Goal: Task Accomplishment & Management: Manage account settings

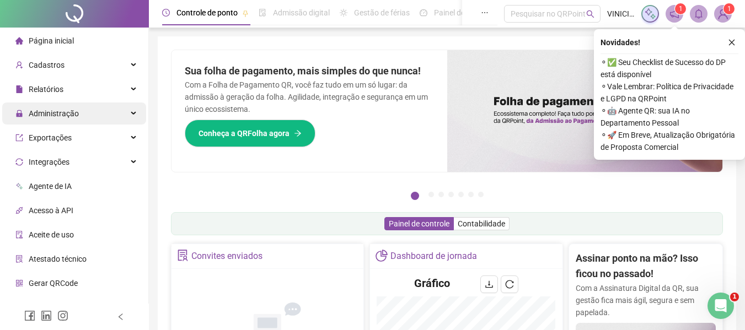
click at [50, 114] on span "Administração" at bounding box center [54, 113] width 50 height 9
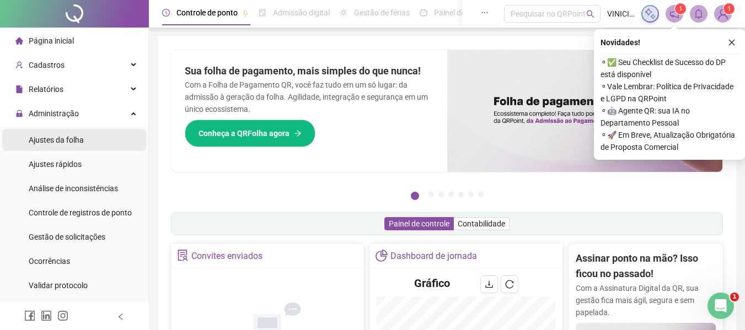
click at [59, 138] on span "Ajustes da folha" at bounding box center [56, 140] width 55 height 9
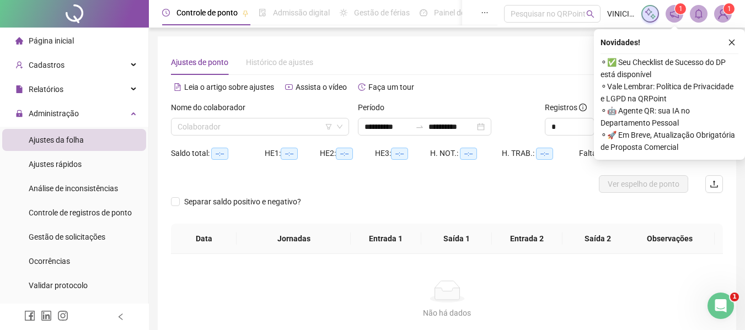
type input "**********"
click at [372, 127] on input "**********" at bounding box center [387, 127] width 46 height 12
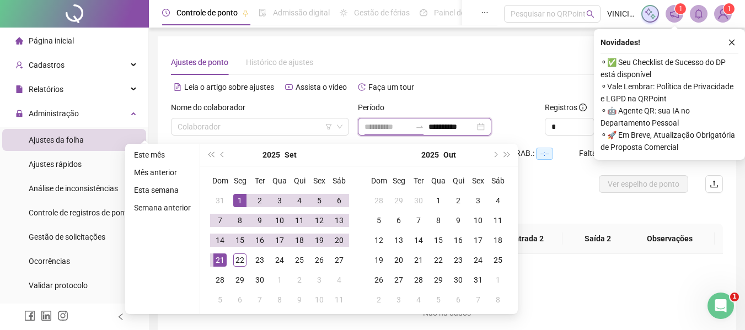
type input "**********"
click at [233, 198] on div "1" at bounding box center [239, 200] width 13 height 13
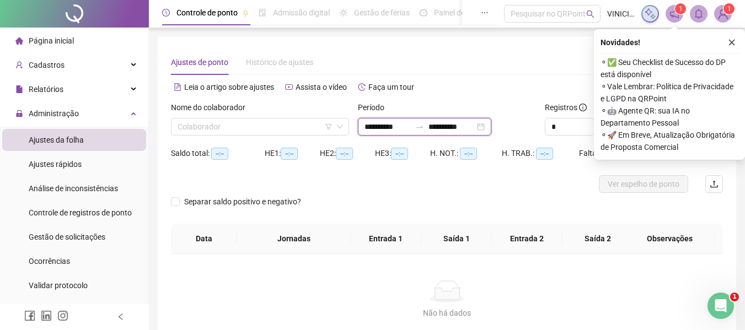
click at [449, 130] on input "**********" at bounding box center [451, 127] width 46 height 12
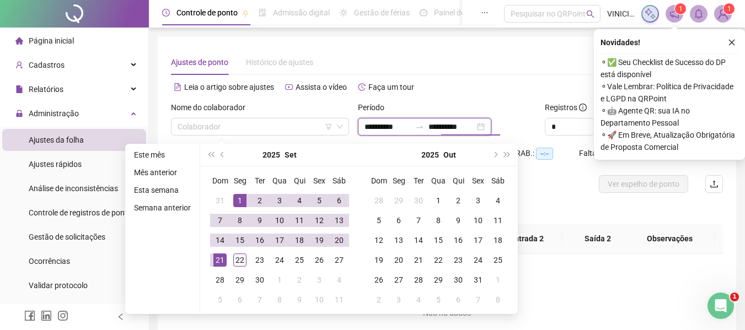
type input "**********"
click at [238, 256] on div "22" at bounding box center [239, 260] width 13 height 13
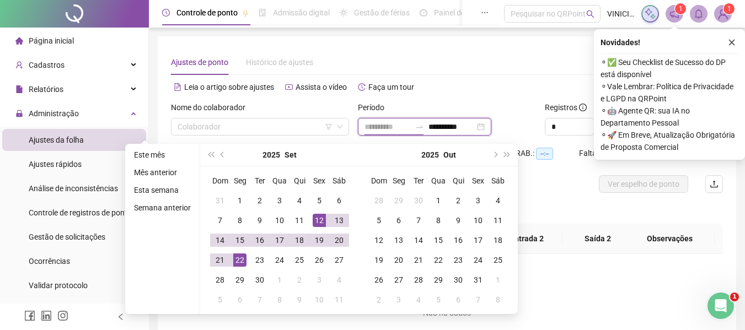
type input "**********"
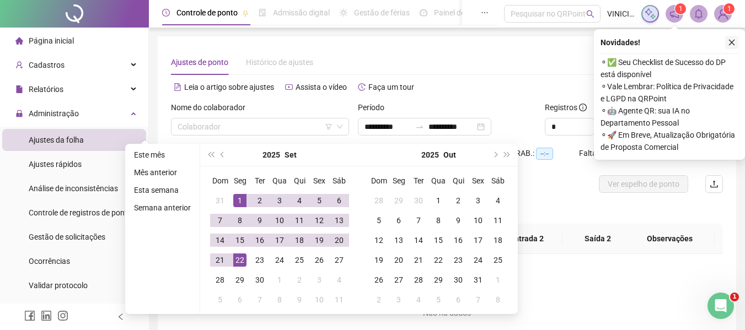
click at [734, 44] on icon "close" at bounding box center [732, 43] width 8 height 8
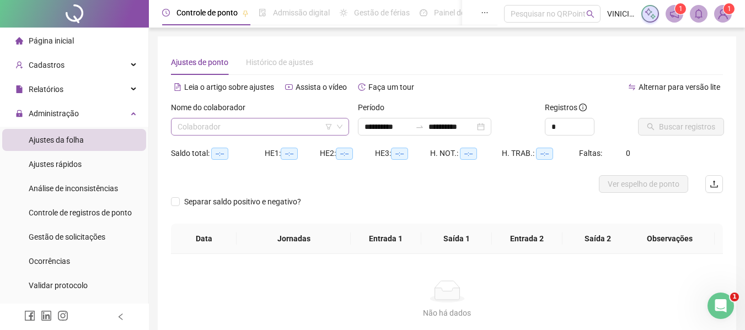
click at [284, 131] on input "search" at bounding box center [255, 127] width 155 height 17
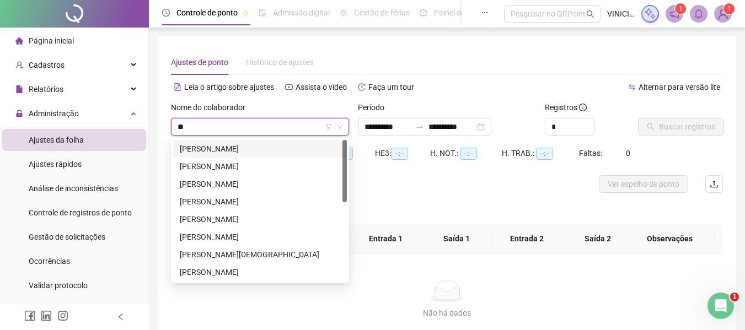
type input "***"
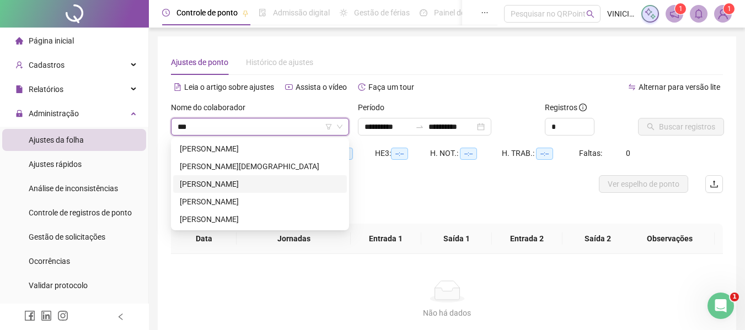
click at [229, 178] on div "[PERSON_NAME]" at bounding box center [260, 184] width 174 height 18
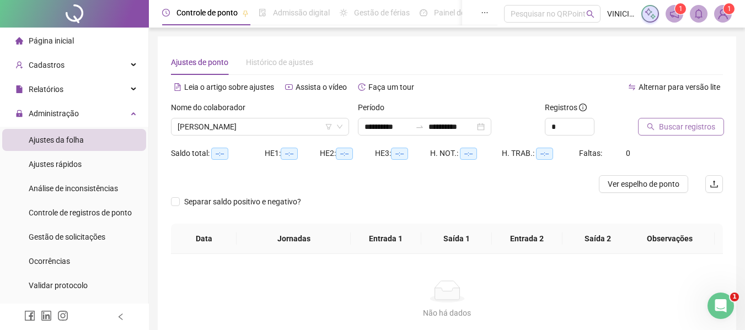
click at [684, 134] on button "Buscar registros" at bounding box center [681, 127] width 86 height 18
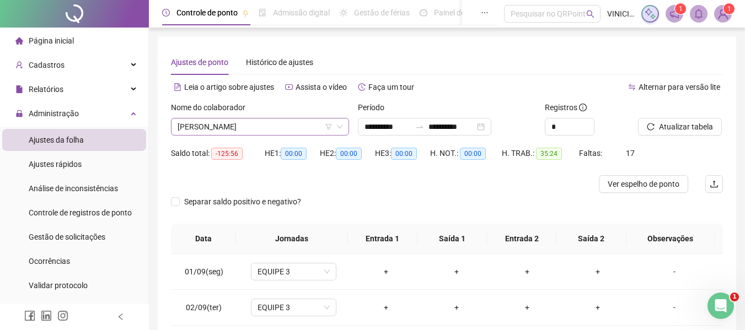
click at [243, 126] on span "[PERSON_NAME]" at bounding box center [260, 127] width 165 height 17
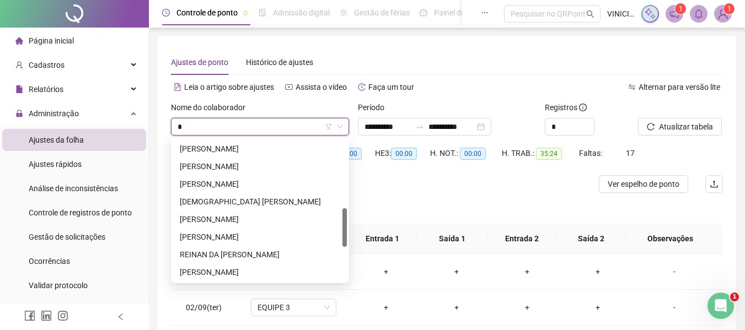
type input "**"
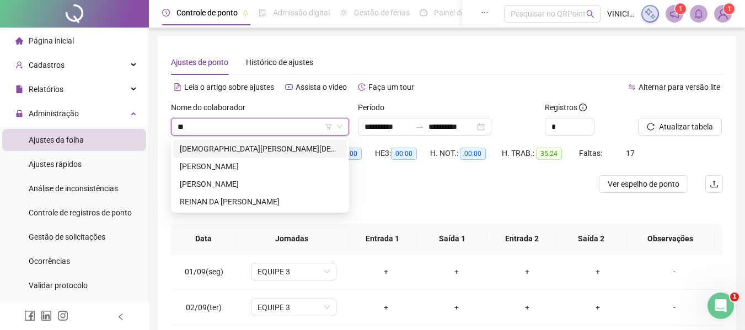
click at [238, 152] on div "[DEMOGRAPHIC_DATA][PERSON_NAME][DEMOGRAPHIC_DATA] DE [DEMOGRAPHIC_DATA]" at bounding box center [260, 149] width 160 height 12
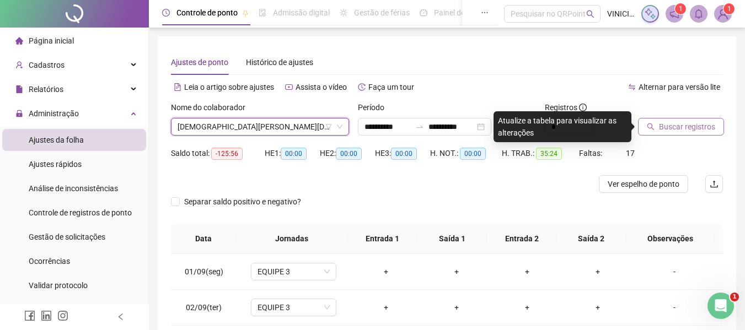
click at [661, 121] on span "Buscar registros" at bounding box center [687, 127] width 56 height 12
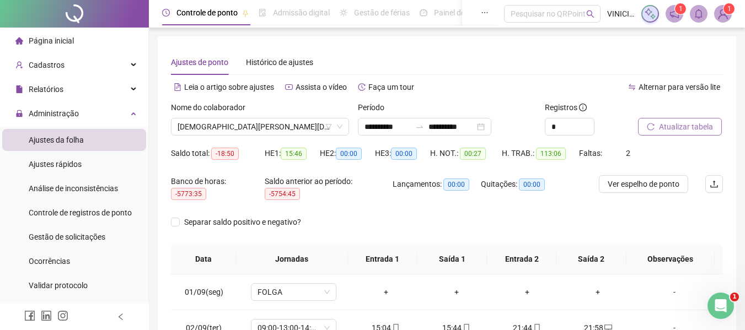
click at [689, 122] on span "Atualizar tabela" at bounding box center [686, 127] width 54 height 12
click at [262, 122] on span "[DEMOGRAPHIC_DATA][PERSON_NAME][DEMOGRAPHIC_DATA] DE [DEMOGRAPHIC_DATA]" at bounding box center [260, 127] width 165 height 17
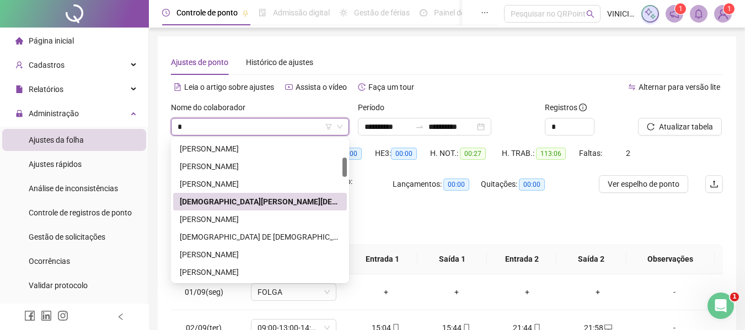
type input "**"
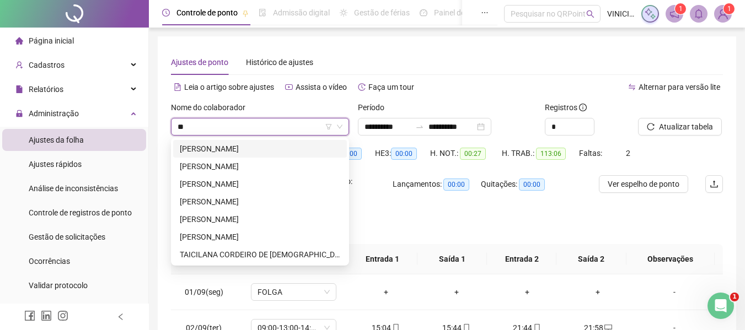
click at [247, 146] on div "[PERSON_NAME]" at bounding box center [260, 149] width 160 height 12
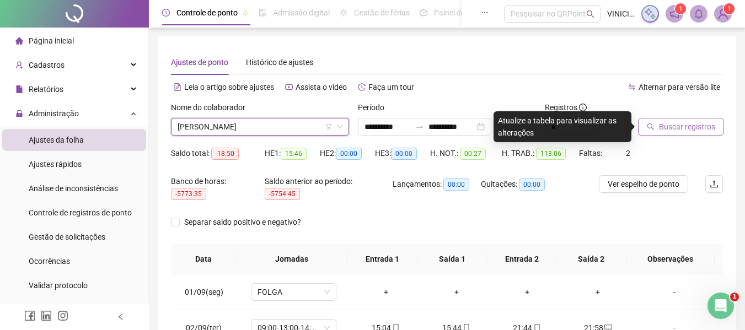
click at [655, 126] on button "Buscar registros" at bounding box center [681, 127] width 86 height 18
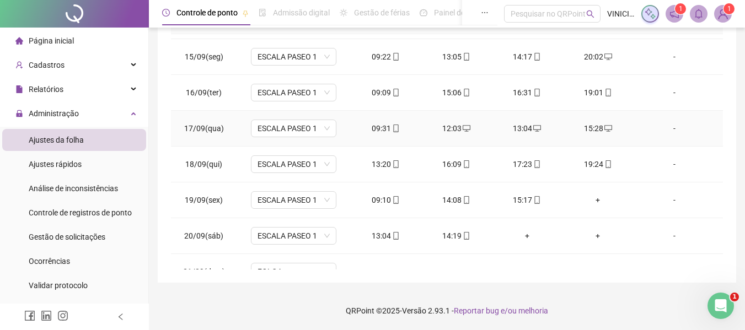
scroll to position [553, 0]
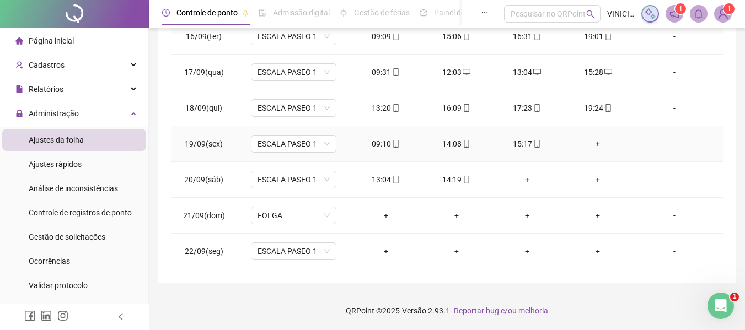
click at [523, 141] on div "15:17" at bounding box center [527, 144] width 53 height 12
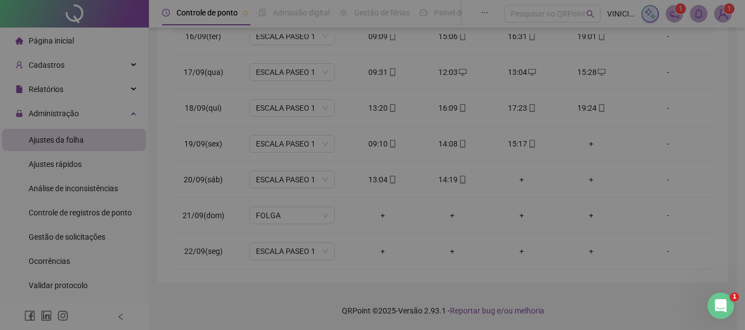
type input "**********"
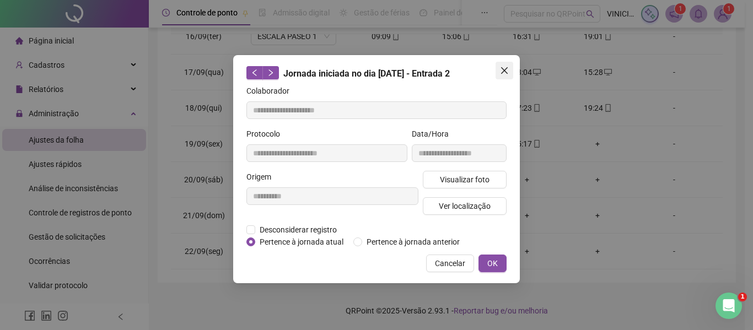
click at [502, 69] on icon "close" at bounding box center [504, 70] width 9 height 9
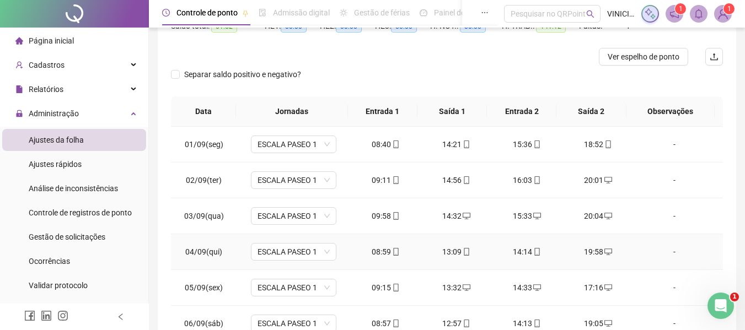
scroll to position [0, 0]
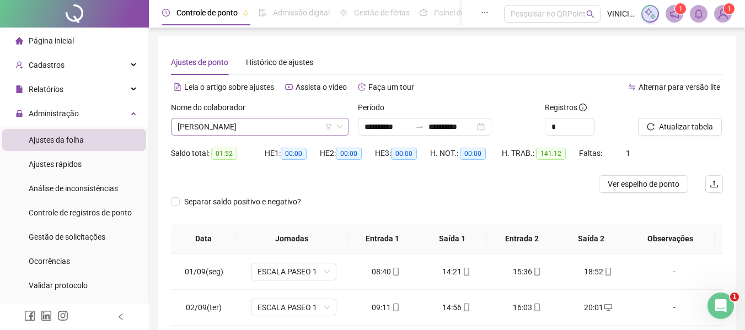
click at [301, 122] on span "[PERSON_NAME]" at bounding box center [260, 127] width 165 height 17
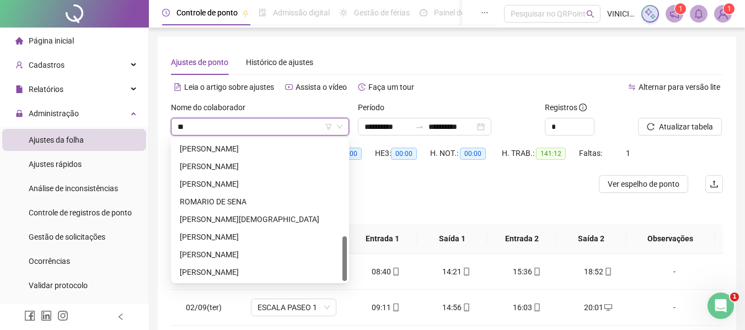
scroll to position [106, 0]
type input "***"
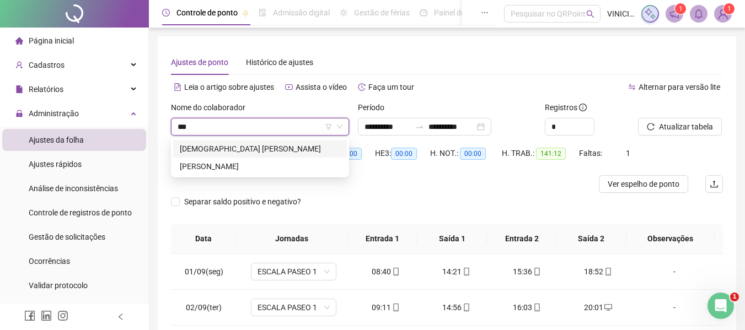
click at [289, 148] on div "[DEMOGRAPHIC_DATA] [PERSON_NAME]" at bounding box center [260, 149] width 160 height 12
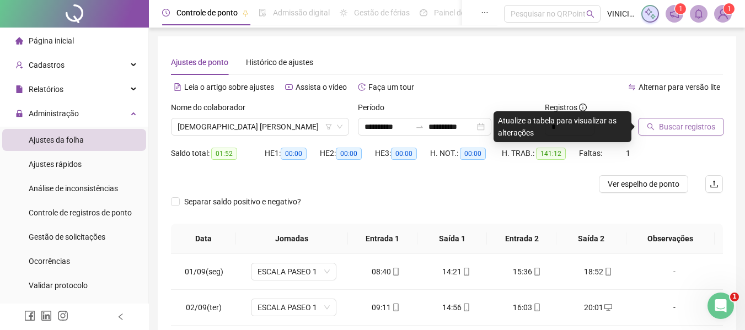
click at [683, 127] on span "Buscar registros" at bounding box center [687, 127] width 56 height 12
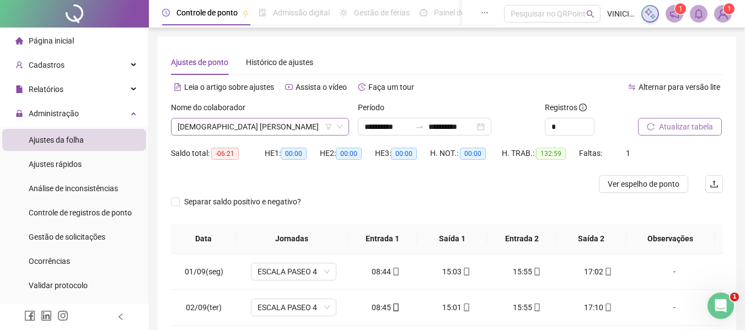
click at [314, 121] on span "[DEMOGRAPHIC_DATA] [PERSON_NAME]" at bounding box center [260, 127] width 165 height 17
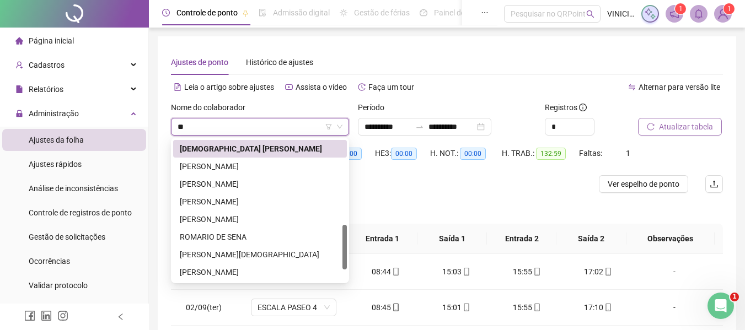
scroll to position [106, 0]
type input "***"
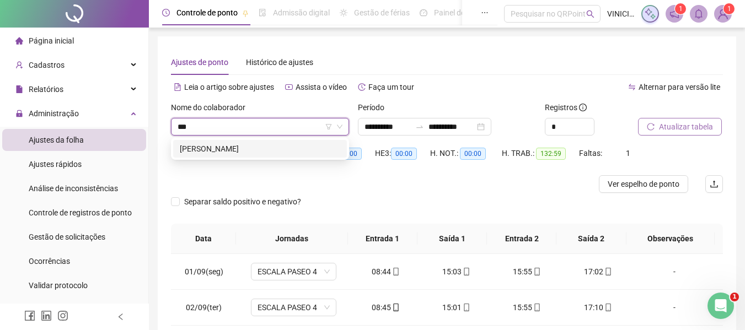
click at [312, 146] on div "[PERSON_NAME]" at bounding box center [260, 149] width 160 height 12
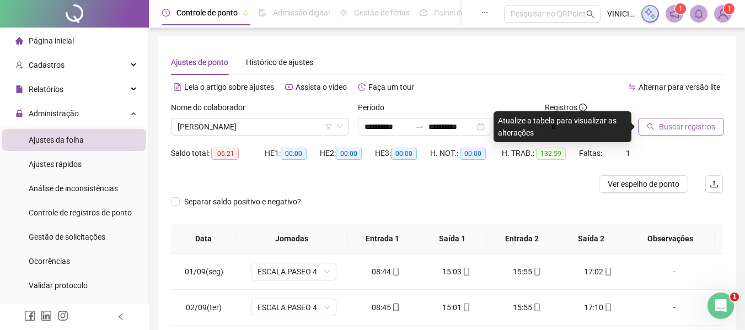
click at [652, 127] on icon "search" at bounding box center [651, 127] width 8 height 8
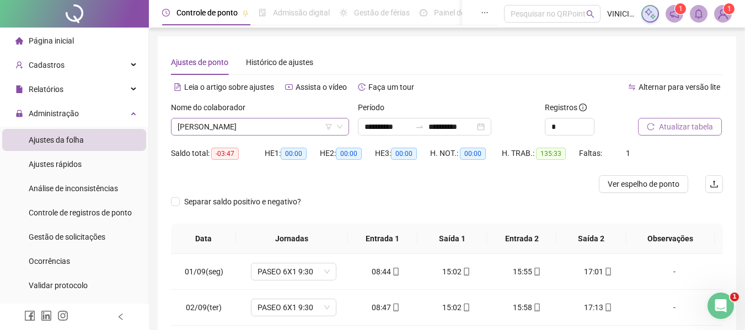
click at [278, 127] on span "[PERSON_NAME]" at bounding box center [260, 127] width 165 height 17
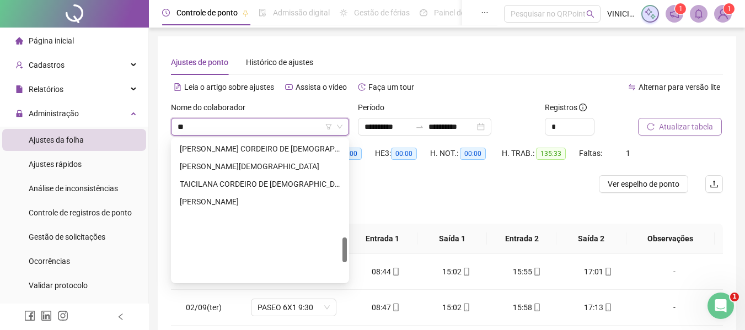
scroll to position [547, 0]
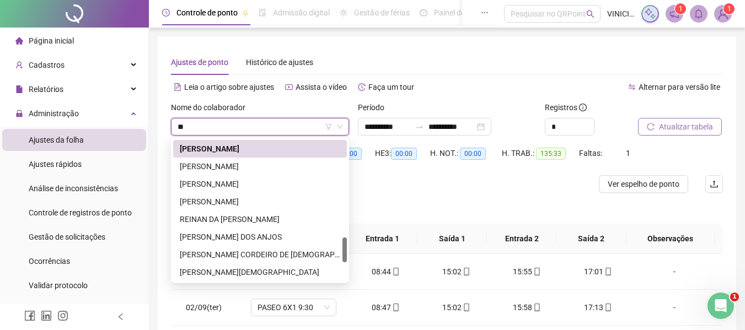
type input "***"
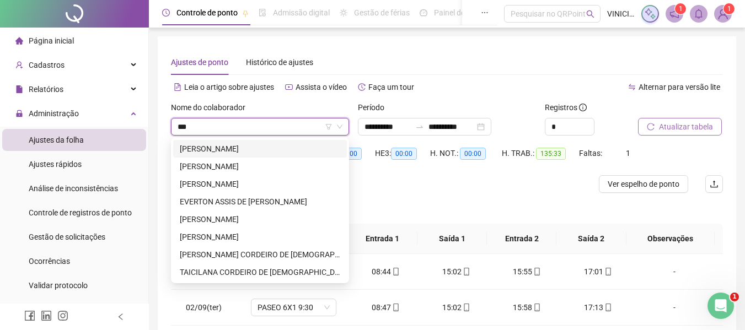
scroll to position [0, 0]
click at [278, 162] on div "[PERSON_NAME]" at bounding box center [260, 166] width 160 height 12
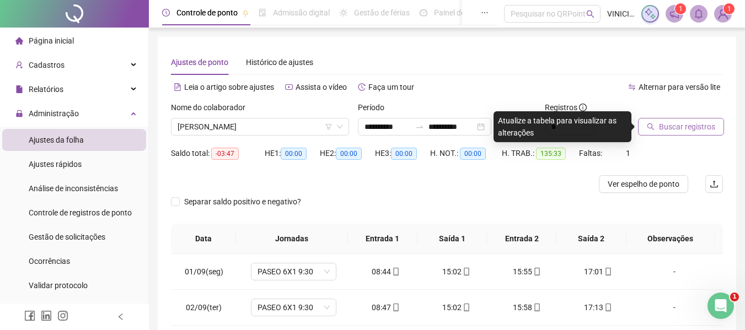
click at [660, 127] on span "Buscar registros" at bounding box center [687, 127] width 56 height 12
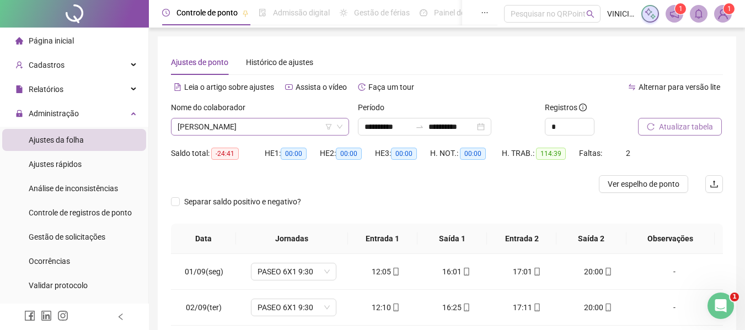
click at [270, 128] on span "[PERSON_NAME]" at bounding box center [260, 127] width 165 height 17
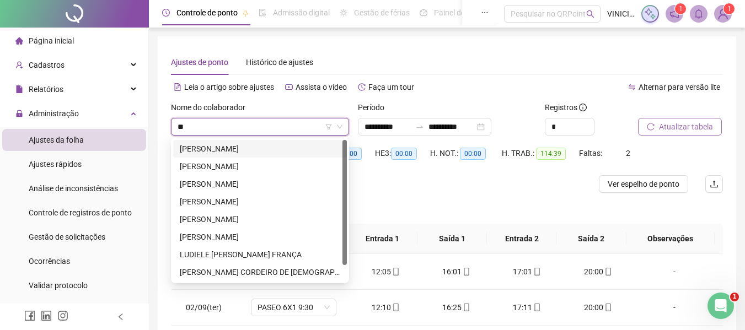
type input "***"
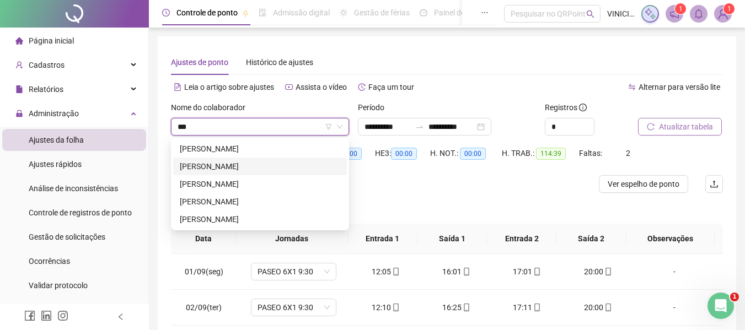
click at [268, 163] on div "[PERSON_NAME]" at bounding box center [260, 166] width 160 height 12
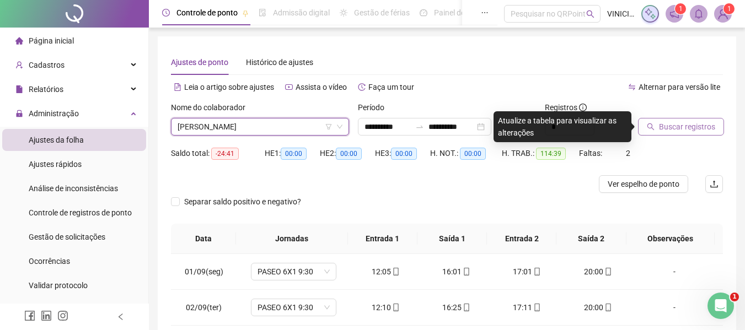
click at [699, 130] on span "Buscar registros" at bounding box center [687, 127] width 56 height 12
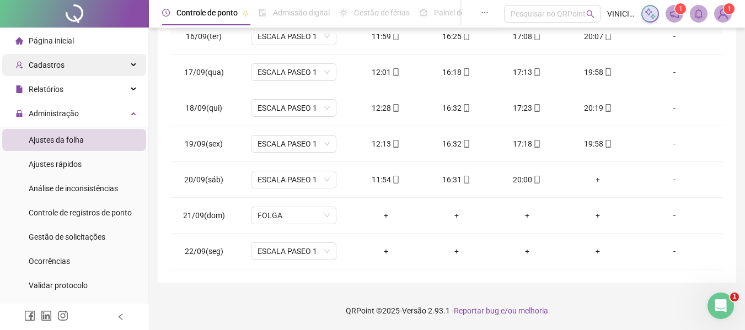
click at [76, 59] on div "Cadastros" at bounding box center [74, 65] width 144 height 22
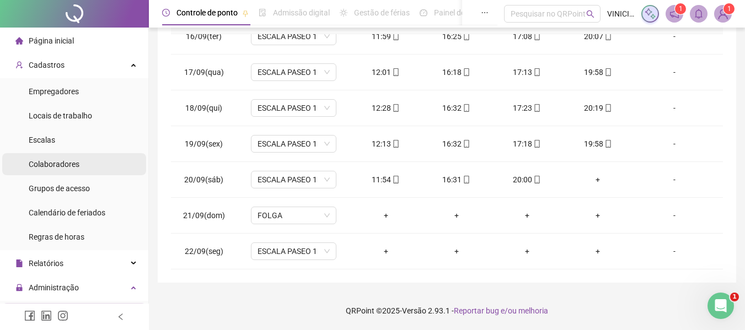
click at [108, 166] on li "Colaboradores" at bounding box center [74, 164] width 144 height 22
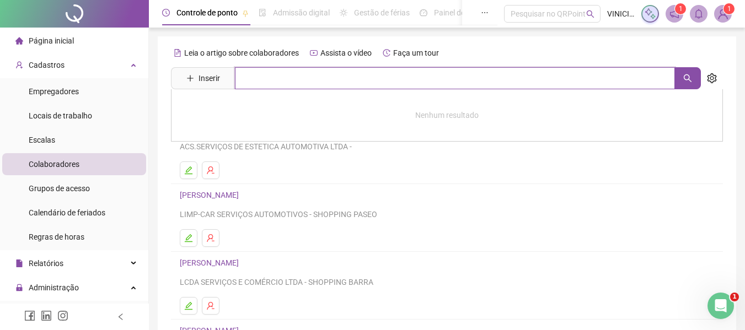
click at [351, 80] on input "text" at bounding box center [455, 78] width 440 height 22
click at [676, 76] on button "button" at bounding box center [687, 78] width 26 height 22
type input "****"
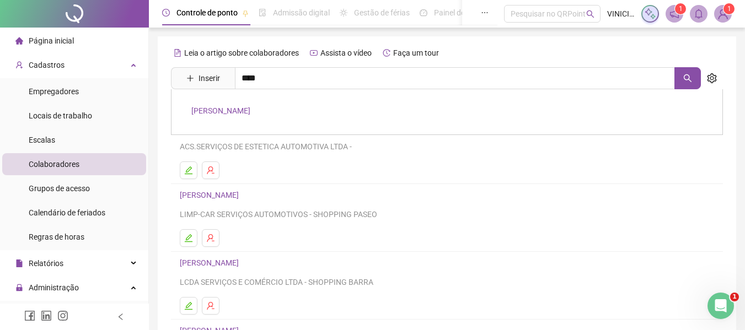
click at [250, 111] on link "[PERSON_NAME]" at bounding box center [220, 110] width 59 height 9
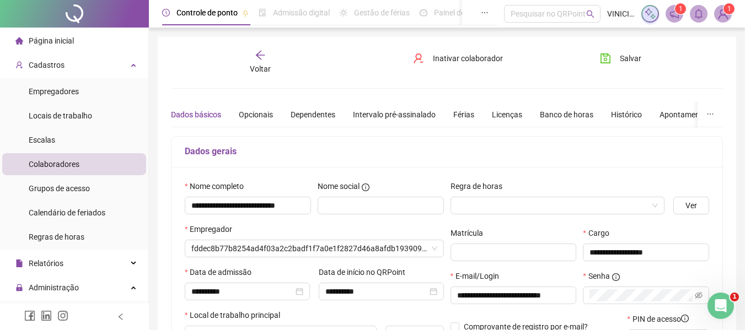
type input "**********"
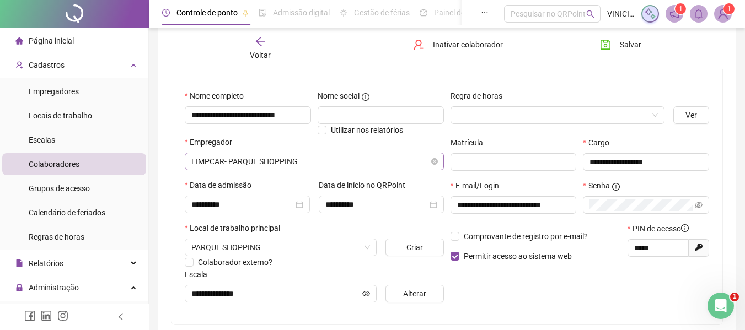
scroll to position [110, 0]
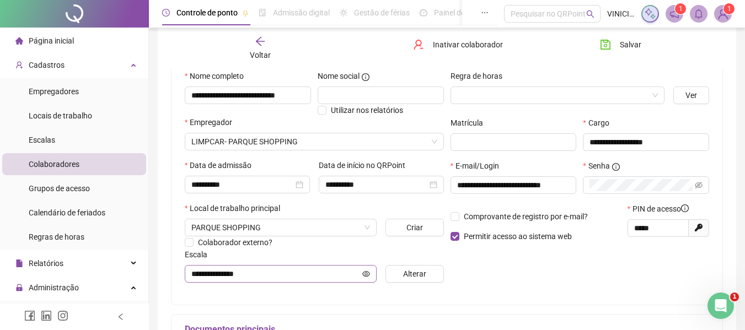
click at [377, 277] on span "**********" at bounding box center [281, 274] width 192 height 18
click at [87, 256] on div "Relatórios" at bounding box center [74, 264] width 144 height 22
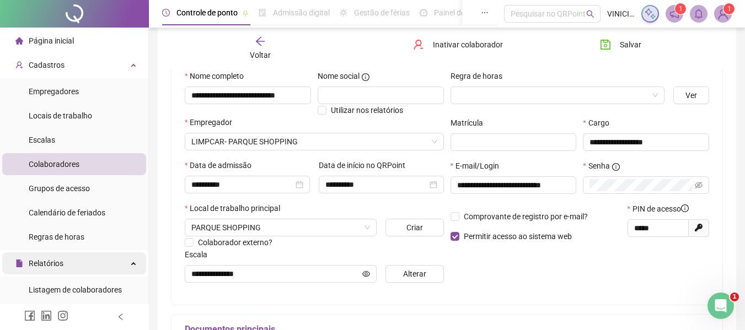
click at [86, 262] on div "Relatórios" at bounding box center [74, 264] width 144 height 22
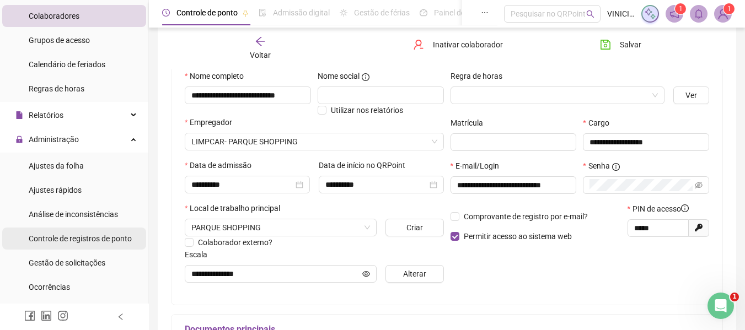
scroll to position [165, 0]
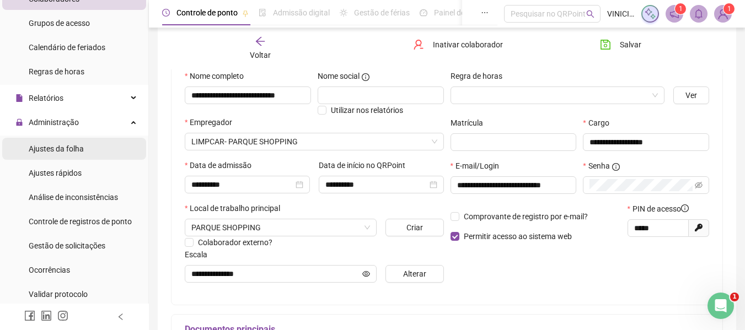
click at [76, 150] on span "Ajustes da folha" at bounding box center [56, 148] width 55 height 9
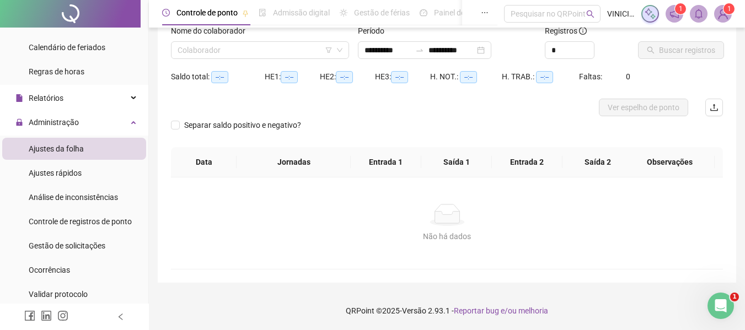
scroll to position [77, 0]
type input "**********"
click at [279, 53] on input "search" at bounding box center [255, 50] width 155 height 17
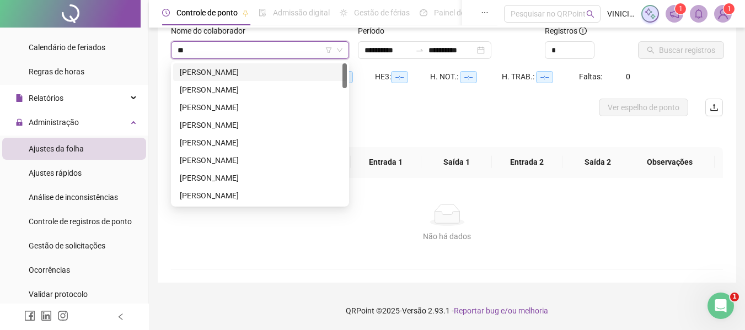
type input "***"
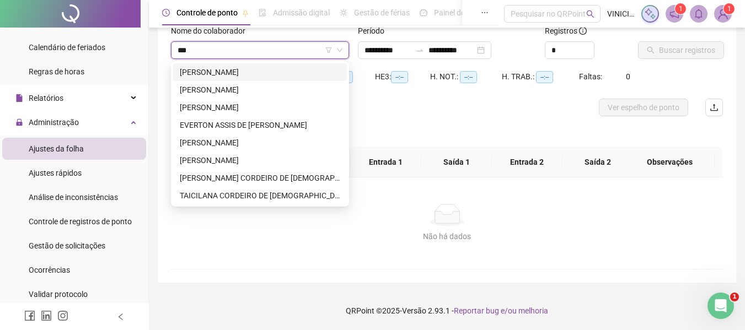
click at [286, 66] on div "[PERSON_NAME]" at bounding box center [260, 72] width 160 height 12
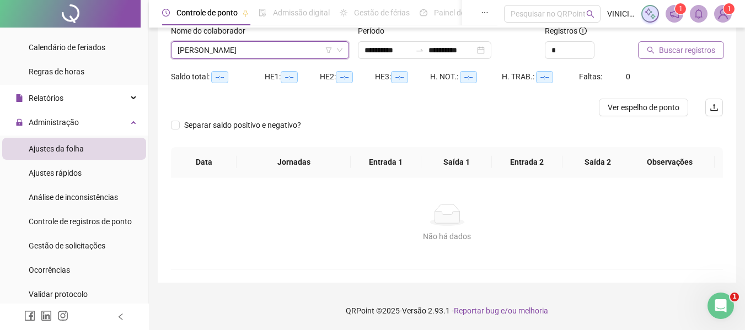
click at [684, 48] on span "Buscar registros" at bounding box center [687, 50] width 56 height 12
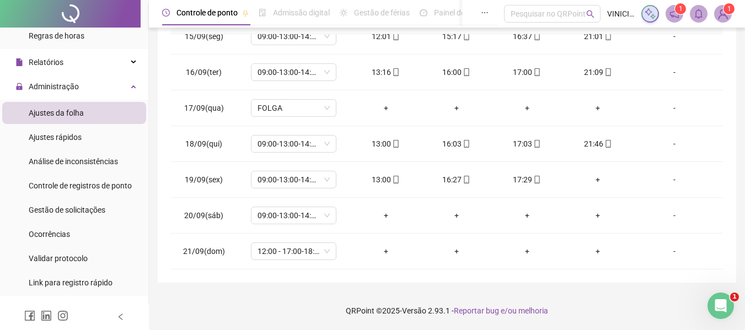
scroll to position [221, 0]
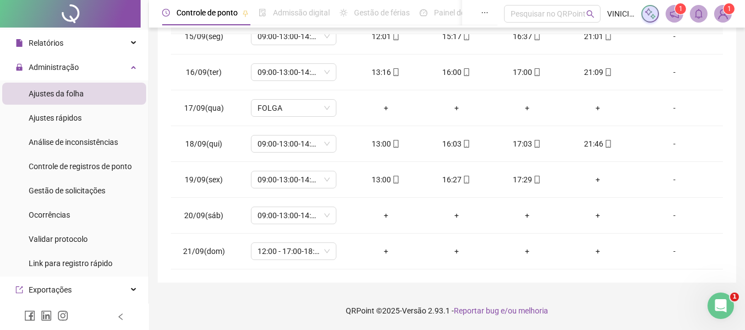
click at [727, 175] on div "**********" at bounding box center [447, 49] width 578 height 466
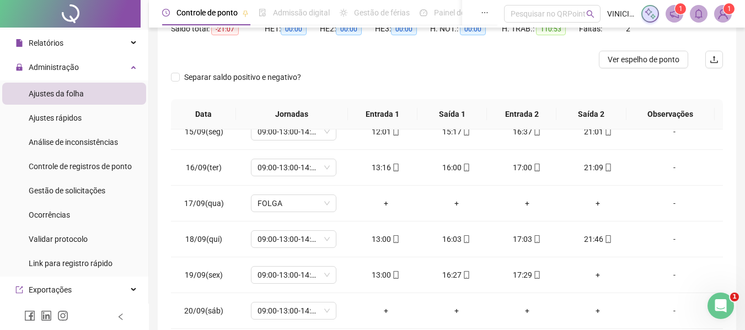
scroll to position [0, 0]
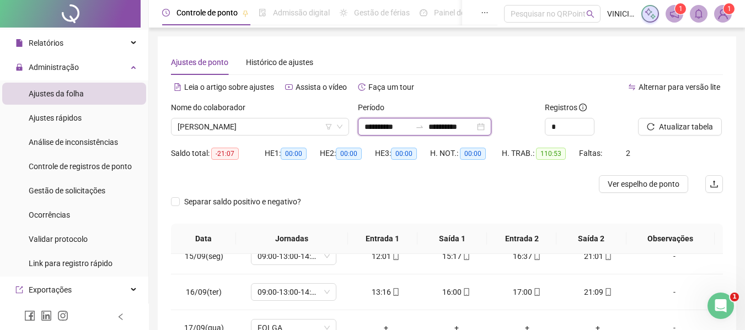
click at [448, 130] on input "**********" at bounding box center [451, 127] width 46 height 12
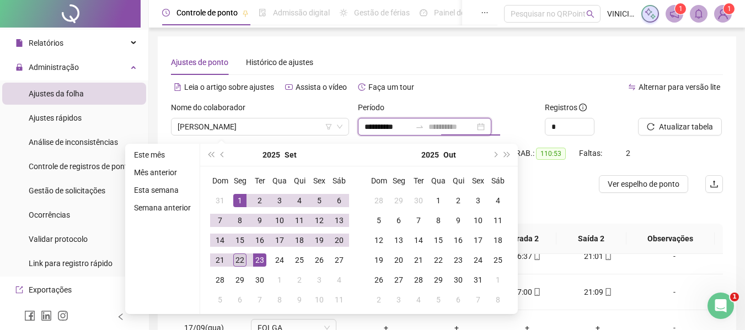
type input "**********"
click at [246, 258] on td "22" at bounding box center [240, 260] width 20 height 20
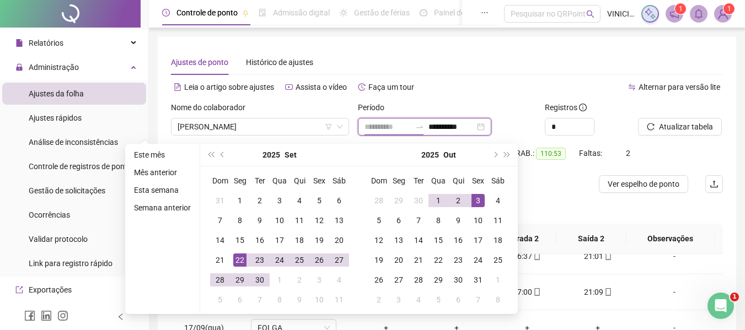
type input "**********"
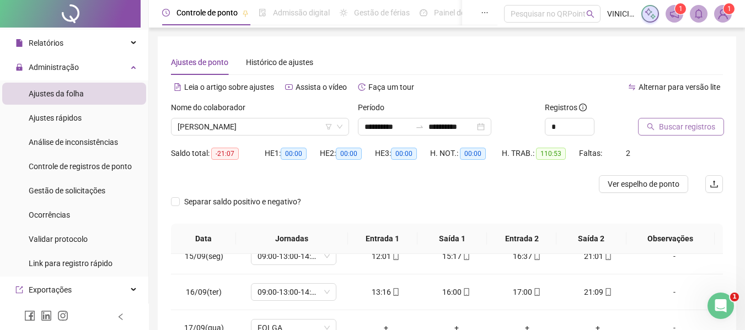
click at [680, 126] on span "Buscar registros" at bounding box center [687, 127] width 56 height 12
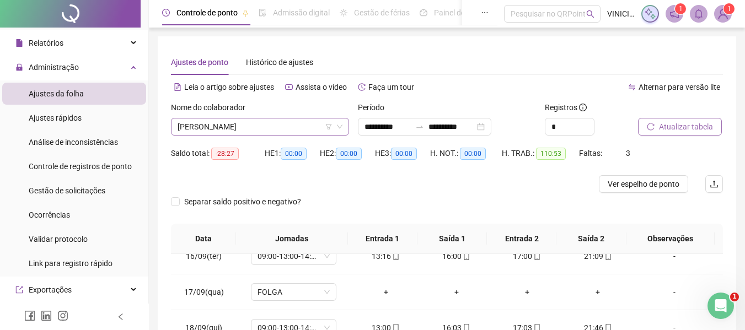
click at [277, 125] on span "[PERSON_NAME]" at bounding box center [260, 127] width 165 height 17
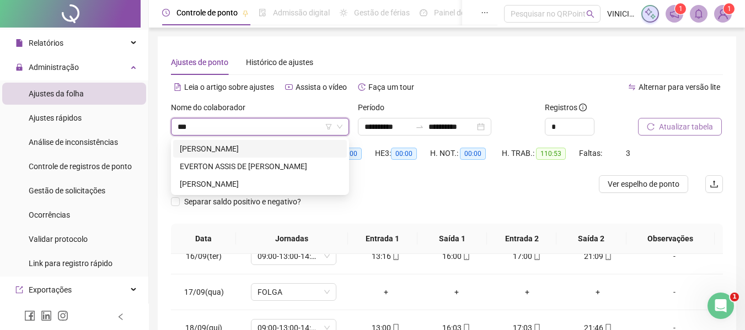
type input "***"
click at [256, 139] on div "256867 284501 [PERSON_NAME] ASSIS DE [PERSON_NAME]" at bounding box center [260, 166] width 178 height 57
click at [259, 148] on div "[PERSON_NAME]" at bounding box center [260, 149] width 160 height 12
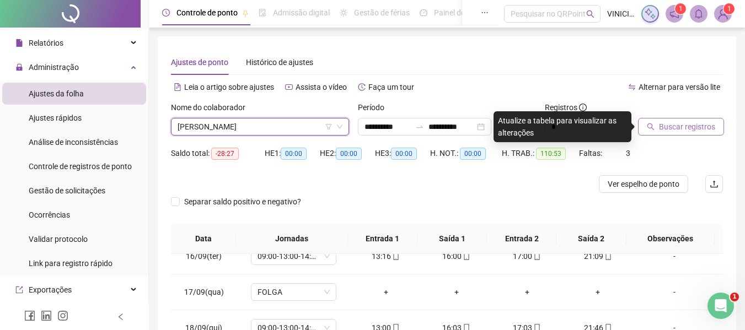
click at [700, 130] on span "Buscar registros" at bounding box center [687, 127] width 56 height 12
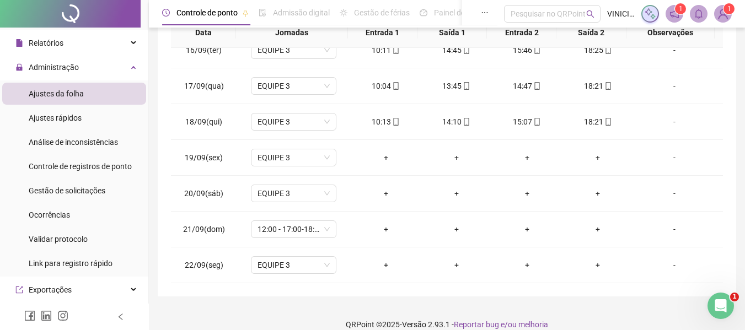
scroll to position [233, 0]
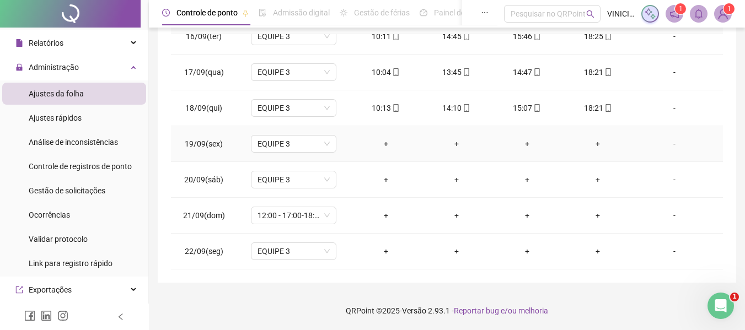
click at [665, 141] on div "-" at bounding box center [674, 144] width 65 height 12
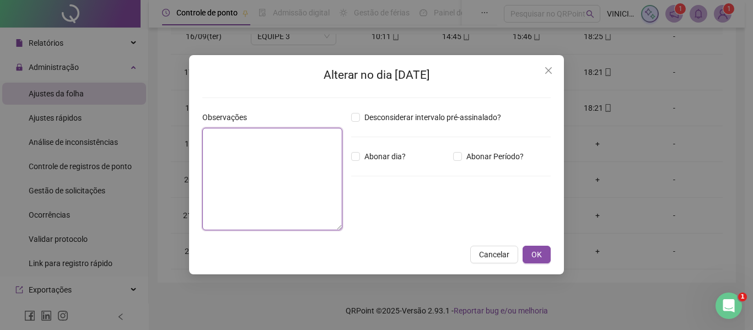
click at [257, 158] on textarea at bounding box center [272, 179] width 140 height 103
drag, startPoint x: 276, startPoint y: 139, endPoint x: 208, endPoint y: 134, distance: 68.0
click at [208, 134] on textarea "**********" at bounding box center [272, 179] width 140 height 103
type textarea "**********"
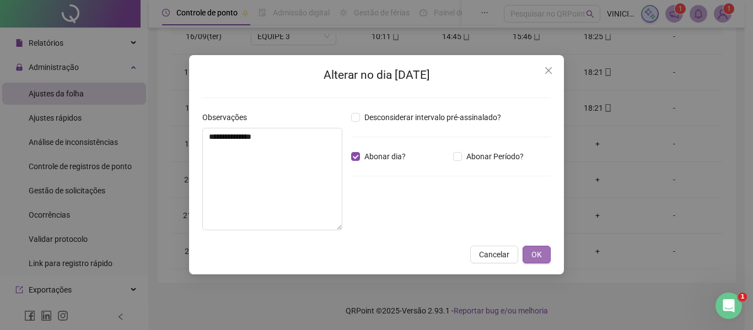
click at [539, 257] on span "OK" at bounding box center [537, 255] width 10 height 12
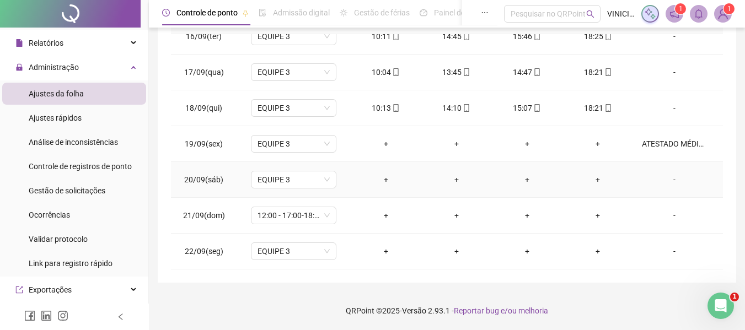
click at [662, 181] on div "-" at bounding box center [674, 180] width 65 height 12
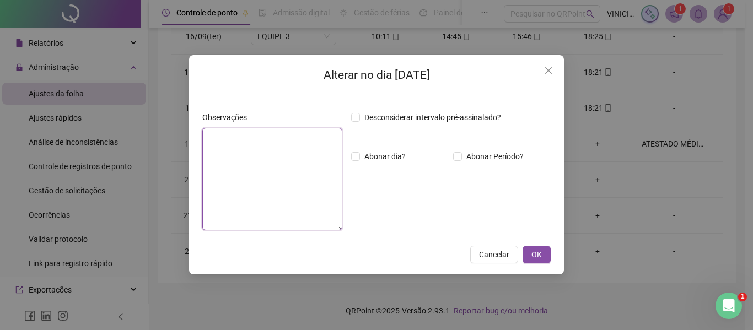
click at [313, 193] on textarea at bounding box center [272, 179] width 140 height 103
paste textarea "**********"
type textarea "**********"
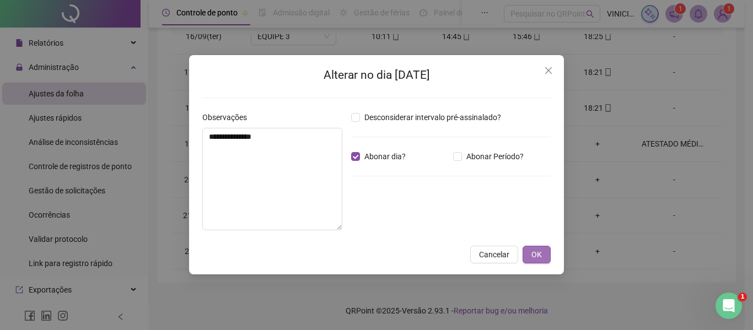
click at [540, 254] on span "OK" at bounding box center [537, 255] width 10 height 12
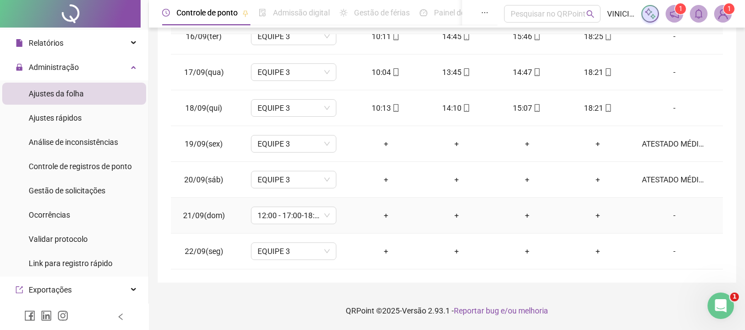
click at [670, 214] on div "-" at bounding box center [674, 216] width 65 height 12
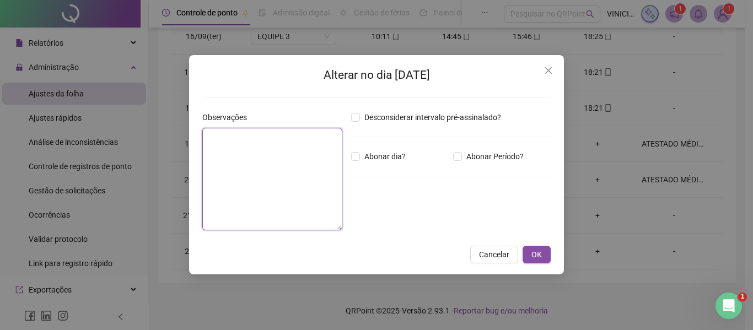
click at [261, 151] on textarea at bounding box center [272, 179] width 140 height 103
paste textarea "**********"
type textarea "**********"
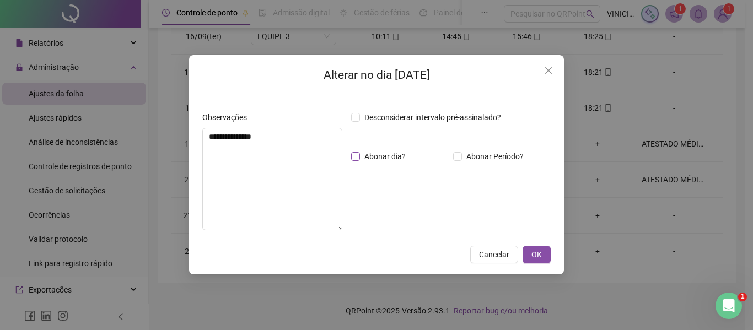
click at [364, 156] on span "Abonar dia?" at bounding box center [385, 157] width 50 height 12
click at [543, 257] on button "OK" at bounding box center [537, 255] width 28 height 18
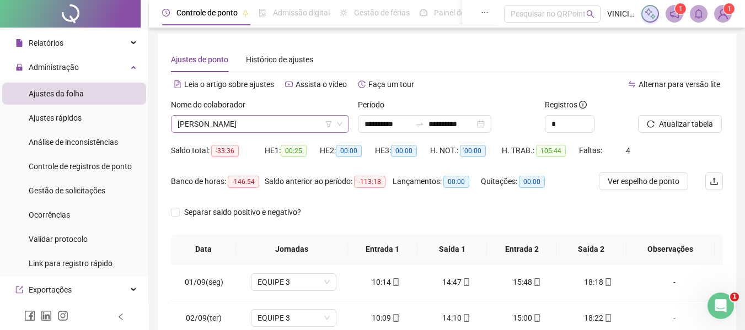
scroll to position [0, 0]
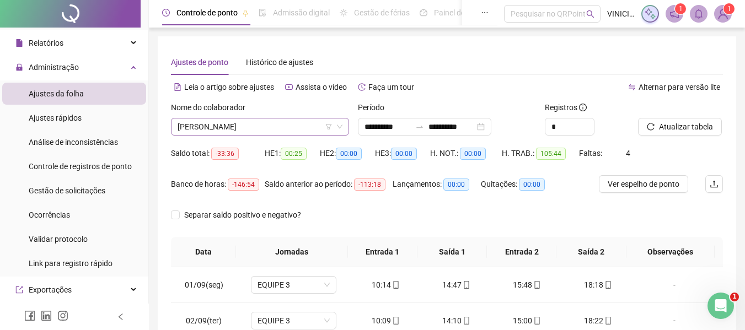
click at [260, 129] on span "[PERSON_NAME]" at bounding box center [260, 127] width 165 height 17
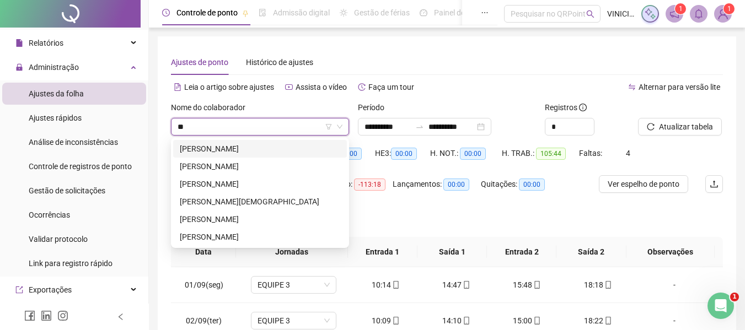
type input "***"
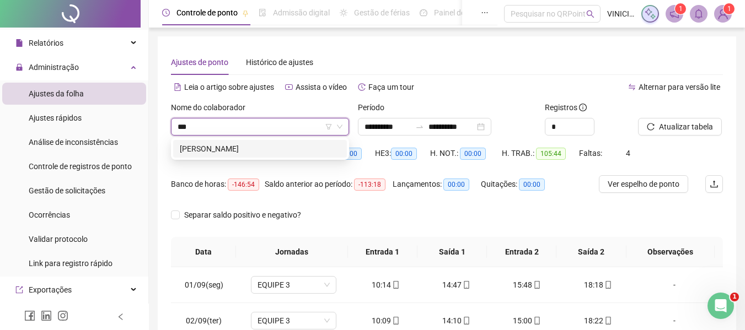
click at [256, 154] on div "[PERSON_NAME]" at bounding box center [260, 149] width 160 height 12
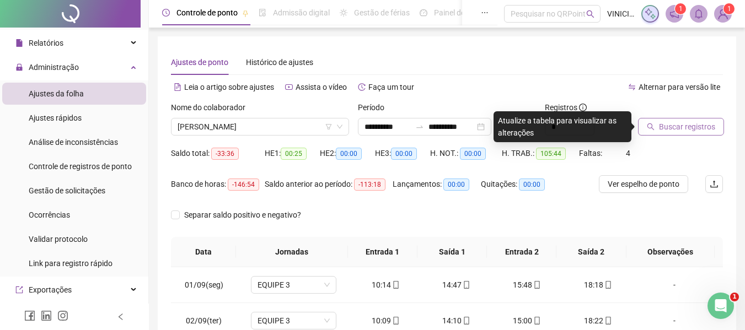
click at [693, 127] on span "Buscar registros" at bounding box center [687, 127] width 56 height 12
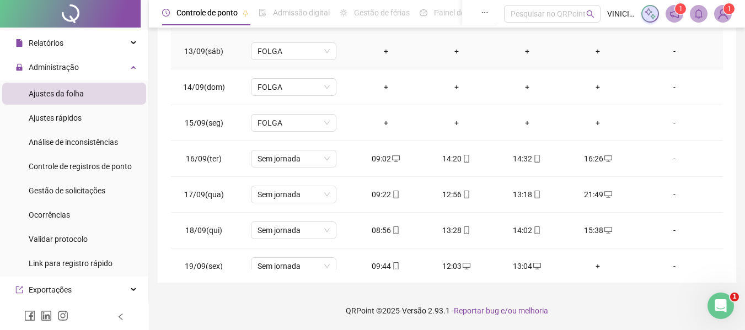
scroll to position [553, 0]
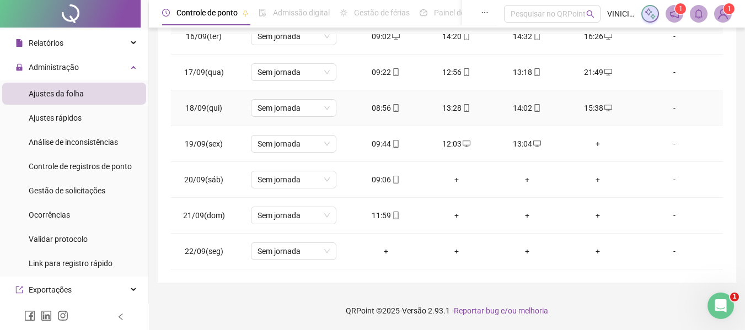
click at [665, 124] on td "-" at bounding box center [678, 108] width 90 height 36
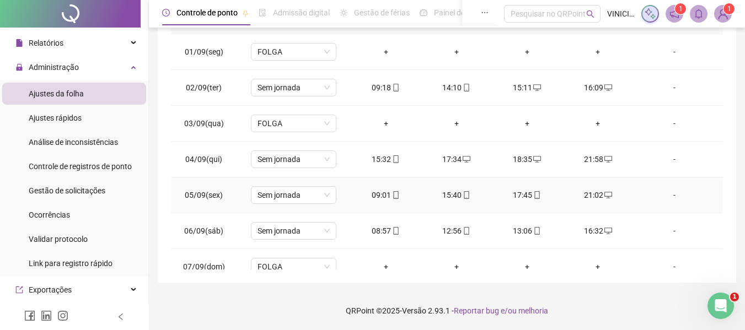
scroll to position [0, 0]
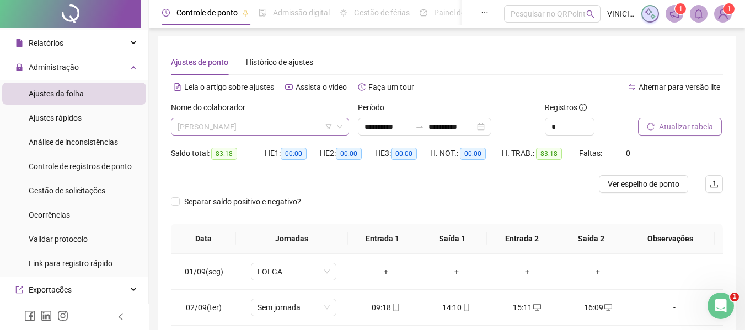
drag, startPoint x: 234, startPoint y: 129, endPoint x: 226, endPoint y: 134, distance: 10.1
click at [234, 129] on span "[PERSON_NAME]" at bounding box center [260, 127] width 165 height 17
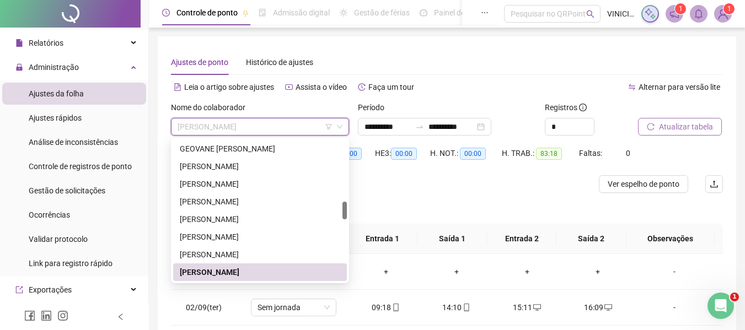
paste input "**********"
type input "**********"
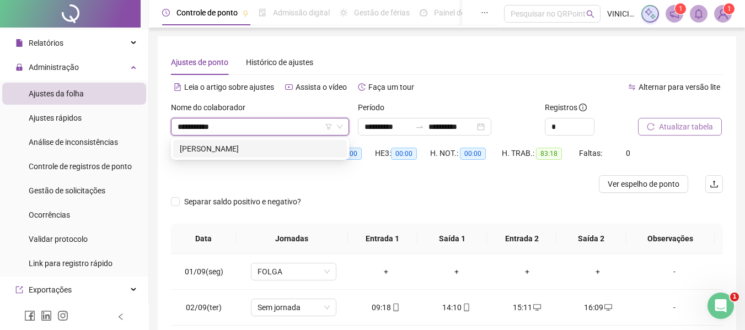
click at [250, 148] on div "[PERSON_NAME]" at bounding box center [260, 149] width 160 height 12
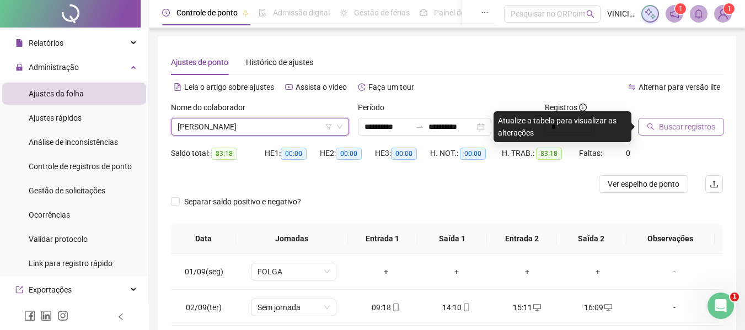
click at [260, 119] on span "[PERSON_NAME]" at bounding box center [260, 127] width 165 height 17
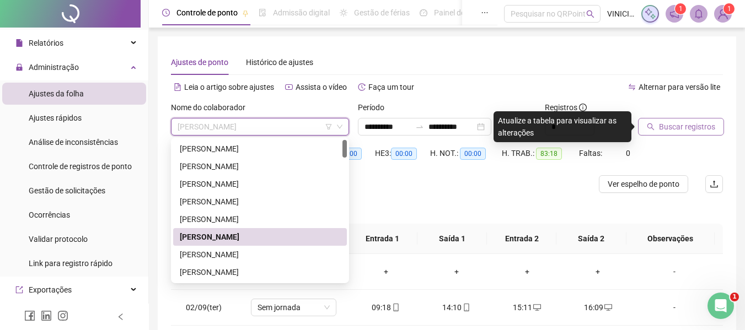
paste input "**********"
type input "**********"
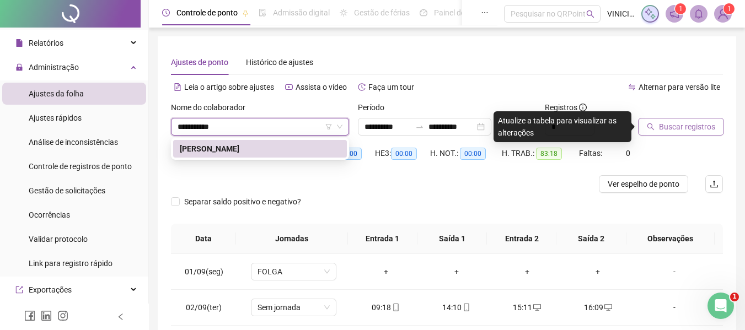
click at [276, 148] on div "[PERSON_NAME]" at bounding box center [260, 149] width 160 height 12
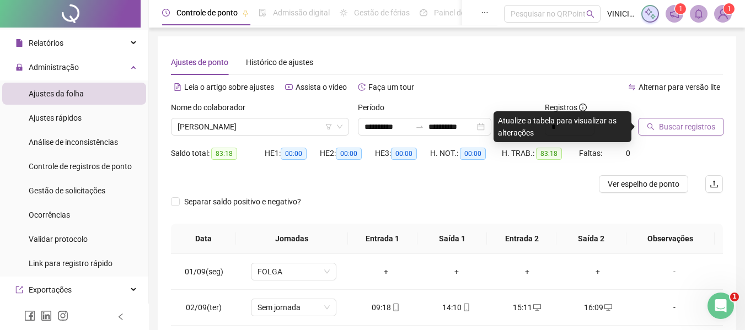
click at [696, 128] on span "Buscar registros" at bounding box center [687, 127] width 56 height 12
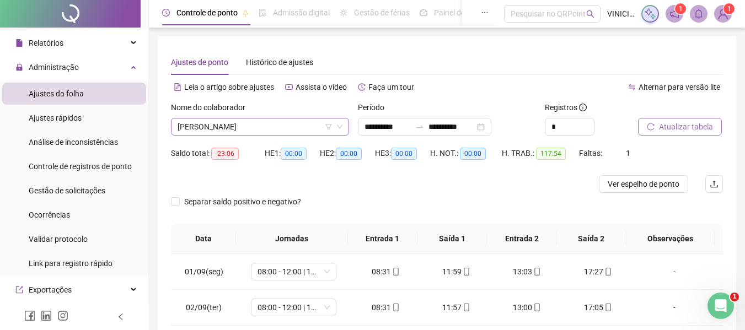
click at [221, 133] on span "[PERSON_NAME]" at bounding box center [260, 127] width 165 height 17
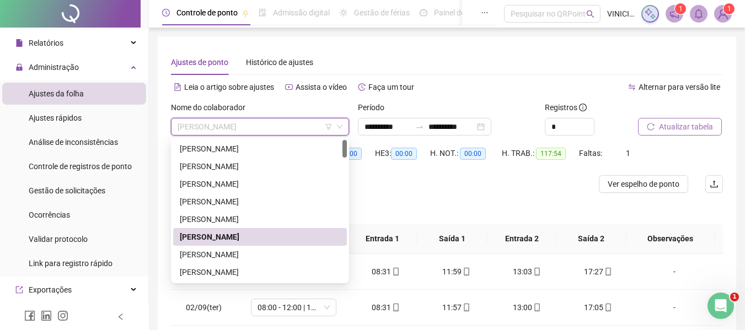
paste input "**********"
type input "**********"
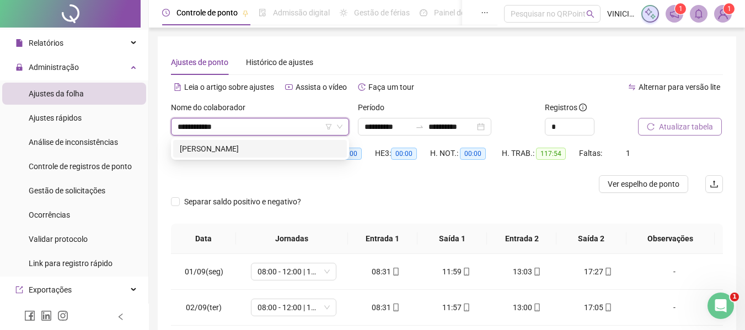
click at [235, 146] on div "[PERSON_NAME]" at bounding box center [260, 149] width 160 height 12
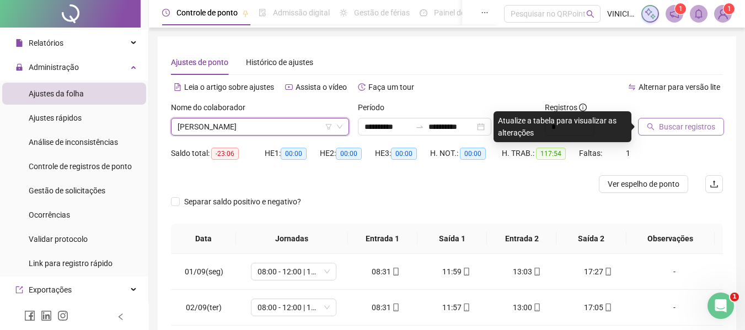
click at [697, 131] on span "Buscar registros" at bounding box center [687, 127] width 56 height 12
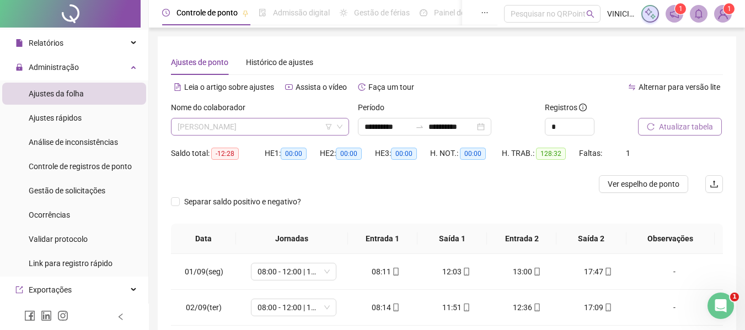
click at [272, 123] on span "[PERSON_NAME]" at bounding box center [260, 127] width 165 height 17
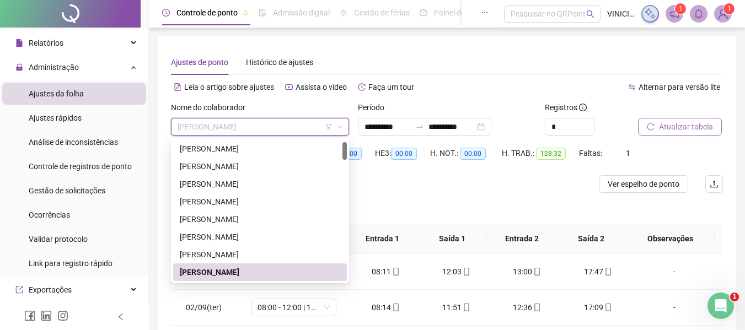
paste input "**********"
type input "**********"
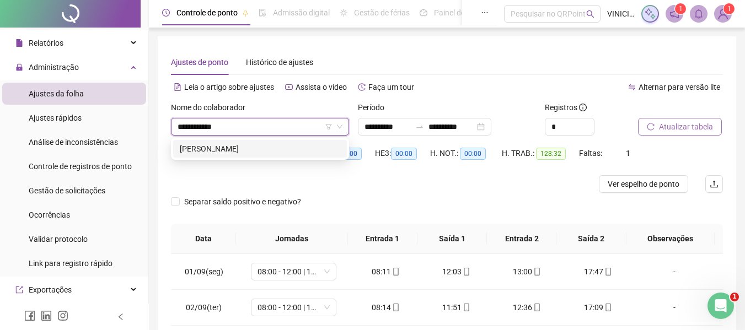
scroll to position [0, 0]
click at [269, 146] on div "[PERSON_NAME]" at bounding box center [260, 149] width 160 height 12
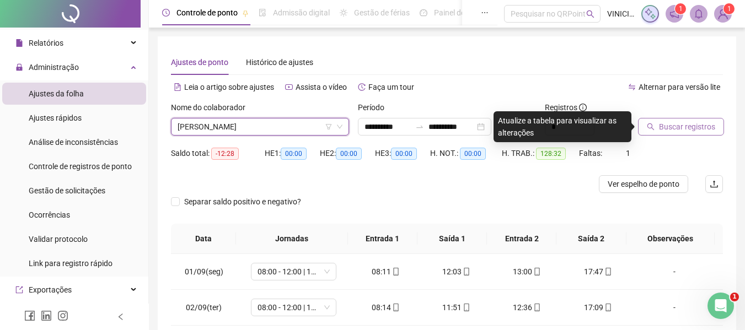
click at [675, 135] on button "Buscar registros" at bounding box center [681, 127] width 86 height 18
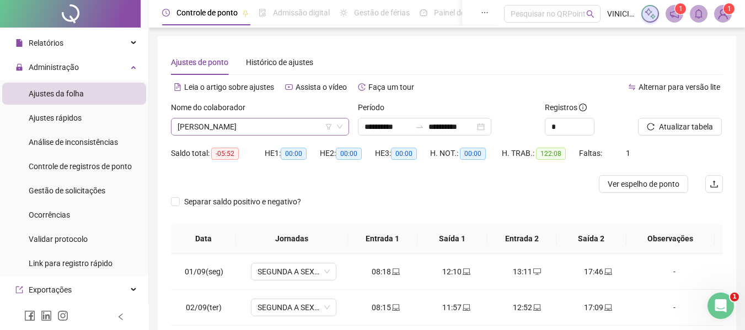
click at [269, 130] on span "[PERSON_NAME]" at bounding box center [260, 127] width 165 height 17
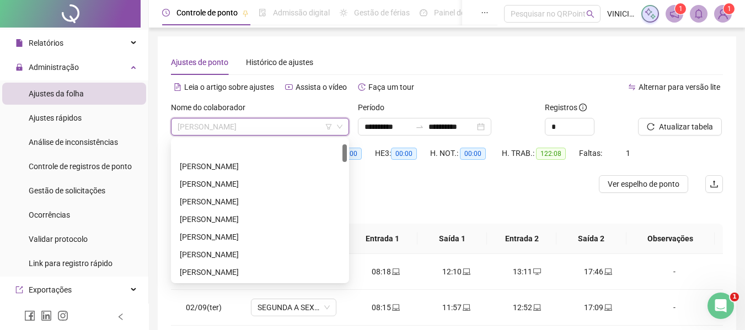
scroll to position [35, 0]
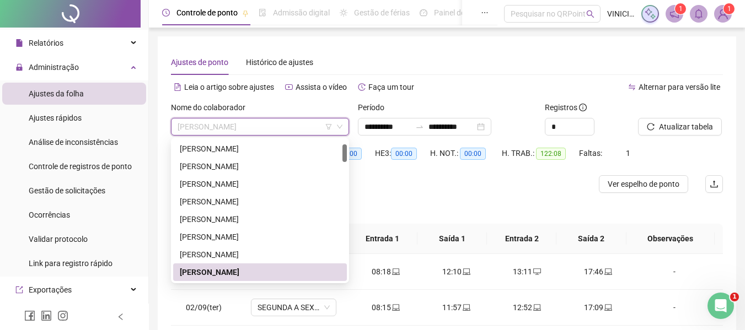
paste input "**********"
type input "**********"
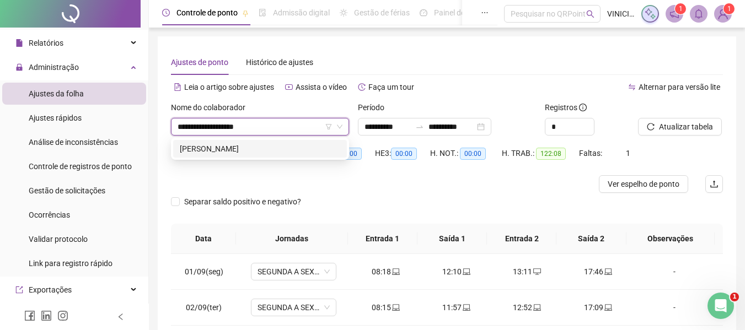
scroll to position [0, 0]
click at [272, 146] on div "[PERSON_NAME]" at bounding box center [260, 149] width 160 height 12
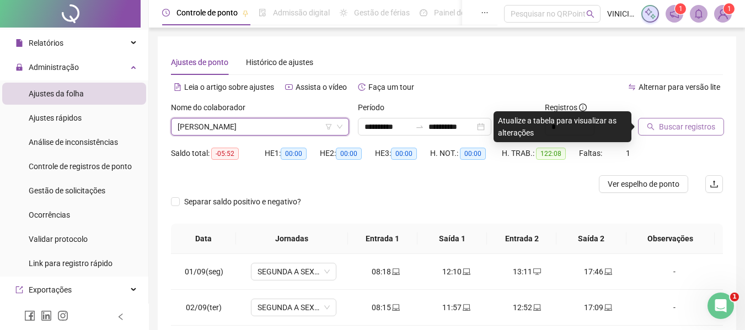
click at [664, 130] on span "Buscar registros" at bounding box center [687, 127] width 56 height 12
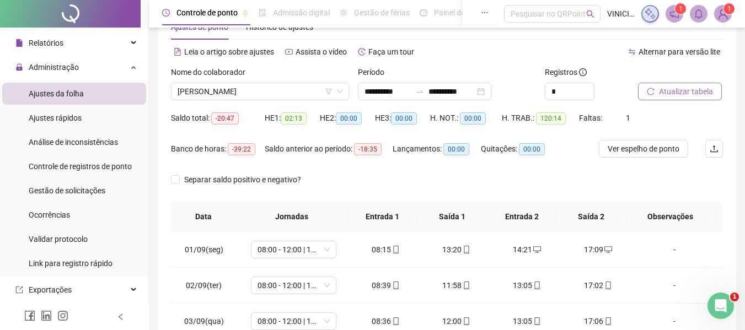
scroll to position [13, 0]
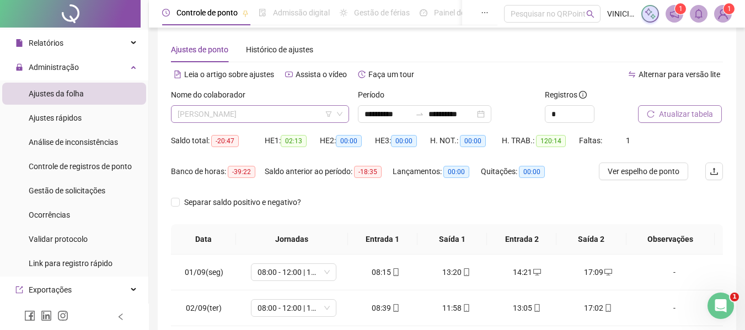
click at [308, 117] on span "[PERSON_NAME]" at bounding box center [260, 114] width 165 height 17
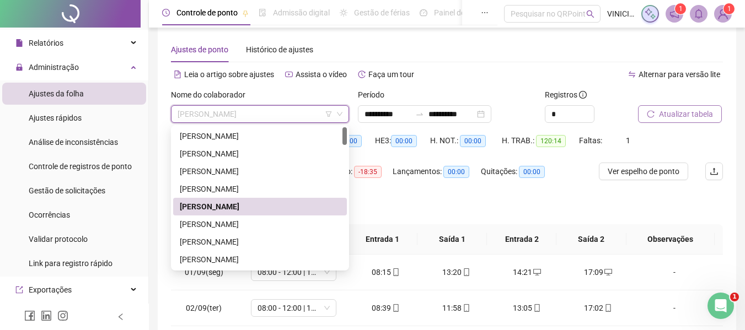
paste input "**********"
type input "**********"
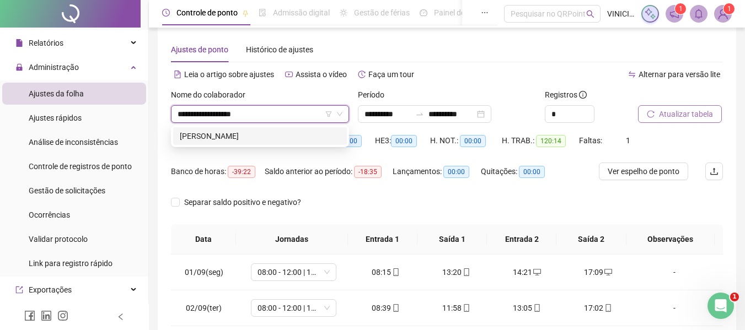
click at [294, 134] on div "[PERSON_NAME]" at bounding box center [260, 136] width 160 height 12
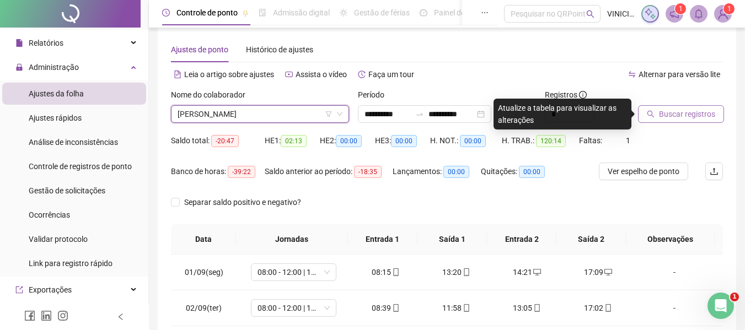
click at [709, 111] on span "Buscar registros" at bounding box center [687, 114] width 56 height 12
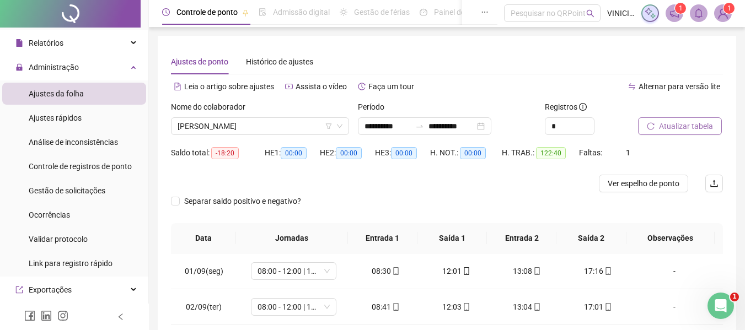
scroll to position [0, 0]
click at [280, 129] on span "[PERSON_NAME]" at bounding box center [260, 127] width 165 height 17
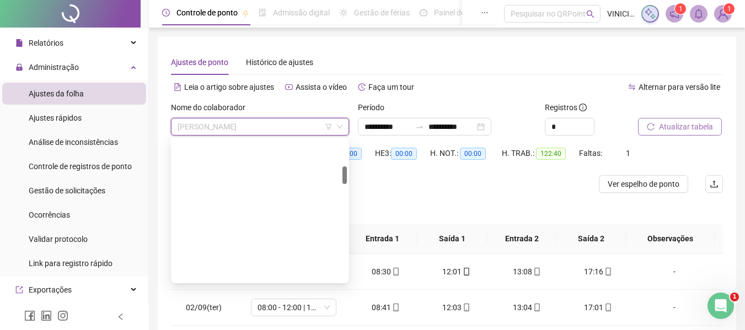
scroll to position [212, 0]
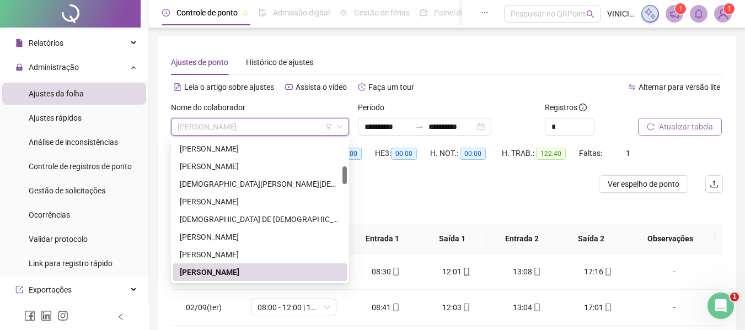
paste input "**********"
type input "**********"
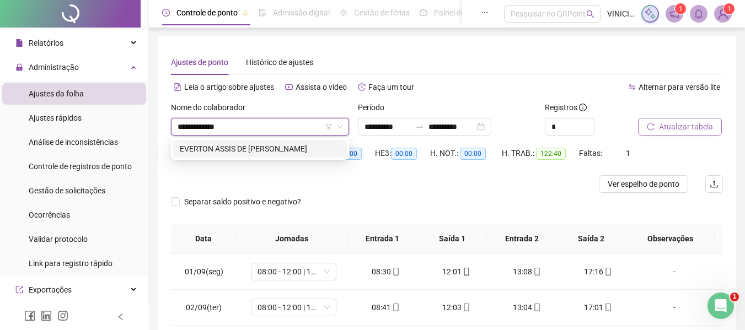
click at [315, 149] on div "EVERTON ASSIS DE [PERSON_NAME]" at bounding box center [260, 149] width 160 height 12
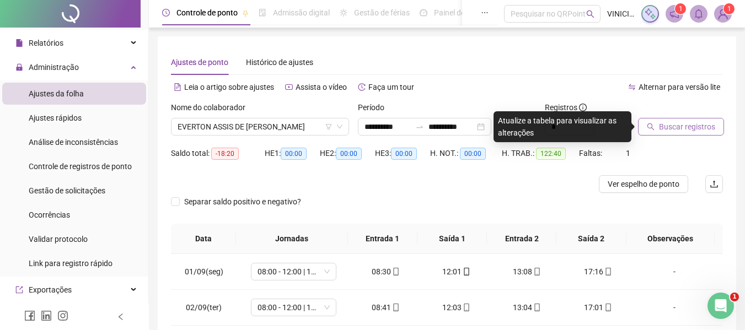
click at [691, 126] on span "Buscar registros" at bounding box center [687, 127] width 56 height 12
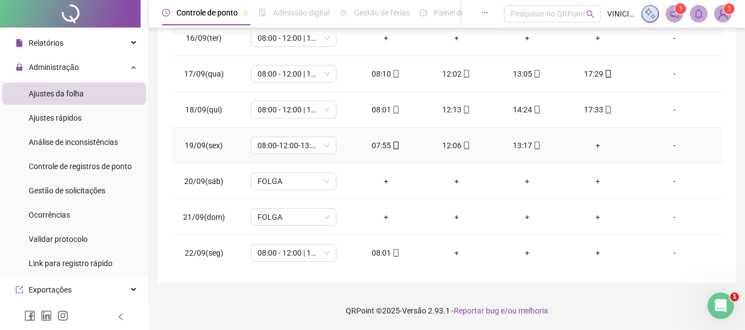
scroll to position [553, 0]
click at [592, 143] on div "+" at bounding box center [597, 144] width 53 height 12
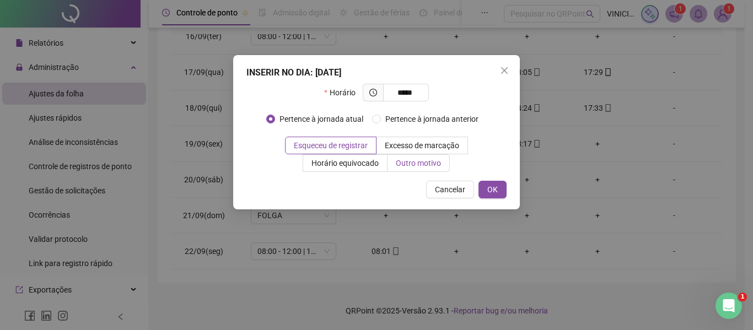
type input "*****"
click at [399, 161] on span "Outro motivo" at bounding box center [418, 163] width 45 height 9
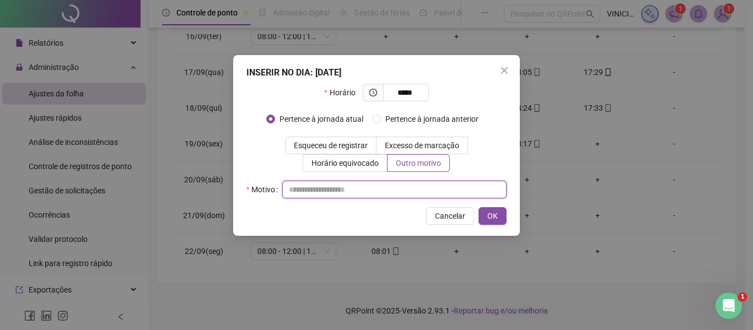
click at [404, 186] on input "text" at bounding box center [394, 190] width 224 height 18
type input "*"
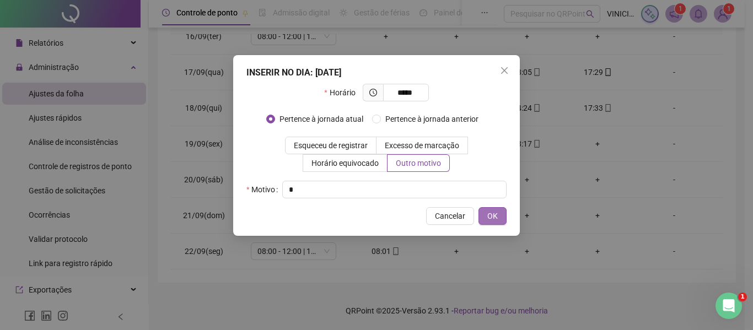
click at [497, 218] on span "OK" at bounding box center [492, 216] width 10 height 12
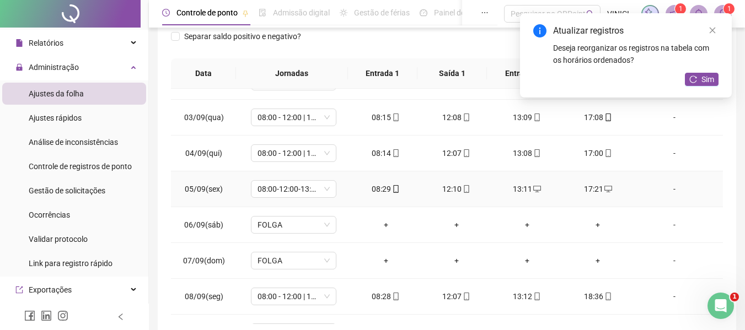
scroll to position [165, 0]
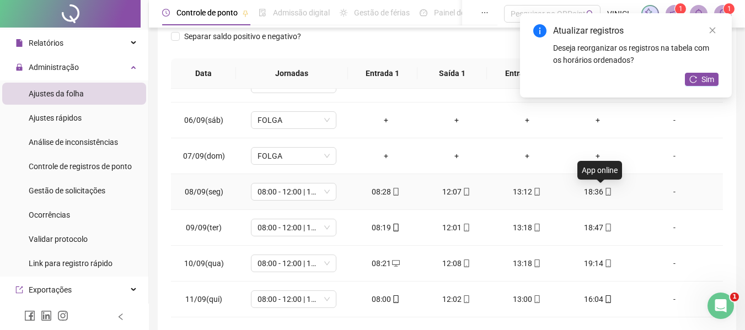
click at [605, 193] on icon "mobile" at bounding box center [607, 192] width 5 height 8
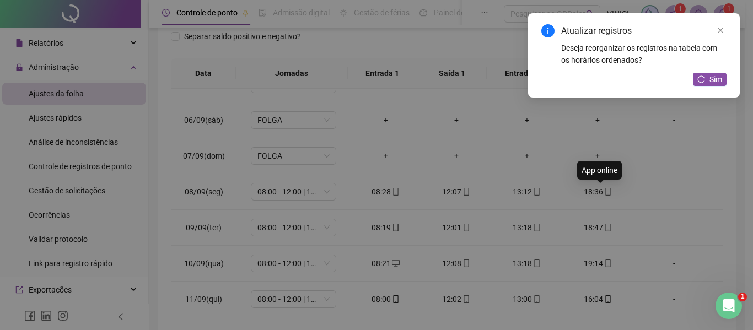
type input "**********"
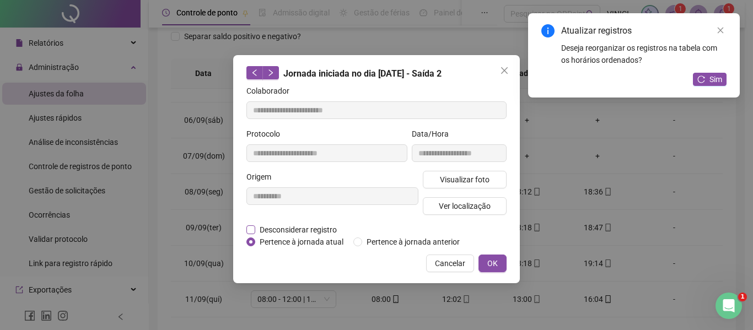
click at [287, 229] on span "Desconsiderar registro" at bounding box center [298, 230] width 86 height 12
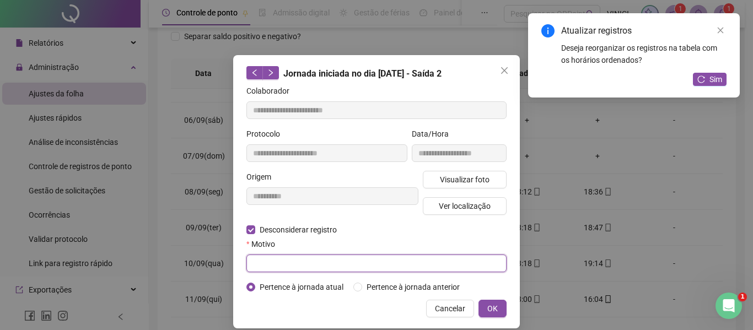
click at [280, 261] on input "text" at bounding box center [376, 264] width 260 height 18
type input "*"
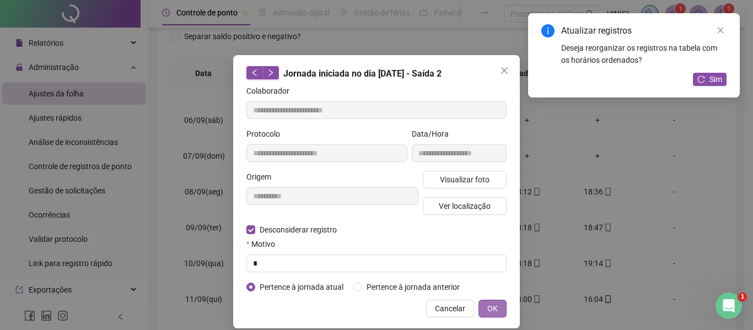
click at [479, 309] on button "OK" at bounding box center [493, 309] width 28 height 18
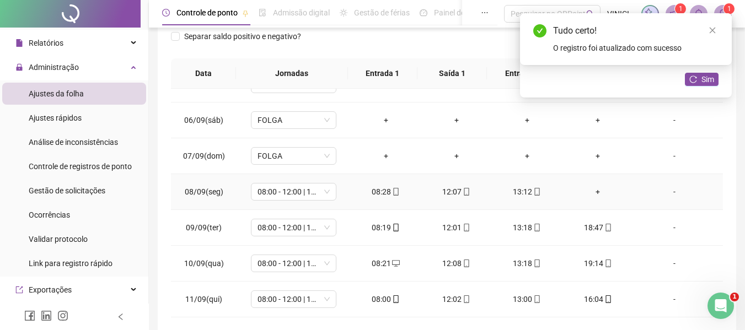
click at [593, 192] on div "+" at bounding box center [597, 192] width 53 height 12
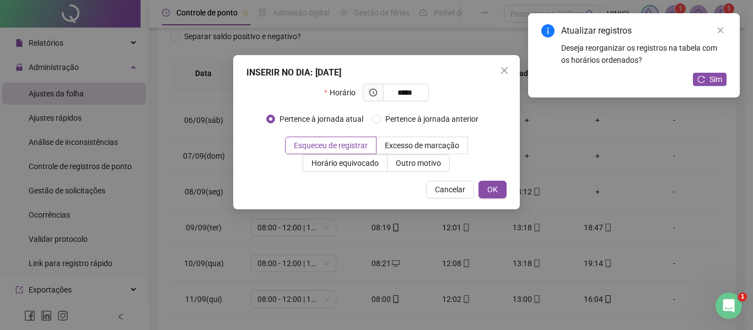
type input "*****"
click at [441, 172] on div "INSERIR NO DIA : [DATE] Horário ***** Pertence à jornada atual Pertence à jorna…" at bounding box center [376, 132] width 287 height 154
click at [441, 169] on label "Outro motivo" at bounding box center [419, 163] width 62 height 18
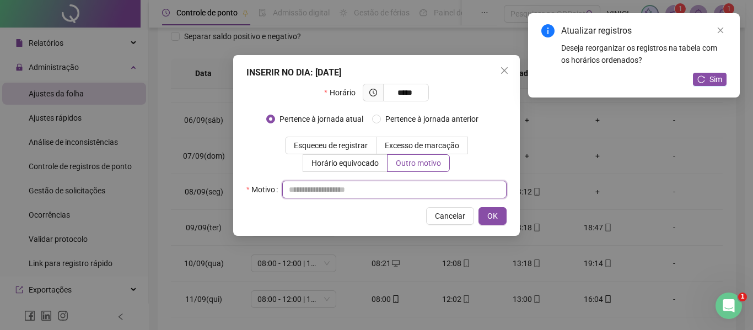
click at [437, 187] on input "text" at bounding box center [394, 190] width 224 height 18
type input "*"
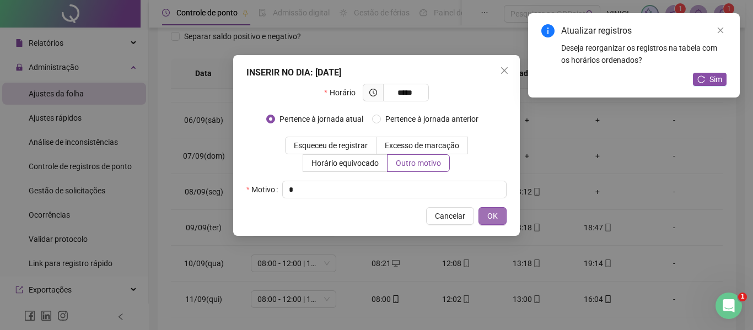
click at [484, 212] on button "OK" at bounding box center [493, 216] width 28 height 18
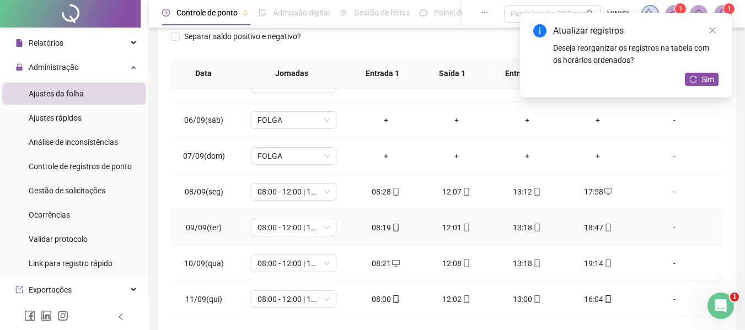
click at [604, 228] on icon "mobile" at bounding box center [608, 228] width 8 height 8
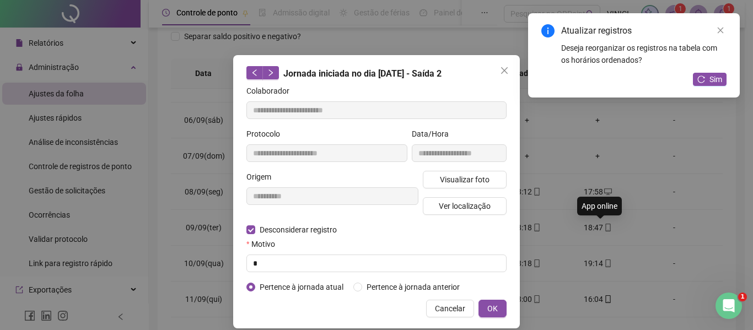
type input "**********"
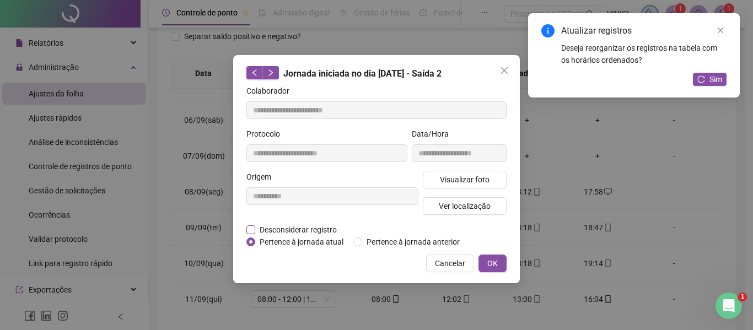
click at [304, 233] on span "Desconsiderar registro" at bounding box center [298, 230] width 86 height 12
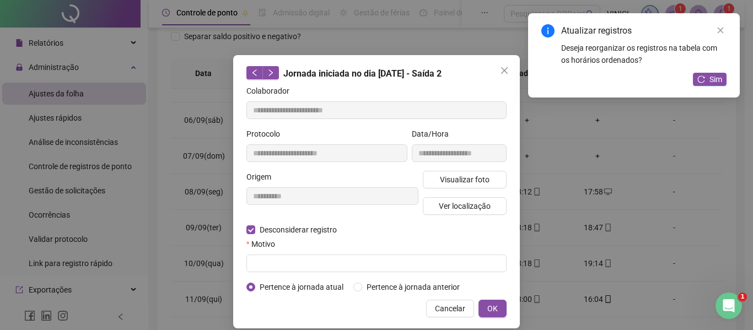
click at [299, 272] on form "**********" at bounding box center [376, 189] width 260 height 208
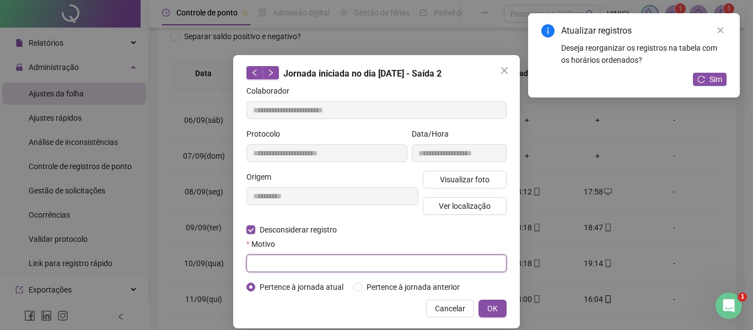
click at [306, 260] on input "text" at bounding box center [376, 264] width 260 height 18
type input "*"
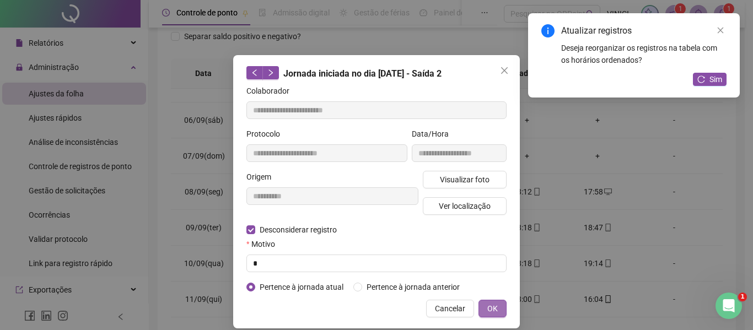
click at [495, 309] on button "OK" at bounding box center [493, 309] width 28 height 18
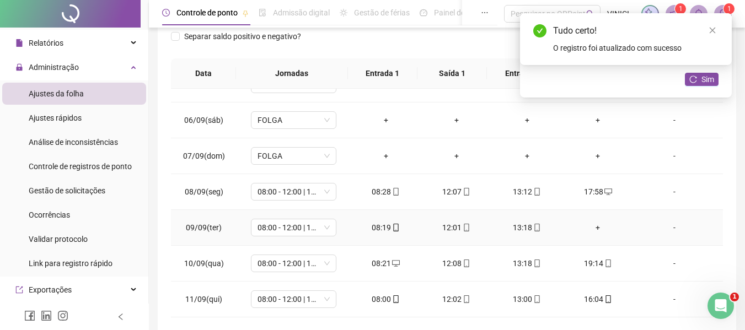
click at [590, 226] on div "+" at bounding box center [597, 228] width 53 height 12
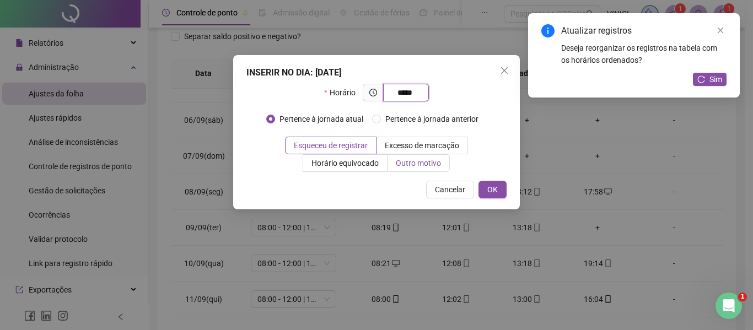
type input "*****"
click at [432, 159] on span "Outro motivo" at bounding box center [418, 163] width 45 height 9
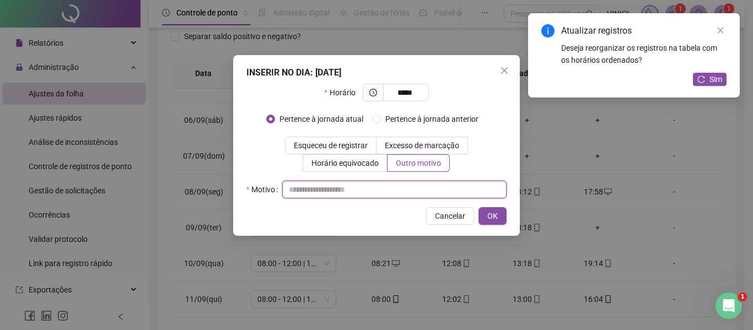
click at [425, 190] on input "text" at bounding box center [394, 190] width 224 height 18
type input "*"
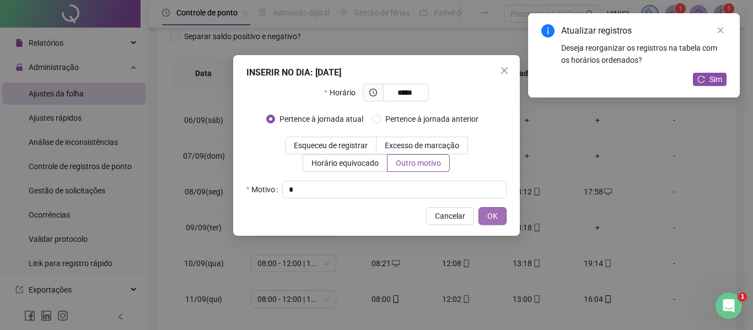
click at [496, 211] on span "OK" at bounding box center [492, 216] width 10 height 12
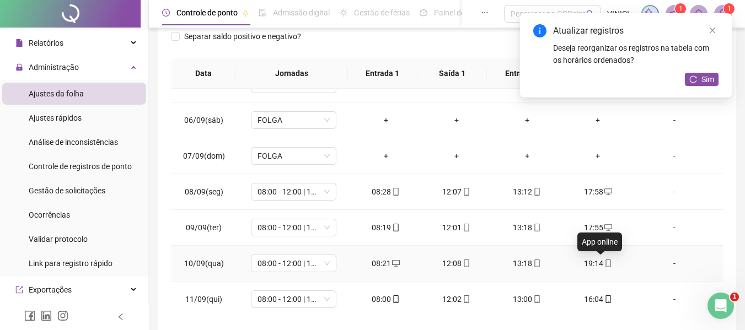
click at [604, 263] on icon "mobile" at bounding box center [608, 264] width 8 height 8
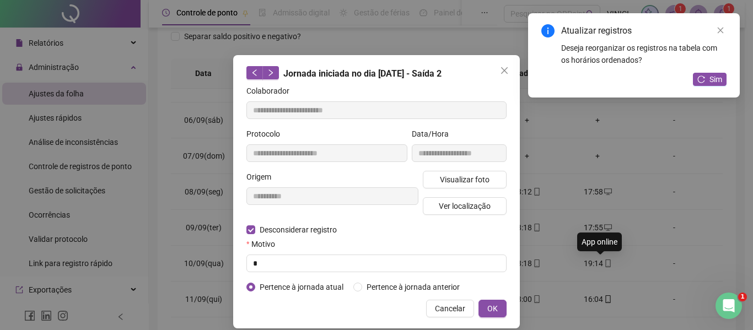
type input "**********"
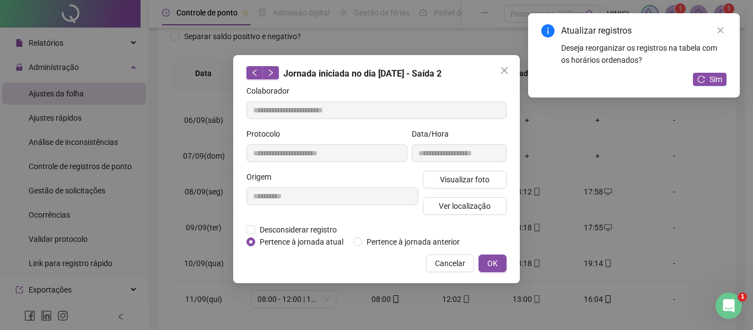
click at [285, 222] on div "**********" at bounding box center [332, 197] width 176 height 53
click at [293, 235] on span "Desconsiderar registro" at bounding box center [298, 230] width 86 height 12
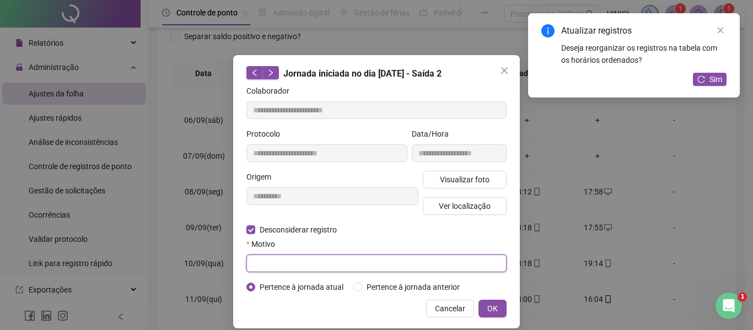
click at [294, 265] on input "text" at bounding box center [376, 264] width 260 height 18
type input "*"
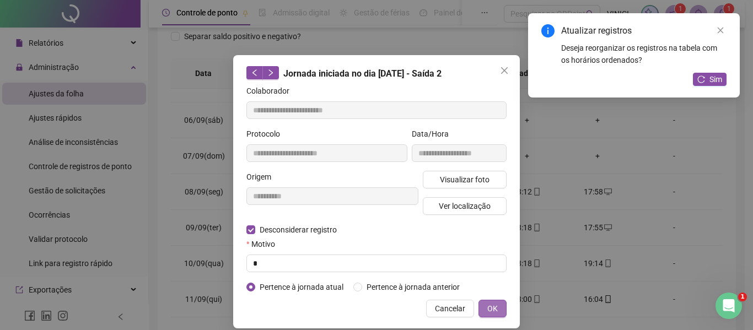
click at [497, 304] on button "OK" at bounding box center [493, 309] width 28 height 18
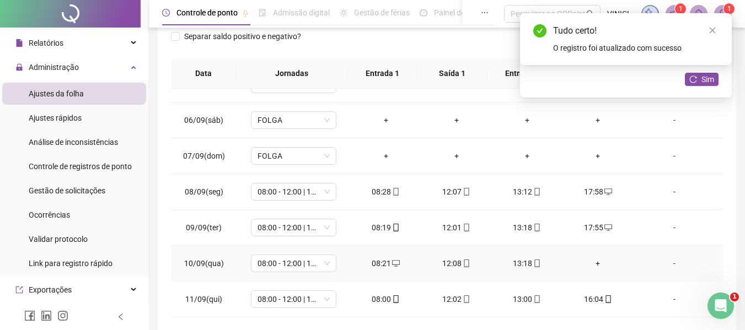
click at [592, 265] on div "+" at bounding box center [597, 263] width 53 height 12
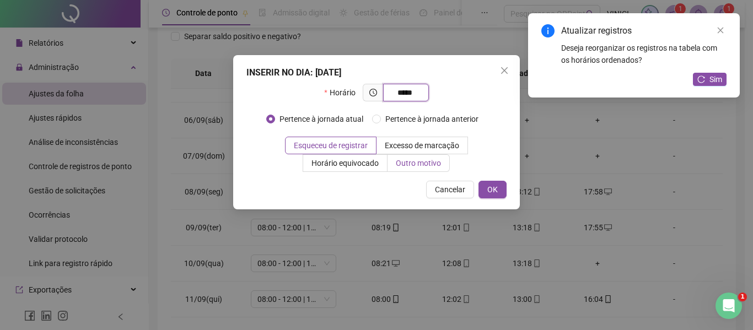
type input "*****"
click at [420, 159] on span "Outro motivo" at bounding box center [418, 163] width 45 height 9
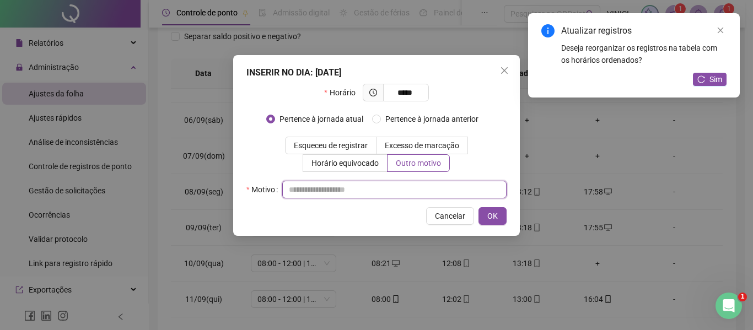
click at [418, 185] on input "text" at bounding box center [394, 190] width 224 height 18
type input "*"
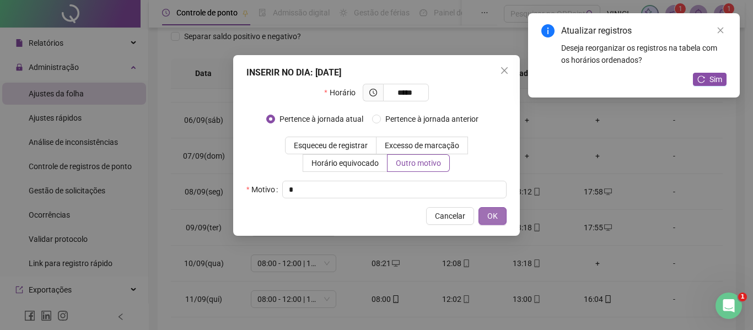
click at [483, 214] on button "OK" at bounding box center [493, 216] width 28 height 18
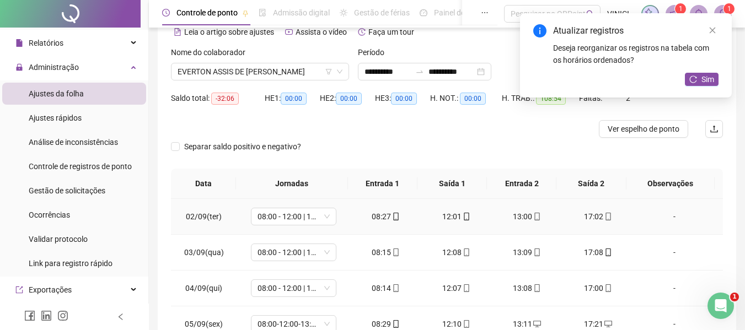
scroll to position [55, 0]
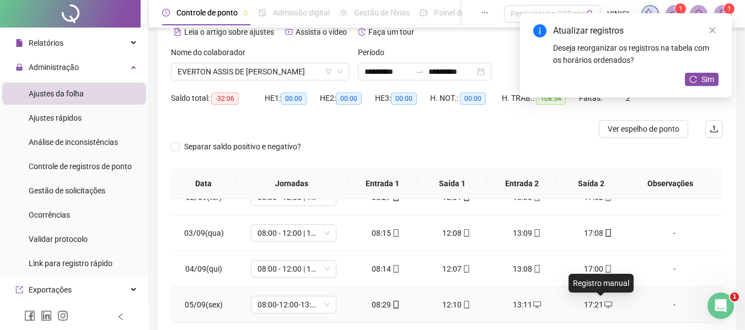
click at [604, 303] on icon "desktop" at bounding box center [608, 305] width 8 height 7
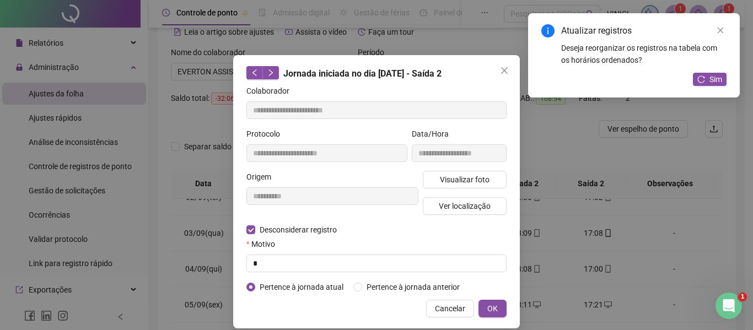
type input "**********"
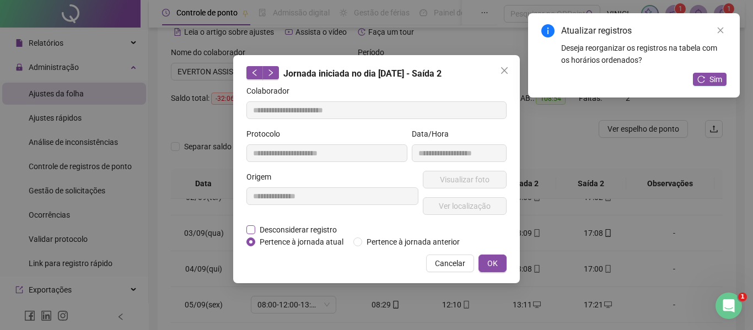
click at [292, 226] on span "Desconsiderar registro" at bounding box center [298, 230] width 86 height 12
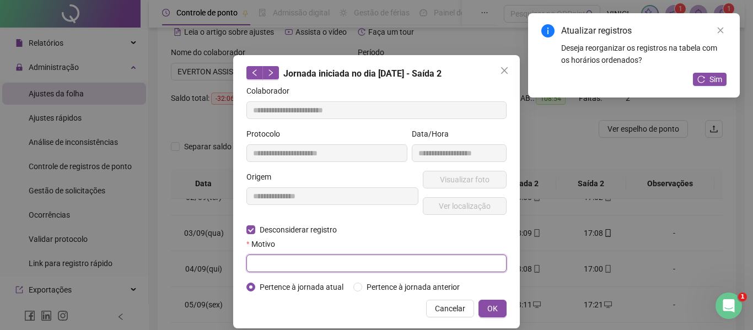
click at [298, 267] on input "text" at bounding box center [376, 264] width 260 height 18
type input "*"
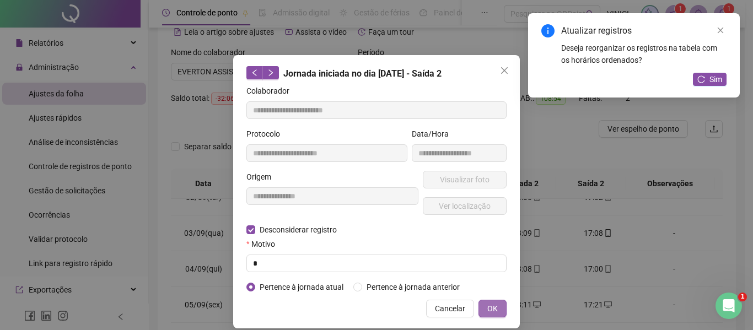
click at [496, 313] on button "OK" at bounding box center [493, 309] width 28 height 18
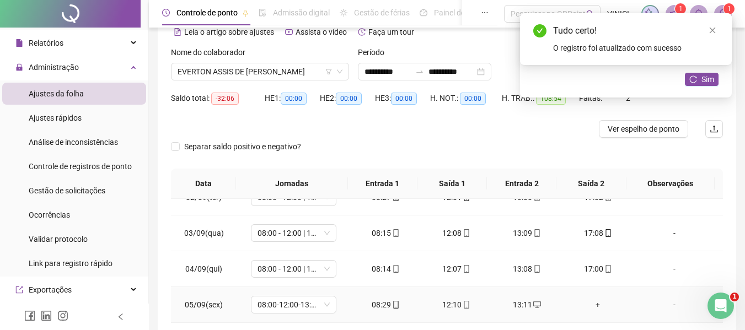
click at [594, 306] on div "+" at bounding box center [597, 305] width 53 height 12
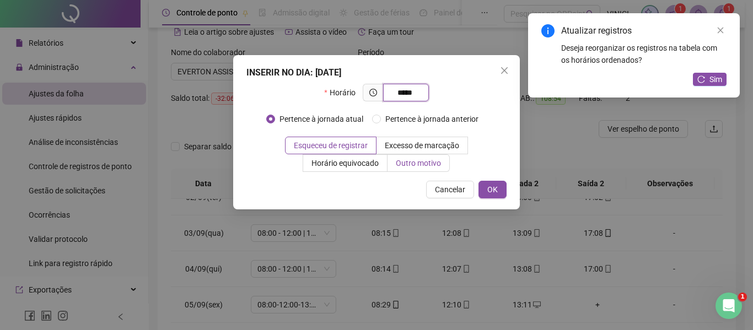
type input "*****"
click at [403, 162] on span "Outro motivo" at bounding box center [418, 163] width 45 height 9
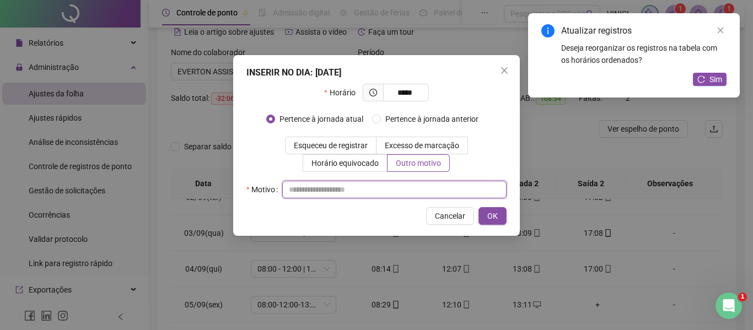
click at [402, 185] on input "text" at bounding box center [394, 190] width 224 height 18
type input "*"
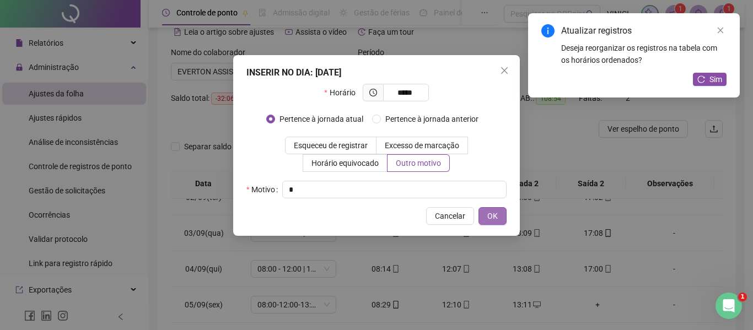
click at [480, 216] on button "OK" at bounding box center [493, 216] width 28 height 18
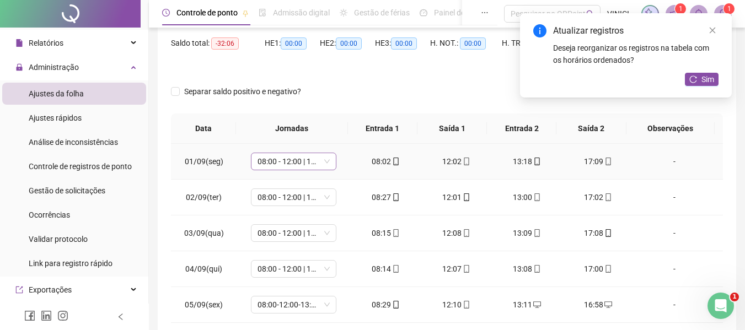
scroll to position [0, 0]
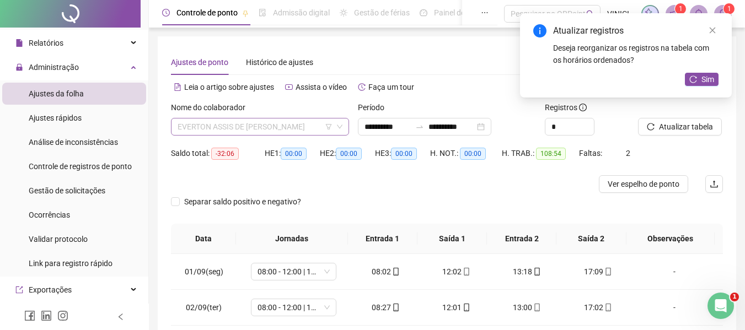
click at [287, 131] on span "EVERTON ASSIS DE [PERSON_NAME]" at bounding box center [260, 127] width 165 height 17
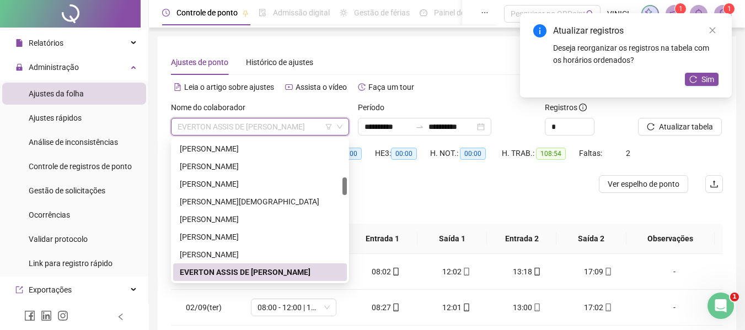
paste input "**********"
type input "**********"
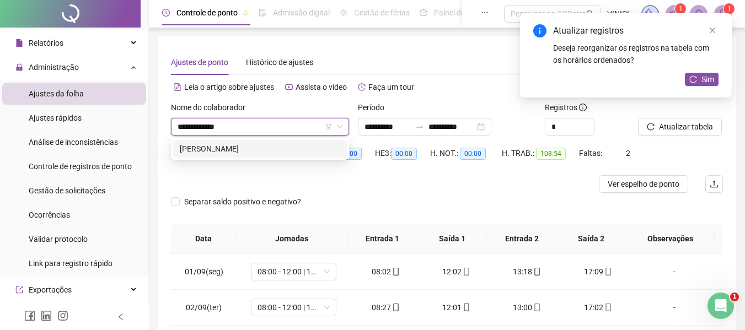
click at [282, 150] on div "[PERSON_NAME]" at bounding box center [260, 149] width 160 height 12
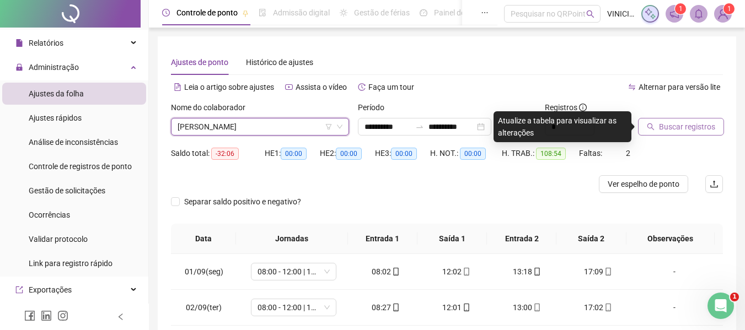
click at [694, 122] on span "Buscar registros" at bounding box center [687, 127] width 56 height 12
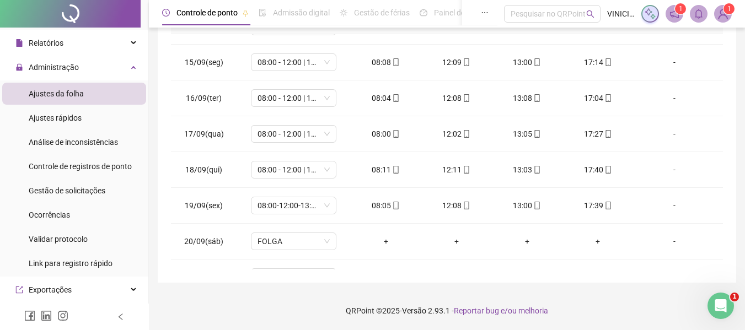
scroll to position [496, 0]
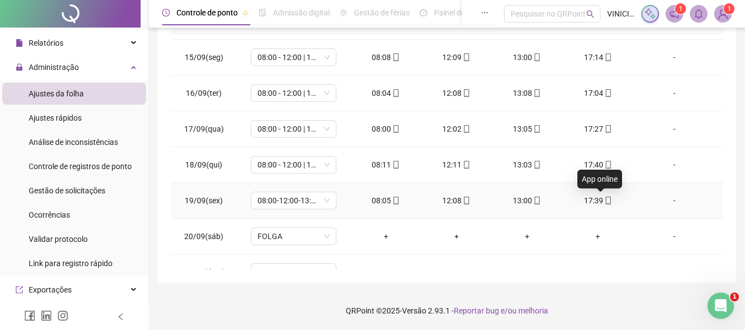
click at [604, 202] on icon "mobile" at bounding box center [608, 201] width 8 height 8
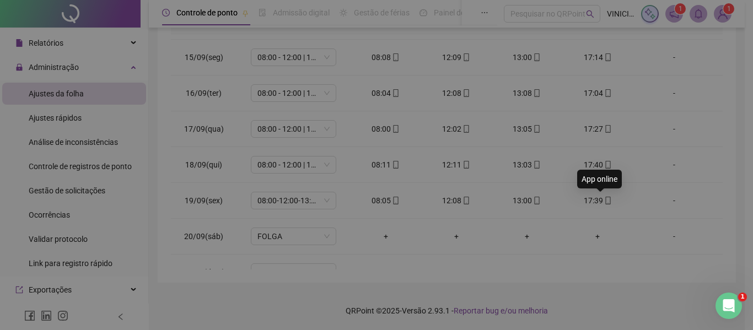
type input "**********"
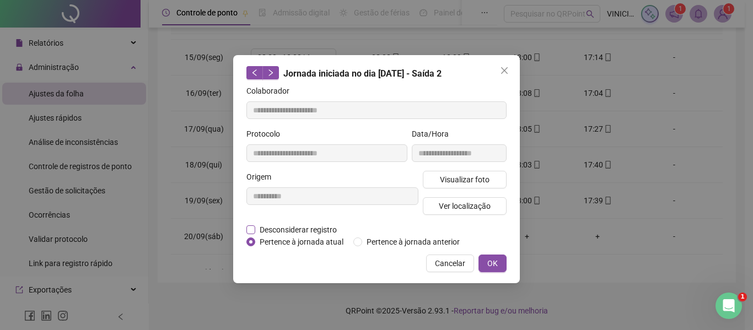
click at [328, 226] on span "Desconsiderar registro" at bounding box center [298, 230] width 86 height 12
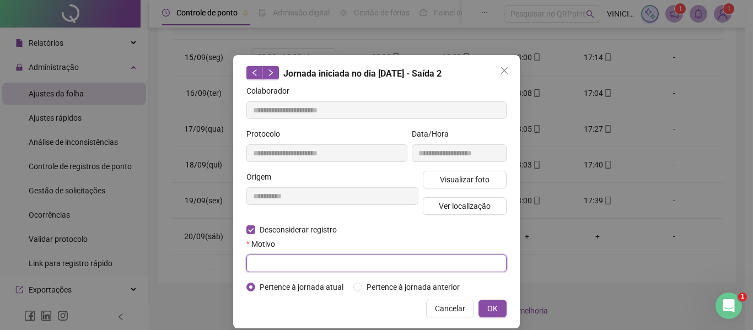
click at [304, 261] on input "text" at bounding box center [376, 264] width 260 height 18
type input "*"
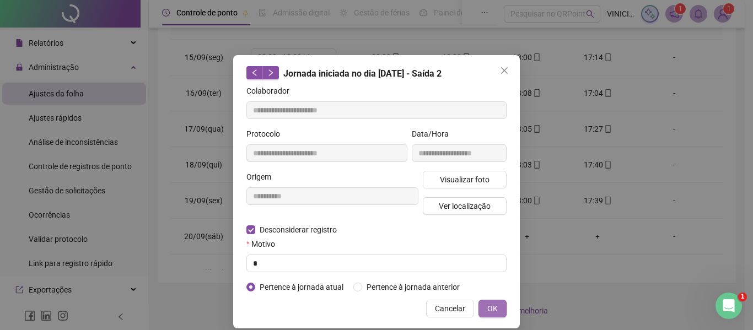
click at [497, 305] on button "OK" at bounding box center [493, 309] width 28 height 18
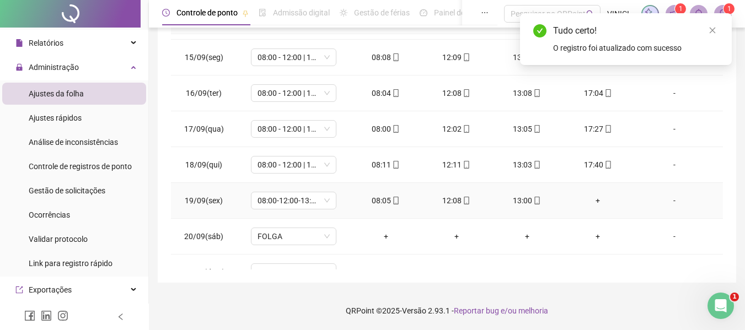
click at [586, 200] on div "+" at bounding box center [597, 201] width 53 height 12
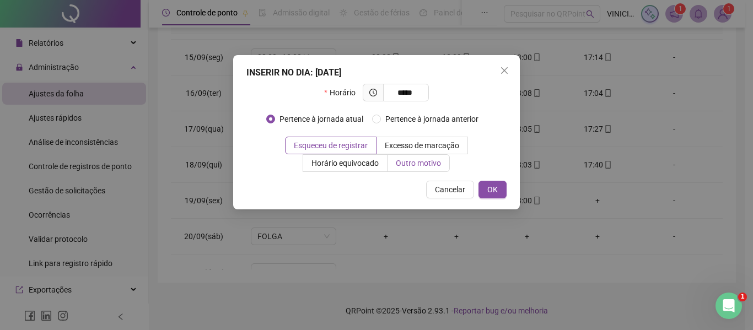
type input "*****"
click at [435, 163] on span "Outro motivo" at bounding box center [418, 163] width 45 height 9
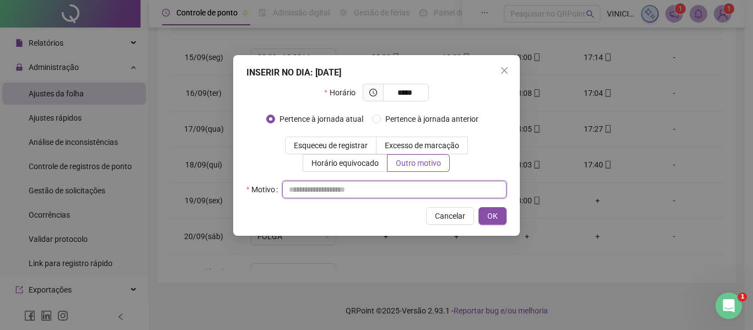
click at [432, 188] on input "text" at bounding box center [394, 190] width 224 height 18
type input "*"
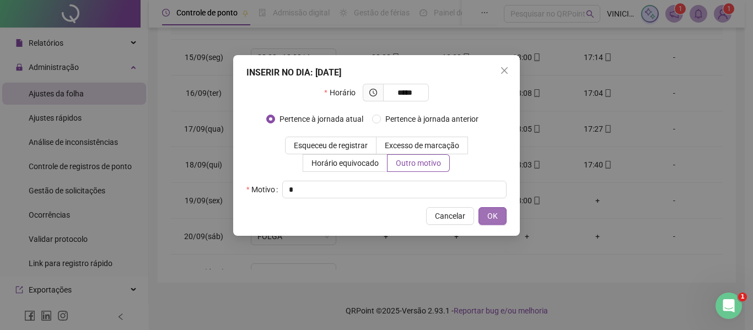
click at [491, 221] on span "OK" at bounding box center [492, 216] width 10 height 12
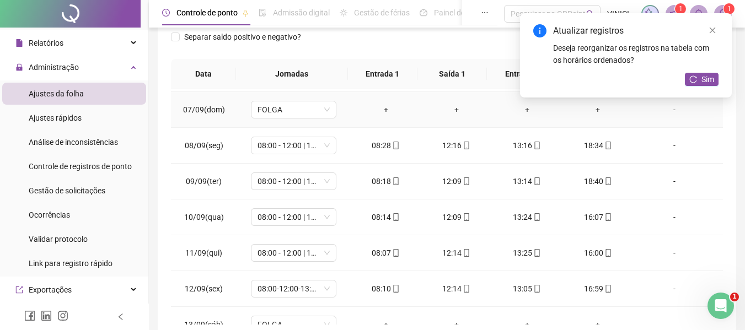
scroll to position [221, 0]
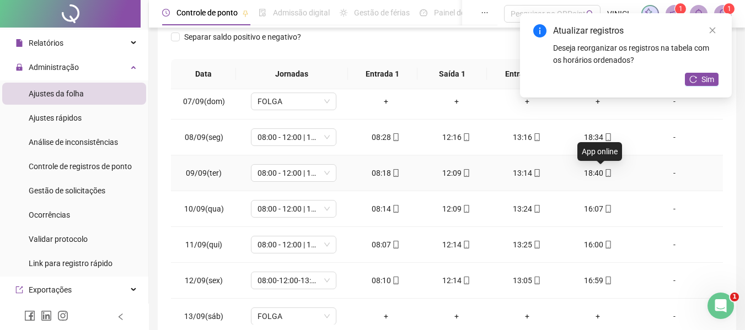
click at [604, 173] on icon "mobile" at bounding box center [608, 173] width 8 height 8
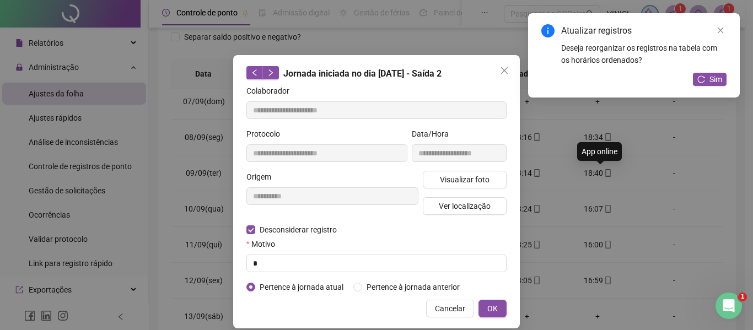
type input "**********"
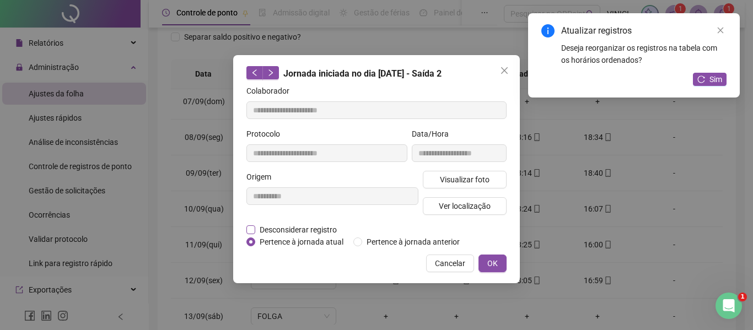
click at [285, 230] on span "Desconsiderar registro" at bounding box center [298, 230] width 86 height 12
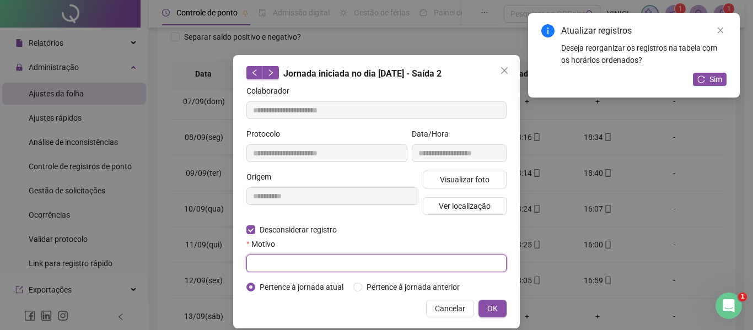
click at [281, 267] on input "text" at bounding box center [376, 264] width 260 height 18
type input "*"
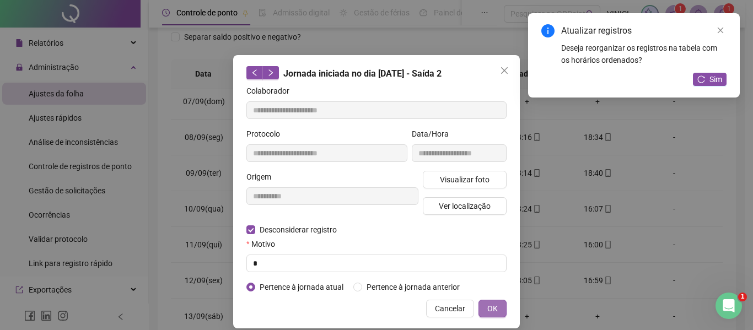
click at [495, 308] on button "OK" at bounding box center [493, 309] width 28 height 18
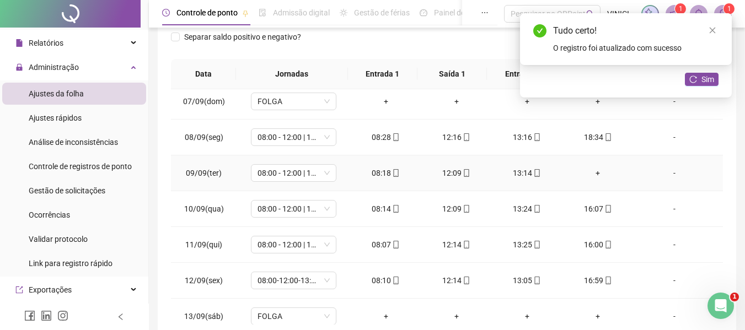
click at [598, 171] on div "+" at bounding box center [597, 173] width 53 height 12
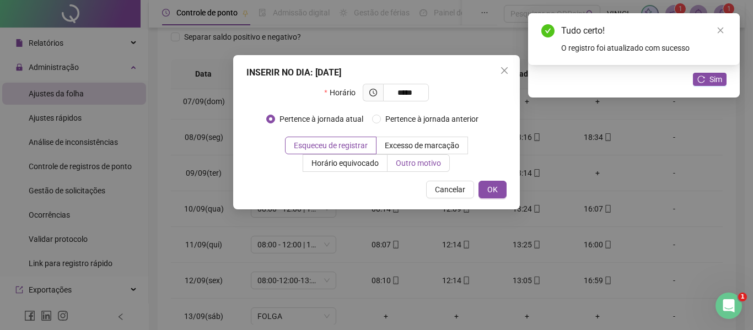
type input "*****"
click at [432, 167] on span "Outro motivo" at bounding box center [418, 163] width 45 height 9
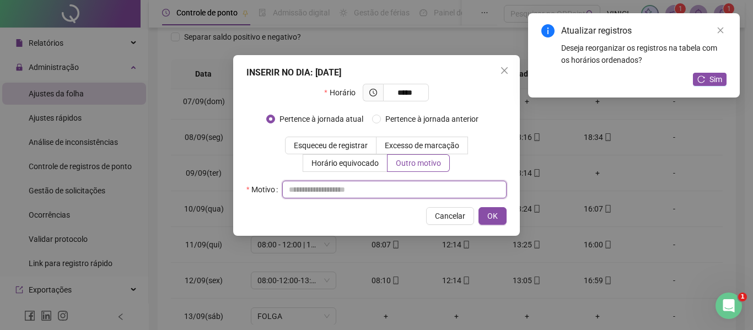
click at [413, 182] on input "text" at bounding box center [394, 190] width 224 height 18
type input "*"
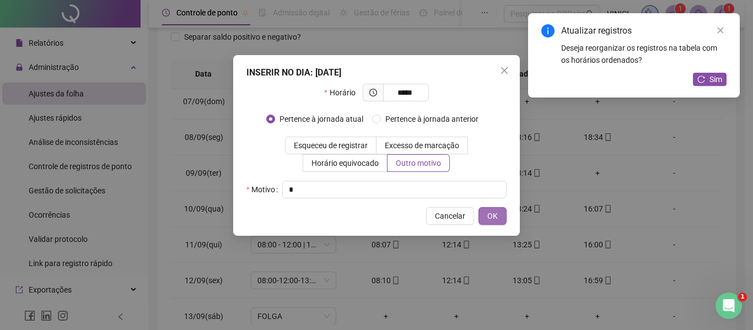
click at [502, 217] on button "OK" at bounding box center [493, 216] width 28 height 18
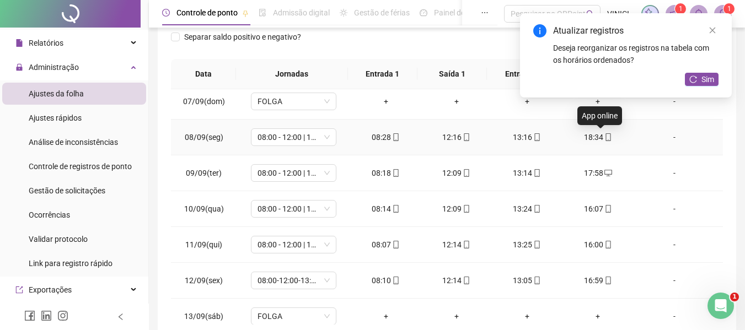
click at [604, 137] on icon "mobile" at bounding box center [608, 137] width 8 height 8
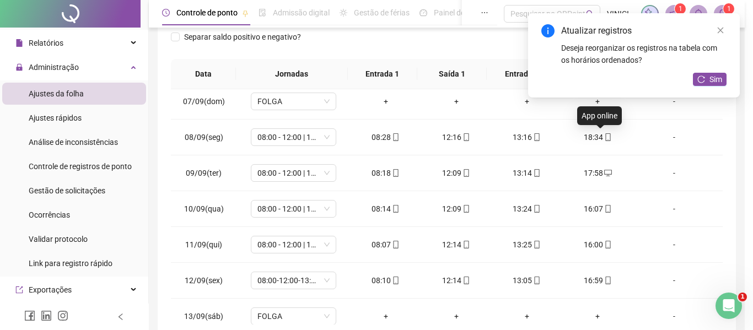
type input "**********"
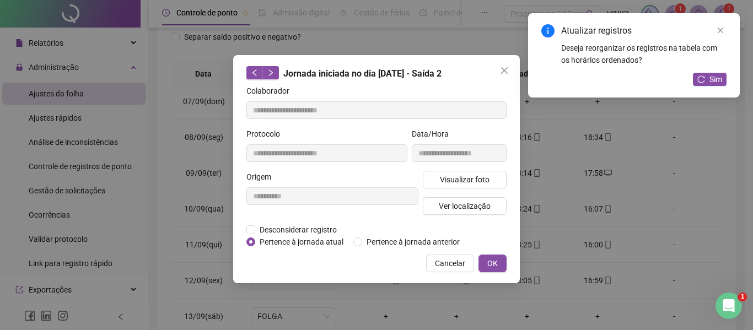
click at [269, 239] on span "Pertence à jornada atual" at bounding box center [301, 242] width 93 height 12
click at [272, 235] on span "Desconsiderar registro" at bounding box center [298, 230] width 86 height 12
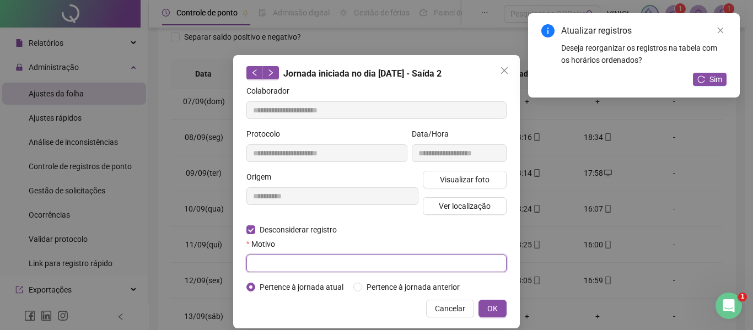
click at [281, 258] on input "text" at bounding box center [376, 264] width 260 height 18
type input "*"
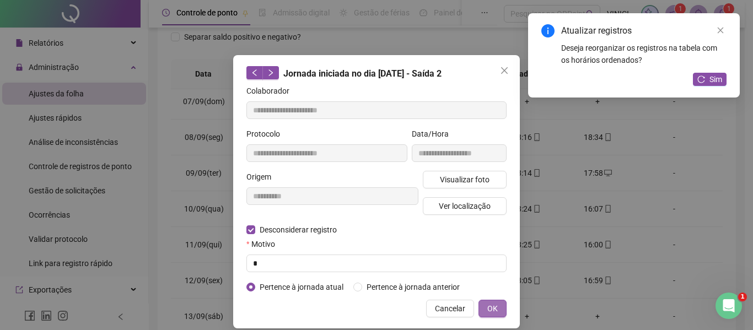
click at [489, 302] on button "OK" at bounding box center [493, 309] width 28 height 18
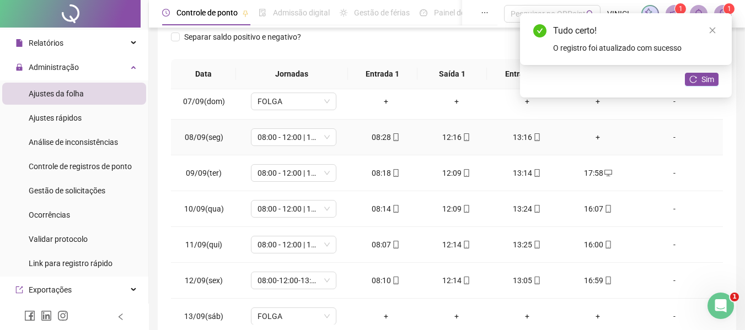
click at [592, 138] on div "+" at bounding box center [597, 137] width 53 height 12
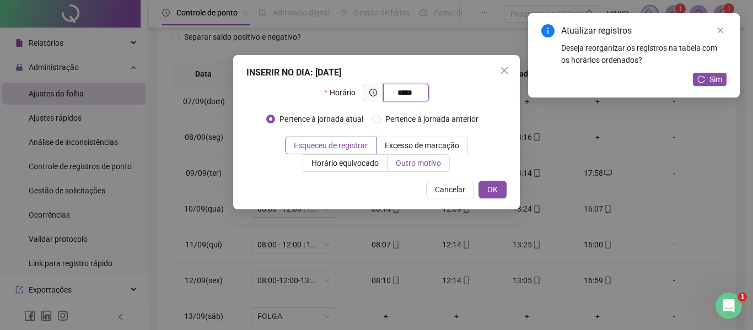
type input "*****"
click at [415, 160] on span "Outro motivo" at bounding box center [418, 163] width 45 height 9
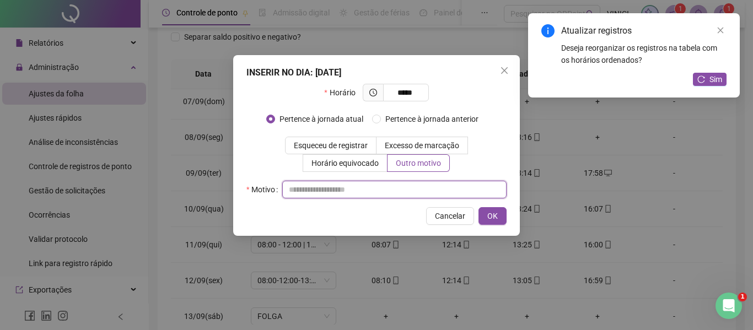
click at [410, 189] on input "text" at bounding box center [394, 190] width 224 height 18
type input "*"
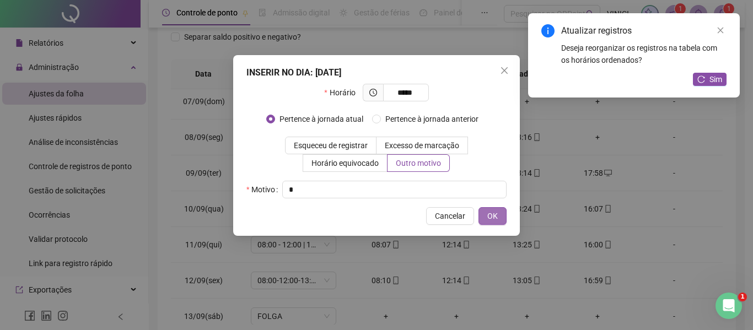
click at [493, 215] on span "OK" at bounding box center [492, 216] width 10 height 12
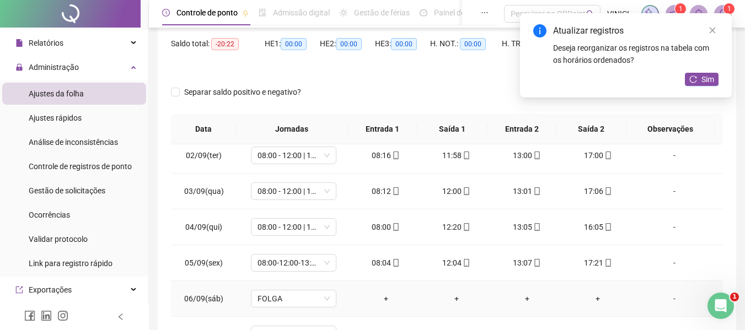
scroll to position [55, 0]
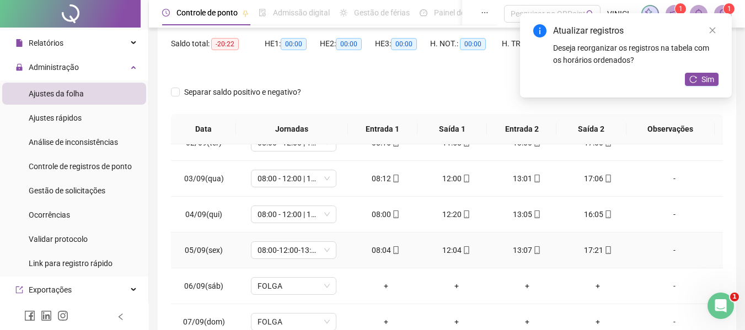
click at [604, 251] on icon "mobile" at bounding box center [608, 250] width 8 height 8
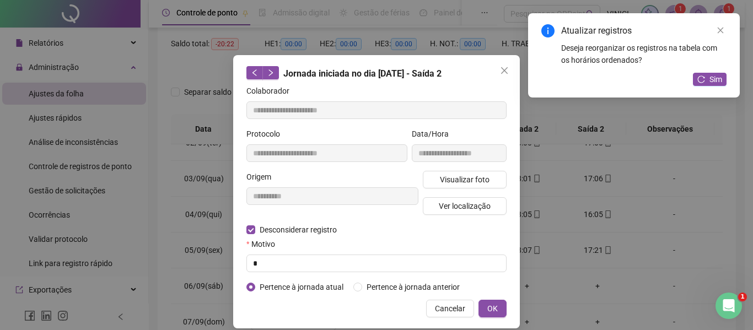
type input "**********"
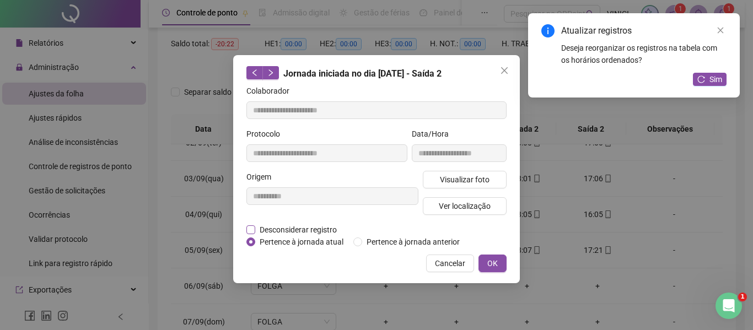
click at [324, 229] on span "Desconsiderar registro" at bounding box center [298, 230] width 86 height 12
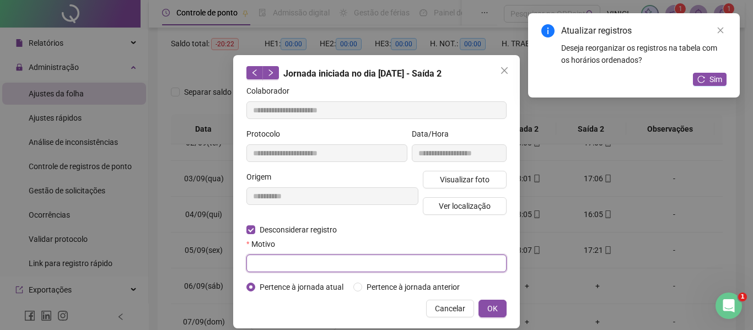
click at [305, 269] on input "text" at bounding box center [376, 264] width 260 height 18
type input "*"
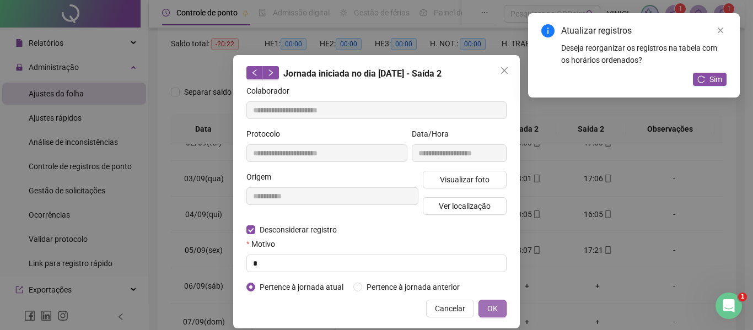
click at [494, 310] on button "OK" at bounding box center [493, 309] width 28 height 18
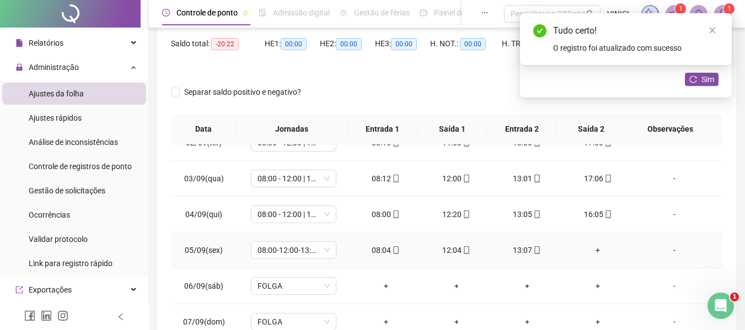
click at [594, 244] on td "+" at bounding box center [597, 251] width 71 height 36
click at [594, 248] on div "+" at bounding box center [597, 250] width 53 height 12
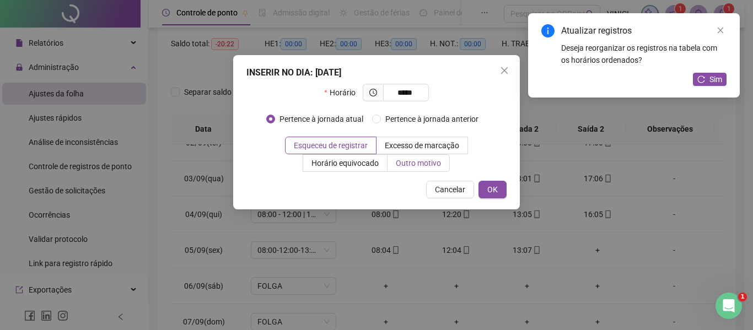
type input "*****"
click at [405, 159] on span "Outro motivo" at bounding box center [418, 163] width 45 height 9
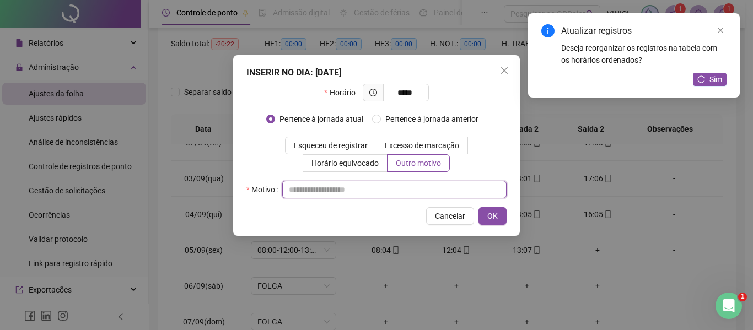
click at [412, 186] on input "text" at bounding box center [394, 190] width 224 height 18
type input "*"
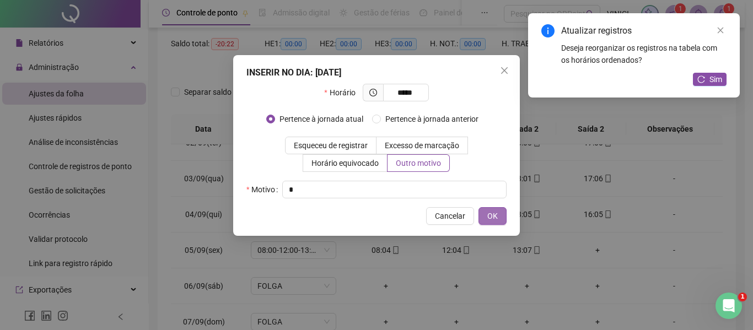
click at [487, 214] on button "OK" at bounding box center [493, 216] width 28 height 18
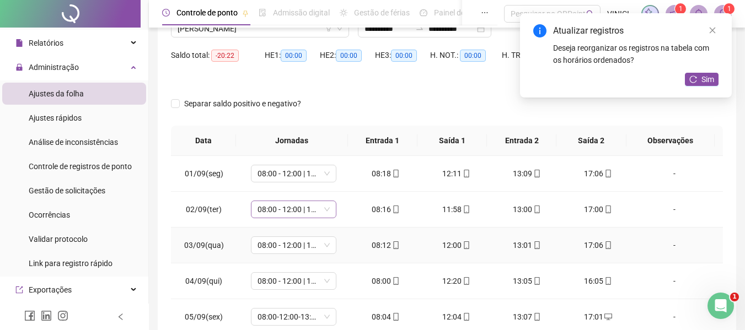
scroll to position [0, 0]
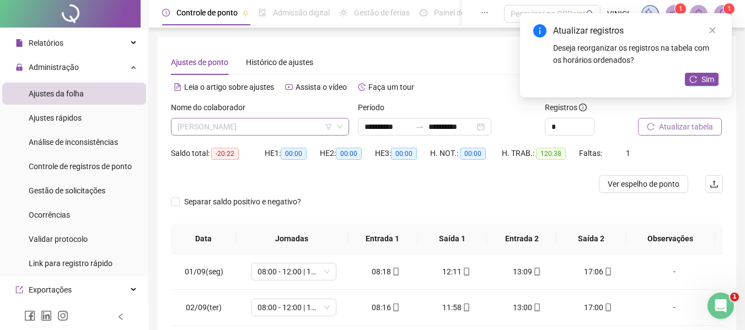
click at [273, 135] on div "[PERSON_NAME]" at bounding box center [260, 127] width 178 height 18
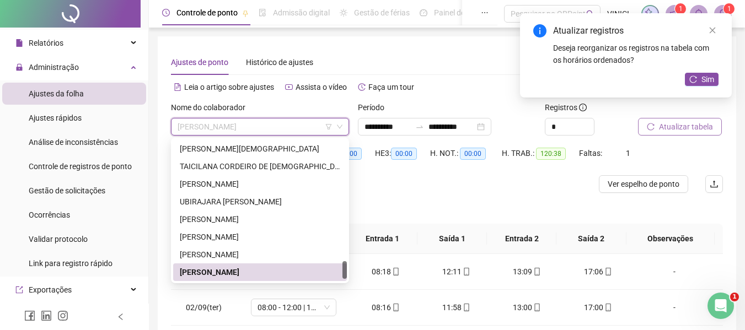
paste input "**********"
type input "**********"
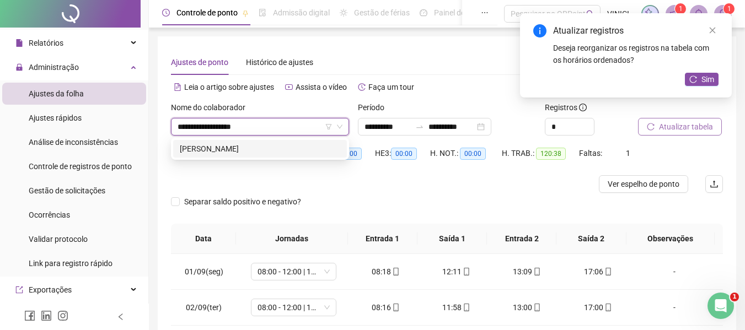
click at [270, 149] on div "[PERSON_NAME]" at bounding box center [260, 149] width 160 height 12
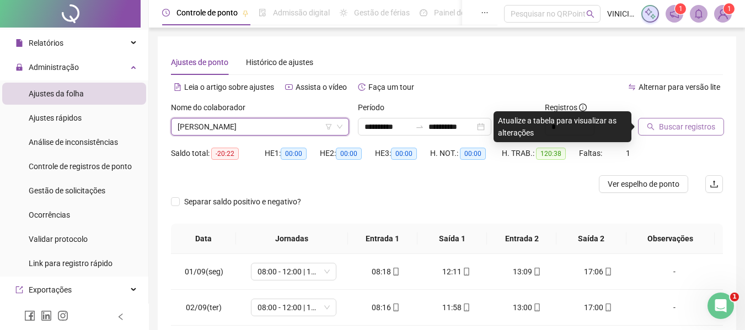
click at [682, 126] on span "Buscar registros" at bounding box center [687, 127] width 56 height 12
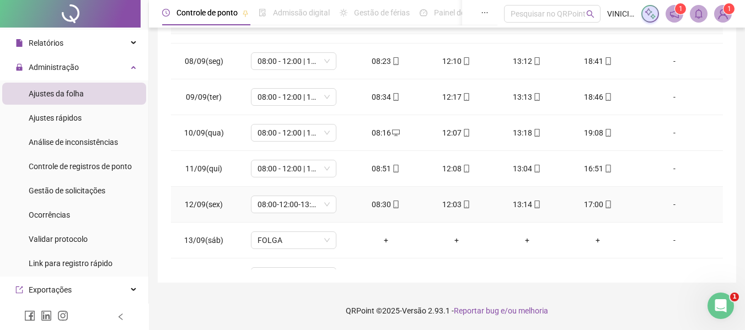
scroll to position [222, 0]
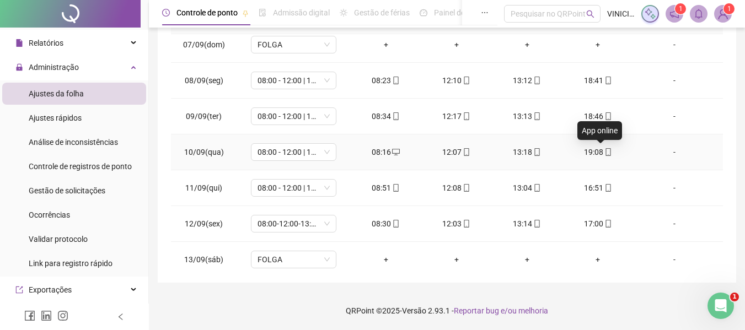
click at [605, 150] on div "19:08" at bounding box center [597, 152] width 53 height 12
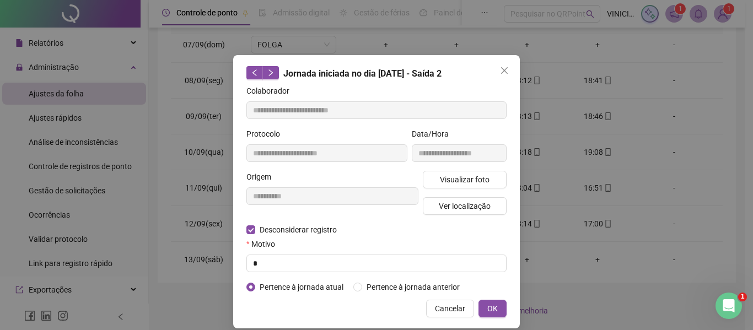
type input "**********"
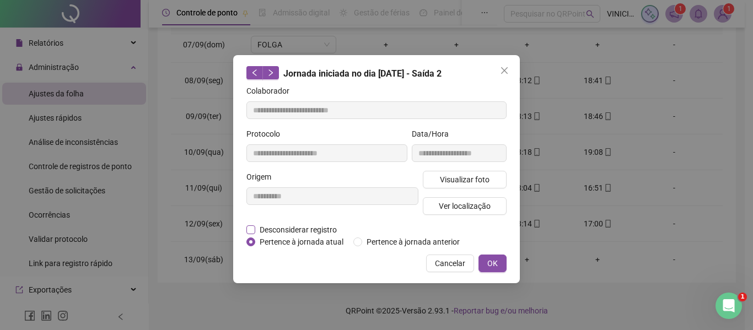
click at [299, 224] on span "Desconsiderar registro" at bounding box center [298, 230] width 86 height 12
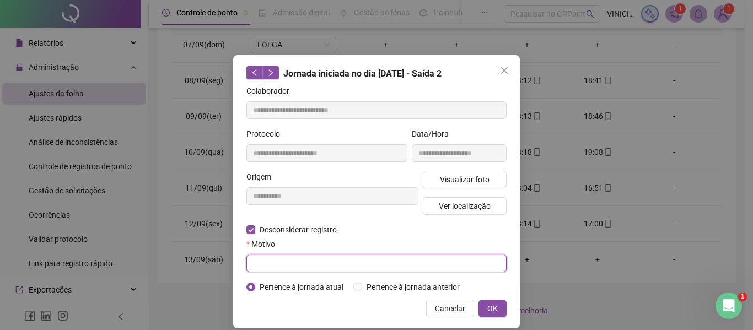
click at [274, 269] on input "text" at bounding box center [376, 264] width 260 height 18
type input "*"
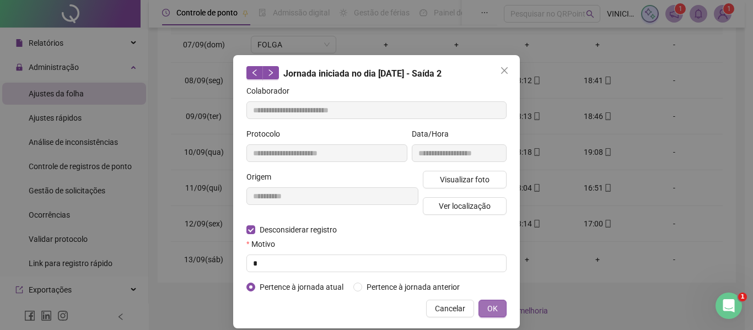
click at [491, 308] on span "OK" at bounding box center [492, 309] width 10 height 12
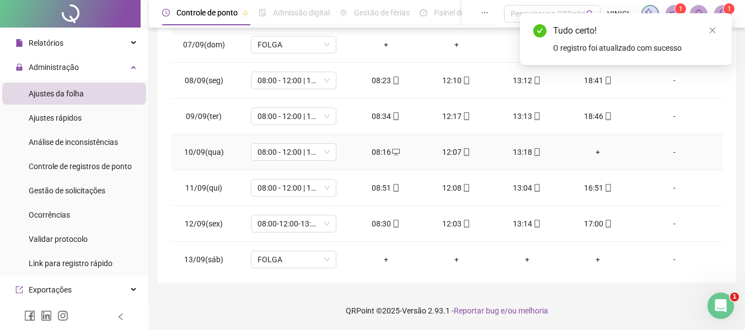
click at [591, 156] on div "+" at bounding box center [597, 152] width 53 height 12
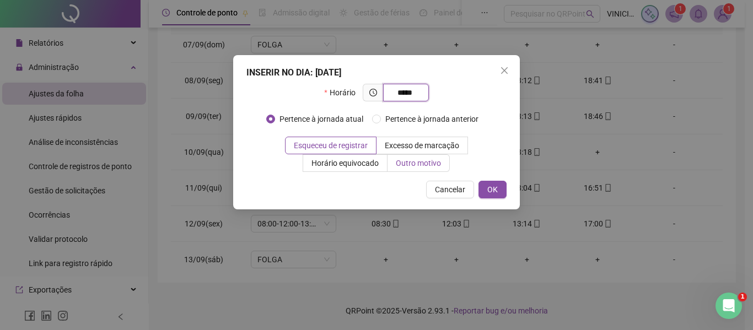
type input "*****"
click at [429, 167] on span "Outro motivo" at bounding box center [418, 163] width 45 height 9
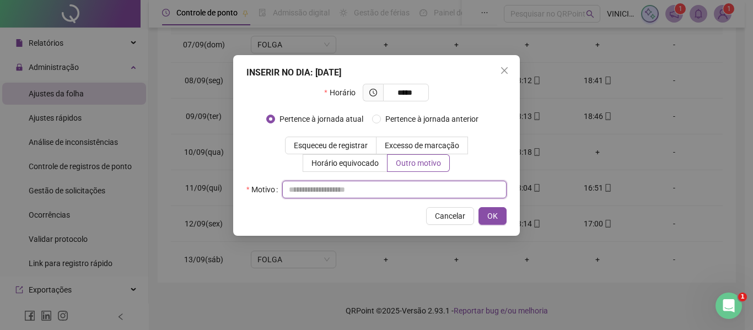
click at [426, 185] on input "text" at bounding box center [394, 190] width 224 height 18
type input "*"
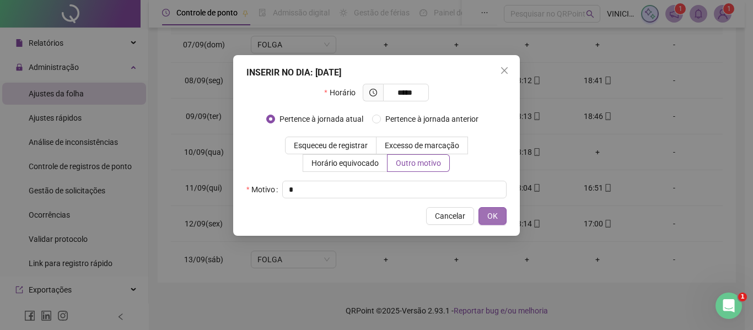
click at [500, 214] on button "OK" at bounding box center [493, 216] width 28 height 18
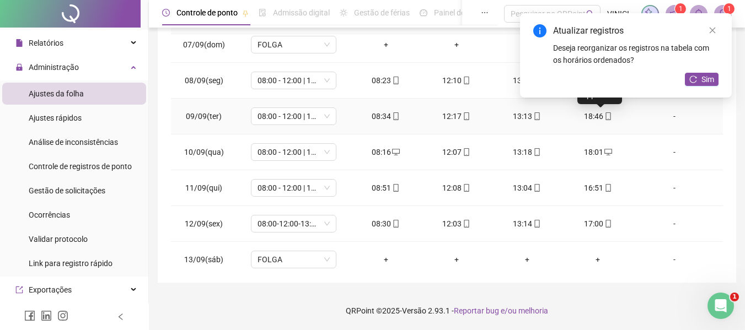
click at [604, 117] on icon "mobile" at bounding box center [608, 116] width 8 height 8
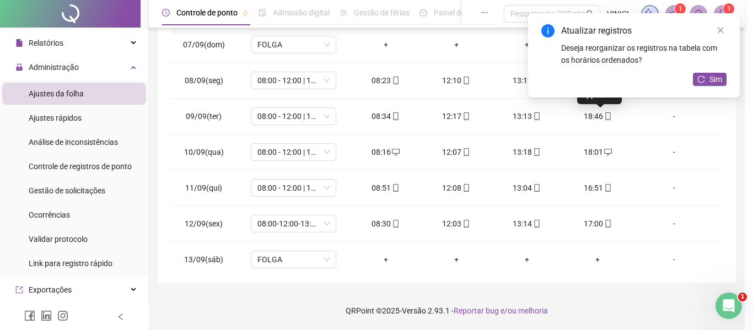
type input "**********"
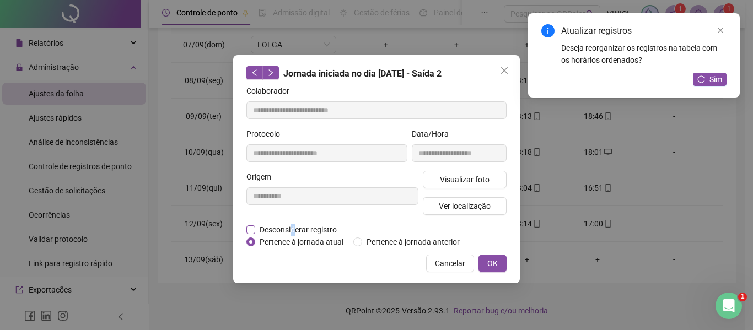
click at [293, 230] on span "Desconsiderar registro" at bounding box center [298, 230] width 86 height 12
click at [268, 231] on span "Desconsiderar registro" at bounding box center [298, 230] width 86 height 12
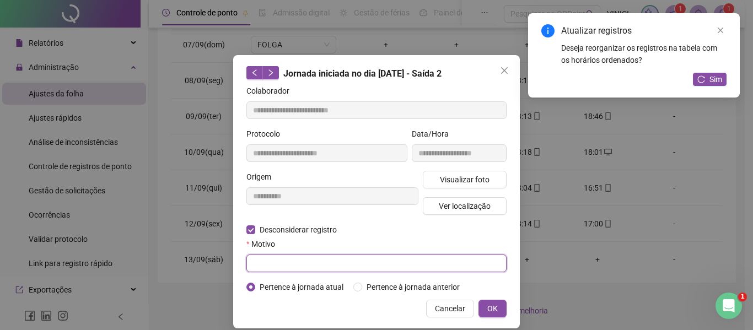
drag, startPoint x: 271, startPoint y: 260, endPoint x: 416, endPoint y: 280, distance: 146.4
click at [272, 260] on input "text" at bounding box center [376, 264] width 260 height 18
type input "*"
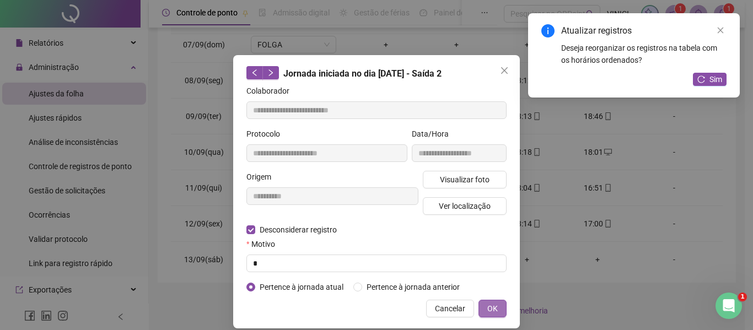
click at [491, 310] on span "OK" at bounding box center [492, 309] width 10 height 12
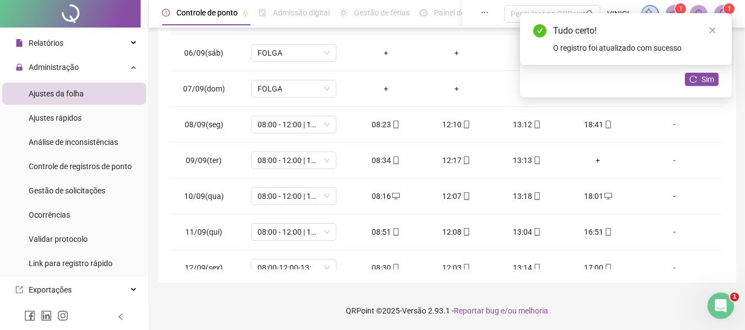
scroll to position [112, 0]
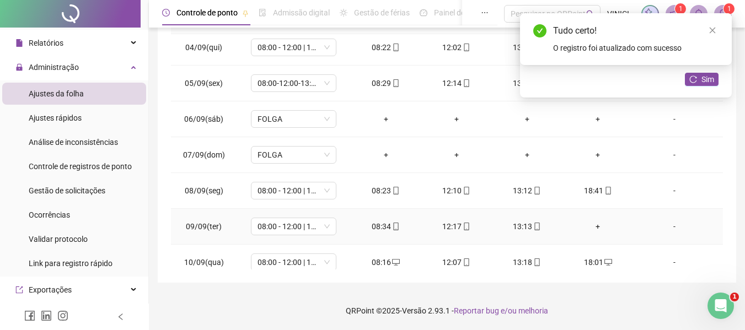
click at [590, 222] on div "+" at bounding box center [597, 227] width 53 height 12
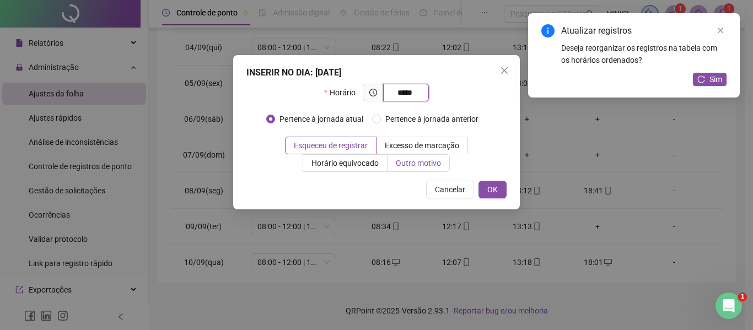
type input "*****"
click at [407, 165] on span "Outro motivo" at bounding box center [418, 163] width 45 height 9
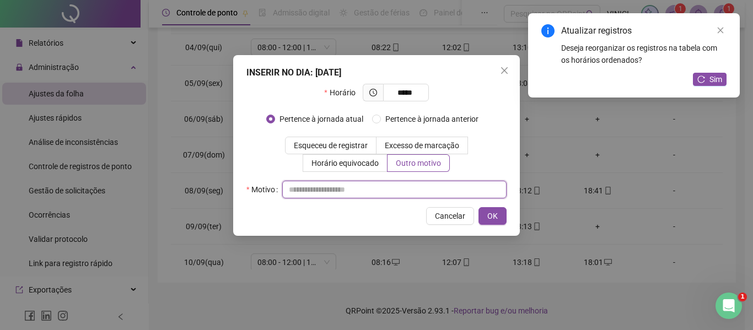
click at [414, 196] on input "text" at bounding box center [394, 190] width 224 height 18
type input "*"
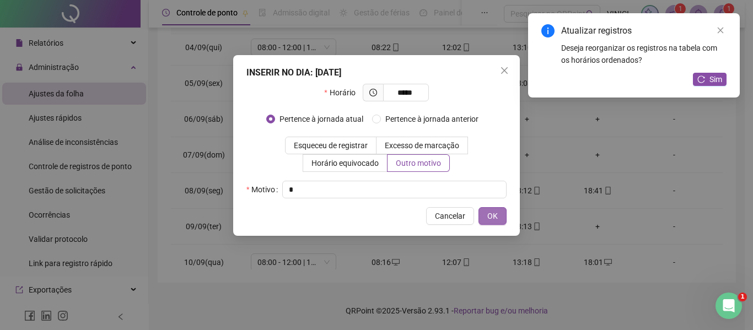
click at [485, 217] on button "OK" at bounding box center [493, 216] width 28 height 18
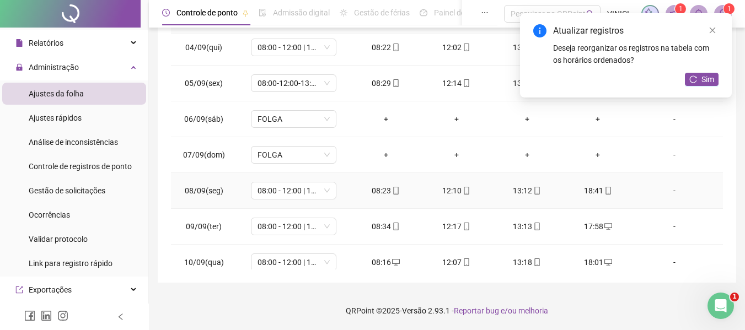
click at [604, 188] on icon "mobile" at bounding box center [608, 191] width 8 height 8
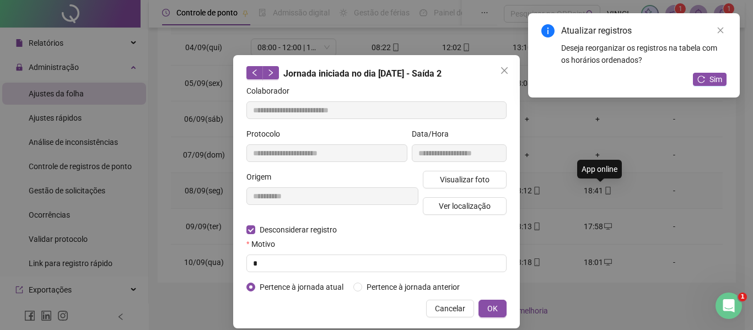
type input "**********"
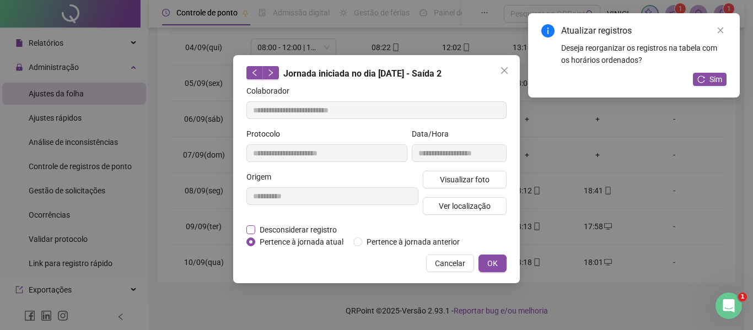
click at [323, 233] on span "Desconsiderar registro" at bounding box center [298, 230] width 86 height 12
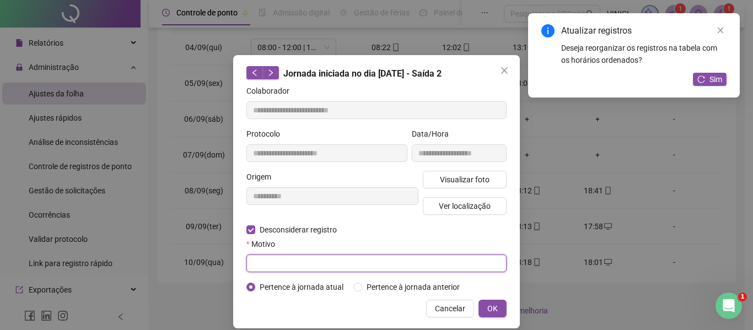
click at [304, 262] on input "text" at bounding box center [376, 264] width 260 height 18
type input "*"
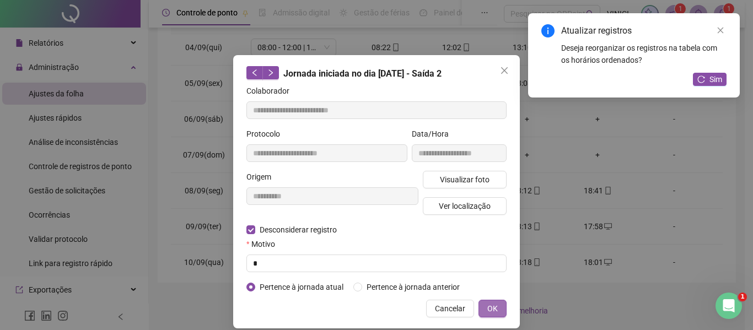
click at [479, 303] on button "OK" at bounding box center [493, 309] width 28 height 18
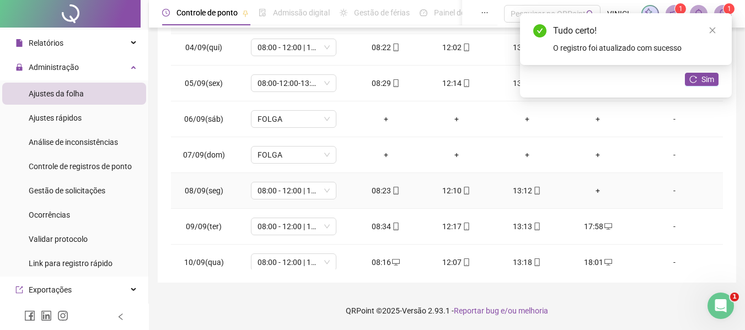
click at [595, 191] on div "+" at bounding box center [597, 191] width 53 height 12
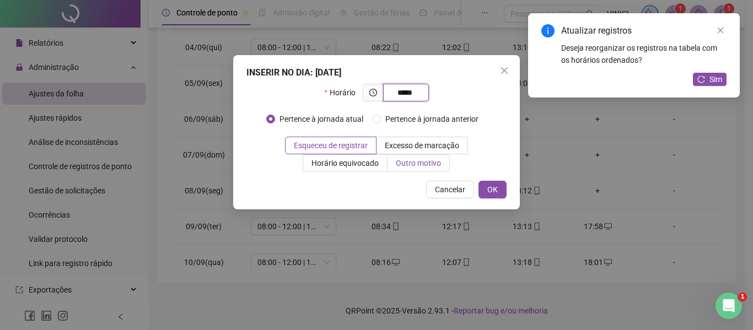
type input "*****"
click at [422, 171] on label "Outro motivo" at bounding box center [419, 163] width 62 height 18
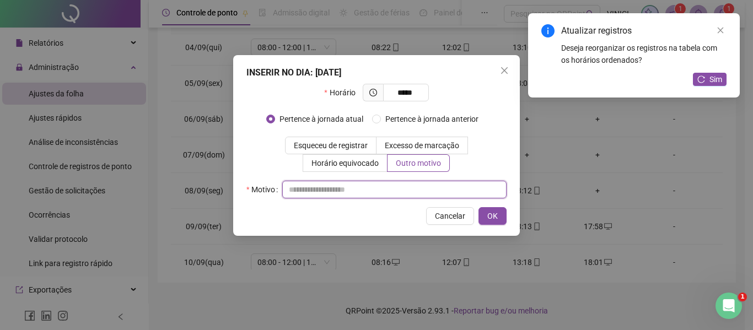
click at [400, 183] on input "text" at bounding box center [394, 190] width 224 height 18
type input "*"
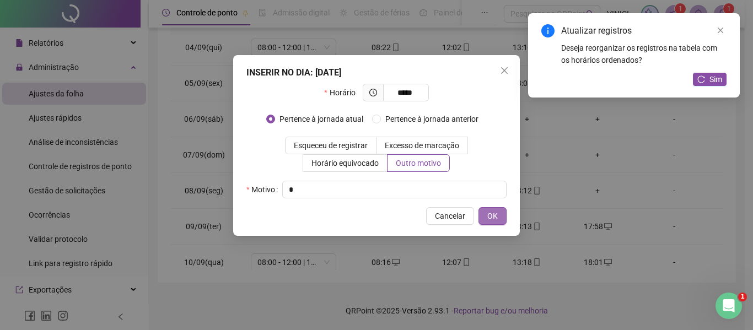
click at [487, 223] on button "OK" at bounding box center [493, 216] width 28 height 18
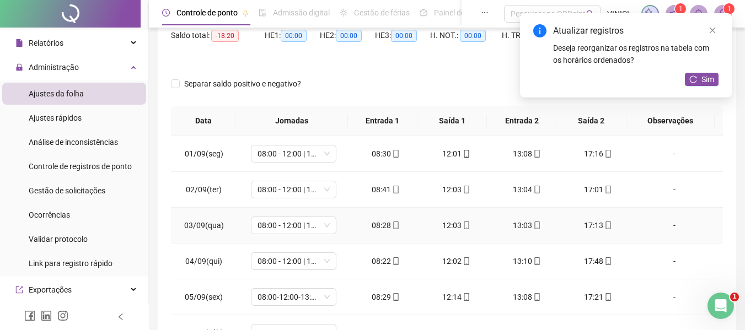
scroll to position [55, 0]
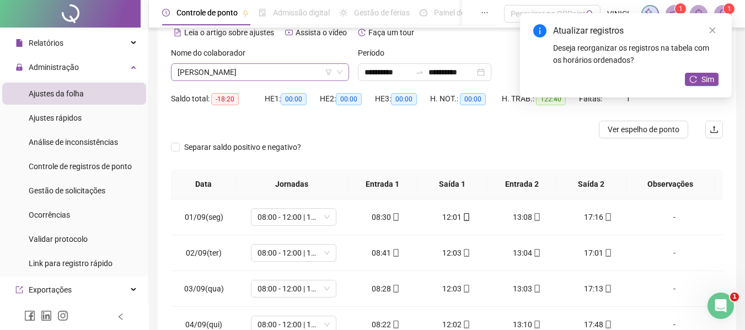
click at [212, 70] on span "[PERSON_NAME]" at bounding box center [260, 72] width 165 height 17
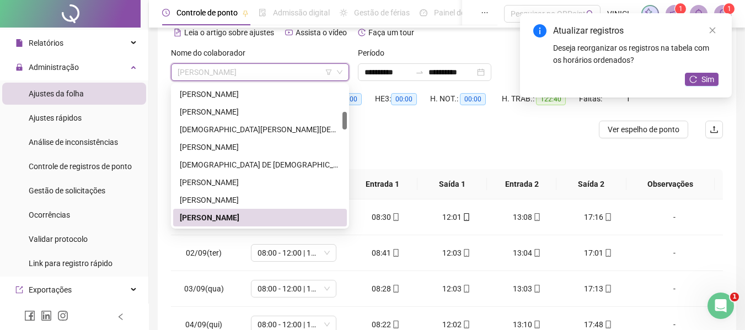
paste input "**********"
type input "**********"
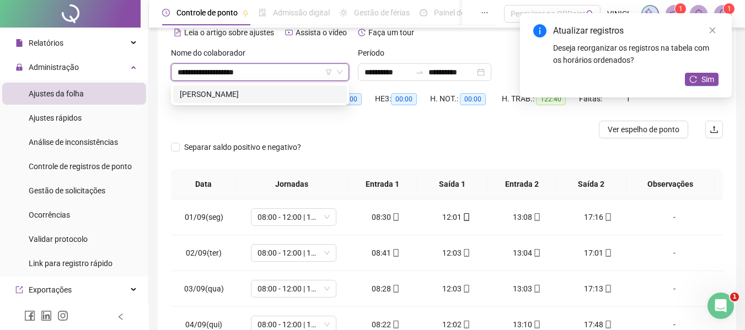
click at [208, 91] on div "[PERSON_NAME]" at bounding box center [260, 94] width 160 height 12
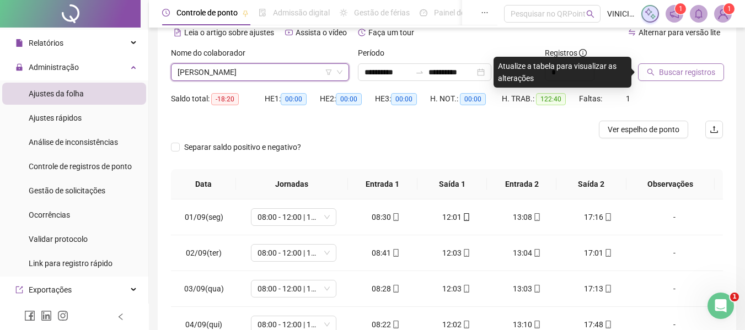
click at [659, 79] on button "Buscar registros" at bounding box center [681, 72] width 86 height 18
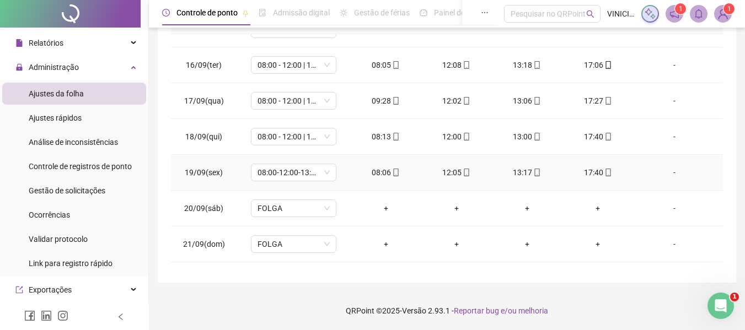
scroll to position [498, 0]
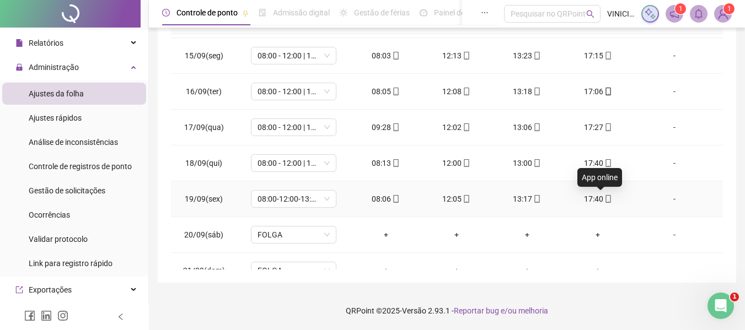
click at [604, 197] on icon "mobile" at bounding box center [608, 199] width 8 height 8
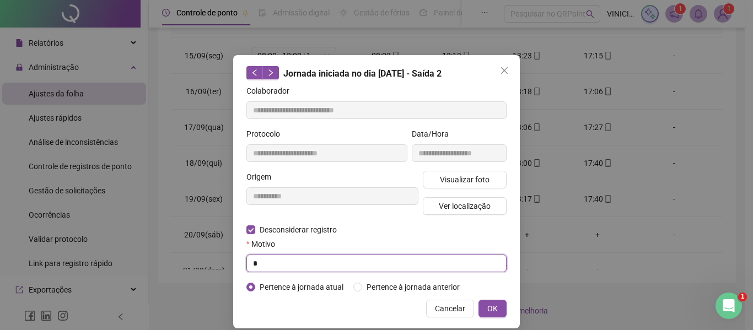
click at [309, 265] on input "*" at bounding box center [376, 264] width 260 height 18
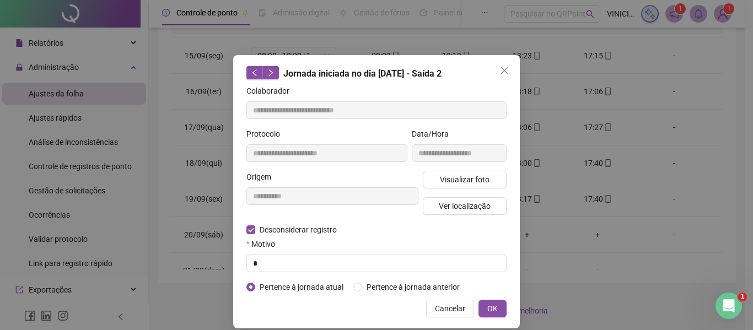
type input "**********"
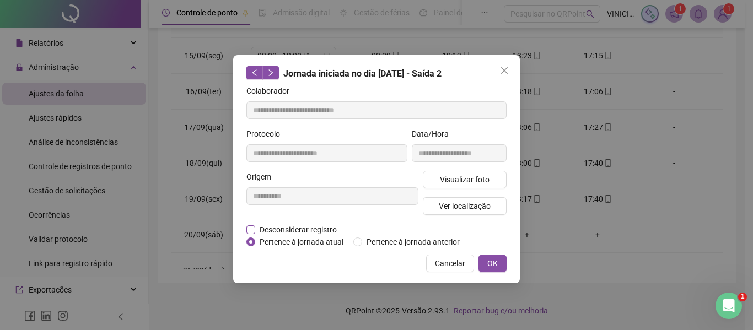
click at [273, 233] on span "Desconsiderar registro" at bounding box center [298, 230] width 86 height 12
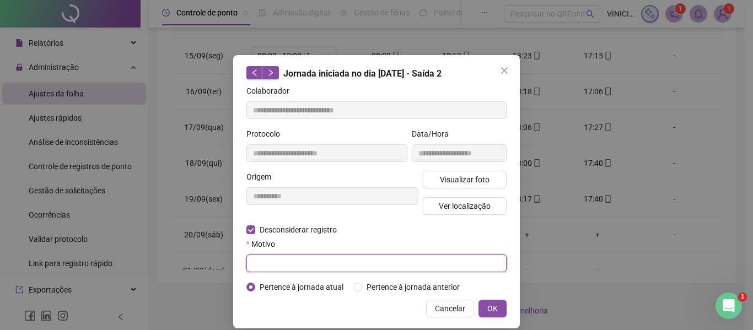
click at [282, 270] on input "text" at bounding box center [376, 264] width 260 height 18
type input "*"
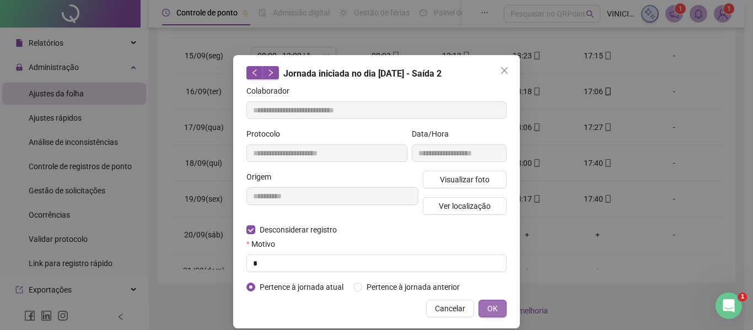
click at [494, 303] on button "OK" at bounding box center [493, 309] width 28 height 18
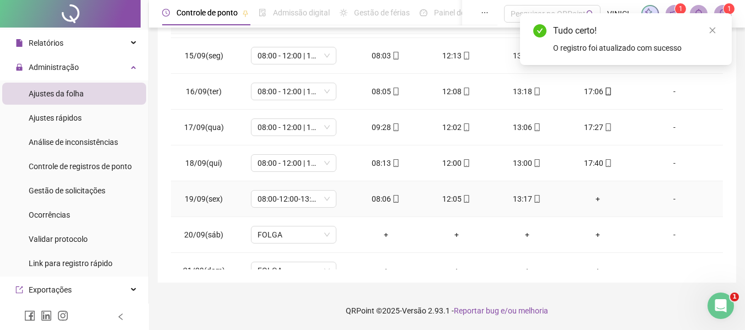
click at [593, 200] on div "+" at bounding box center [597, 199] width 53 height 12
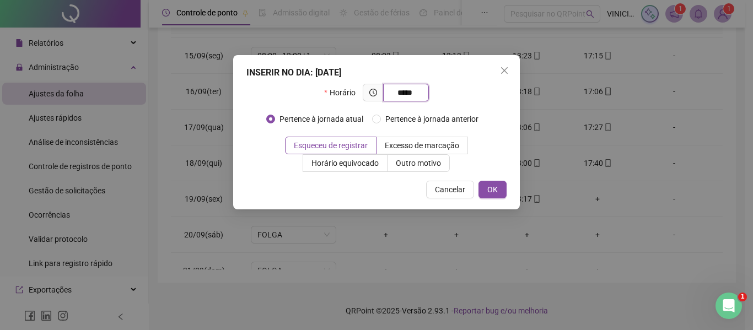
type input "*****"
click at [398, 253] on div "INSERIR NO DIA : [DATE] Horário ***** Pertence à jornada atual Pertence à jorna…" at bounding box center [376, 165] width 753 height 330
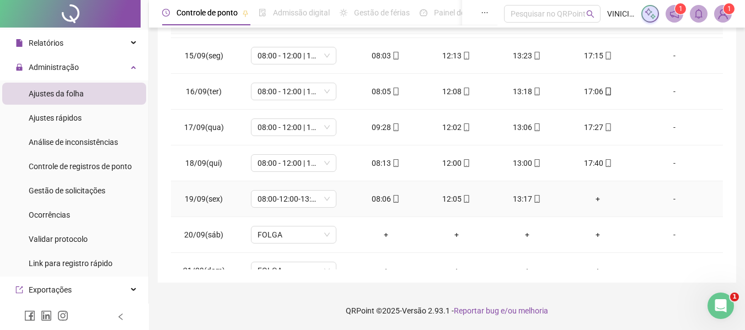
click at [590, 197] on div "+" at bounding box center [597, 199] width 53 height 12
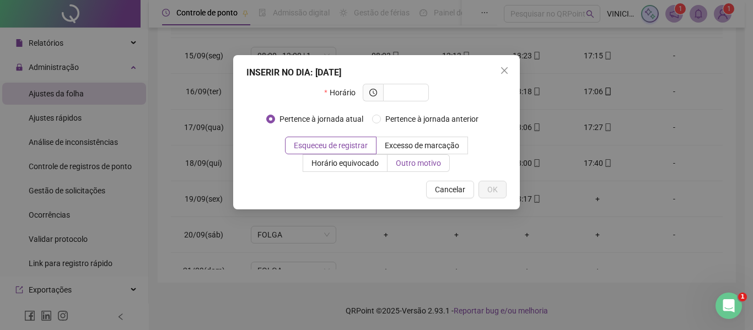
click at [421, 161] on span "Outro motivo" at bounding box center [418, 163] width 45 height 9
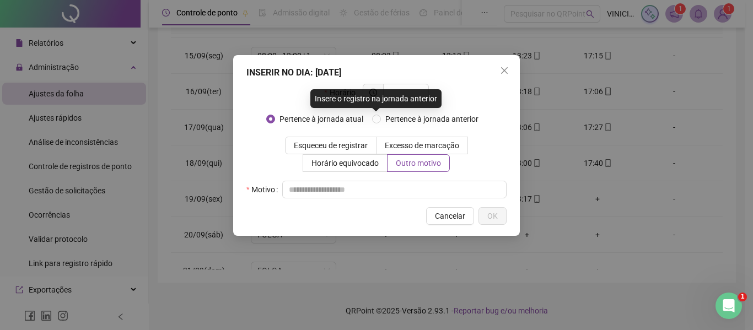
click at [412, 91] on div "Insere o registro na jornada anterior" at bounding box center [375, 98] width 131 height 19
click at [416, 93] on div "Insere o registro na jornada anterior" at bounding box center [375, 98] width 131 height 19
click at [415, 98] on div "Insere o registro na jornada anterior" at bounding box center [375, 98] width 131 height 19
click at [471, 102] on div "Horário" at bounding box center [376, 97] width 260 height 26
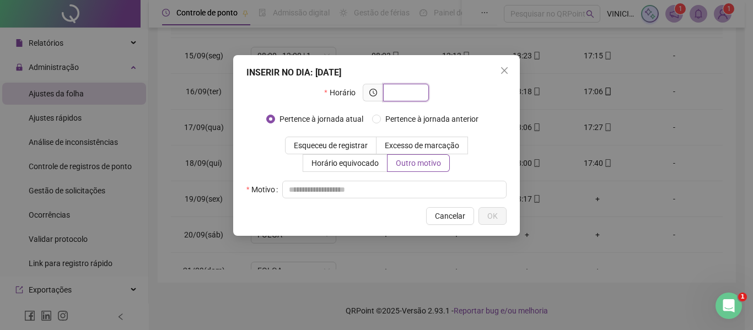
click at [408, 94] on input "text" at bounding box center [405, 93] width 30 height 12
type input "*****"
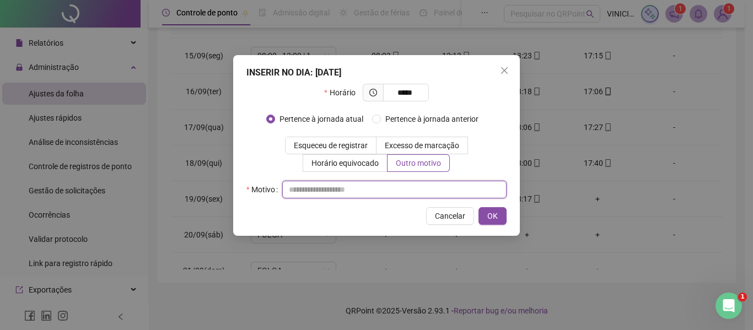
click at [360, 196] on input "text" at bounding box center [394, 190] width 224 height 18
type input "*"
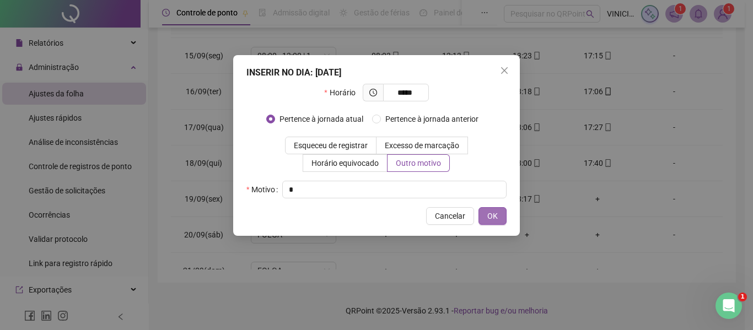
click at [487, 213] on span "OK" at bounding box center [492, 216] width 10 height 12
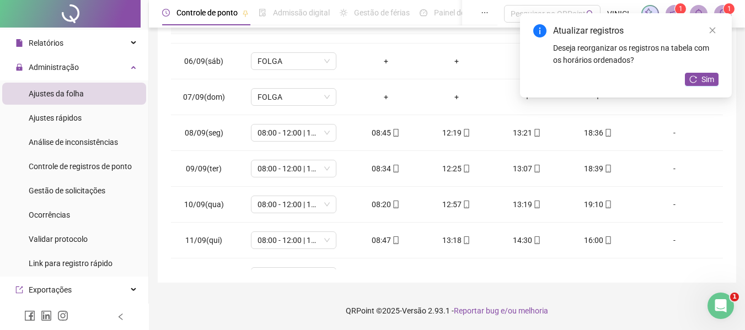
scroll to position [167, 0]
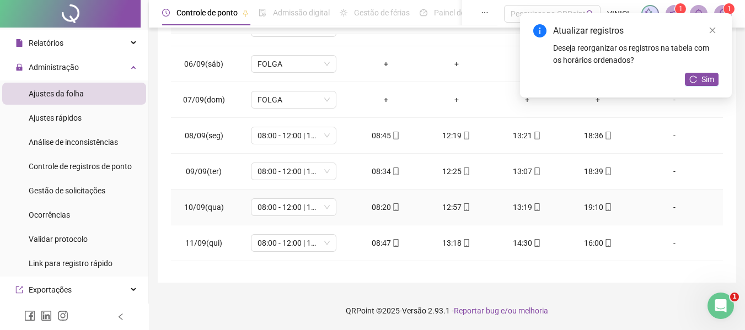
click at [605, 208] on div "19:10" at bounding box center [597, 207] width 53 height 12
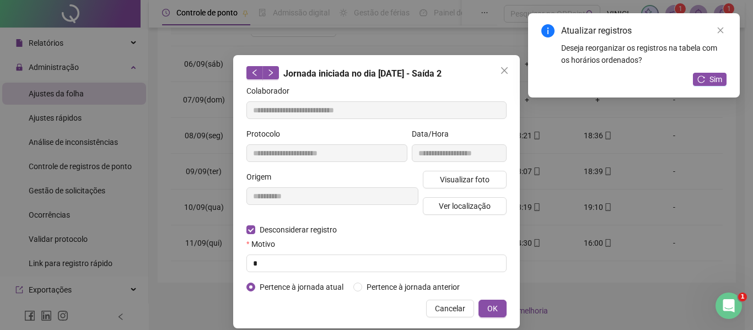
type input "**********"
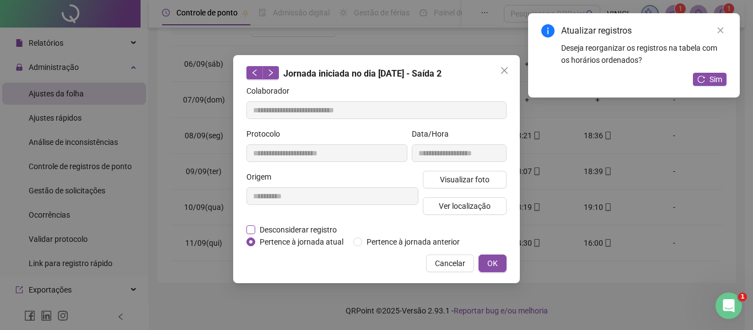
click at [310, 230] on span "Desconsiderar registro" at bounding box center [298, 230] width 86 height 12
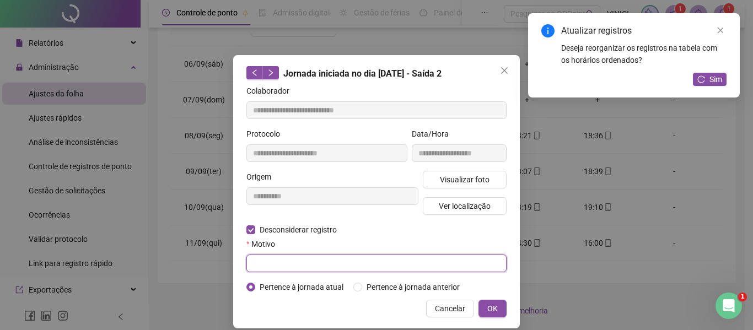
click at [298, 261] on input "text" at bounding box center [376, 264] width 260 height 18
type input "*"
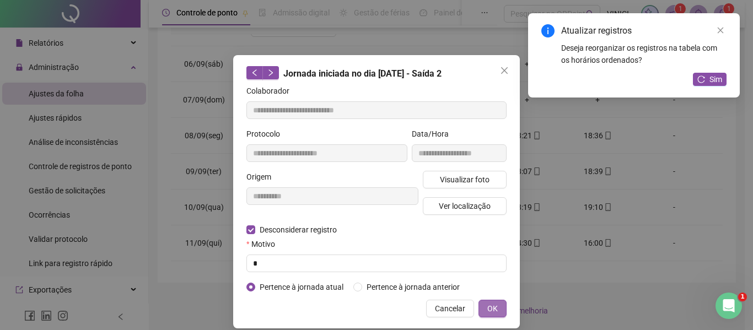
click at [492, 309] on span "OK" at bounding box center [492, 309] width 10 height 12
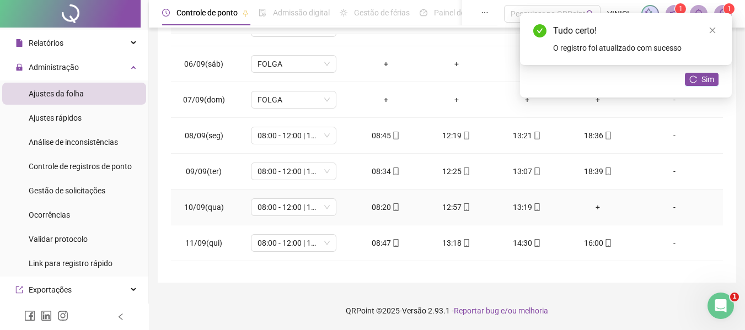
click at [587, 204] on div "+" at bounding box center [597, 207] width 53 height 12
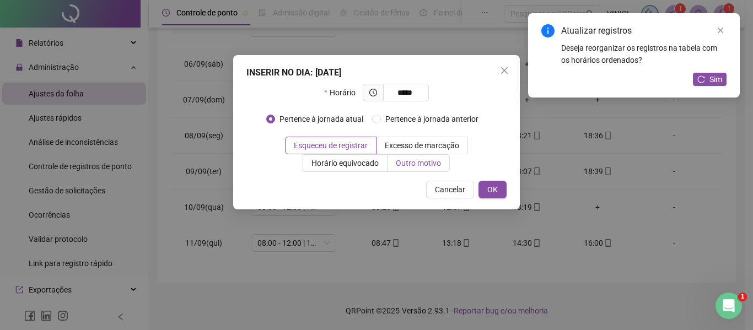
type input "*****"
click at [425, 165] on span "Outro motivo" at bounding box center [418, 163] width 45 height 9
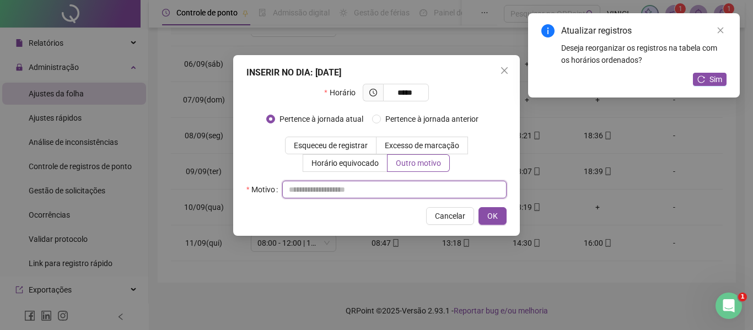
click at [423, 187] on input "text" at bounding box center [394, 190] width 224 height 18
type input "*"
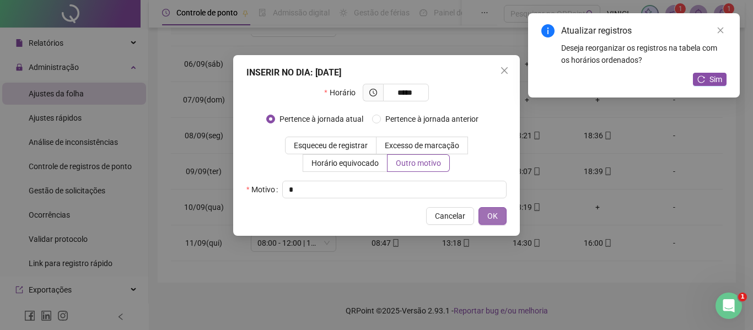
click at [491, 213] on span "OK" at bounding box center [492, 216] width 10 height 12
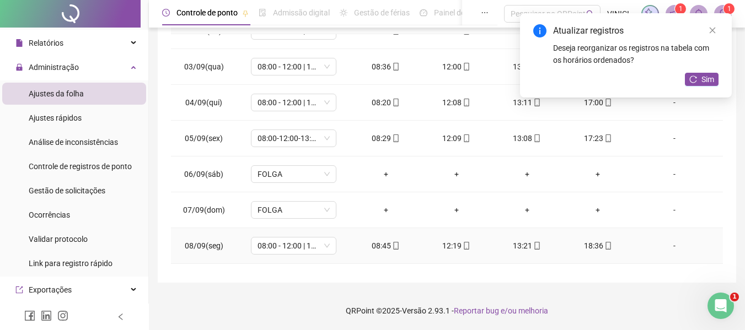
scroll to position [0, 0]
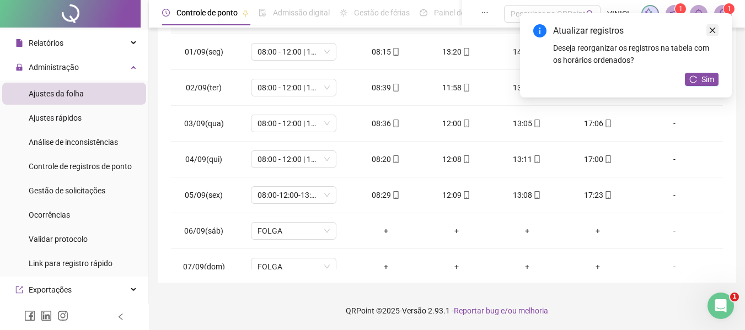
click at [715, 25] on link "Close" at bounding box center [712, 30] width 12 height 12
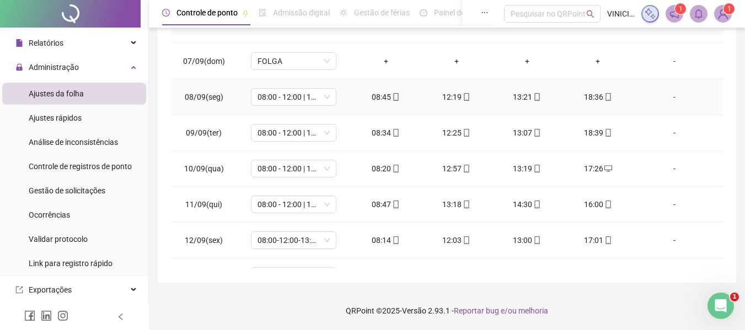
scroll to position [221, 0]
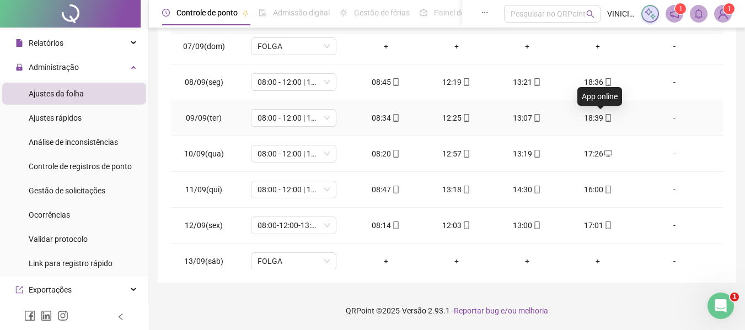
click at [604, 119] on icon "mobile" at bounding box center [608, 118] width 8 height 8
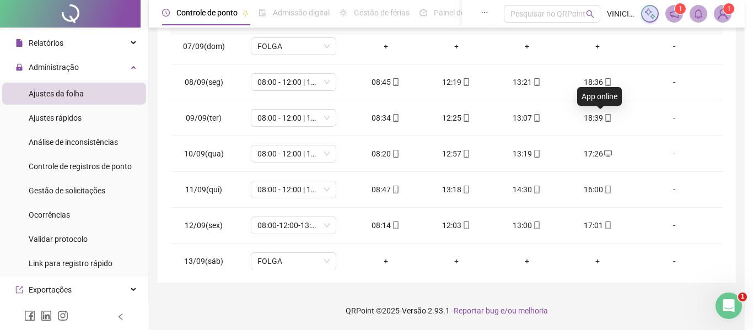
type input "**********"
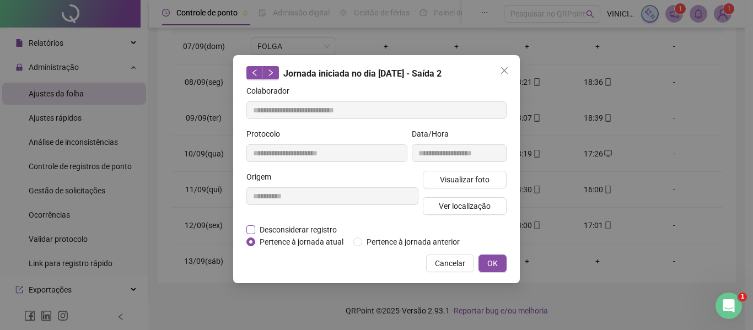
click at [318, 233] on span "Desconsiderar registro" at bounding box center [298, 230] width 86 height 12
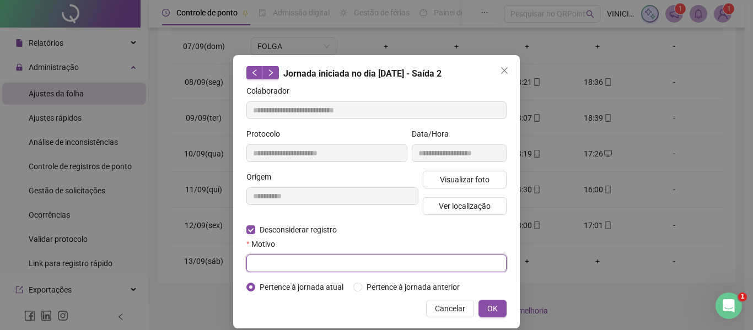
click at [300, 255] on input "text" at bounding box center [376, 264] width 260 height 18
type input "*"
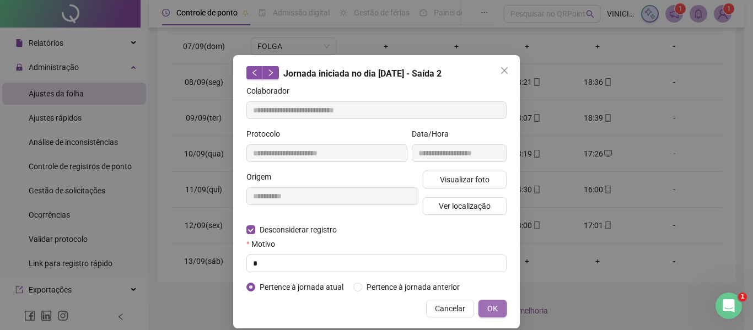
click at [492, 310] on span "OK" at bounding box center [492, 309] width 10 height 12
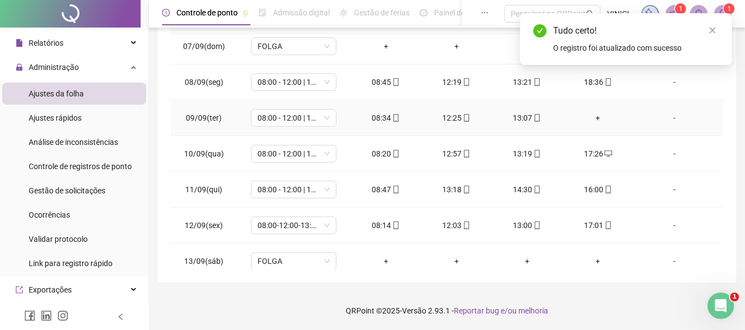
click at [592, 124] on td "+" at bounding box center [597, 118] width 71 height 36
click at [593, 121] on div "+" at bounding box center [597, 118] width 53 height 12
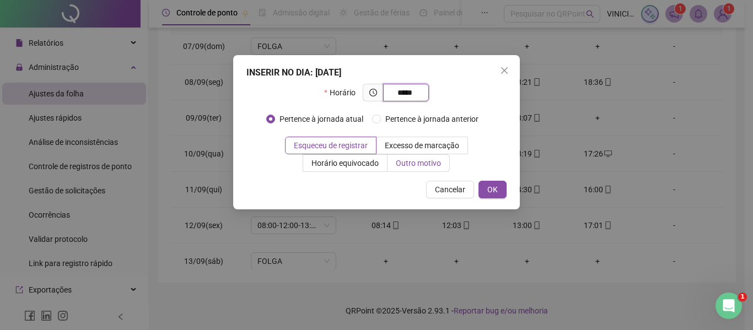
type input "*****"
click at [415, 163] on span "Outro motivo" at bounding box center [418, 163] width 45 height 9
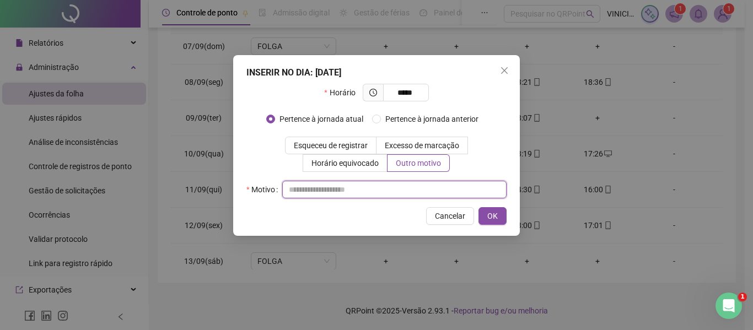
click at [406, 187] on input "text" at bounding box center [394, 190] width 224 height 18
type input "*"
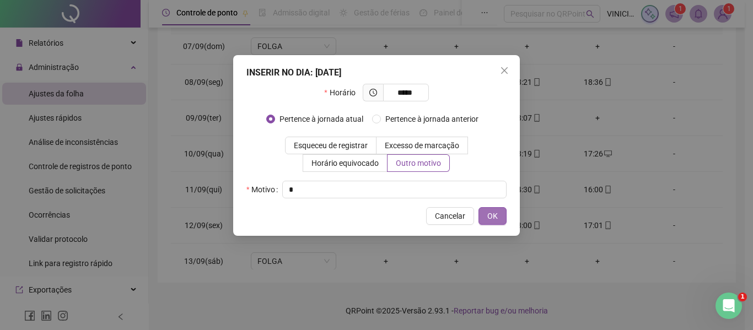
click at [489, 209] on button "OK" at bounding box center [493, 216] width 28 height 18
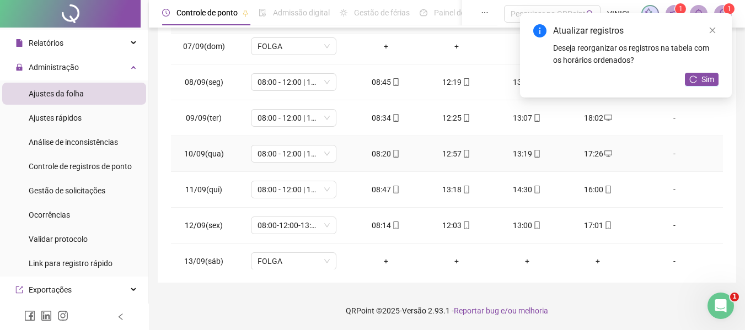
scroll to position [110, 0]
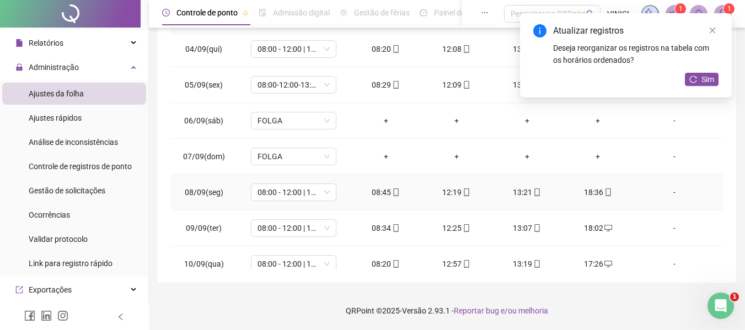
click at [604, 190] on icon "mobile" at bounding box center [608, 193] width 8 height 8
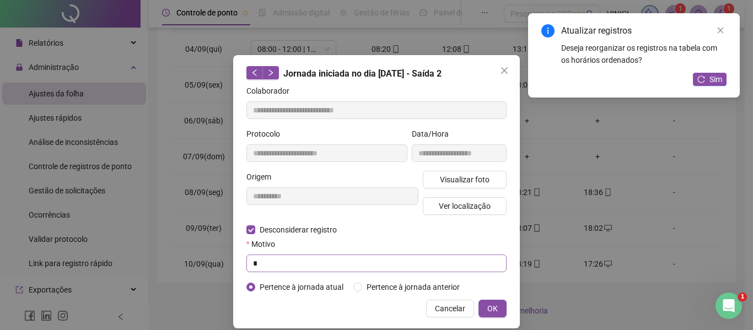
type input "**********"
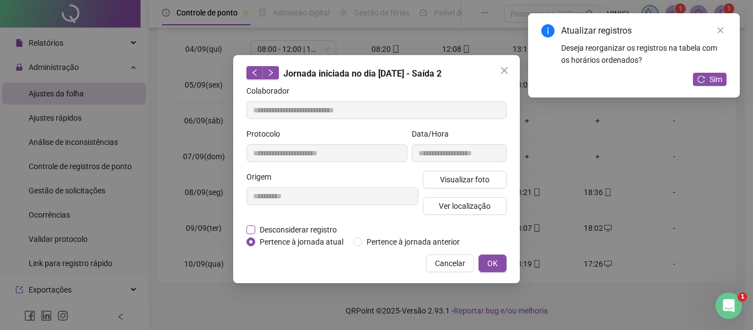
click at [288, 229] on span "Desconsiderar registro" at bounding box center [298, 230] width 86 height 12
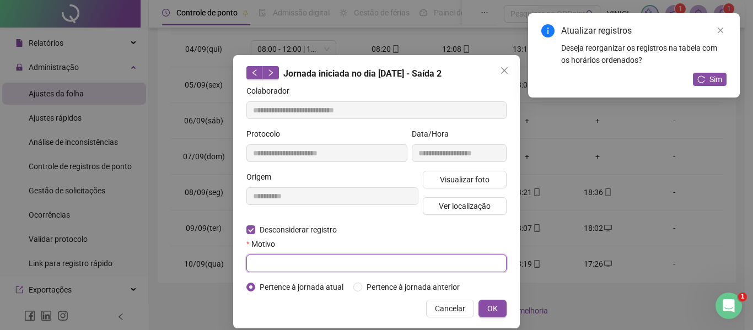
click at [279, 270] on input "text" at bounding box center [376, 264] width 260 height 18
type input "*"
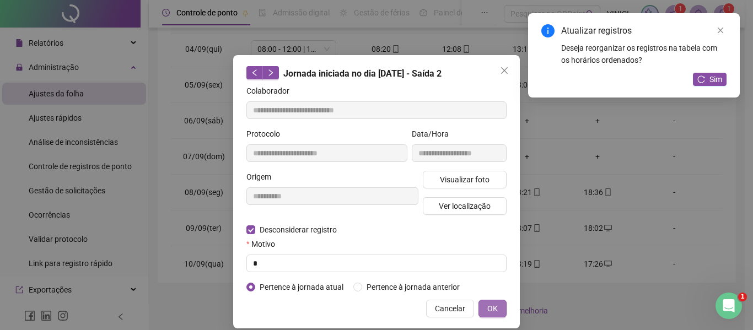
click at [492, 306] on span "OK" at bounding box center [492, 309] width 10 height 12
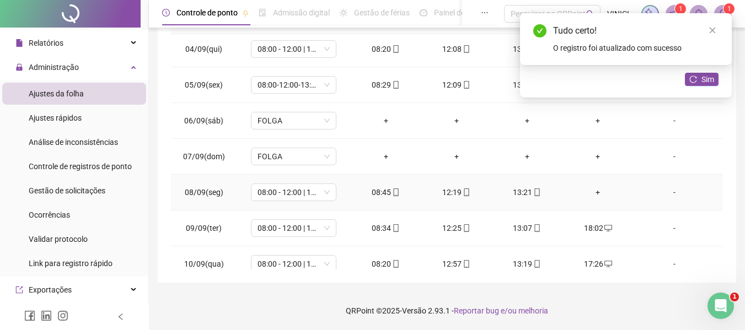
click at [596, 190] on div "+" at bounding box center [597, 192] width 53 height 12
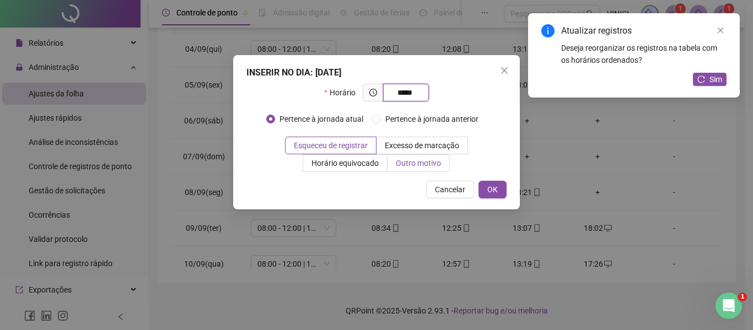
type input "*****"
click at [444, 159] on label "Outro motivo" at bounding box center [419, 163] width 62 height 18
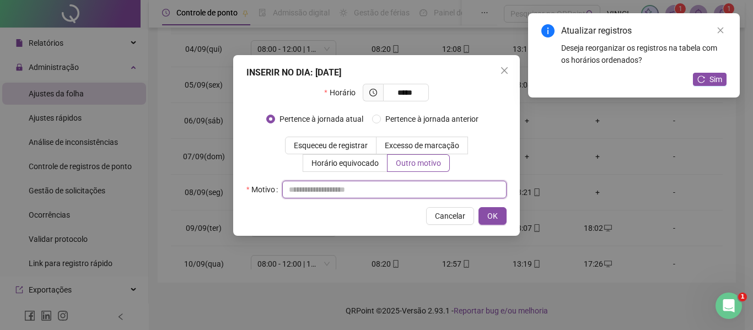
click at [438, 191] on input "text" at bounding box center [394, 190] width 224 height 18
type input "*"
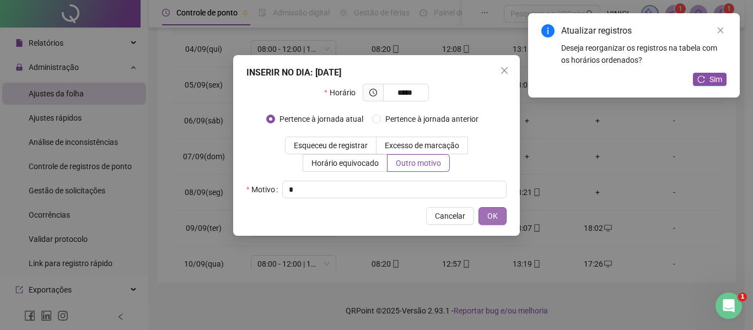
click at [492, 217] on span "OK" at bounding box center [492, 216] width 10 height 12
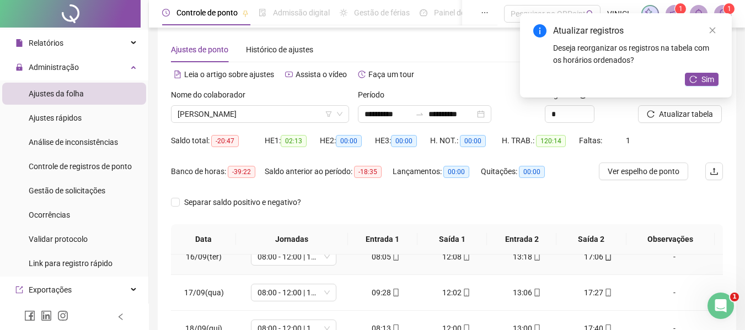
scroll to position [332, 0]
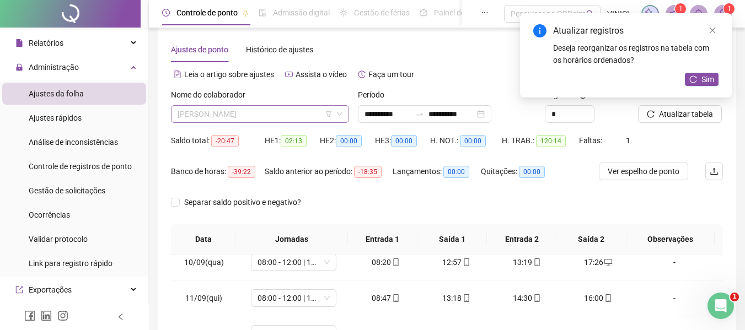
click at [244, 111] on span "[PERSON_NAME]" at bounding box center [260, 114] width 165 height 17
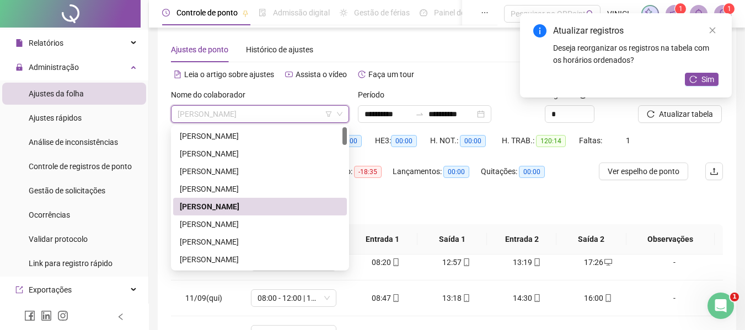
paste input "**********"
type input "**********"
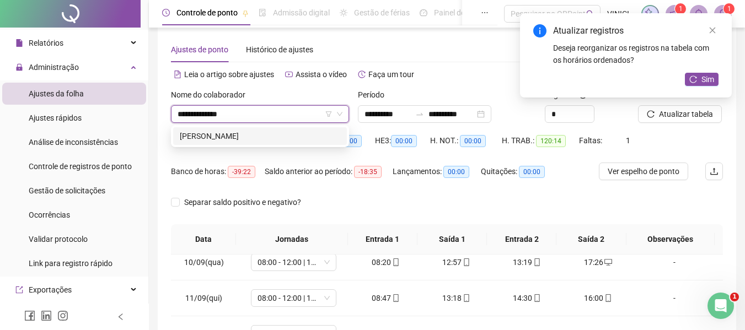
click at [254, 139] on div "[PERSON_NAME]" at bounding box center [260, 136] width 160 height 12
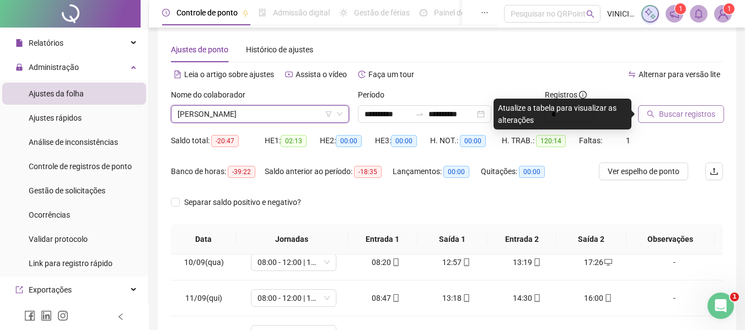
click at [708, 116] on span "Buscar registros" at bounding box center [687, 114] width 56 height 12
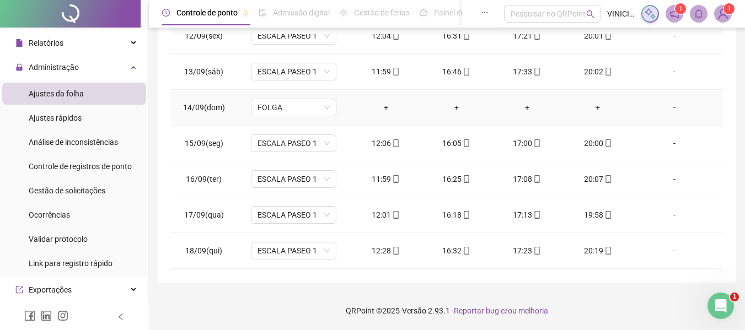
scroll to position [553, 0]
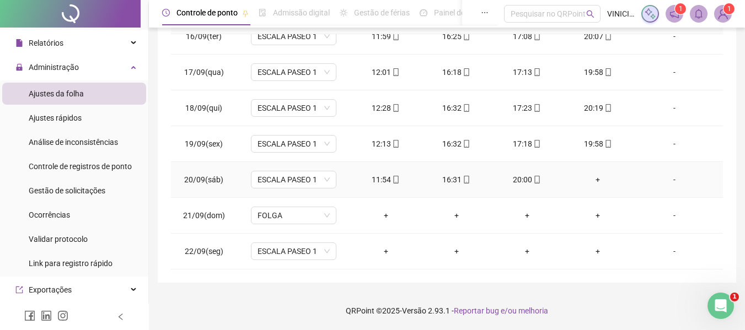
click at [591, 179] on div "+" at bounding box center [597, 180] width 53 height 12
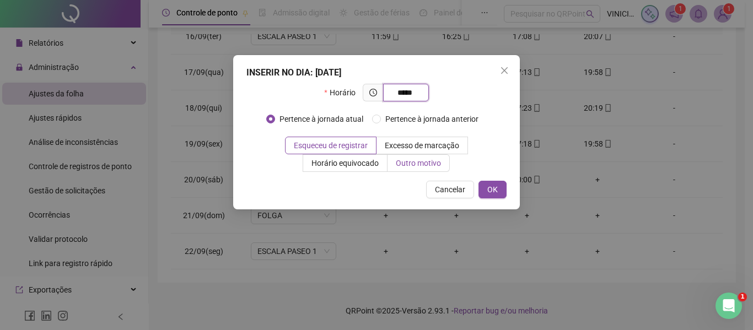
type input "*****"
click at [399, 157] on label "Outro motivo" at bounding box center [419, 163] width 62 height 18
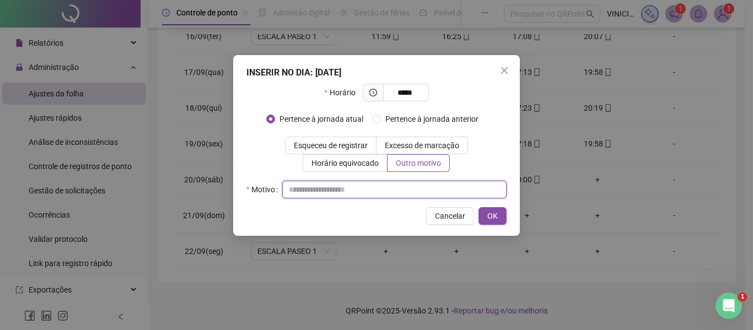
click at [395, 184] on input "text" at bounding box center [394, 190] width 224 height 18
type input "*"
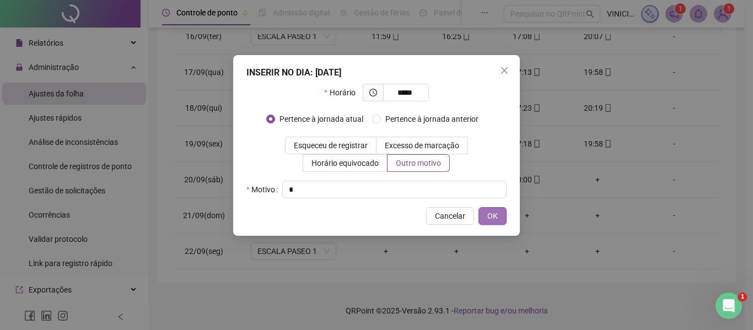
click at [486, 214] on button "OK" at bounding box center [493, 216] width 28 height 18
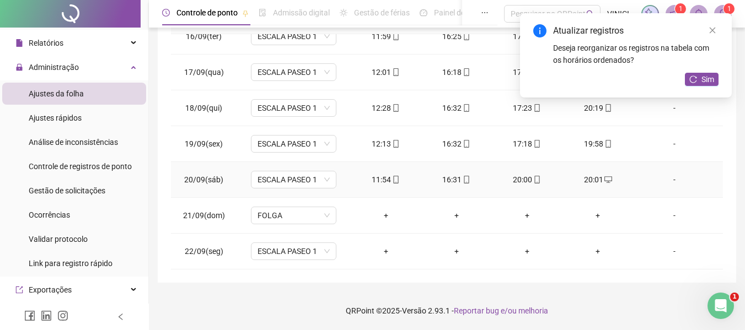
click at [533, 179] on icon "mobile" at bounding box center [537, 180] width 8 height 8
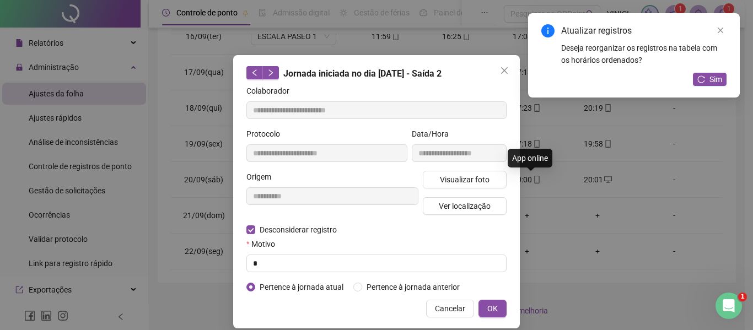
type input "**********"
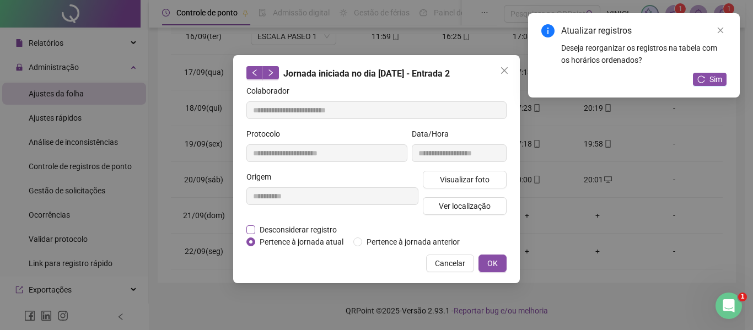
click at [278, 233] on span "Desconsiderar registro" at bounding box center [298, 230] width 86 height 12
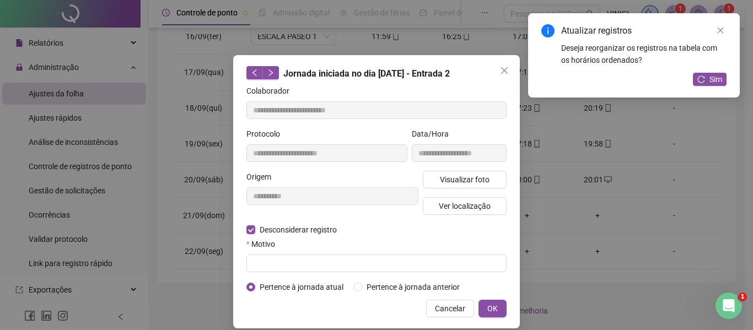
click at [280, 273] on form "**********" at bounding box center [376, 189] width 260 height 208
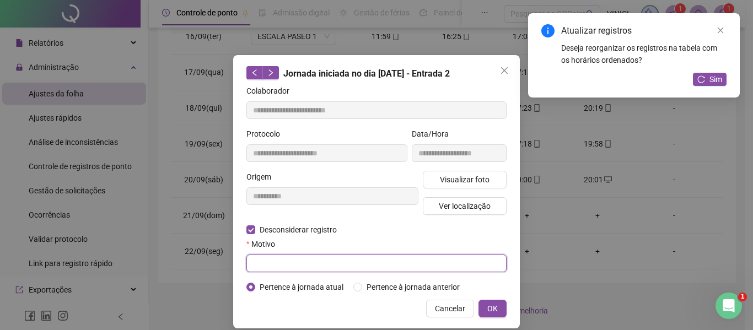
click at [280, 263] on input "text" at bounding box center [376, 264] width 260 height 18
type input "*"
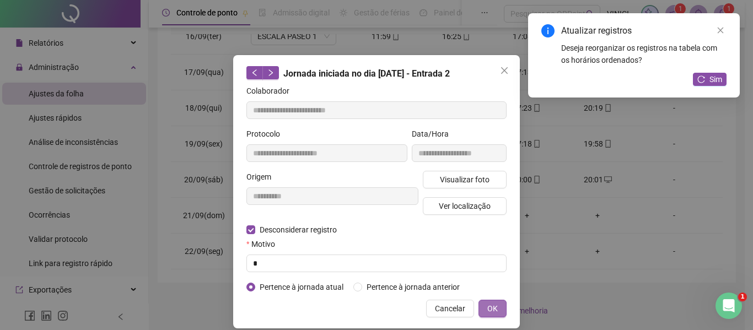
click at [487, 305] on span "OK" at bounding box center [492, 309] width 10 height 12
click at [488, 306] on span "OK" at bounding box center [492, 309] width 10 height 12
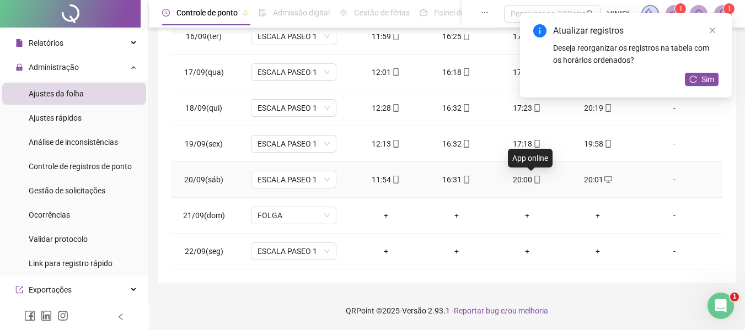
click at [533, 181] on icon "mobile" at bounding box center [537, 180] width 8 height 8
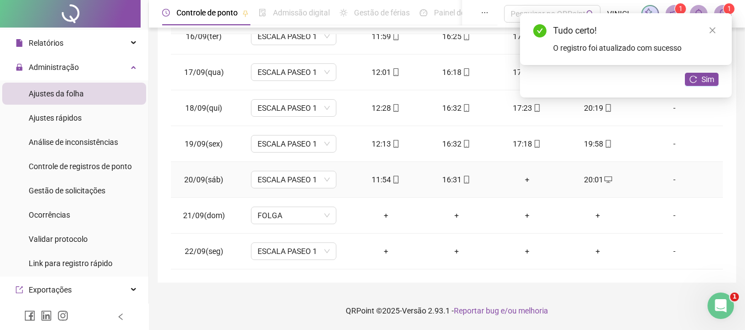
click at [527, 174] on div "+" at bounding box center [527, 180] width 53 height 12
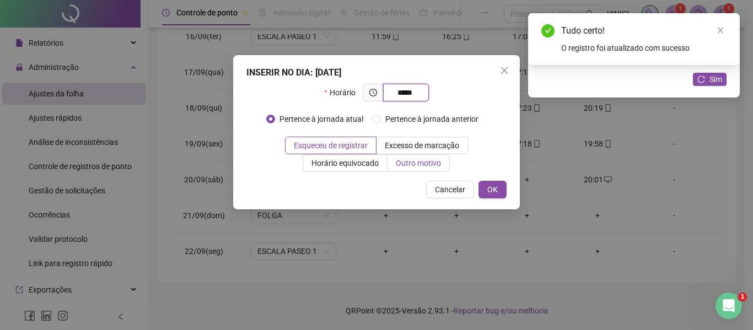
type input "*****"
click at [419, 157] on label "Outro motivo" at bounding box center [419, 163] width 62 height 18
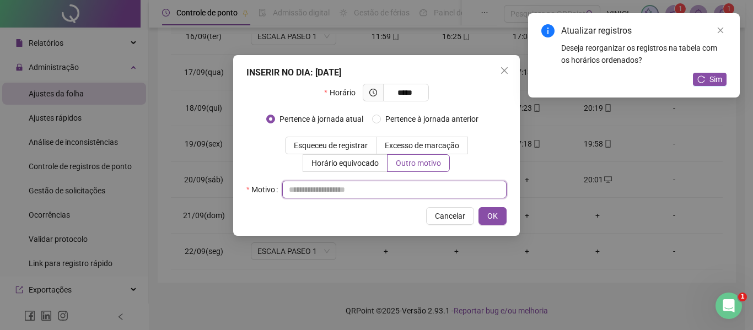
click at [421, 184] on input "text" at bounding box center [394, 190] width 224 height 18
type input "*"
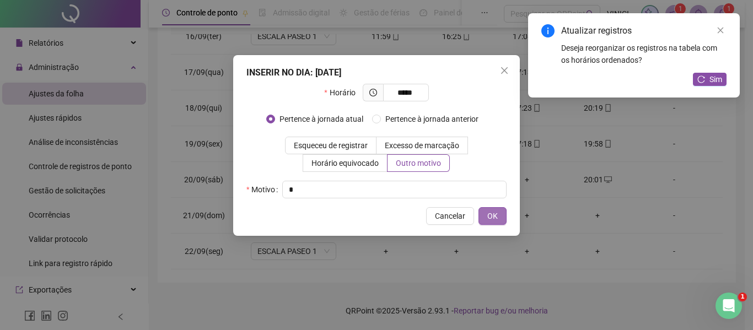
click at [498, 211] on button "OK" at bounding box center [493, 216] width 28 height 18
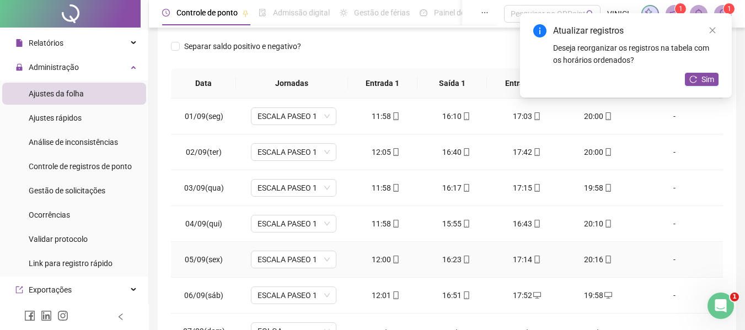
scroll to position [0, 0]
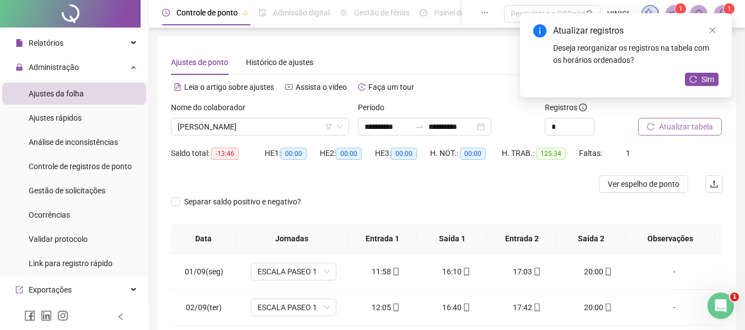
click at [270, 137] on div "Nome do colaborador [PERSON_NAME]" at bounding box center [260, 122] width 187 height 43
click at [270, 132] on span "[PERSON_NAME]" at bounding box center [260, 127] width 165 height 17
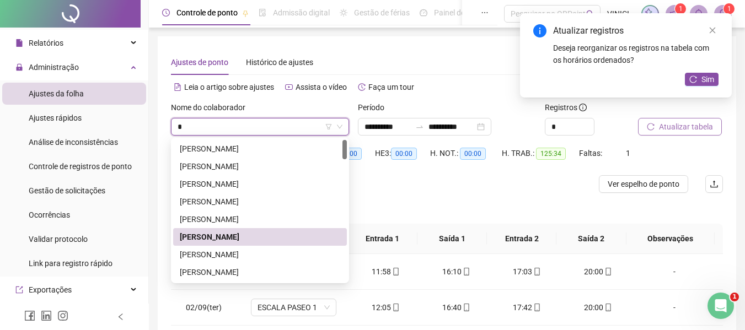
type input "**"
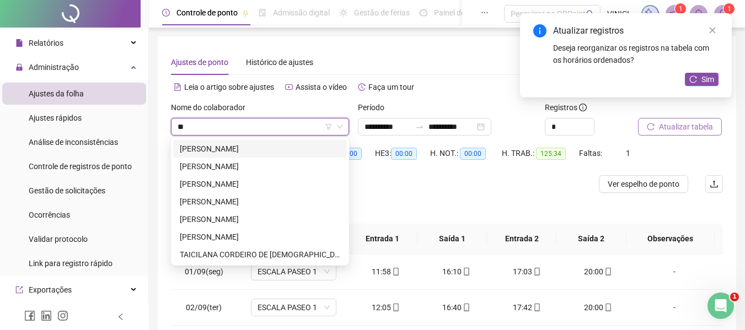
click at [274, 142] on div "[PERSON_NAME]" at bounding box center [260, 149] width 174 height 18
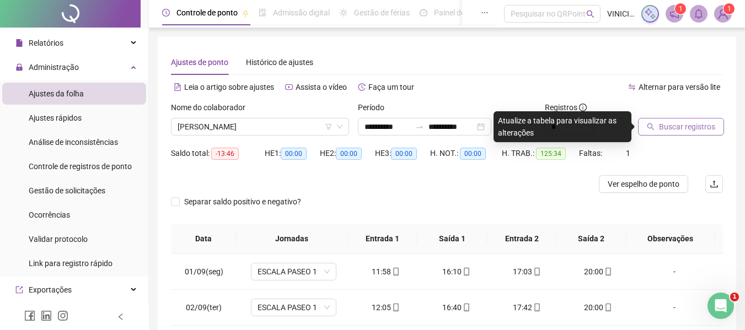
click at [677, 119] on button "Buscar registros" at bounding box center [681, 127] width 86 height 18
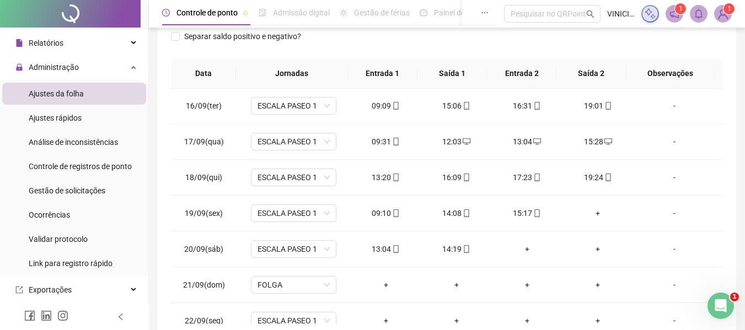
scroll to position [551, 0]
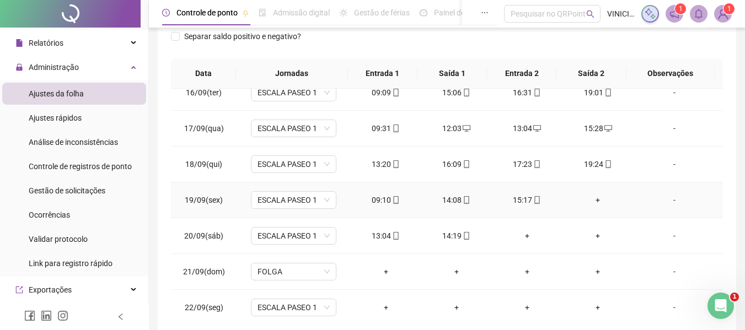
click at [591, 201] on div "+" at bounding box center [597, 200] width 53 height 12
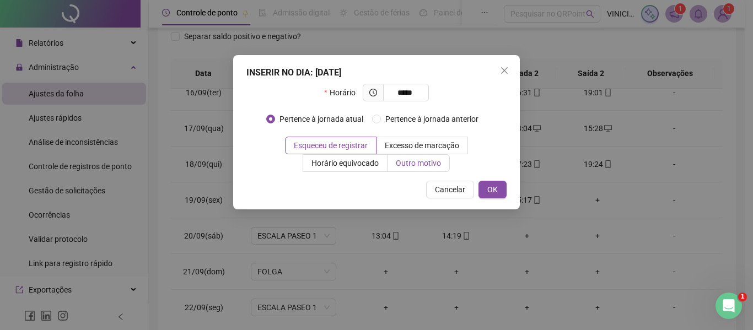
type input "*****"
click at [433, 165] on span "Outro motivo" at bounding box center [418, 163] width 45 height 9
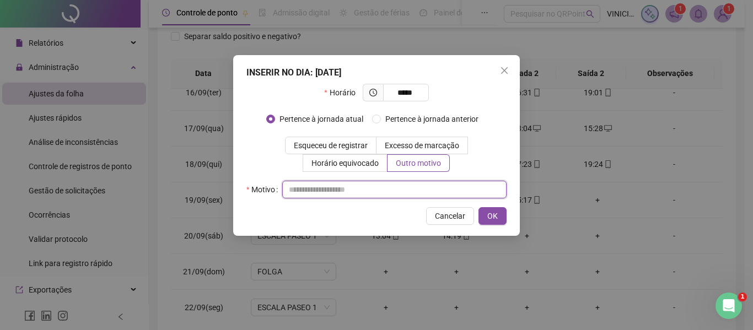
click at [422, 184] on input "text" at bounding box center [394, 190] width 224 height 18
type input "*"
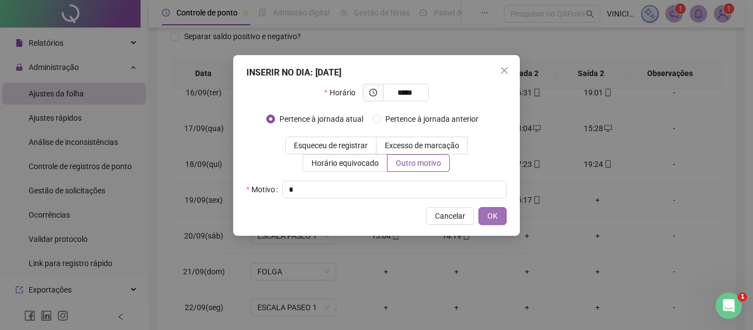
click at [481, 214] on button "OK" at bounding box center [493, 216] width 28 height 18
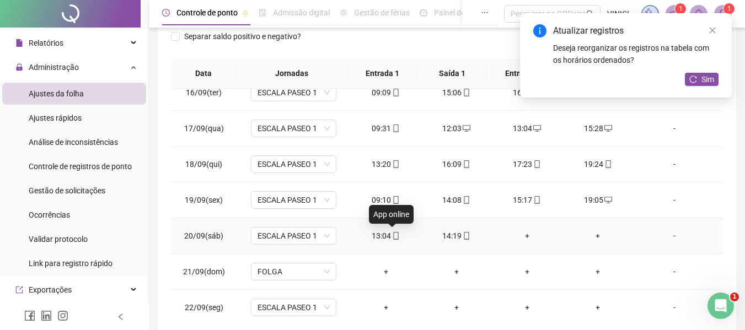
click at [394, 237] on icon "mobile" at bounding box center [396, 236] width 8 height 8
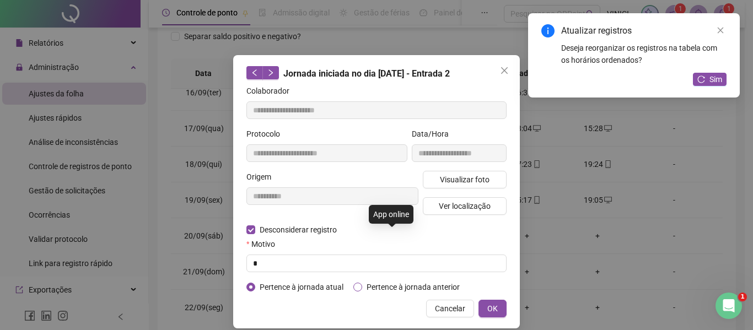
type input "**********"
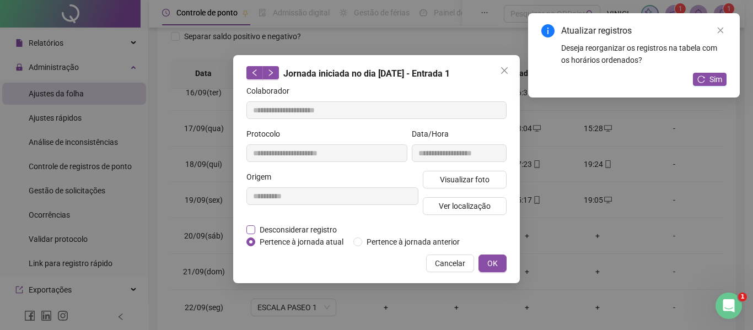
click at [294, 226] on span "Desconsiderar registro" at bounding box center [298, 230] width 86 height 12
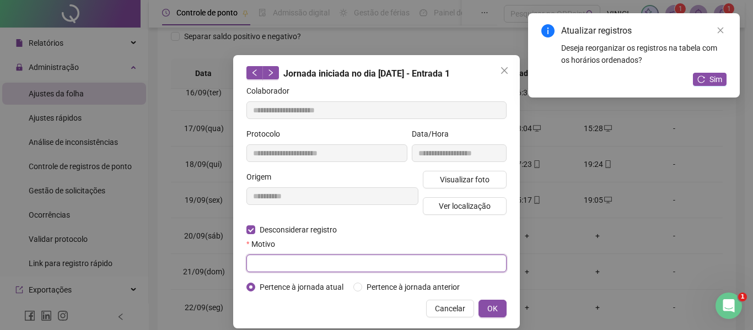
click at [282, 255] on input "text" at bounding box center [376, 264] width 260 height 18
type input "*"
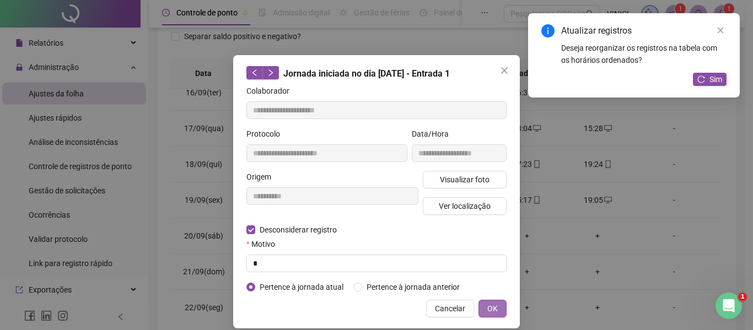
click at [490, 307] on span "OK" at bounding box center [492, 309] width 10 height 12
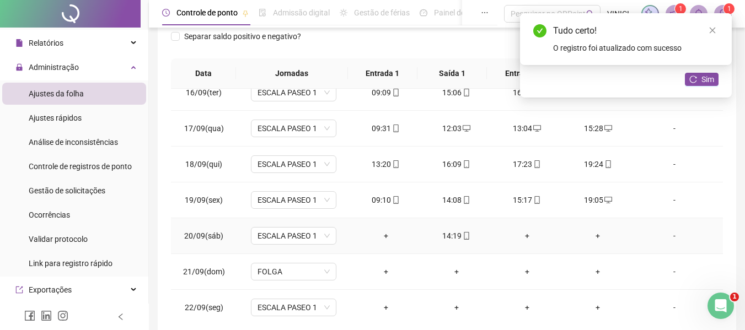
click at [385, 233] on div "+" at bounding box center [385, 236] width 53 height 12
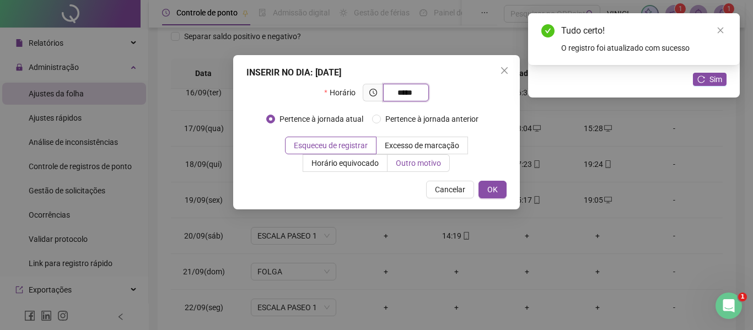
type input "*****"
drag, startPoint x: 418, startPoint y: 159, endPoint x: 415, endPoint y: 175, distance: 17.0
click at [418, 159] on span "Outro motivo" at bounding box center [418, 163] width 45 height 9
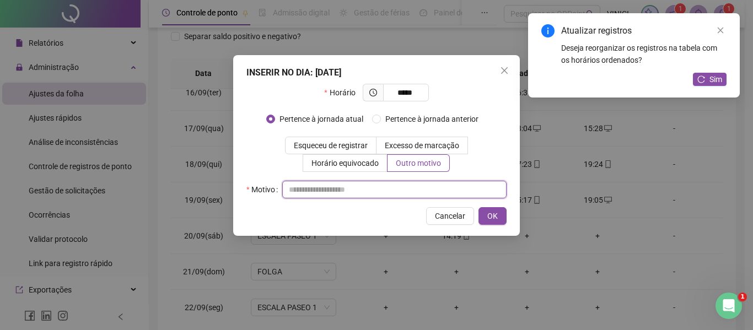
click at [408, 190] on input "text" at bounding box center [394, 190] width 224 height 18
type input "*"
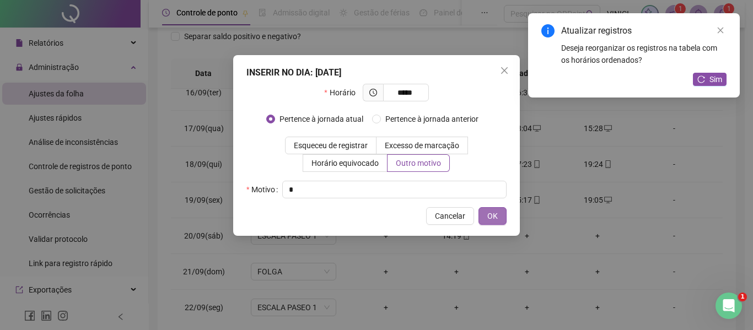
click at [498, 213] on button "OK" at bounding box center [493, 216] width 28 height 18
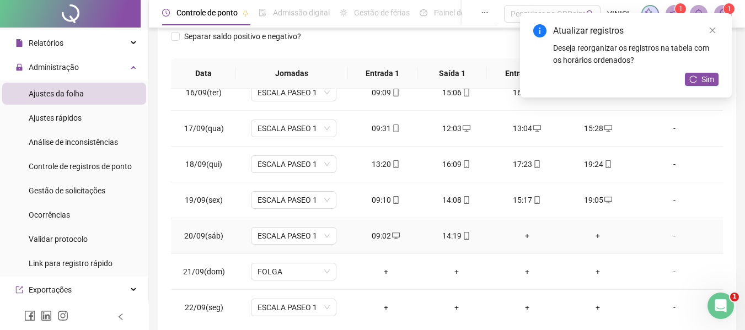
click at [518, 234] on div "+" at bounding box center [527, 236] width 53 height 12
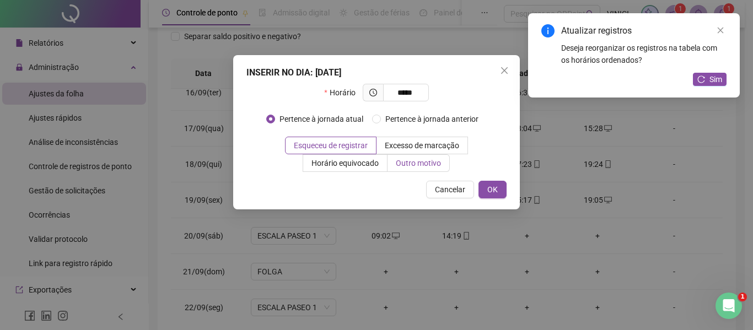
type input "*****"
click at [411, 168] on label "Outro motivo" at bounding box center [419, 163] width 62 height 18
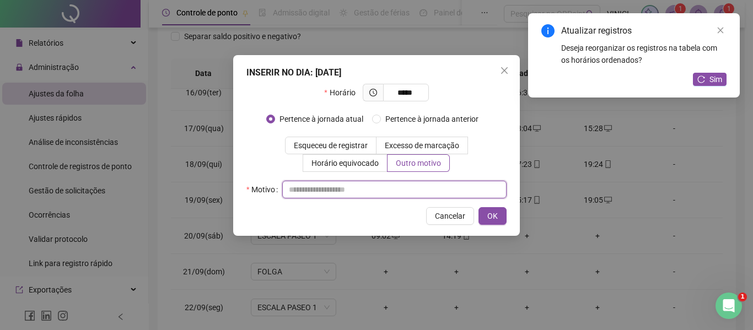
click at [407, 195] on input "text" at bounding box center [394, 190] width 224 height 18
type input "*"
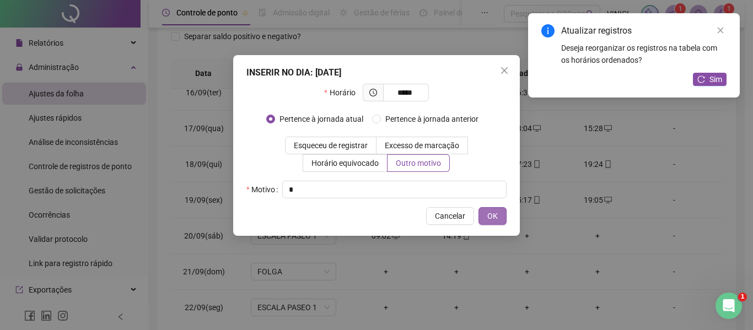
click at [497, 217] on span "OK" at bounding box center [492, 216] width 10 height 12
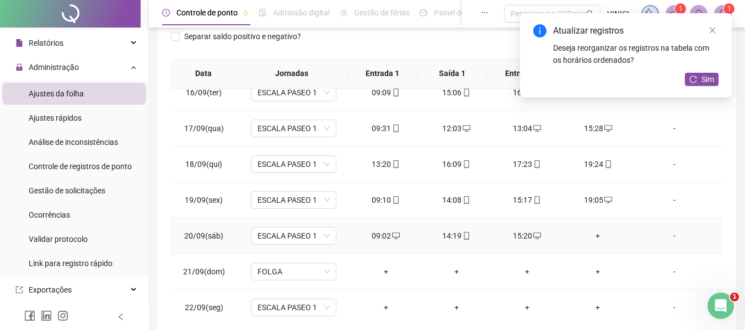
click at [593, 234] on div "+" at bounding box center [597, 236] width 53 height 12
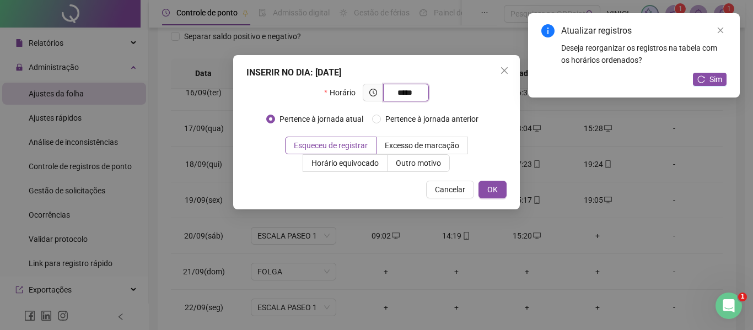
type input "*****"
drag, startPoint x: 595, startPoint y: 226, endPoint x: 453, endPoint y: 190, distance: 147.1
click at [485, 216] on div "INSERIR NO DIA : [DATE] Horário ***** Pertence à jornada atual Pertence à jorna…" at bounding box center [376, 165] width 753 height 330
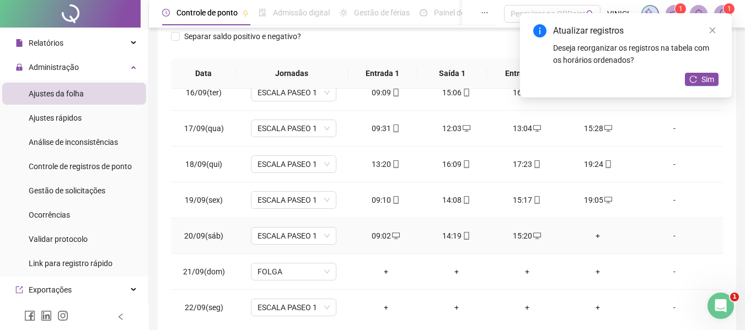
click at [593, 239] on div "+" at bounding box center [597, 236] width 53 height 12
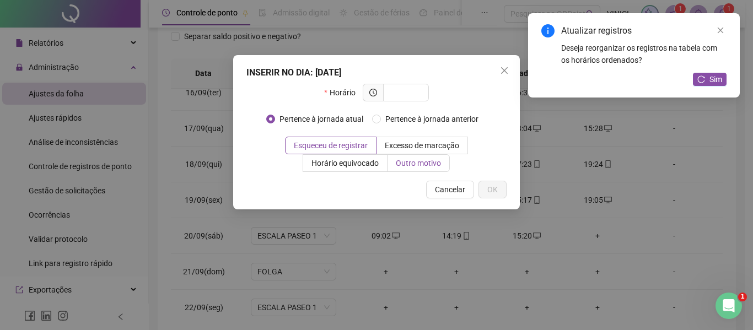
click at [403, 159] on span "Outro motivo" at bounding box center [418, 163] width 45 height 9
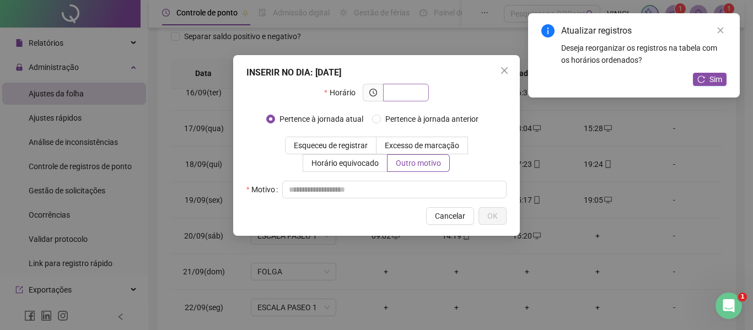
click at [408, 99] on span at bounding box center [406, 93] width 46 height 18
type input "*****"
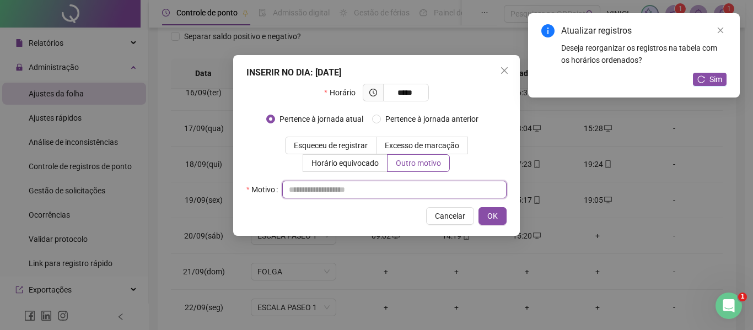
click at [396, 183] on input "text" at bounding box center [394, 190] width 224 height 18
type input "*"
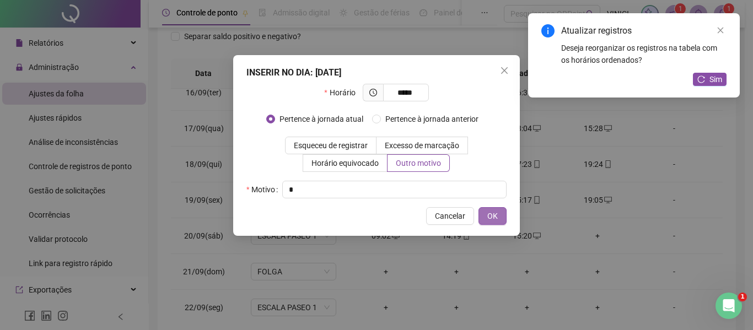
click at [500, 212] on button "OK" at bounding box center [493, 216] width 28 height 18
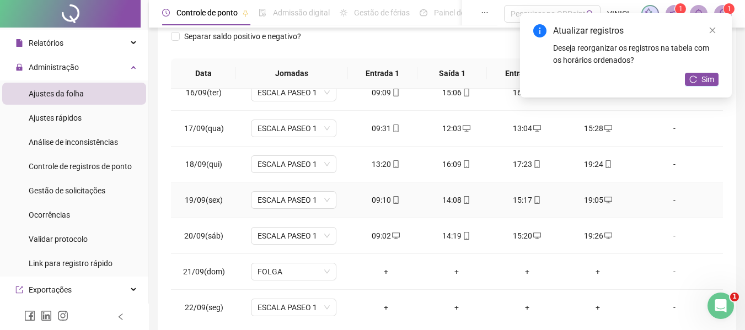
scroll to position [553, 0]
click at [712, 32] on icon "close" at bounding box center [713, 30] width 8 height 8
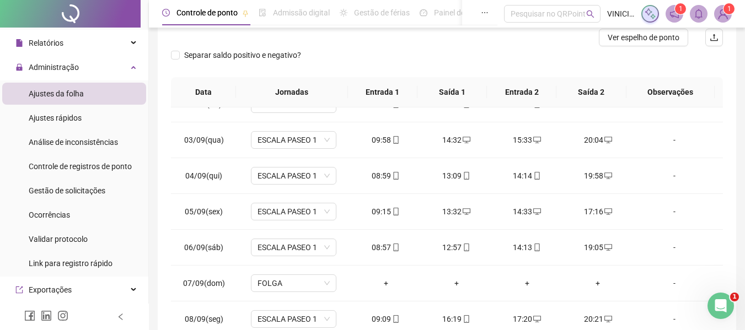
scroll to position [0, 0]
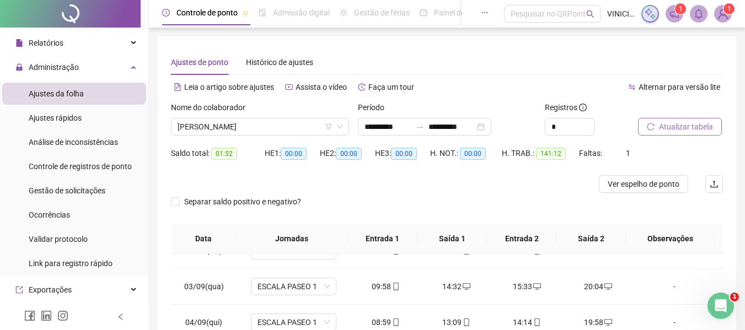
click at [697, 122] on span "Atualizar tabela" at bounding box center [686, 127] width 54 height 12
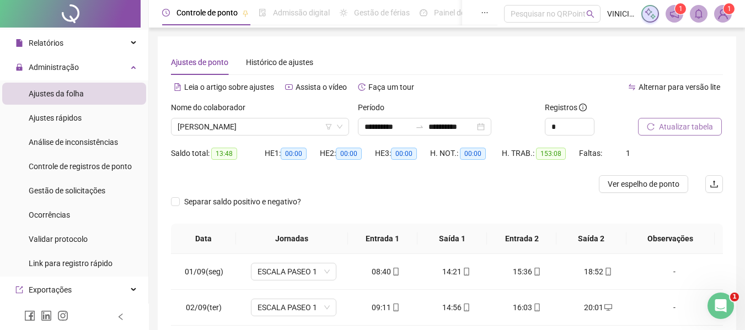
click at [677, 124] on span "Atualizar tabela" at bounding box center [686, 127] width 54 height 12
click at [276, 125] on span "[PERSON_NAME]" at bounding box center [260, 127] width 165 height 17
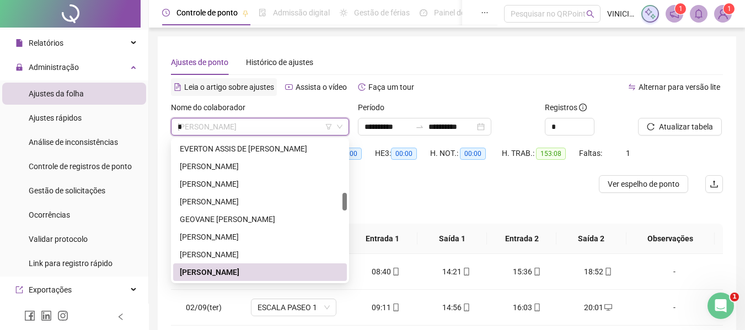
scroll to position [159, 0]
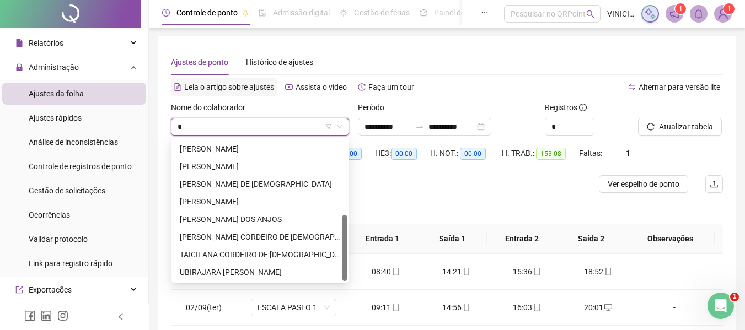
type input "**"
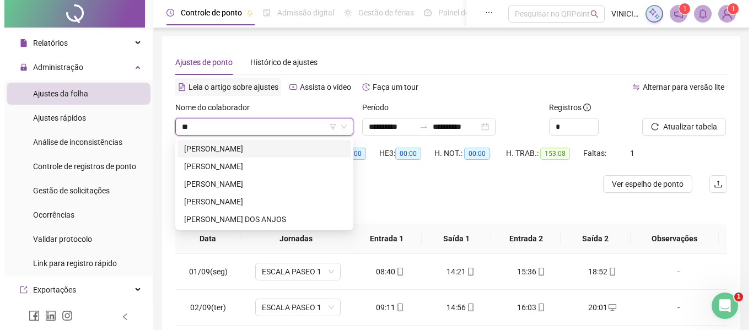
scroll to position [0, 0]
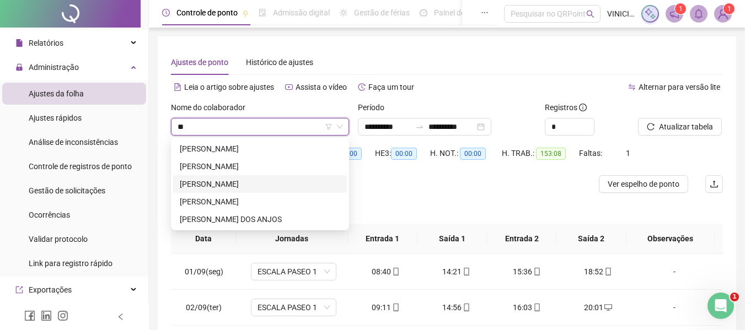
click at [237, 184] on div "[PERSON_NAME]" at bounding box center [260, 184] width 160 height 12
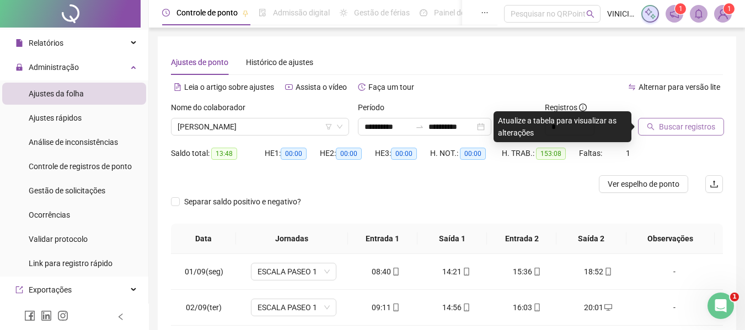
click at [668, 120] on button "Buscar registros" at bounding box center [681, 127] width 86 height 18
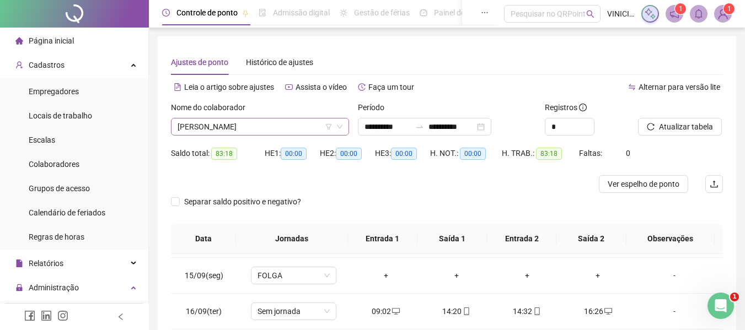
click at [280, 132] on span "[PERSON_NAME]" at bounding box center [260, 127] width 165 height 17
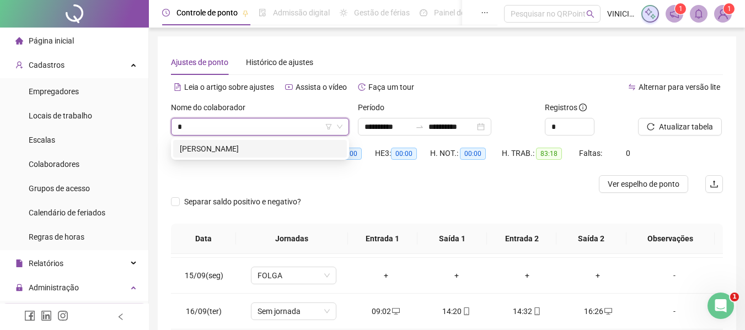
type input "**"
click at [277, 148] on div "[PERSON_NAME]" at bounding box center [260, 149] width 160 height 12
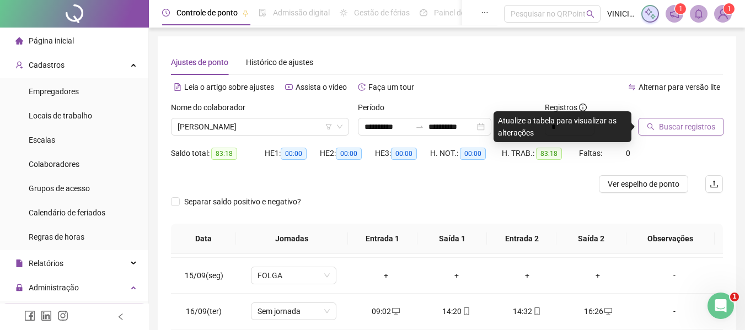
click at [651, 131] on button "Buscar registros" at bounding box center [681, 127] width 86 height 18
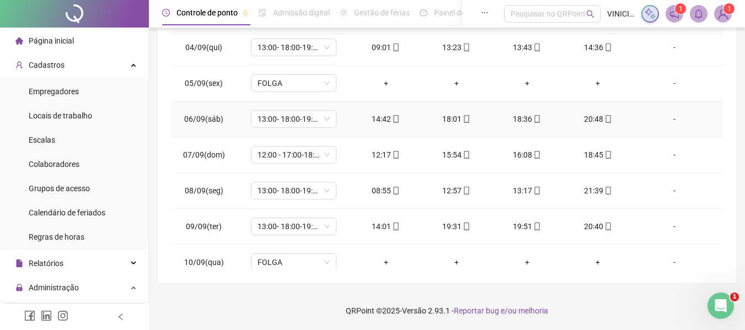
scroll to position [62, 0]
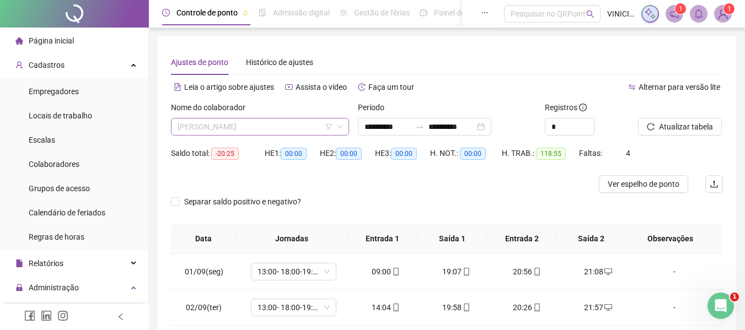
click at [283, 124] on span "[PERSON_NAME]" at bounding box center [260, 127] width 165 height 17
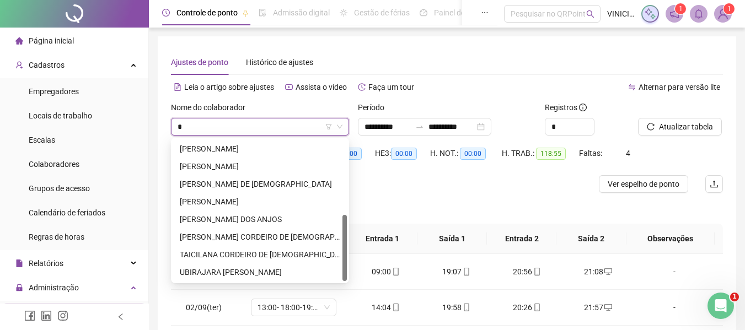
type input "**"
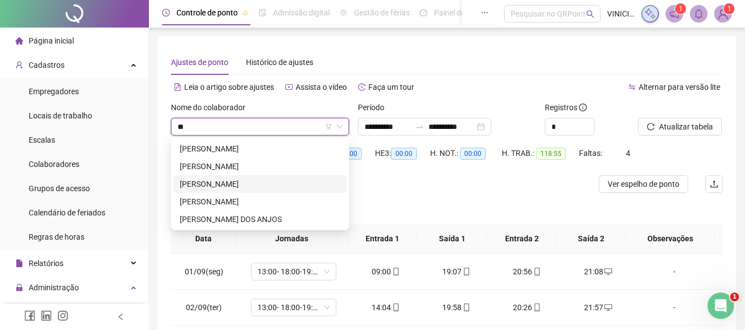
click at [264, 182] on div "[PERSON_NAME]" at bounding box center [260, 184] width 160 height 12
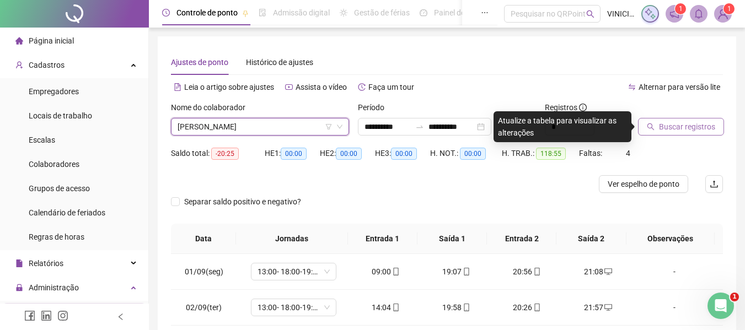
click at [673, 126] on span "Buscar registros" at bounding box center [687, 127] width 56 height 12
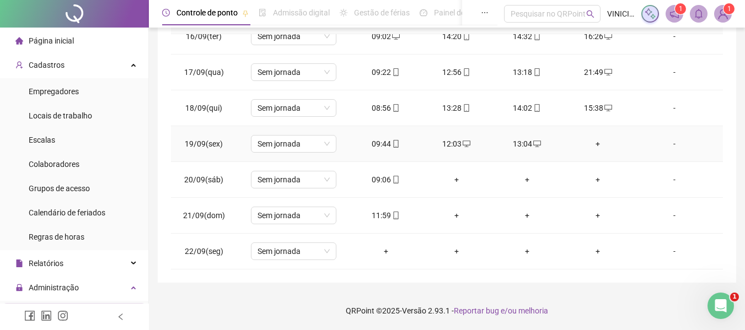
click at [653, 149] on div "-" at bounding box center [674, 144] width 65 height 12
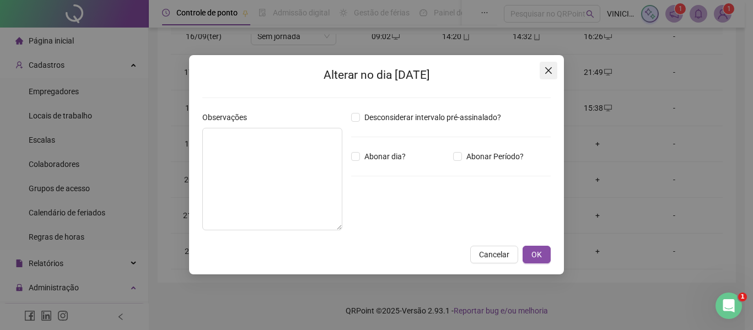
click at [554, 66] on button "Close" at bounding box center [549, 71] width 18 height 18
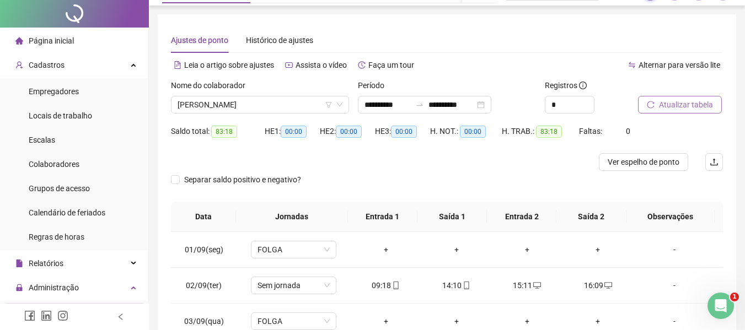
scroll to position [0, 0]
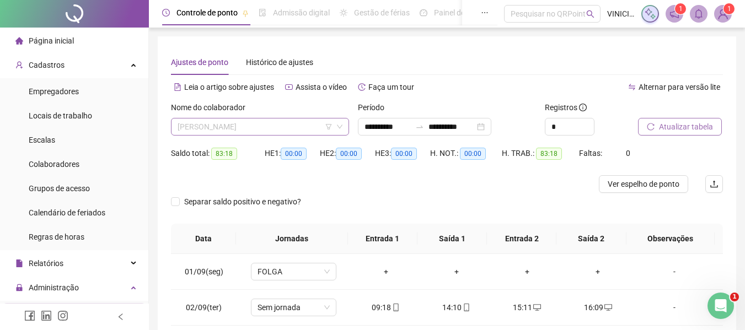
click at [237, 120] on span "[PERSON_NAME]" at bounding box center [260, 127] width 165 height 17
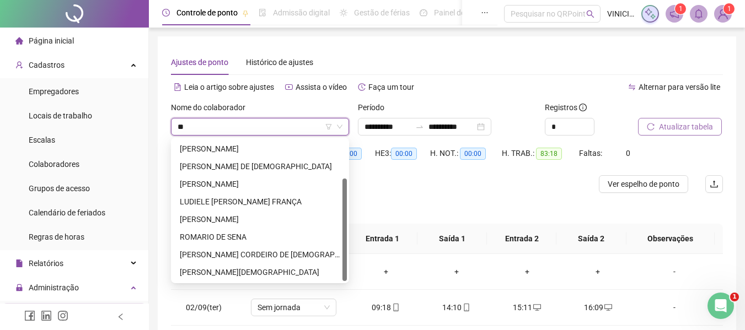
scroll to position [53, 0]
type input "***"
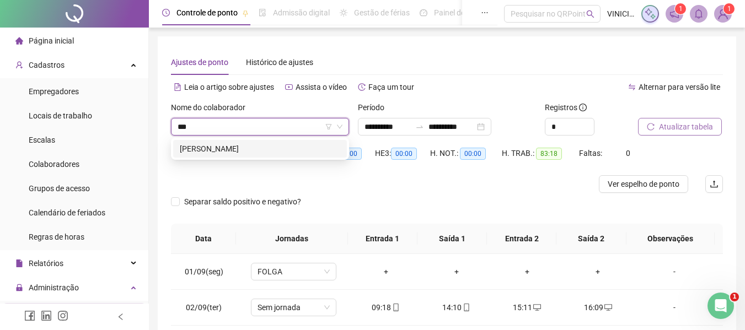
click at [242, 147] on div "[PERSON_NAME]" at bounding box center [260, 149] width 160 height 12
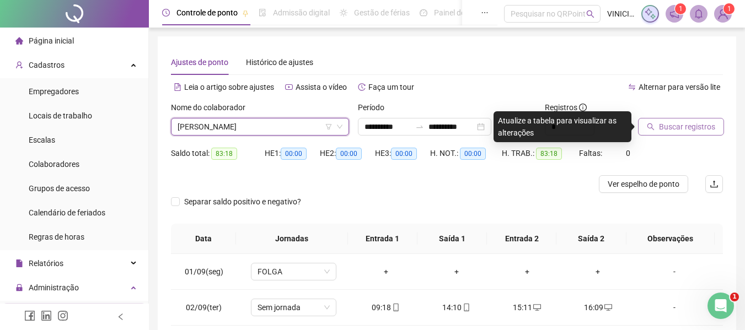
click at [695, 125] on span "Buscar registros" at bounding box center [687, 127] width 56 height 12
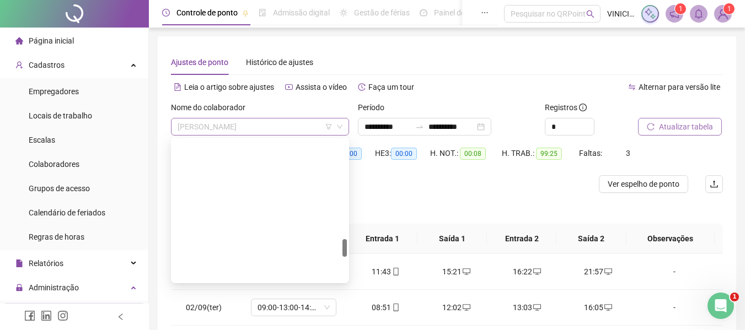
click at [230, 122] on span "[PERSON_NAME]" at bounding box center [260, 127] width 165 height 17
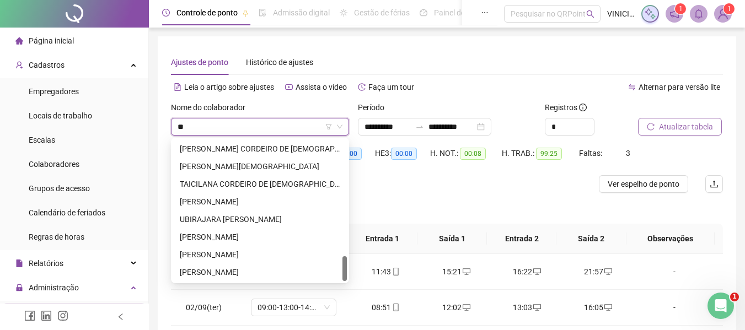
type input "***"
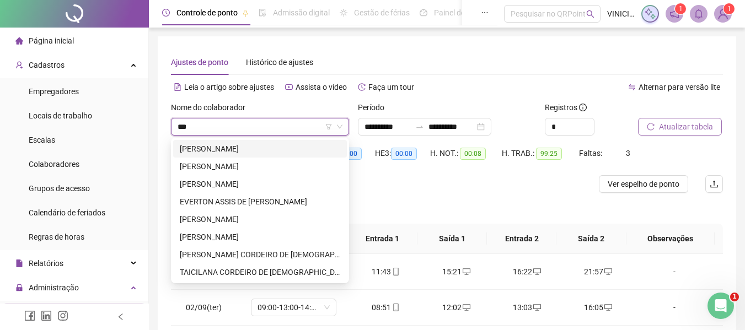
click at [324, 150] on div "[PERSON_NAME]" at bounding box center [260, 149] width 160 height 12
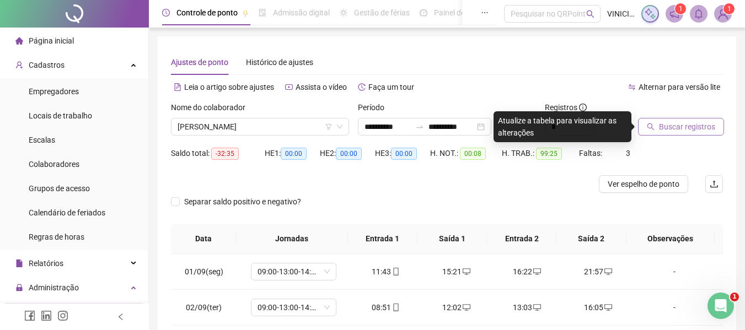
click at [670, 128] on span "Buscar registros" at bounding box center [687, 127] width 56 height 12
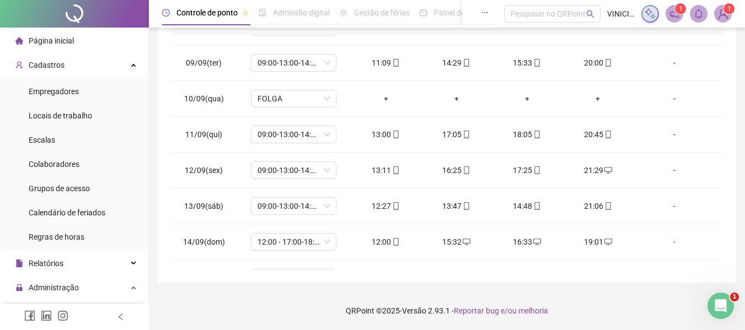
scroll to position [553, 0]
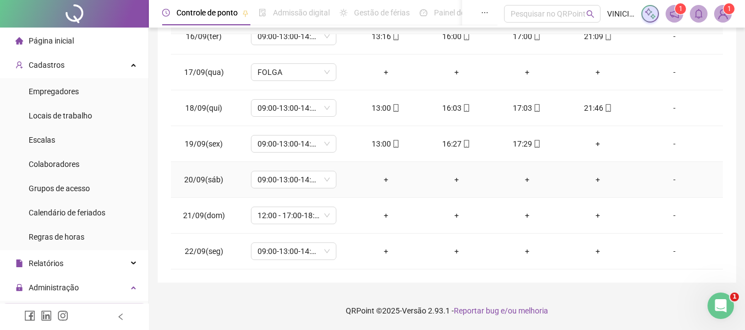
click at [663, 180] on div "-" at bounding box center [674, 180] width 65 height 12
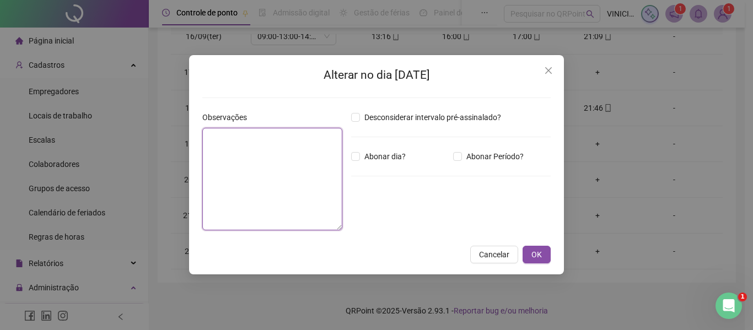
click at [302, 162] on textarea at bounding box center [272, 179] width 140 height 103
type textarea "**********"
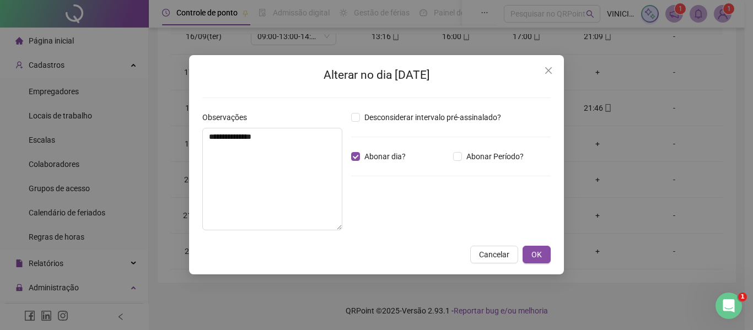
click at [551, 258] on div "**********" at bounding box center [376, 164] width 375 height 219
click at [548, 258] on button "OK" at bounding box center [537, 255] width 28 height 18
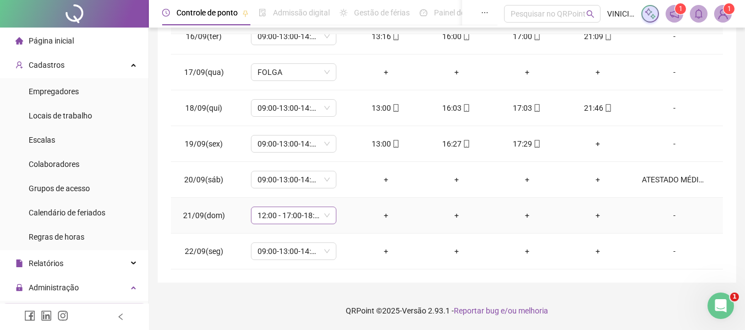
click at [326, 220] on span "12:00 - 17:00-18:00-20:20" at bounding box center [293, 215] width 72 height 17
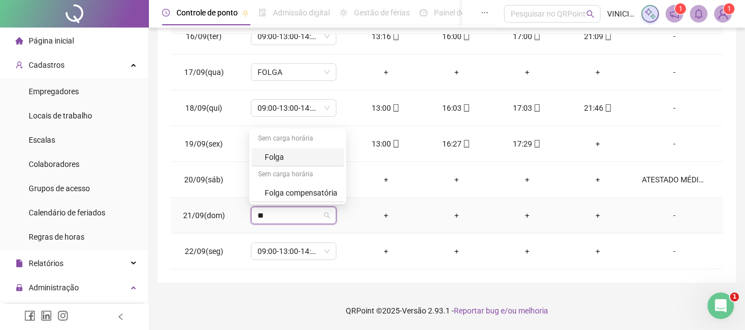
type input "***"
click at [317, 160] on div "Folga" at bounding box center [301, 157] width 73 height 12
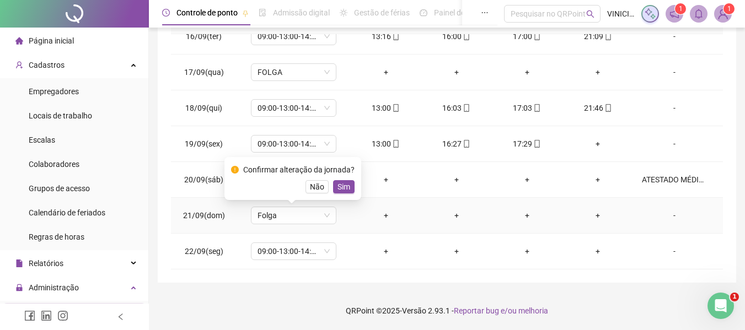
click at [346, 194] on div "Confirmar alteração da jornada? Não Sim" at bounding box center [292, 178] width 137 height 43
click at [347, 190] on span "Sim" at bounding box center [343, 187] width 13 height 12
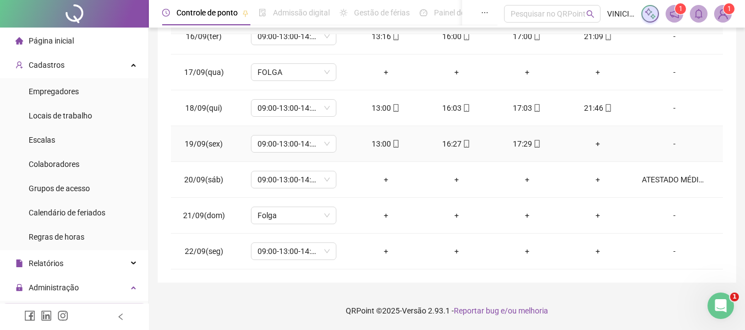
click at [594, 139] on div "+" at bounding box center [597, 144] width 53 height 12
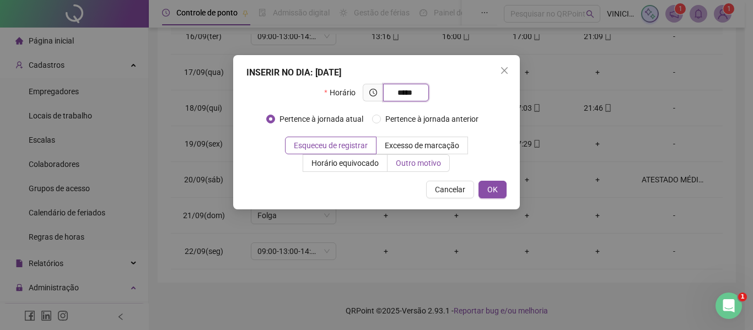
type input "*****"
click at [412, 166] on span "Outro motivo" at bounding box center [418, 163] width 45 height 9
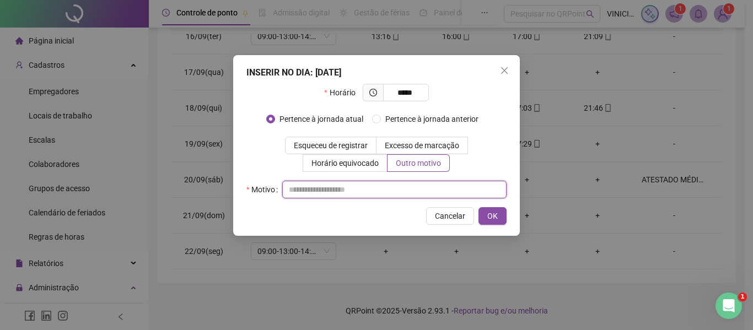
click at [412, 187] on input "text" at bounding box center [394, 190] width 224 height 18
type input "*"
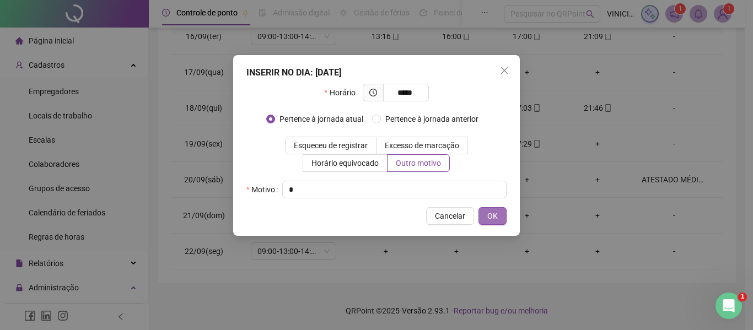
click at [499, 216] on button "OK" at bounding box center [493, 216] width 28 height 18
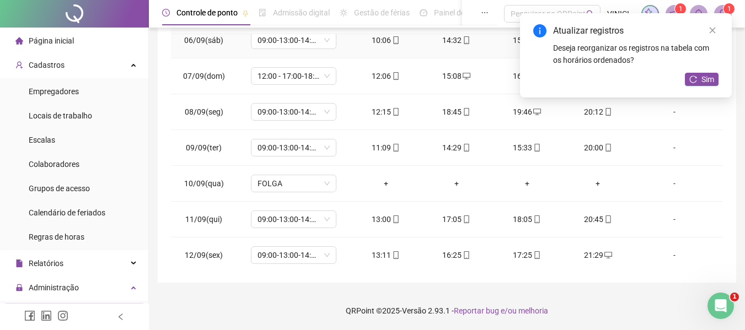
scroll to position [2, 0]
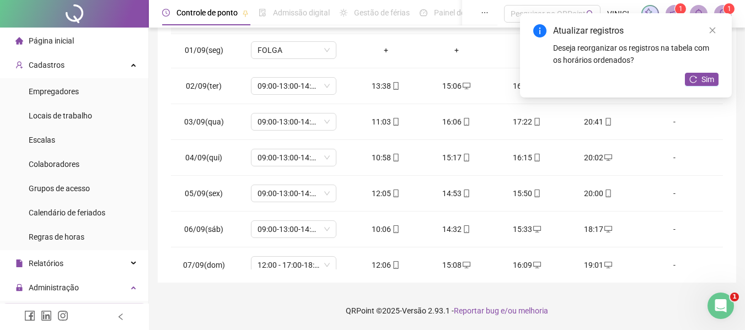
drag, startPoint x: 713, startPoint y: 31, endPoint x: 680, endPoint y: 40, distance: 34.4
click at [713, 32] on icon "close" at bounding box center [713, 30] width 8 height 8
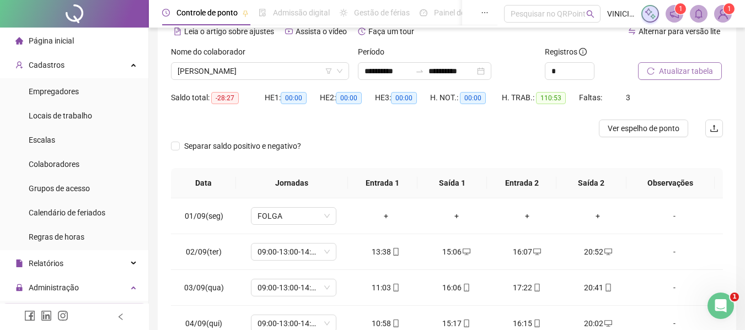
scroll to position [55, 0]
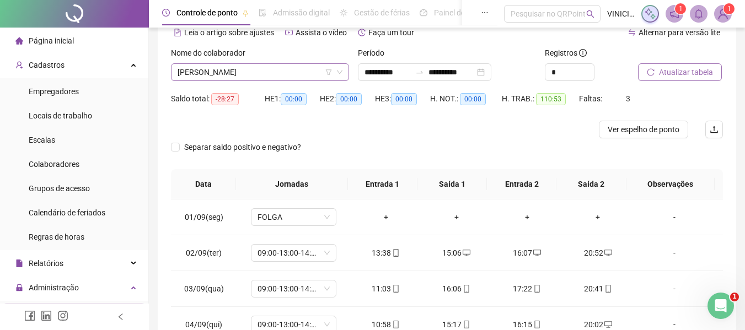
click at [281, 75] on span "[PERSON_NAME]" at bounding box center [260, 72] width 165 height 17
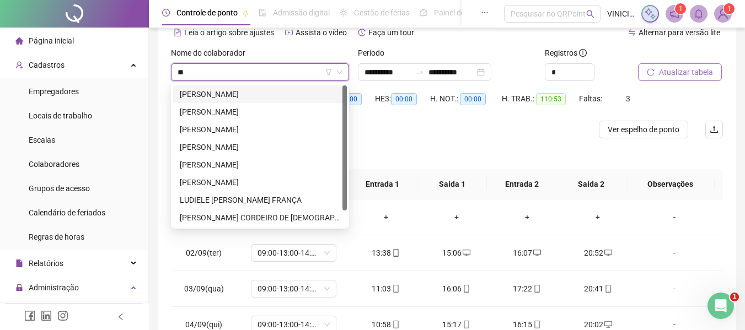
type input "***"
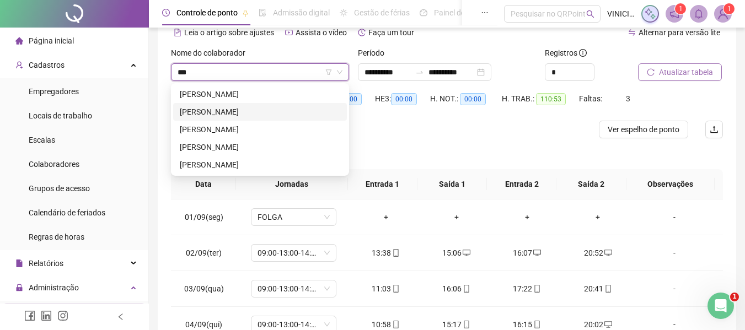
click at [276, 108] on div "[PERSON_NAME]" at bounding box center [260, 112] width 160 height 12
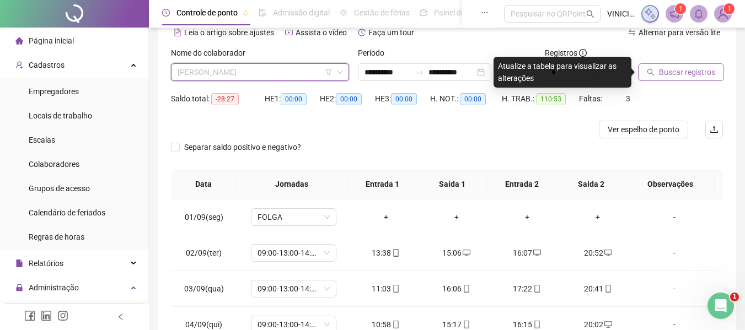
click at [270, 69] on span "[PERSON_NAME]" at bounding box center [260, 72] width 165 height 17
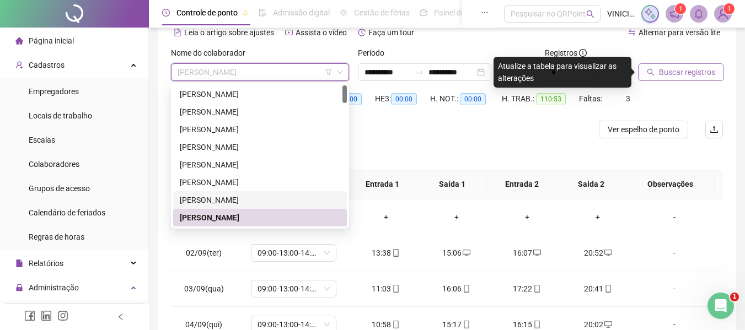
click at [255, 202] on div "[PERSON_NAME]" at bounding box center [260, 200] width 160 height 12
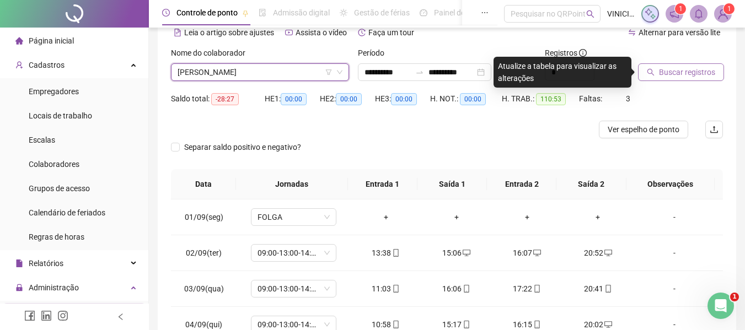
click at [675, 70] on span "Buscar registros" at bounding box center [687, 72] width 56 height 12
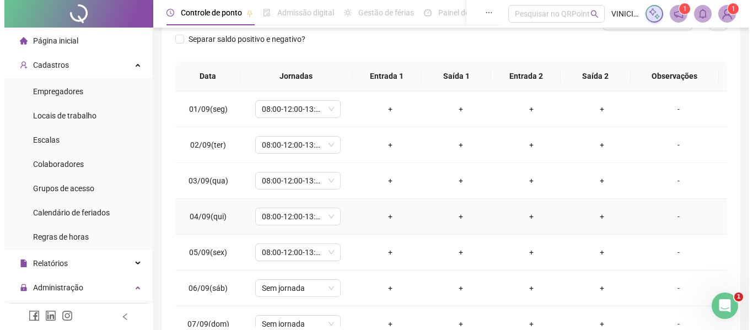
scroll to position [0, 0]
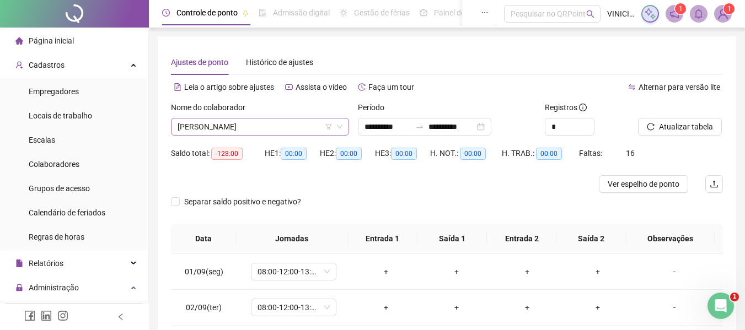
click at [254, 129] on span "[PERSON_NAME]" at bounding box center [260, 127] width 165 height 17
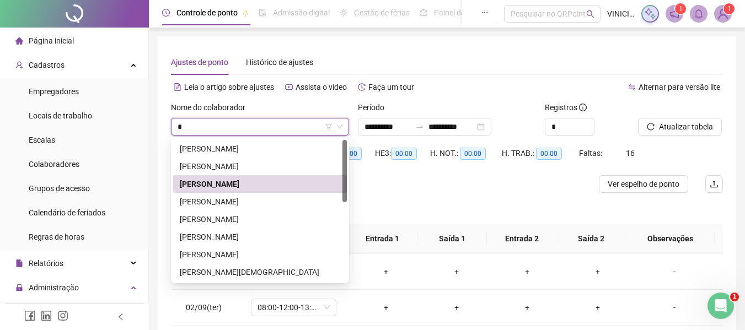
type input "**"
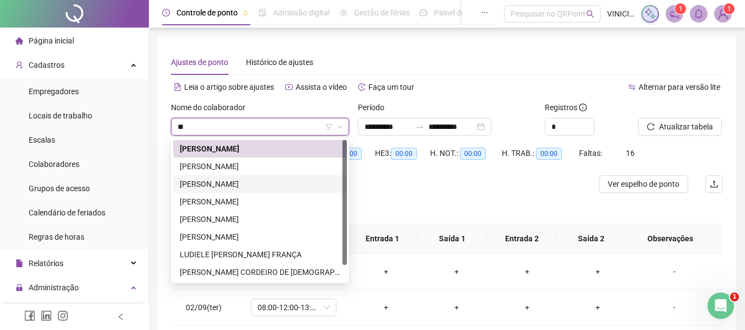
click at [250, 185] on div "[PERSON_NAME]" at bounding box center [260, 184] width 160 height 12
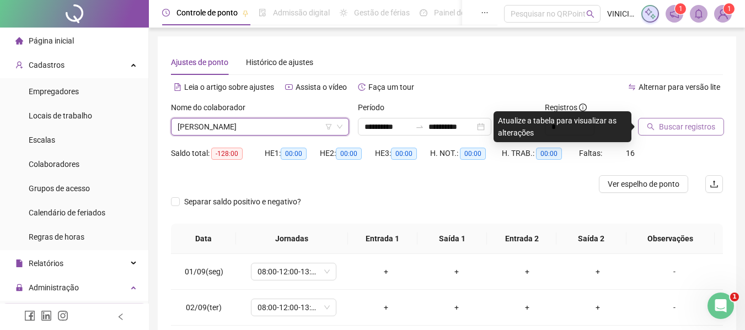
click at [676, 130] on span "Buscar registros" at bounding box center [687, 127] width 56 height 12
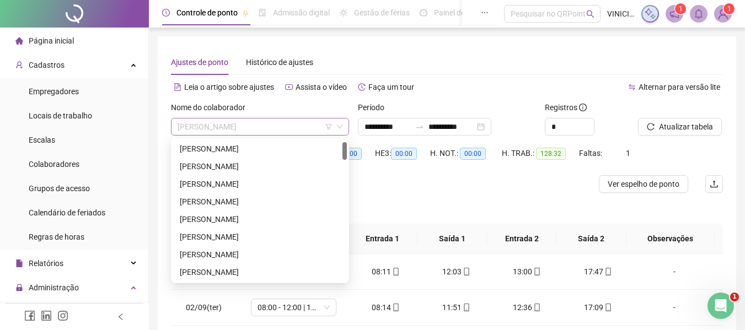
click at [304, 129] on span "[PERSON_NAME]" at bounding box center [260, 127] width 165 height 17
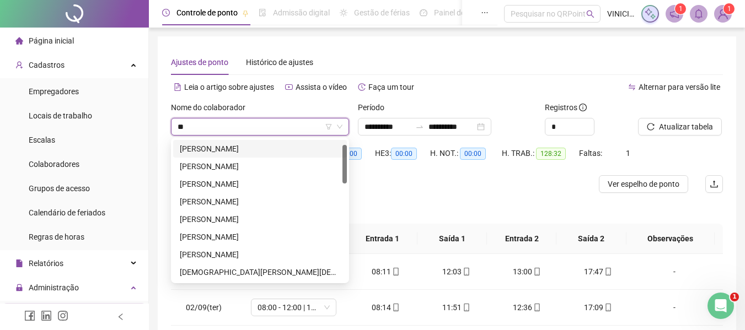
type input "***"
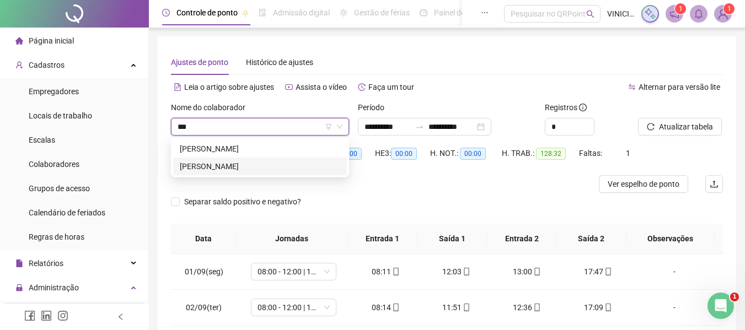
click at [289, 167] on div "[PERSON_NAME]" at bounding box center [260, 166] width 160 height 12
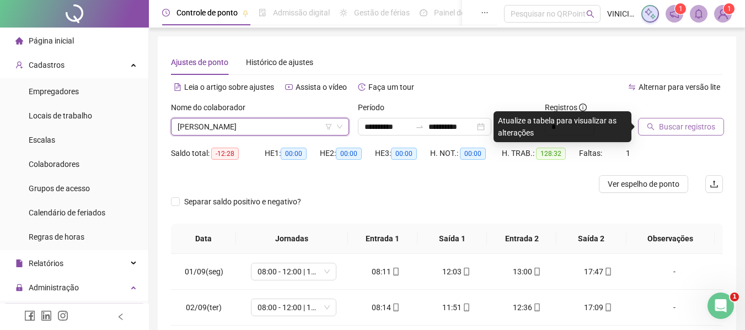
click at [702, 124] on span "Buscar registros" at bounding box center [687, 127] width 56 height 12
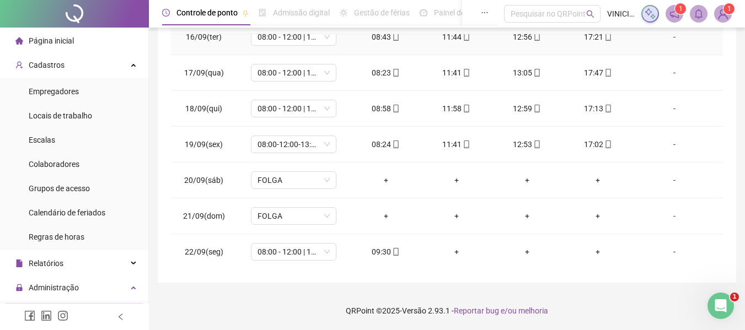
scroll to position [553, 0]
click at [393, 250] on icon "mobile" at bounding box center [396, 252] width 8 height 8
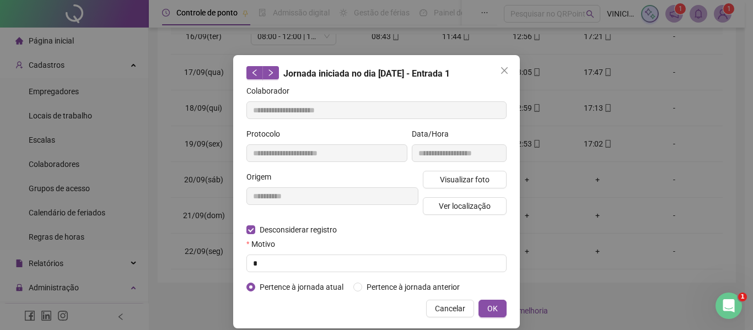
type input "**********"
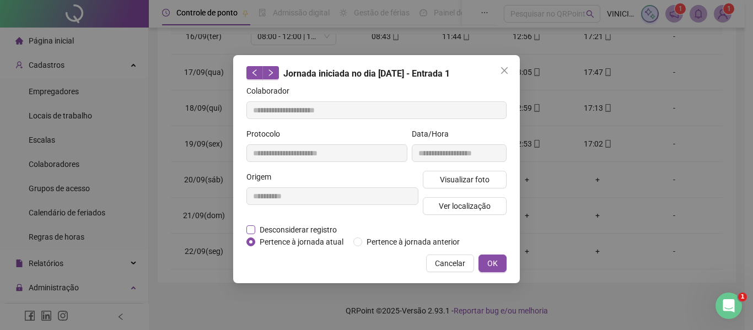
click at [276, 235] on span "Desconsiderar registro" at bounding box center [298, 230] width 86 height 12
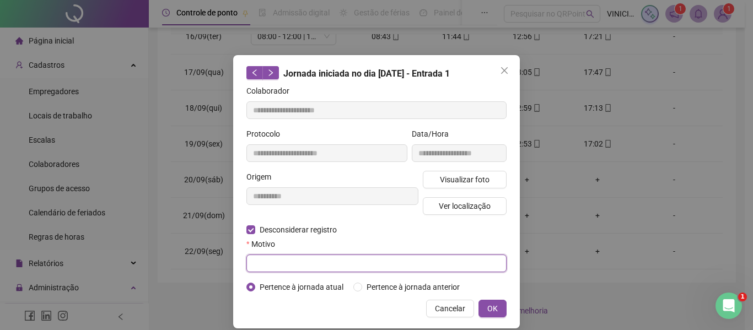
click at [269, 265] on input "text" at bounding box center [376, 264] width 260 height 18
type input "*"
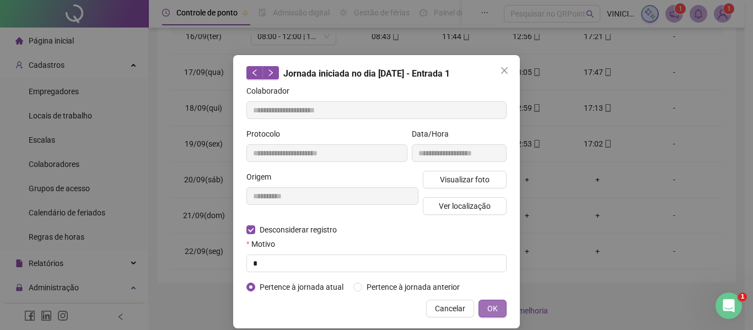
click at [498, 314] on button "OK" at bounding box center [493, 309] width 28 height 18
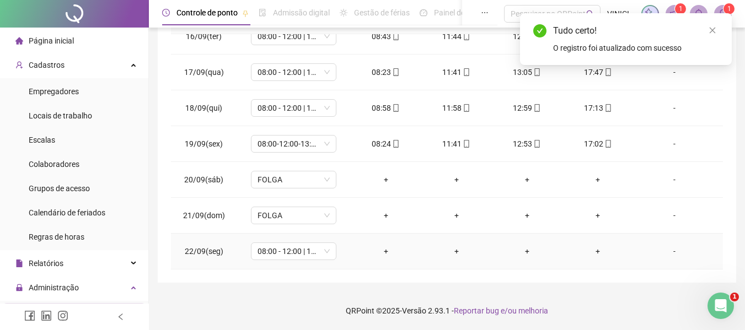
click at [381, 255] on div "+" at bounding box center [385, 251] width 53 height 12
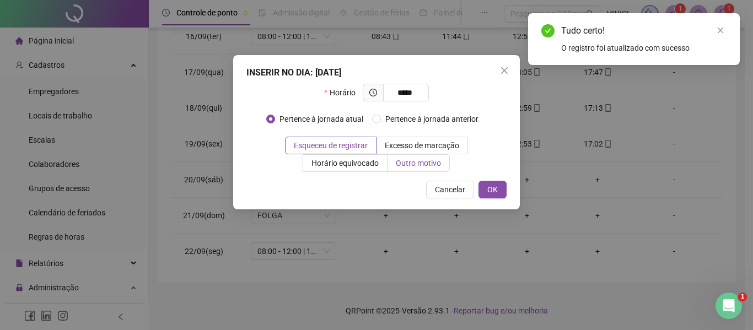
type input "*****"
click at [417, 159] on span "Outro motivo" at bounding box center [418, 163] width 45 height 9
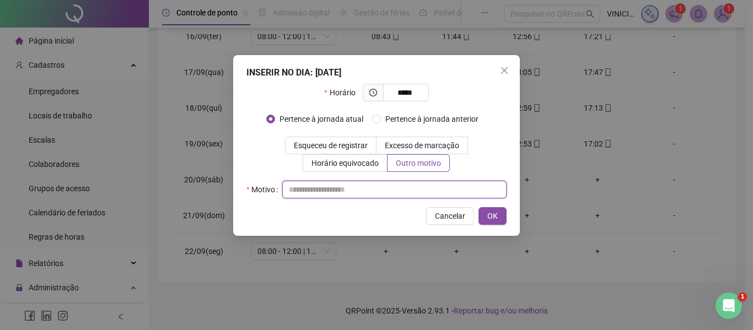
click at [408, 188] on input "text" at bounding box center [394, 190] width 224 height 18
type input "*"
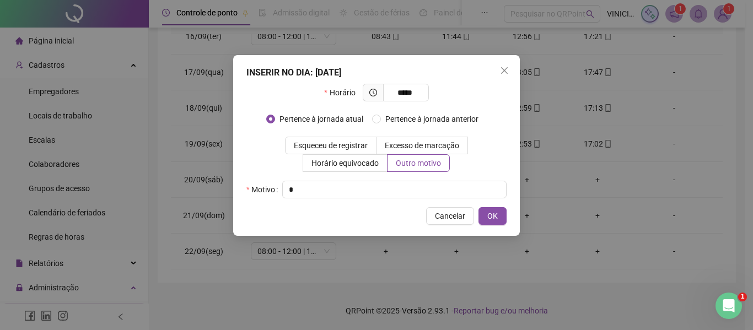
click at [497, 206] on div "INSERIR NO DIA : [DATE] Horário ***** Pertence à jornada atual [GEOGRAPHIC_DATA…" at bounding box center [376, 145] width 287 height 181
click at [497, 213] on span "OK" at bounding box center [492, 216] width 10 height 12
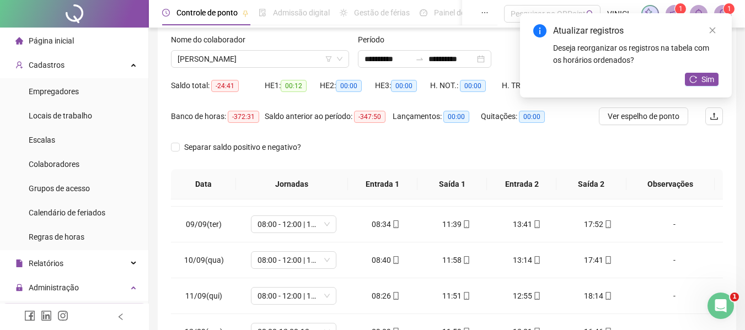
scroll to position [277, 0]
click at [297, 62] on span "[PERSON_NAME]" at bounding box center [260, 59] width 165 height 17
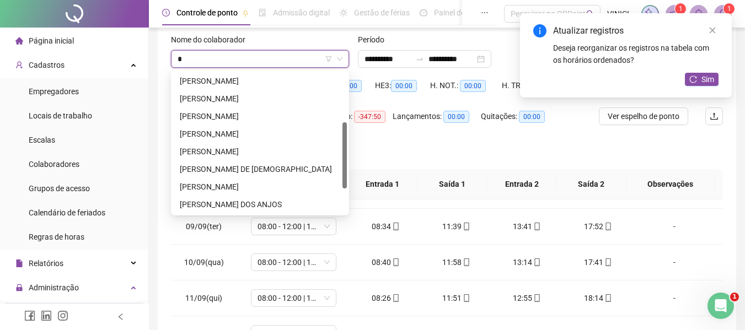
type input "**"
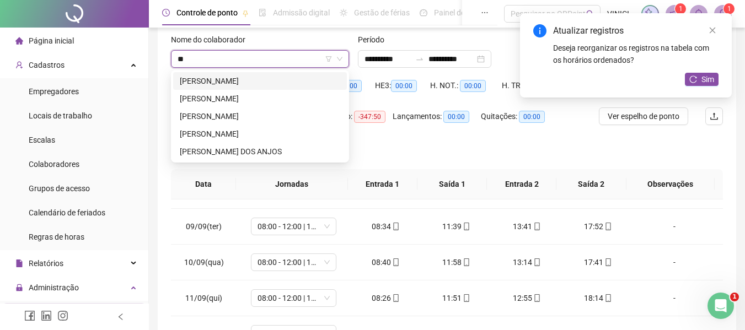
scroll to position [0, 0]
click at [295, 115] on div "[PERSON_NAME]" at bounding box center [260, 116] width 160 height 12
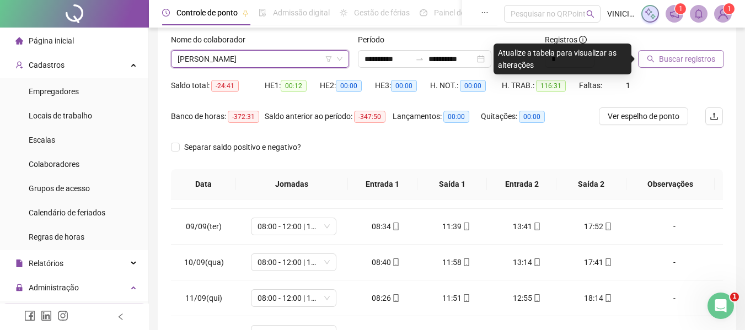
click at [289, 57] on span "[PERSON_NAME]" at bounding box center [260, 59] width 165 height 17
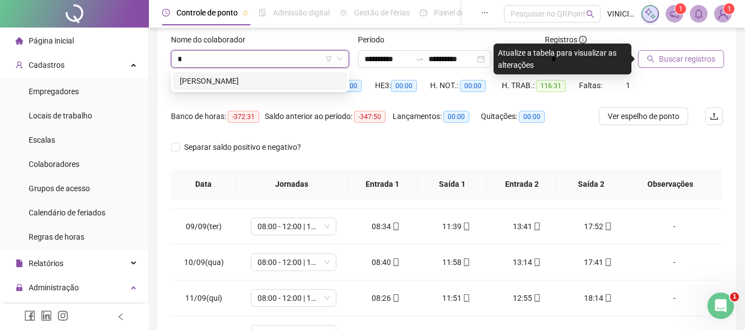
type input "**"
click at [291, 83] on div "[PERSON_NAME]" at bounding box center [260, 81] width 160 height 12
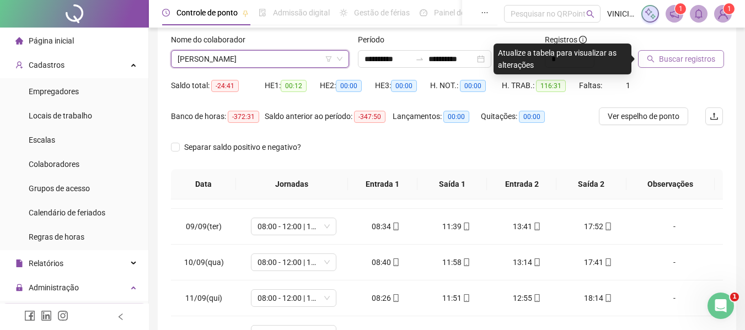
click at [713, 54] on button "Buscar registros" at bounding box center [681, 59] width 86 height 18
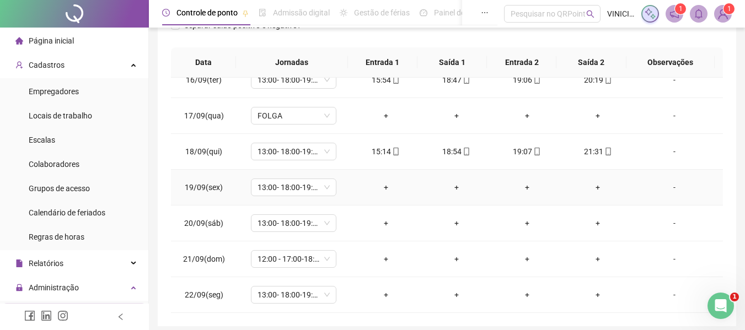
scroll to position [220, 0]
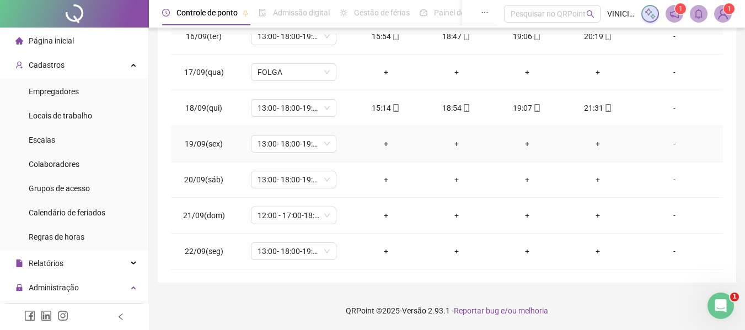
click at [290, 158] on td "13:00- 18:00-19:00-21:20" at bounding box center [294, 144] width 114 height 36
click at [296, 149] on span "13:00- 18:00-19:00-21:20" at bounding box center [293, 144] width 72 height 17
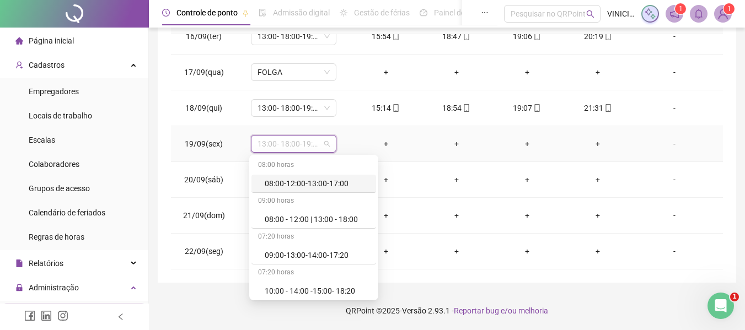
type input "*"
click at [286, 223] on div "Folga" at bounding box center [309, 219] width 89 height 12
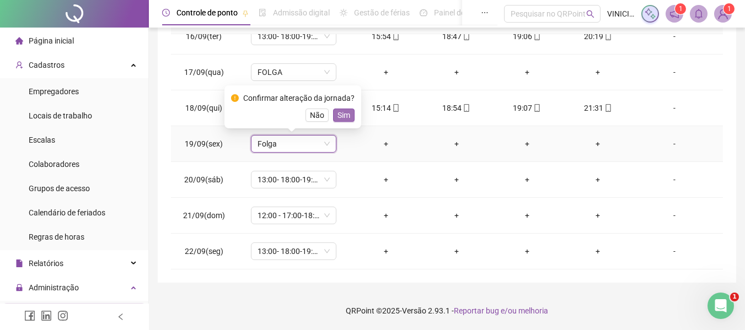
click at [340, 119] on span "Sim" at bounding box center [343, 115] width 13 height 12
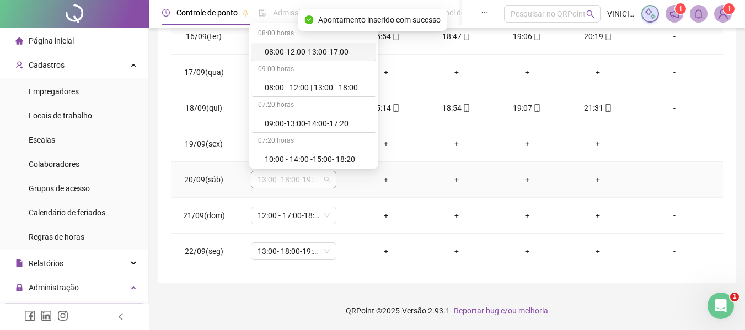
click at [305, 185] on span "13:00- 18:00-19:00-21:20" at bounding box center [293, 179] width 72 height 17
type input "*"
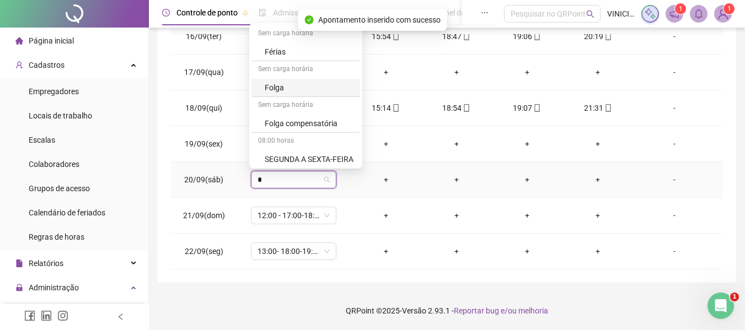
click at [304, 93] on div "Folga" at bounding box center [309, 88] width 89 height 12
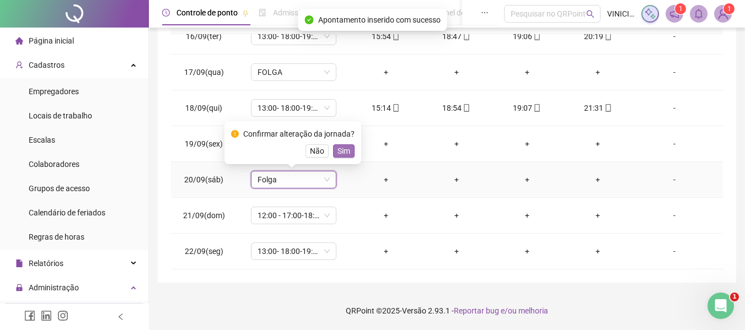
click at [339, 146] on span "Sim" at bounding box center [343, 151] width 13 height 12
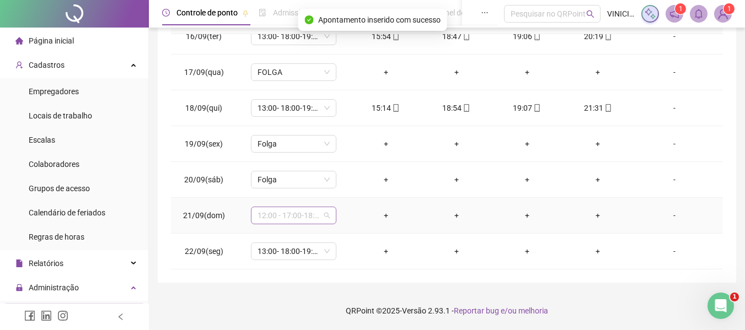
click at [302, 221] on span "12:00 - 17:00-18:00-20:20" at bounding box center [293, 215] width 72 height 17
type input "*"
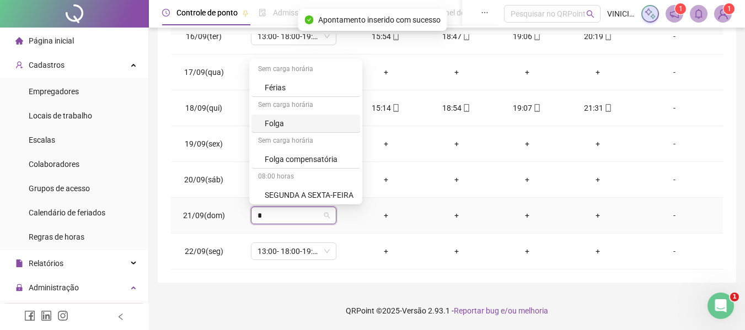
click at [303, 116] on div "Folga" at bounding box center [305, 124] width 109 height 18
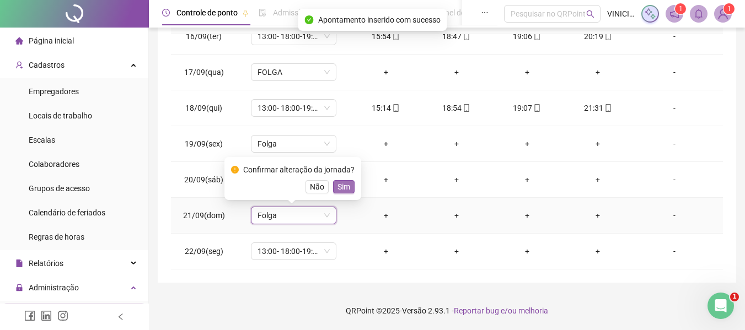
click at [339, 181] on span "Sim" at bounding box center [343, 187] width 13 height 12
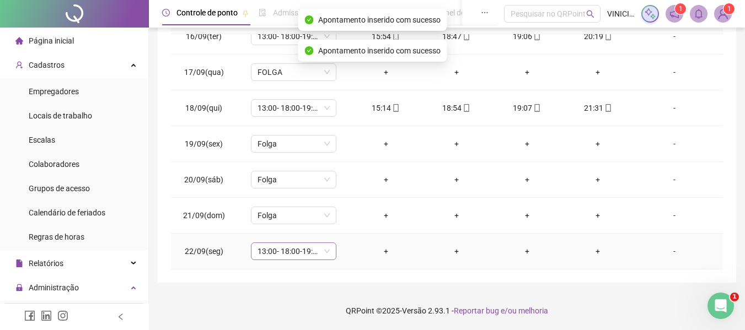
click at [293, 250] on span "13:00- 18:00-19:00-21:20" at bounding box center [293, 251] width 72 height 17
type input "*"
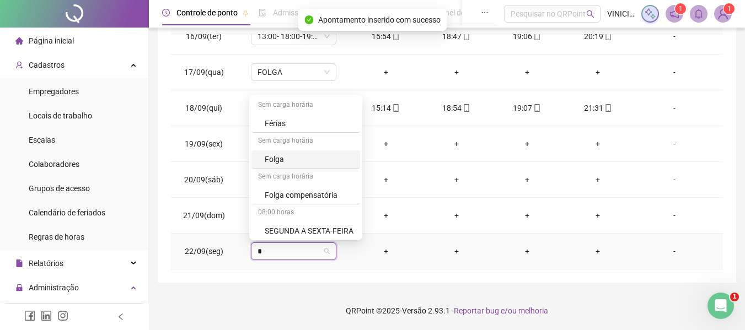
click at [315, 157] on div "Folga" at bounding box center [309, 159] width 89 height 12
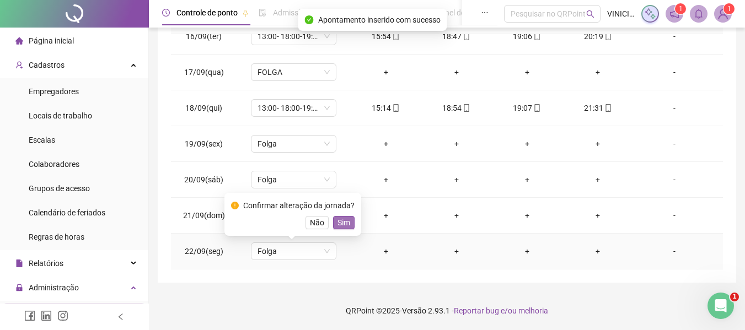
click at [339, 224] on span "Sim" at bounding box center [343, 223] width 13 height 12
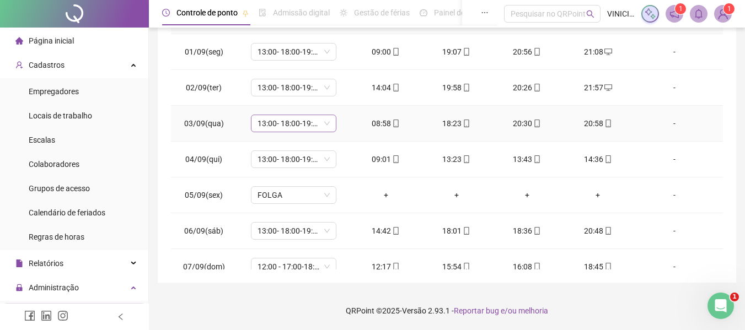
scroll to position [0, 0]
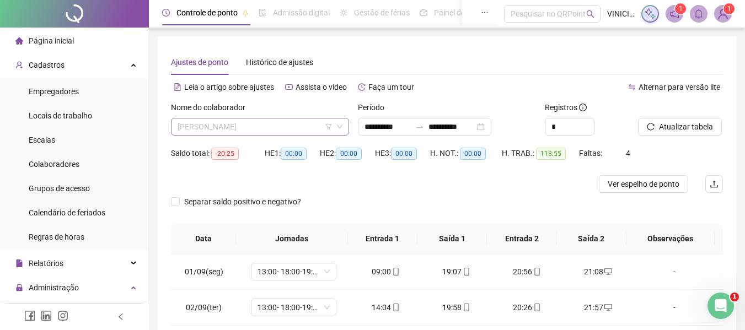
click at [267, 121] on span "[PERSON_NAME]" at bounding box center [260, 127] width 165 height 17
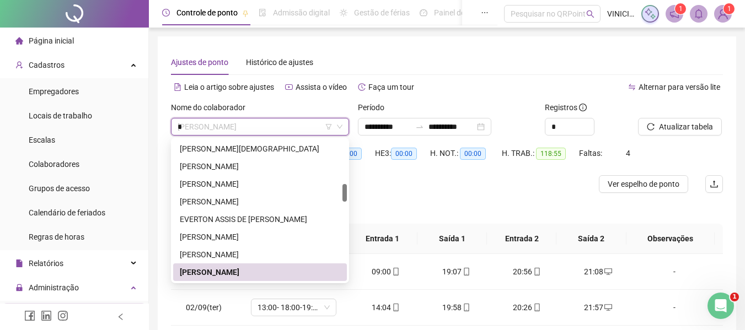
scroll to position [159, 0]
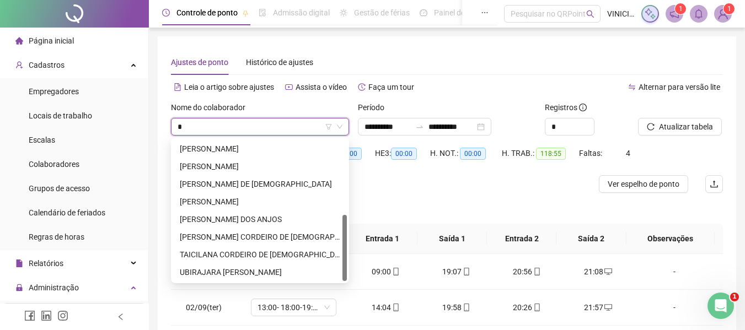
type input "**"
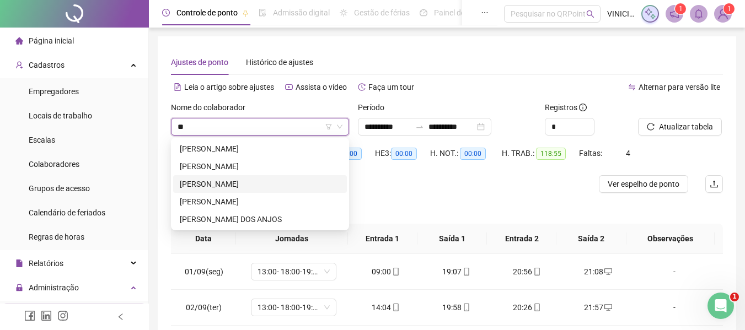
click at [245, 186] on div "[PERSON_NAME]" at bounding box center [260, 184] width 160 height 12
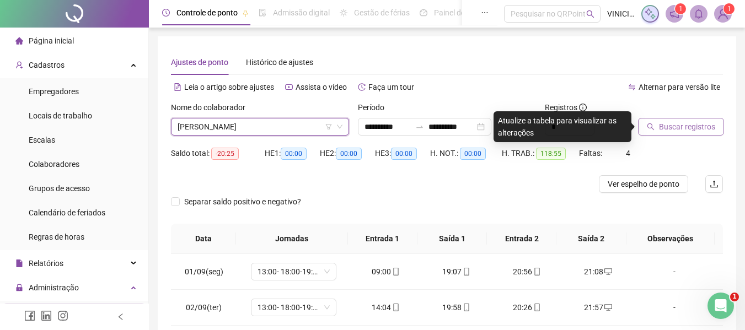
click at [652, 125] on icon "search" at bounding box center [651, 127] width 8 height 8
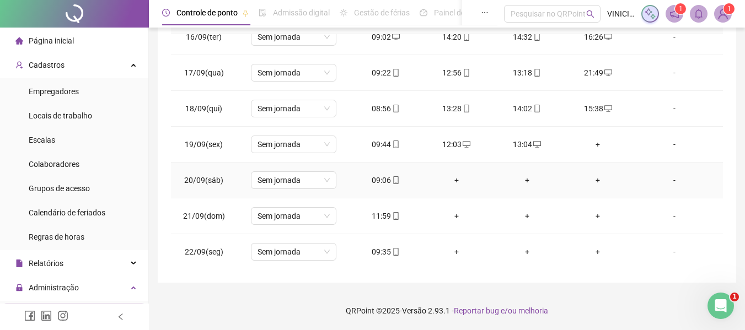
scroll to position [553, 0]
click at [593, 140] on div "+" at bounding box center [597, 144] width 53 height 12
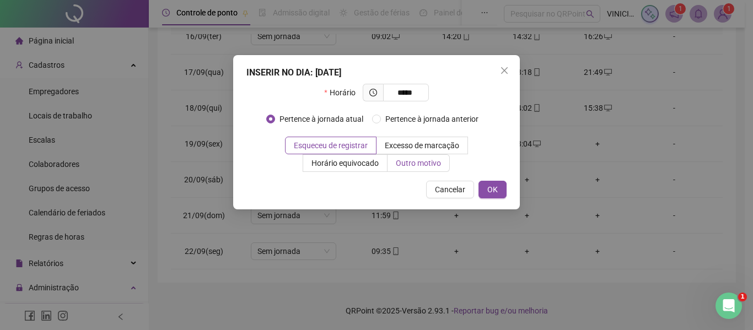
type input "*****"
click at [404, 162] on span "Outro motivo" at bounding box center [418, 163] width 45 height 9
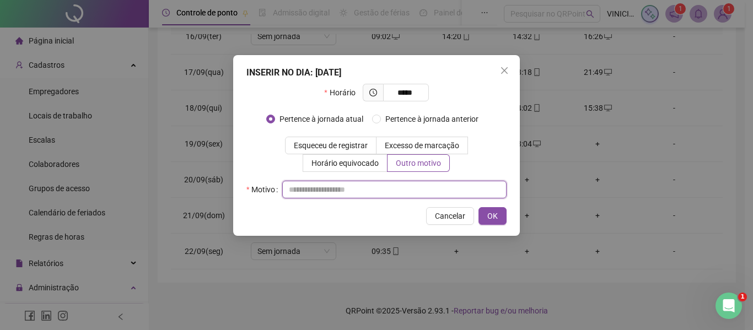
click at [399, 184] on input "text" at bounding box center [394, 190] width 224 height 18
type input "*"
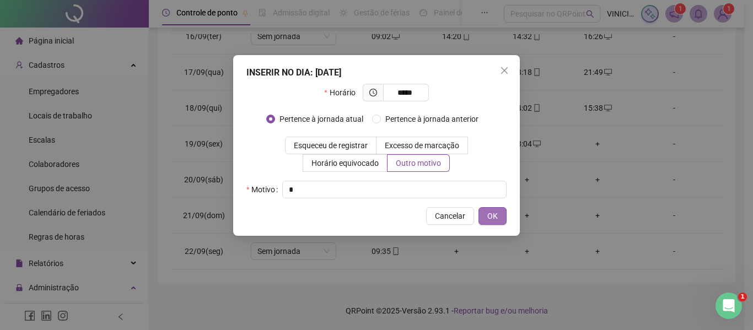
click at [484, 208] on button "OK" at bounding box center [493, 216] width 28 height 18
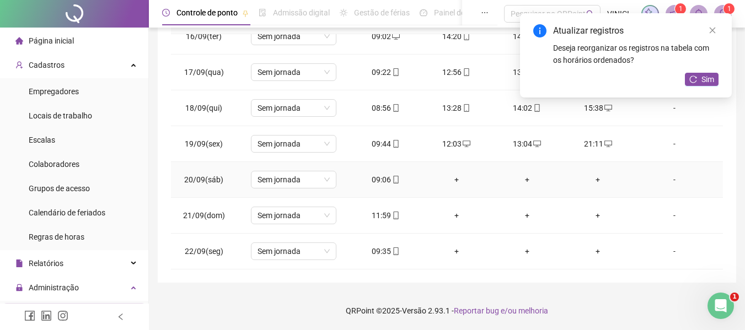
click at [449, 179] on div "+" at bounding box center [456, 180] width 53 height 12
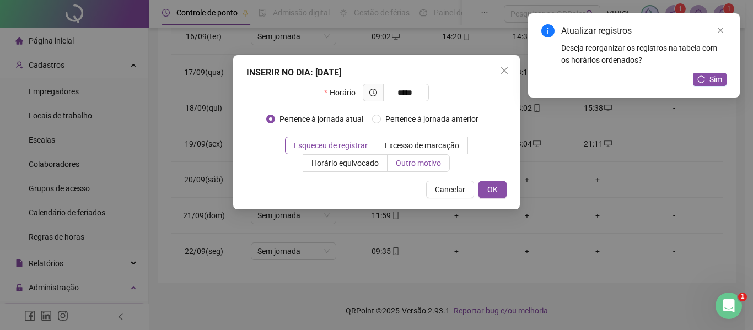
type input "*****"
click at [407, 163] on span "Outro motivo" at bounding box center [418, 163] width 45 height 9
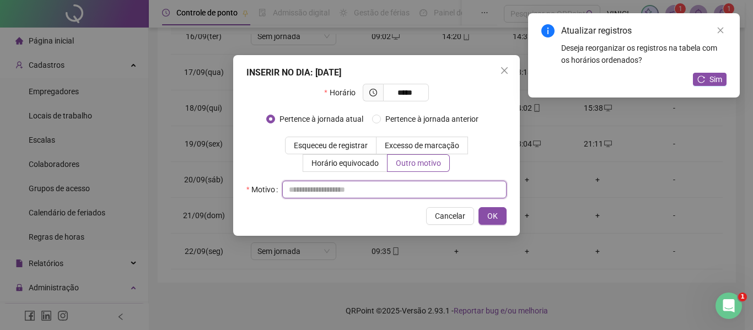
click at [400, 188] on input "text" at bounding box center [394, 190] width 224 height 18
type input "*"
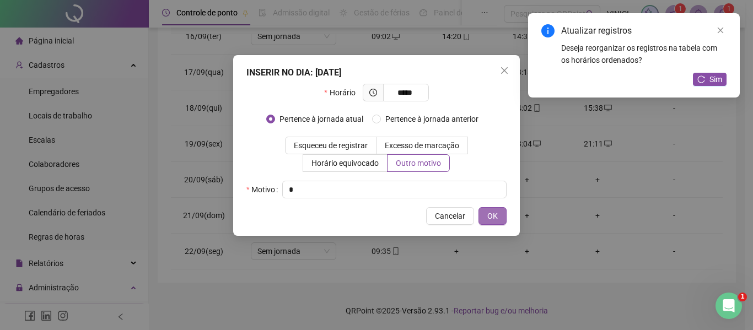
click at [487, 209] on button "OK" at bounding box center [493, 216] width 28 height 18
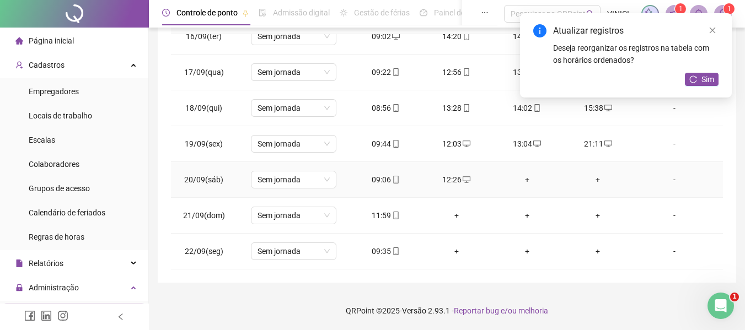
click at [521, 175] on div "+" at bounding box center [527, 180] width 53 height 12
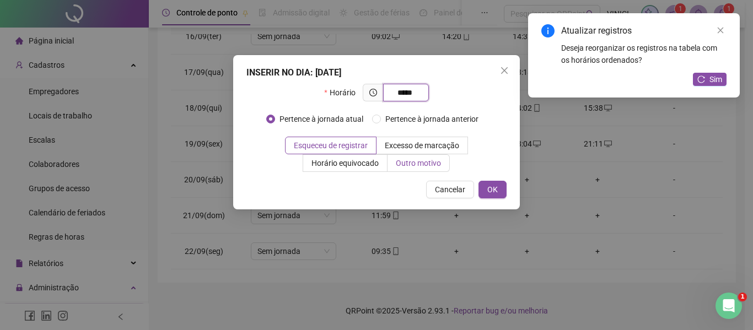
type input "*****"
click at [445, 165] on label "Outro motivo" at bounding box center [419, 163] width 62 height 18
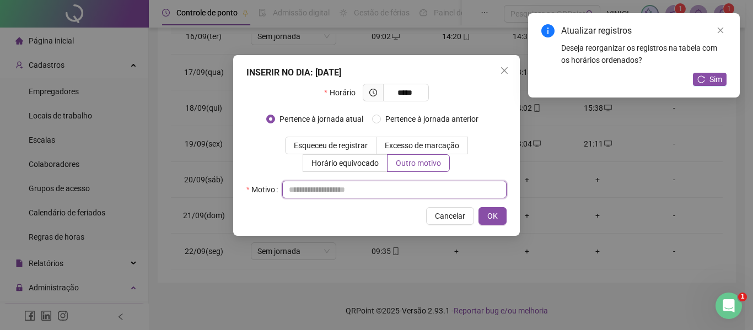
click at [423, 197] on input "text" at bounding box center [394, 190] width 224 height 18
type input "*"
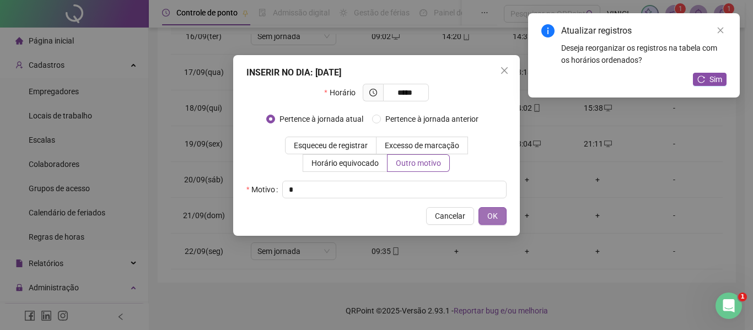
click at [486, 223] on button "OK" at bounding box center [493, 216] width 28 height 18
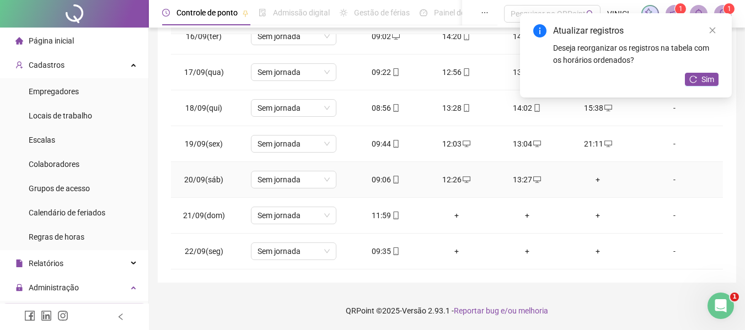
click at [590, 179] on div "+" at bounding box center [597, 180] width 53 height 12
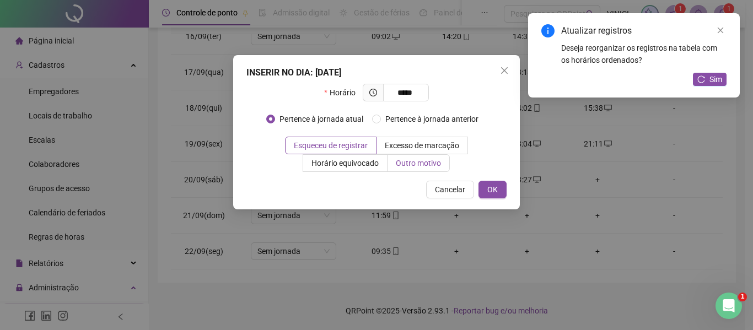
type input "*****"
click at [437, 163] on span "Outro motivo" at bounding box center [418, 163] width 45 height 9
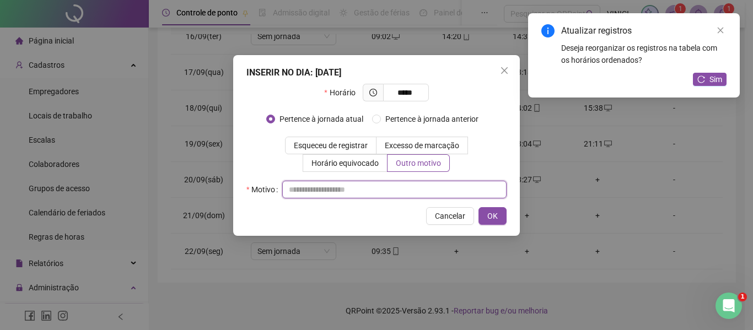
click at [423, 197] on input "text" at bounding box center [394, 190] width 224 height 18
type input "*"
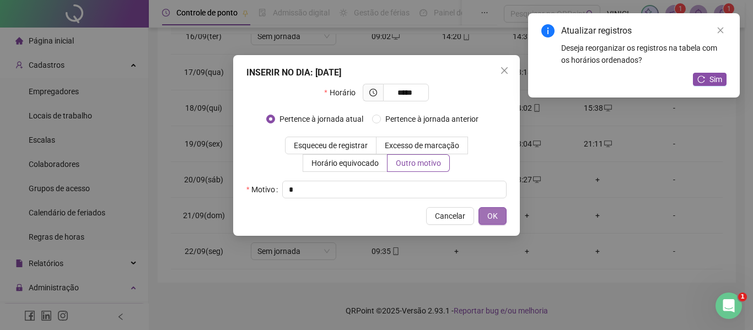
click at [484, 211] on button "OK" at bounding box center [493, 216] width 28 height 18
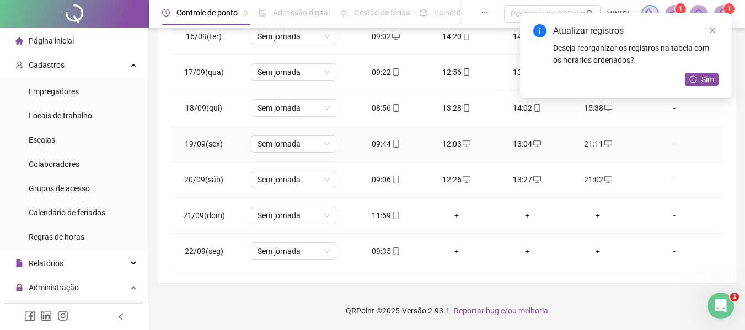
click at [598, 134] on td "21:11" at bounding box center [597, 144] width 71 height 36
click at [594, 143] on div "21:11" at bounding box center [597, 144] width 53 height 12
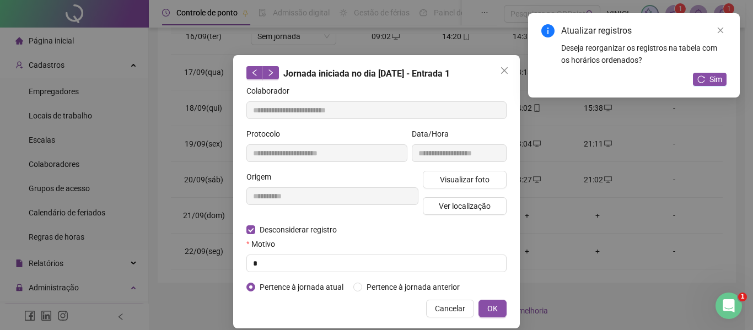
type input "**********"
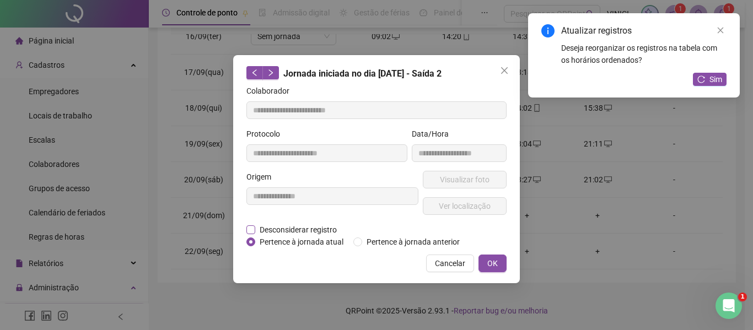
click at [312, 228] on span "Desconsiderar registro" at bounding box center [298, 230] width 86 height 12
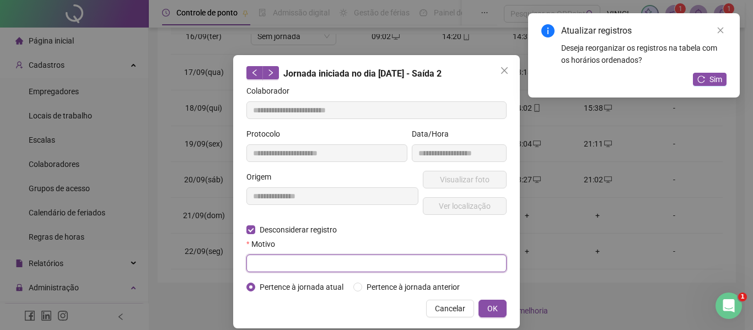
click at [312, 260] on input "text" at bounding box center [376, 264] width 260 height 18
type input "*"
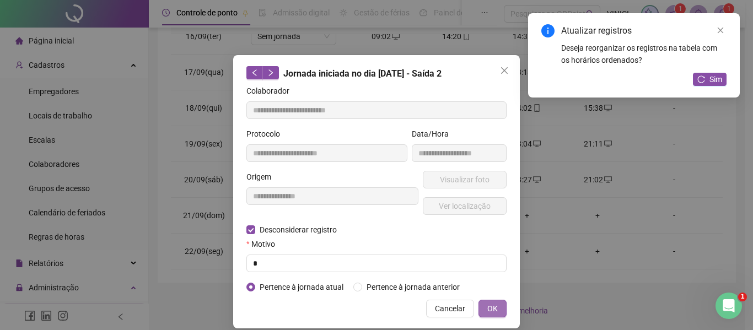
click at [489, 301] on button "OK" at bounding box center [493, 309] width 28 height 18
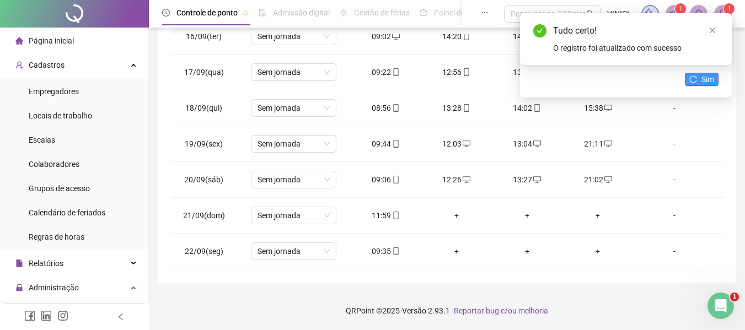
click at [697, 76] on button "Sim" at bounding box center [702, 79] width 34 height 13
click at [592, 139] on div "+" at bounding box center [597, 144] width 53 height 12
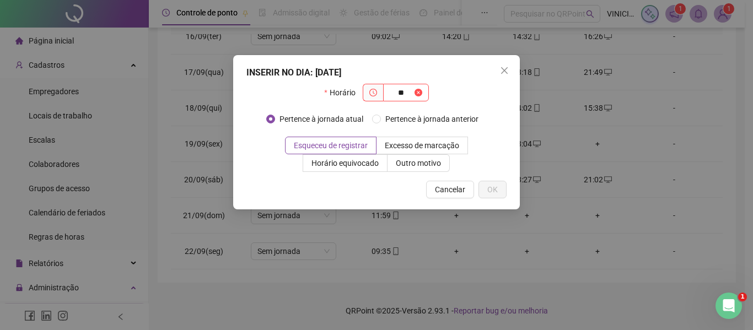
type input "*"
type input "*****"
click at [413, 163] on span "Outro motivo" at bounding box center [418, 163] width 45 height 9
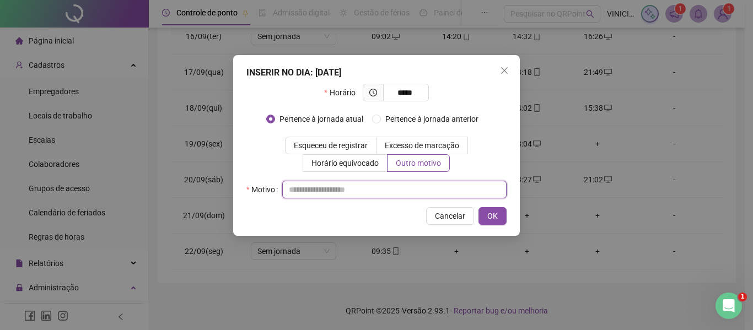
click at [426, 191] on input "text" at bounding box center [394, 190] width 224 height 18
type input "*"
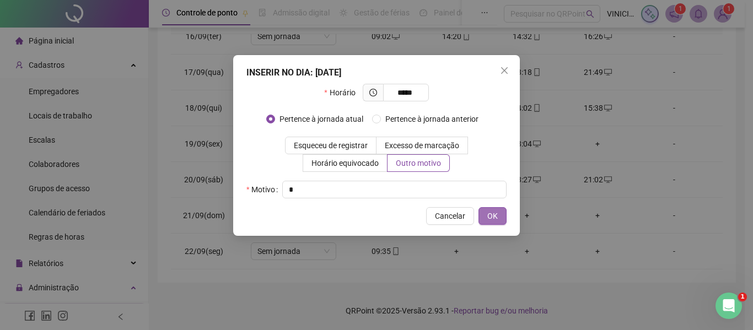
click at [504, 213] on button "OK" at bounding box center [493, 216] width 28 height 18
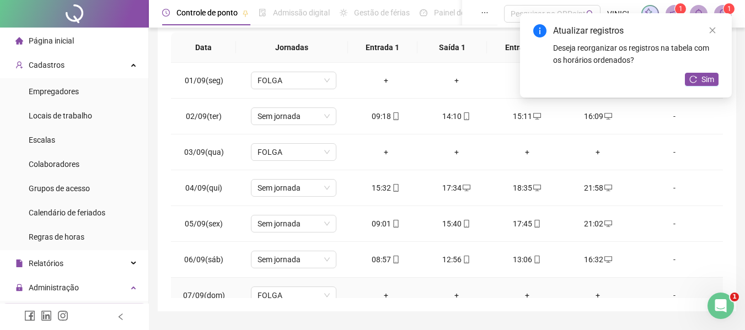
scroll to position [165, 0]
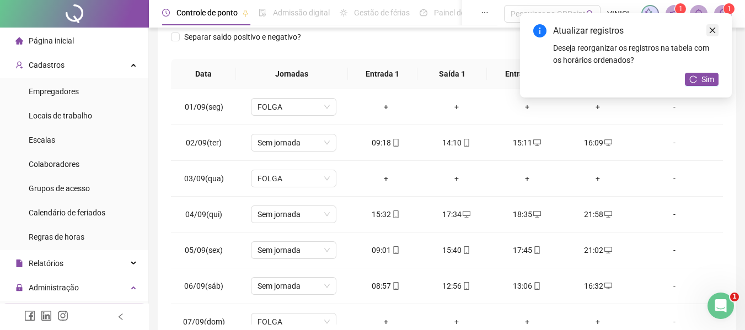
click at [715, 26] on link "Close" at bounding box center [712, 30] width 12 height 12
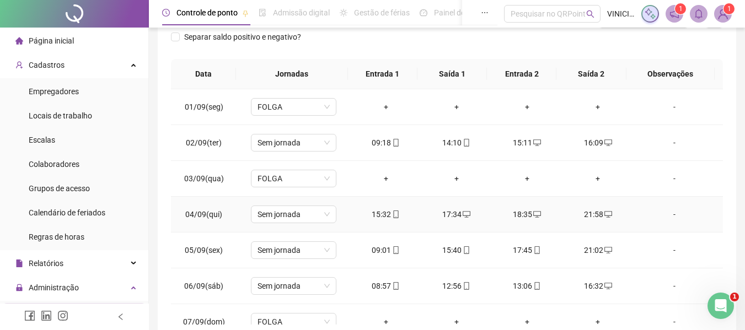
click at [595, 215] on div "21:58" at bounding box center [597, 214] width 53 height 12
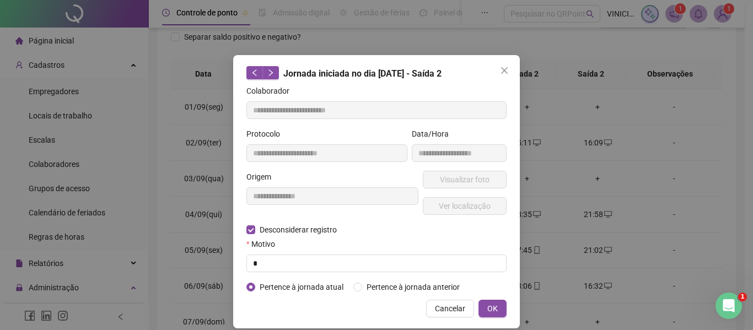
type input "**********"
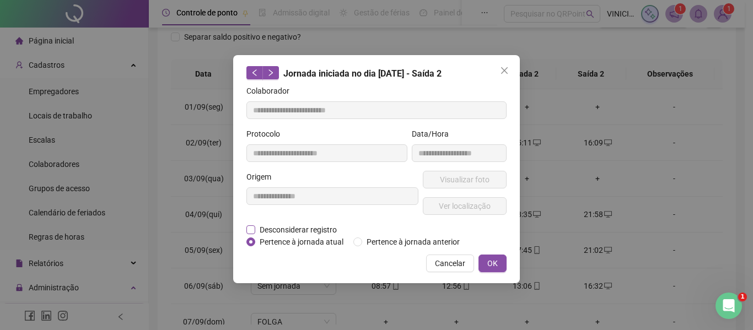
click at [277, 228] on span "Desconsiderar registro" at bounding box center [298, 230] width 86 height 12
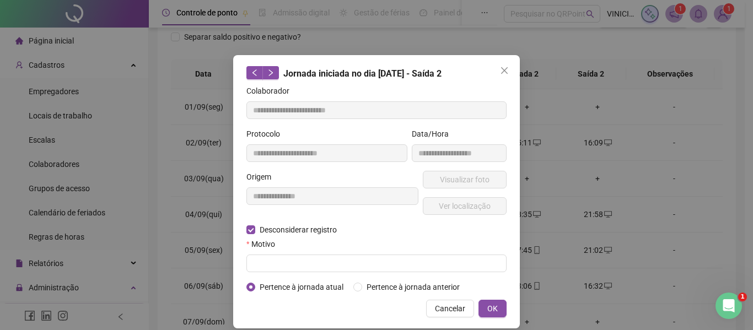
click at [275, 250] on div "Motivo" at bounding box center [376, 246] width 260 height 17
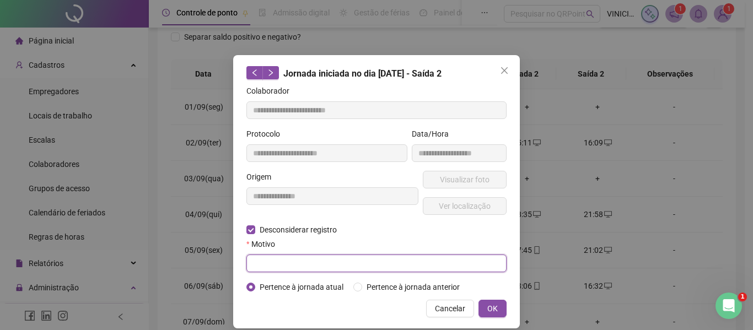
click at [275, 255] on input "text" at bounding box center [376, 264] width 260 height 18
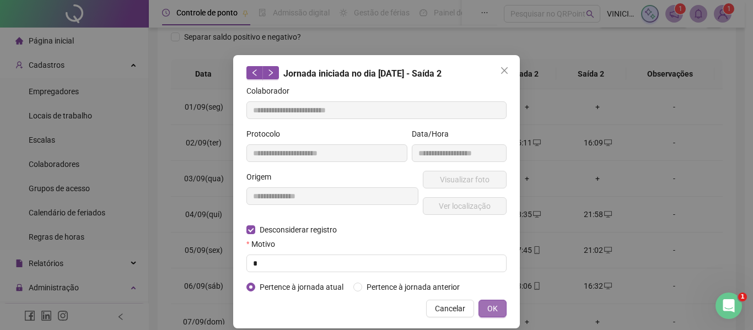
click at [495, 304] on button "OK" at bounding box center [493, 309] width 28 height 18
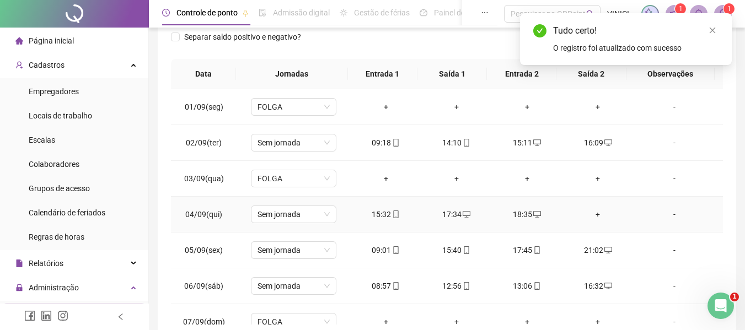
click at [591, 218] on div "+" at bounding box center [597, 214] width 53 height 12
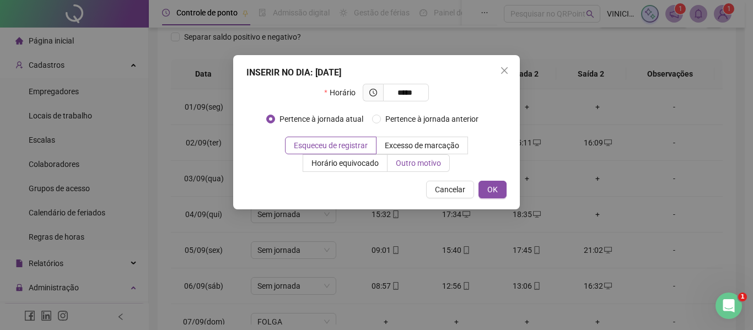
click at [417, 159] on span "Outro motivo" at bounding box center [418, 163] width 45 height 9
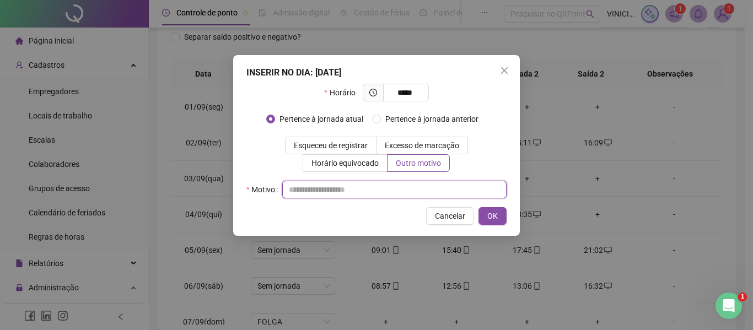
click at [414, 194] on input "text" at bounding box center [394, 190] width 224 height 18
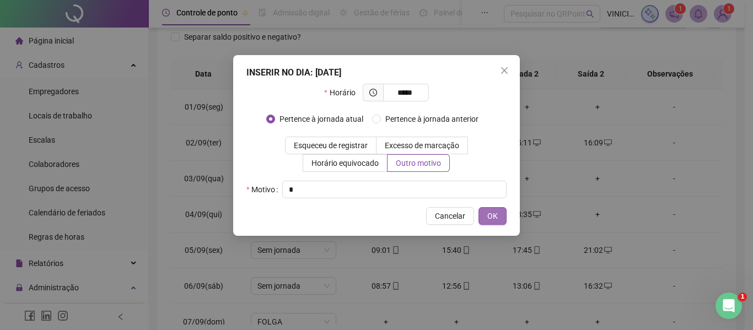
click at [500, 217] on button "OK" at bounding box center [493, 216] width 28 height 18
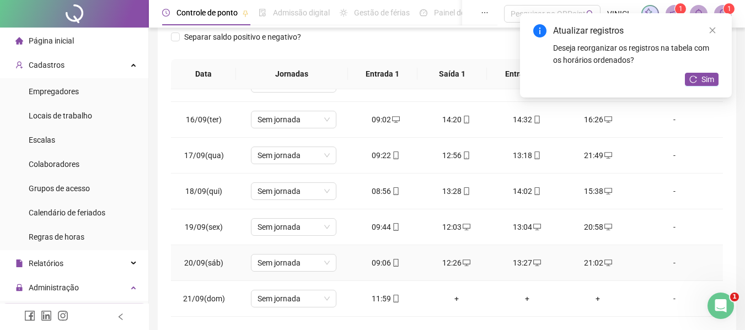
scroll to position [498, 0]
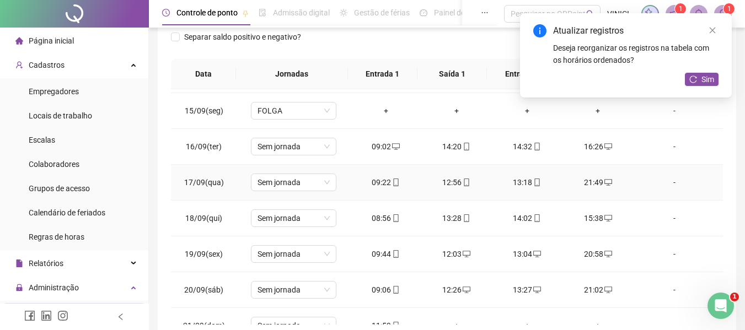
click at [604, 185] on icon "desktop" at bounding box center [608, 183] width 8 height 8
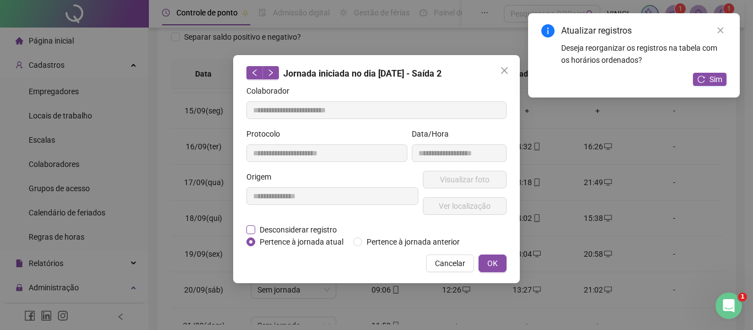
click at [272, 232] on span "Desconsiderar registro" at bounding box center [298, 230] width 86 height 12
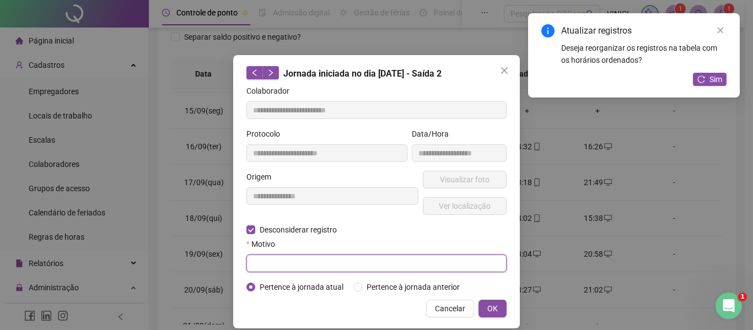
click at [271, 261] on input "text" at bounding box center [376, 264] width 260 height 18
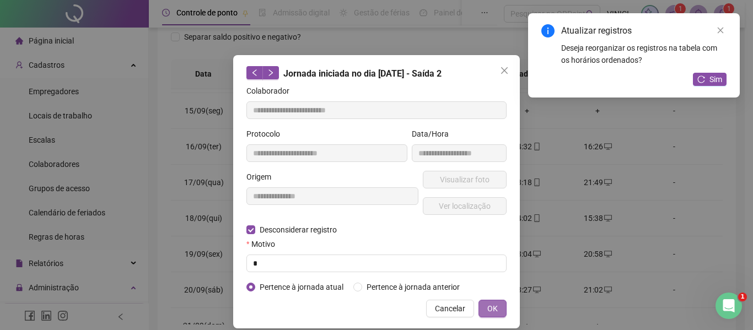
click at [489, 301] on button "OK" at bounding box center [493, 309] width 28 height 18
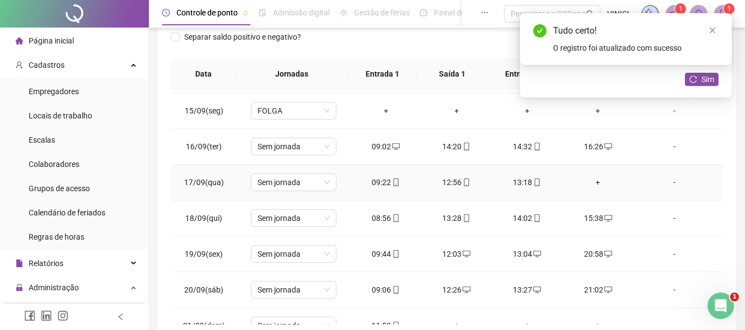
click at [593, 182] on div "+" at bounding box center [597, 182] width 53 height 12
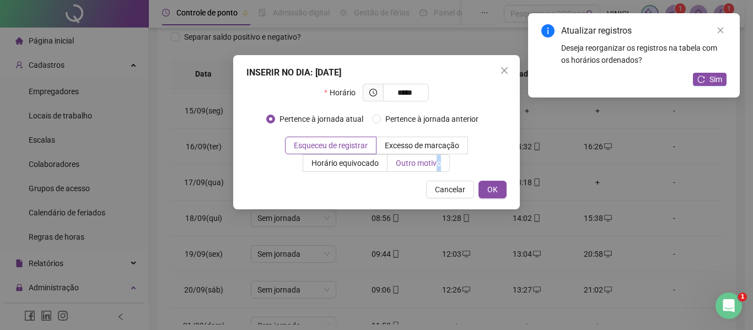
click at [439, 167] on span "Outro motivo" at bounding box center [418, 163] width 45 height 9
click at [414, 165] on span "Outro motivo" at bounding box center [418, 163] width 45 height 9
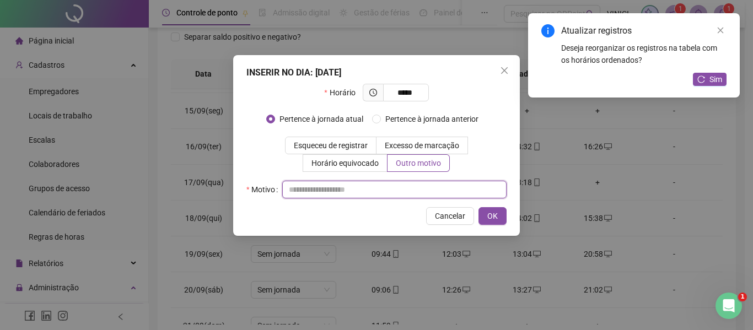
click at [412, 190] on input "text" at bounding box center [394, 190] width 224 height 18
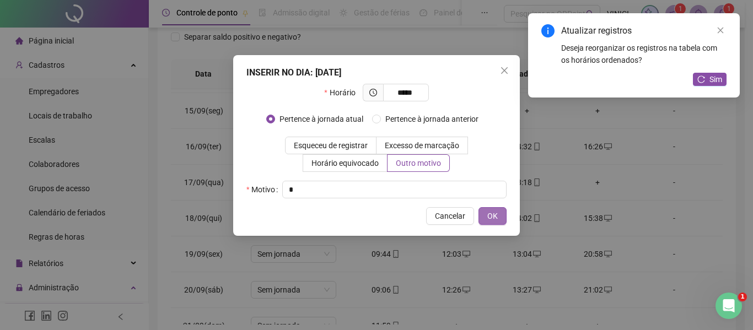
click at [489, 218] on span "OK" at bounding box center [492, 216] width 10 height 12
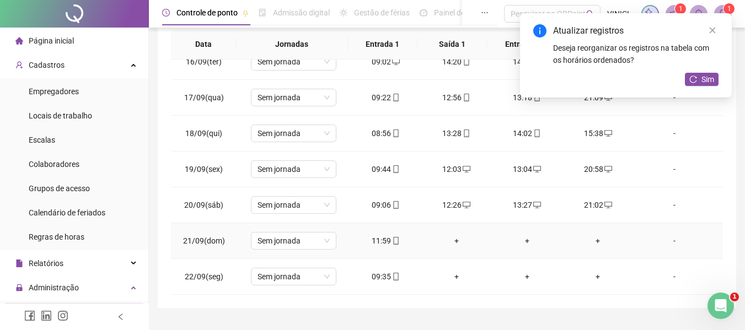
scroll to position [220, 0]
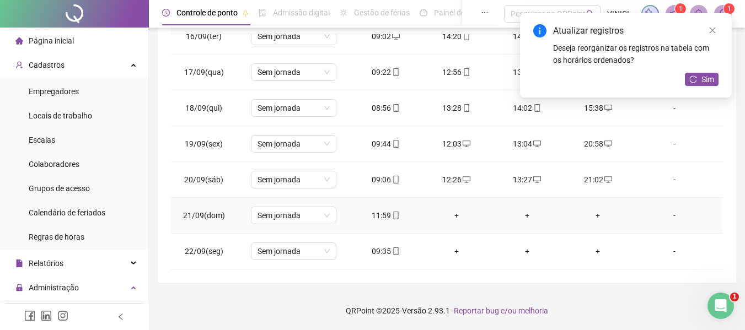
click at [454, 217] on div "+" at bounding box center [456, 216] width 53 height 12
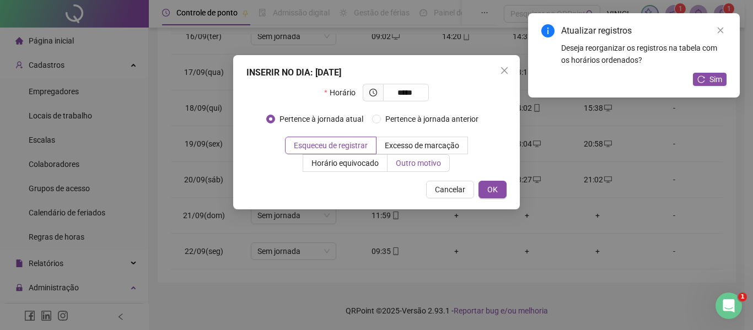
click at [431, 165] on span "Outro motivo" at bounding box center [418, 163] width 45 height 9
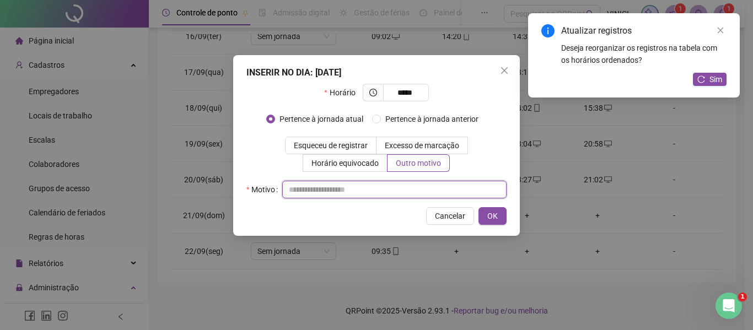
click at [425, 196] on input "text" at bounding box center [394, 190] width 224 height 18
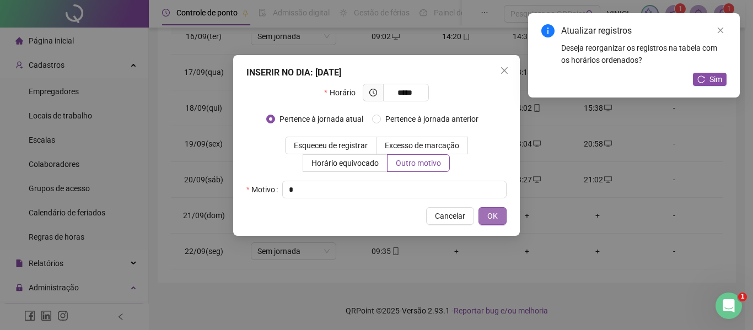
click at [501, 215] on button "OK" at bounding box center [493, 216] width 28 height 18
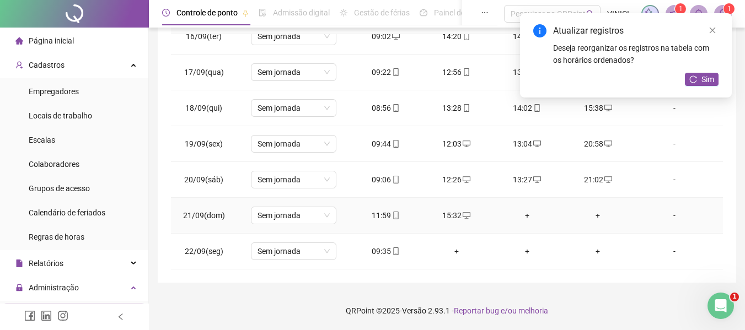
click at [524, 214] on div "+" at bounding box center [527, 216] width 53 height 12
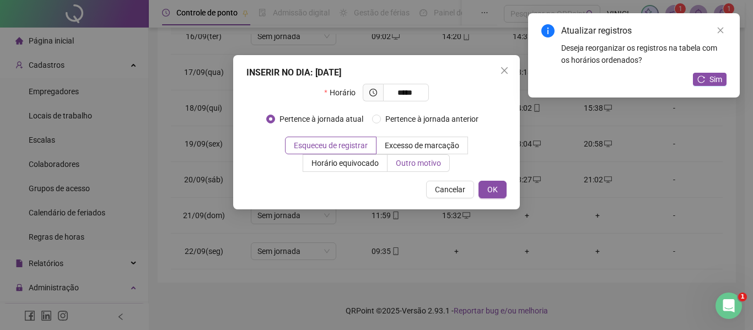
click at [432, 170] on label "Outro motivo" at bounding box center [419, 163] width 62 height 18
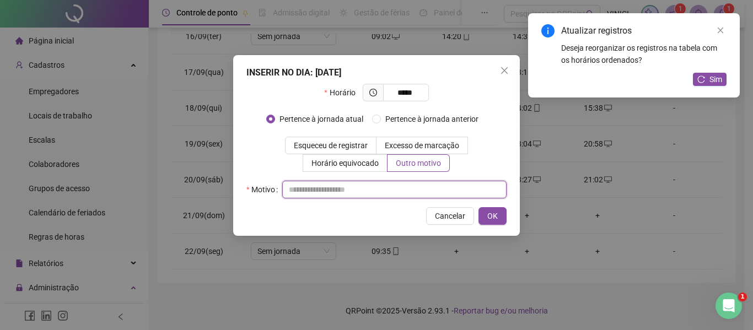
click at [412, 189] on input "text" at bounding box center [394, 190] width 224 height 18
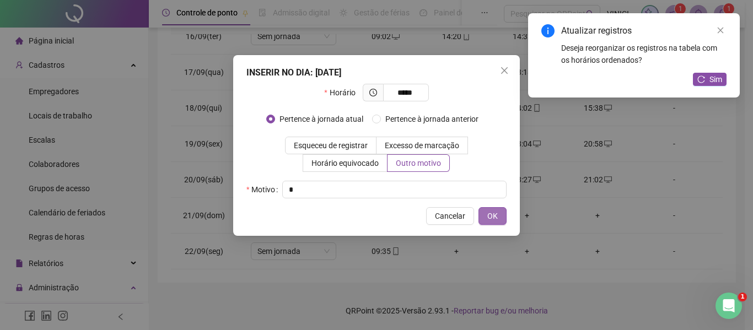
click at [497, 214] on span "OK" at bounding box center [492, 216] width 10 height 12
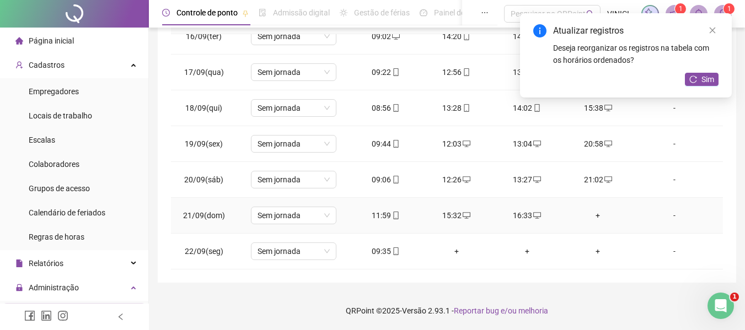
click at [588, 216] on div "+" at bounding box center [597, 216] width 53 height 12
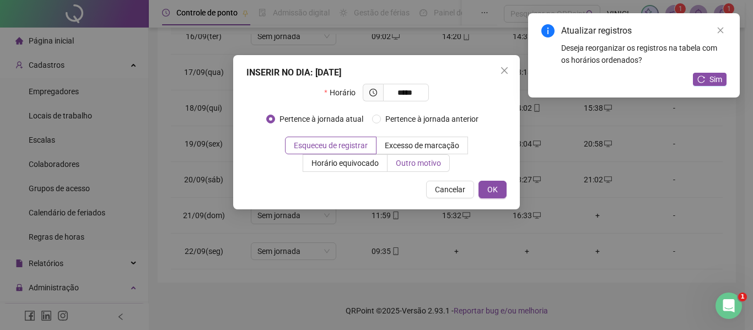
click at [416, 157] on label "Outro motivo" at bounding box center [419, 163] width 62 height 18
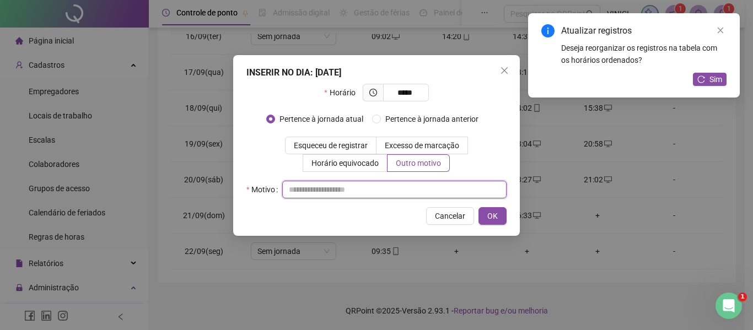
click at [417, 185] on input "text" at bounding box center [394, 190] width 224 height 18
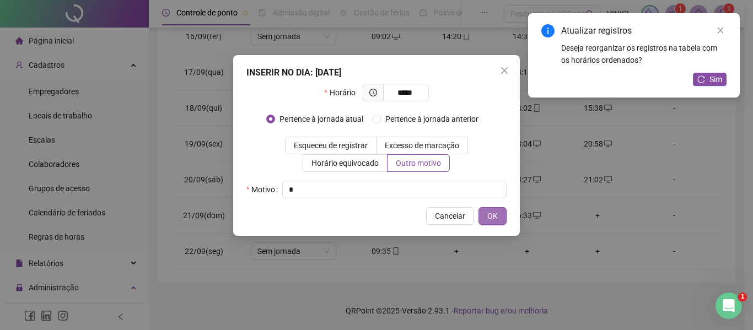
click at [501, 216] on button "OK" at bounding box center [493, 216] width 28 height 18
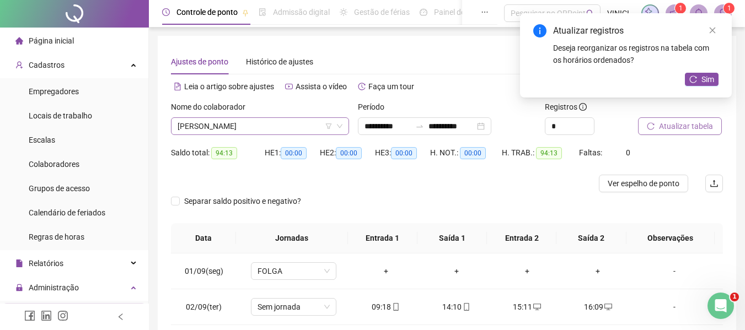
scroll to position [0, 0]
click at [276, 127] on span "[PERSON_NAME]" at bounding box center [260, 127] width 165 height 17
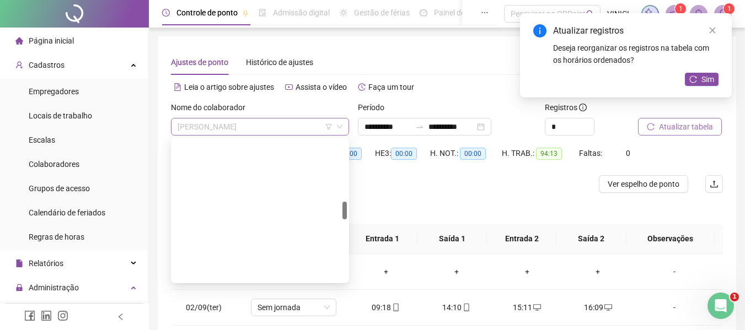
scroll to position [494, 0]
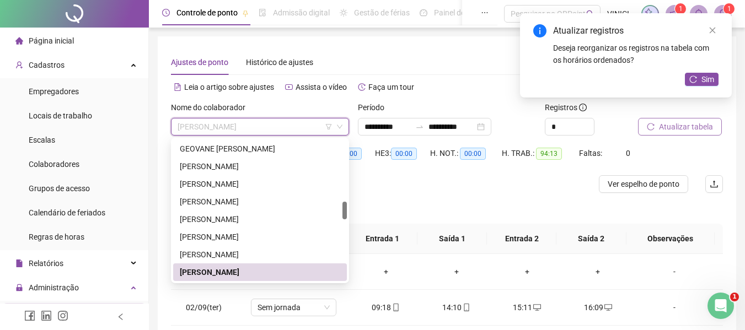
paste input "**********"
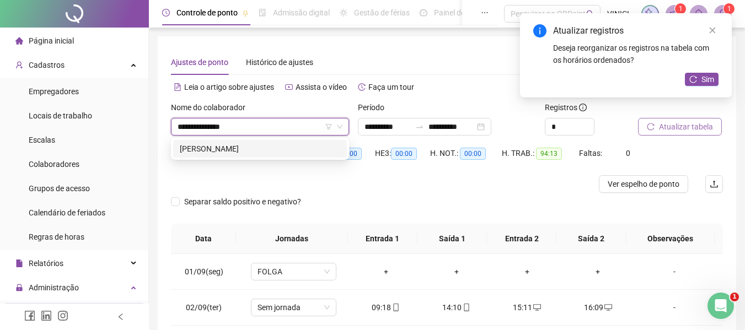
scroll to position [0, 0]
click at [277, 152] on div "[PERSON_NAME]" at bounding box center [260, 149] width 160 height 12
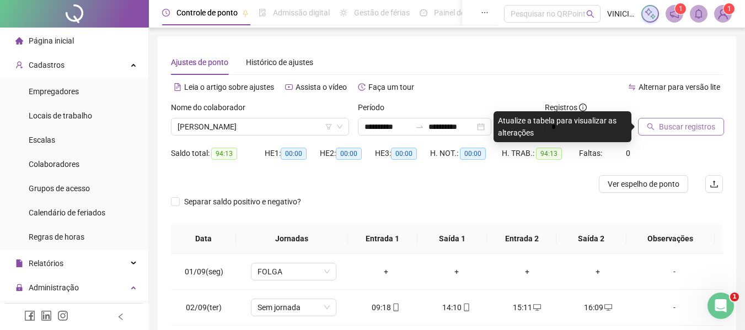
click at [658, 130] on button "Buscar registros" at bounding box center [681, 127] width 86 height 18
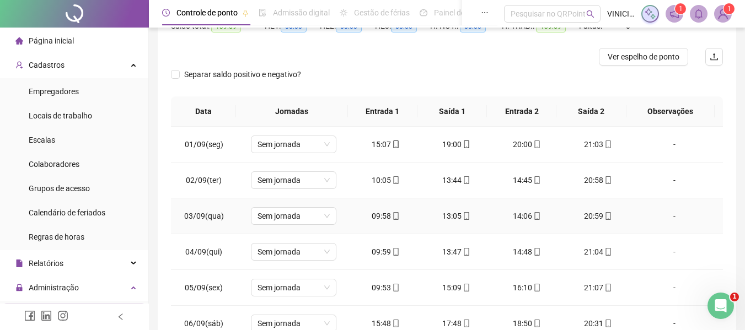
scroll to position [55, 0]
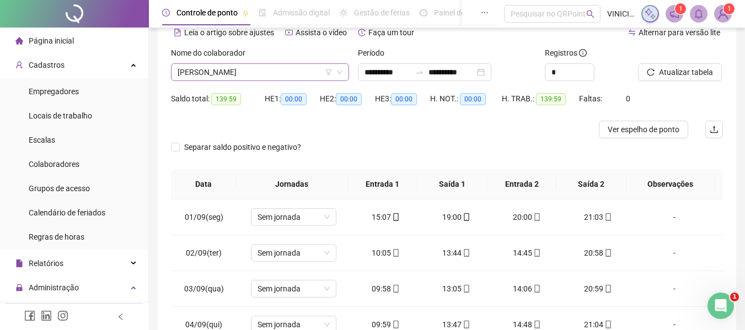
click at [280, 68] on span "[PERSON_NAME]" at bounding box center [260, 72] width 165 height 17
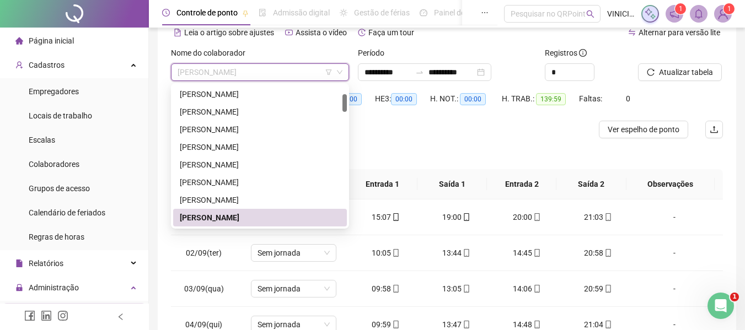
paste input "**********"
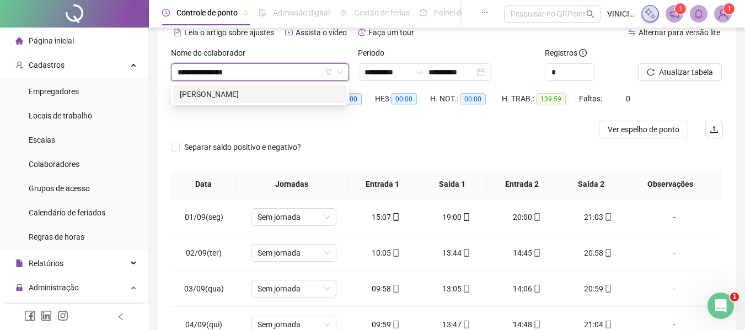
click at [281, 90] on div "[PERSON_NAME]" at bounding box center [260, 94] width 160 height 12
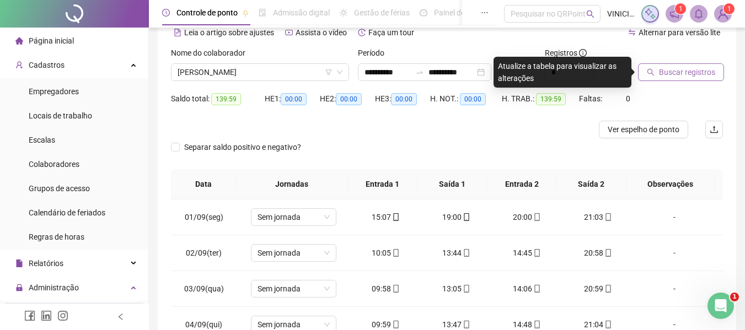
click at [708, 78] on button "Buscar registros" at bounding box center [681, 72] width 86 height 18
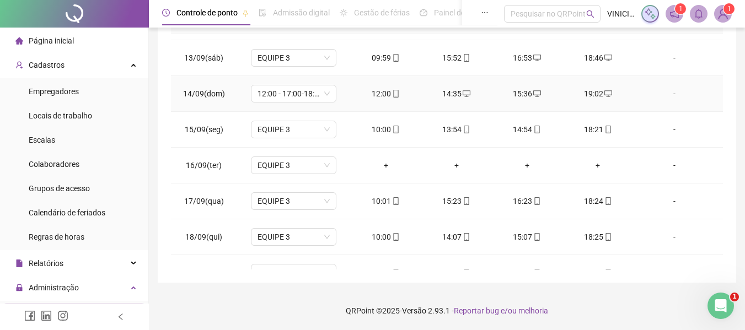
scroll to position [553, 0]
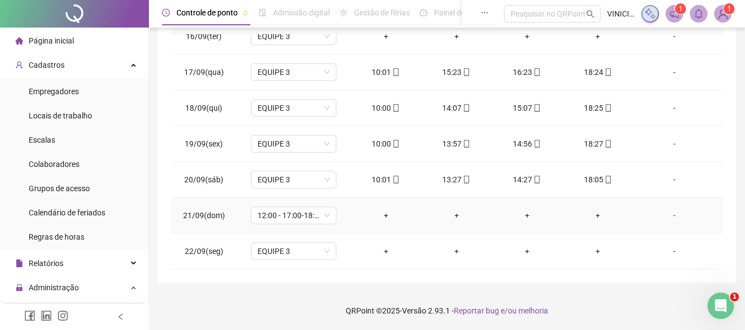
click at [377, 213] on div "+" at bounding box center [385, 216] width 53 height 12
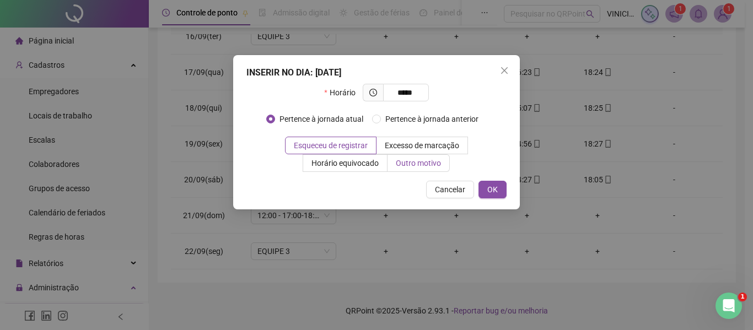
click at [432, 167] on span "Outro motivo" at bounding box center [418, 163] width 45 height 9
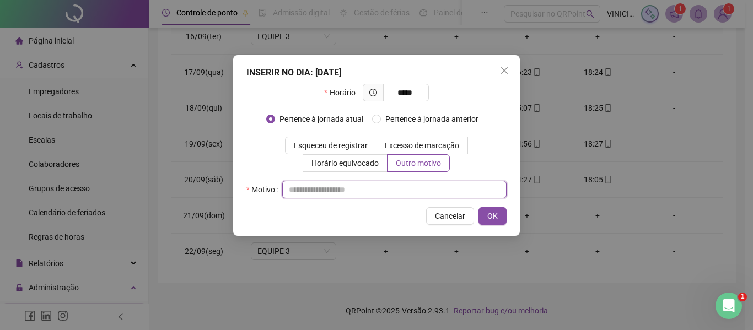
click at [417, 187] on input "text" at bounding box center [394, 190] width 224 height 18
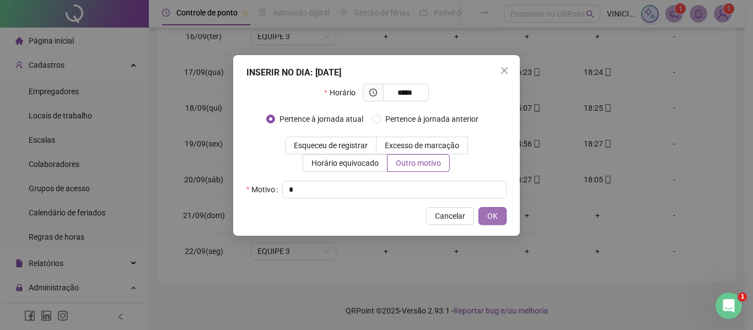
click at [490, 224] on button "OK" at bounding box center [493, 216] width 28 height 18
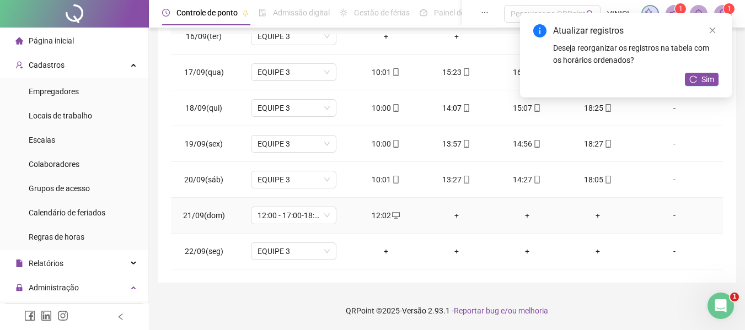
click at [444, 212] on div "+" at bounding box center [456, 216] width 53 height 12
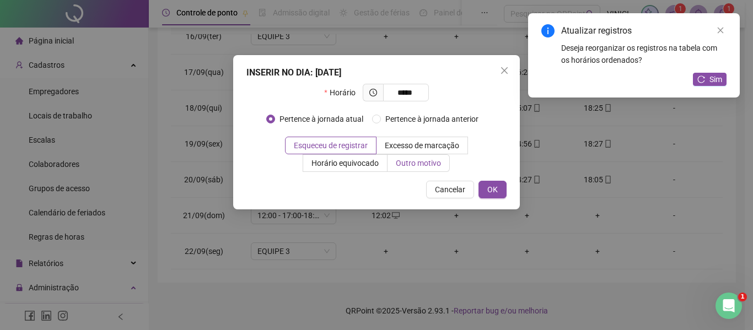
click at [429, 164] on span "Outro motivo" at bounding box center [418, 163] width 45 height 9
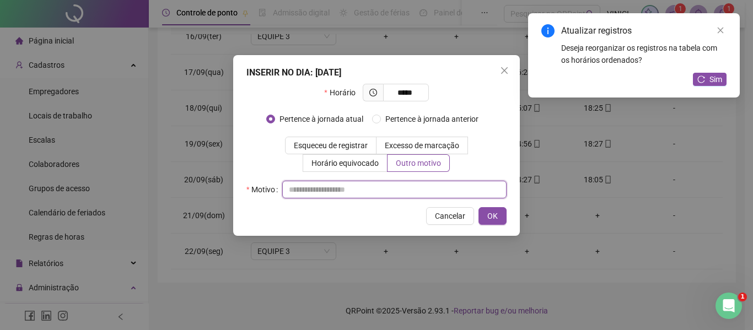
click at [404, 192] on input "text" at bounding box center [394, 190] width 224 height 18
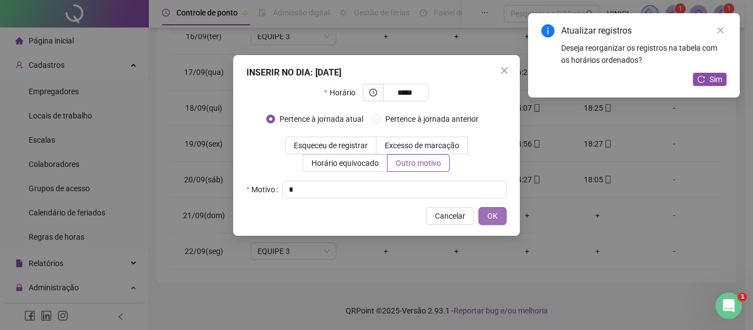
click at [500, 212] on button "OK" at bounding box center [493, 216] width 28 height 18
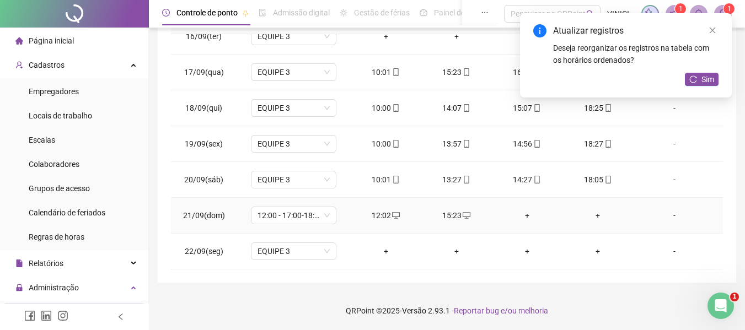
click at [525, 215] on div "+" at bounding box center [527, 216] width 53 height 12
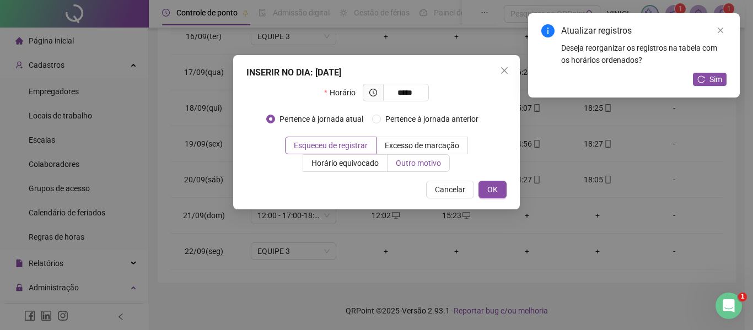
click at [413, 162] on span "Outro motivo" at bounding box center [418, 163] width 45 height 9
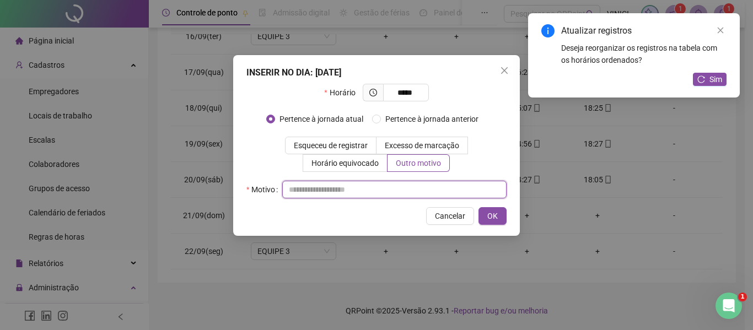
click at [415, 187] on input "text" at bounding box center [394, 190] width 224 height 18
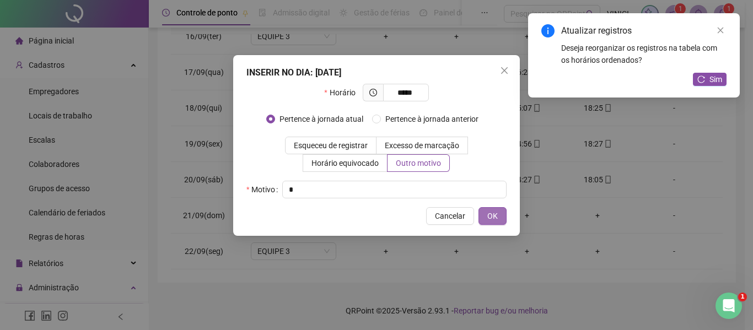
click at [495, 214] on span "OK" at bounding box center [492, 216] width 10 height 12
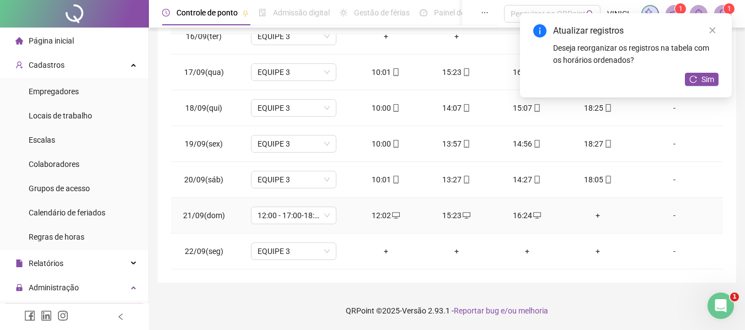
click at [595, 215] on div "+" at bounding box center [597, 216] width 53 height 12
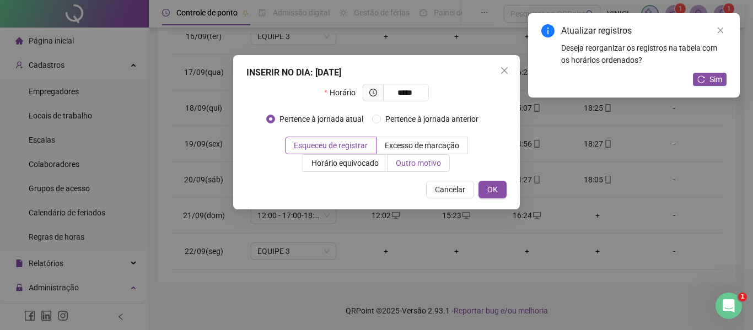
click at [420, 164] on span "Outro motivo" at bounding box center [418, 163] width 45 height 9
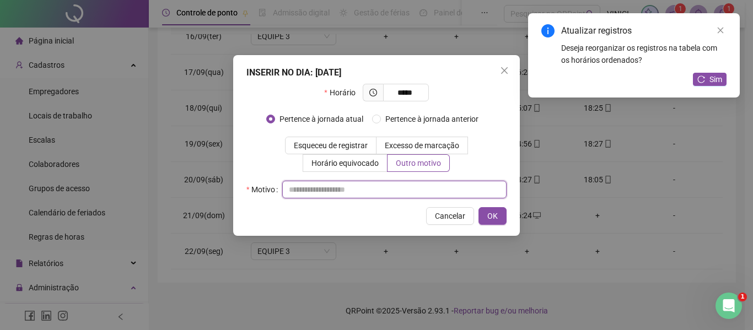
click at [409, 188] on input "text" at bounding box center [394, 190] width 224 height 18
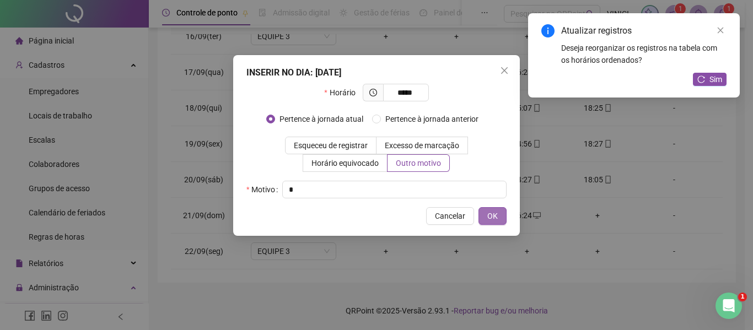
click at [492, 224] on button "OK" at bounding box center [493, 216] width 28 height 18
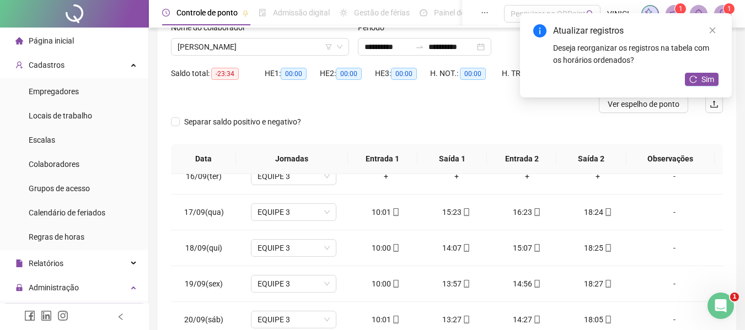
scroll to position [0, 0]
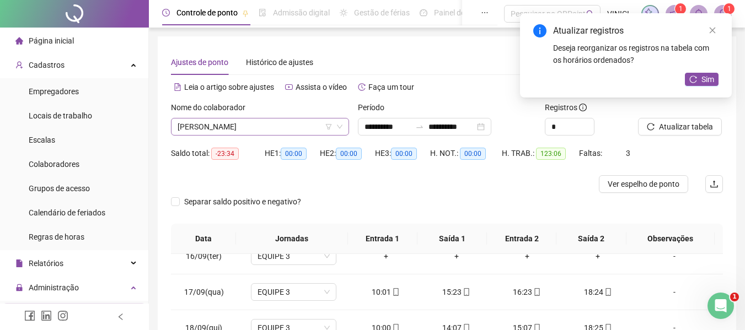
click at [302, 125] on span "[PERSON_NAME]" at bounding box center [260, 127] width 165 height 17
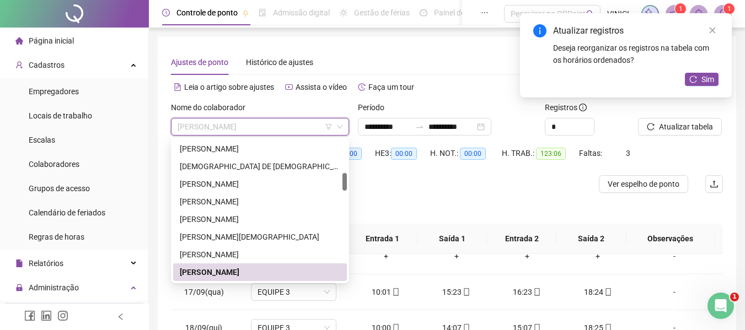
paste input "**********"
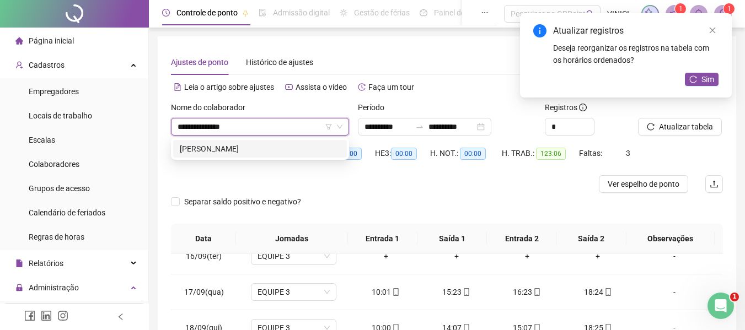
click at [311, 150] on div "[PERSON_NAME]" at bounding box center [260, 149] width 160 height 12
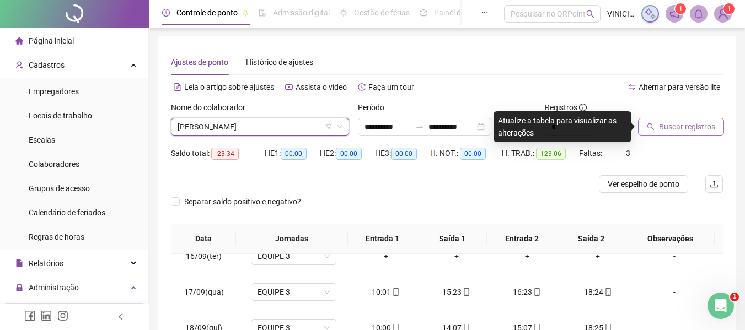
click at [681, 126] on span "Buscar registros" at bounding box center [687, 127] width 56 height 12
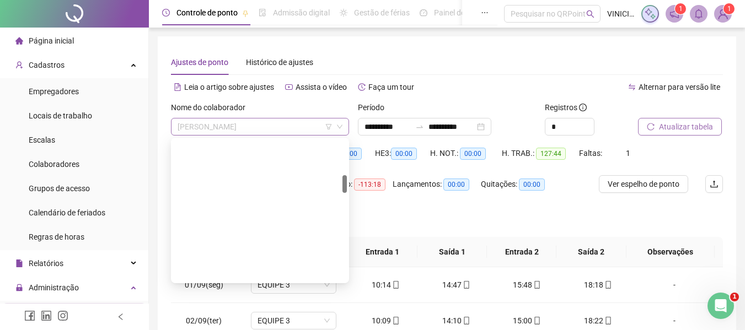
click at [277, 123] on span "[PERSON_NAME]" at bounding box center [260, 127] width 165 height 17
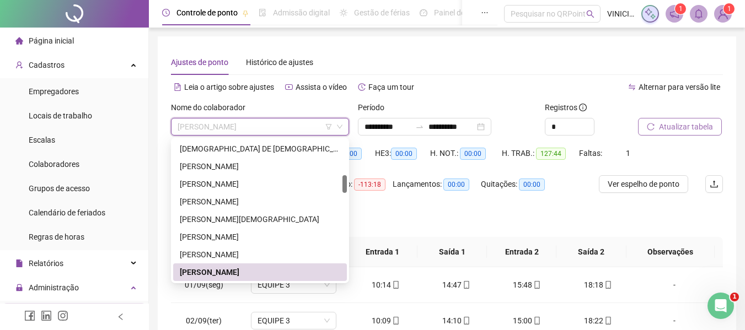
paste input "**********"
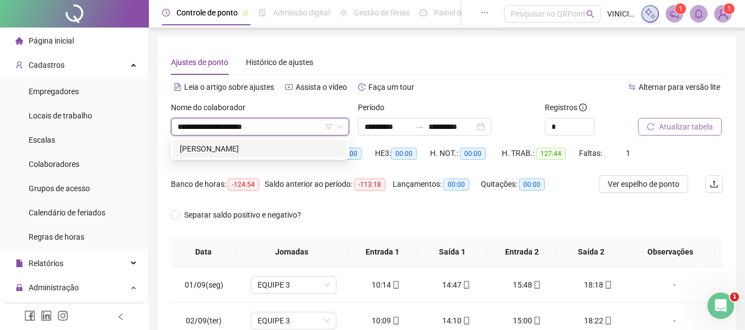
scroll to position [0, 0]
click at [278, 143] on div "[PERSON_NAME]" at bounding box center [260, 149] width 160 height 12
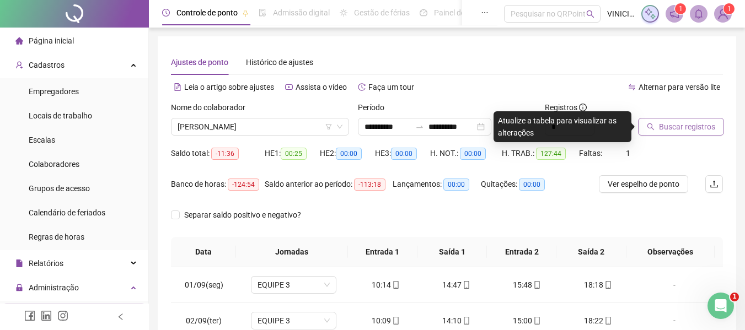
click at [685, 121] on span "Buscar registros" at bounding box center [687, 127] width 56 height 12
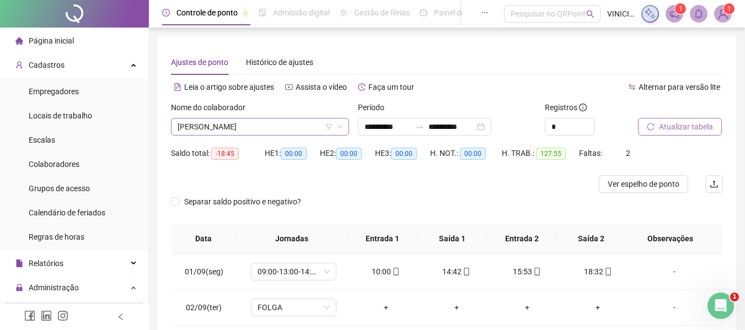
click at [305, 126] on span "[PERSON_NAME]" at bounding box center [260, 127] width 165 height 17
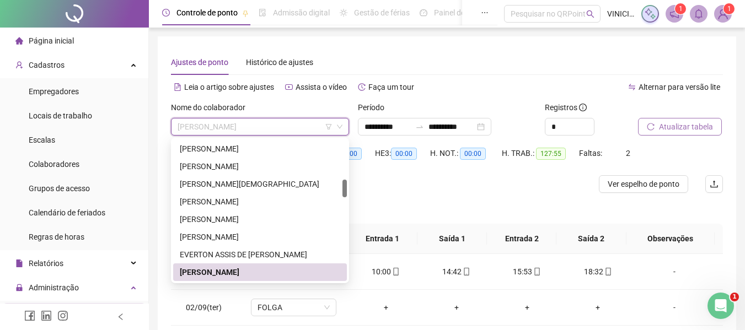
paste input "**********"
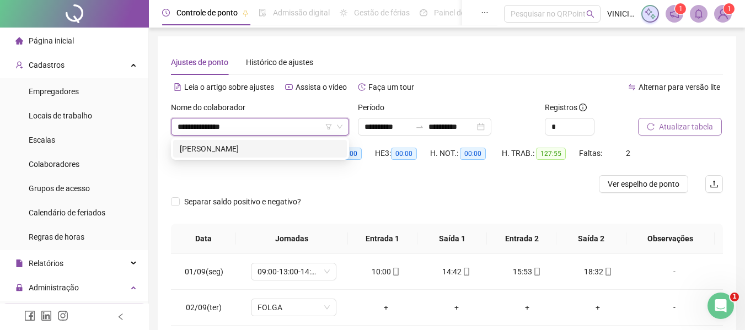
scroll to position [0, 0]
click at [291, 152] on div "[PERSON_NAME]" at bounding box center [260, 149] width 160 height 12
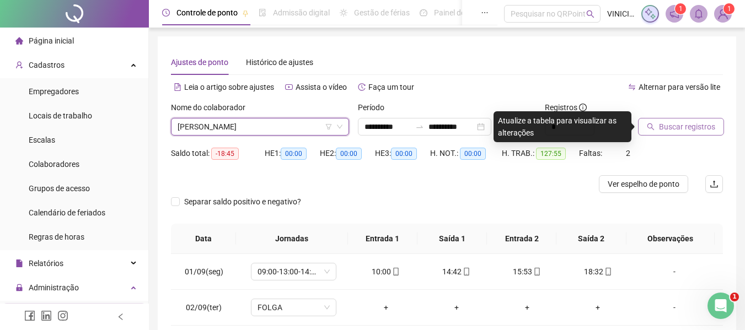
click at [684, 126] on span "Buscar registros" at bounding box center [687, 127] width 56 height 12
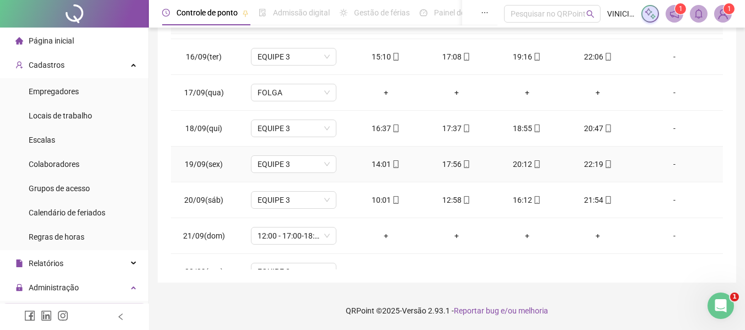
scroll to position [553, 0]
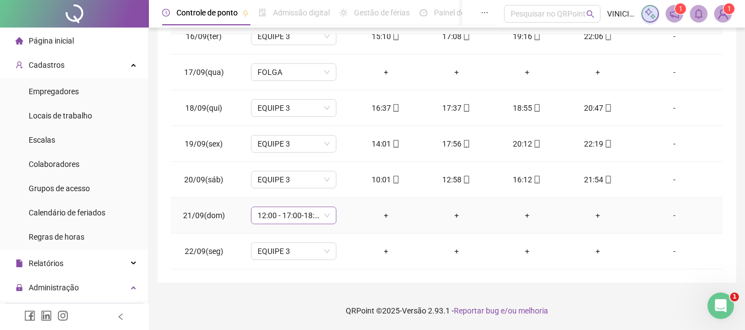
click at [324, 218] on span "12:00 - 17:00-18:00-20:20" at bounding box center [293, 215] width 72 height 17
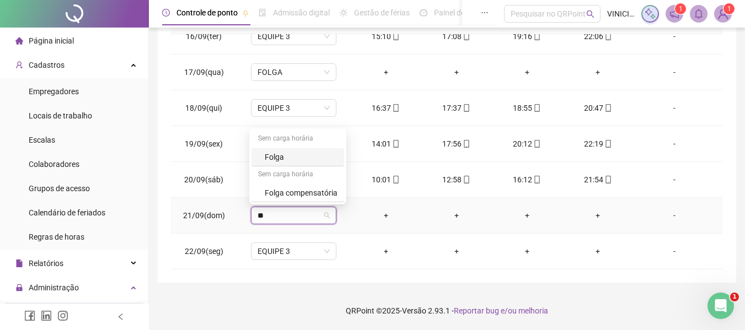
click at [320, 160] on div "Folga" at bounding box center [301, 157] width 73 height 12
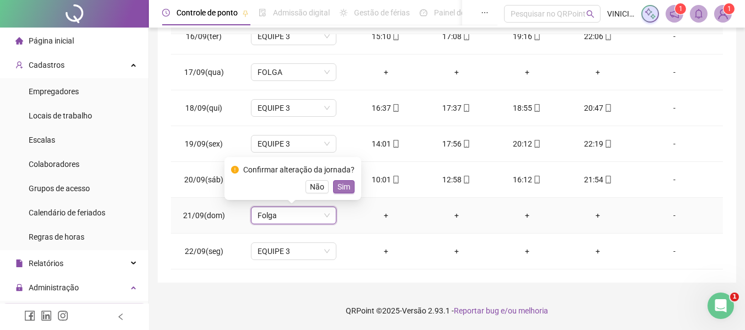
click at [337, 186] on span "Sim" at bounding box center [343, 187] width 13 height 12
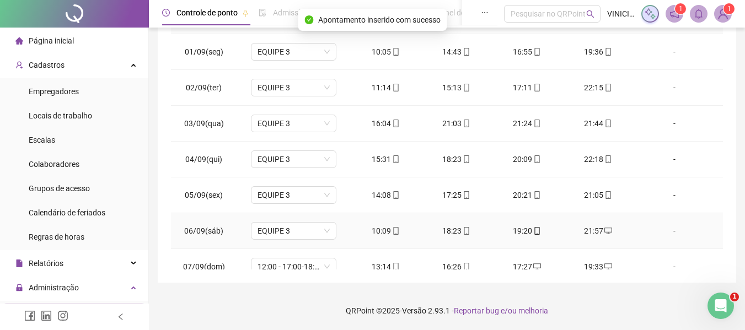
scroll to position [0, 0]
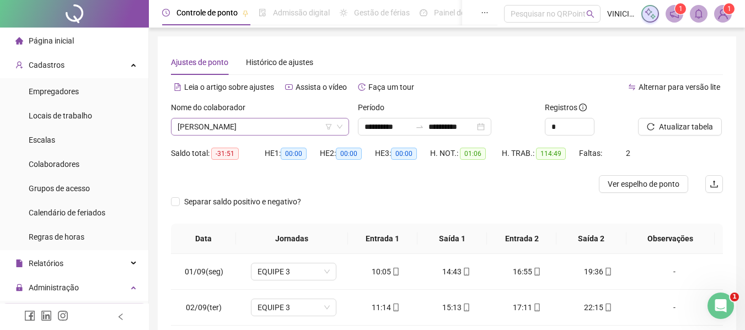
click at [276, 125] on span "[PERSON_NAME]" at bounding box center [260, 127] width 165 height 17
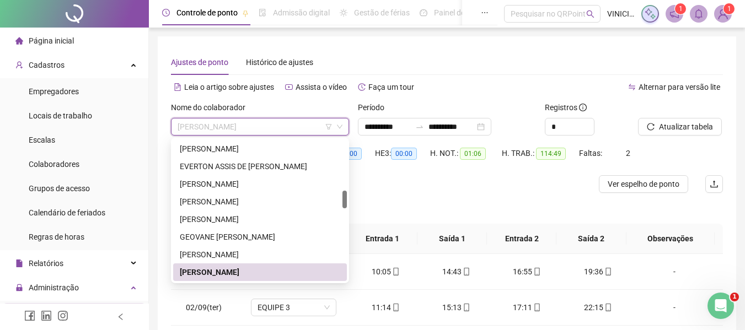
paste input "**********"
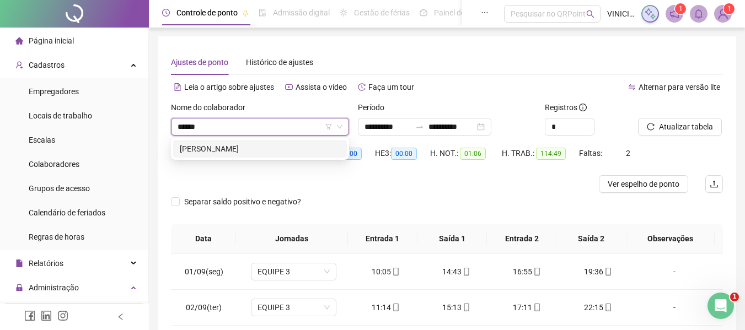
click at [313, 150] on div "[PERSON_NAME]" at bounding box center [260, 149] width 160 height 12
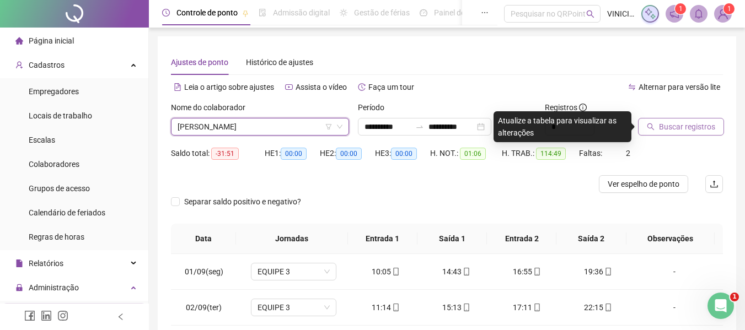
click at [664, 133] on button "Buscar registros" at bounding box center [681, 127] width 86 height 18
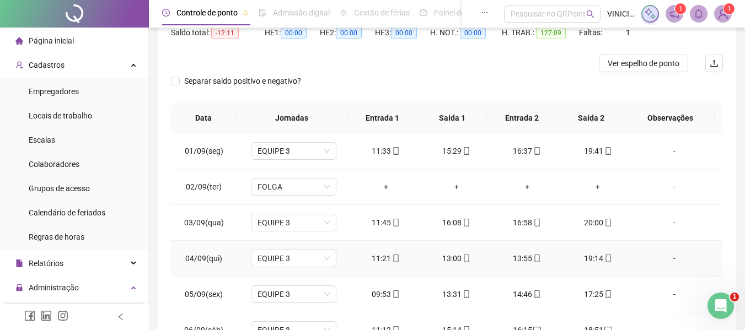
scroll to position [0, 0]
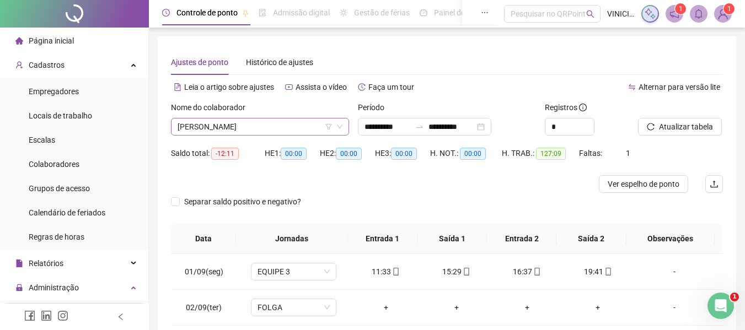
click at [292, 125] on span "[PERSON_NAME]" at bounding box center [260, 127] width 165 height 17
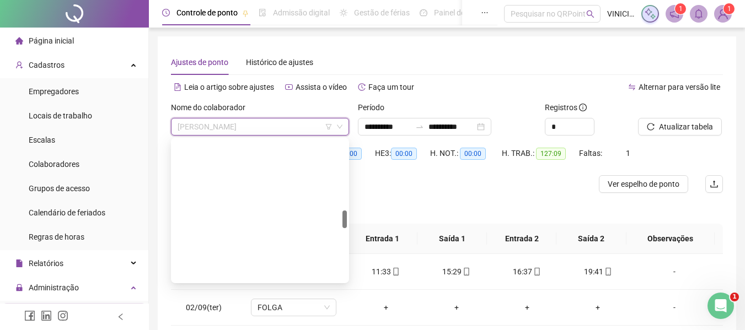
scroll to position [565, 0]
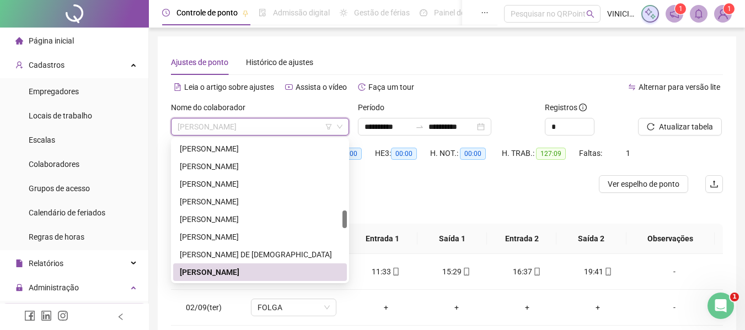
paste input "**********"
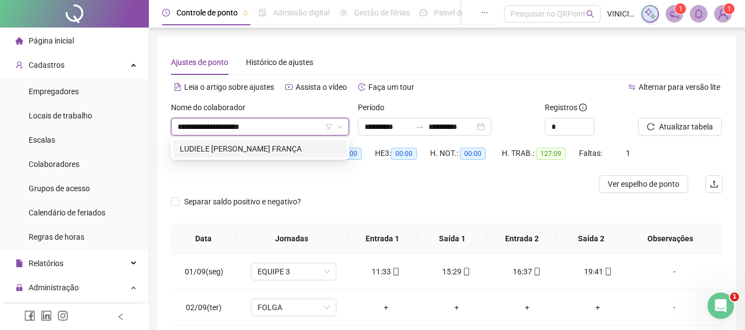
scroll to position [0, 0]
click at [307, 141] on div "LUDIELE [PERSON_NAME] FRANÇA" at bounding box center [260, 149] width 174 height 18
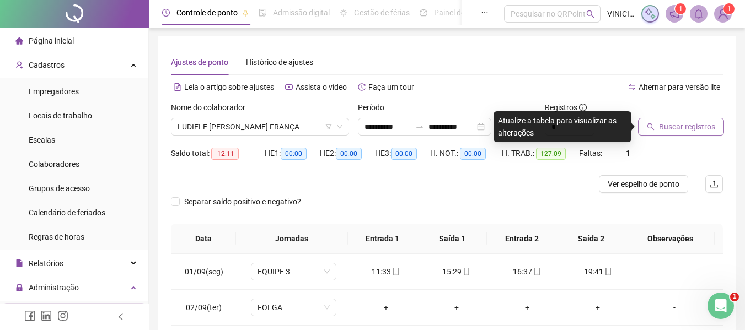
click at [674, 123] on span "Buscar registros" at bounding box center [687, 127] width 56 height 12
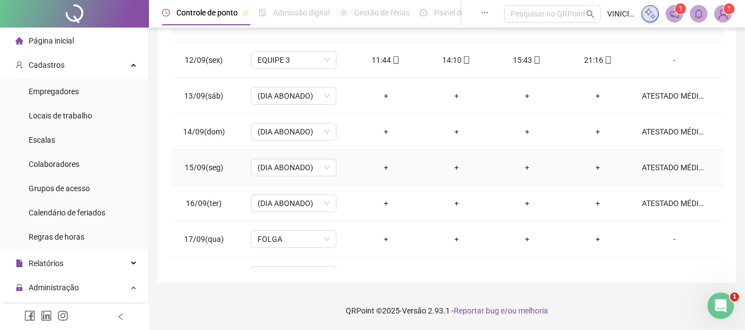
scroll to position [553, 0]
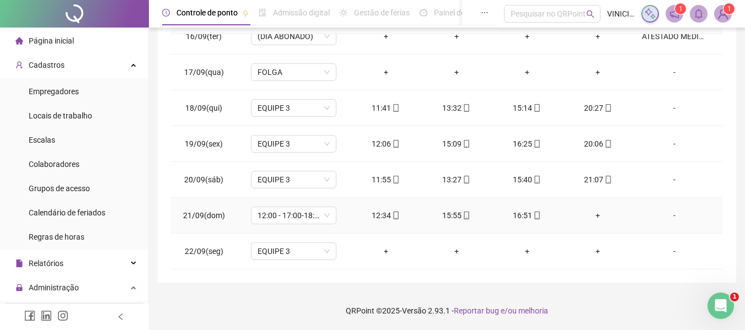
click at [594, 216] on div "+" at bounding box center [597, 216] width 53 height 12
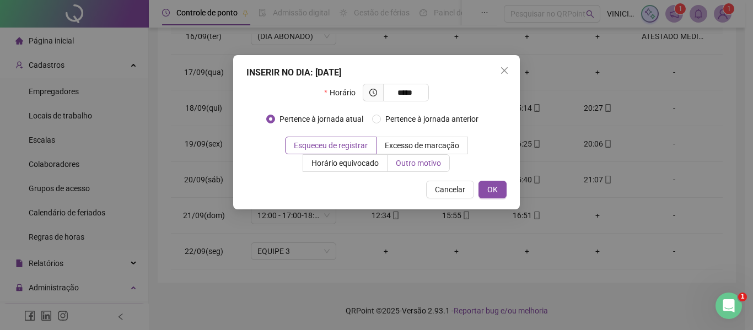
click at [436, 163] on span "Outro motivo" at bounding box center [418, 163] width 45 height 9
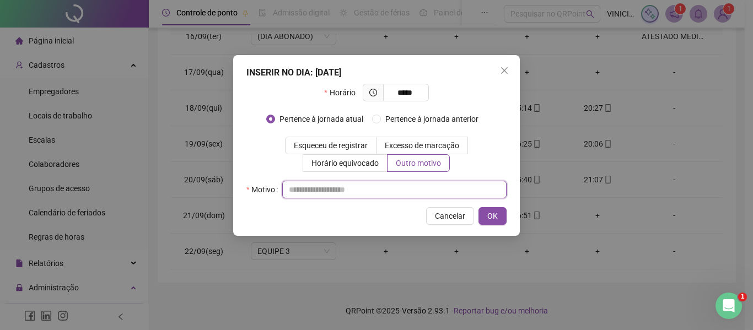
click at [424, 185] on input "text" at bounding box center [394, 190] width 224 height 18
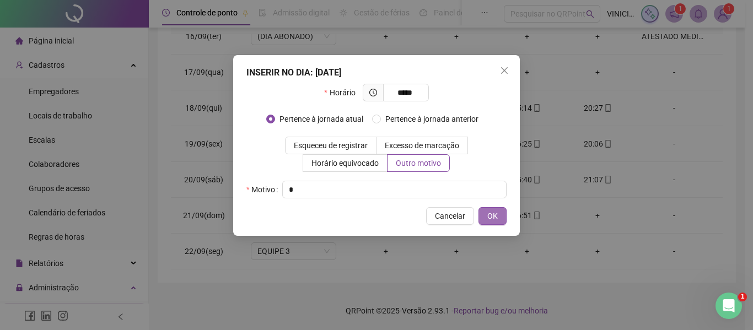
click at [500, 222] on button "OK" at bounding box center [493, 216] width 28 height 18
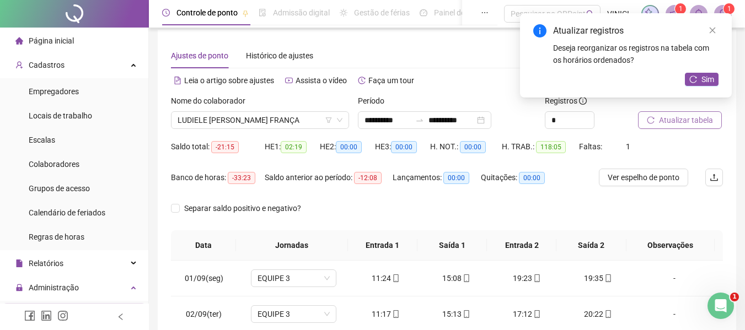
scroll to position [0, 0]
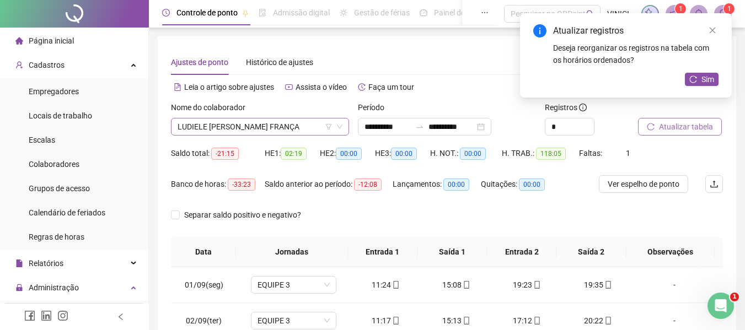
click at [296, 124] on span "LUDIELE [PERSON_NAME] FRANÇA" at bounding box center [260, 127] width 165 height 17
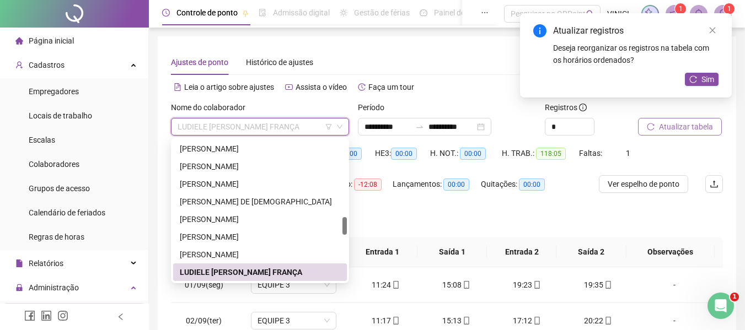
paste input "**********"
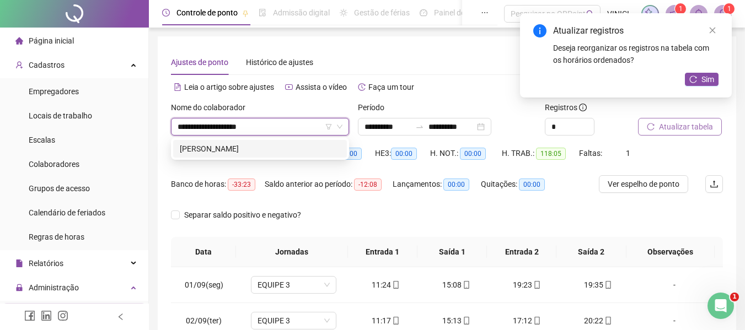
scroll to position [0, 0]
click at [296, 152] on div "[PERSON_NAME]" at bounding box center [260, 149] width 160 height 12
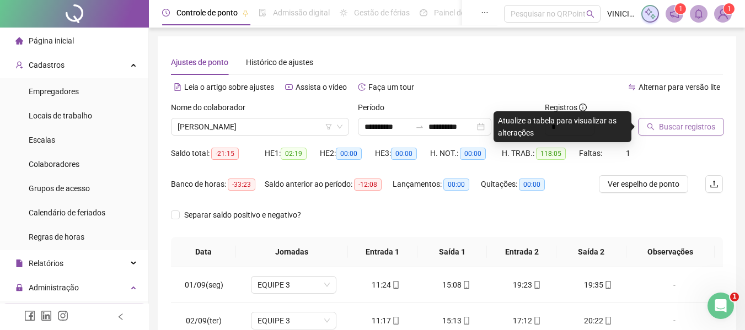
click at [665, 121] on span "Buscar registros" at bounding box center [687, 127] width 56 height 12
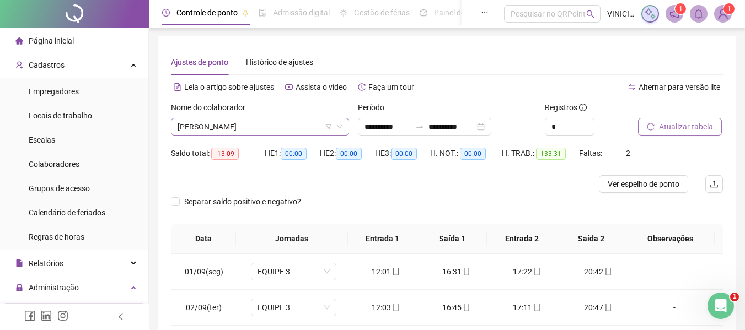
click at [283, 121] on span "[PERSON_NAME]" at bounding box center [260, 127] width 165 height 17
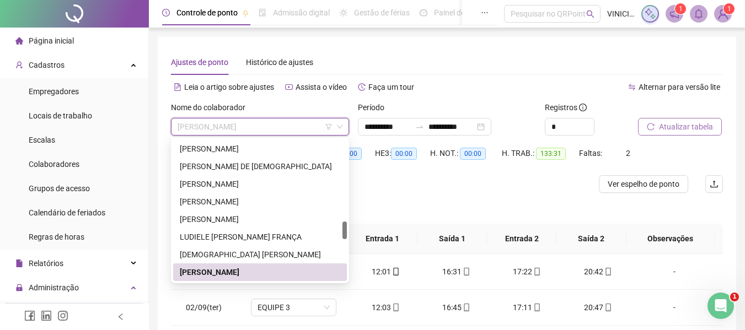
paste input "**********"
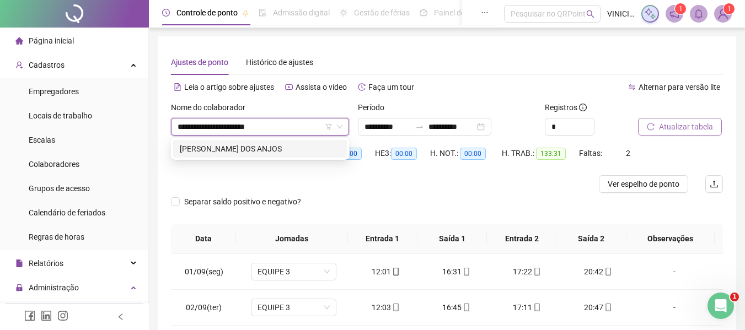
click at [286, 143] on div "[PERSON_NAME] DOS ANJOS" at bounding box center [260, 149] width 160 height 12
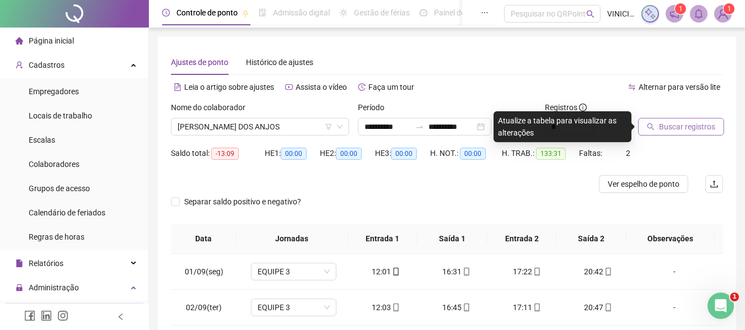
click at [667, 131] on span "Buscar registros" at bounding box center [687, 127] width 56 height 12
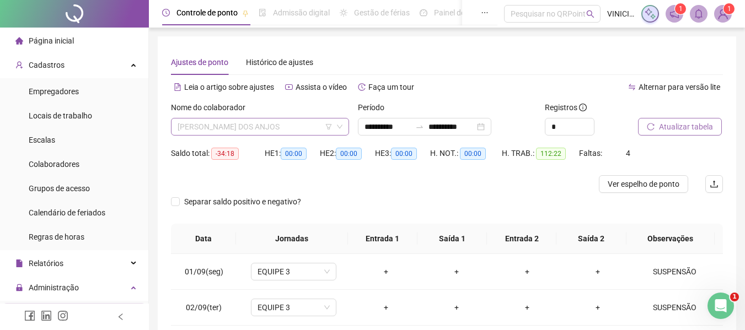
click at [305, 129] on span "[PERSON_NAME] DOS ANJOS" at bounding box center [260, 127] width 165 height 17
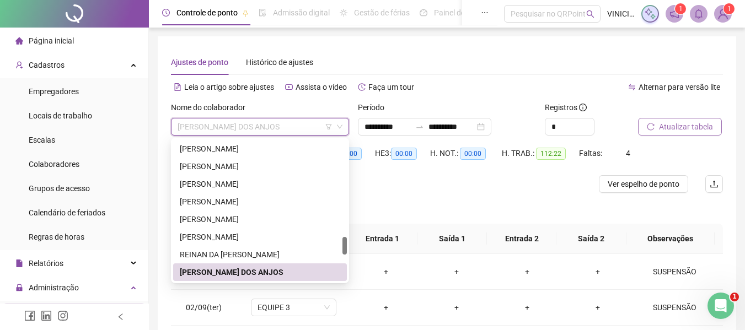
paste input "**********"
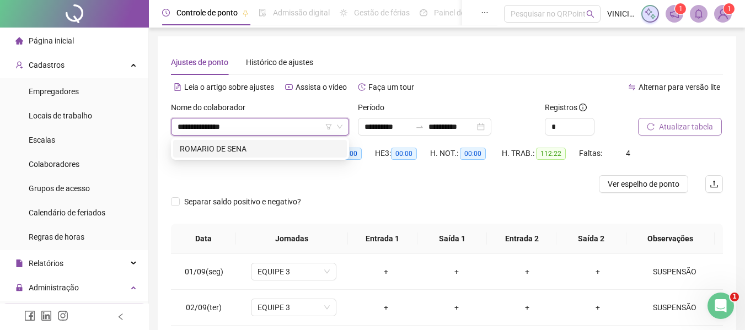
click at [304, 147] on div "ROMARIO DE SENA" at bounding box center [260, 149] width 160 height 12
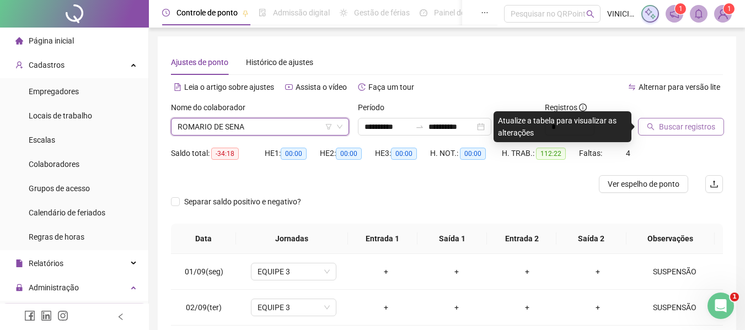
click at [671, 121] on span "Buscar registros" at bounding box center [687, 127] width 56 height 12
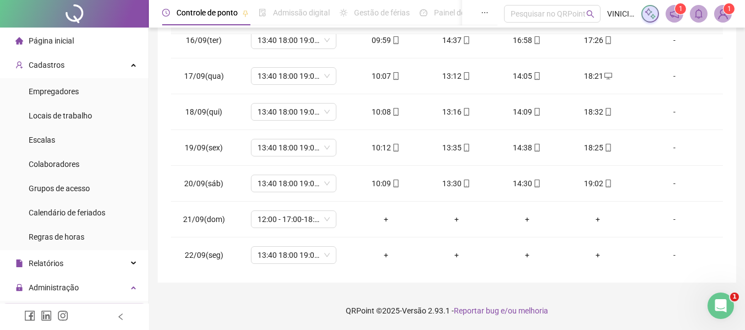
scroll to position [553, 0]
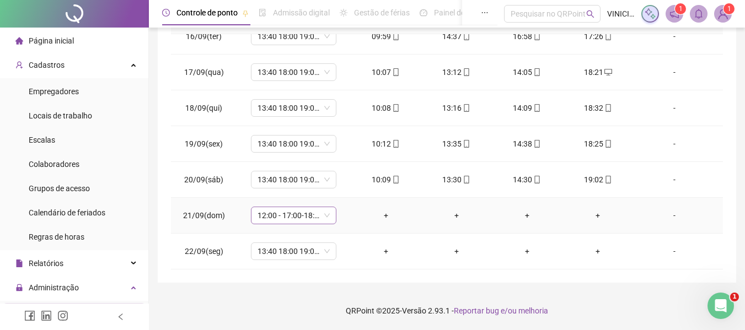
click at [309, 208] on span "12:00 - 17:00-18:00-20:20" at bounding box center [293, 215] width 72 height 17
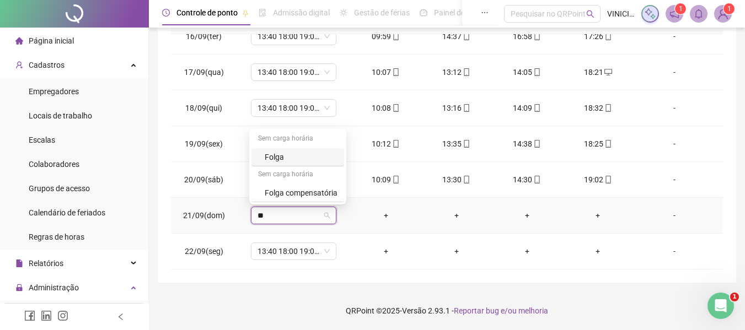
click at [303, 155] on div "Folga" at bounding box center [301, 157] width 73 height 12
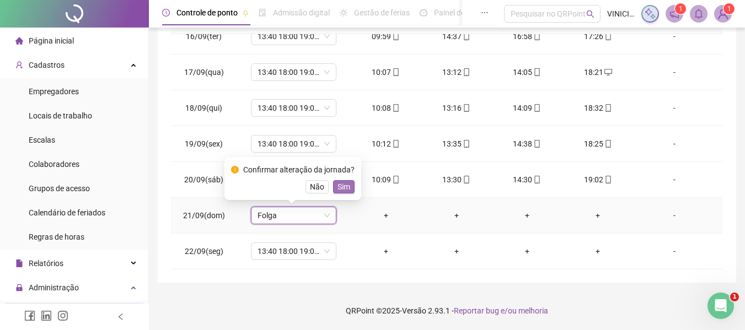
click at [339, 186] on span "Sim" at bounding box center [343, 187] width 13 height 12
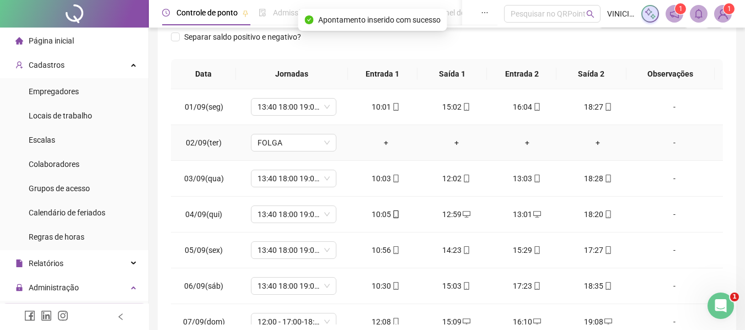
scroll to position [0, 0]
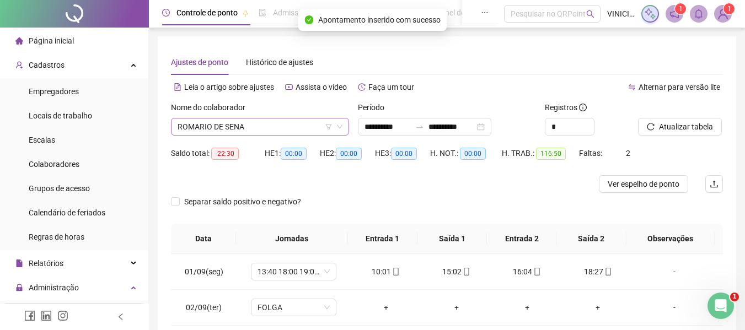
click at [292, 126] on span "ROMARIO DE SENA" at bounding box center [260, 127] width 165 height 17
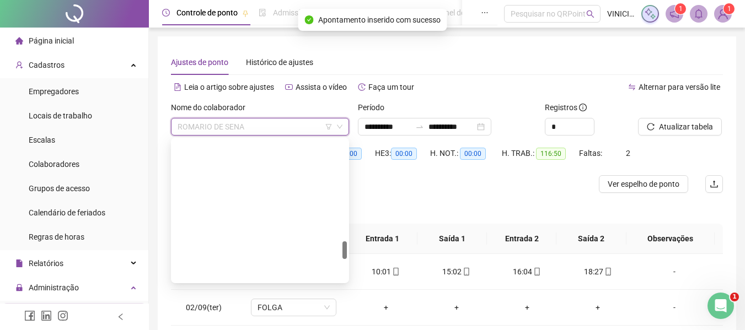
scroll to position [812, 0]
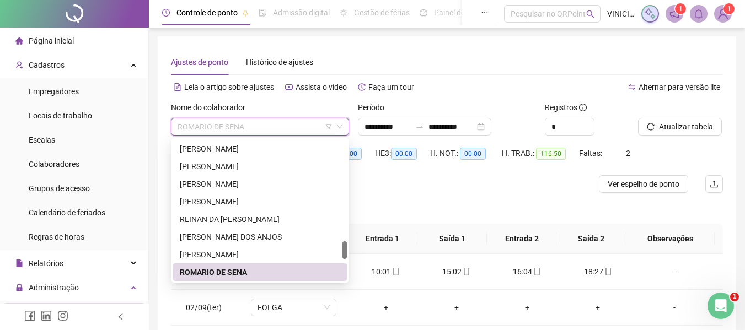
paste input "**********"
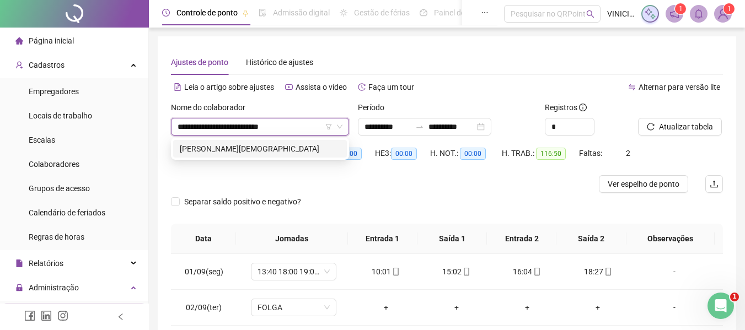
click at [281, 149] on div "[PERSON_NAME][DEMOGRAPHIC_DATA]" at bounding box center [260, 149] width 160 height 12
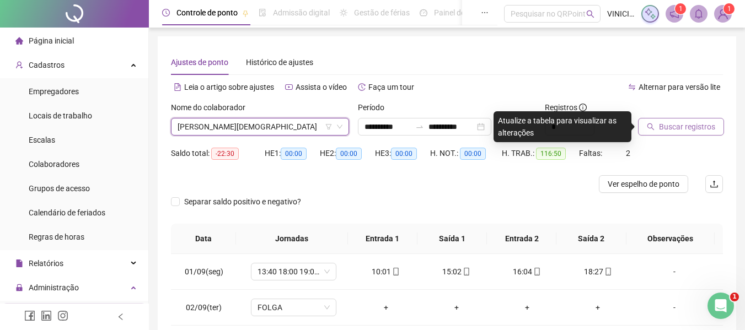
click at [668, 122] on span "Buscar registros" at bounding box center [687, 127] width 56 height 12
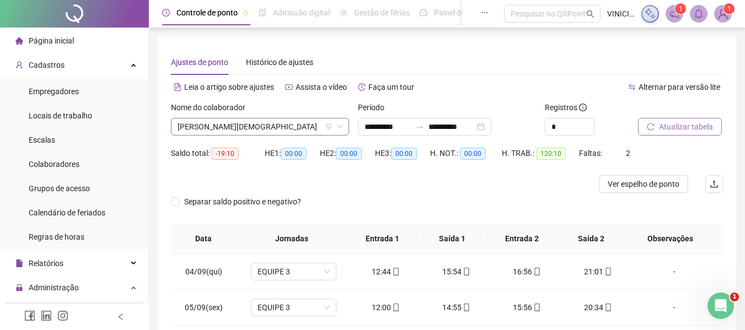
click at [289, 126] on span "[PERSON_NAME][DEMOGRAPHIC_DATA]" at bounding box center [260, 127] width 165 height 17
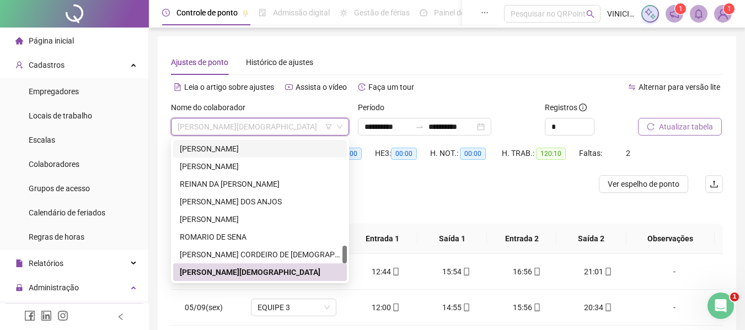
paste input "**********"
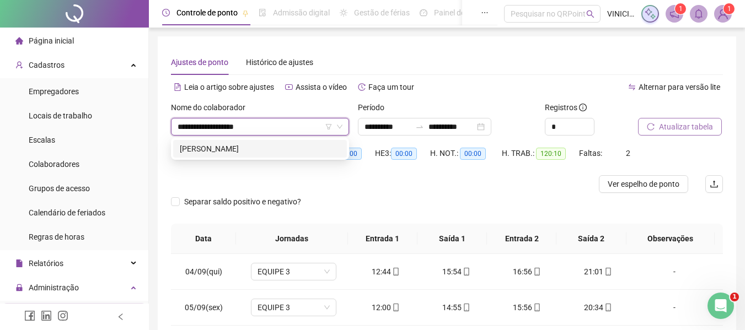
click at [281, 143] on div "[PERSON_NAME]" at bounding box center [260, 149] width 160 height 12
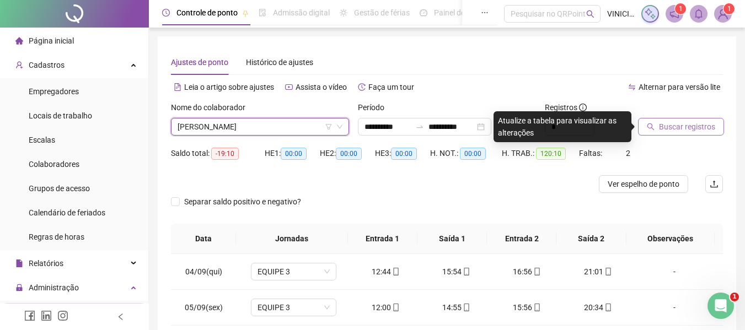
click at [693, 127] on span "Buscar registros" at bounding box center [687, 127] width 56 height 12
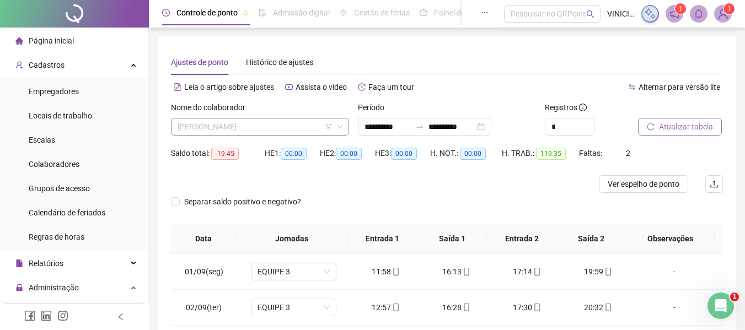
click at [286, 125] on span "[PERSON_NAME]" at bounding box center [260, 127] width 165 height 17
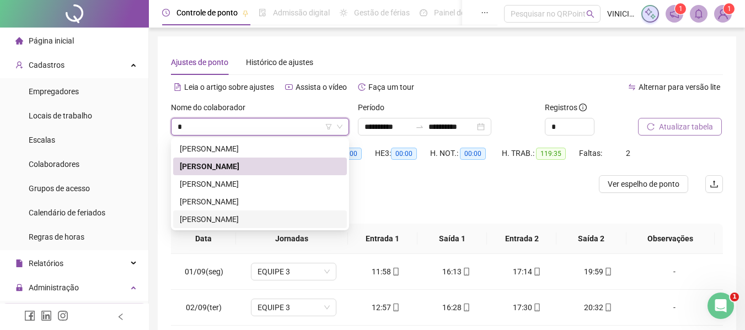
click at [265, 220] on div "[PERSON_NAME]" at bounding box center [260, 219] width 160 height 12
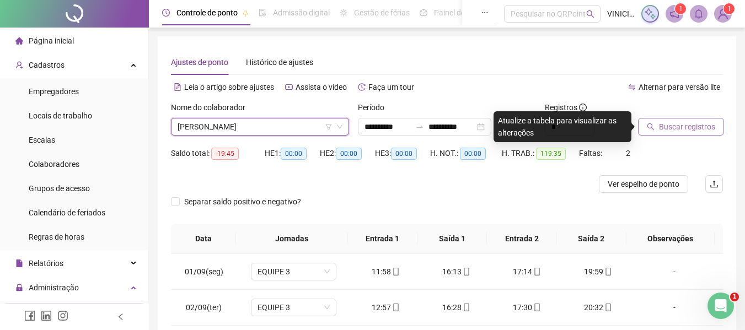
click at [684, 132] on span "Buscar registros" at bounding box center [687, 127] width 56 height 12
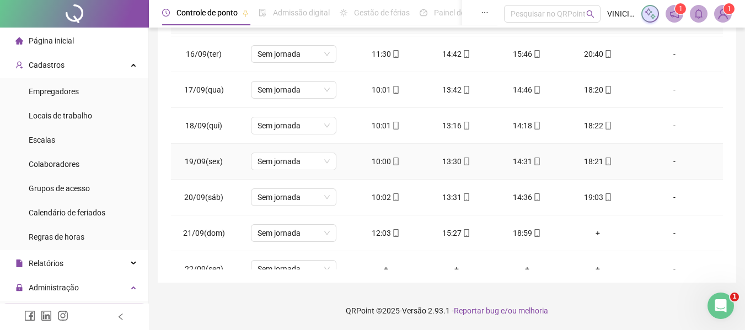
scroll to position [51, 0]
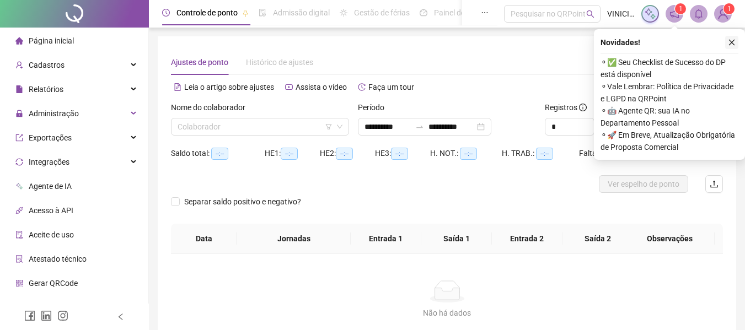
click at [732, 45] on icon "close" at bounding box center [732, 43] width 8 height 8
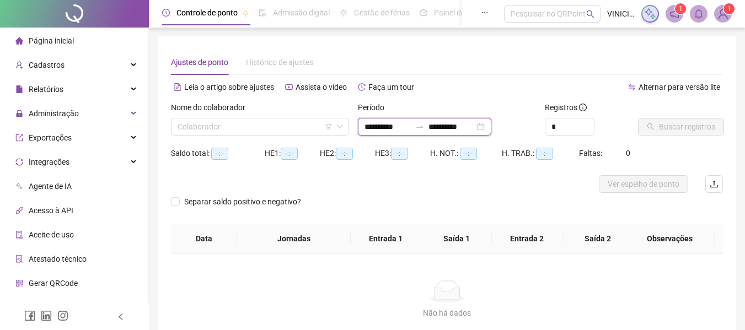
click at [449, 126] on input "**********" at bounding box center [451, 127] width 46 height 12
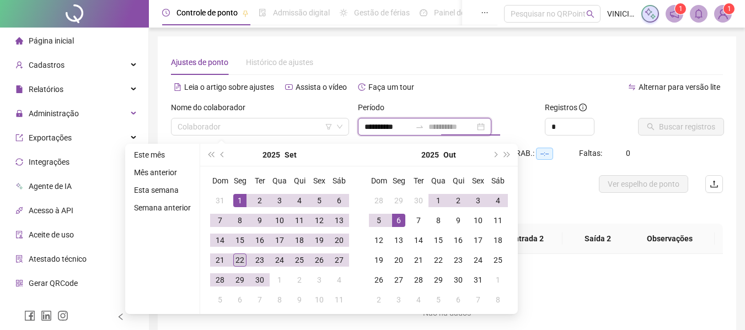
type input "**********"
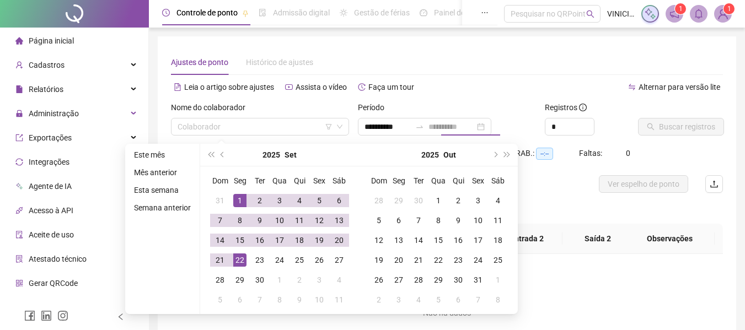
click at [231, 262] on td "22" at bounding box center [240, 260] width 20 height 20
type input "**********"
click at [294, 121] on input "search" at bounding box center [255, 127] width 155 height 17
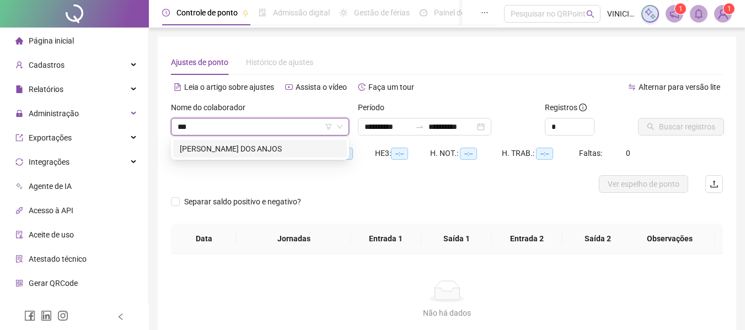
type input "****"
click at [298, 151] on div "[PERSON_NAME] DOS ANJOS" at bounding box center [260, 149] width 160 height 12
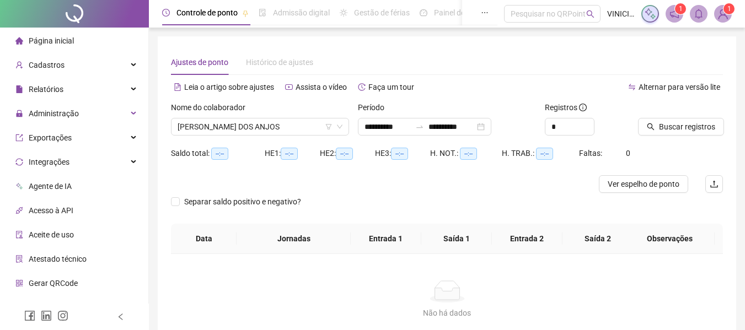
click at [677, 137] on div "Buscar registros" at bounding box center [681, 122] width 94 height 43
click at [678, 136] on div "Buscar registros" at bounding box center [681, 122] width 94 height 43
click at [676, 130] on span "Buscar registros" at bounding box center [687, 127] width 56 height 12
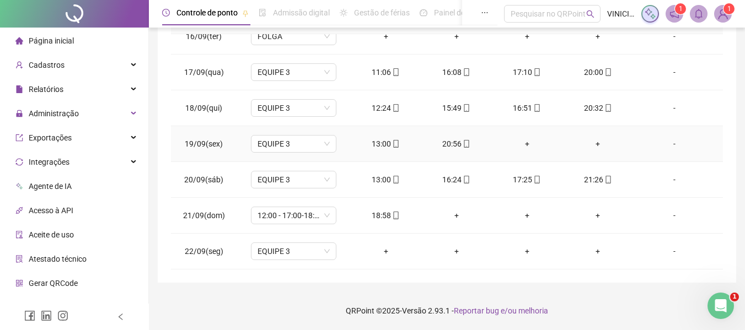
click at [589, 143] on div "+" at bounding box center [597, 144] width 53 height 12
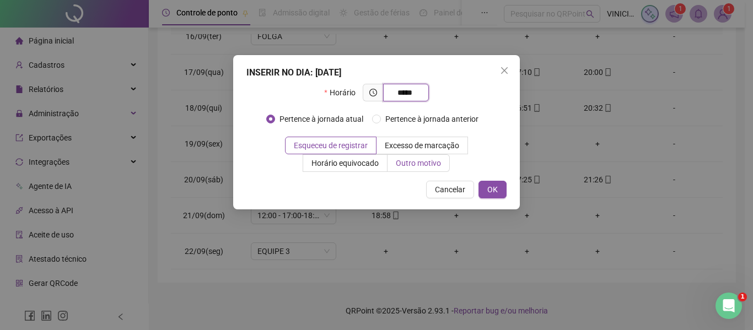
type input "*****"
click at [442, 171] on label "Outro motivo" at bounding box center [419, 163] width 62 height 18
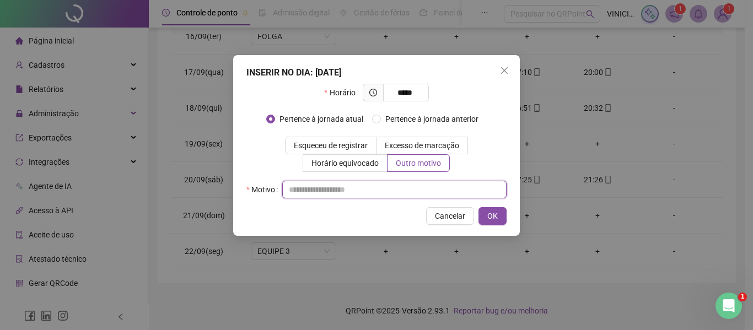
click at [443, 194] on input "text" at bounding box center [394, 190] width 224 height 18
type input "*"
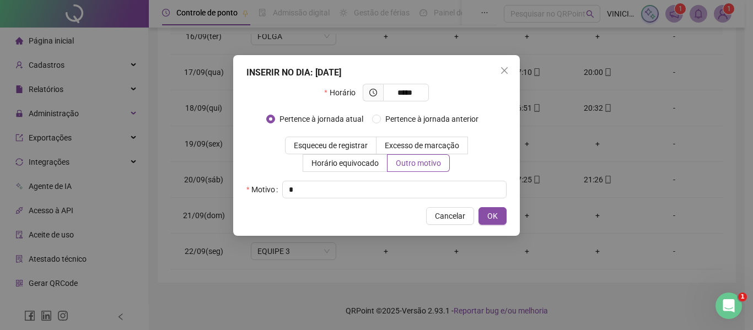
click at [511, 215] on div "INSERIR NO DIA : 19/09/2025 Horário ***** Pertence à jornada atual Pertence à j…" at bounding box center [376, 145] width 287 height 181
click at [505, 215] on button "OK" at bounding box center [493, 216] width 28 height 18
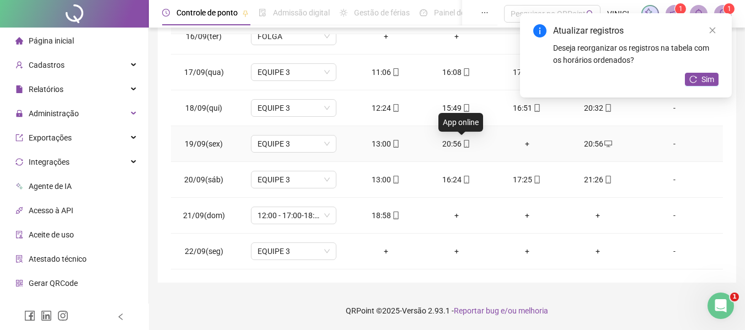
click at [463, 143] on icon "mobile" at bounding box center [467, 144] width 8 height 8
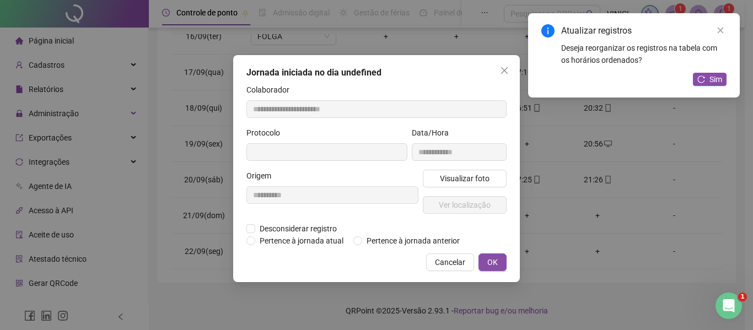
type input "**********"
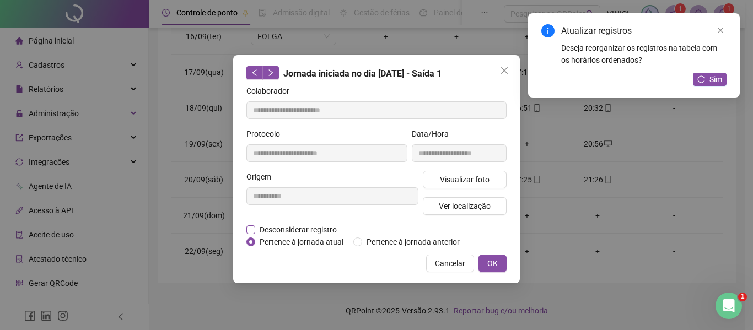
click at [271, 229] on span "Desconsiderar registro" at bounding box center [298, 230] width 86 height 12
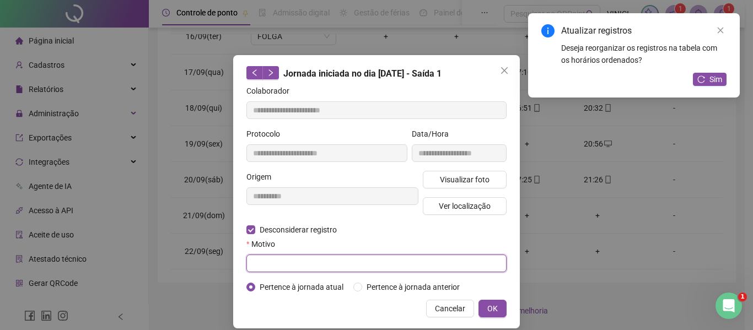
click at [274, 260] on input "text" at bounding box center [376, 264] width 260 height 18
type input "*"
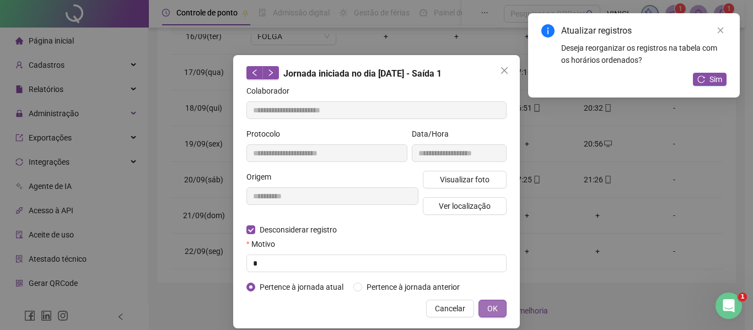
click at [487, 303] on span "OK" at bounding box center [492, 309] width 10 height 12
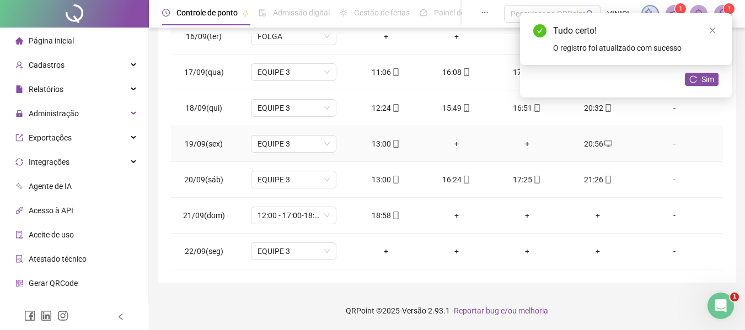
click at [449, 141] on div "+" at bounding box center [456, 144] width 53 height 12
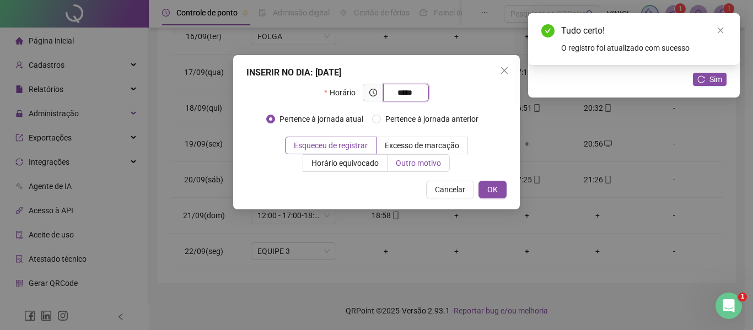
type input "*****"
click at [427, 164] on span "Outro motivo" at bounding box center [418, 163] width 45 height 9
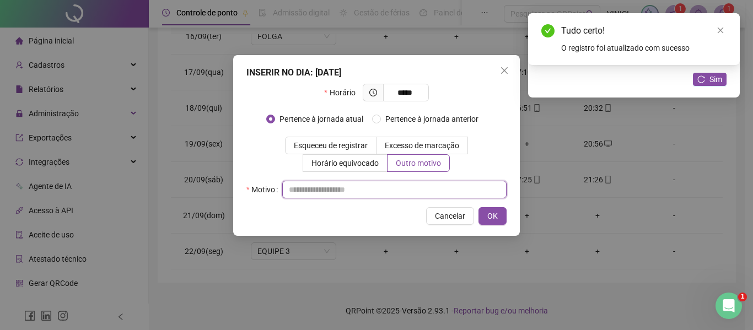
click at [422, 194] on input "text" at bounding box center [394, 190] width 224 height 18
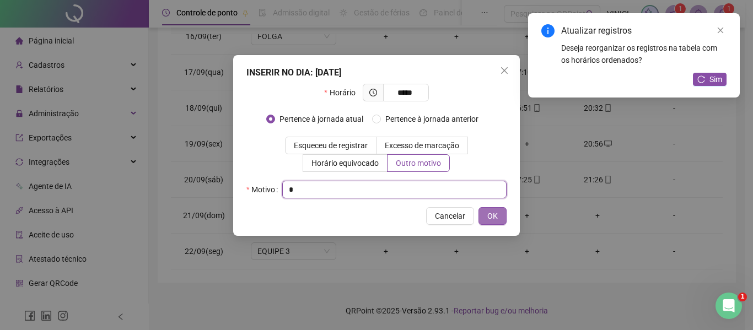
type input "*"
click at [500, 222] on button "OK" at bounding box center [493, 216] width 28 height 18
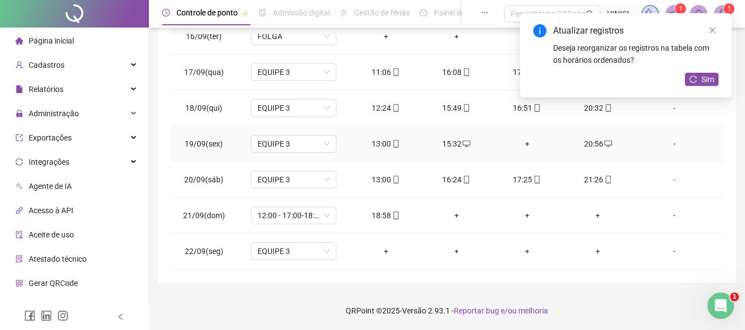
click at [525, 141] on div "+" at bounding box center [527, 144] width 53 height 12
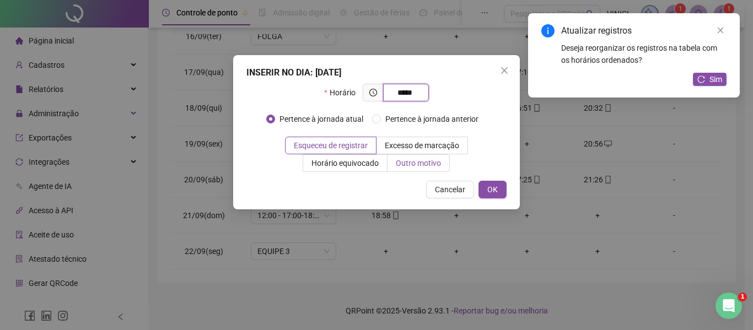
type input "*****"
click at [420, 168] on span "Outro motivo" at bounding box center [418, 163] width 45 height 9
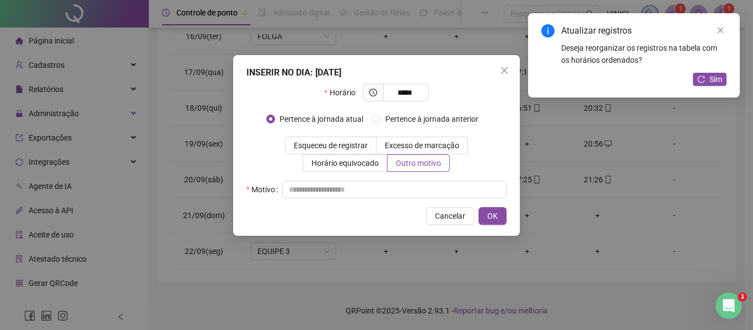
click at [414, 180] on div "Horário ***** Pertence à jornada atual Pertence à jornada anterior Esqueceu de …" at bounding box center [376, 141] width 260 height 115
click at [413, 196] on input "text" at bounding box center [394, 190] width 224 height 18
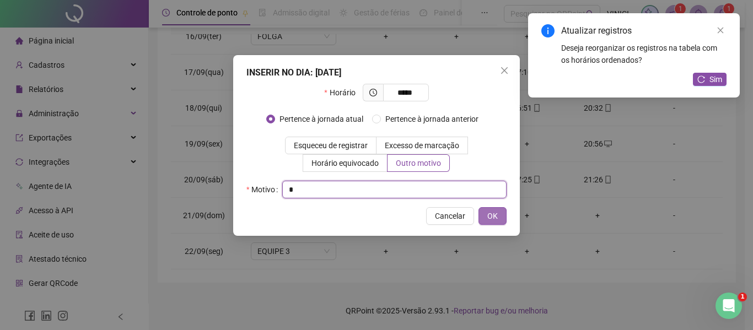
type input "*"
click at [489, 214] on span "OK" at bounding box center [492, 216] width 10 height 12
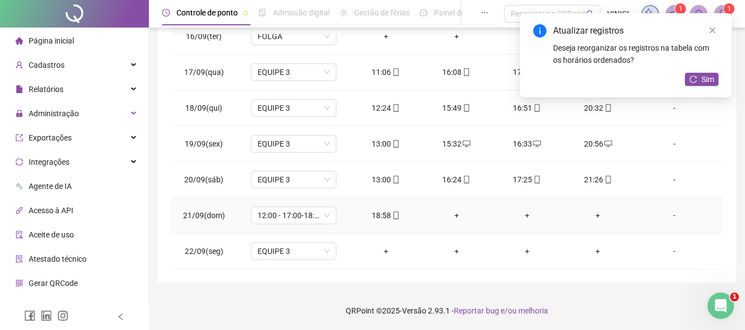
click at [592, 214] on div "+" at bounding box center [597, 216] width 53 height 12
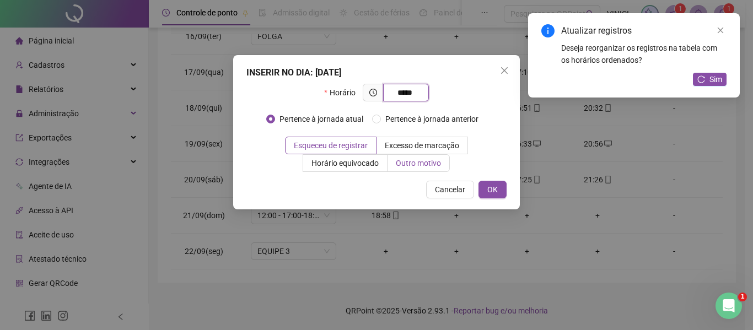
type input "*****"
click at [439, 166] on span "Outro motivo" at bounding box center [418, 163] width 45 height 9
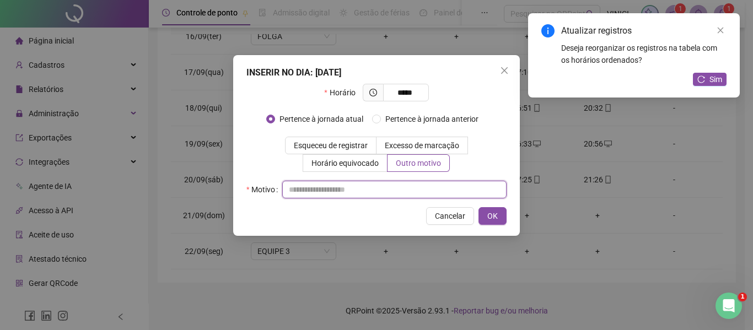
click at [421, 195] on input "text" at bounding box center [394, 190] width 224 height 18
type input "*"
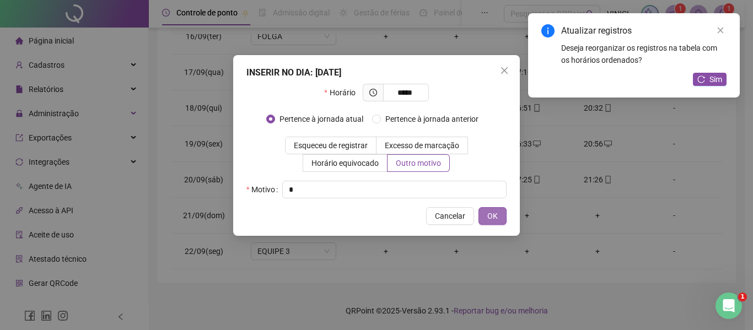
click at [502, 219] on button "OK" at bounding box center [493, 216] width 28 height 18
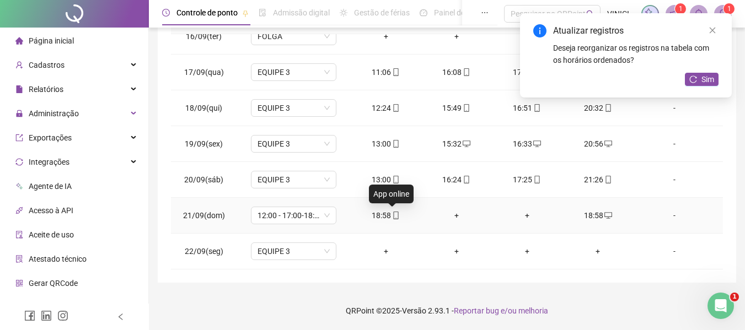
click at [391, 211] on span at bounding box center [395, 215] width 9 height 9
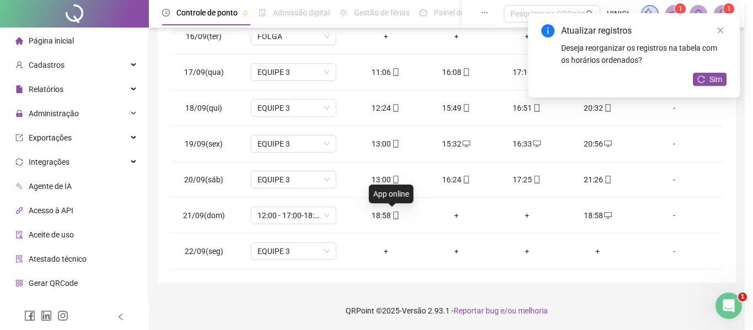
type input "**********"
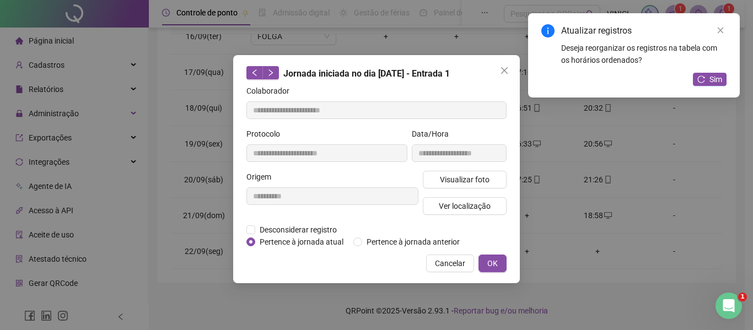
click at [302, 222] on div "**********" at bounding box center [332, 197] width 176 height 53
click at [308, 235] on span "Desconsiderar registro" at bounding box center [298, 230] width 86 height 12
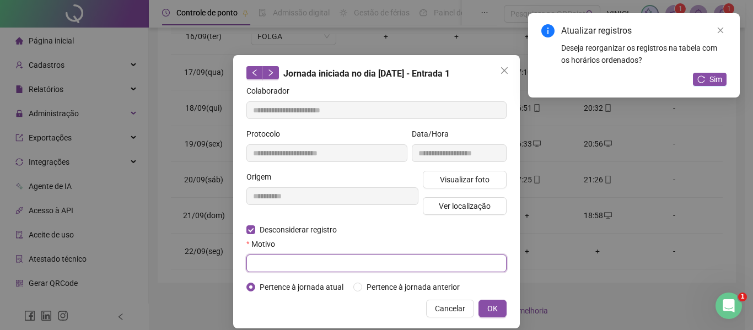
click at [302, 261] on input "text" at bounding box center [376, 264] width 260 height 18
type input "*"
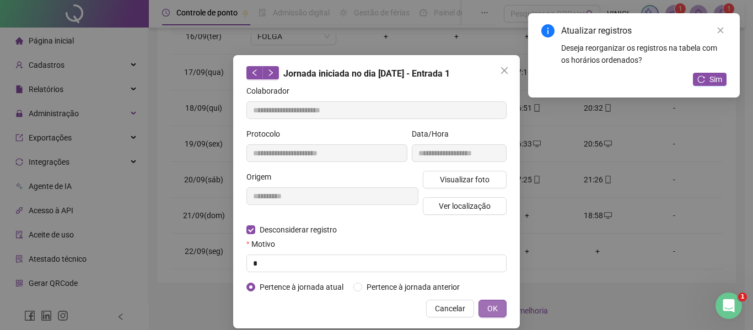
click at [487, 308] on span "OK" at bounding box center [492, 309] width 10 height 12
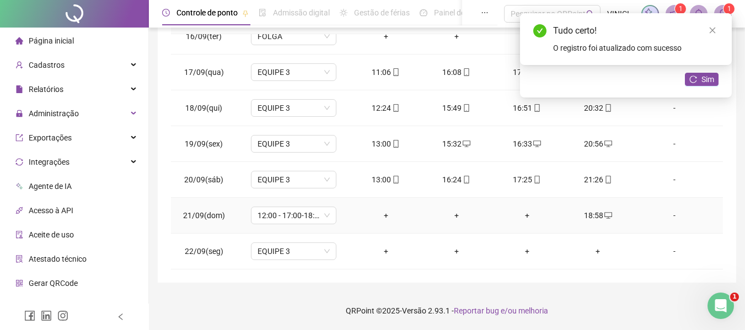
click at [396, 220] on div "+" at bounding box center [385, 216] width 53 height 12
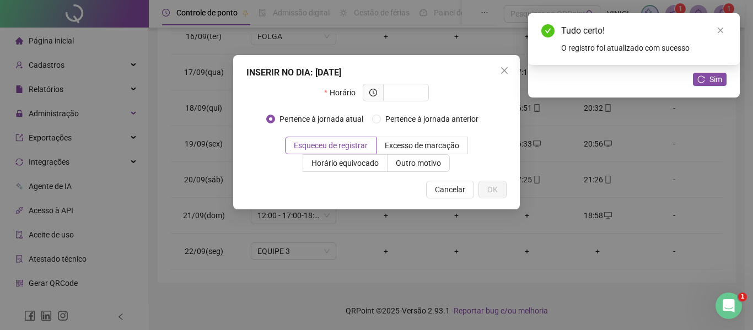
click at [385, 219] on div "INSERIR NO DIA : 21/09/2025 Horário Pertence à jornada atual Pertence à jornada…" at bounding box center [376, 165] width 753 height 330
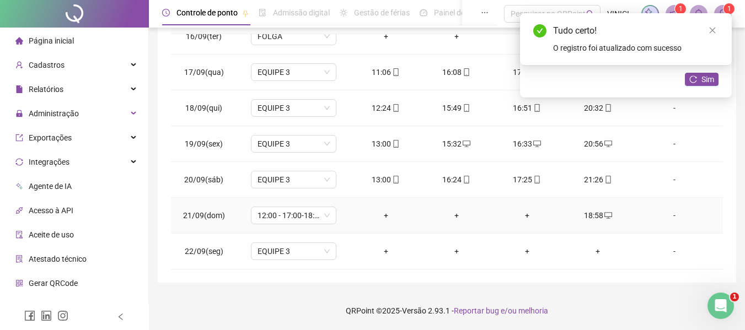
click at [378, 214] on div "+" at bounding box center [385, 216] width 53 height 12
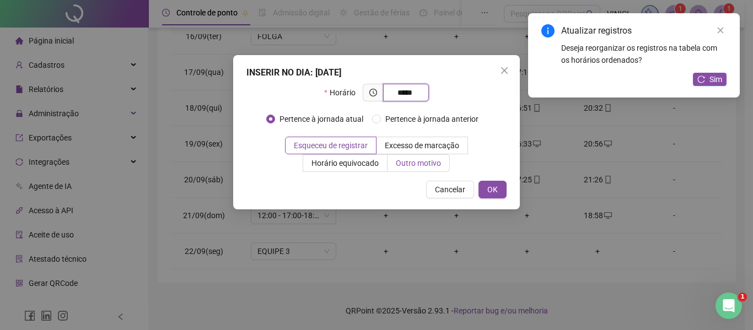
type input "*****"
click at [435, 160] on span "Outro motivo" at bounding box center [418, 163] width 45 height 9
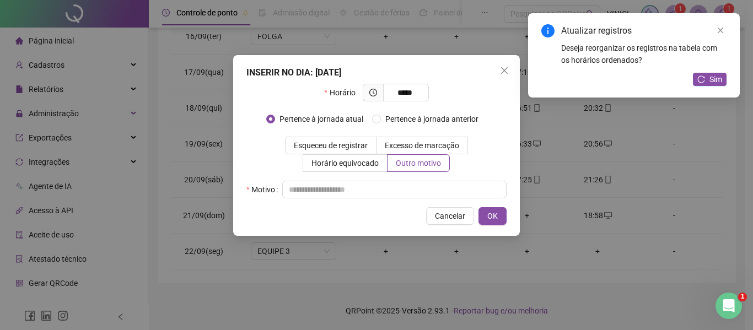
click at [414, 179] on div "Horário ***** Pertence à jornada atual Pertence à jornada anterior Esqueceu de …" at bounding box center [376, 141] width 260 height 115
click at [407, 198] on input "text" at bounding box center [394, 190] width 224 height 18
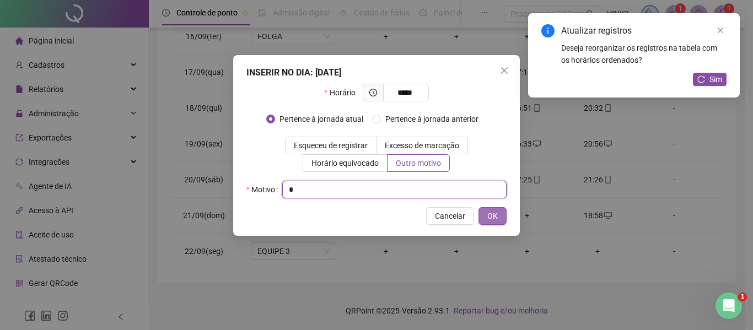
type input "*"
click at [496, 217] on span "OK" at bounding box center [492, 216] width 10 height 12
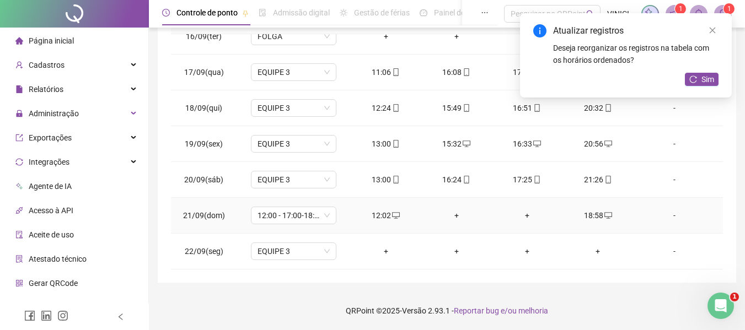
click at [446, 212] on div "+" at bounding box center [456, 216] width 53 height 12
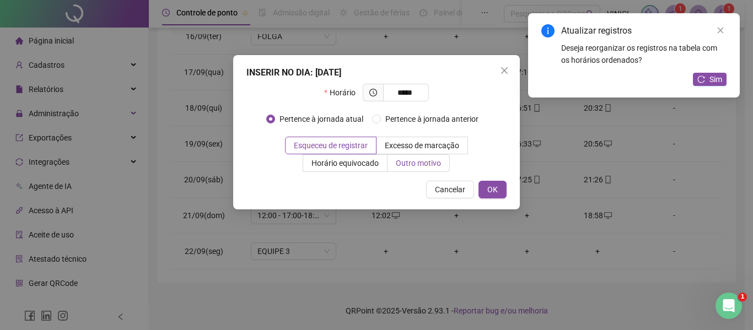
type input "*****"
click at [436, 160] on span "Outro motivo" at bounding box center [418, 163] width 45 height 9
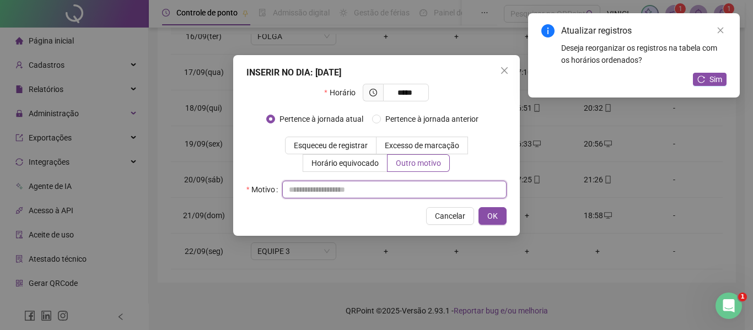
click at [406, 190] on input "text" at bounding box center [394, 190] width 224 height 18
type input "*"
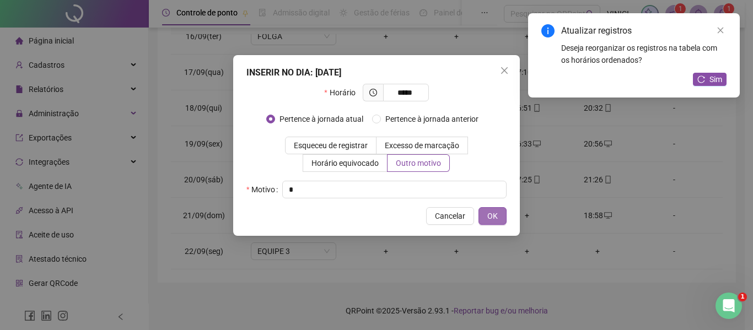
click at [496, 218] on span "OK" at bounding box center [492, 216] width 10 height 12
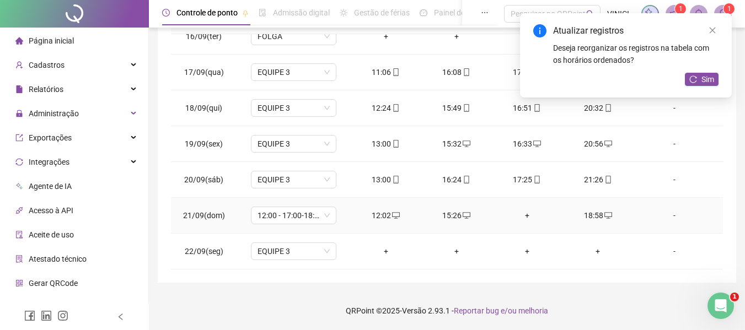
click at [512, 213] on div "+" at bounding box center [527, 216] width 53 height 12
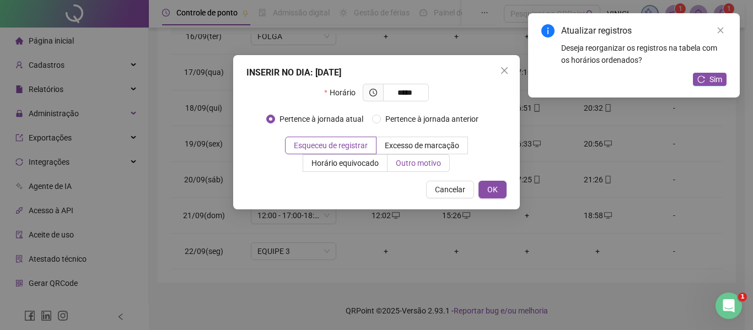
type input "*****"
click at [426, 162] on span "Outro motivo" at bounding box center [418, 163] width 45 height 9
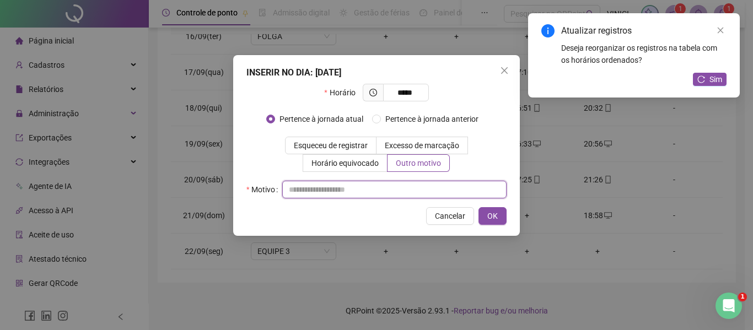
click at [414, 187] on input "text" at bounding box center [394, 190] width 224 height 18
type input "*"
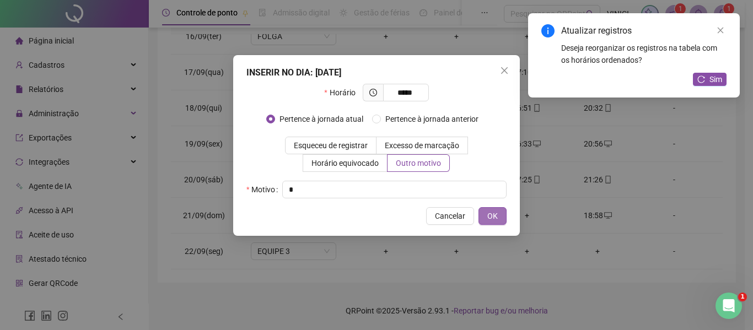
click at [497, 212] on span "OK" at bounding box center [492, 216] width 10 height 12
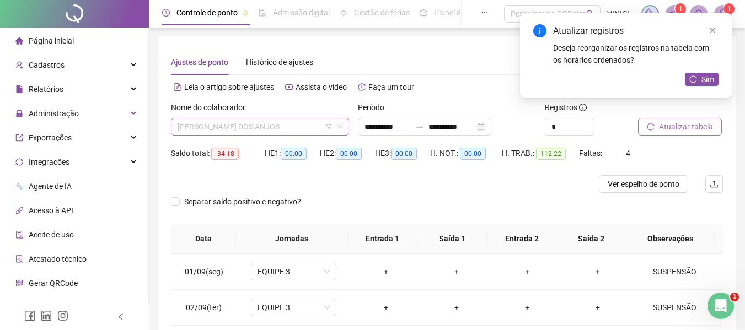
click at [286, 132] on span "[PERSON_NAME] DOS ANJOS" at bounding box center [260, 127] width 165 height 17
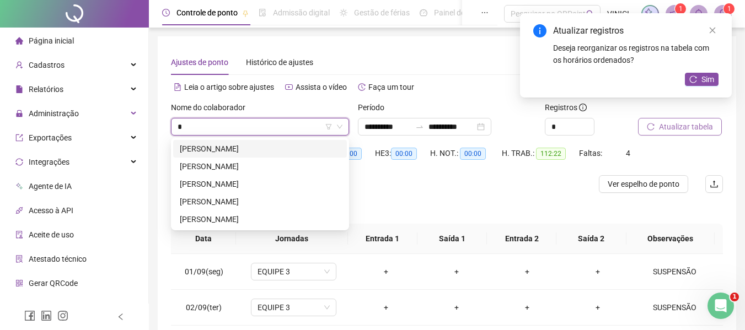
type input "**"
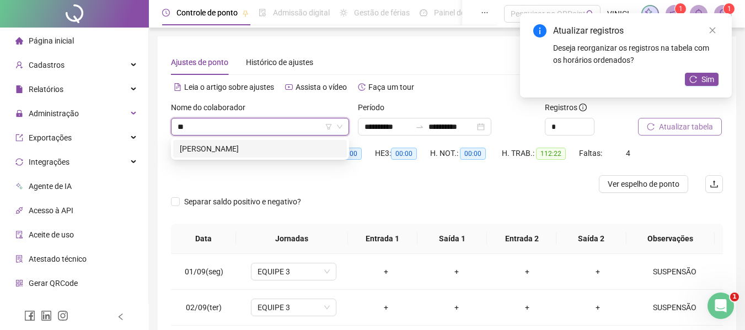
click at [283, 148] on div "[PERSON_NAME]" at bounding box center [260, 149] width 160 height 12
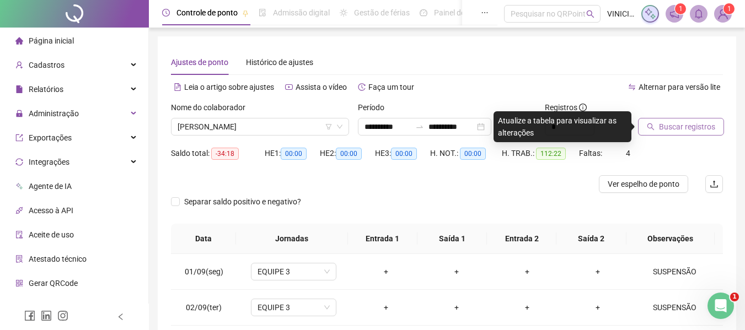
click at [695, 127] on span "Buscar registros" at bounding box center [687, 127] width 56 height 12
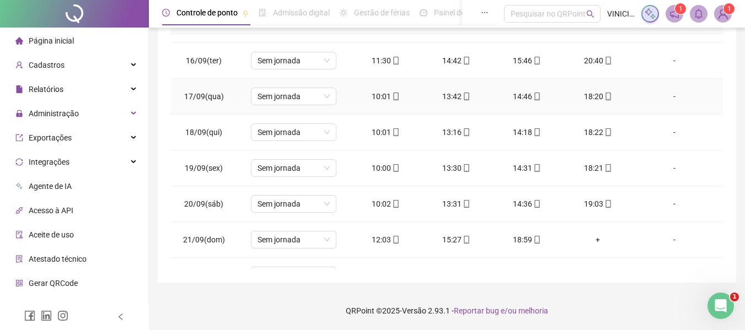
scroll to position [51, 0]
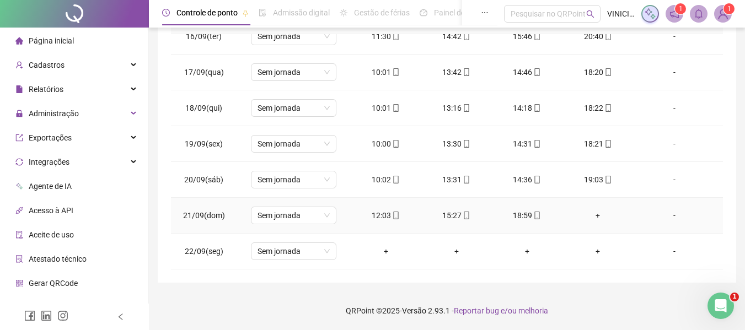
click at [588, 216] on div "+" at bounding box center [597, 216] width 53 height 12
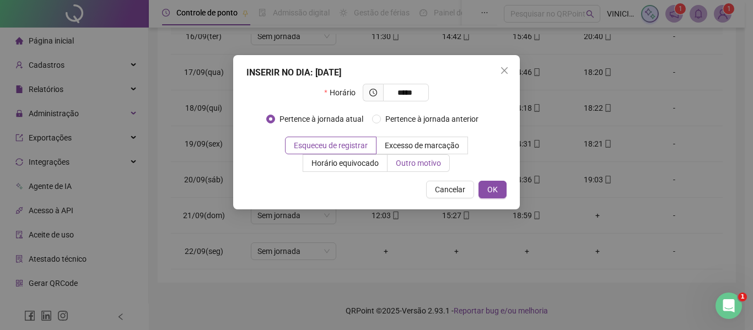
type input "*****"
click at [430, 160] on span "Outro motivo" at bounding box center [418, 163] width 45 height 9
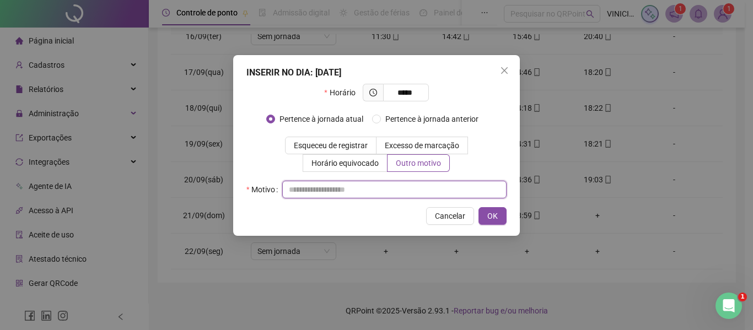
drag, startPoint x: 427, startPoint y: 182, endPoint x: 426, endPoint y: 188, distance: 6.1
click at [426, 186] on input "text" at bounding box center [394, 190] width 224 height 18
type input "*"
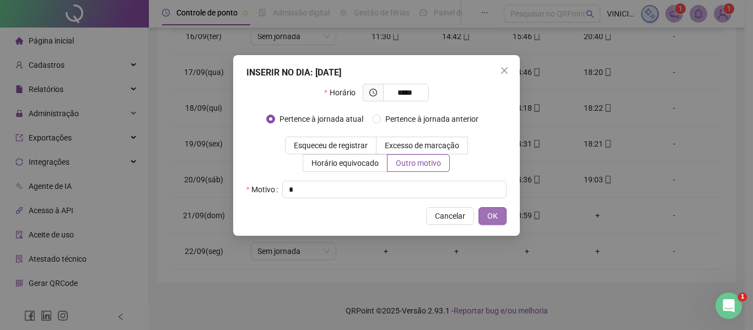
drag, startPoint x: 502, startPoint y: 217, endPoint x: 492, endPoint y: 217, distance: 9.9
click at [500, 217] on button "OK" at bounding box center [493, 216] width 28 height 18
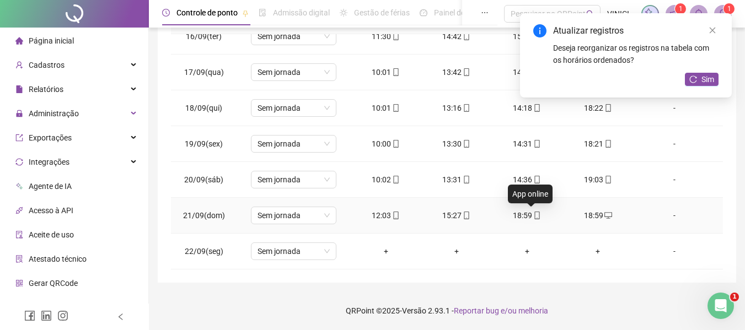
click at [535, 214] on icon "mobile" at bounding box center [537, 216] width 8 height 8
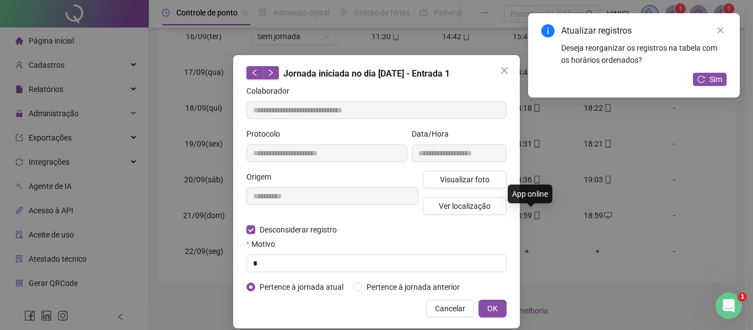
type input "**********"
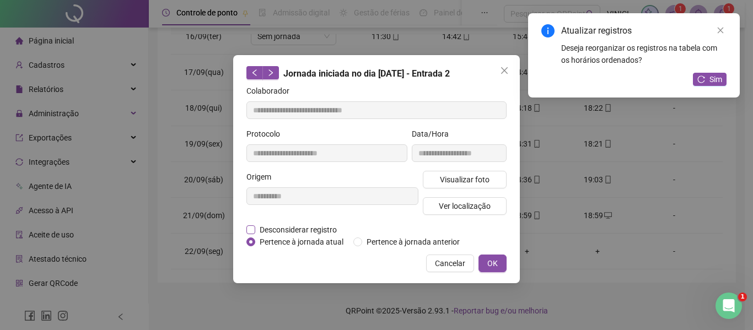
click at [262, 230] on span "Desconsiderar registro" at bounding box center [298, 230] width 86 height 12
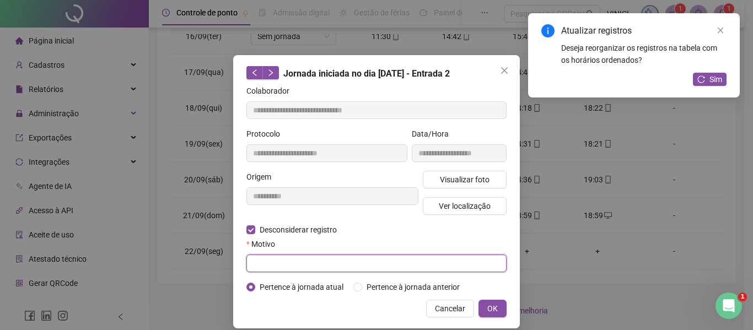
click at [267, 255] on input "text" at bounding box center [376, 264] width 260 height 18
type input "*"
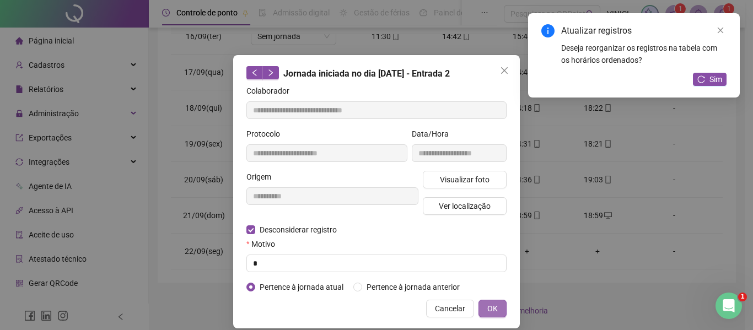
click at [479, 303] on button "OK" at bounding box center [493, 309] width 28 height 18
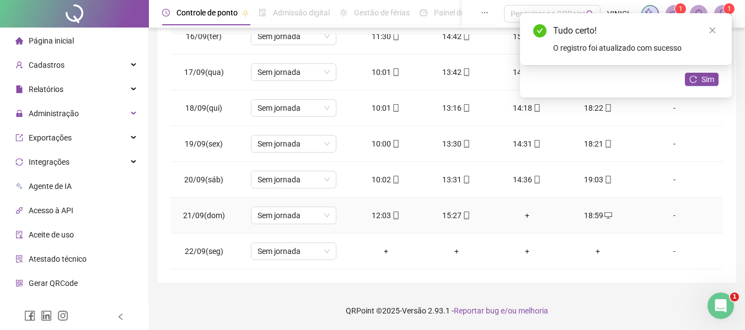
click at [524, 217] on div "+" at bounding box center [527, 216] width 53 height 12
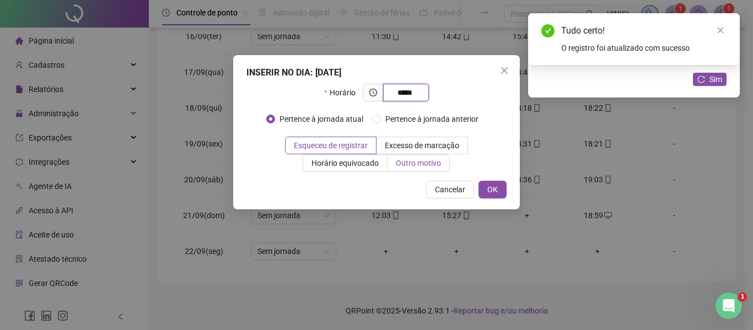
type input "*****"
click at [439, 160] on span "Outro motivo" at bounding box center [418, 163] width 45 height 9
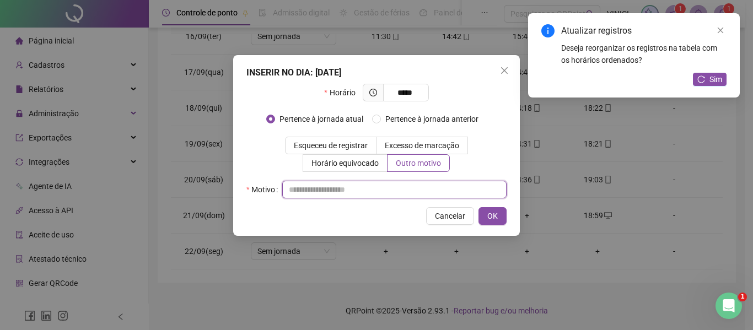
click at [431, 191] on input "text" at bounding box center [394, 190] width 224 height 18
type input "*"
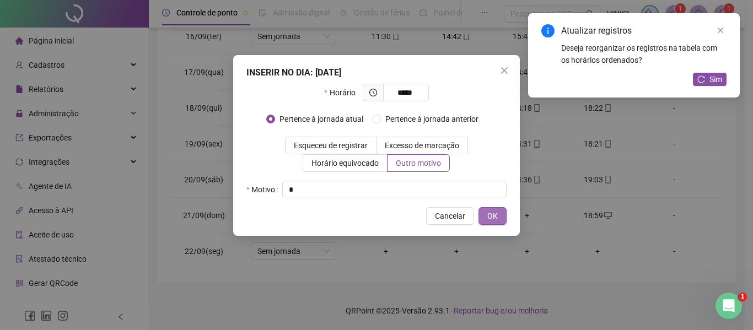
click at [497, 212] on span "OK" at bounding box center [492, 216] width 10 height 12
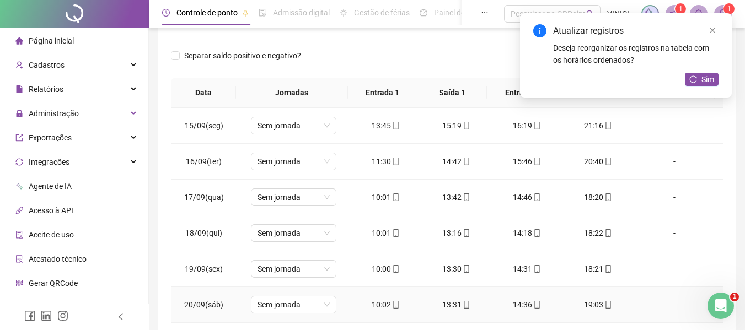
scroll to position [0, 0]
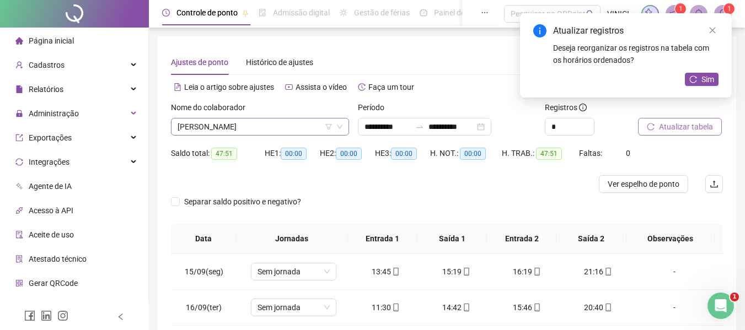
click at [306, 134] on span "[PERSON_NAME]" at bounding box center [260, 127] width 165 height 17
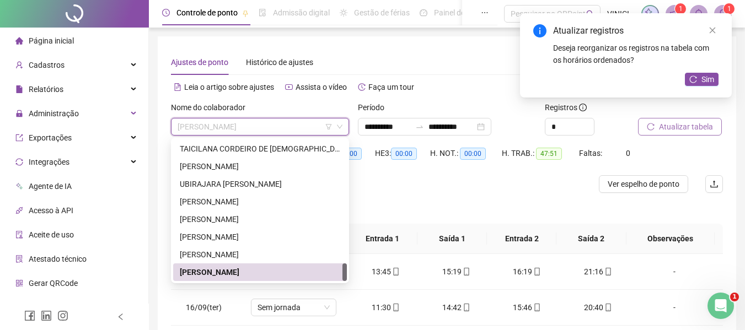
click at [281, 122] on span "[PERSON_NAME]" at bounding box center [260, 127] width 165 height 17
paste input "**********"
type input "**********"
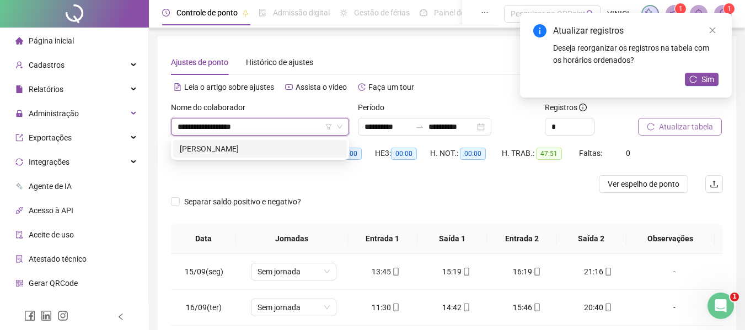
click at [318, 149] on div "[PERSON_NAME]" at bounding box center [260, 149] width 160 height 12
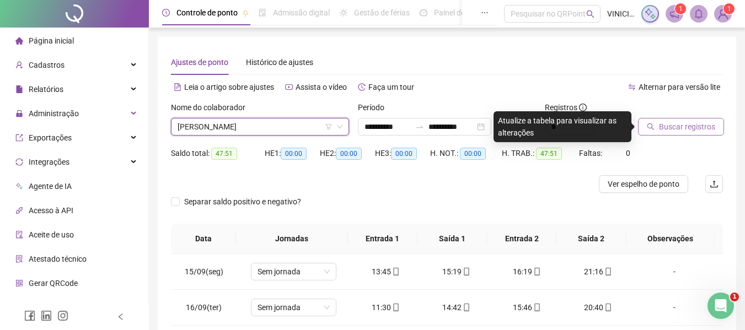
click at [690, 128] on span "Buscar registros" at bounding box center [687, 127] width 56 height 12
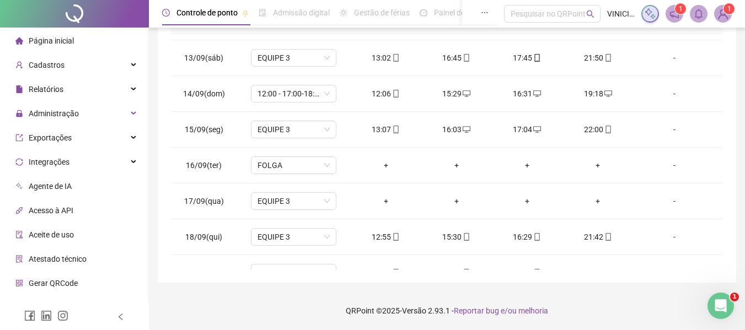
scroll to position [553, 0]
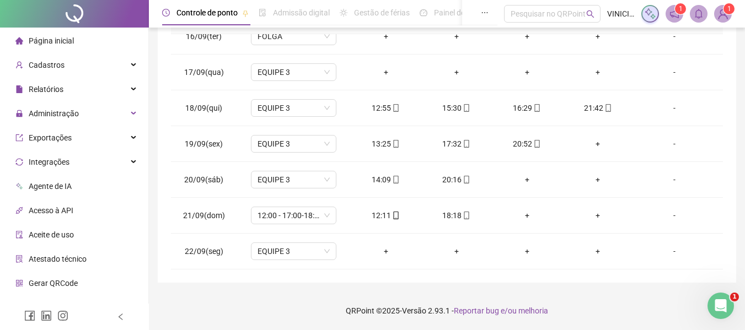
click at [465, 293] on footer "QRPoint © 2025 - Versão 2.93.1 - Reportar bug e/ou melhoria" at bounding box center [447, 311] width 596 height 39
click at [589, 144] on div "+" at bounding box center [597, 144] width 53 height 12
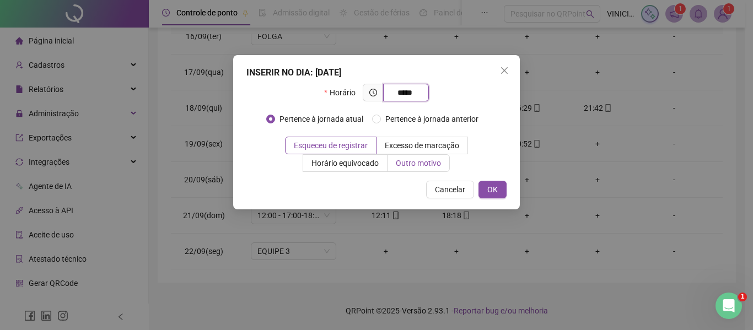
type input "*****"
click at [438, 162] on span "Outro motivo" at bounding box center [418, 163] width 45 height 9
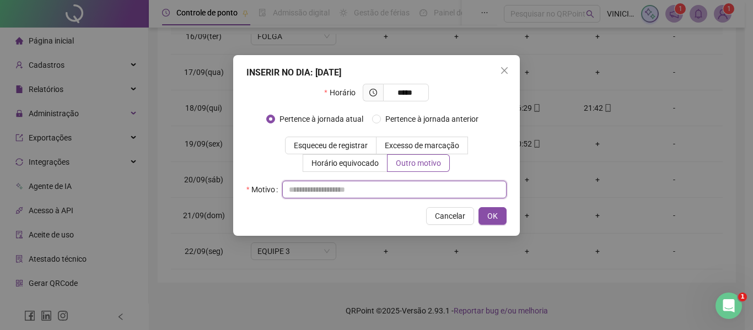
click at [433, 192] on input "text" at bounding box center [394, 190] width 224 height 18
type input "*"
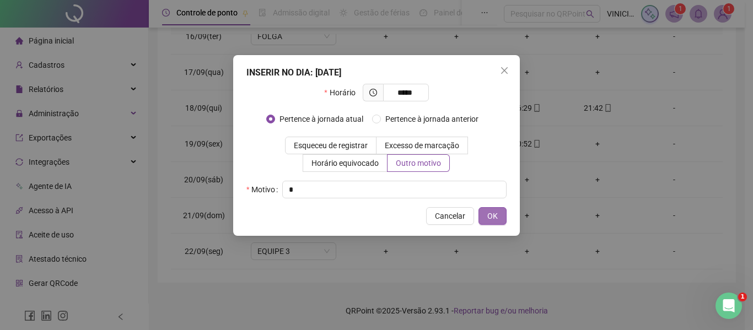
click at [504, 222] on button "OK" at bounding box center [493, 216] width 28 height 18
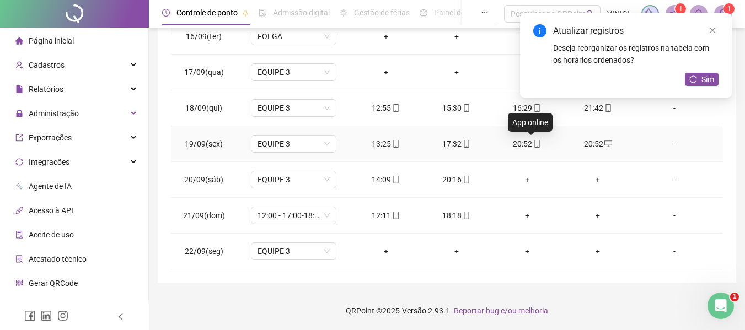
click at [535, 143] on icon "mobile" at bounding box center [537, 144] width 5 height 8
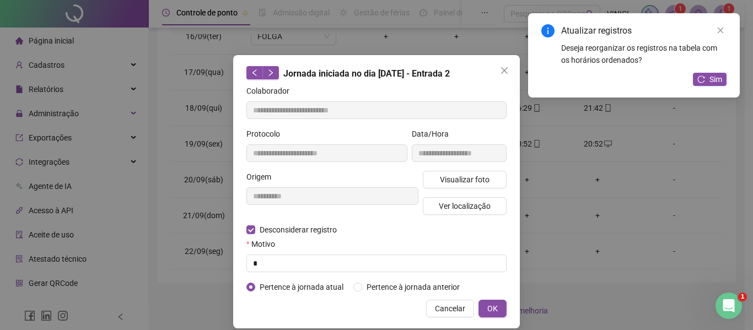
type input "**********"
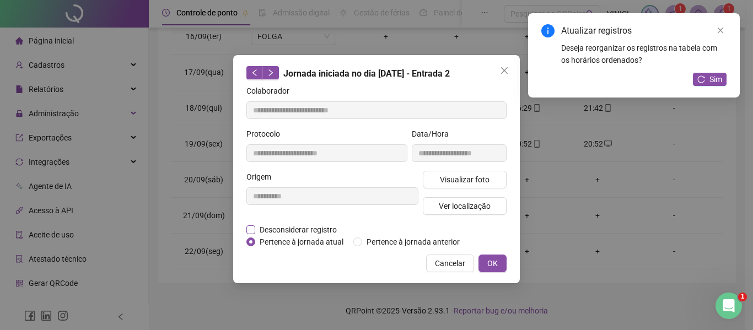
click at [310, 226] on span "Desconsiderar registro" at bounding box center [298, 230] width 86 height 12
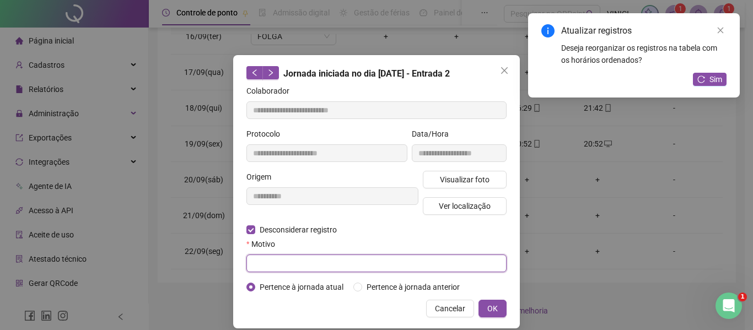
click at [294, 265] on input "text" at bounding box center [376, 264] width 260 height 18
type input "*"
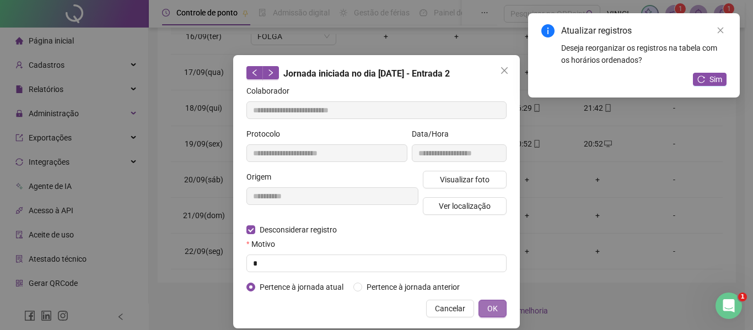
click at [479, 301] on button "OK" at bounding box center [493, 309] width 28 height 18
click at [487, 312] on span "OK" at bounding box center [492, 309] width 10 height 12
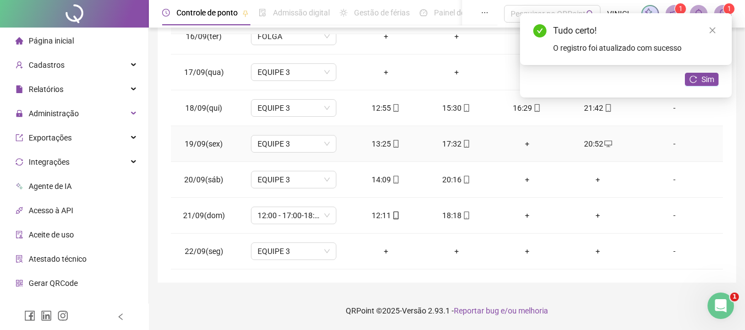
click at [521, 144] on div "+" at bounding box center [527, 144] width 53 height 12
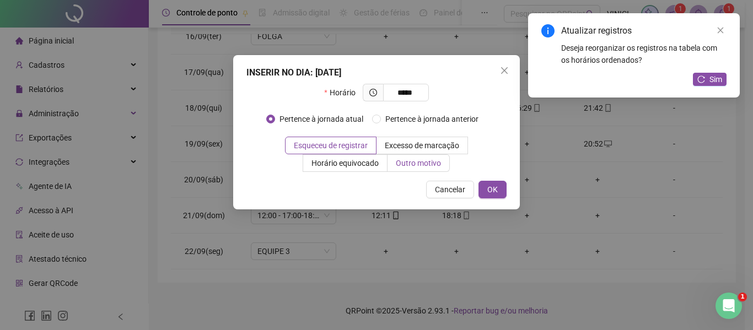
type input "*****"
click at [412, 160] on span "Outro motivo" at bounding box center [418, 163] width 45 height 9
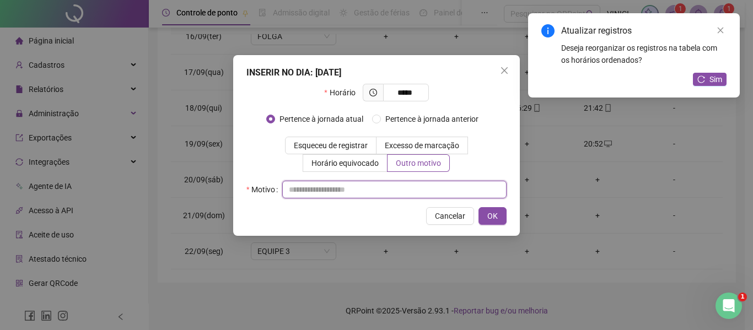
click at [397, 185] on input "text" at bounding box center [394, 190] width 224 height 18
type input "*"
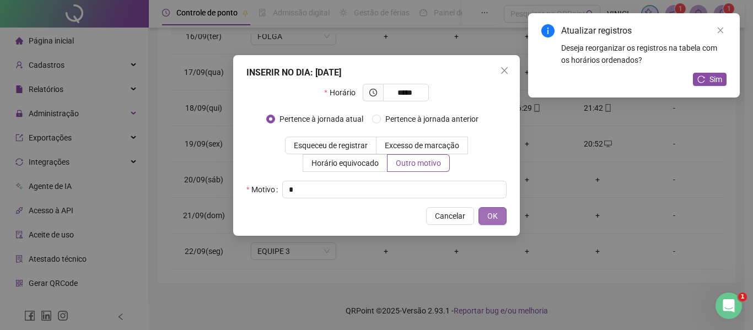
click at [496, 218] on span "OK" at bounding box center [492, 216] width 10 height 12
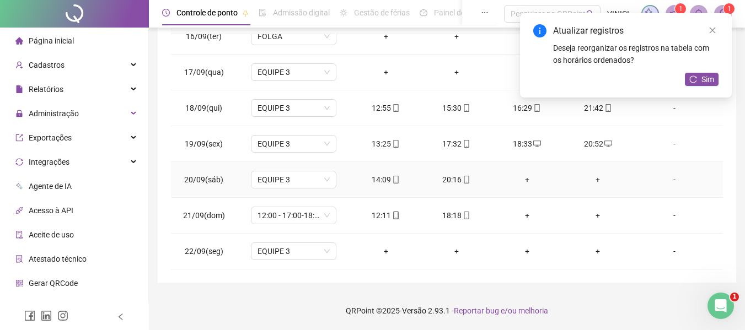
click at [588, 176] on div "+" at bounding box center [597, 180] width 53 height 12
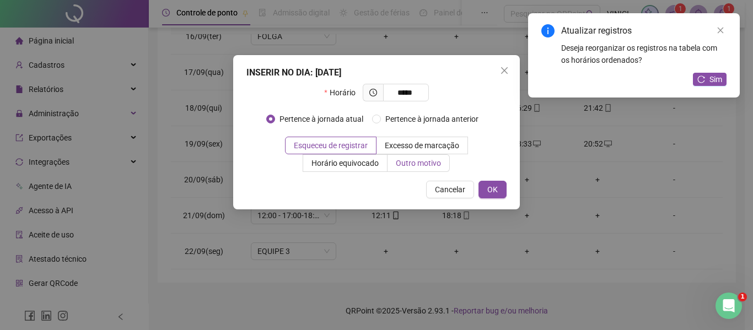
type input "*****"
click at [436, 163] on span "Outro motivo" at bounding box center [418, 163] width 45 height 9
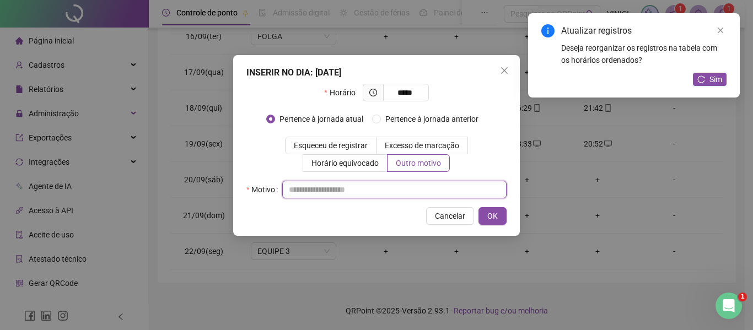
click at [425, 188] on input "text" at bounding box center [394, 190] width 224 height 18
type input "*"
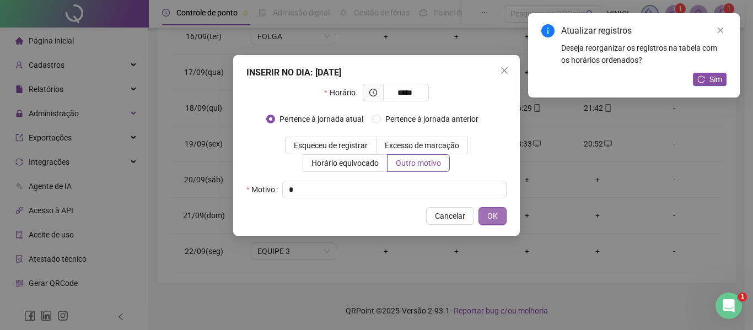
click at [505, 216] on button "OK" at bounding box center [493, 216] width 28 height 18
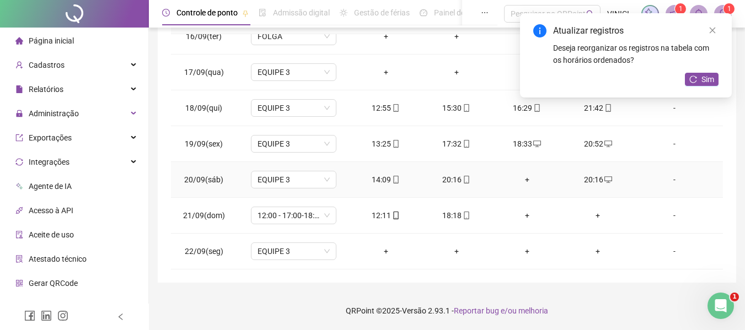
click at [463, 181] on icon "mobile" at bounding box center [467, 180] width 8 height 8
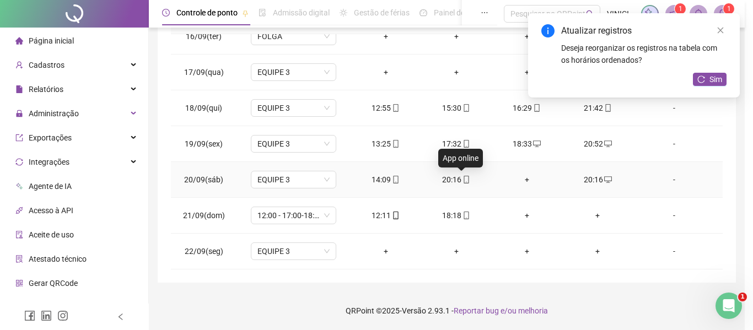
type input "**********"
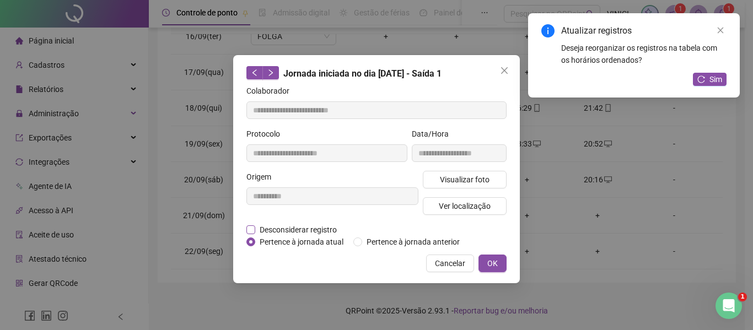
click at [280, 226] on span "Desconsiderar registro" at bounding box center [298, 230] width 86 height 12
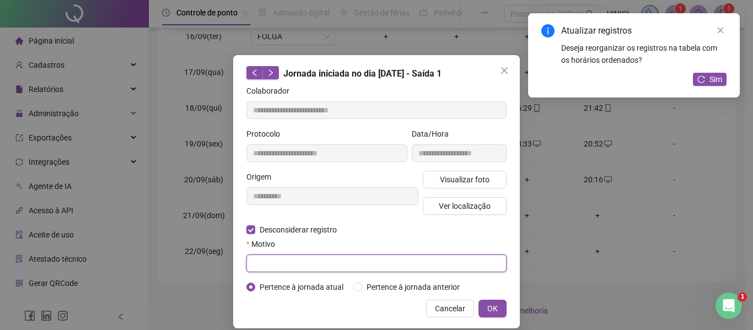
click at [282, 259] on input "text" at bounding box center [376, 264] width 260 height 18
type input "*"
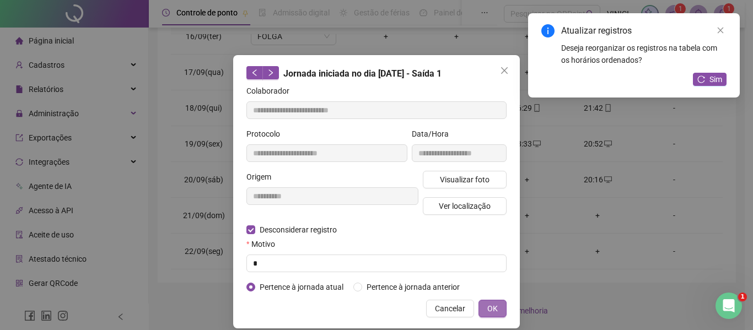
click at [490, 307] on span "OK" at bounding box center [492, 309] width 10 height 12
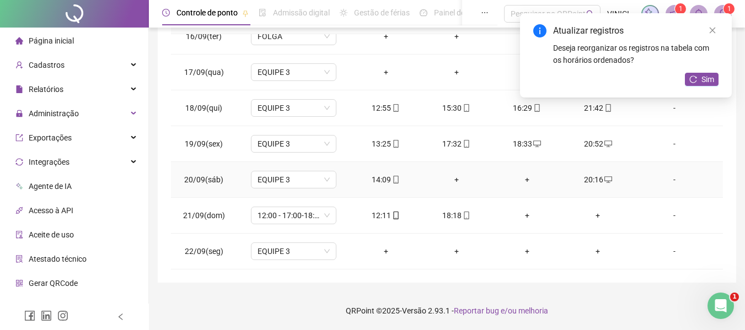
click at [454, 181] on div "+" at bounding box center [456, 180] width 53 height 12
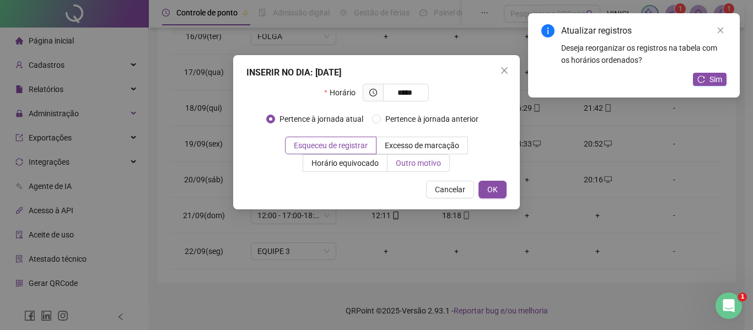
type input "*****"
click at [389, 165] on label "Outro motivo" at bounding box center [419, 163] width 62 height 18
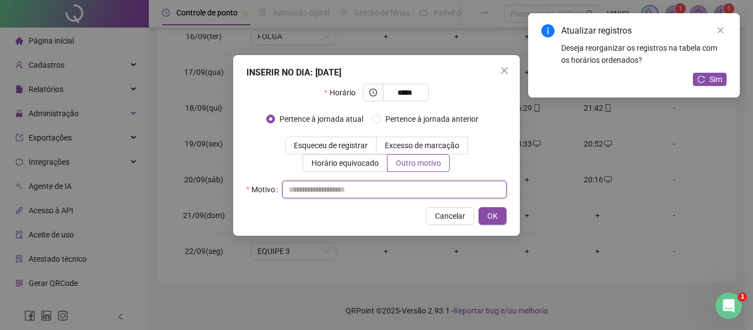
click at [389, 188] on input "text" at bounding box center [394, 190] width 224 height 18
type input "*"
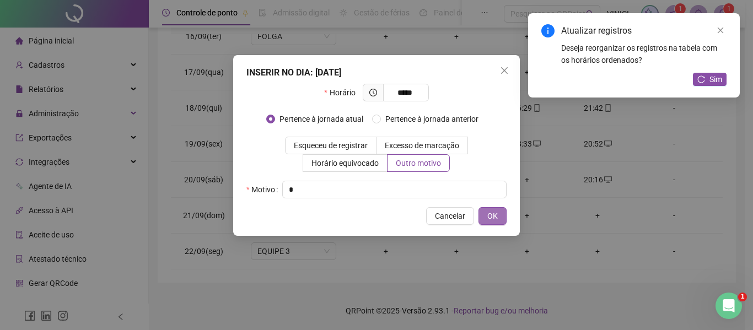
click at [502, 214] on button "OK" at bounding box center [493, 216] width 28 height 18
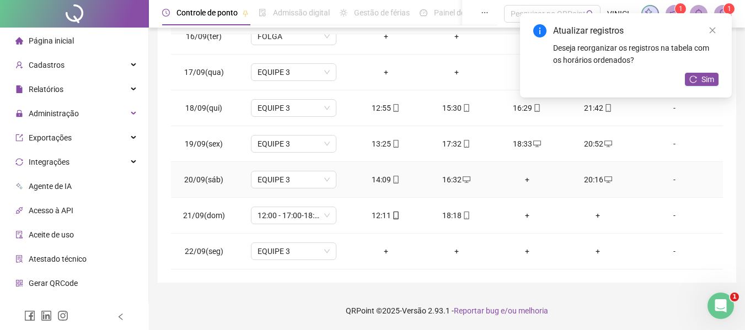
click at [523, 184] on div "+" at bounding box center [527, 180] width 53 height 12
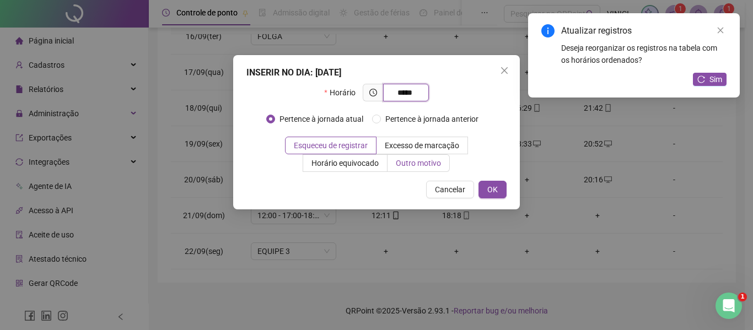
type input "*****"
click at [436, 170] on label "Outro motivo" at bounding box center [419, 163] width 62 height 18
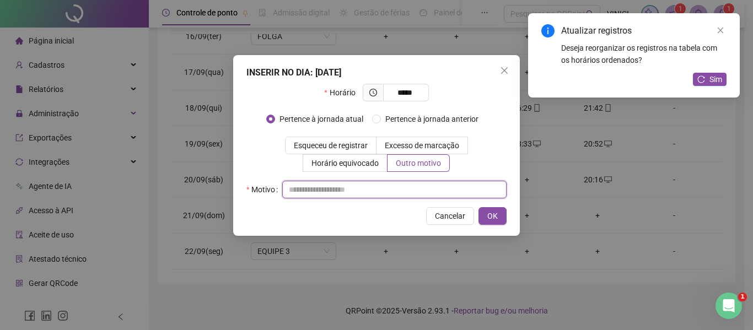
click at [417, 190] on input "text" at bounding box center [394, 190] width 224 height 18
type input "*"
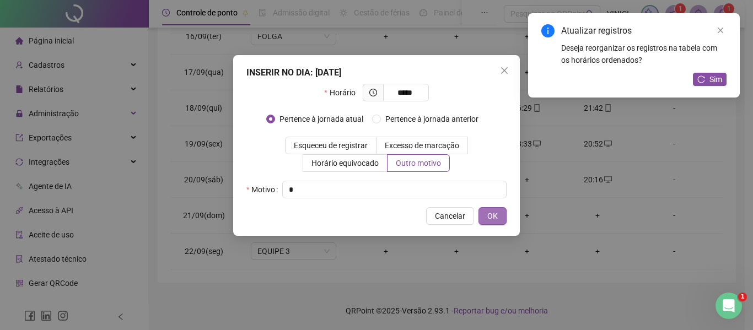
click at [500, 216] on button "OK" at bounding box center [493, 216] width 28 height 18
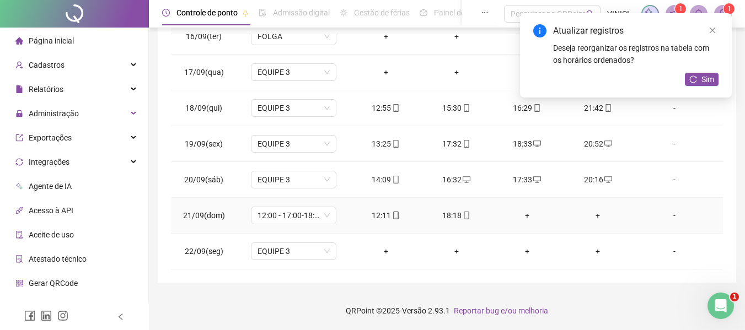
click at [593, 215] on div "+" at bounding box center [597, 216] width 53 height 12
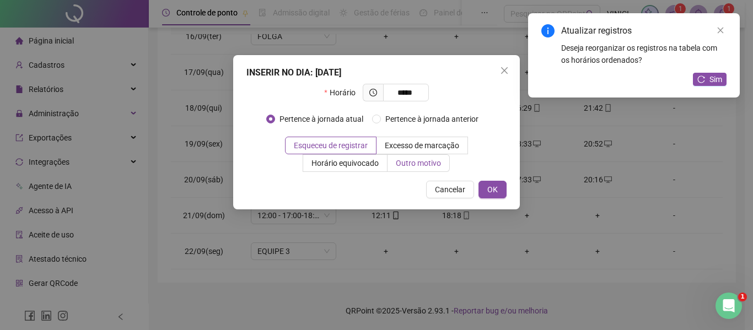
type input "*****"
click at [428, 167] on span "Outro motivo" at bounding box center [418, 163] width 45 height 9
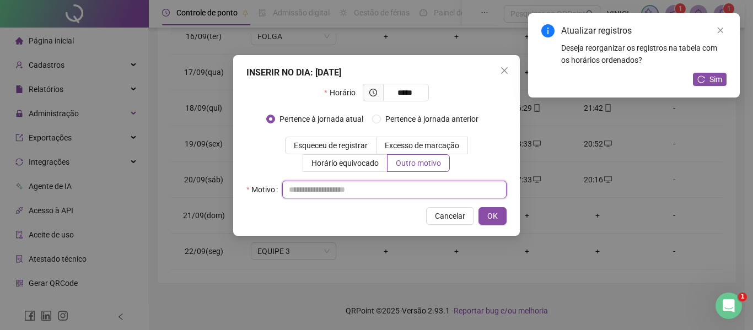
click at [418, 189] on input "text" at bounding box center [394, 190] width 224 height 18
type input "*"
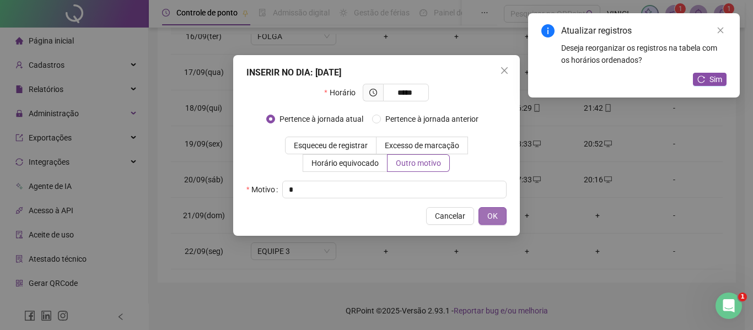
click at [503, 213] on button "OK" at bounding box center [493, 216] width 28 height 18
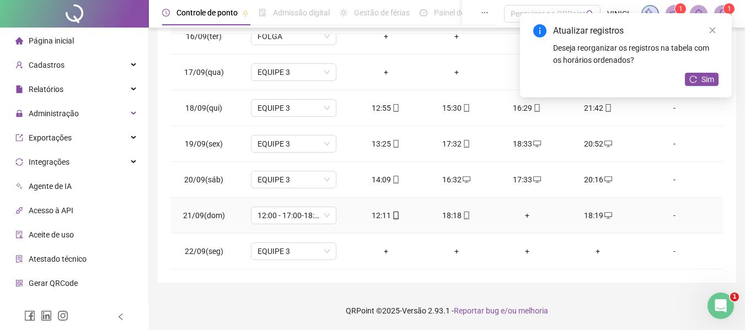
click at [463, 213] on icon "mobile" at bounding box center [467, 216] width 8 height 8
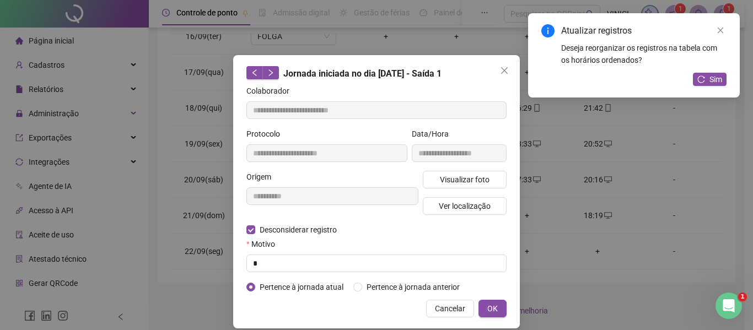
type input "**********"
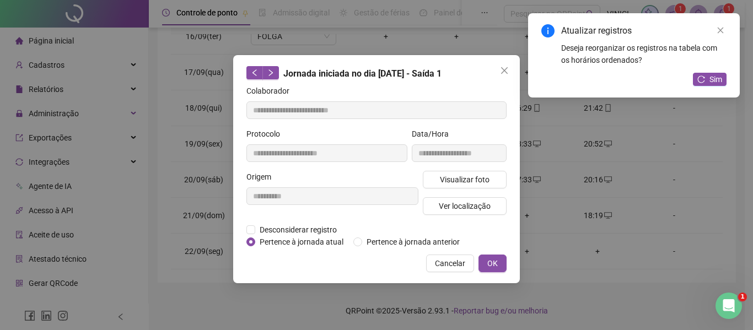
click at [290, 222] on div "**********" at bounding box center [332, 197] width 176 height 53
click at [289, 229] on span "Desconsiderar registro" at bounding box center [298, 230] width 86 height 12
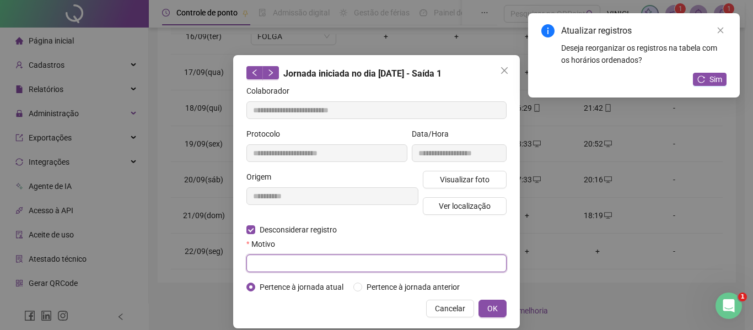
click at [287, 260] on input "text" at bounding box center [376, 264] width 260 height 18
type input "*"
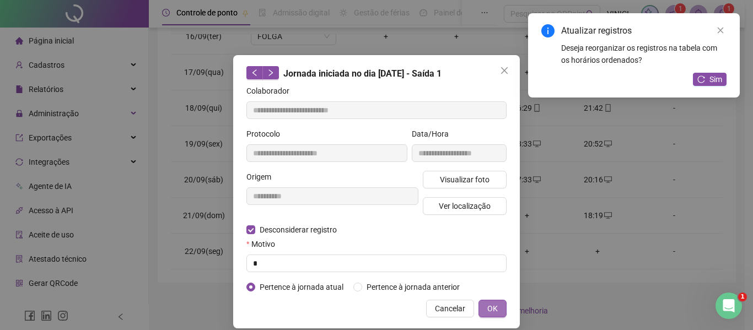
click at [486, 302] on button "OK" at bounding box center [493, 309] width 28 height 18
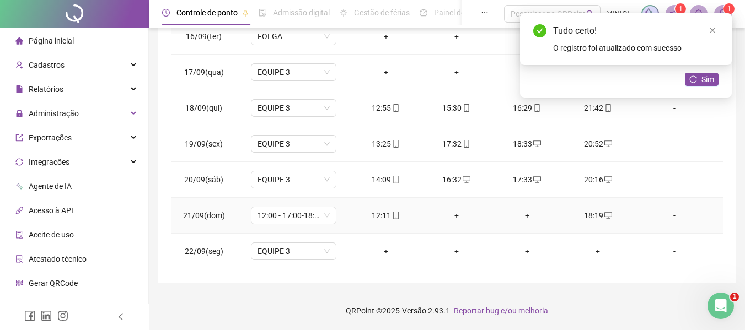
click at [452, 218] on div "+" at bounding box center [456, 216] width 53 height 12
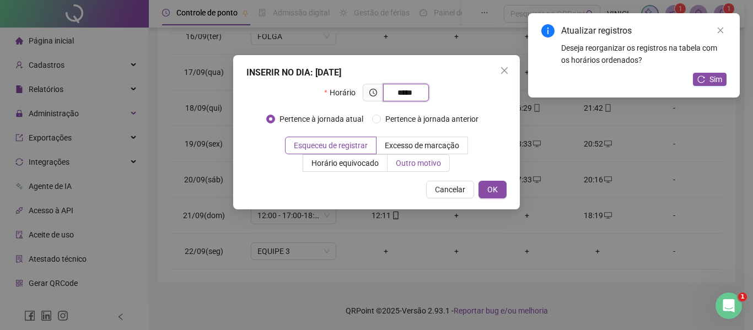
type input "*****"
click at [422, 164] on span "Outro motivo" at bounding box center [418, 163] width 45 height 9
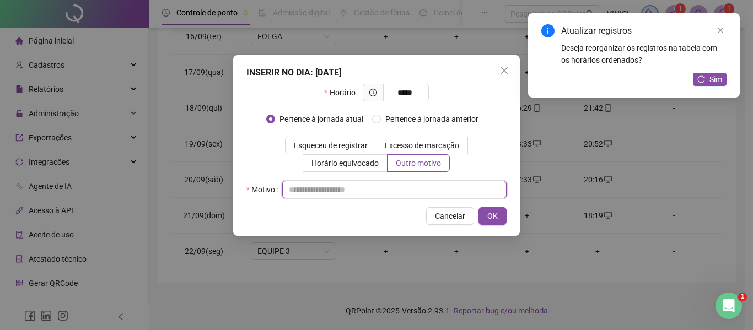
click at [403, 195] on input "text" at bounding box center [394, 190] width 224 height 18
type input "*"
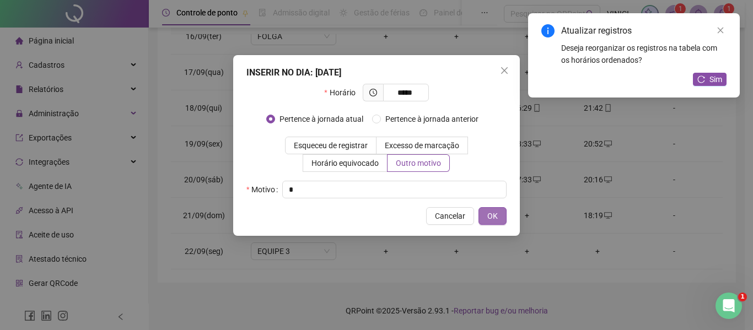
click at [500, 213] on button "OK" at bounding box center [493, 216] width 28 height 18
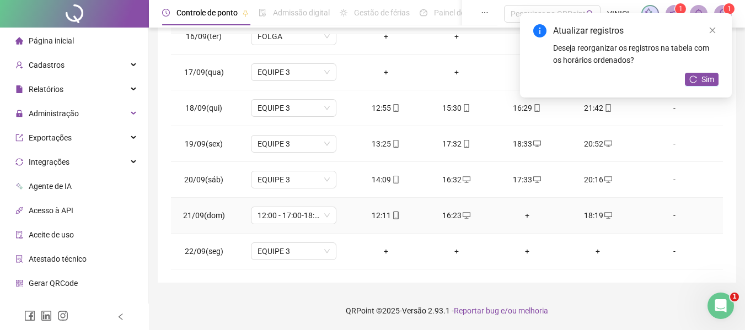
click at [524, 212] on div "+" at bounding box center [527, 216] width 53 height 12
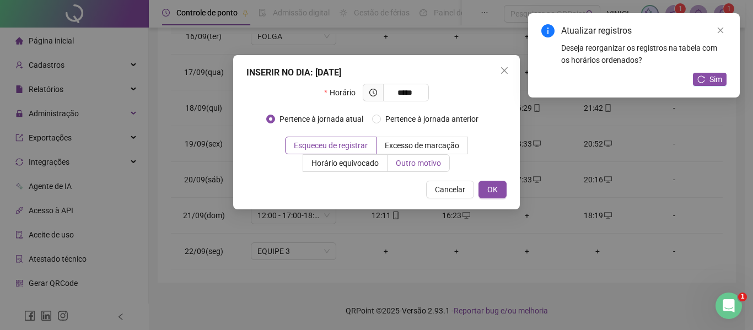
type input "*****"
click at [423, 159] on span "Outro motivo" at bounding box center [418, 163] width 45 height 9
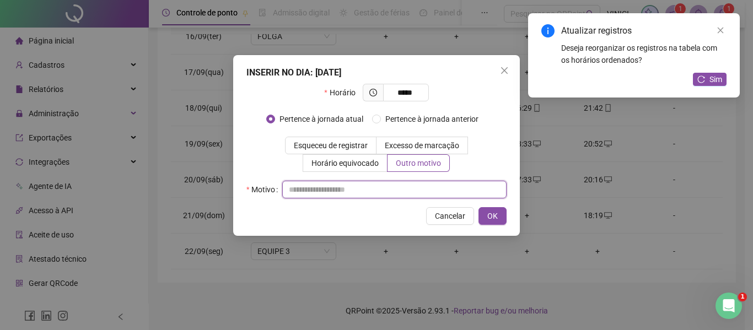
click at [420, 192] on input "text" at bounding box center [394, 190] width 224 height 18
type input "*"
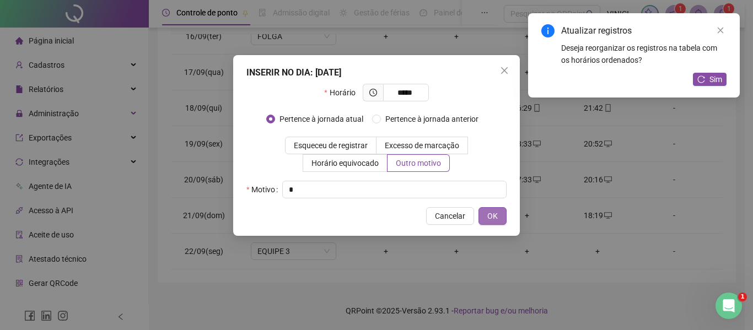
click at [500, 216] on button "OK" at bounding box center [493, 216] width 28 height 18
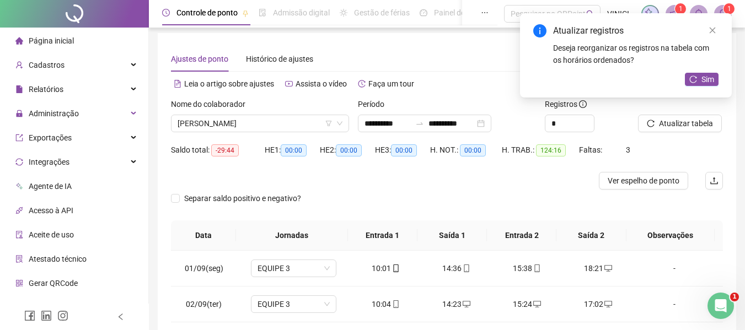
scroll to position [0, 0]
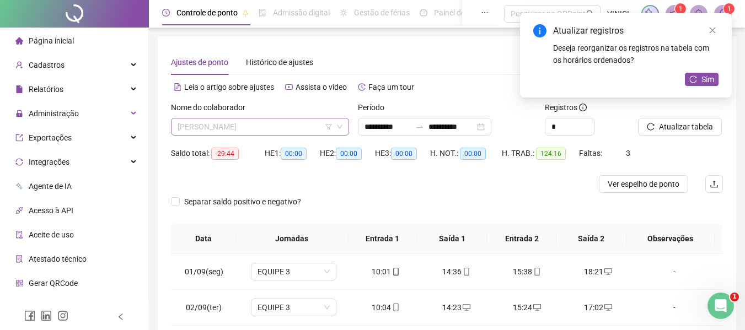
click at [273, 124] on span "[PERSON_NAME]" at bounding box center [260, 127] width 165 height 17
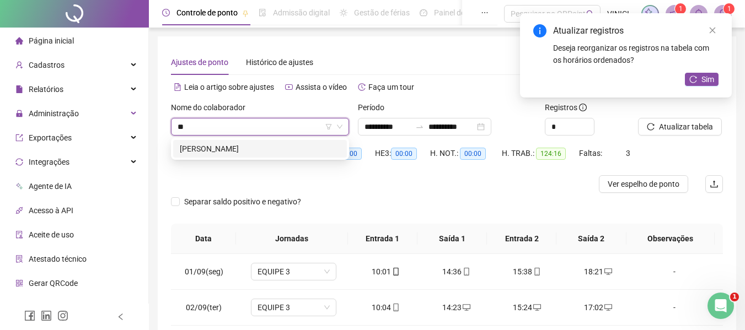
type input "***"
click at [269, 147] on div "[PERSON_NAME]" at bounding box center [260, 149] width 160 height 12
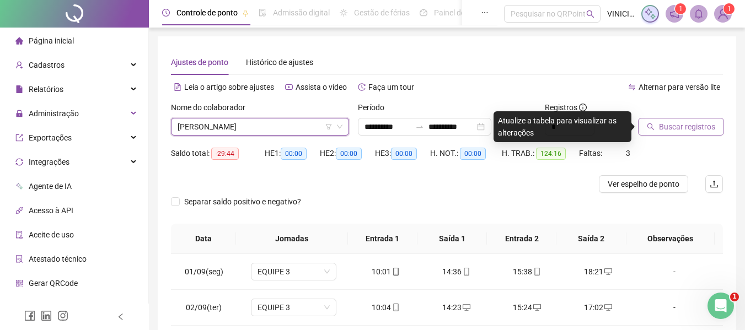
click at [672, 124] on span "Buscar registros" at bounding box center [687, 127] width 56 height 12
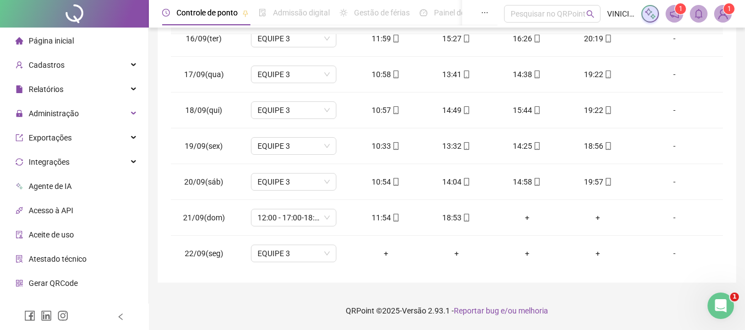
scroll to position [553, 0]
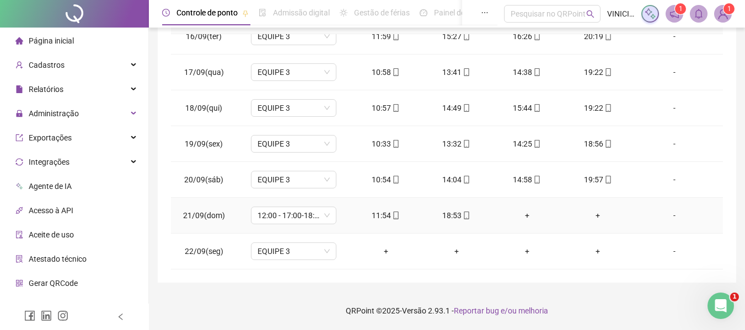
click at [590, 215] on div "+" at bounding box center [597, 216] width 53 height 12
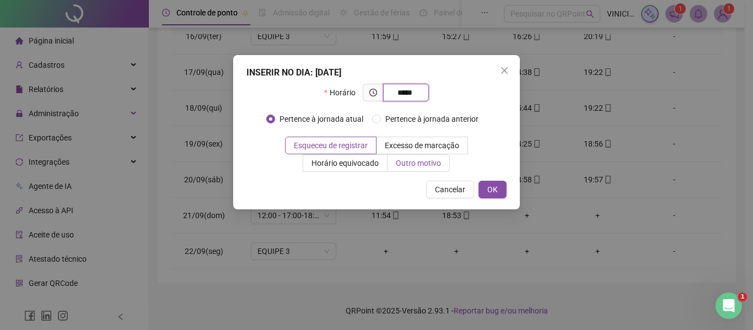
type input "*****"
click at [397, 163] on span "Outro motivo" at bounding box center [418, 163] width 45 height 9
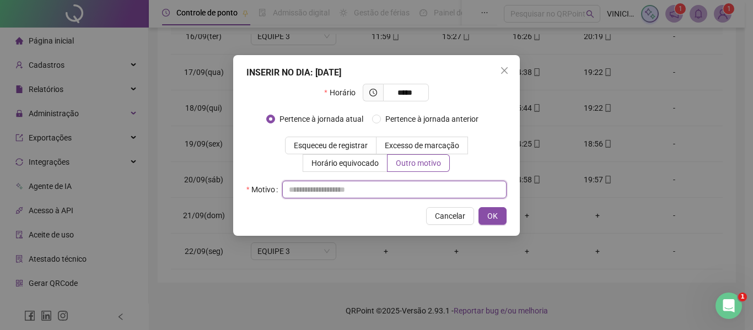
click at [383, 188] on input "text" at bounding box center [394, 190] width 224 height 18
type input "*"
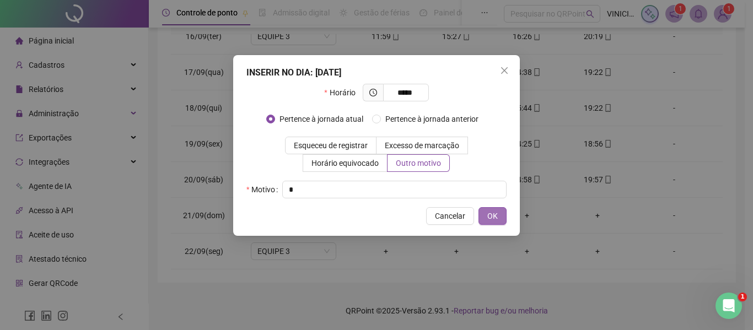
click at [498, 220] on button "OK" at bounding box center [493, 216] width 28 height 18
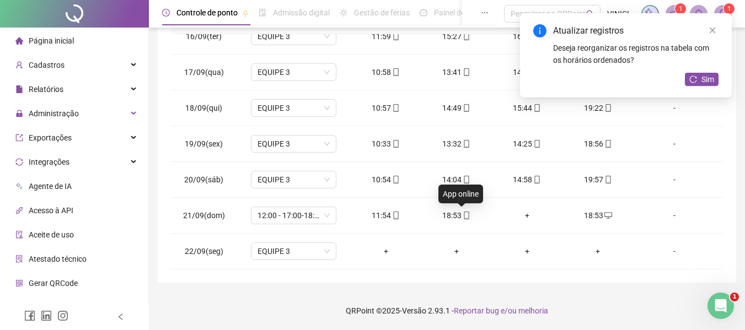
click at [463, 214] on icon "mobile" at bounding box center [467, 216] width 8 height 8
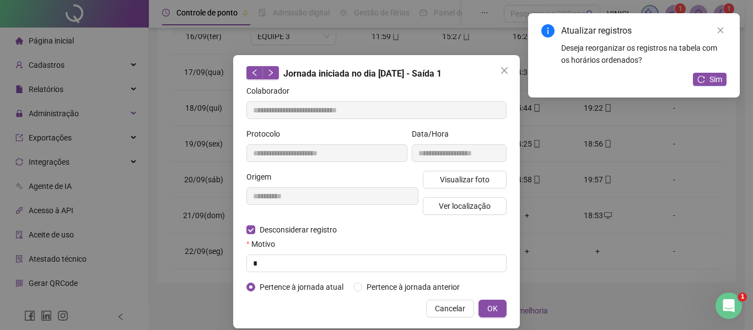
type input "**********"
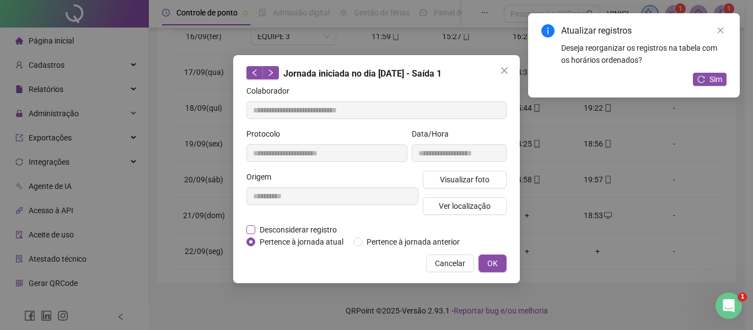
click at [280, 230] on span "Desconsiderar registro" at bounding box center [298, 230] width 86 height 12
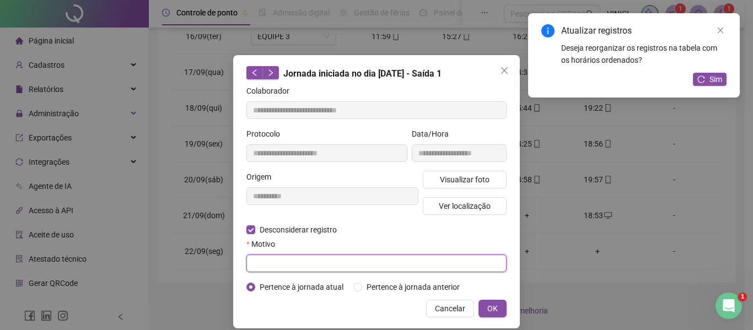
click at [283, 263] on input "text" at bounding box center [376, 264] width 260 height 18
type input "*"
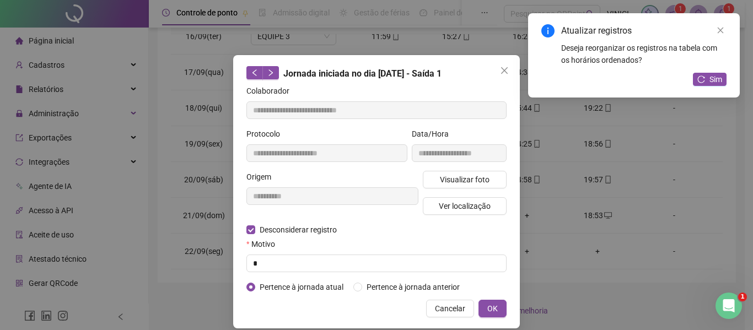
click at [485, 318] on div "**********" at bounding box center [376, 191] width 287 height 273
click at [487, 309] on span "OK" at bounding box center [492, 309] width 10 height 12
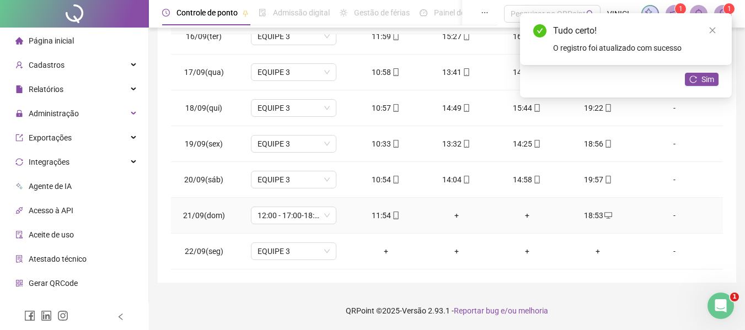
click at [450, 215] on div "+" at bounding box center [456, 216] width 53 height 12
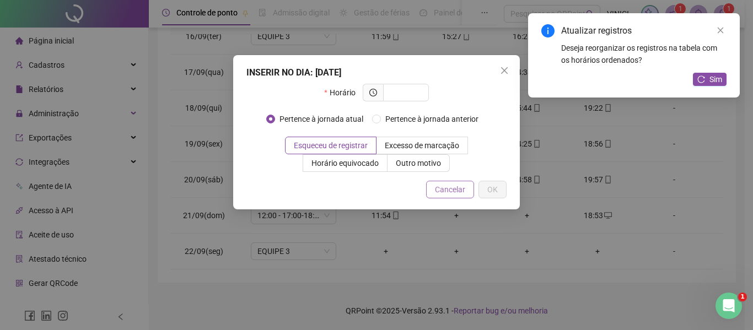
click at [454, 192] on span "Cancelar" at bounding box center [450, 190] width 30 height 12
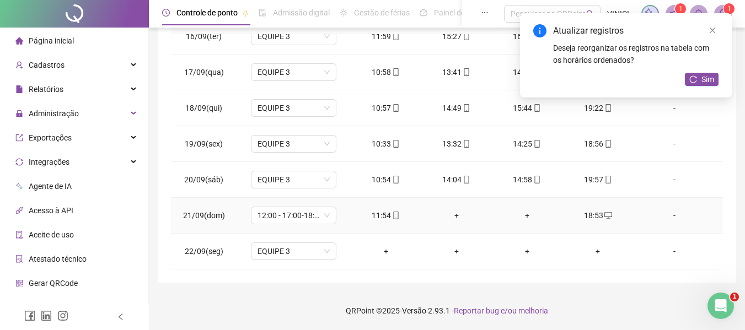
click at [448, 214] on div "+" at bounding box center [456, 216] width 53 height 12
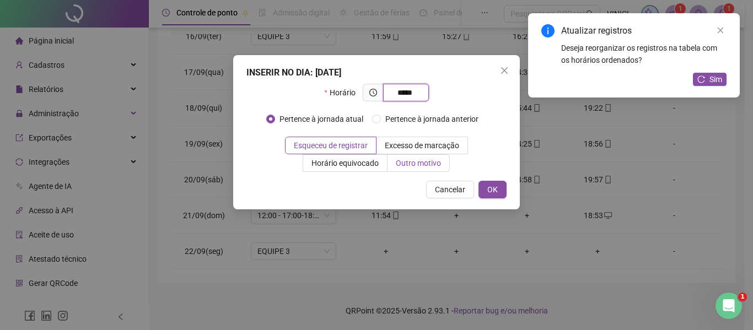
type input "*****"
click at [416, 159] on span "Outro motivo" at bounding box center [418, 163] width 45 height 9
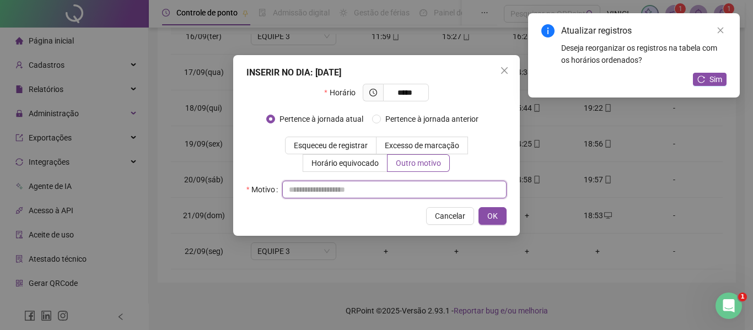
click at [428, 186] on input "text" at bounding box center [394, 190] width 224 height 18
type input "*"
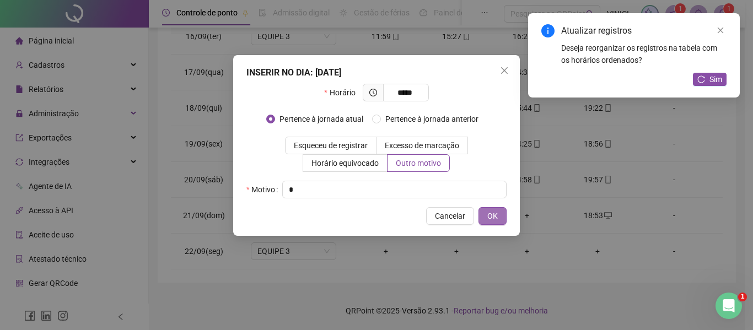
click at [485, 213] on button "OK" at bounding box center [493, 216] width 28 height 18
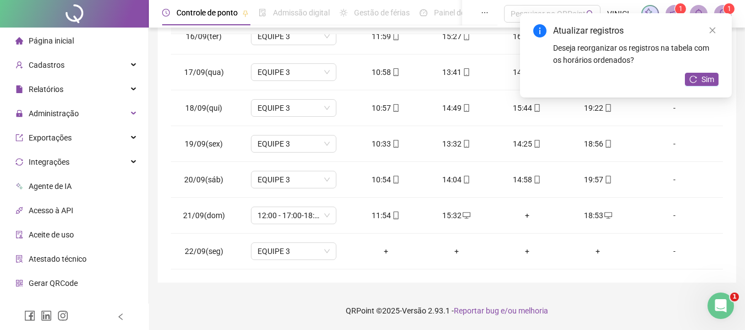
click at [519, 213] on div "+" at bounding box center [527, 216] width 53 height 12
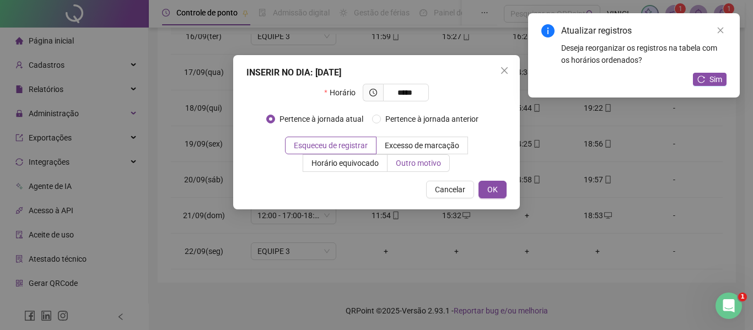
type input "*****"
click at [432, 168] on span "Outro motivo" at bounding box center [418, 163] width 45 height 9
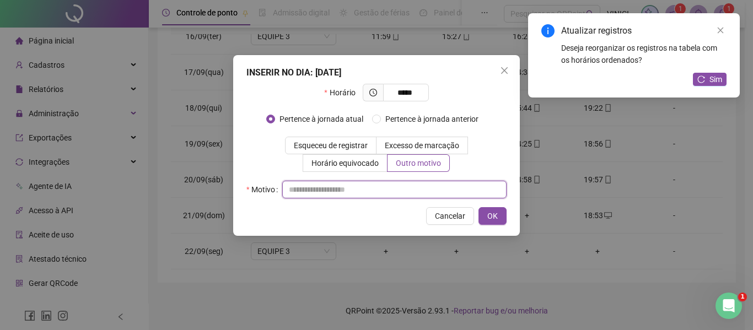
click at [432, 193] on input "text" at bounding box center [394, 190] width 224 height 18
type input "*"
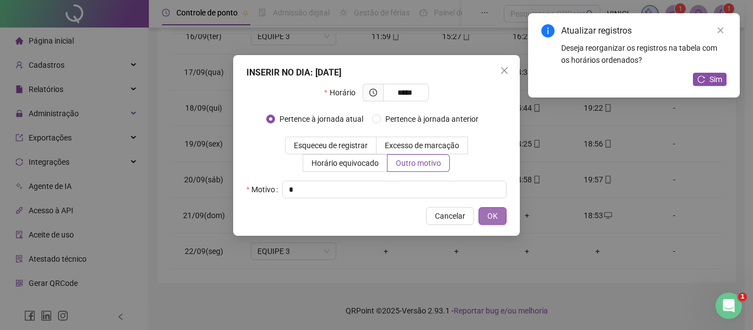
click at [497, 211] on span "OK" at bounding box center [492, 216] width 10 height 12
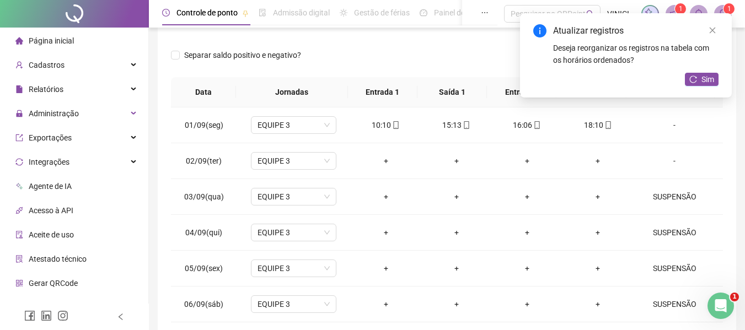
scroll to position [0, 0]
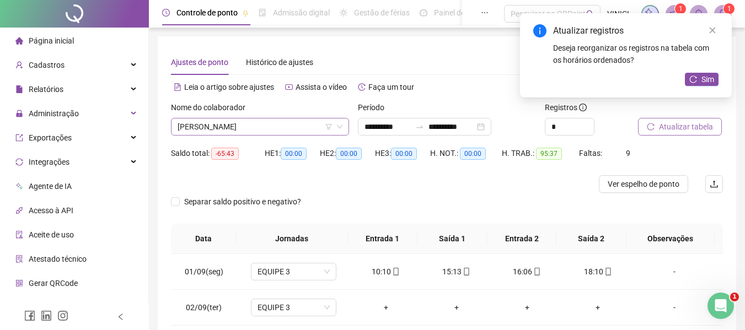
click at [265, 127] on span "[PERSON_NAME]" at bounding box center [260, 127] width 165 height 17
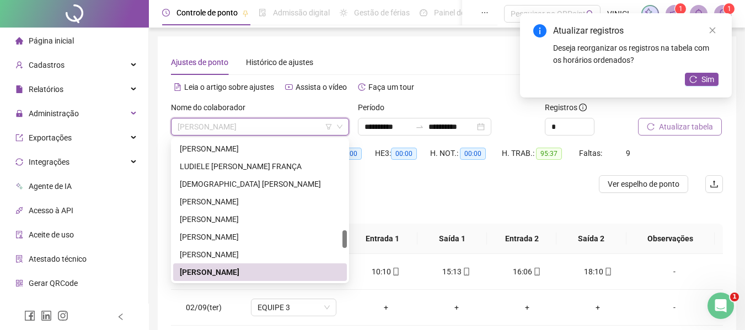
paste input "**********"
type input "**********"
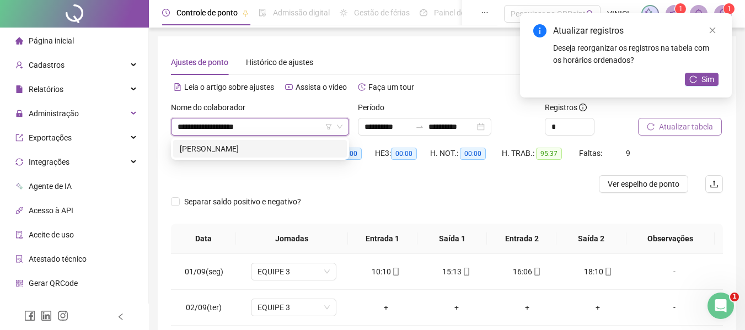
click at [271, 143] on div "[PERSON_NAME]" at bounding box center [260, 149] width 160 height 12
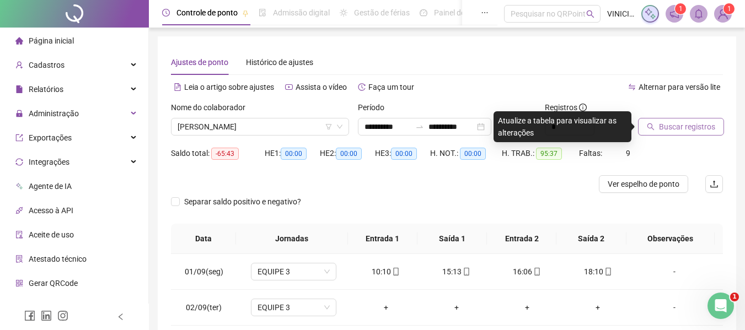
click at [712, 125] on span "Buscar registros" at bounding box center [687, 127] width 56 height 12
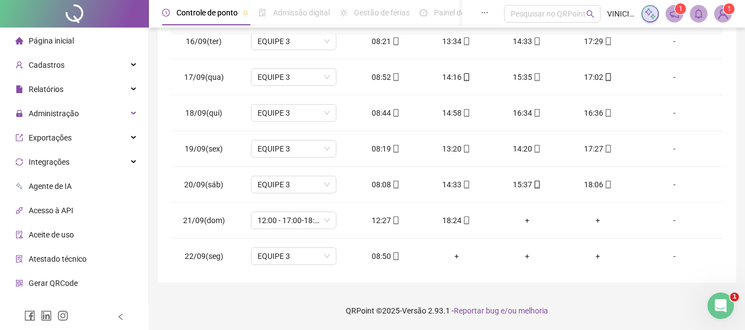
scroll to position [553, 0]
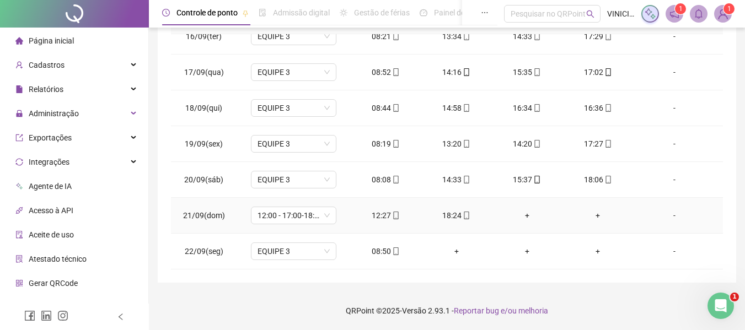
click at [595, 213] on div "+" at bounding box center [597, 216] width 53 height 12
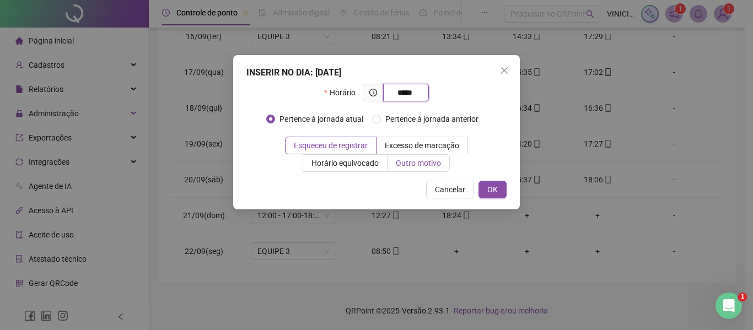
type input "*****"
click at [395, 159] on label "Outro motivo" at bounding box center [419, 163] width 62 height 18
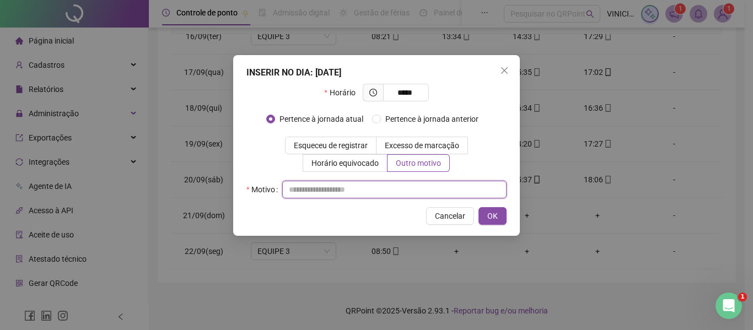
click at [392, 185] on input "text" at bounding box center [394, 190] width 224 height 18
type input "*"
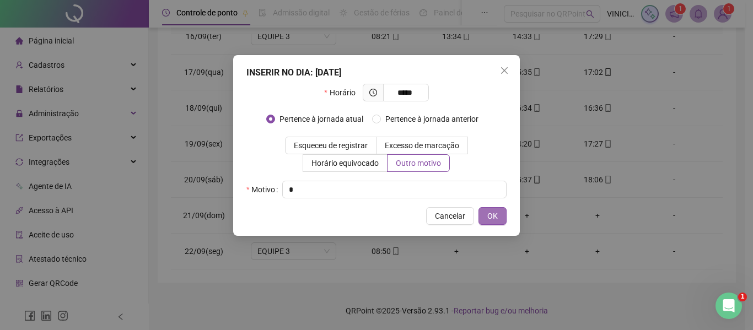
click at [498, 224] on button "OK" at bounding box center [493, 216] width 28 height 18
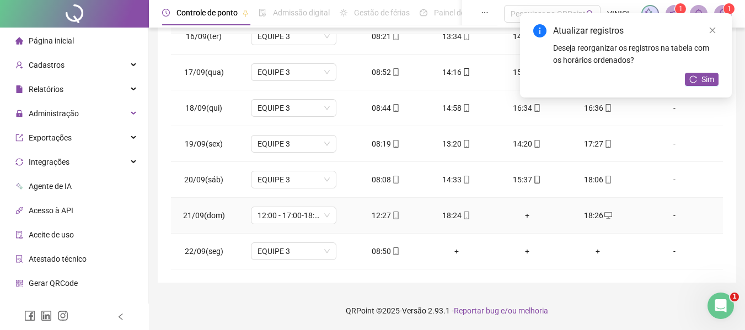
click at [463, 216] on icon "mobile" at bounding box center [467, 216] width 8 height 8
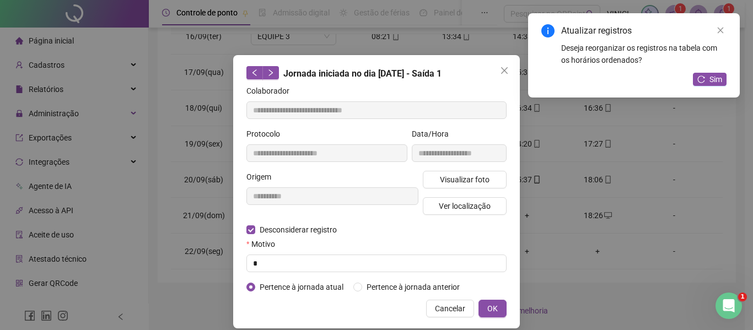
type input "**********"
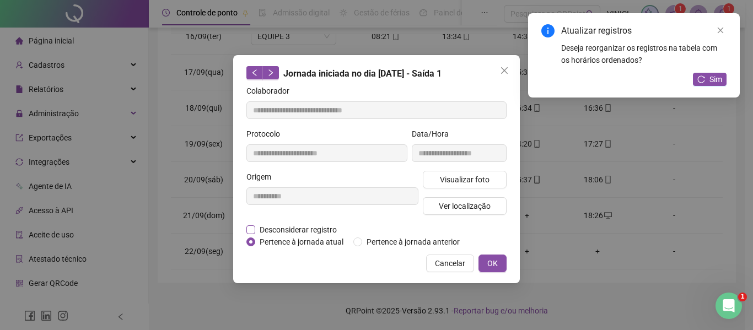
click at [289, 233] on span "Desconsiderar registro" at bounding box center [298, 230] width 86 height 12
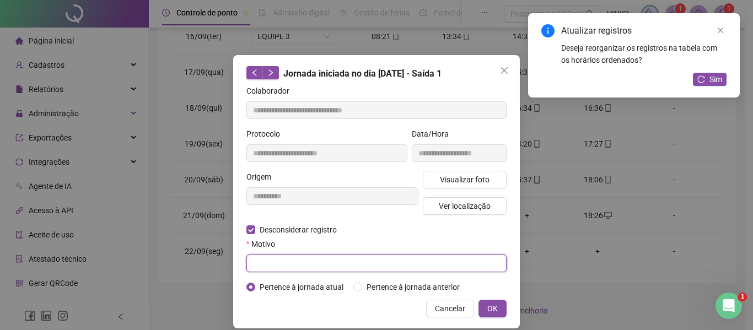
click at [288, 262] on input "text" at bounding box center [376, 264] width 260 height 18
type input "*"
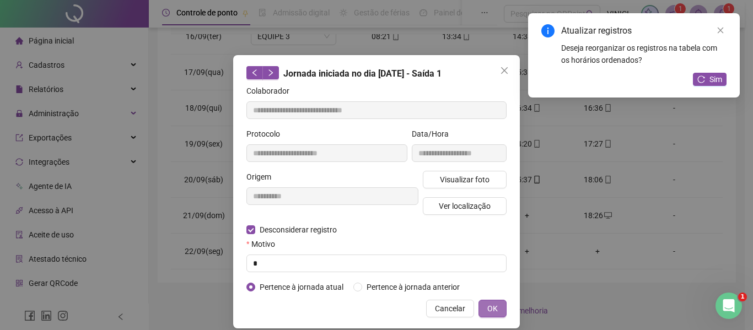
click at [501, 310] on button "OK" at bounding box center [493, 309] width 28 height 18
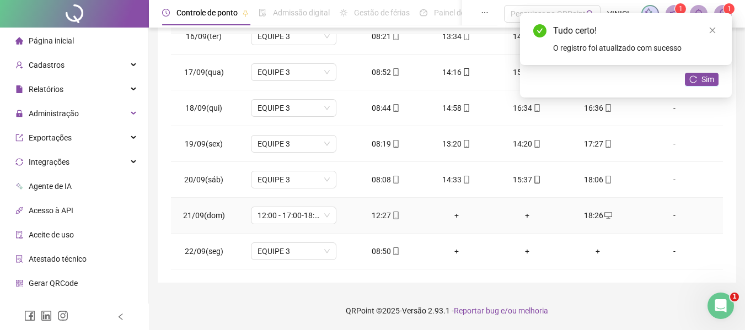
click at [453, 213] on div "+" at bounding box center [456, 216] width 53 height 12
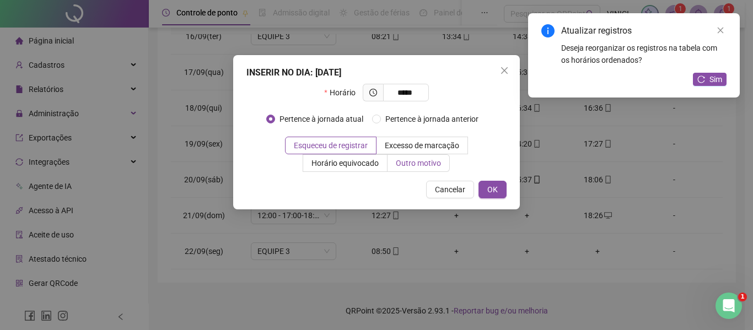
type input "*****"
drag, startPoint x: 438, startPoint y: 162, endPoint x: 420, endPoint y: 173, distance: 20.8
click at [437, 162] on span "Outro motivo" at bounding box center [418, 163] width 45 height 9
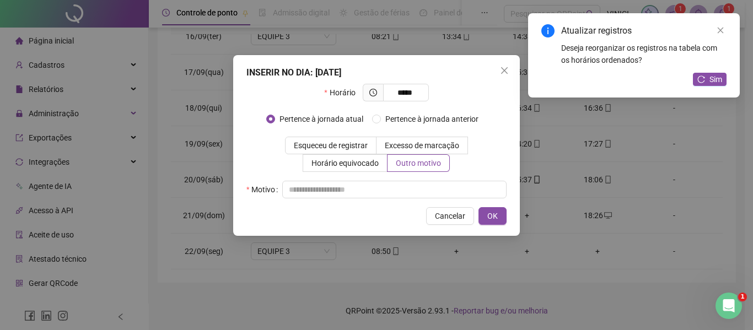
click at [397, 200] on div "INSERIR NO DIA : [DATE] Horário ***** Pertence à jornada atual Pertence à jorna…" at bounding box center [376, 145] width 287 height 181
click at [398, 198] on div "INSERIR NO DIA : [DATE] Horário ***** Pertence à jornada atual Pertence à jorna…" at bounding box center [376, 145] width 287 height 181
click at [404, 195] on input "text" at bounding box center [394, 190] width 224 height 18
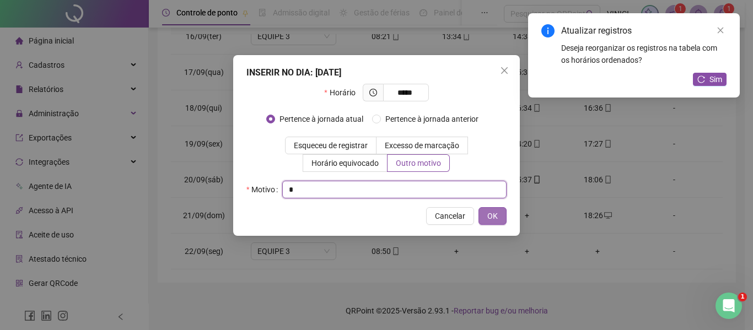
type input "*"
click at [495, 218] on span "OK" at bounding box center [492, 216] width 10 height 12
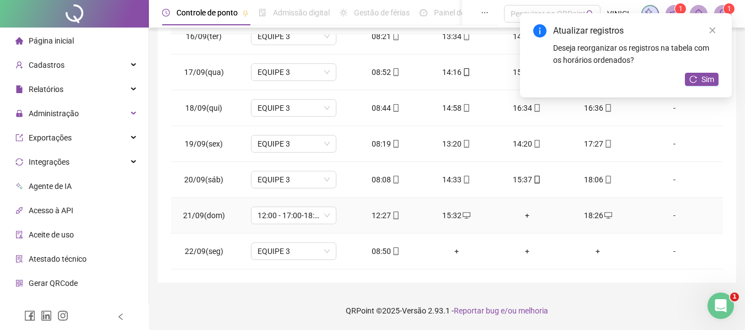
click at [522, 214] on div "+" at bounding box center [527, 216] width 53 height 12
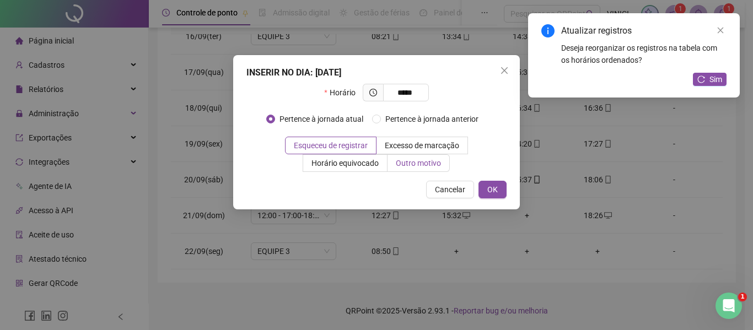
type input "*****"
click at [421, 167] on span "Outro motivo" at bounding box center [418, 163] width 45 height 9
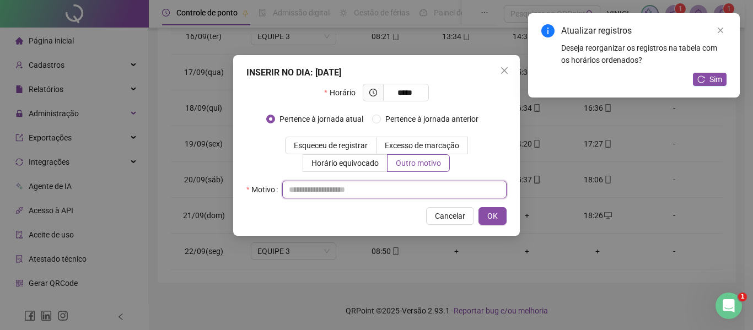
click at [411, 191] on input "text" at bounding box center [394, 190] width 224 height 18
type input "*"
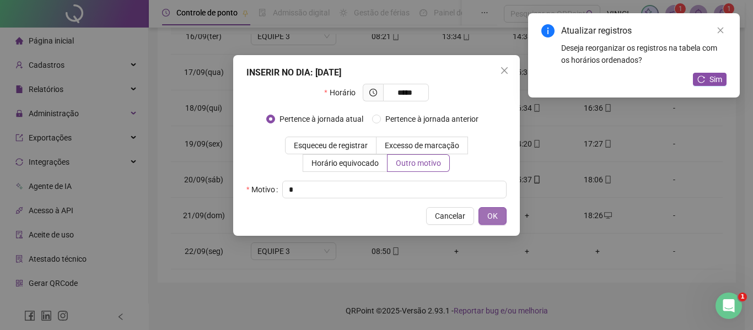
click at [498, 223] on button "OK" at bounding box center [493, 216] width 28 height 18
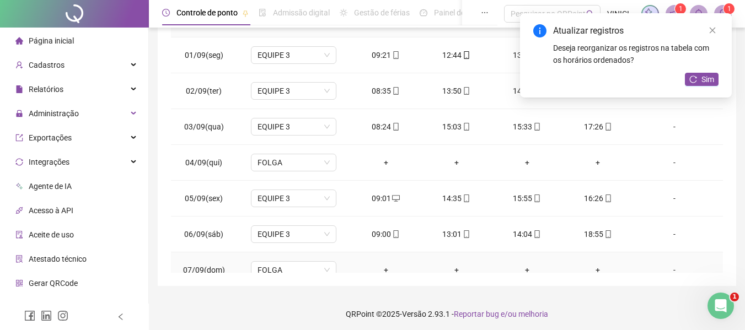
scroll to position [0, 0]
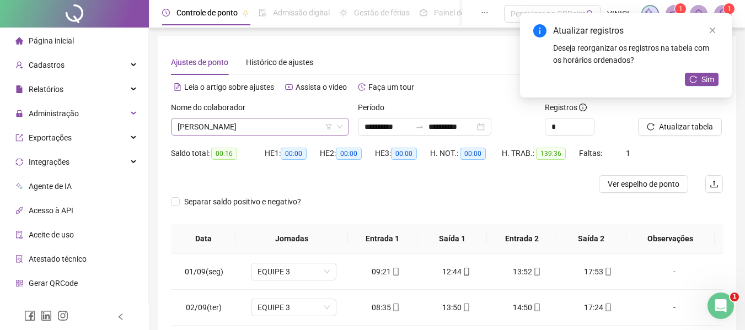
click at [249, 125] on span "[PERSON_NAME]" at bounding box center [260, 127] width 165 height 17
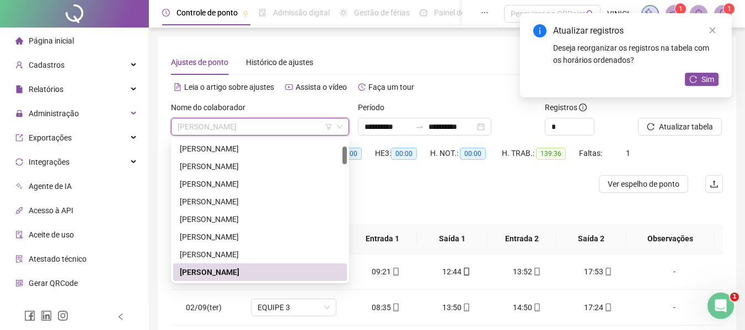
paste input "**********"
type input "**********"
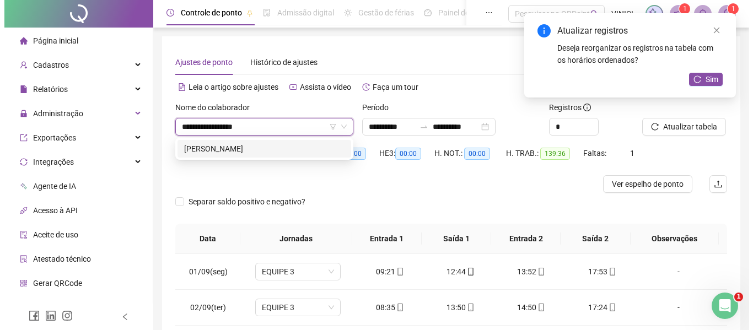
scroll to position [0, 0]
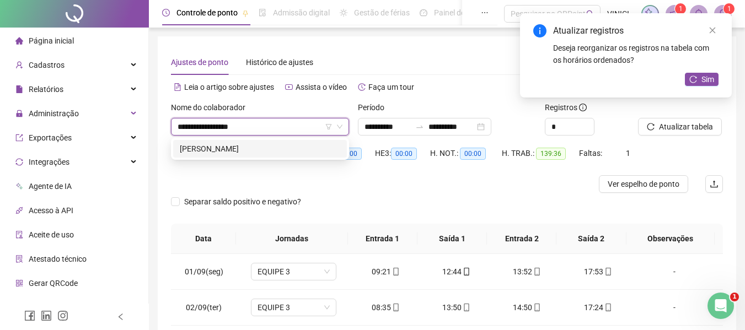
click at [289, 150] on div "[PERSON_NAME]" at bounding box center [260, 149] width 160 height 12
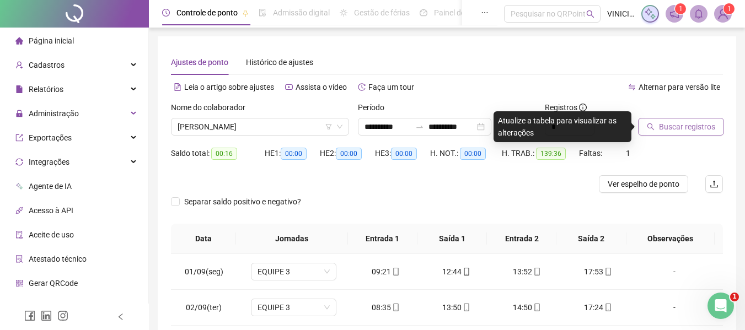
click at [702, 122] on span "Buscar registros" at bounding box center [687, 127] width 56 height 12
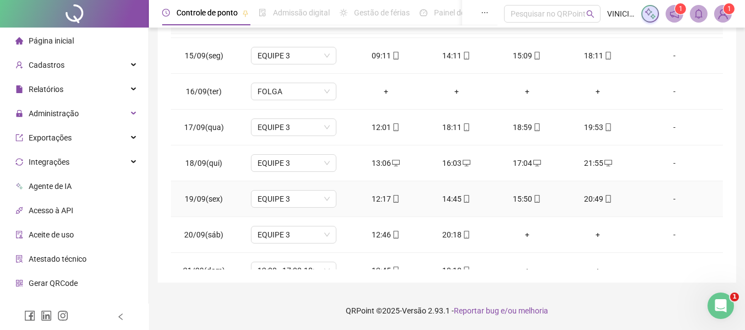
scroll to position [553, 0]
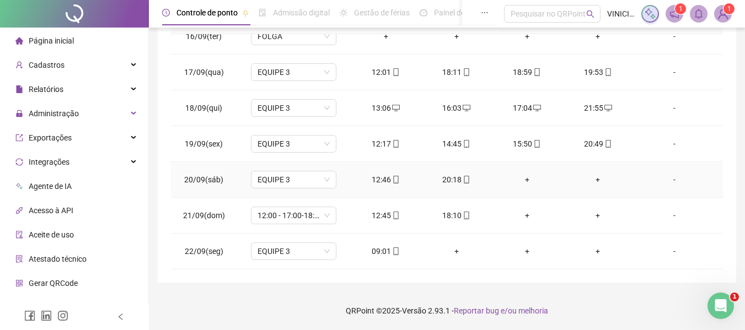
click at [588, 175] on div "+" at bounding box center [597, 180] width 53 height 12
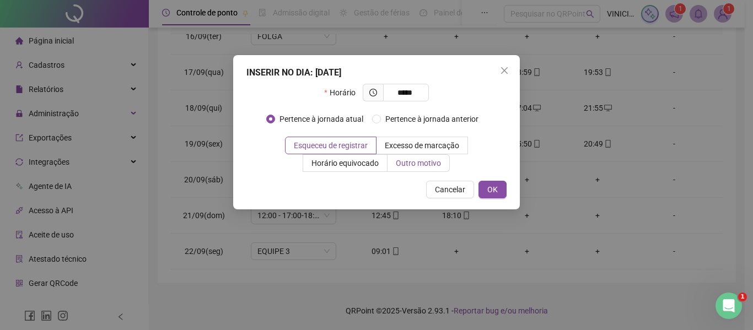
type input "*****"
click at [426, 163] on span "Outro motivo" at bounding box center [418, 163] width 45 height 9
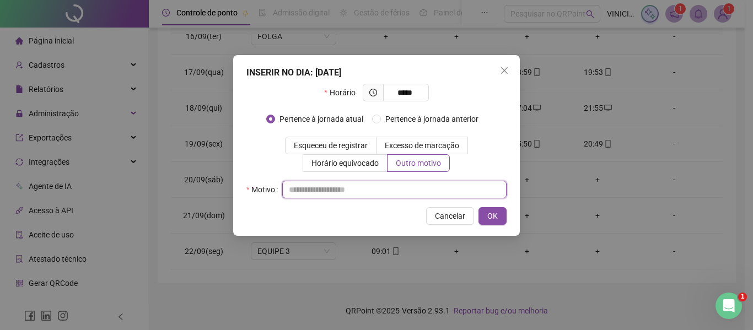
click at [422, 191] on input "text" at bounding box center [394, 190] width 224 height 18
type input "*"
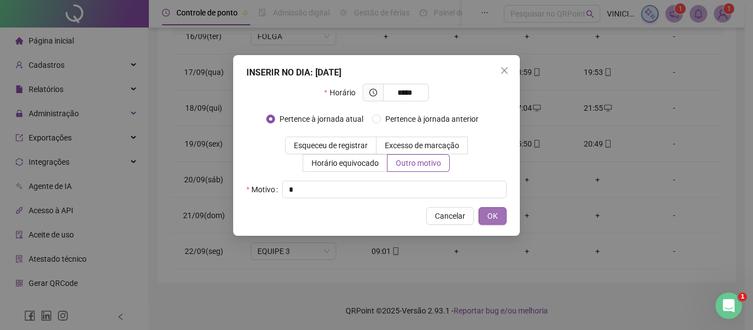
click at [496, 218] on span "OK" at bounding box center [492, 216] width 10 height 12
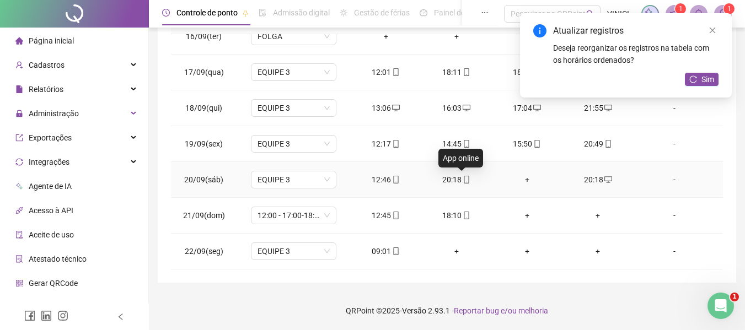
click at [464, 176] on icon "mobile" at bounding box center [466, 180] width 5 height 8
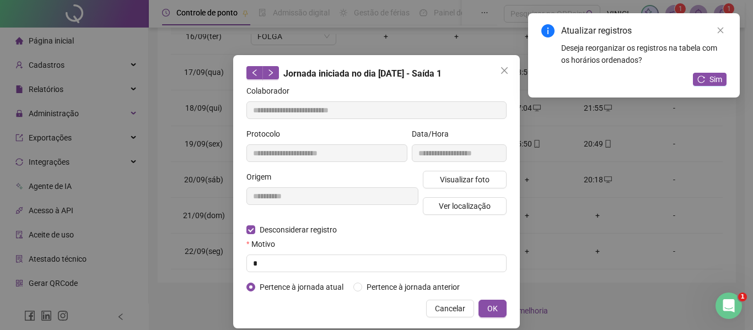
type input "**********"
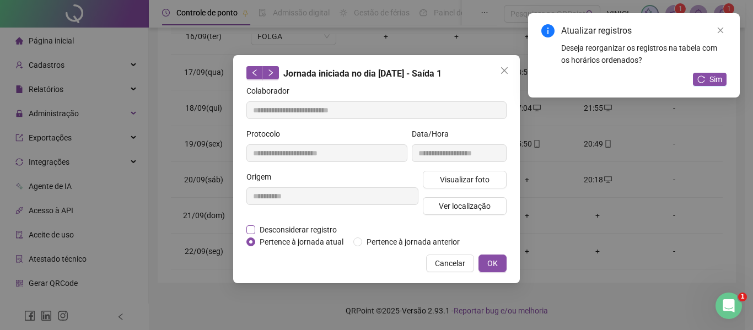
click at [269, 235] on span "Desconsiderar registro" at bounding box center [298, 230] width 86 height 12
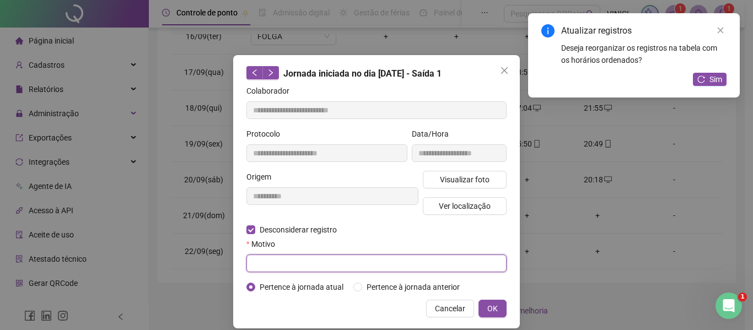
click at [262, 263] on input "text" at bounding box center [376, 264] width 260 height 18
type input "*"
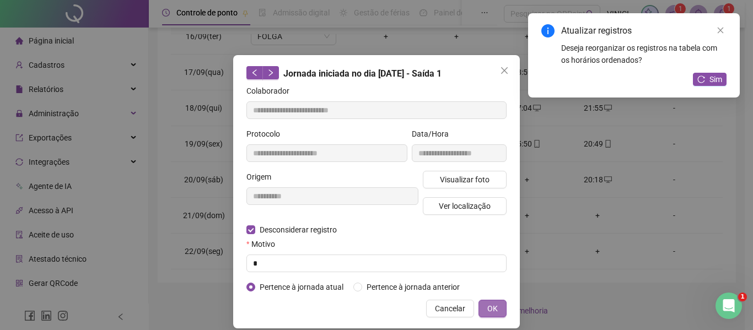
click at [487, 304] on span "OK" at bounding box center [492, 309] width 10 height 12
click at [492, 309] on span "OK" at bounding box center [492, 309] width 10 height 12
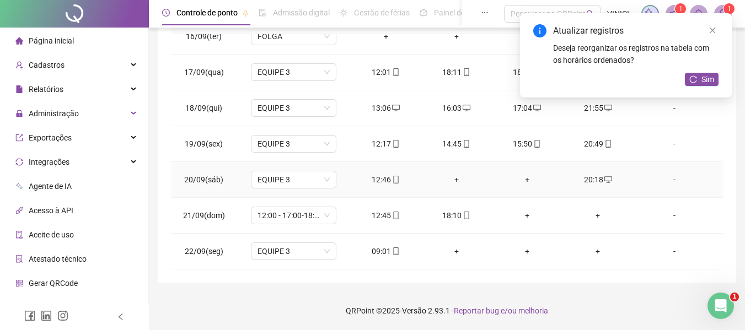
click at [452, 180] on div "+" at bounding box center [456, 180] width 53 height 12
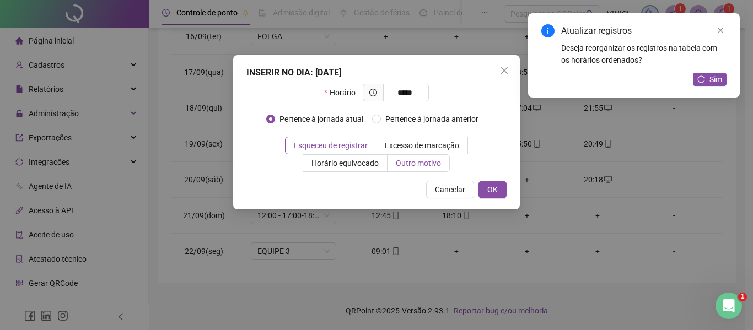
type input "*****"
click at [433, 167] on span "Outro motivo" at bounding box center [418, 163] width 45 height 9
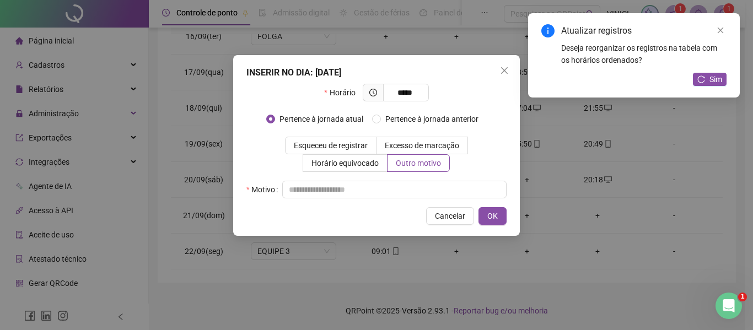
click at [408, 203] on div "INSERIR NO DIA : [DATE] Horário ***** Pertence à jornada atual Pertence à jorna…" at bounding box center [376, 145] width 287 height 181
click at [411, 192] on input "text" at bounding box center [394, 190] width 224 height 18
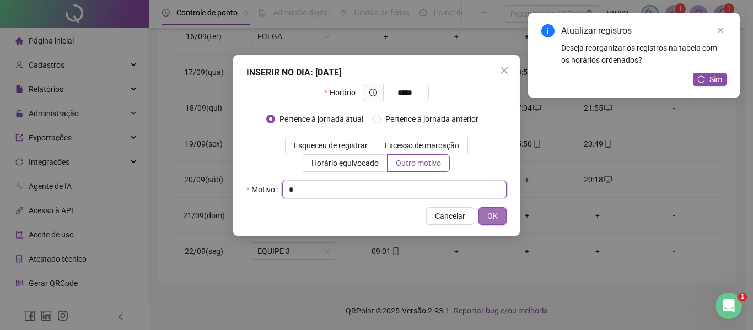
type input "*"
click at [491, 213] on span "OK" at bounding box center [492, 216] width 10 height 12
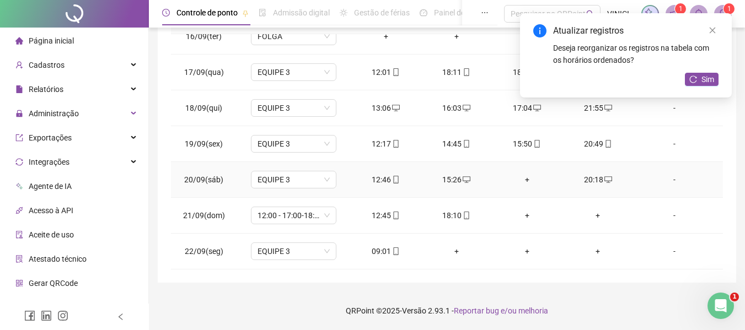
click at [519, 175] on div "+" at bounding box center [527, 180] width 53 height 12
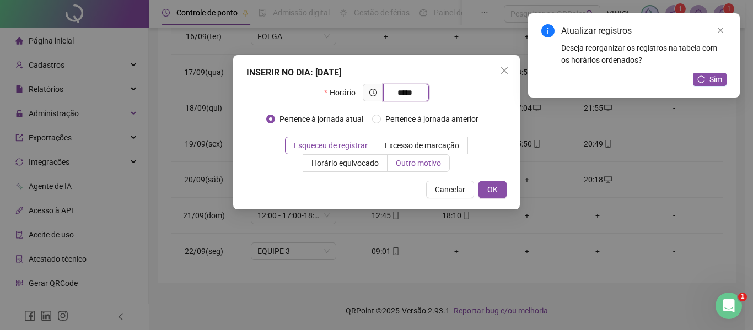
type input "*****"
click at [417, 165] on span "Outro motivo" at bounding box center [418, 163] width 45 height 9
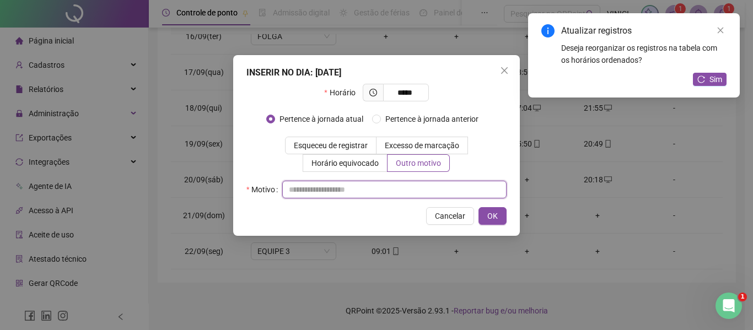
click at [416, 184] on input "text" at bounding box center [394, 190] width 224 height 18
type input "*"
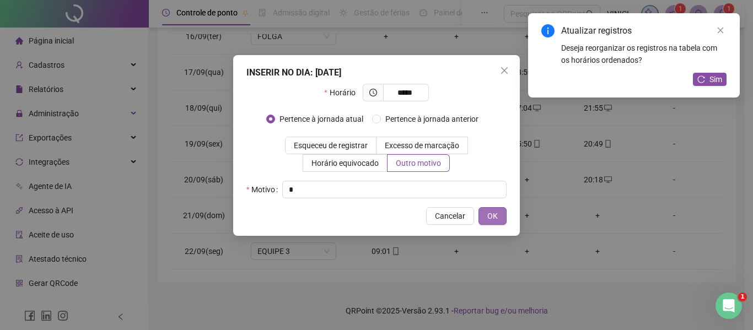
click at [487, 213] on span "OK" at bounding box center [492, 216] width 10 height 12
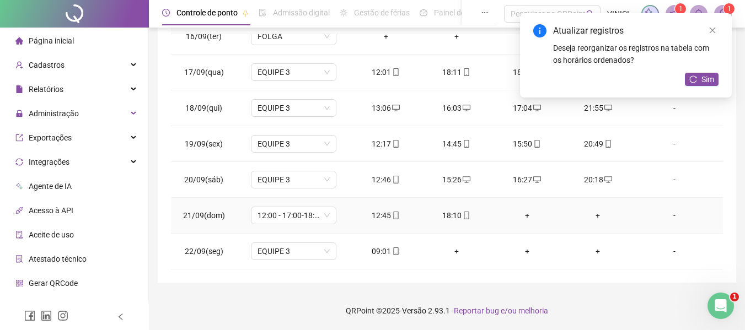
click at [595, 213] on div "+" at bounding box center [597, 216] width 53 height 12
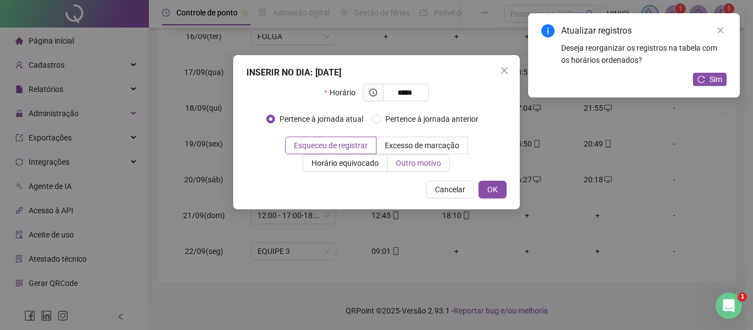
type input "*****"
click at [423, 165] on span "Outro motivo" at bounding box center [418, 163] width 45 height 9
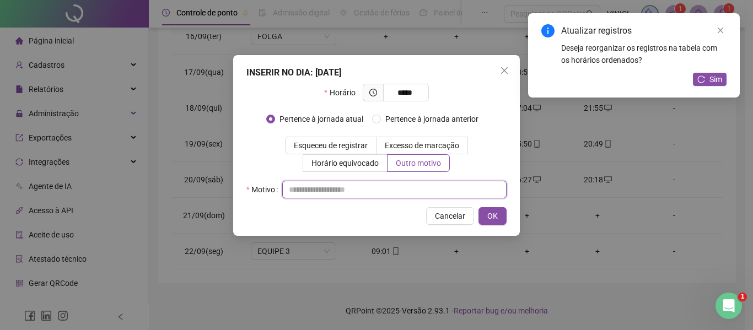
click at [410, 186] on input "text" at bounding box center [394, 190] width 224 height 18
type input "*"
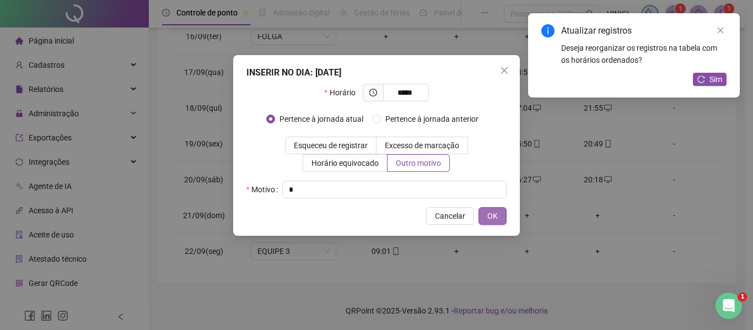
click at [497, 214] on span "OK" at bounding box center [492, 216] width 10 height 12
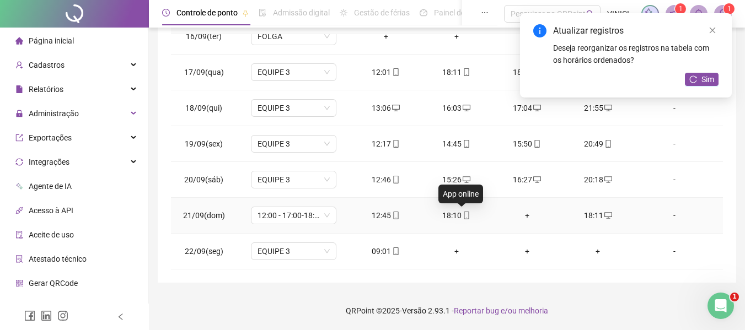
click at [463, 217] on icon "mobile" at bounding box center [467, 216] width 8 height 8
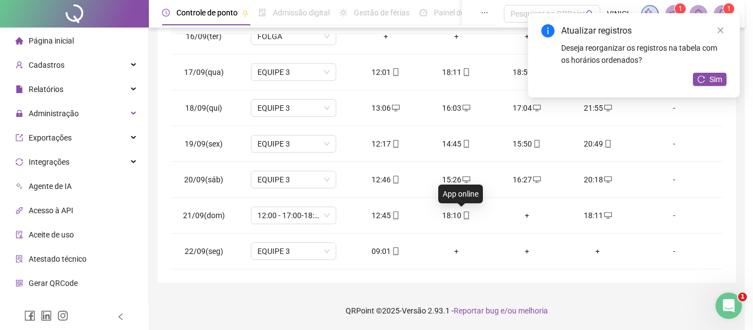
type input "**********"
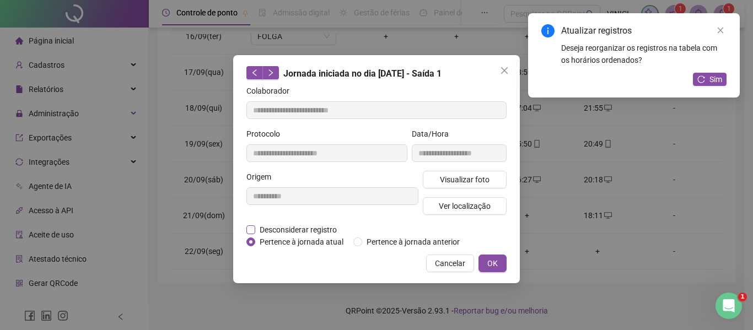
click at [287, 228] on span "Desconsiderar registro" at bounding box center [298, 230] width 86 height 12
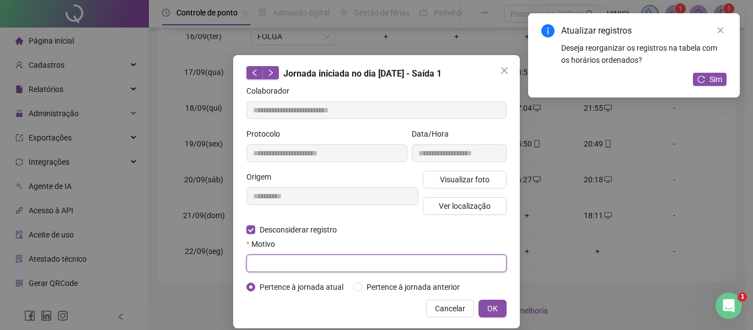
click at [292, 256] on input "text" at bounding box center [376, 264] width 260 height 18
type input "*"
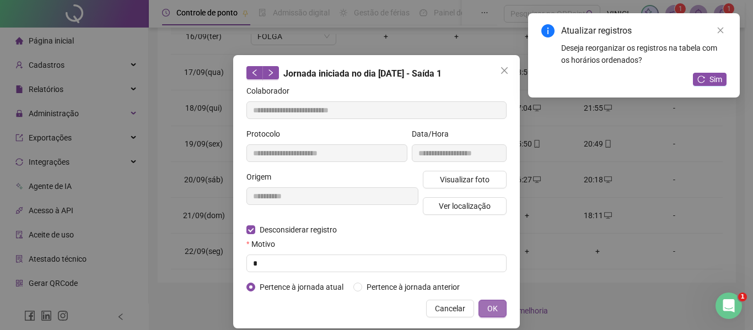
click at [487, 303] on span "OK" at bounding box center [492, 309] width 10 height 12
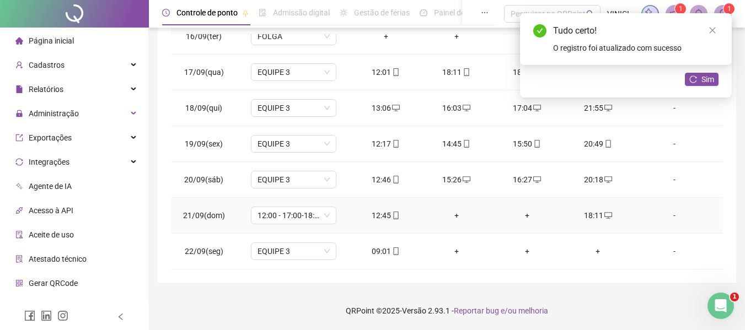
click at [454, 210] on div "+" at bounding box center [456, 216] width 53 height 12
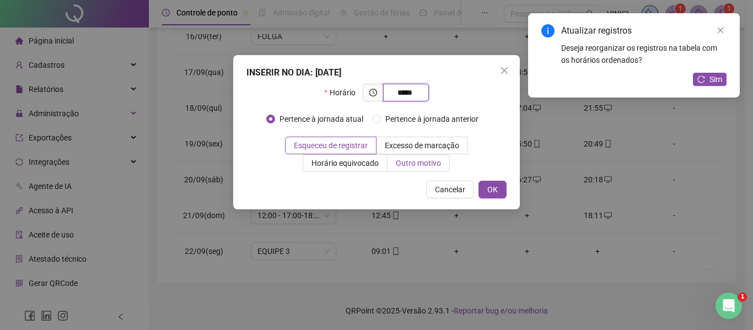
type input "*****"
click at [410, 160] on span "Outro motivo" at bounding box center [418, 163] width 45 height 9
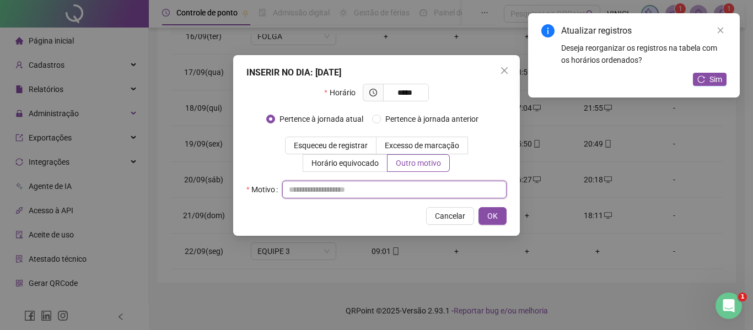
click at [400, 183] on input "text" at bounding box center [394, 190] width 224 height 18
type input "*"
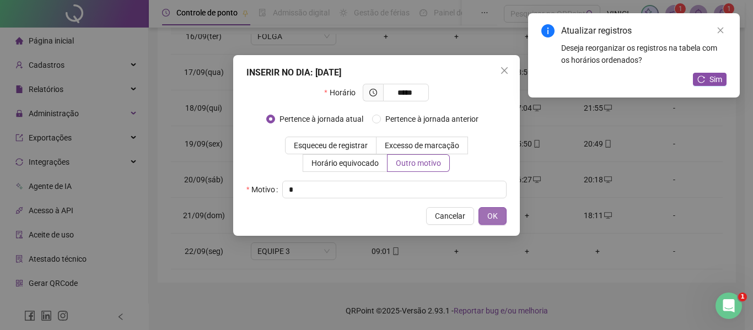
click at [501, 213] on button "OK" at bounding box center [493, 216] width 28 height 18
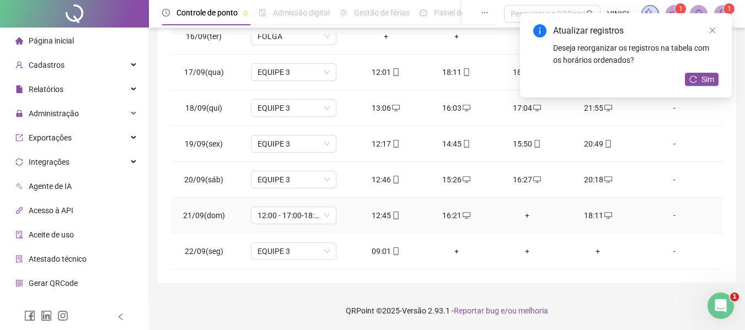
click at [524, 218] on div "+" at bounding box center [527, 216] width 53 height 12
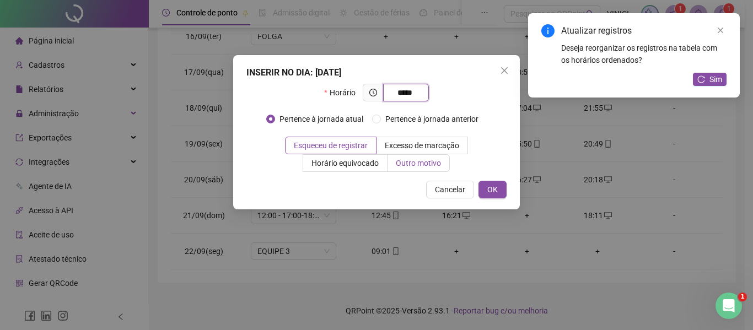
type input "*****"
click at [422, 167] on span "Outro motivo" at bounding box center [418, 163] width 45 height 9
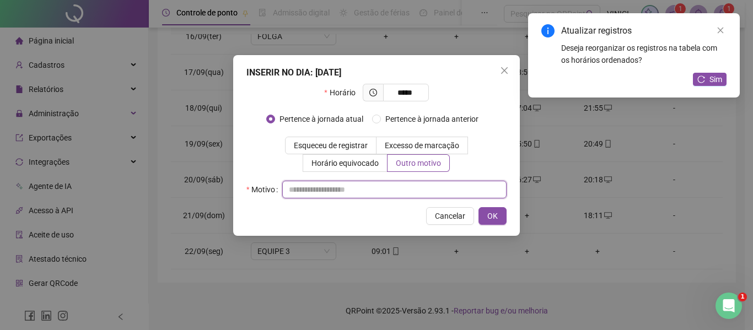
click at [415, 190] on input "text" at bounding box center [394, 190] width 224 height 18
type input "*"
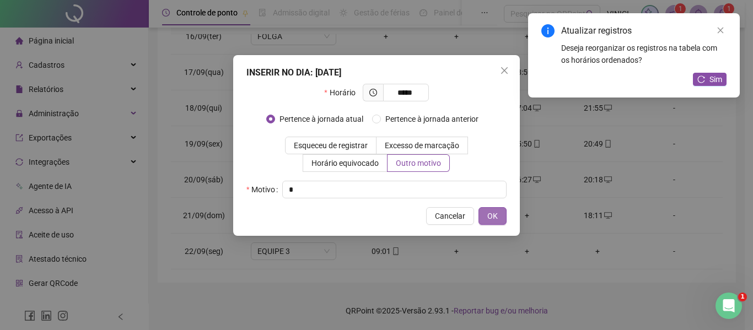
click at [493, 214] on span "OK" at bounding box center [492, 216] width 10 height 12
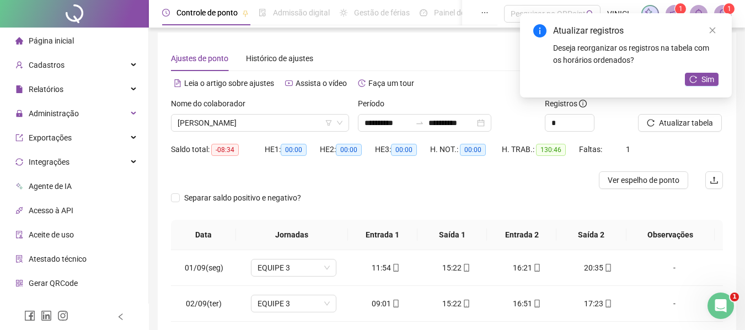
scroll to position [0, 0]
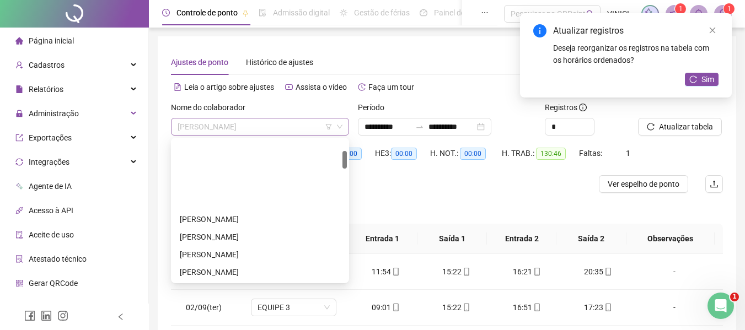
click at [279, 127] on span "[PERSON_NAME]" at bounding box center [260, 127] width 165 height 17
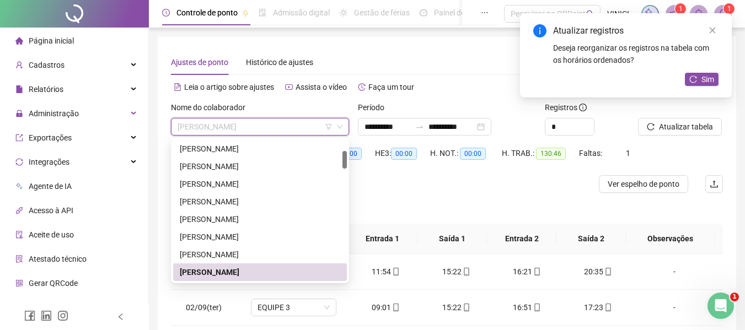
paste input "**********"
type input "**********"
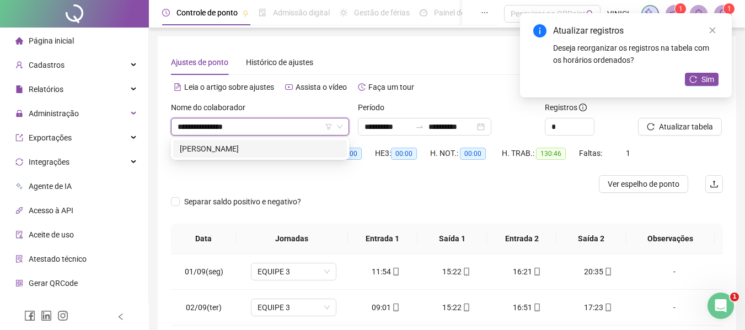
click at [267, 149] on div "[PERSON_NAME]" at bounding box center [260, 149] width 160 height 12
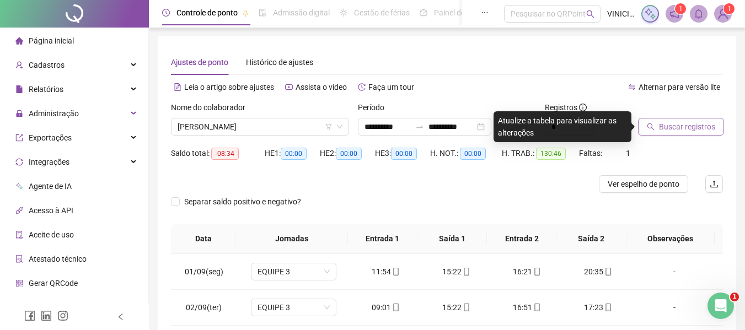
click at [676, 128] on span "Buscar registros" at bounding box center [687, 127] width 56 height 12
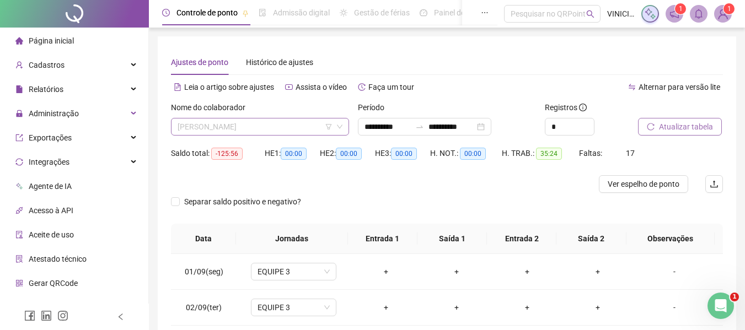
click at [274, 122] on span "[PERSON_NAME]" at bounding box center [260, 127] width 165 height 17
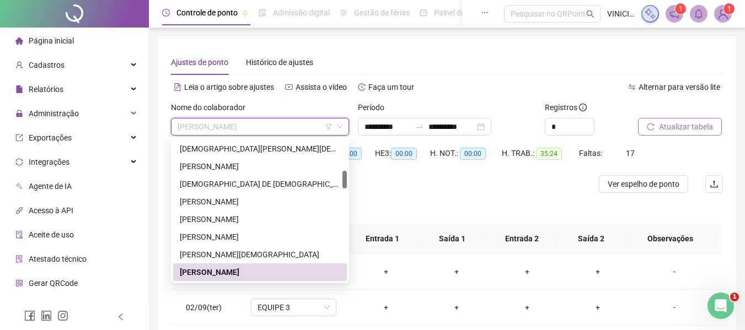
paste input "**********"
type input "**********"
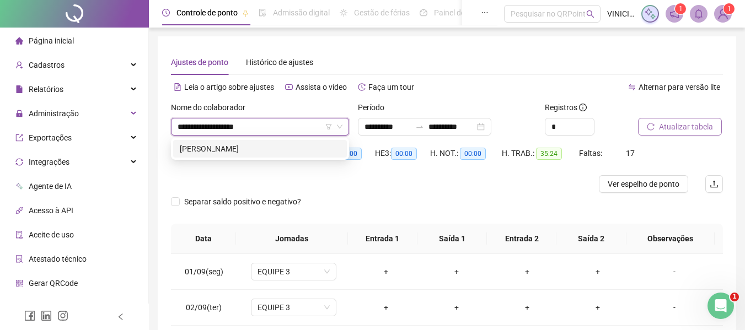
scroll to position [0, 0]
click at [278, 147] on div "[PERSON_NAME]" at bounding box center [260, 149] width 160 height 12
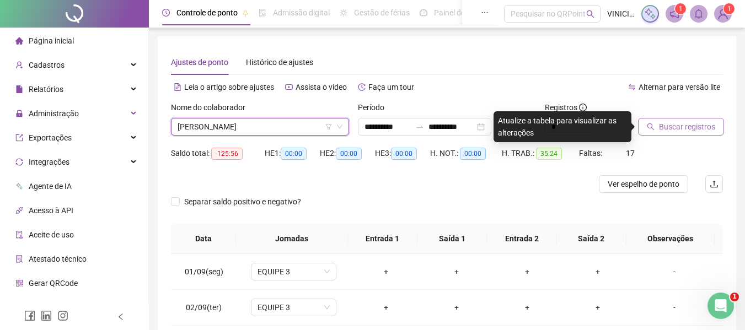
click at [664, 128] on span "Buscar registros" at bounding box center [687, 127] width 56 height 12
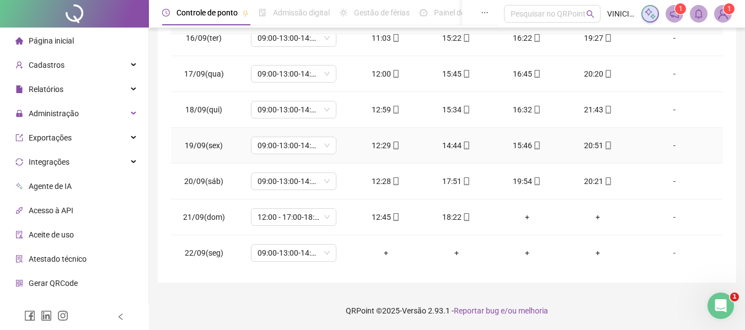
scroll to position [553, 0]
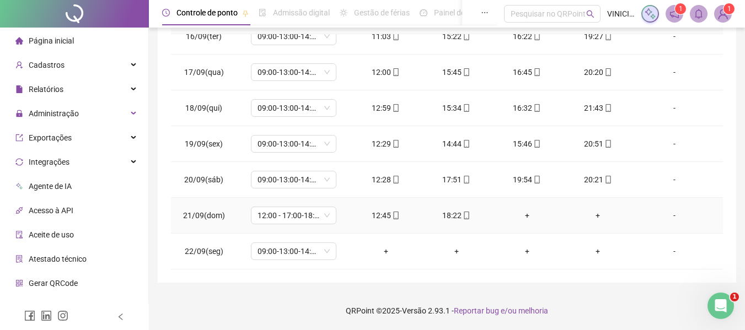
click at [593, 215] on div "+" at bounding box center [597, 216] width 53 height 12
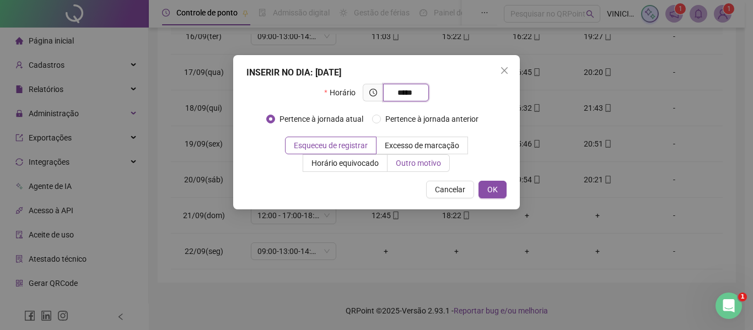
type input "*****"
click at [412, 163] on span "Outro motivo" at bounding box center [418, 163] width 45 height 9
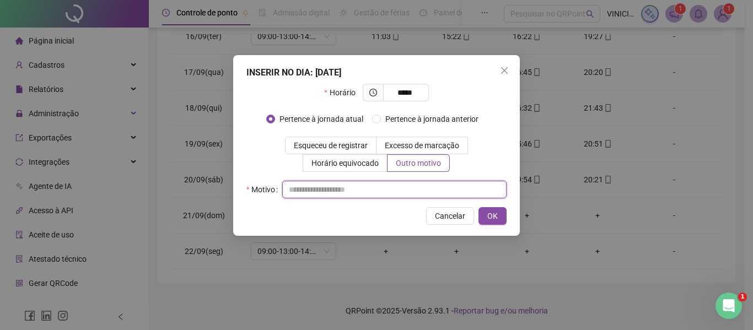
click at [407, 189] on input "text" at bounding box center [394, 190] width 224 height 18
type input "*"
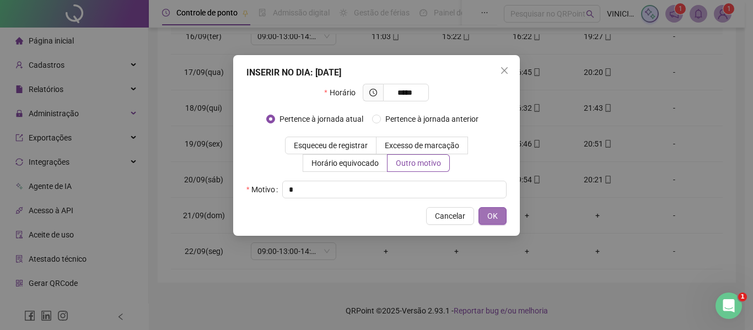
click at [484, 212] on button "OK" at bounding box center [493, 216] width 28 height 18
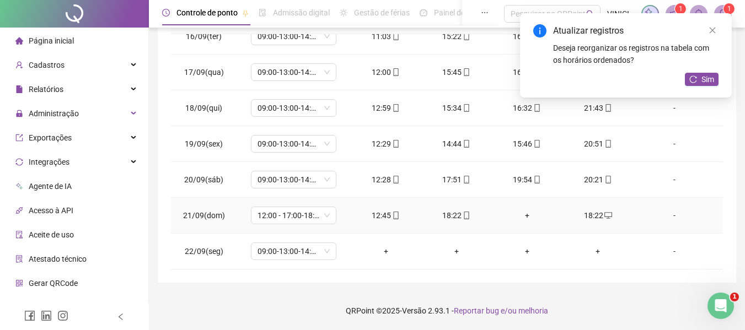
click at [463, 218] on icon "mobile" at bounding box center [467, 216] width 8 height 8
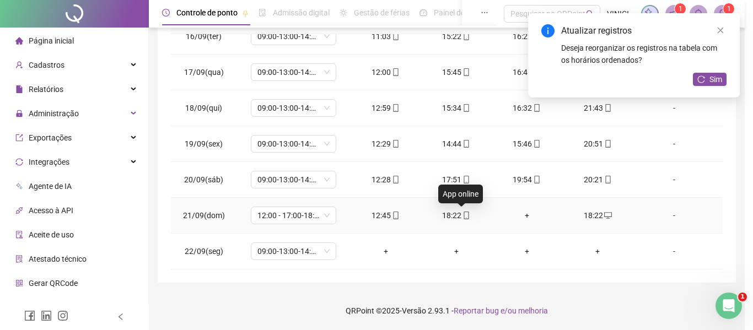
type input "**********"
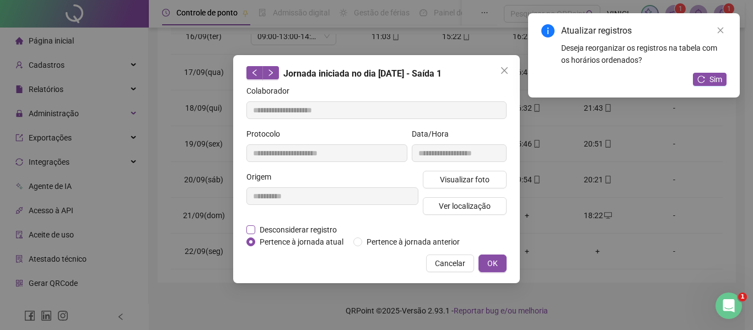
click at [308, 232] on span "Desconsiderar registro" at bounding box center [298, 230] width 86 height 12
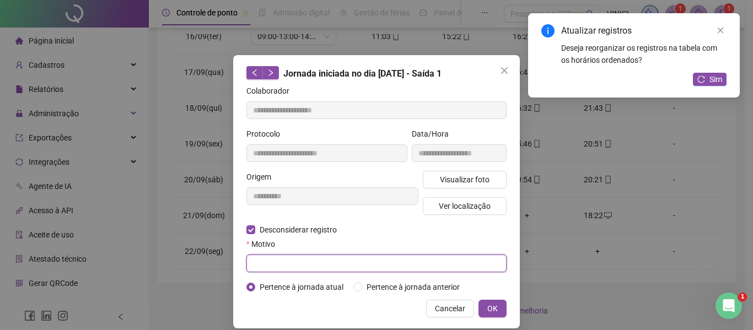
click at [301, 260] on input "text" at bounding box center [376, 264] width 260 height 18
type input "*"
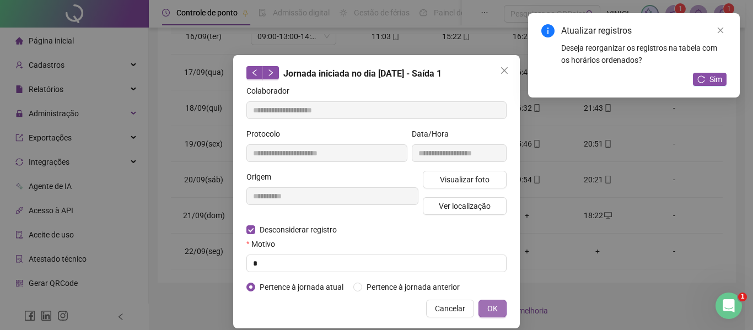
click at [491, 308] on span "OK" at bounding box center [492, 309] width 10 height 12
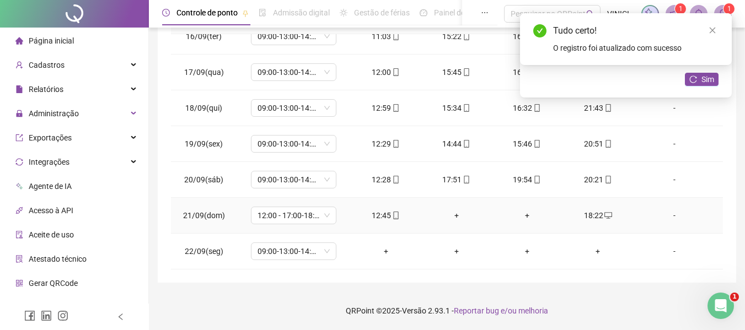
click at [450, 214] on div "+" at bounding box center [456, 216] width 53 height 12
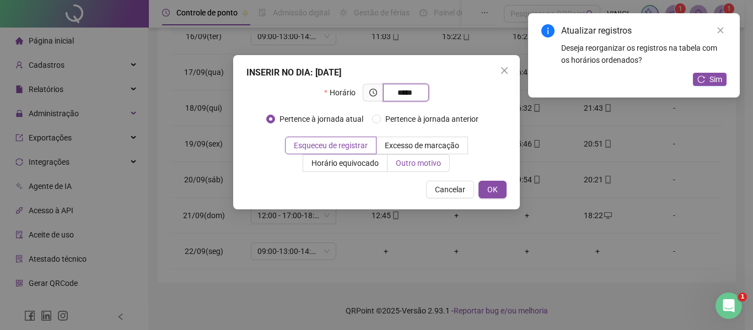
type input "*****"
click at [441, 168] on label "Outro motivo" at bounding box center [419, 163] width 62 height 18
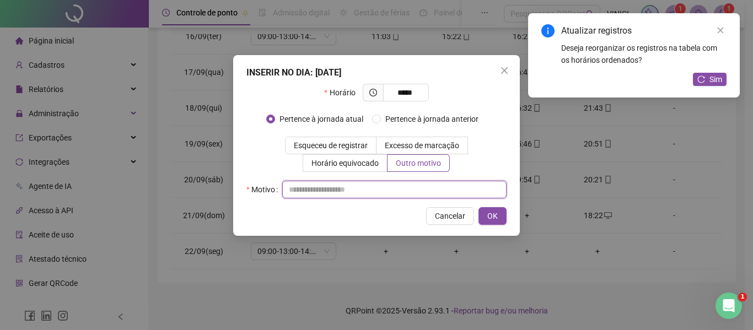
click at [438, 182] on input "text" at bounding box center [394, 190] width 224 height 18
type input "*"
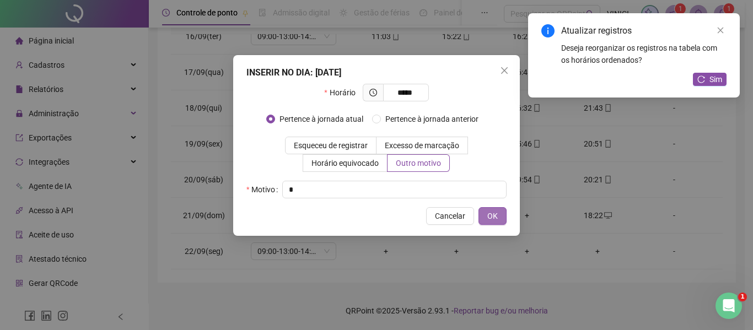
click at [497, 219] on span "OK" at bounding box center [492, 216] width 10 height 12
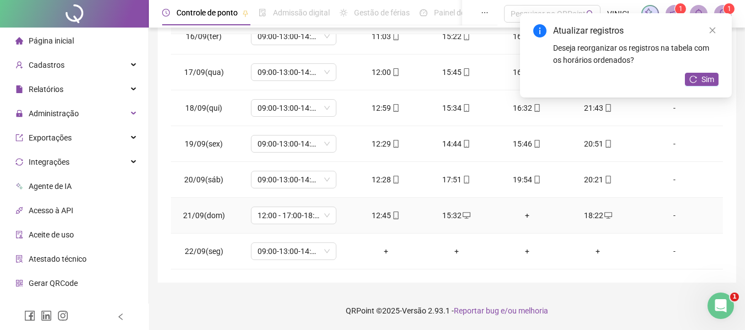
click at [527, 214] on div "+" at bounding box center [527, 216] width 53 height 12
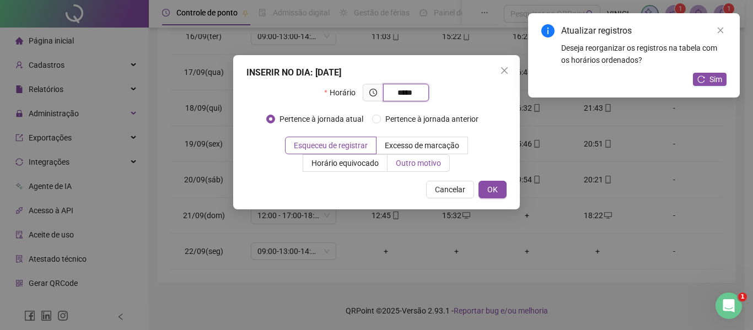
type input "*****"
click at [404, 168] on span "Outro motivo" at bounding box center [418, 163] width 45 height 9
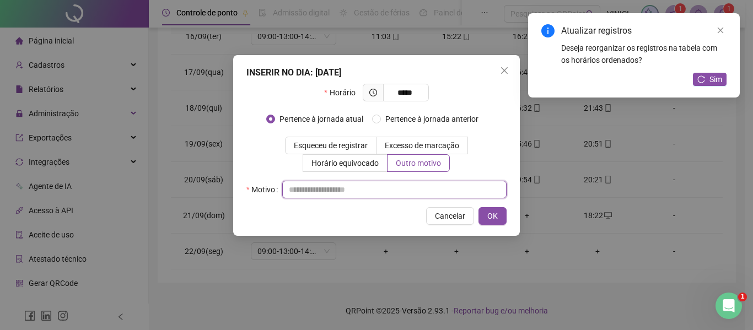
click at [404, 184] on input "text" at bounding box center [394, 190] width 224 height 18
type input "*"
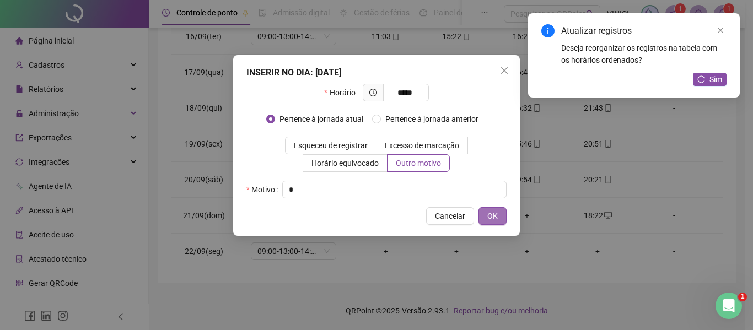
click at [484, 208] on button "OK" at bounding box center [493, 216] width 28 height 18
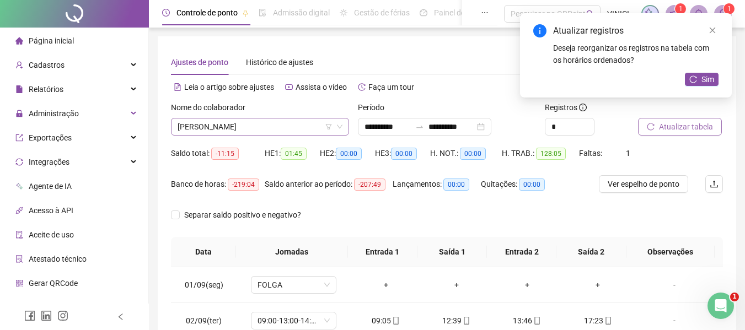
scroll to position [335, 0]
click at [277, 127] on span "[PERSON_NAME]" at bounding box center [260, 127] width 165 height 17
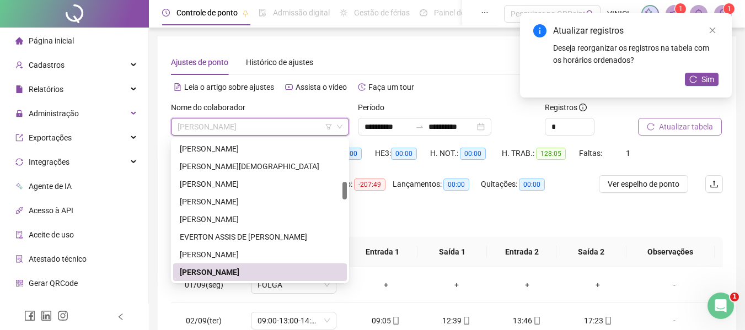
paste input "**********"
type input "**********"
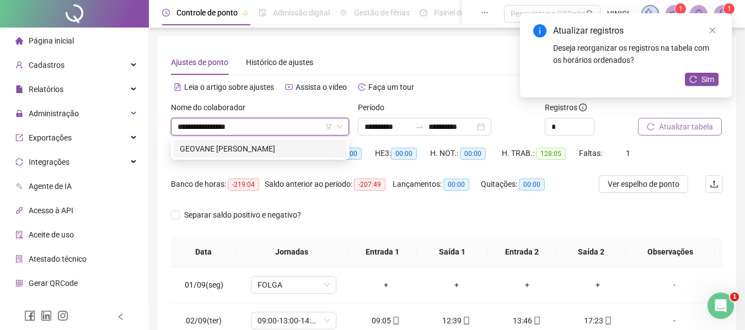
scroll to position [0, 0]
click at [266, 144] on div "GEOVANE [PERSON_NAME]" at bounding box center [260, 149] width 160 height 12
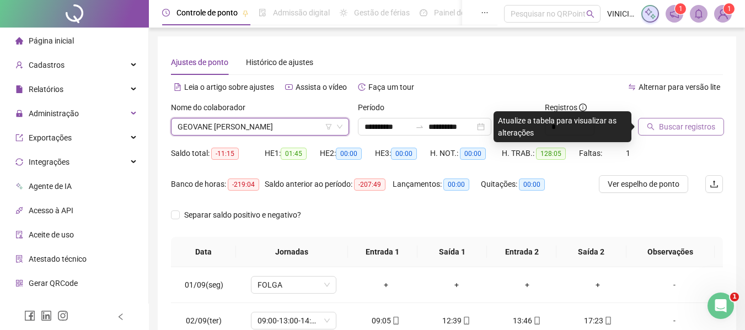
click at [684, 127] on span "Buscar registros" at bounding box center [687, 127] width 56 height 12
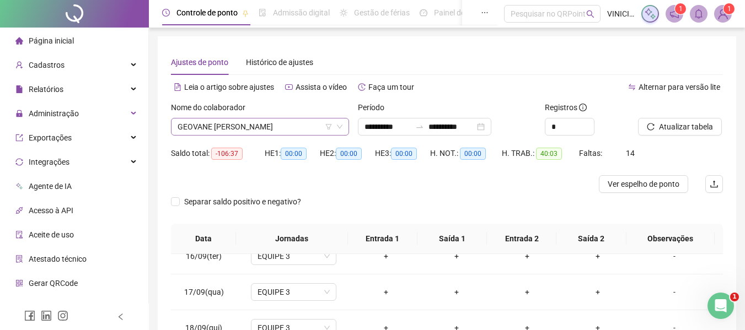
scroll to position [371, 0]
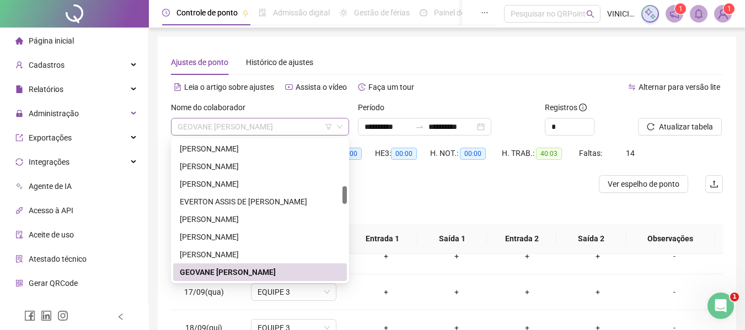
click at [312, 132] on span "GEOVANE [PERSON_NAME]" at bounding box center [260, 127] width 165 height 17
paste input "**********"
type input "**********"
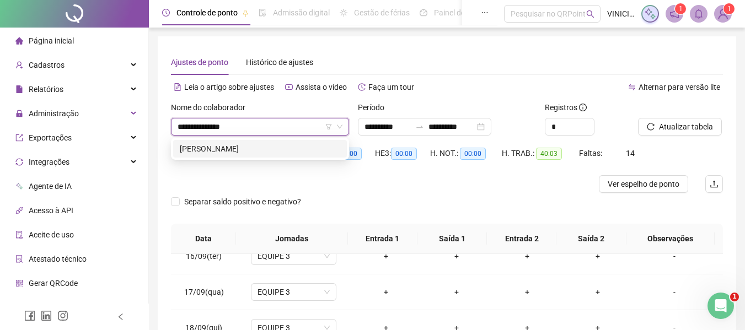
click at [302, 153] on div "[PERSON_NAME]" at bounding box center [260, 149] width 160 height 12
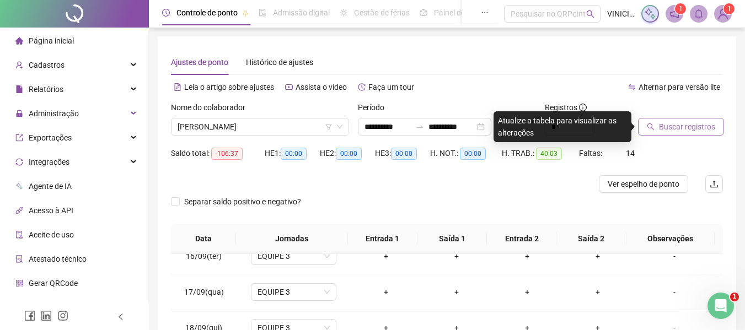
click at [660, 125] on span "Buscar registros" at bounding box center [687, 127] width 56 height 12
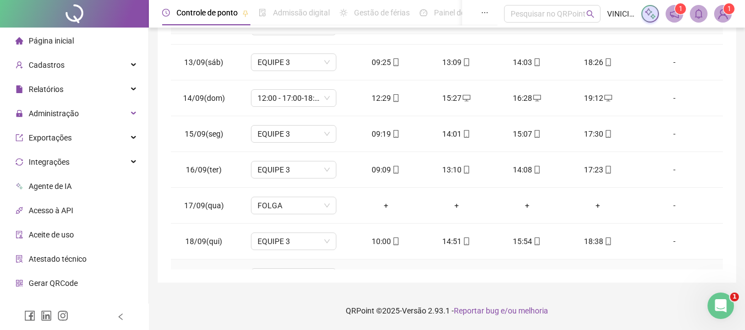
scroll to position [553, 0]
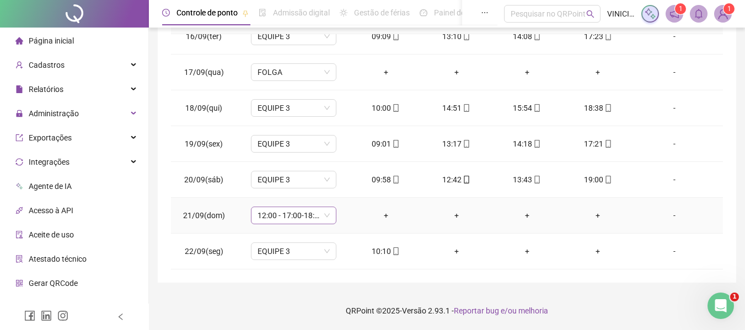
click at [305, 221] on span "12:00 - 17:00-18:00-20:20" at bounding box center [293, 215] width 72 height 17
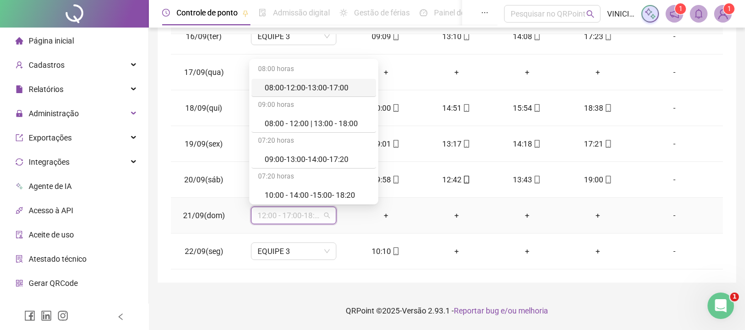
type input "*"
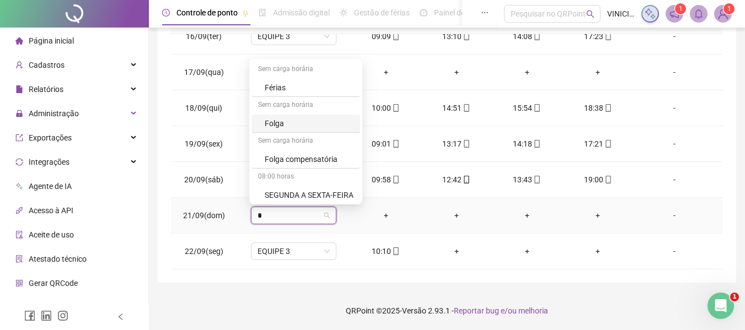
click at [304, 122] on div "Folga" at bounding box center [309, 123] width 89 height 12
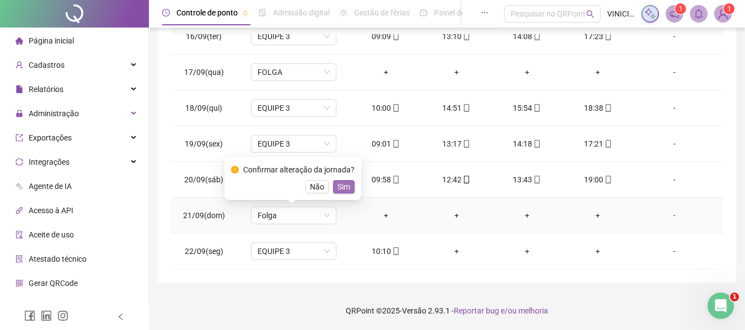
click at [343, 190] on span "Sim" at bounding box center [343, 187] width 13 height 12
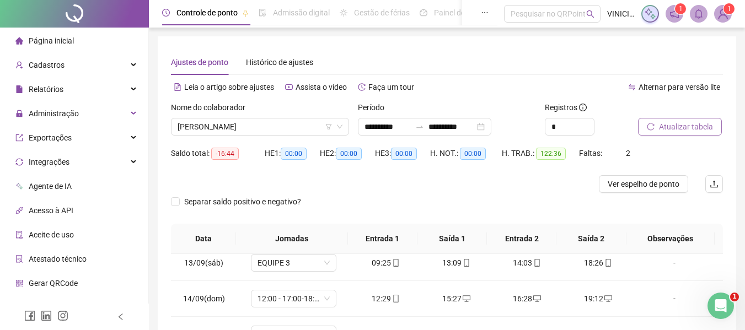
scroll to position [332, 0]
click at [304, 123] on span "[PERSON_NAME]" at bounding box center [260, 127] width 165 height 17
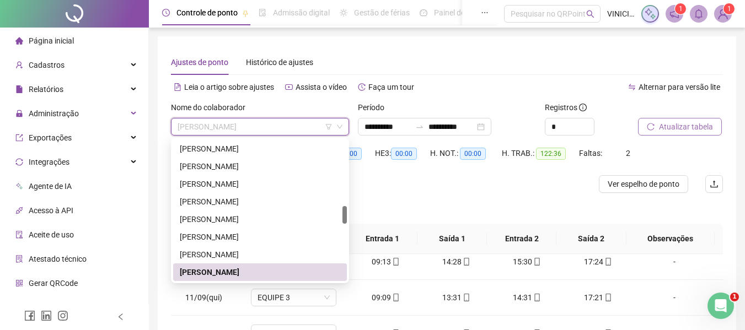
paste input "**********"
type input "**********"
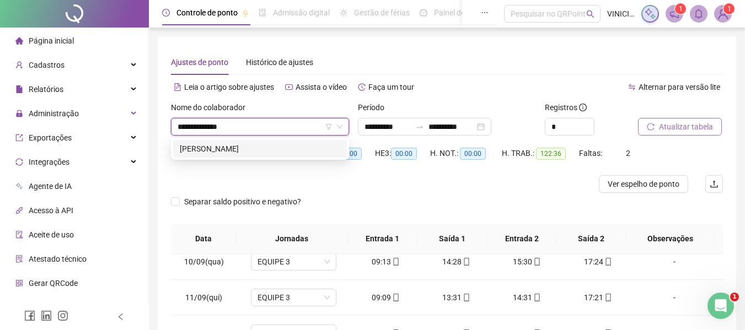
scroll to position [0, 0]
click at [308, 149] on div "[PERSON_NAME]" at bounding box center [260, 149] width 160 height 12
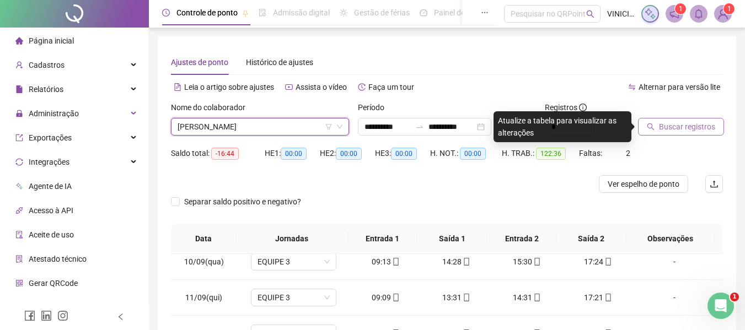
click at [673, 129] on span "Buscar registros" at bounding box center [687, 127] width 56 height 12
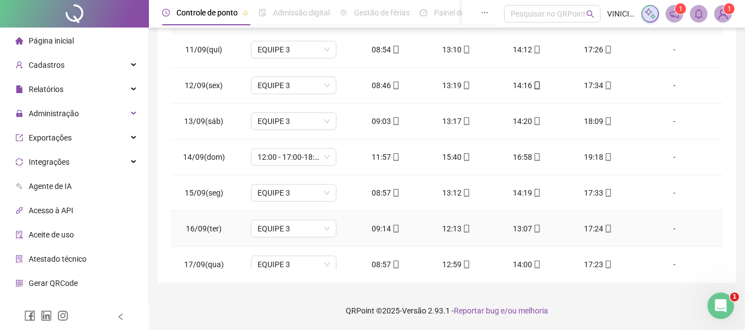
scroll to position [441, 0]
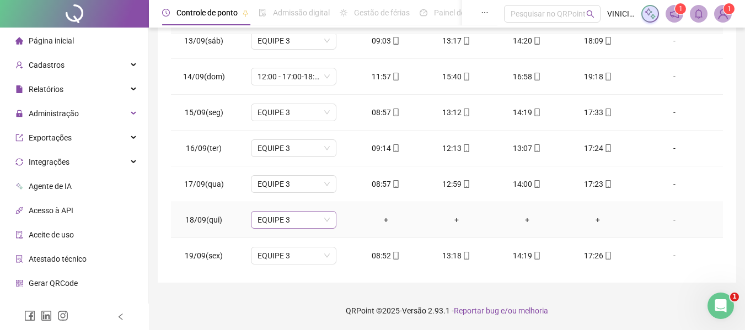
click at [317, 226] on span "EQUIPE 3" at bounding box center [293, 220] width 72 height 17
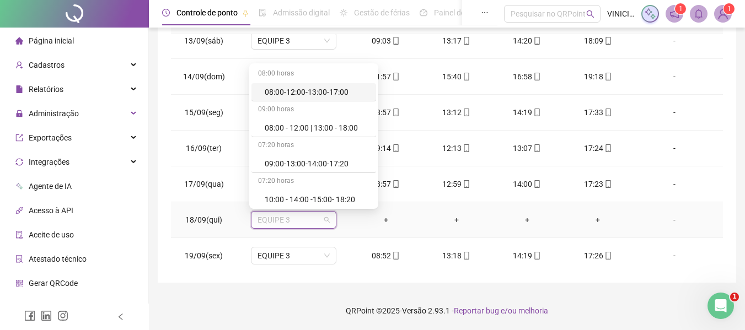
type input "*"
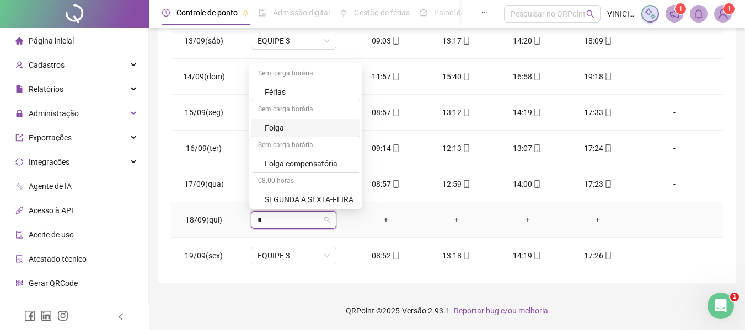
click at [329, 129] on div "Folga" at bounding box center [309, 128] width 89 height 12
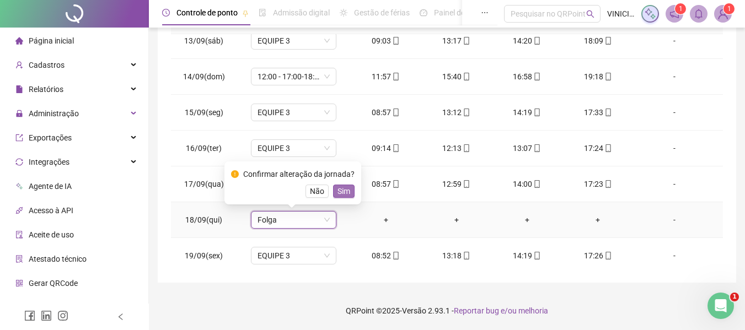
click at [340, 192] on span "Sim" at bounding box center [343, 191] width 13 height 12
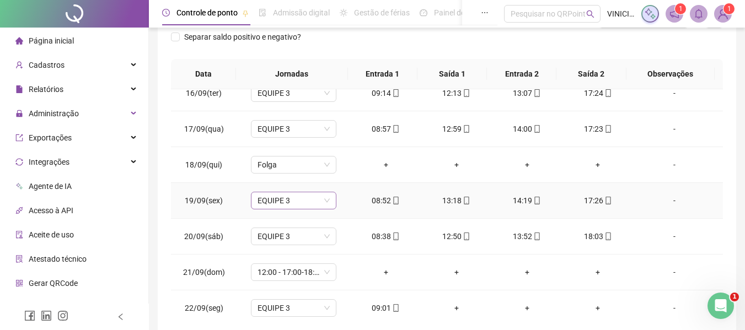
scroll to position [553, 0]
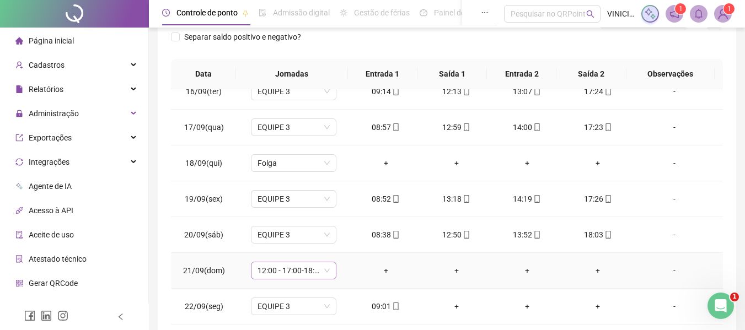
click at [298, 275] on span "12:00 - 17:00-18:00-20:20" at bounding box center [293, 270] width 72 height 17
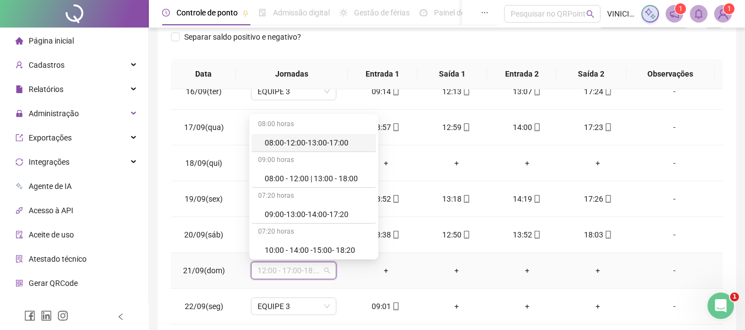
type input "*"
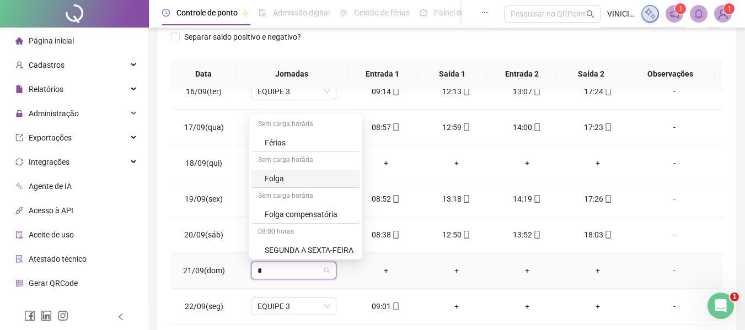
click at [323, 174] on div "Folga" at bounding box center [309, 179] width 89 height 12
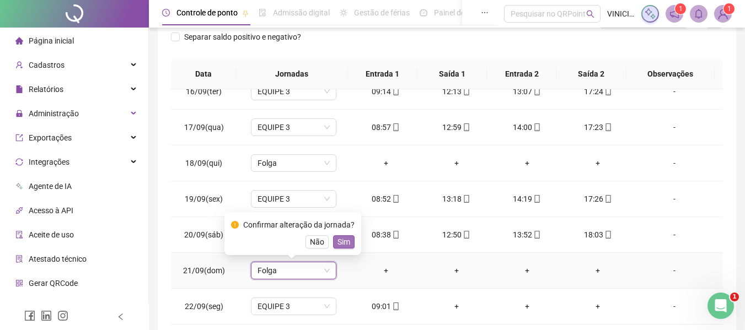
click at [342, 241] on span "Sim" at bounding box center [343, 242] width 13 height 12
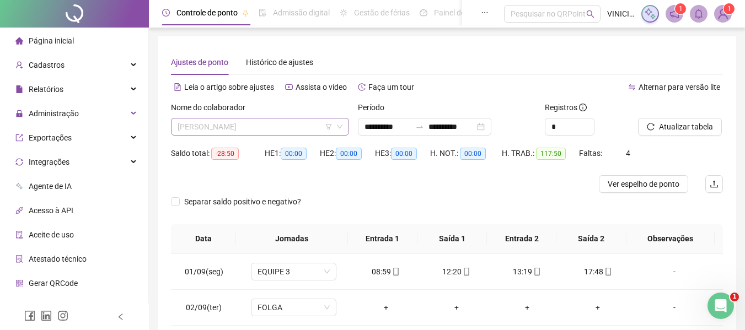
scroll to position [600, 0]
click at [293, 127] on span "[PERSON_NAME]" at bounding box center [260, 127] width 165 height 17
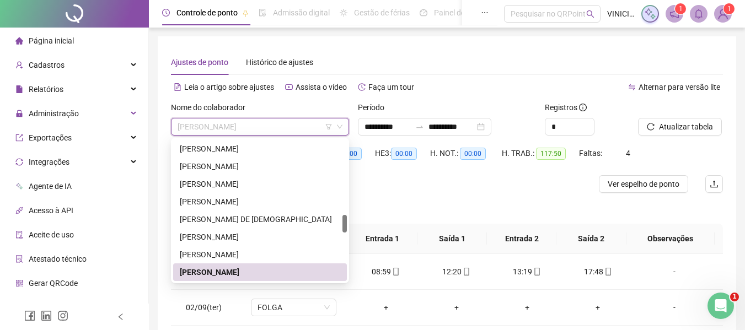
paste input "**********"
type input "**********"
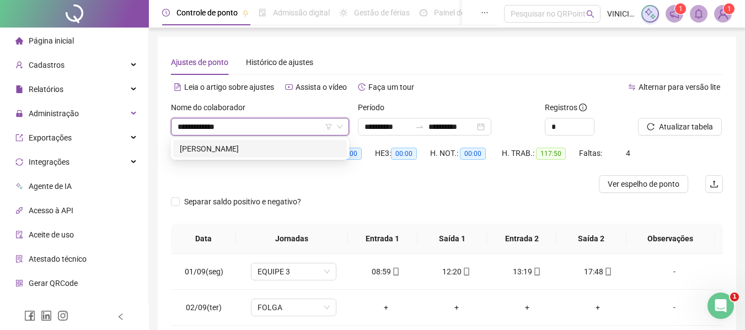
scroll to position [0, 0]
click at [293, 148] on div "[PERSON_NAME]" at bounding box center [260, 149] width 160 height 12
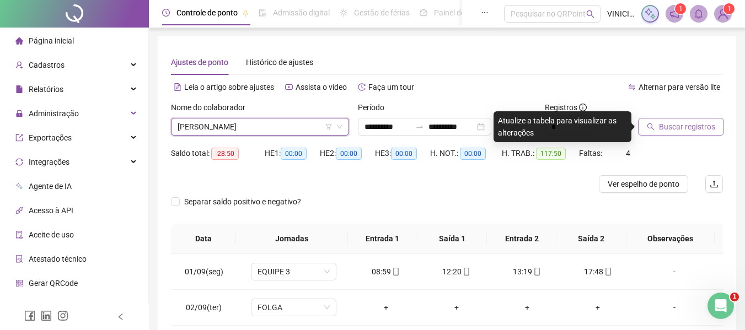
click at [656, 132] on button "Buscar registros" at bounding box center [681, 127] width 86 height 18
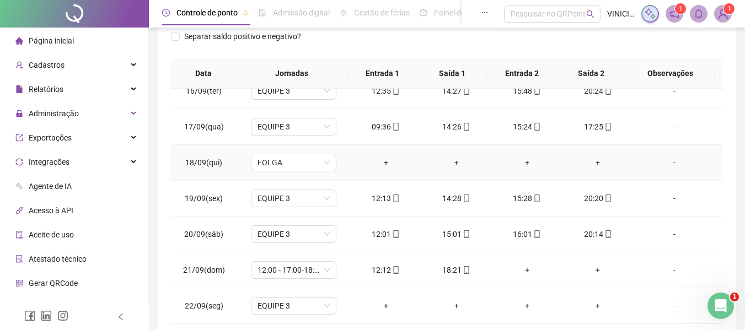
scroll to position [220, 0]
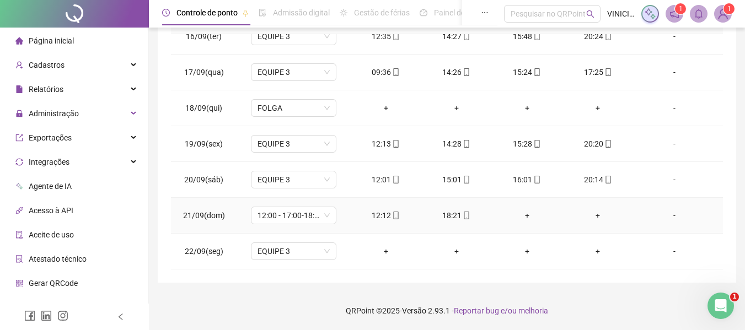
click at [598, 216] on div "+" at bounding box center [597, 216] width 53 height 12
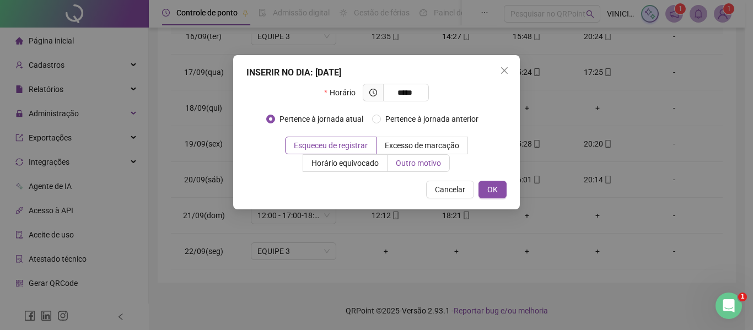
type input "*****"
click at [430, 160] on span "Outro motivo" at bounding box center [418, 163] width 45 height 9
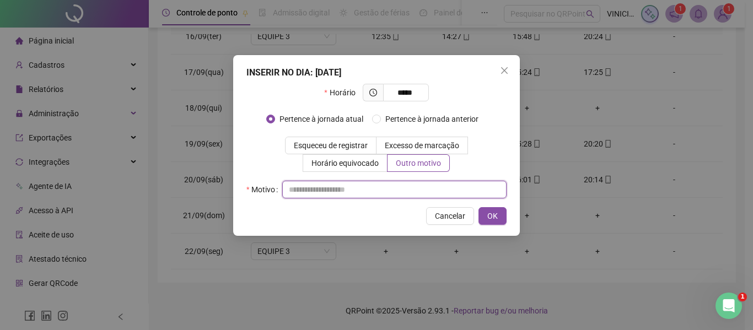
click at [411, 186] on input "text" at bounding box center [394, 190] width 224 height 18
type input "*"
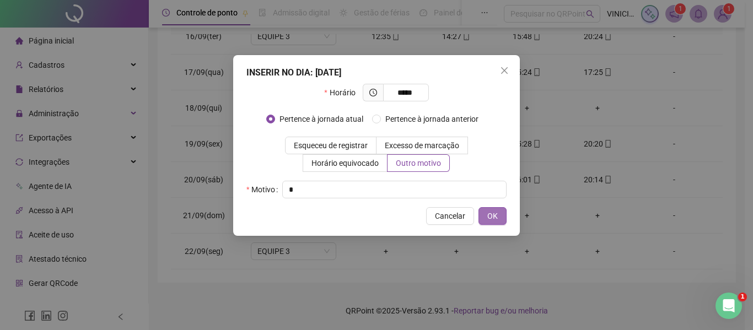
click at [486, 213] on button "OK" at bounding box center [493, 216] width 28 height 18
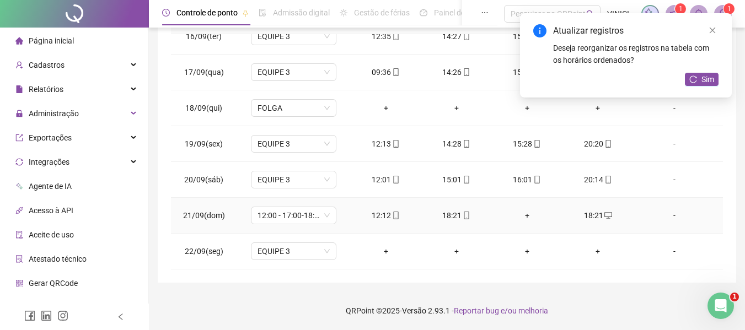
click at [466, 212] on div "18:21" at bounding box center [456, 216] width 53 height 12
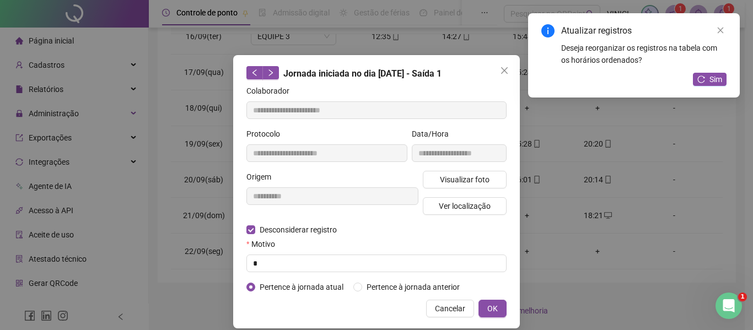
type input "**********"
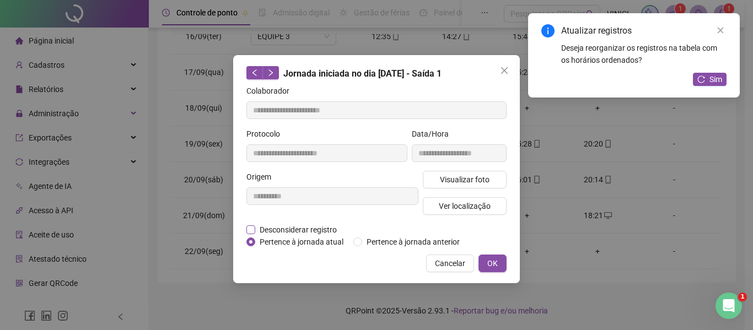
click at [320, 226] on span "Desconsiderar registro" at bounding box center [298, 230] width 86 height 12
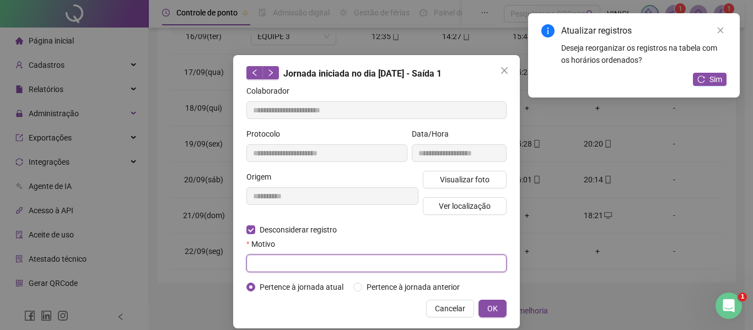
click at [311, 267] on input "text" at bounding box center [376, 264] width 260 height 18
type input "*"
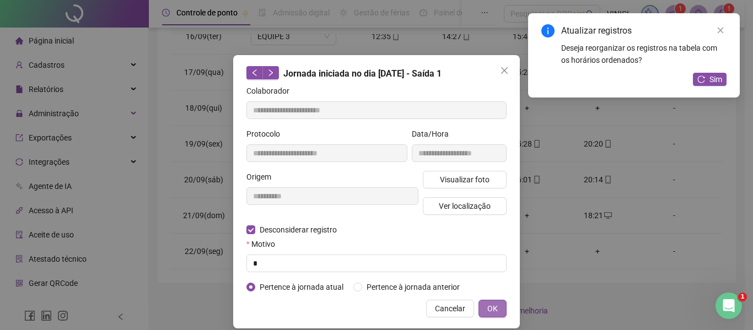
click at [487, 309] on span "OK" at bounding box center [492, 309] width 10 height 12
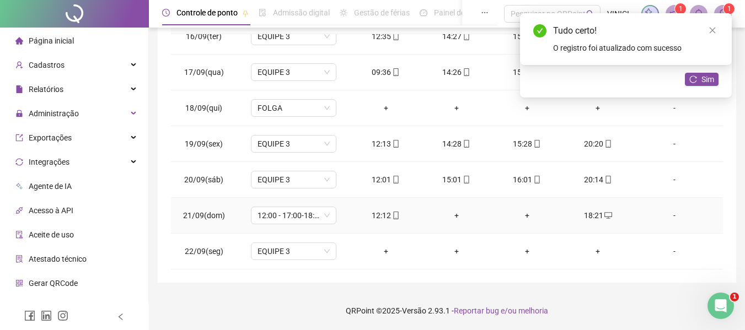
click at [453, 219] on div "+" at bounding box center [456, 216] width 53 height 12
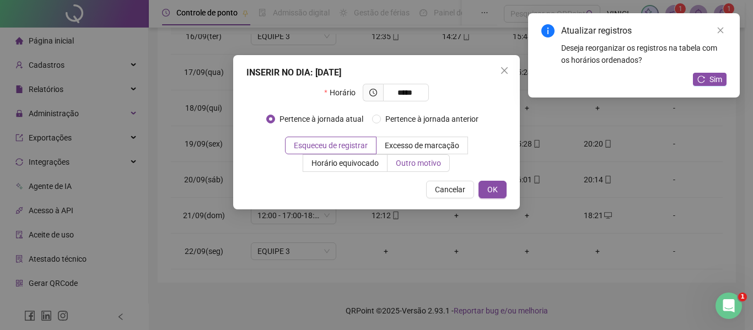
type input "*****"
click at [416, 159] on span "Outro motivo" at bounding box center [418, 163] width 45 height 9
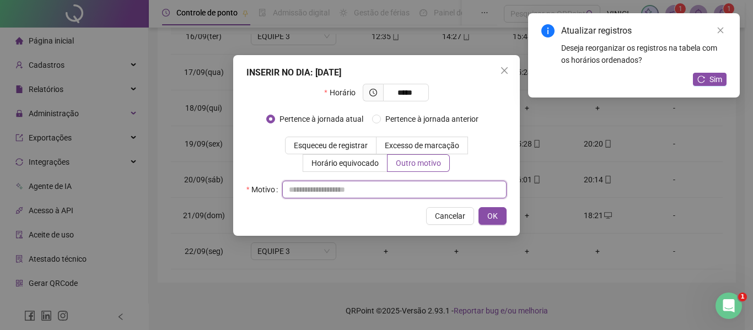
click at [411, 185] on input "text" at bounding box center [394, 190] width 224 height 18
type input "*"
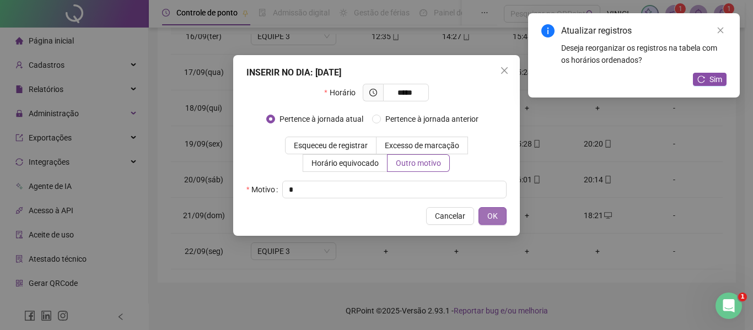
click at [500, 221] on button "OK" at bounding box center [493, 216] width 28 height 18
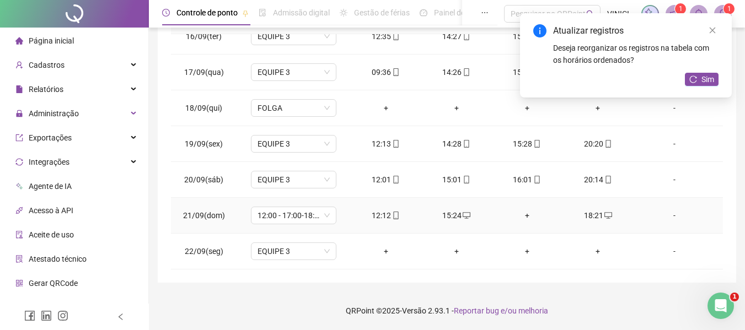
click at [523, 219] on div "+" at bounding box center [527, 216] width 53 height 12
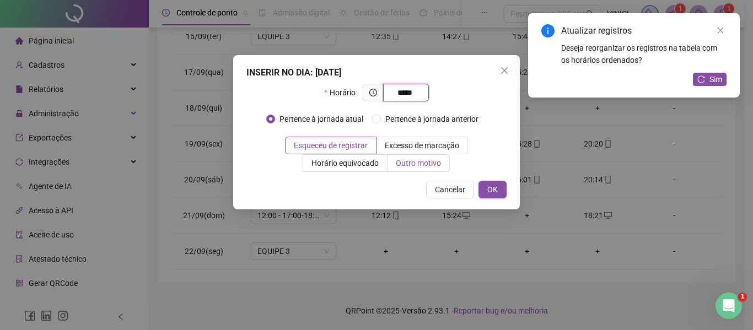
type input "*****"
click at [429, 168] on span "Outro motivo" at bounding box center [418, 163] width 45 height 9
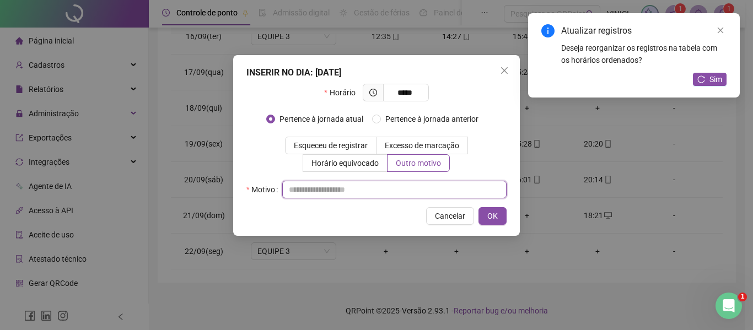
click at [402, 189] on input "text" at bounding box center [394, 190] width 224 height 18
type input "*"
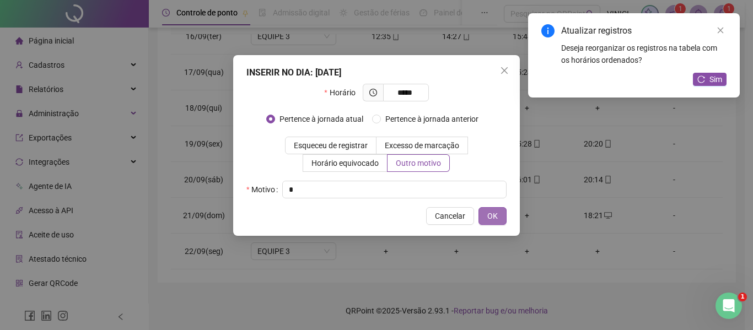
click at [492, 217] on span "OK" at bounding box center [492, 216] width 10 height 12
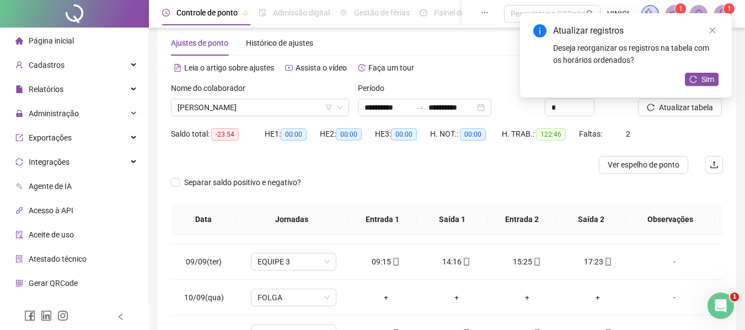
scroll to position [0, 0]
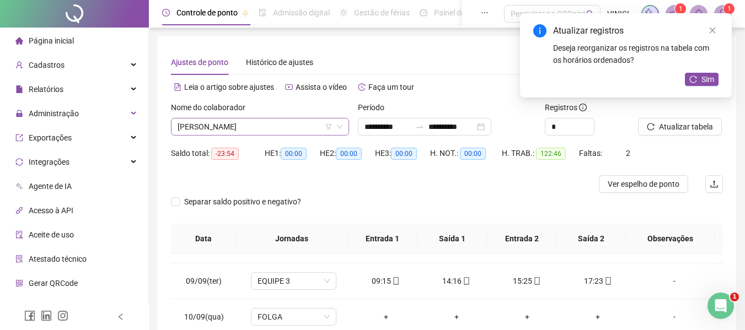
click at [222, 134] on span "[PERSON_NAME]" at bounding box center [260, 127] width 165 height 17
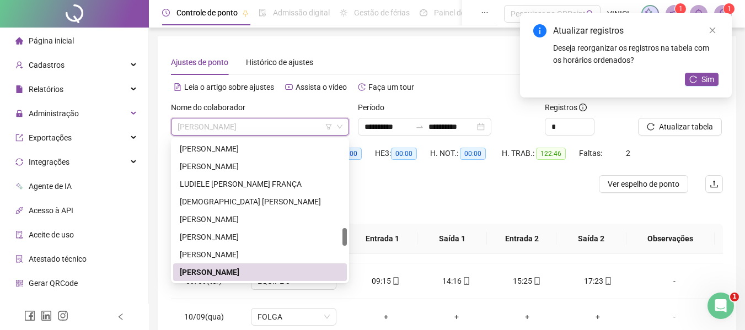
paste input "**********"
type input "**********"
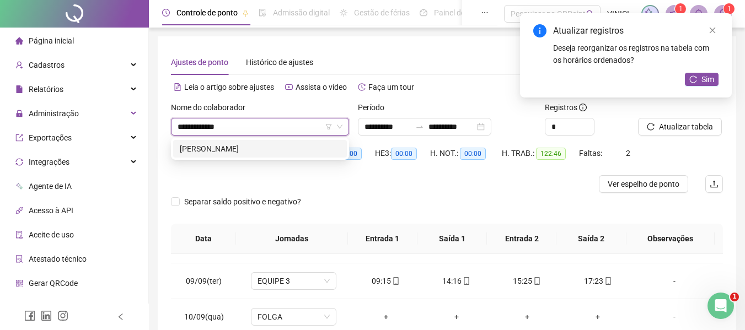
click at [232, 146] on div "[PERSON_NAME]" at bounding box center [260, 149] width 160 height 12
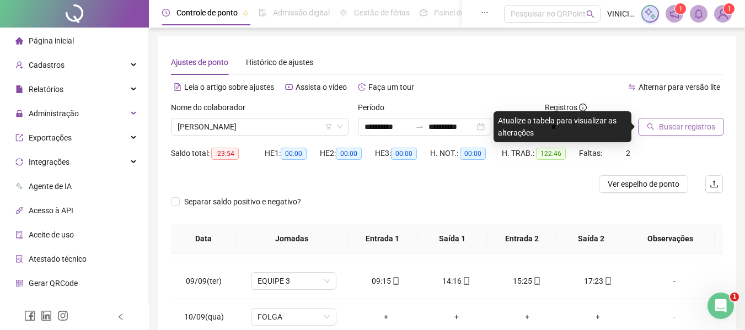
click at [658, 126] on button "Buscar registros" at bounding box center [681, 127] width 86 height 18
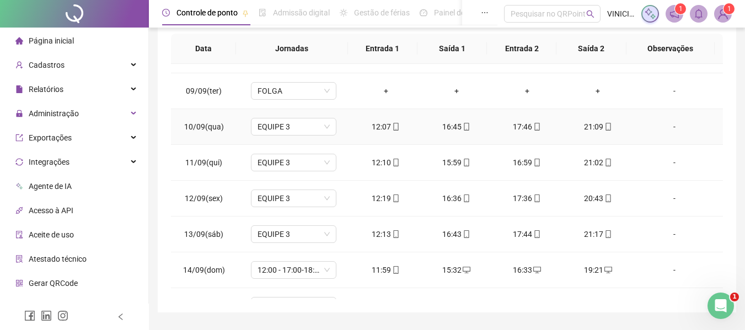
scroll to position [220, 0]
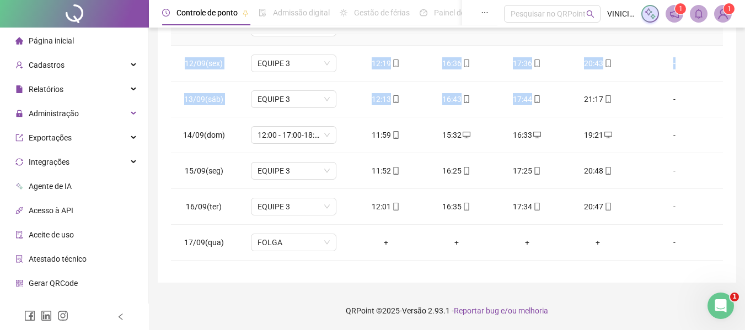
drag, startPoint x: 575, startPoint y: 122, endPoint x: 564, endPoint y: 104, distance: 21.0
click at [564, 104] on tbody "01/09(seg) EQUIPE 3 11:53 16:11 17:09 20:39 - 02/09(ter) EQUIPE 3 12:01 16:00 1…" at bounding box center [447, 46] width 552 height 788
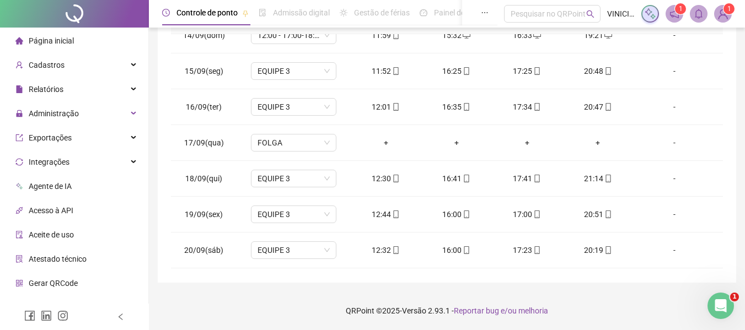
scroll to position [553, 0]
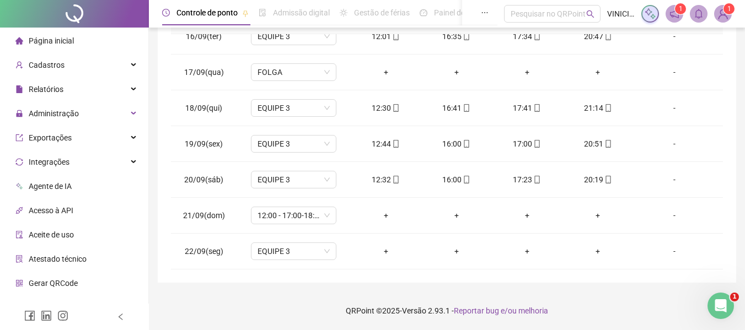
click at [736, 167] on div "**********" at bounding box center [447, 49] width 578 height 466
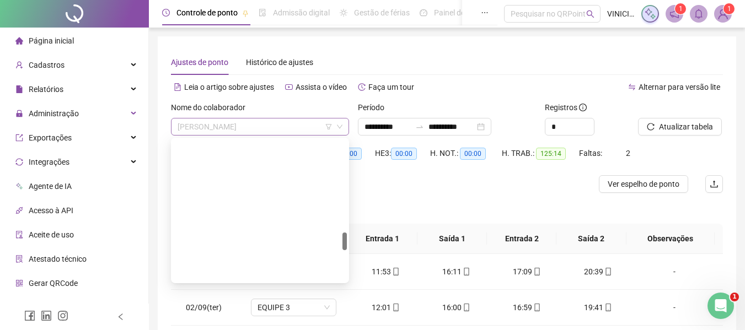
scroll to position [741, 0]
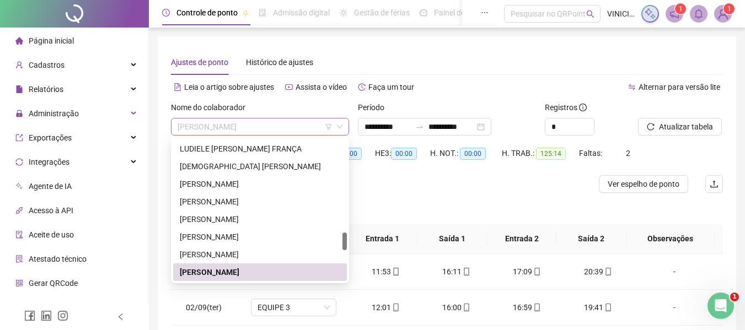
click at [281, 130] on span "[PERSON_NAME]" at bounding box center [260, 127] width 165 height 17
paste input "**********"
type input "**********"
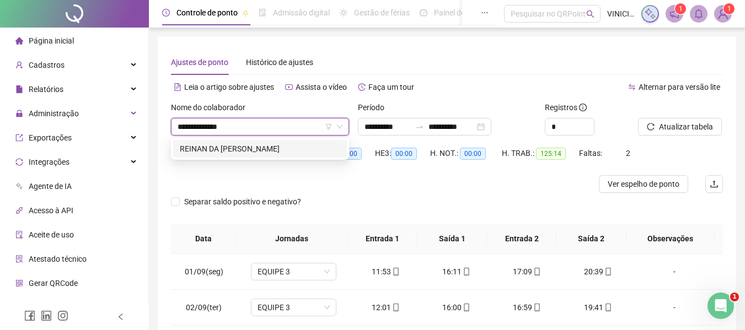
click at [276, 147] on div "REINAN DA [PERSON_NAME]" at bounding box center [260, 149] width 160 height 12
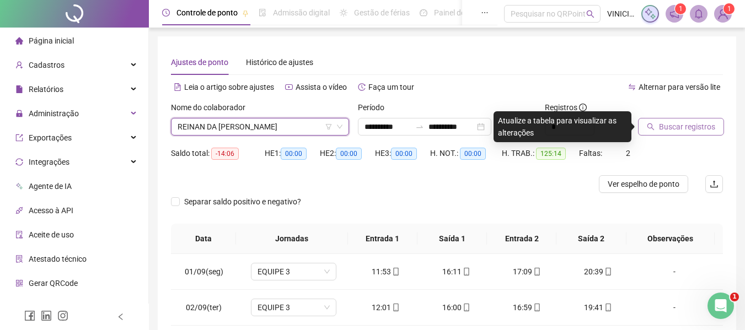
click at [669, 126] on span "Buscar registros" at bounding box center [687, 127] width 56 height 12
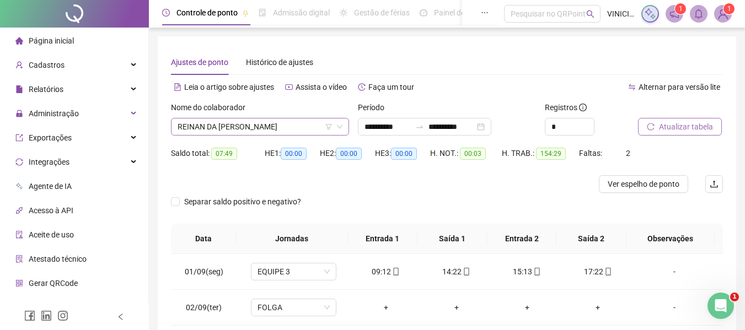
click at [302, 124] on span "REINAN DA [PERSON_NAME]" at bounding box center [260, 127] width 165 height 17
paste input "**********"
type input "**********"
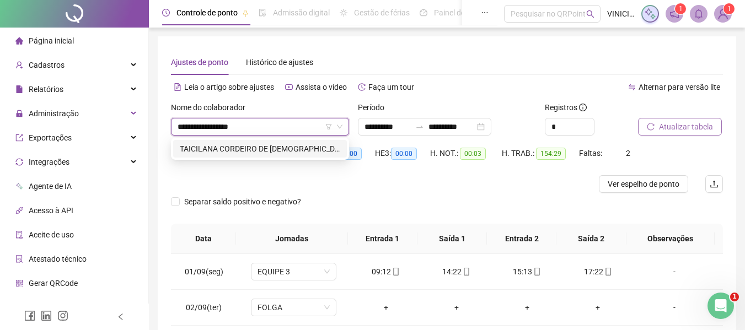
click at [295, 151] on div "TAICILANA CORDEIRO DE [DEMOGRAPHIC_DATA]" at bounding box center [260, 149] width 160 height 12
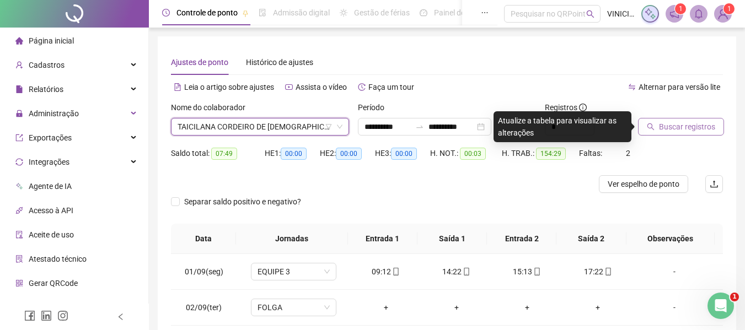
click at [702, 126] on span "Buscar registros" at bounding box center [687, 127] width 56 height 12
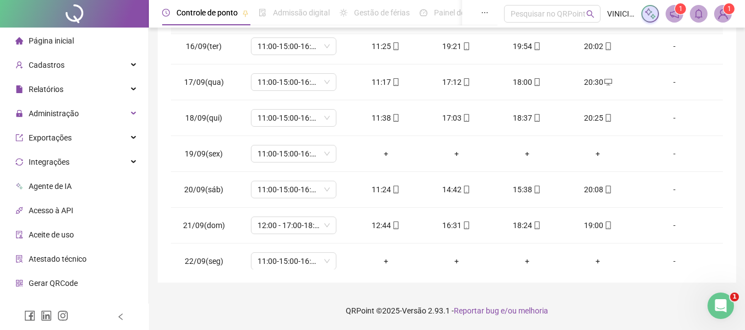
scroll to position [553, 0]
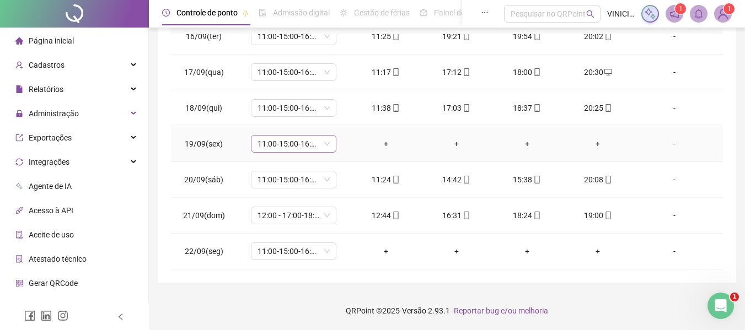
click at [312, 137] on span "11:00-15:00-16:00-19:20" at bounding box center [293, 144] width 72 height 17
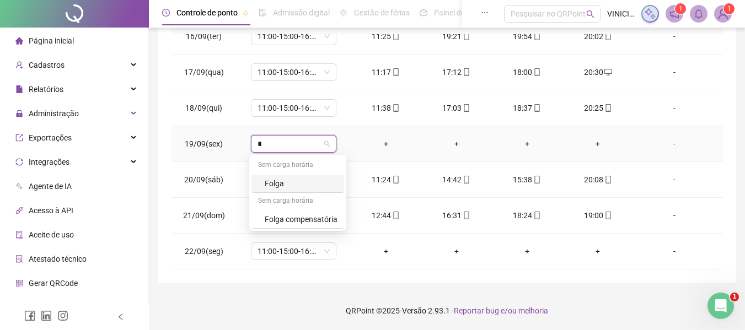
type input "**"
click at [289, 180] on div "Folga" at bounding box center [301, 184] width 73 height 12
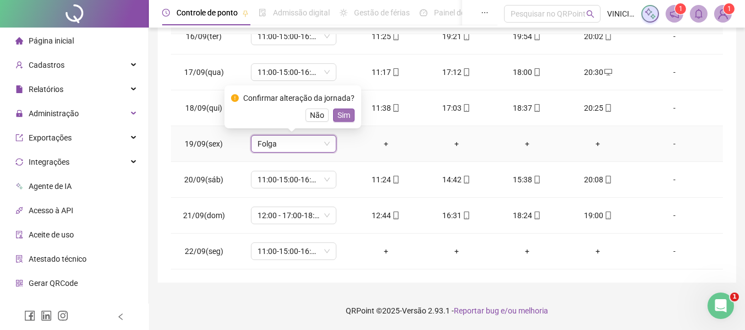
click at [345, 111] on span "Sim" at bounding box center [343, 115] width 13 height 12
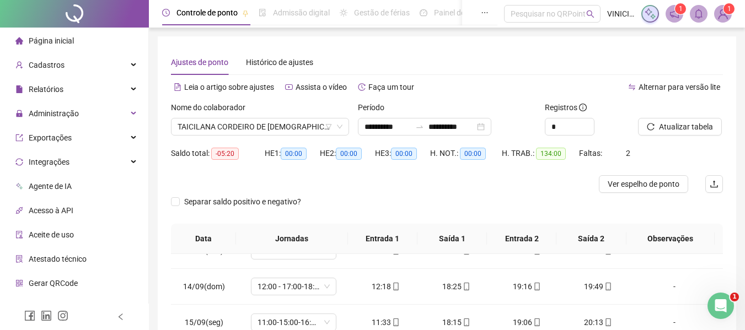
scroll to position [332, 0]
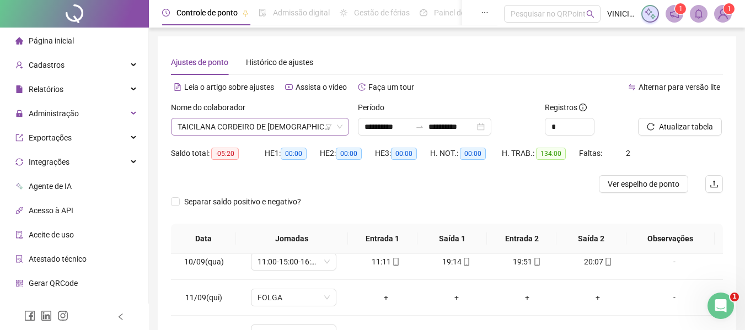
click at [307, 124] on span "TAICILANA CORDEIRO DE [DEMOGRAPHIC_DATA]" at bounding box center [260, 127] width 165 height 17
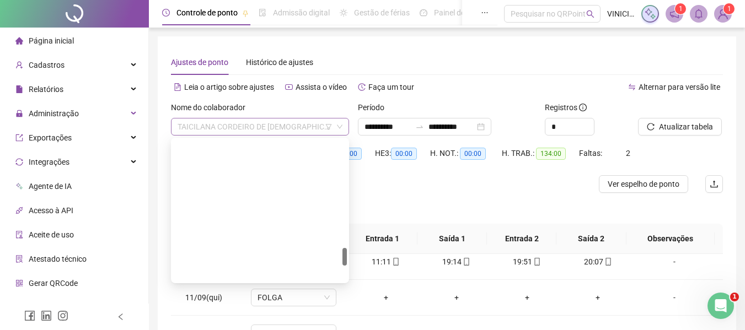
scroll to position [865, 0]
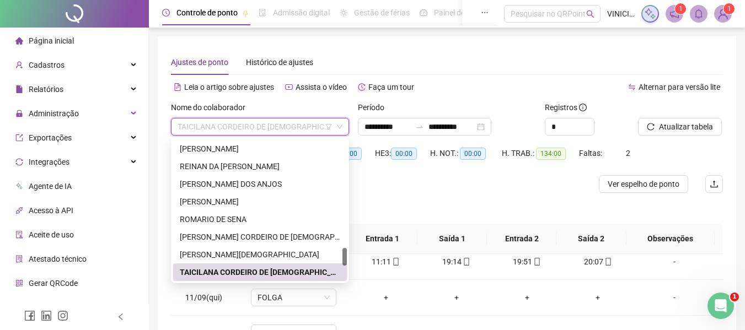
paste input "**********"
type input "**********"
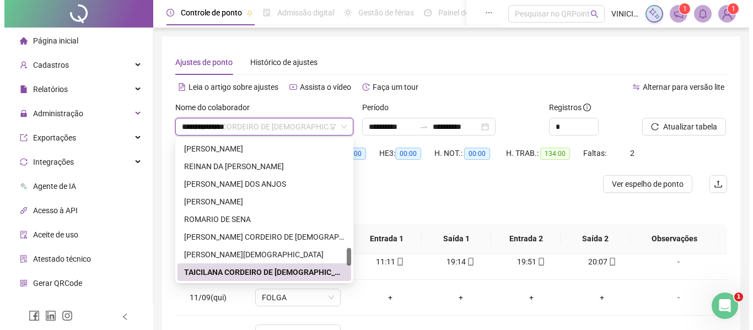
scroll to position [0, 0]
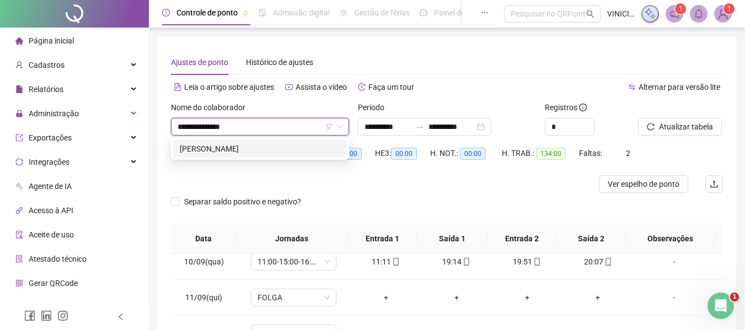
click at [293, 146] on div "[PERSON_NAME]" at bounding box center [260, 149] width 160 height 12
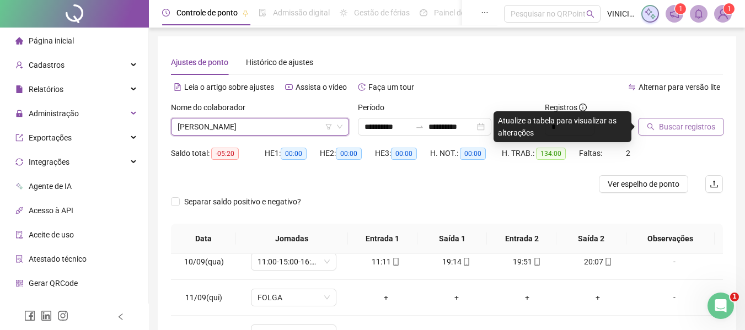
click at [659, 128] on span "Buscar registros" at bounding box center [687, 127] width 56 height 12
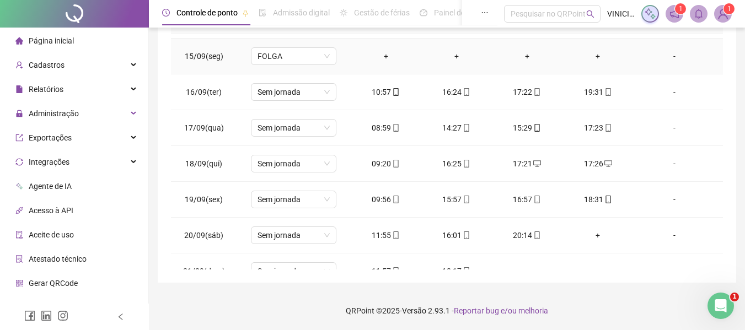
scroll to position [446, 0]
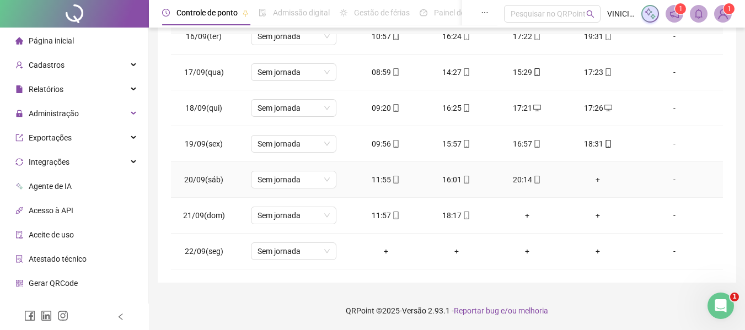
click at [592, 180] on div "+" at bounding box center [597, 180] width 53 height 12
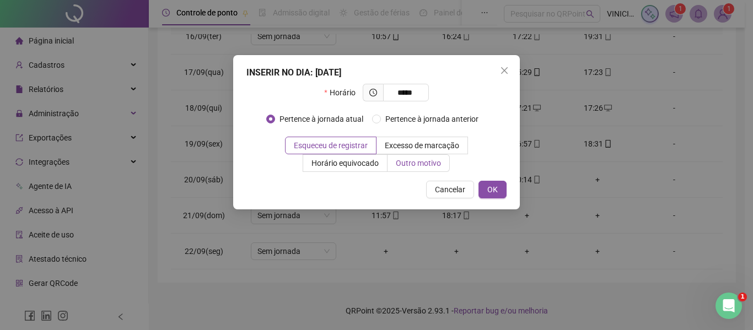
type input "*****"
click at [436, 167] on span "Outro motivo" at bounding box center [418, 163] width 45 height 9
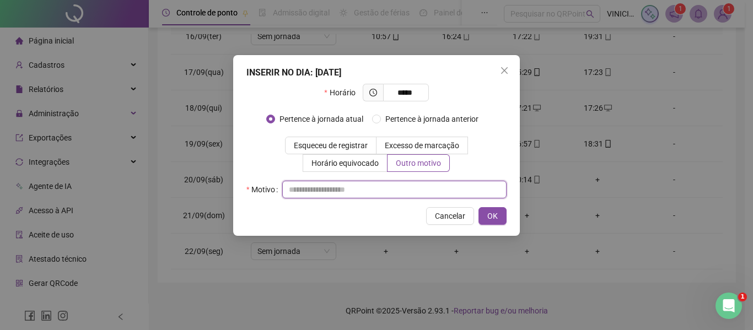
click at [428, 182] on input "text" at bounding box center [394, 190] width 224 height 18
type input "*"
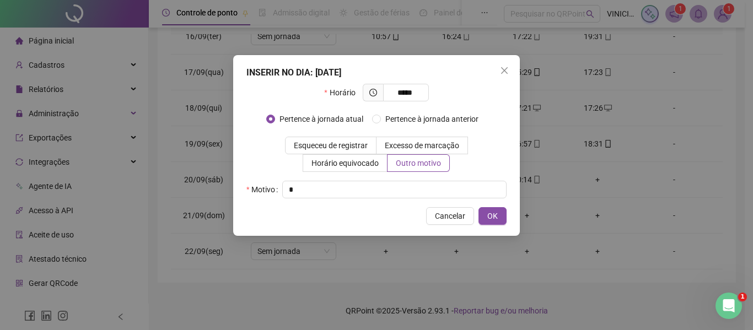
click at [500, 226] on div "INSERIR NO DIA : 20/09/2025 Horário ***** Pertence à jornada atual Pertence à j…" at bounding box center [376, 145] width 287 height 181
click at [496, 219] on span "OK" at bounding box center [492, 216] width 10 height 12
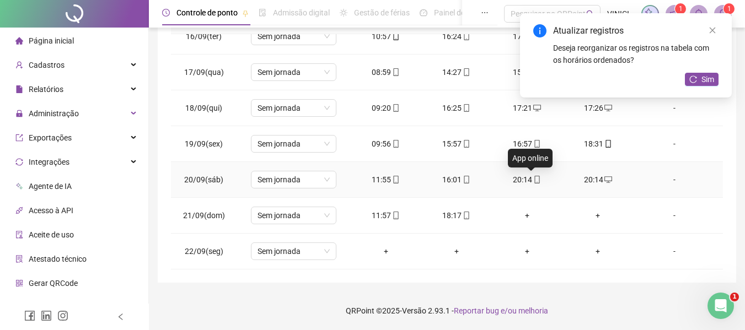
click at [533, 182] on icon "mobile" at bounding box center [537, 180] width 8 height 8
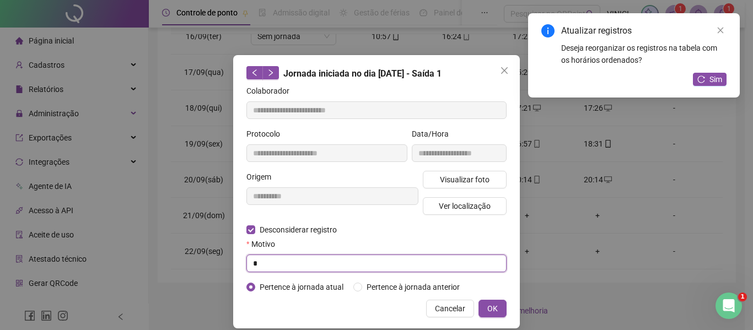
click at [277, 263] on input "*" at bounding box center [376, 264] width 260 height 18
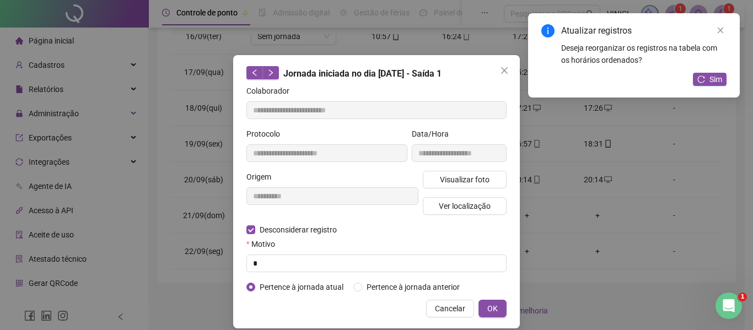
type input "**********"
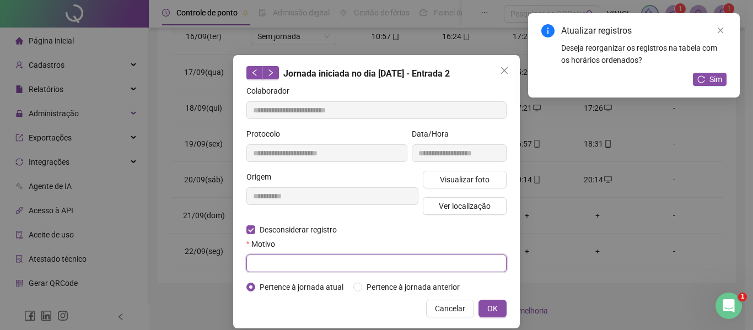
click at [298, 265] on input "text" at bounding box center [376, 264] width 260 height 18
type input "*"
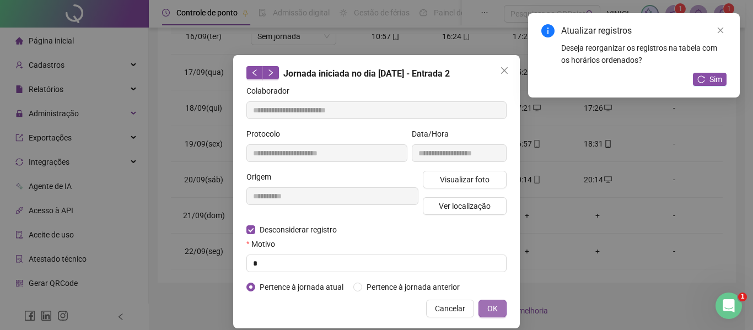
click at [489, 308] on span "OK" at bounding box center [492, 309] width 10 height 12
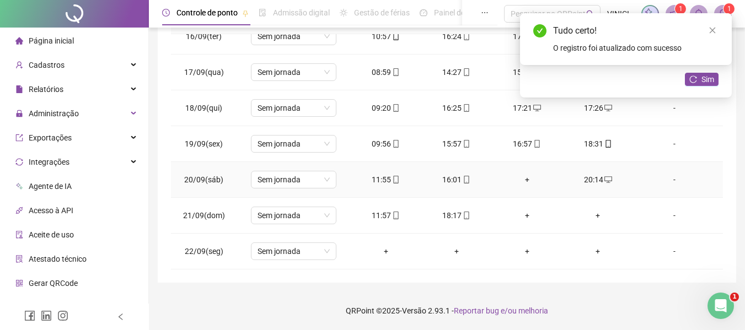
click at [522, 181] on div "+" at bounding box center [527, 180] width 53 height 12
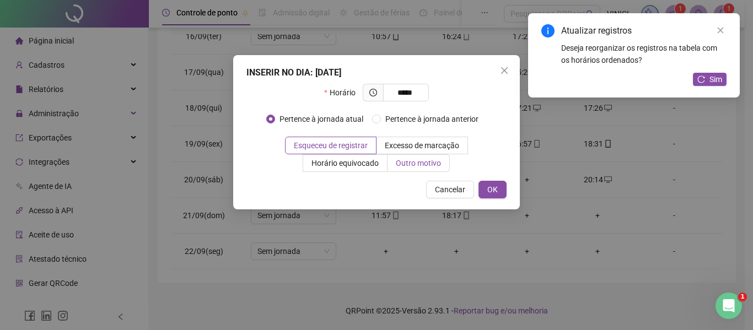
type input "*****"
click at [445, 162] on label "Outro motivo" at bounding box center [419, 163] width 62 height 18
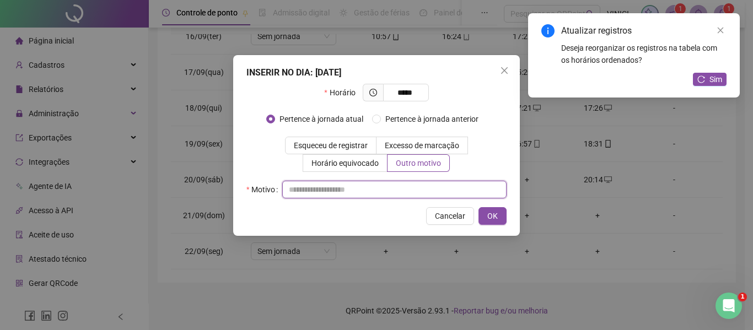
click at [414, 194] on input "text" at bounding box center [394, 190] width 224 height 18
type input "*"
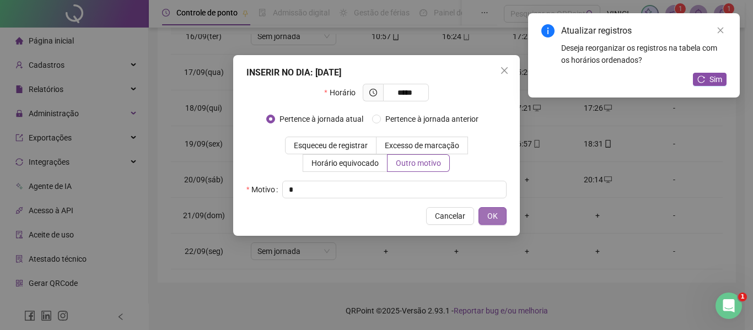
click at [495, 212] on span "OK" at bounding box center [492, 216] width 10 height 12
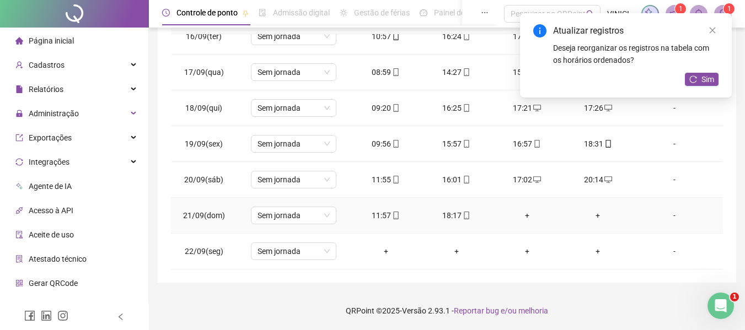
click at [591, 214] on div "+" at bounding box center [597, 216] width 53 height 12
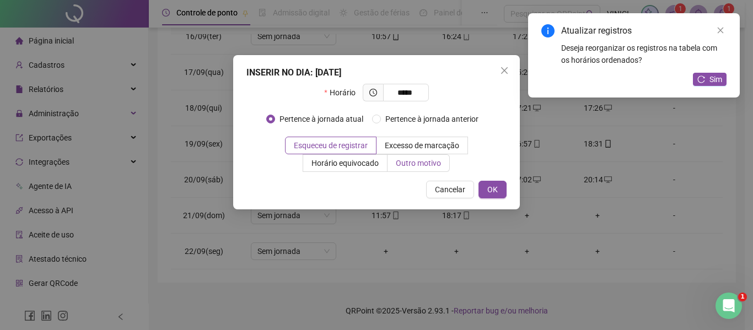
type input "*****"
click at [430, 167] on span "Outro motivo" at bounding box center [418, 163] width 45 height 9
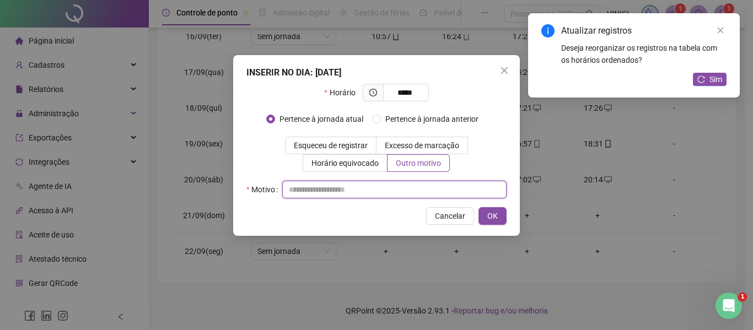
click at [423, 191] on input "text" at bounding box center [394, 190] width 224 height 18
type input "*"
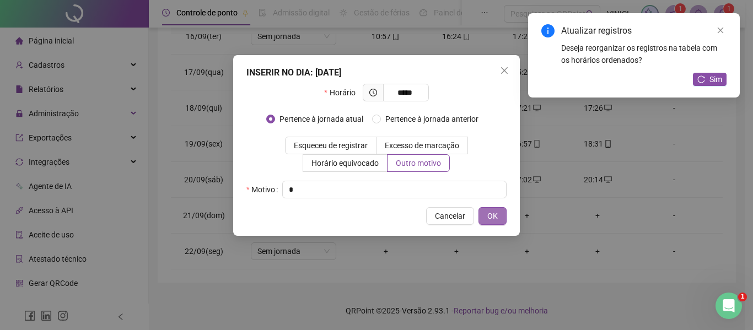
click at [502, 218] on button "OK" at bounding box center [493, 216] width 28 height 18
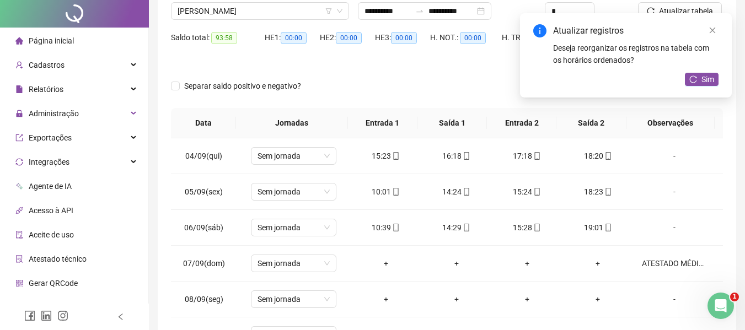
scroll to position [0, 0]
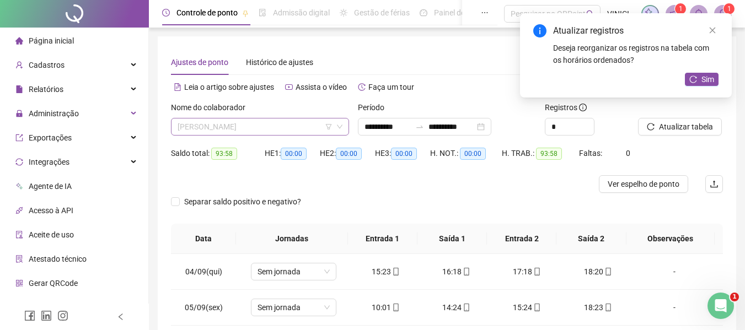
click at [269, 123] on span "[PERSON_NAME]" at bounding box center [260, 127] width 165 height 17
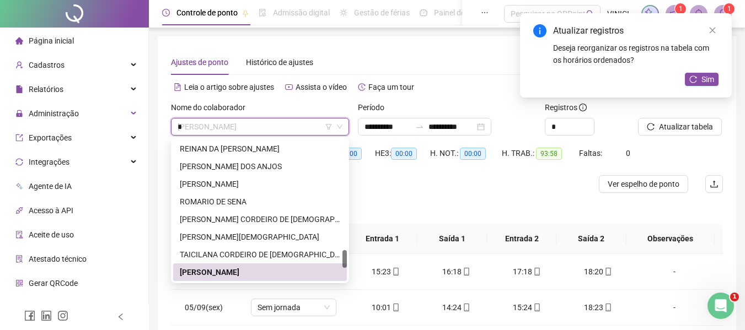
scroll to position [494, 0]
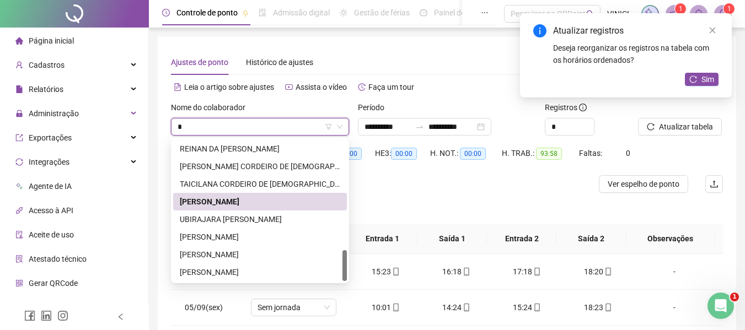
type input "**"
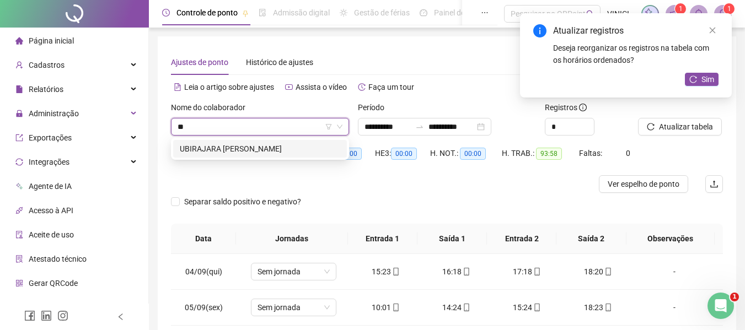
click at [280, 144] on div "UBIRAJARA [PERSON_NAME]" at bounding box center [260, 149] width 160 height 12
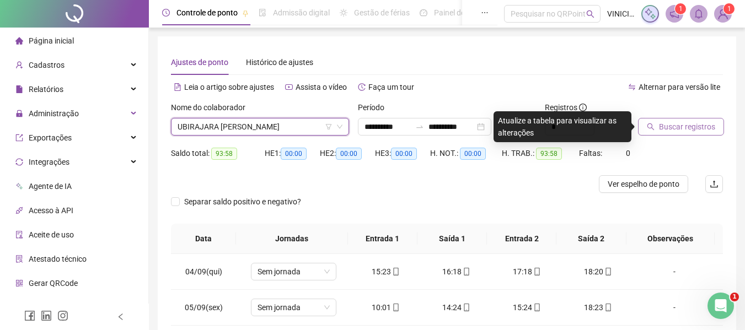
click at [681, 127] on span "Buscar registros" at bounding box center [687, 127] width 56 height 12
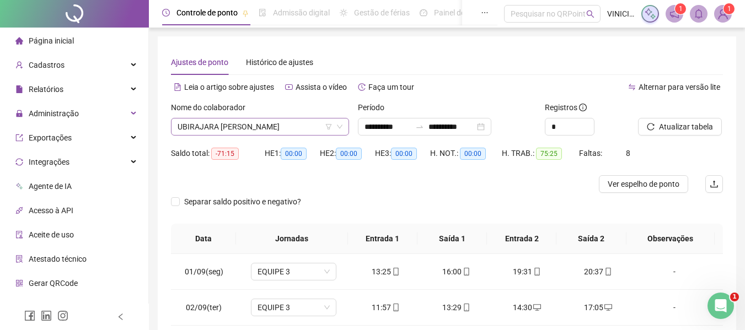
click at [278, 132] on span "UBIRAJARA [PERSON_NAME]" at bounding box center [260, 127] width 165 height 17
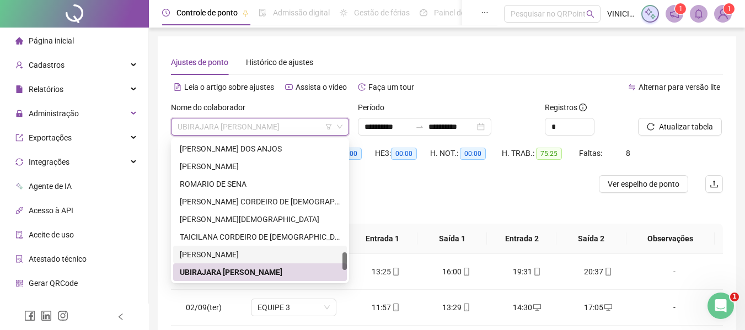
click at [247, 253] on div "[PERSON_NAME]" at bounding box center [260, 255] width 160 height 12
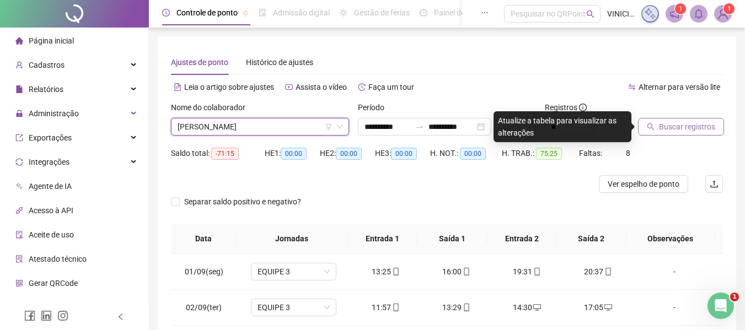
click at [684, 130] on span "Buscar registros" at bounding box center [687, 127] width 56 height 12
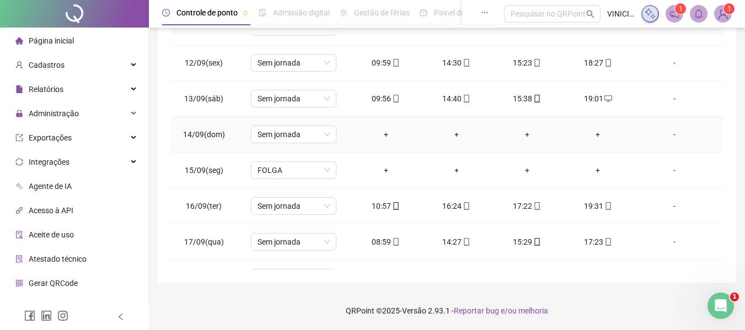
scroll to position [446, 0]
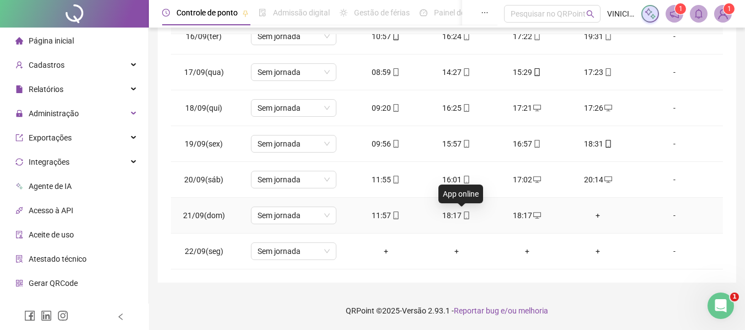
click at [465, 216] on icon "mobile" at bounding box center [467, 216] width 8 height 8
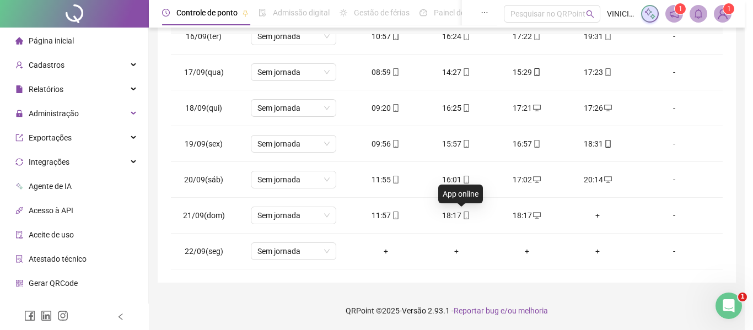
type input "**********"
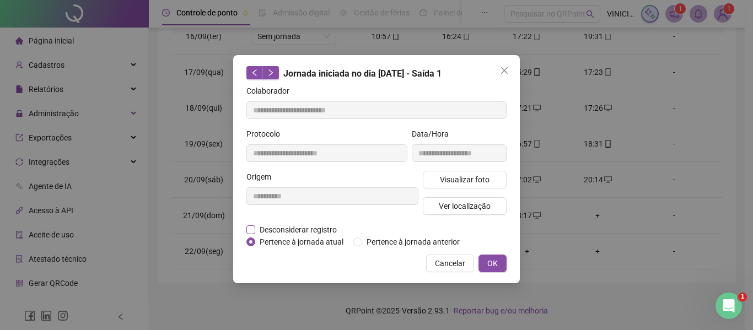
click at [280, 226] on span "Desconsiderar registro" at bounding box center [298, 230] width 86 height 12
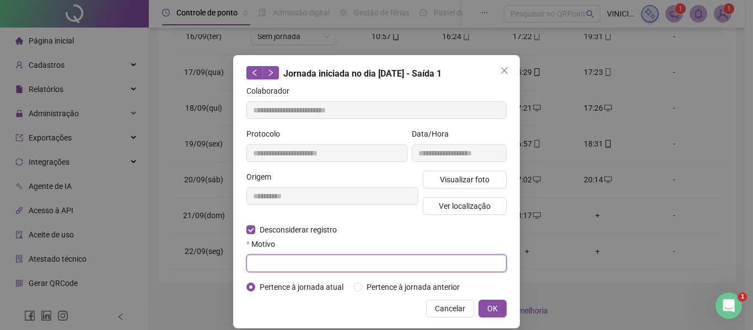
click at [283, 262] on input "text" at bounding box center [376, 264] width 260 height 18
type input "*"
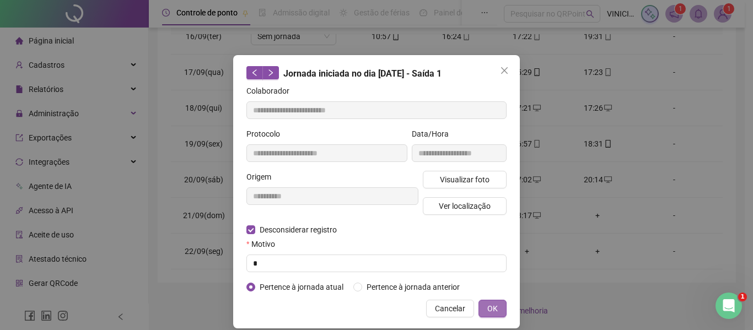
click at [500, 309] on button "OK" at bounding box center [493, 309] width 28 height 18
click at [489, 312] on span "OK" at bounding box center [492, 309] width 10 height 12
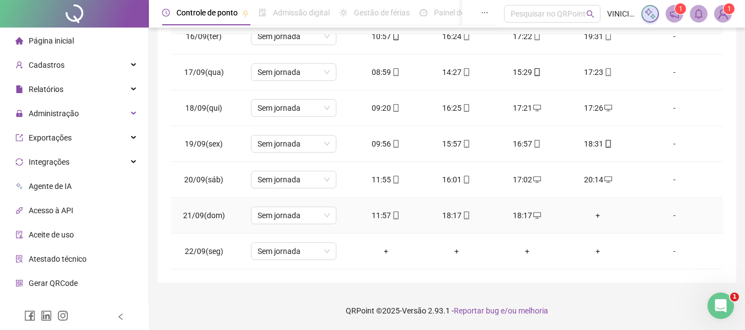
click at [594, 215] on div "+" at bounding box center [597, 216] width 53 height 12
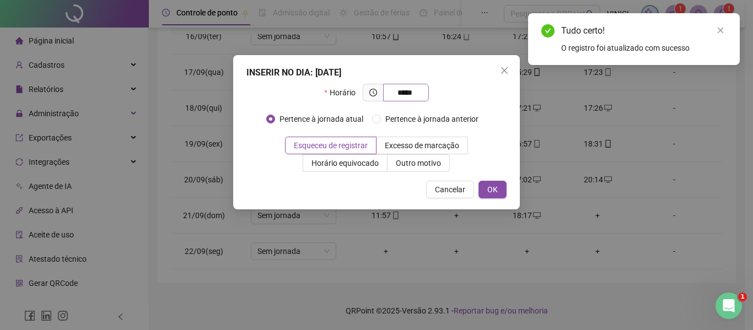
type input "*****"
click at [425, 94] on span "*****" at bounding box center [406, 93] width 46 height 18
drag, startPoint x: 426, startPoint y: 167, endPoint x: 434, endPoint y: 121, distance: 46.0
click at [434, 121] on div "Horário ***** Pertence à jornada atual Pertence à jornada anterior Esqueceu de …" at bounding box center [376, 128] width 260 height 88
click at [434, 287] on div "INSERIR NO DIA : [DATE] Horário ***** Pertence à jornada atual Pertence à jorna…" at bounding box center [376, 165] width 753 height 330
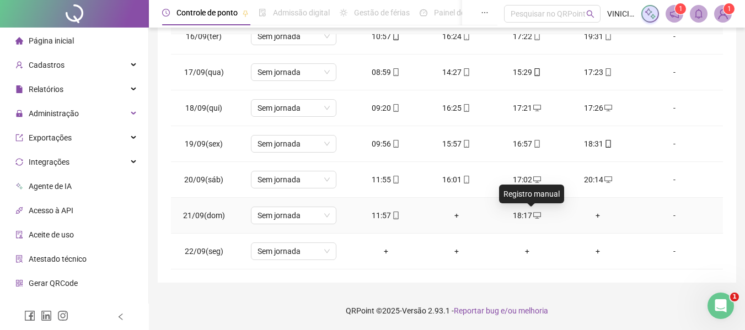
drag, startPoint x: 533, startPoint y: 216, endPoint x: 500, endPoint y: 326, distance: 114.6
click at [505, 307] on div "**********" at bounding box center [447, 55] width 596 height 550
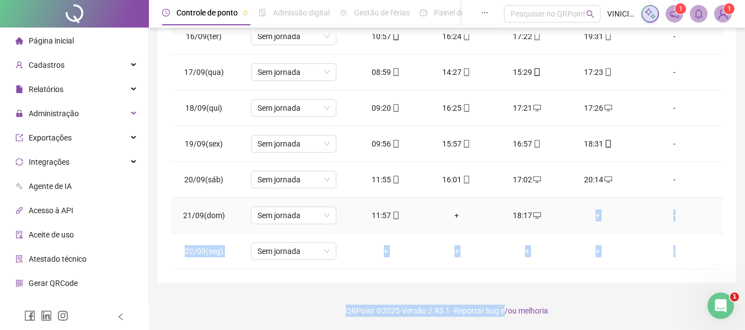
click at [535, 221] on div "18:17" at bounding box center [527, 216] width 53 height 12
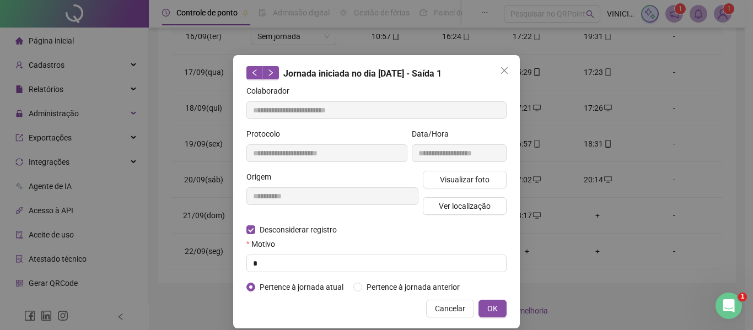
type input "**********"
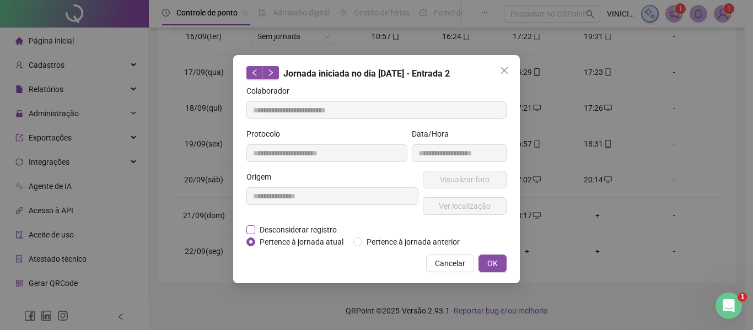
click at [318, 230] on span "Desconsiderar registro" at bounding box center [298, 230] width 86 height 12
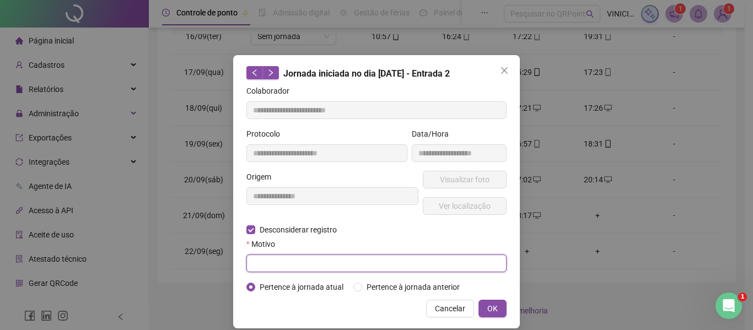
click at [319, 264] on input "text" at bounding box center [376, 264] width 260 height 18
type input "*"
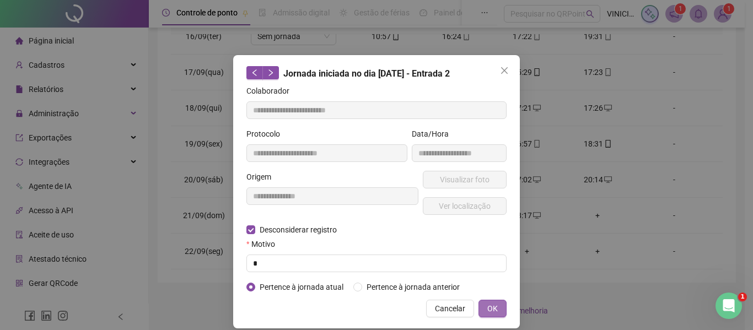
click at [495, 308] on button "OK" at bounding box center [493, 309] width 28 height 18
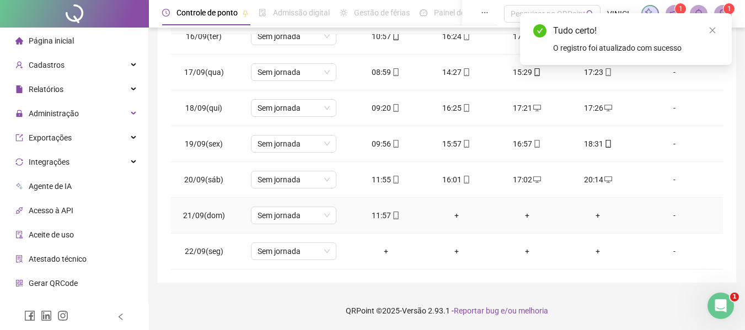
click at [590, 213] on div "+" at bounding box center [597, 216] width 53 height 12
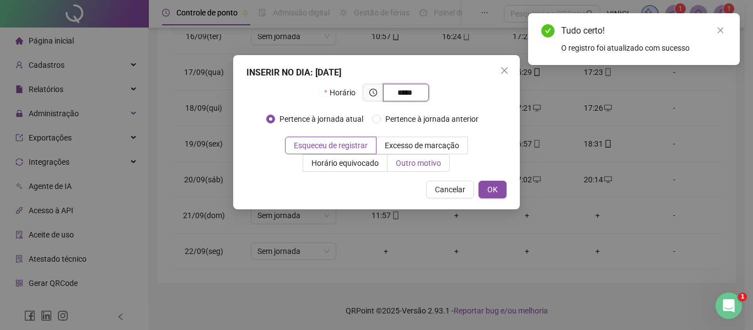
type input "*****"
click at [411, 164] on span "Outro motivo" at bounding box center [418, 163] width 45 height 9
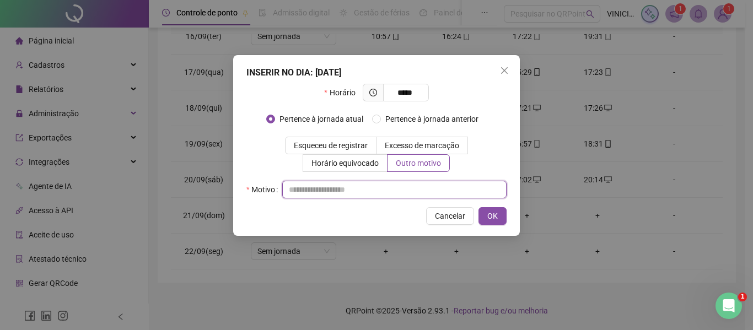
click at [415, 188] on input "text" at bounding box center [394, 190] width 224 height 18
type input "*"
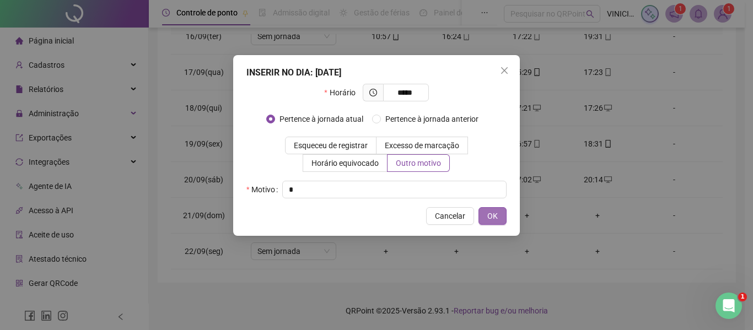
click at [492, 218] on span "OK" at bounding box center [492, 216] width 10 height 12
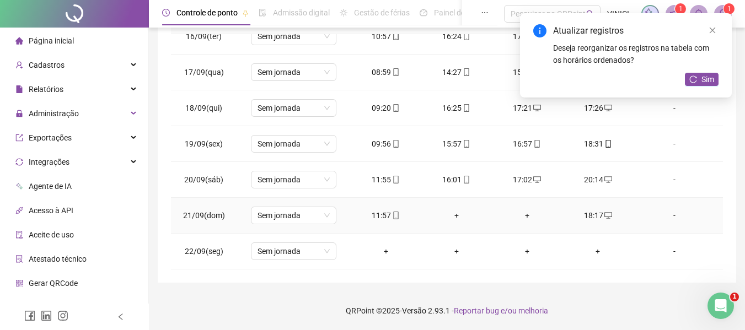
click at [457, 214] on div "+" at bounding box center [456, 216] width 53 height 12
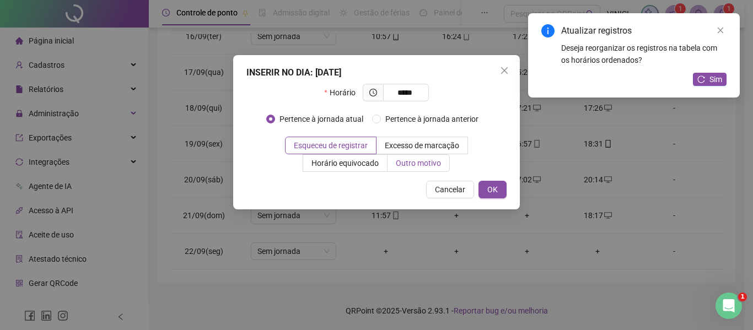
type input "*****"
click at [437, 160] on span "Outro motivo" at bounding box center [418, 163] width 45 height 9
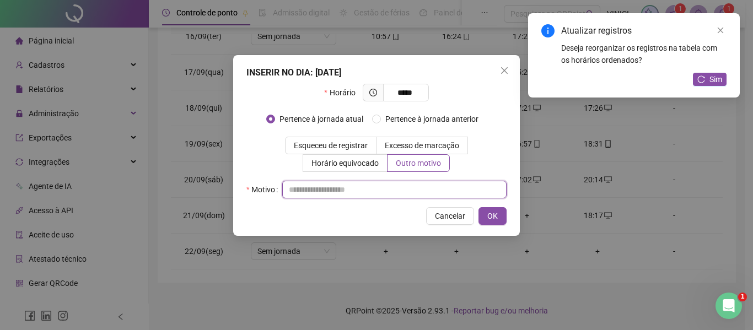
click at [427, 190] on input "text" at bounding box center [394, 190] width 224 height 18
type input "*"
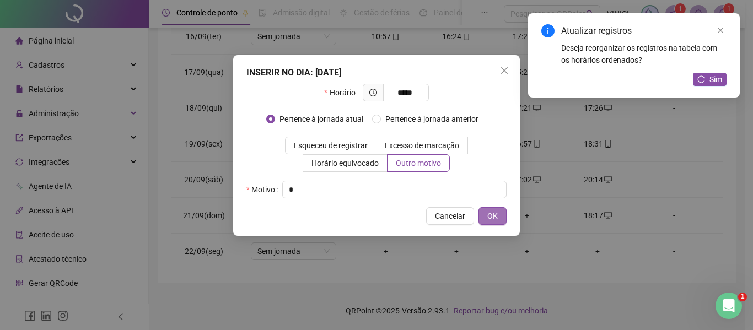
click at [496, 215] on span "OK" at bounding box center [492, 216] width 10 height 12
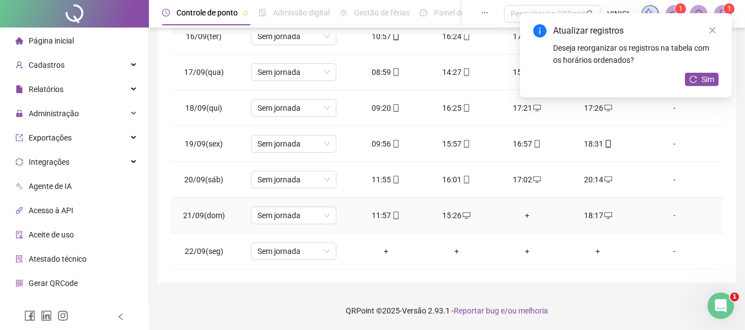
click at [526, 213] on div "+" at bounding box center [527, 216] width 53 height 12
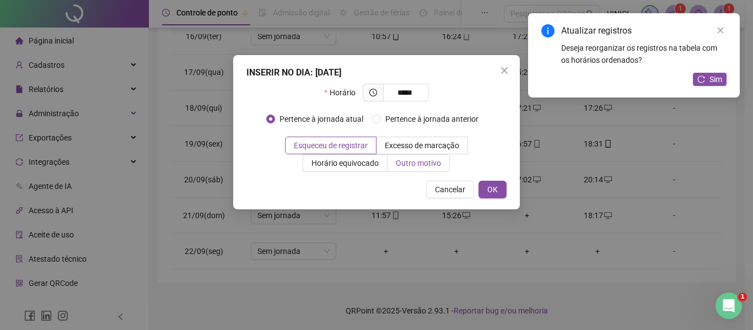
type input "*****"
click at [425, 159] on span "Outro motivo" at bounding box center [418, 163] width 45 height 9
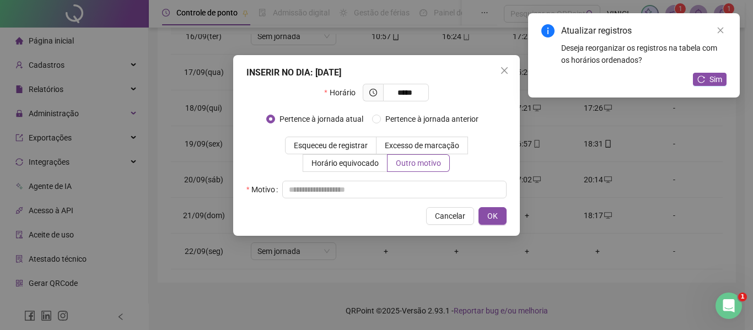
click at [409, 200] on div "INSERIR NO DIA : [DATE] Horário ***** Pertence à jornada atual Pertence à jorna…" at bounding box center [376, 145] width 287 height 181
click at [412, 194] on input "text" at bounding box center [394, 190] width 224 height 18
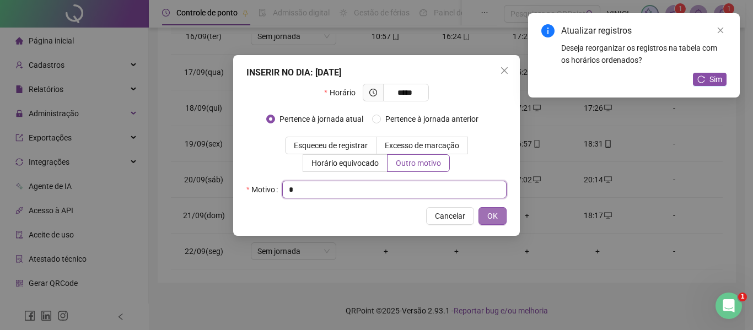
type input "*"
click at [498, 218] on button "OK" at bounding box center [493, 216] width 28 height 18
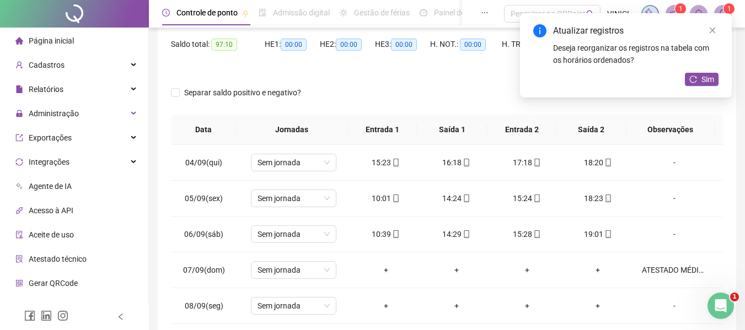
scroll to position [0, 0]
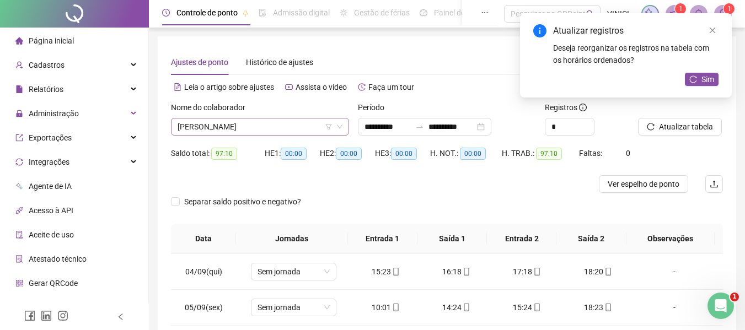
click at [256, 126] on span "[PERSON_NAME]" at bounding box center [260, 127] width 165 height 17
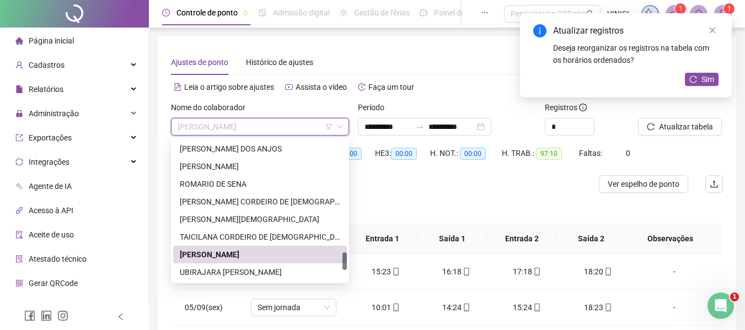
paste input "**********"
type input "**********"
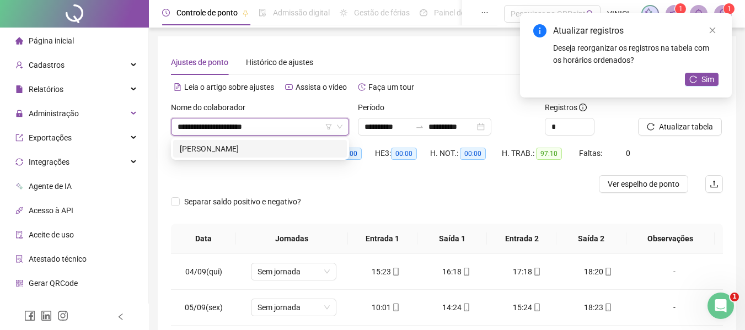
click at [260, 154] on div "[PERSON_NAME]" at bounding box center [260, 149] width 160 height 12
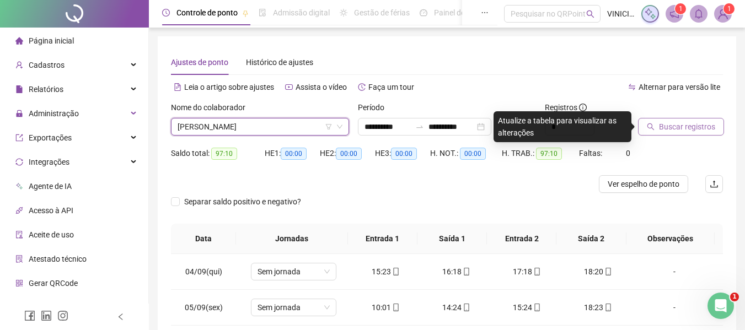
click at [692, 134] on button "Buscar registros" at bounding box center [681, 127] width 86 height 18
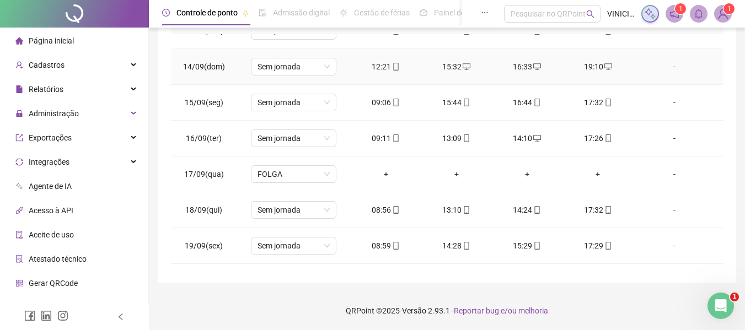
scroll to position [553, 0]
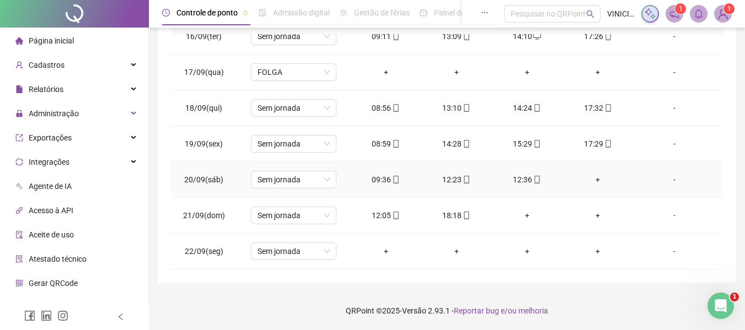
click at [587, 178] on div "+" at bounding box center [597, 180] width 53 height 12
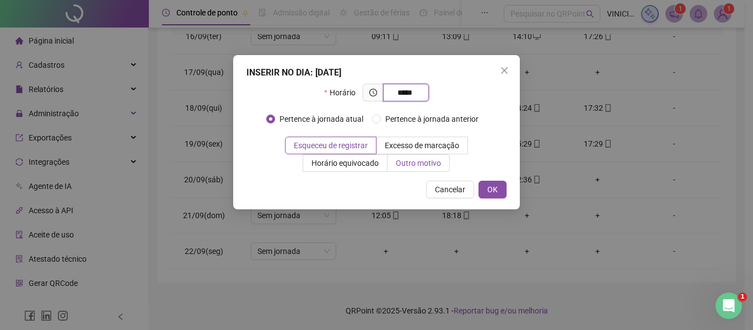
type input "*****"
click at [407, 155] on label "Outro motivo" at bounding box center [419, 163] width 62 height 18
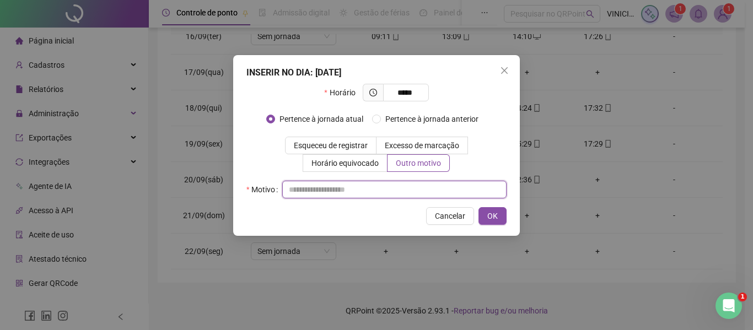
click at [402, 183] on input "text" at bounding box center [394, 190] width 224 height 18
type input "*"
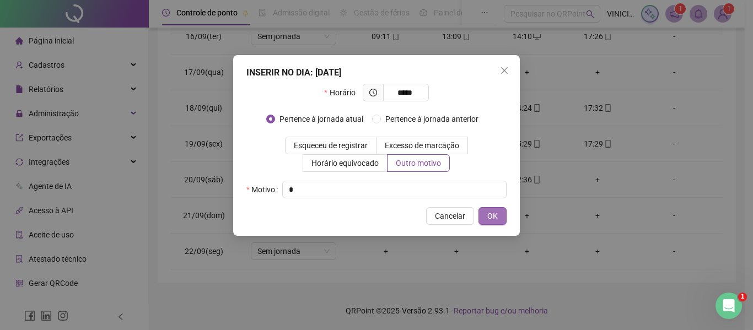
click at [487, 215] on span "OK" at bounding box center [492, 216] width 10 height 12
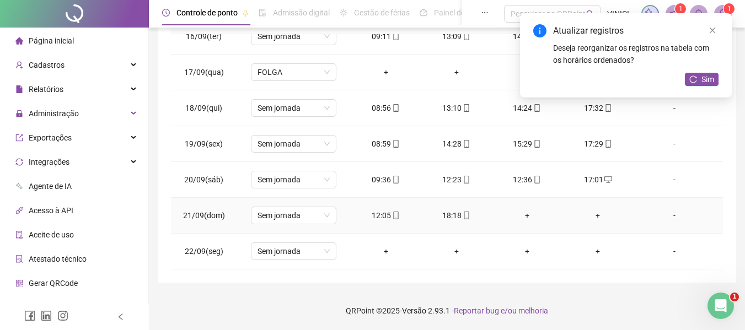
click at [588, 217] on div "+" at bounding box center [597, 216] width 53 height 12
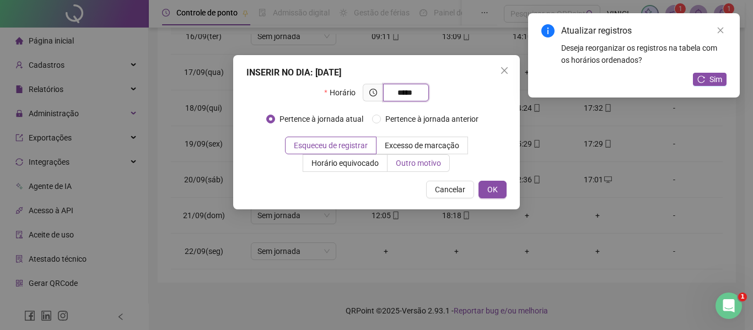
type input "*****"
click at [428, 163] on span "Outro motivo" at bounding box center [418, 163] width 45 height 9
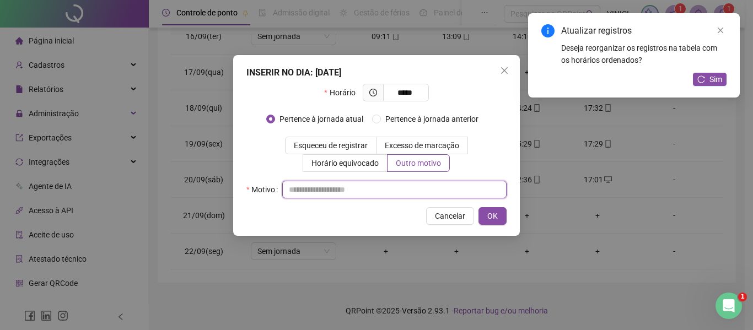
click at [420, 194] on input "text" at bounding box center [394, 190] width 224 height 18
type input "*"
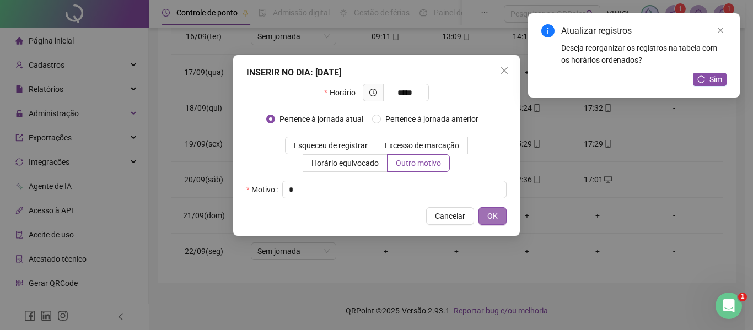
click at [489, 216] on span "OK" at bounding box center [492, 216] width 10 height 12
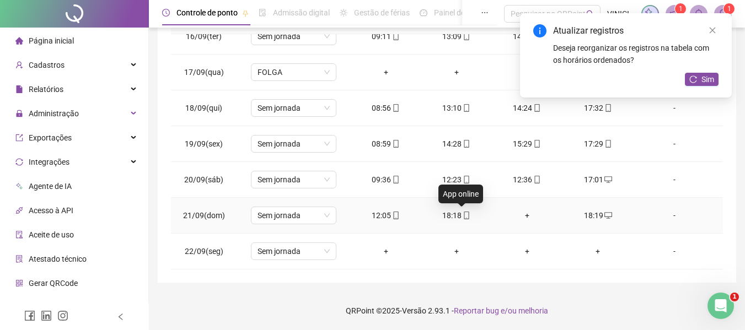
click at [463, 214] on icon "mobile" at bounding box center [467, 216] width 8 height 8
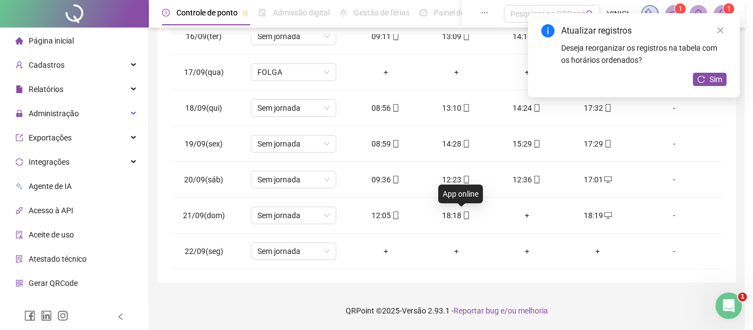
type input "**********"
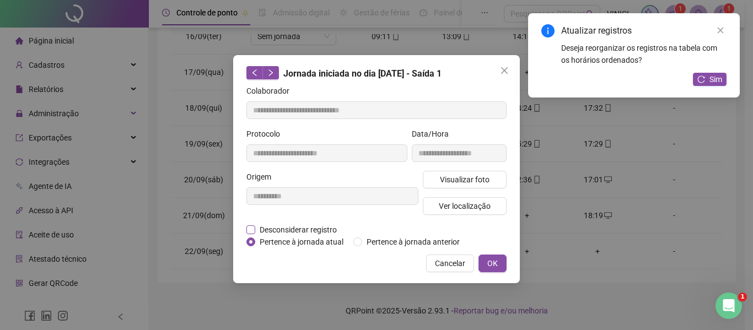
click at [294, 228] on span "Desconsiderar registro" at bounding box center [298, 230] width 86 height 12
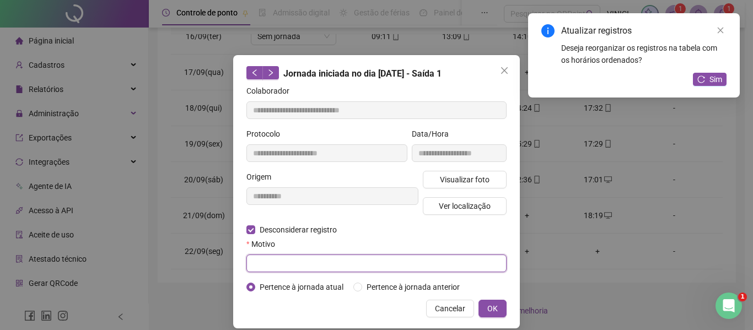
click at [298, 262] on input "text" at bounding box center [376, 264] width 260 height 18
type input "*"
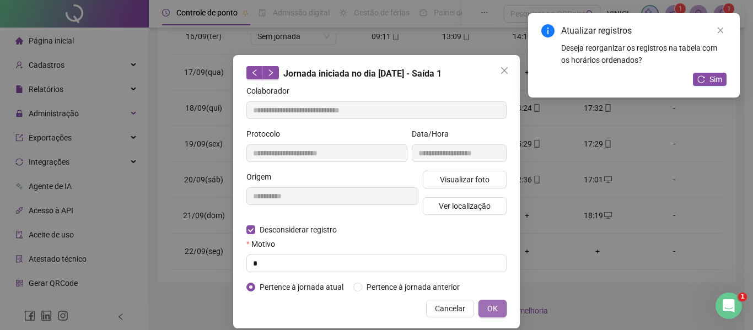
click at [497, 308] on button "OK" at bounding box center [493, 309] width 28 height 18
click at [491, 305] on span "OK" at bounding box center [492, 309] width 10 height 12
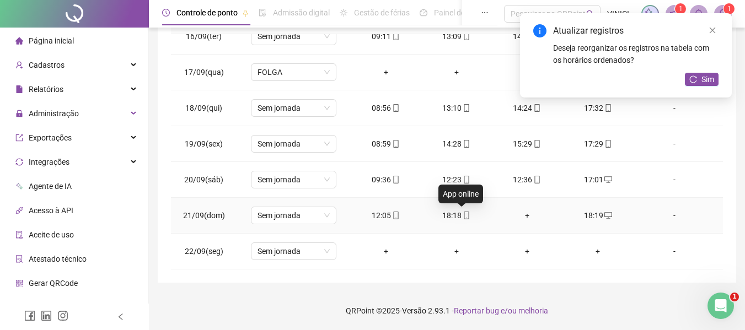
click at [464, 212] on icon "mobile" at bounding box center [467, 216] width 8 height 8
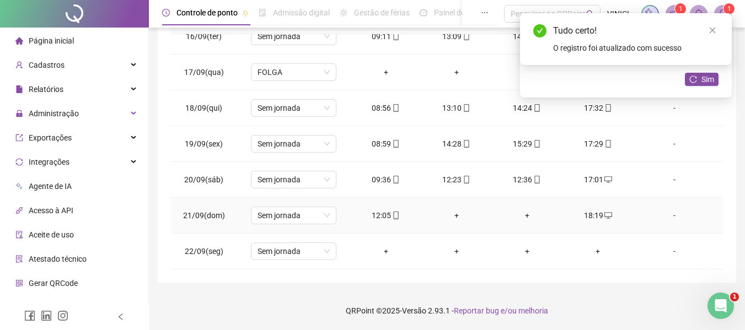
click at [454, 211] on div "+" at bounding box center [456, 216] width 53 height 12
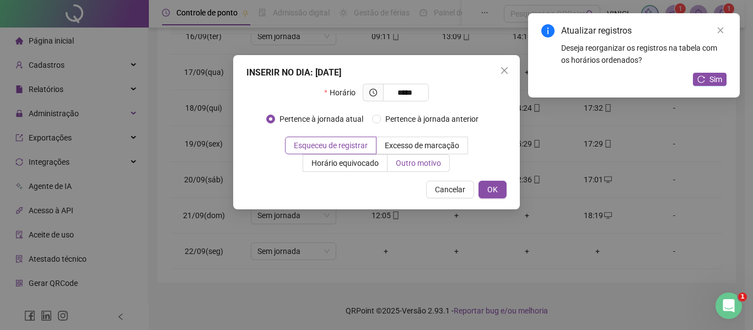
type input "*****"
click at [435, 165] on span "Outro motivo" at bounding box center [418, 163] width 45 height 9
click at [423, 162] on span "Outro motivo" at bounding box center [418, 163] width 45 height 9
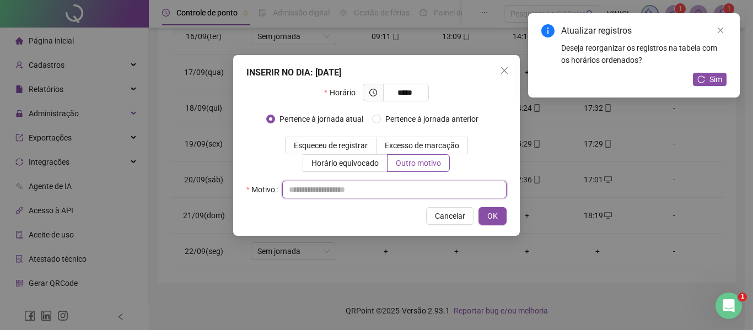
click at [418, 185] on input "text" at bounding box center [394, 190] width 224 height 18
type input "*"
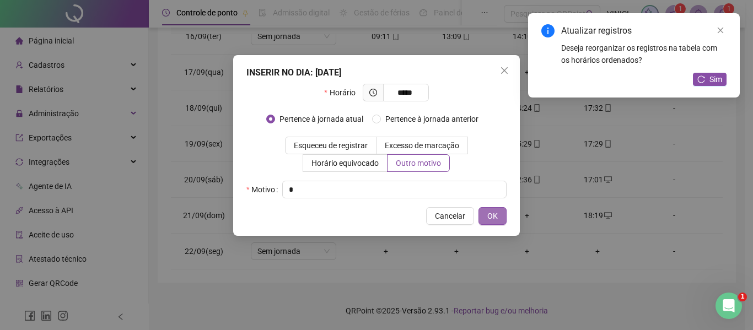
click at [496, 218] on span "OK" at bounding box center [492, 216] width 10 height 12
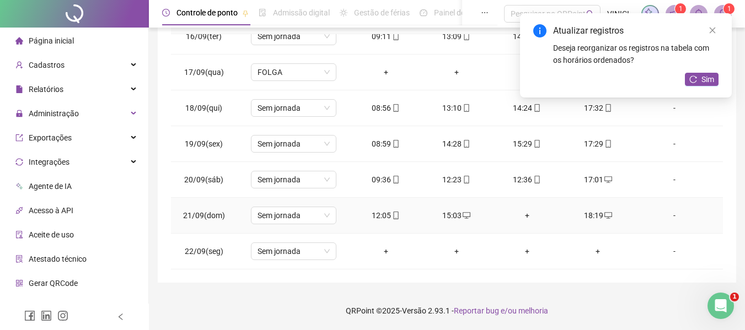
click at [520, 213] on div "+" at bounding box center [527, 216] width 53 height 12
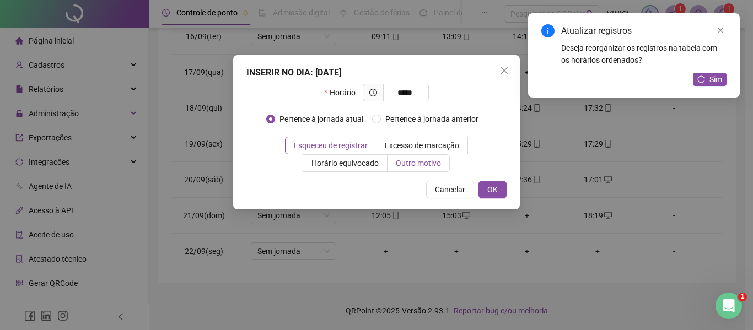
type input "*****"
click at [416, 162] on span "Outro motivo" at bounding box center [418, 163] width 45 height 9
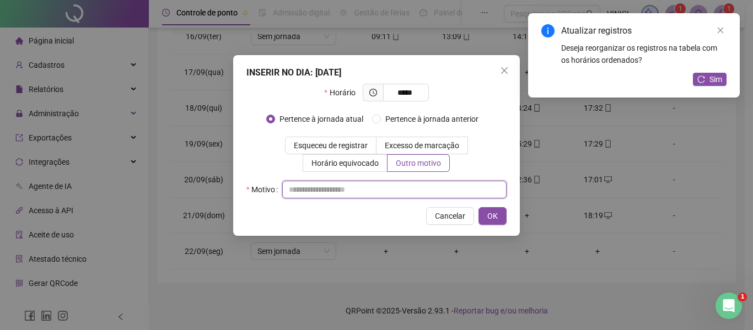
click at [428, 184] on input "text" at bounding box center [394, 190] width 224 height 18
type input "*"
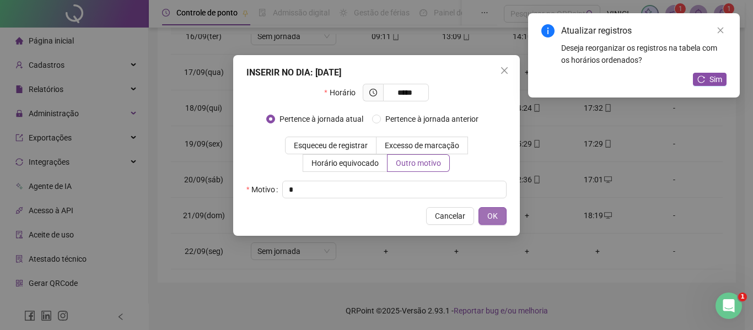
click at [493, 214] on span "OK" at bounding box center [492, 216] width 10 height 12
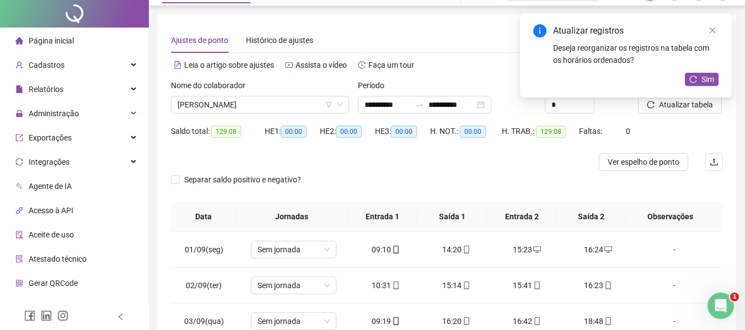
scroll to position [0, 0]
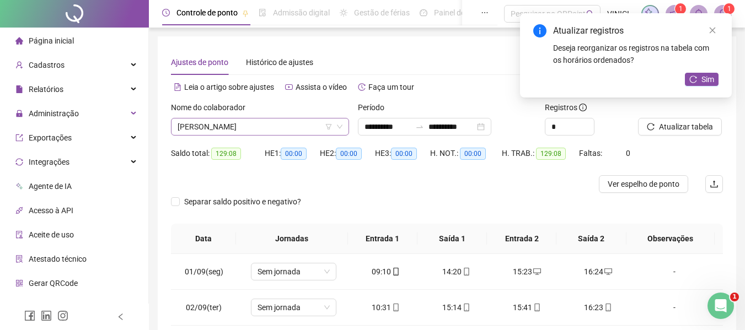
click at [261, 132] on span "[PERSON_NAME]" at bounding box center [260, 127] width 165 height 17
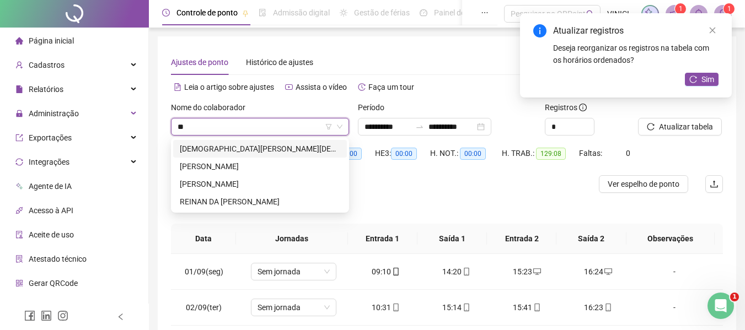
type input "***"
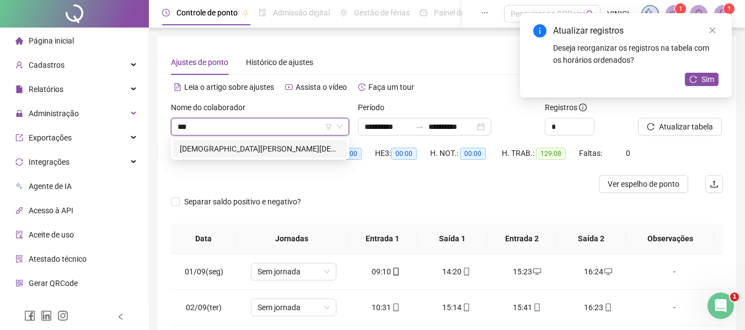
click at [280, 151] on div "[DEMOGRAPHIC_DATA][PERSON_NAME][DEMOGRAPHIC_DATA] DE [DEMOGRAPHIC_DATA]" at bounding box center [260, 149] width 160 height 12
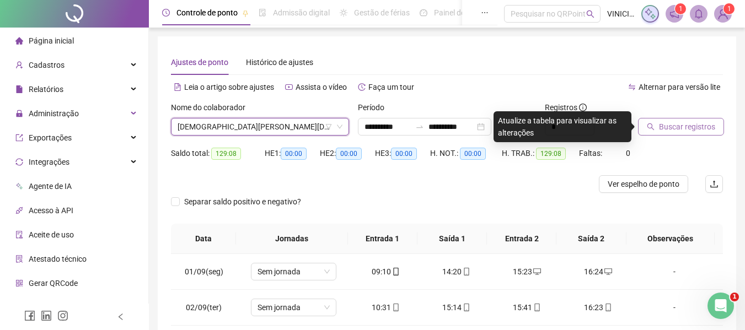
click at [686, 134] on button "Buscar registros" at bounding box center [681, 127] width 86 height 18
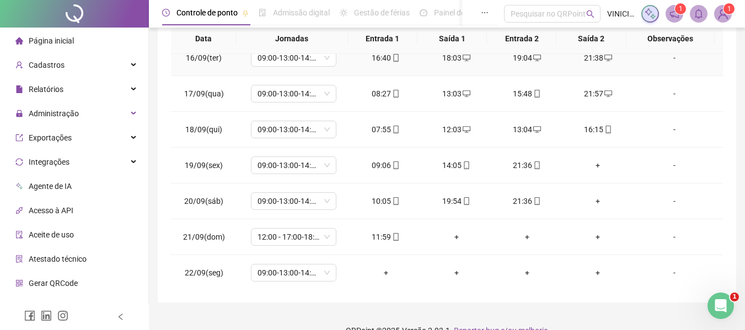
scroll to position [553, 0]
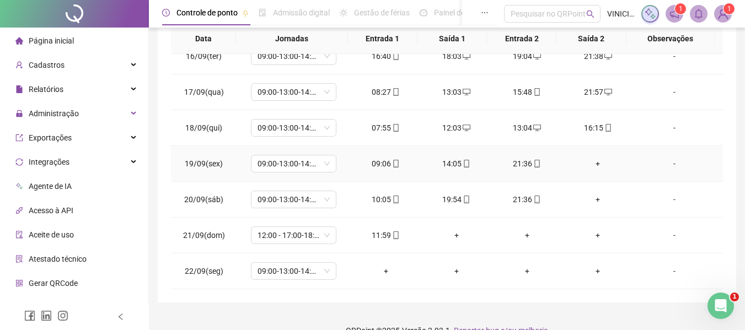
click at [595, 162] on div "+" at bounding box center [597, 164] width 53 height 12
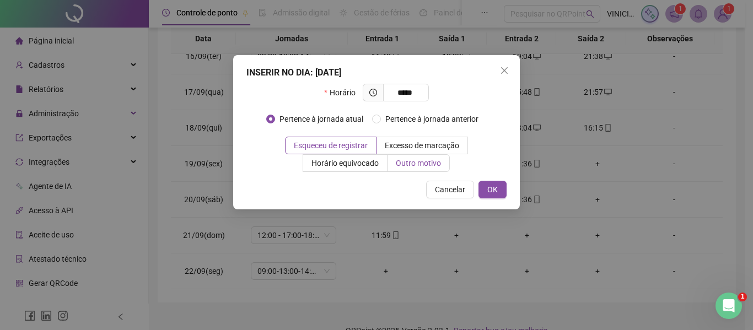
type input "*****"
click at [396, 160] on span "Outro motivo" at bounding box center [418, 163] width 45 height 9
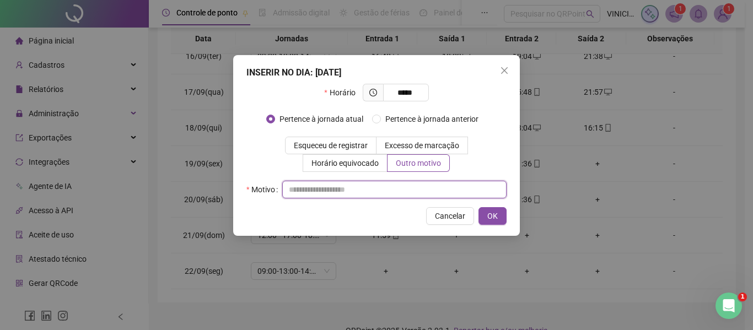
click at [400, 188] on input "text" at bounding box center [394, 190] width 224 height 18
type input "*"
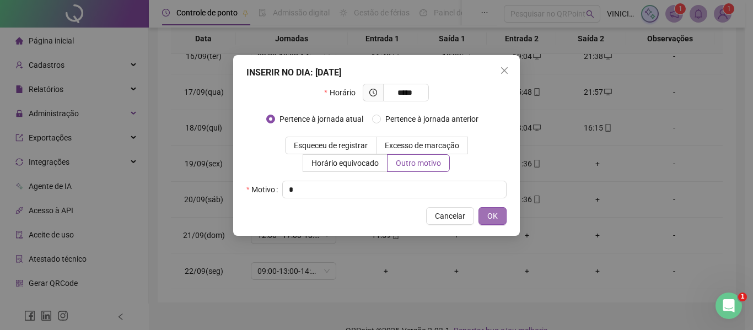
click at [499, 210] on button "OK" at bounding box center [493, 216] width 28 height 18
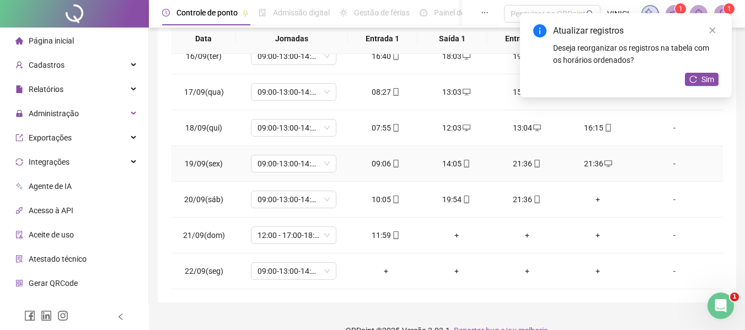
click at [533, 163] on icon "mobile" at bounding box center [537, 164] width 8 height 8
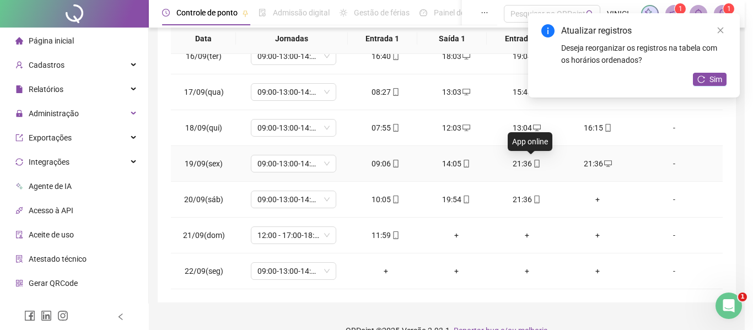
type input "**********"
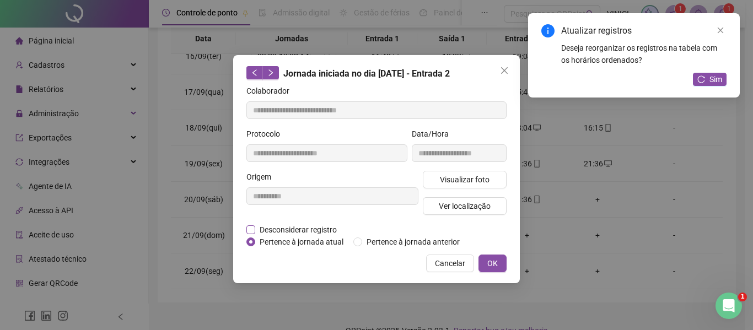
click at [294, 230] on span "Desconsiderar registro" at bounding box center [298, 230] width 86 height 12
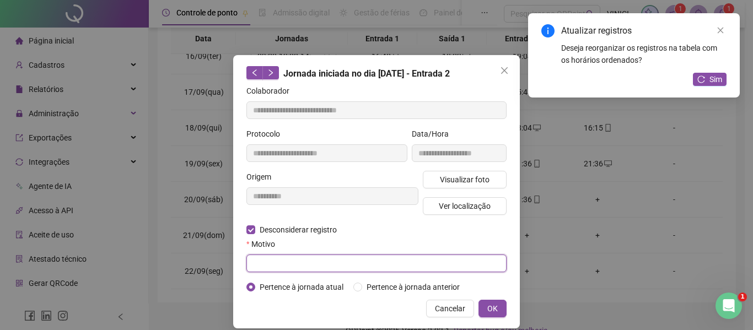
click at [304, 265] on input "text" at bounding box center [376, 264] width 260 height 18
type input "*"
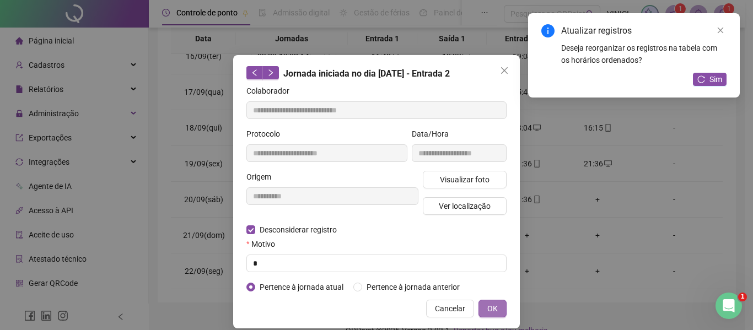
click at [487, 307] on span "OK" at bounding box center [492, 309] width 10 height 12
click at [487, 309] on span "OK" at bounding box center [492, 309] width 10 height 12
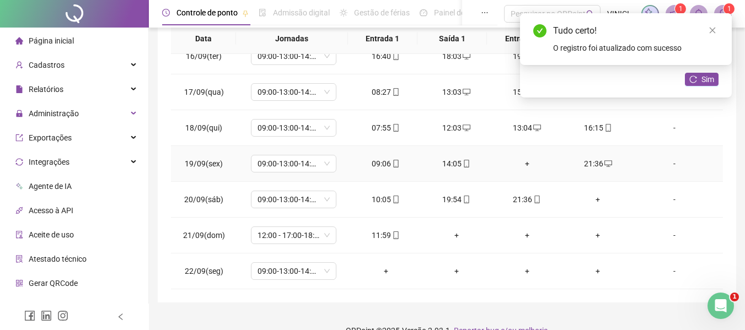
click at [526, 159] on div "+" at bounding box center [527, 164] width 53 height 12
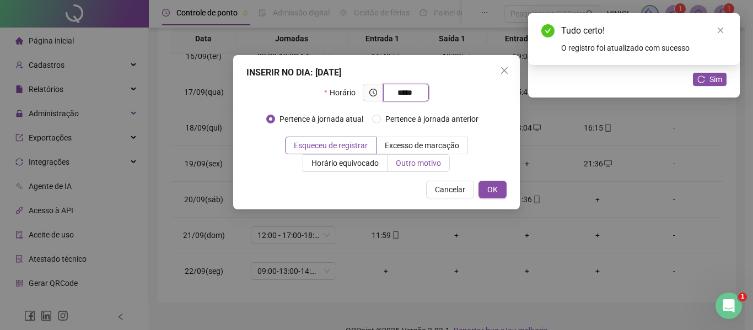
type input "*****"
click at [432, 163] on span "Outro motivo" at bounding box center [418, 163] width 45 height 9
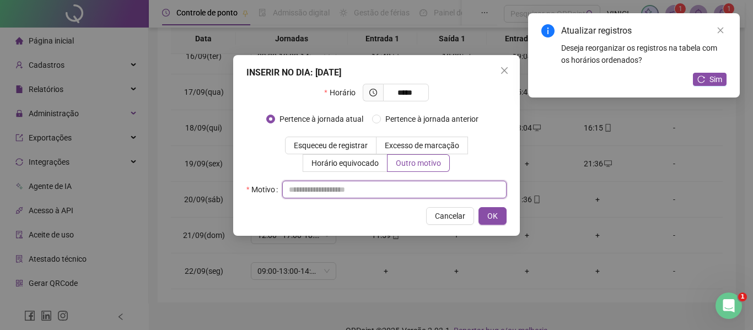
click at [436, 188] on input "text" at bounding box center [394, 190] width 224 height 18
type input "*"
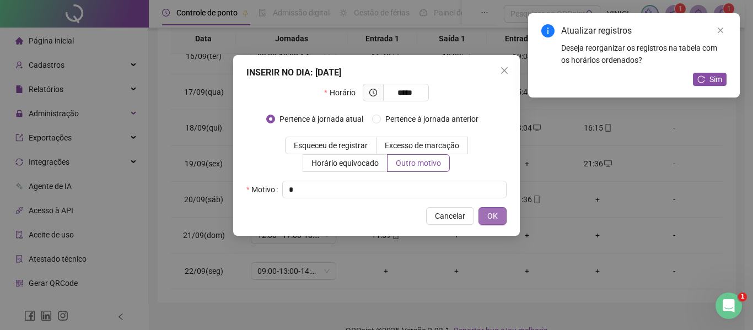
click at [489, 217] on span "OK" at bounding box center [492, 216] width 10 height 12
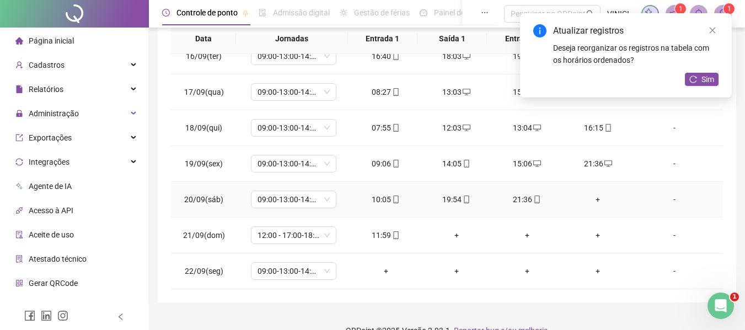
click at [594, 196] on div "+" at bounding box center [597, 200] width 53 height 12
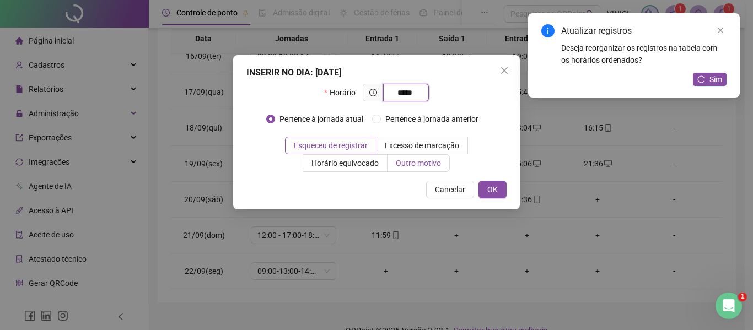
type input "*****"
click at [429, 162] on span "Outro motivo" at bounding box center [418, 163] width 45 height 9
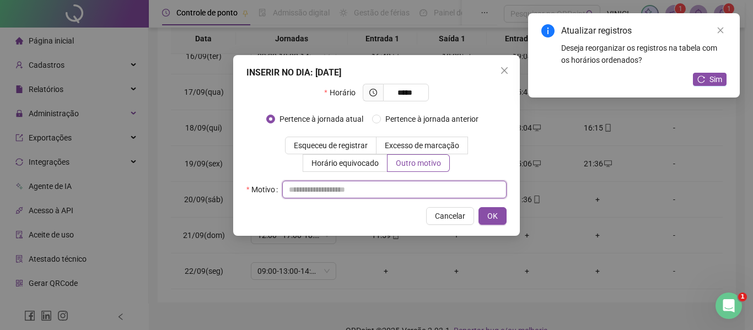
click at [432, 189] on input "text" at bounding box center [394, 190] width 224 height 18
type input "*"
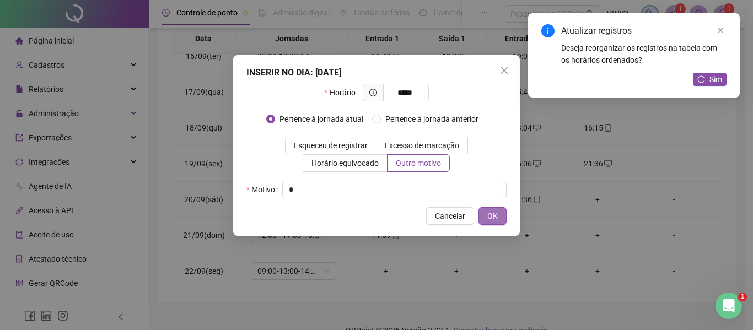
click at [492, 210] on span "OK" at bounding box center [492, 216] width 10 height 12
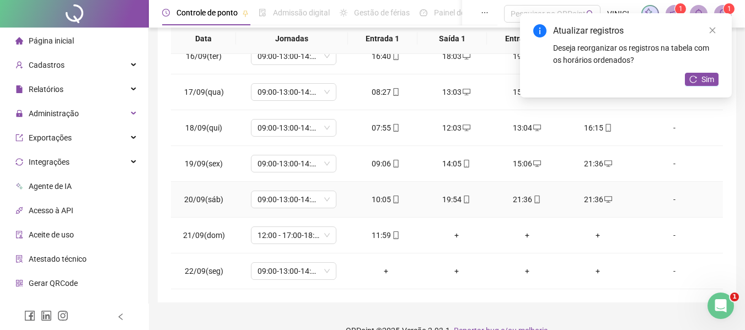
click at [533, 197] on icon "mobile" at bounding box center [537, 200] width 8 height 8
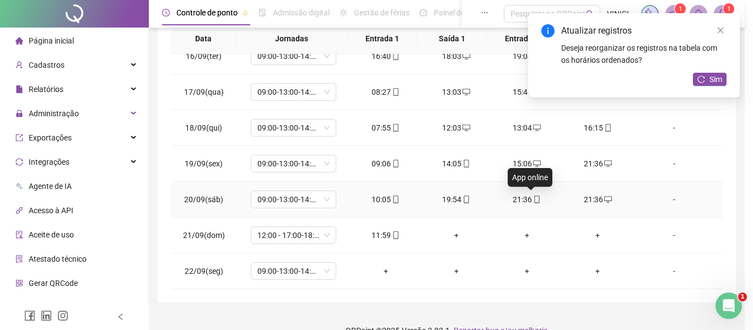
type input "**********"
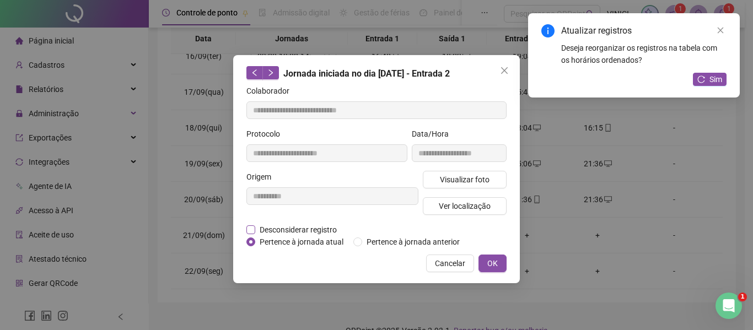
click at [334, 231] on span "Desconsiderar registro" at bounding box center [298, 230] width 86 height 12
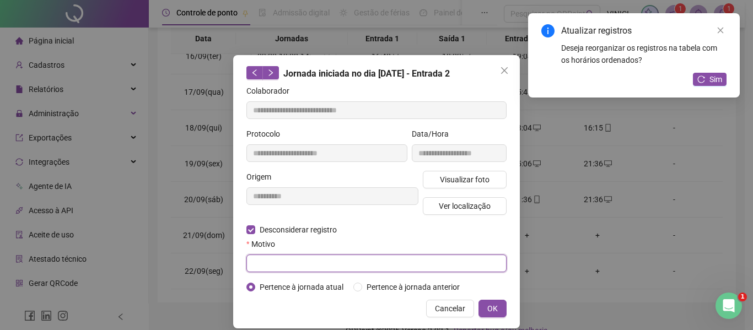
click at [327, 261] on input "text" at bounding box center [376, 264] width 260 height 18
type input "*"
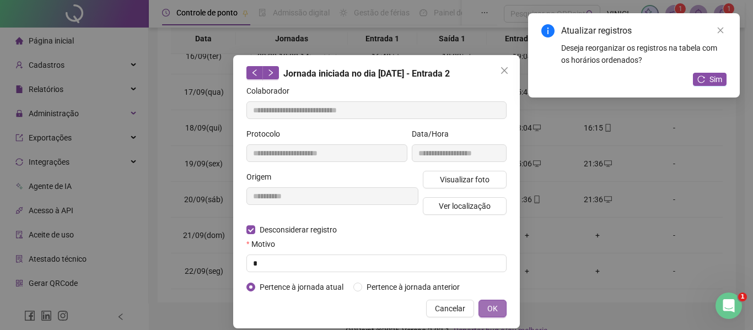
click at [482, 305] on button "OK" at bounding box center [493, 309] width 28 height 18
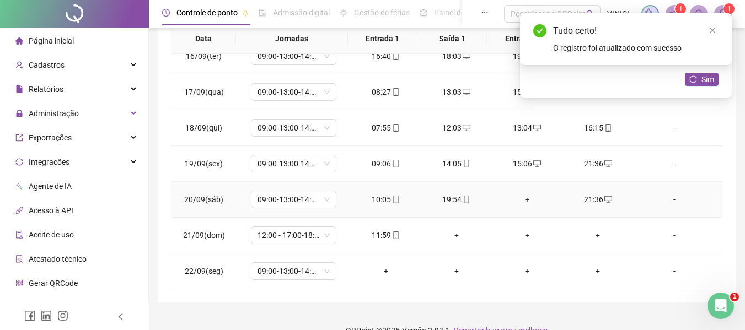
click at [523, 195] on div "+" at bounding box center [527, 200] width 53 height 12
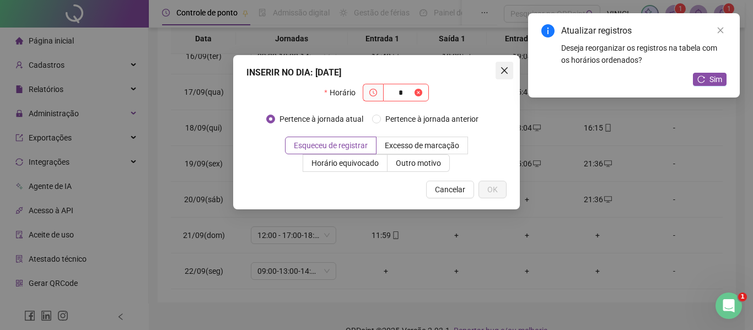
type input "*"
click at [506, 70] on icon "close" at bounding box center [504, 70] width 7 height 7
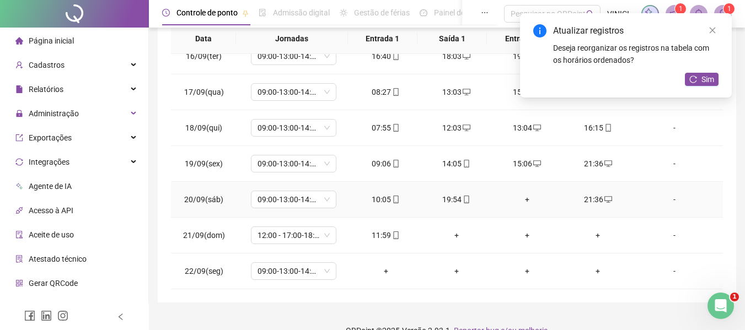
click at [517, 203] on div "+" at bounding box center [527, 200] width 53 height 12
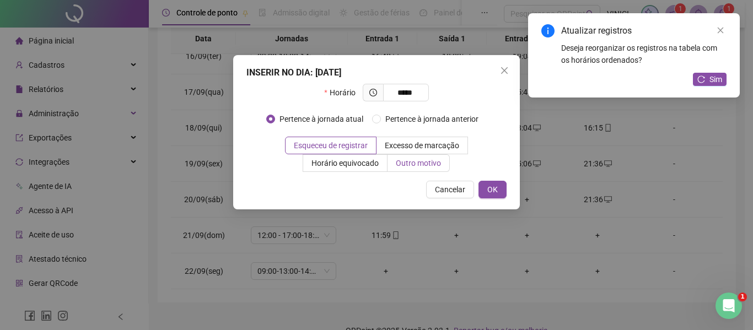
type input "*****"
click at [400, 163] on span "Outro motivo" at bounding box center [418, 163] width 45 height 9
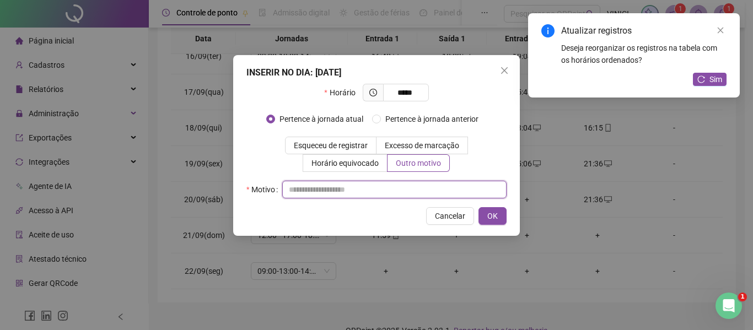
click at [403, 185] on input "text" at bounding box center [394, 190] width 224 height 18
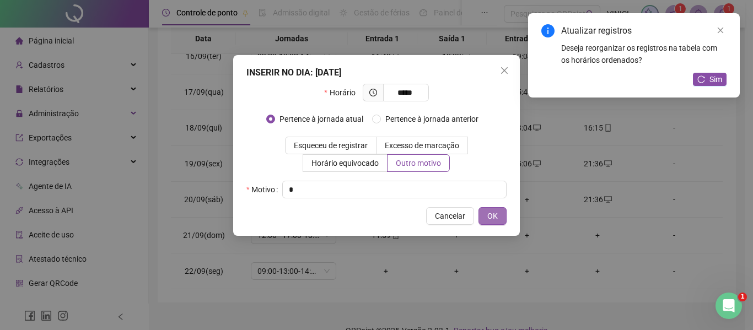
click at [484, 212] on button "OK" at bounding box center [493, 216] width 28 height 18
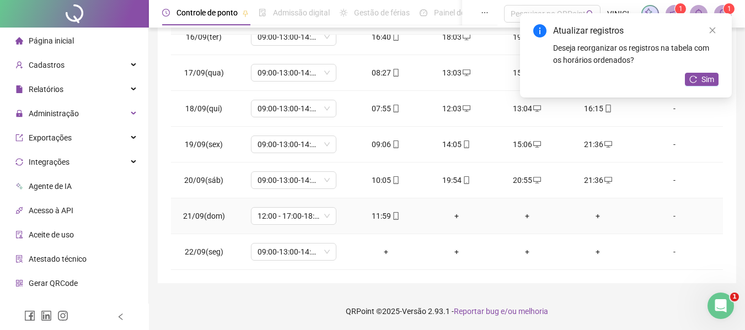
click at [453, 218] on div "+" at bounding box center [456, 216] width 53 height 12
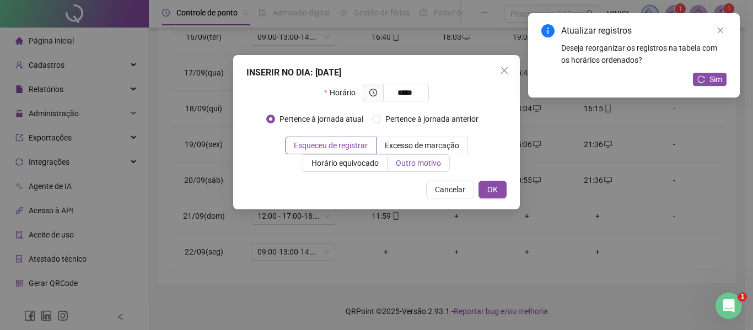
click at [408, 165] on span "Outro motivo" at bounding box center [418, 163] width 45 height 9
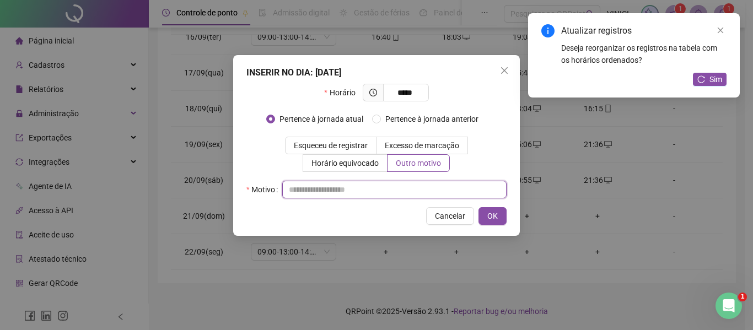
click at [399, 182] on input "text" at bounding box center [394, 190] width 224 height 18
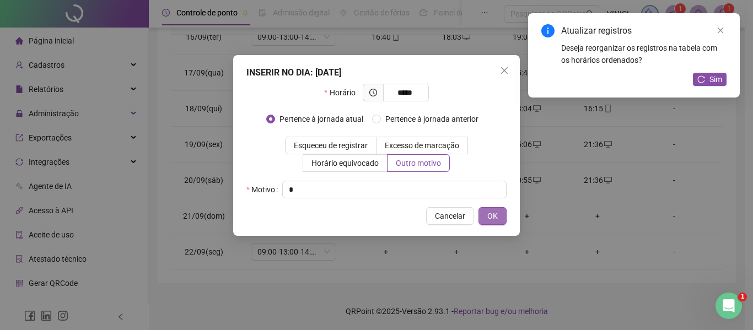
click at [492, 211] on span "OK" at bounding box center [492, 216] width 10 height 12
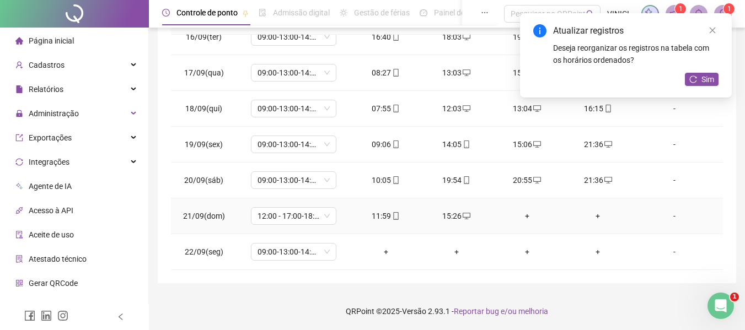
click at [525, 218] on div "+" at bounding box center [527, 216] width 53 height 12
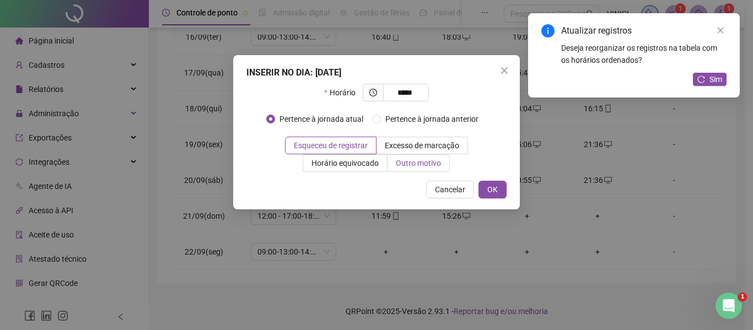
click at [414, 167] on span "Outro motivo" at bounding box center [418, 163] width 45 height 9
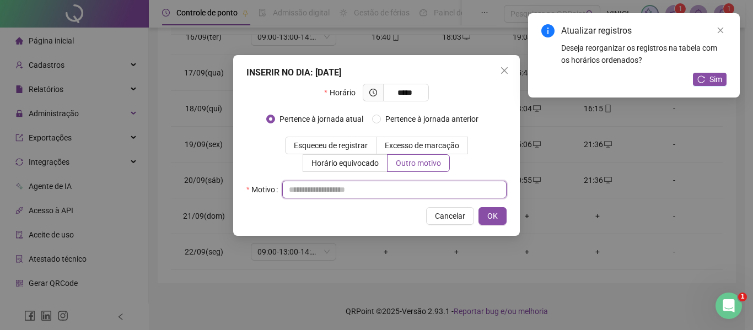
click at [411, 189] on input "text" at bounding box center [394, 190] width 224 height 18
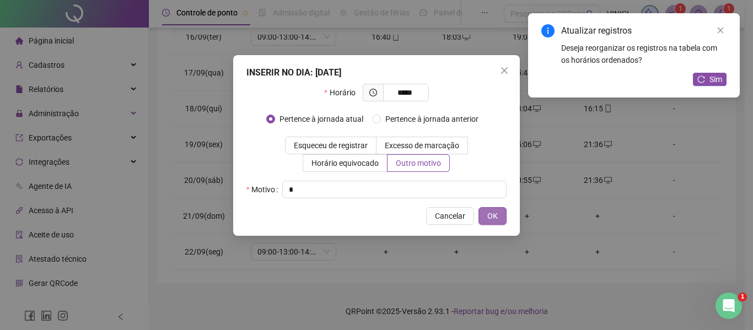
click at [479, 213] on button "OK" at bounding box center [493, 216] width 28 height 18
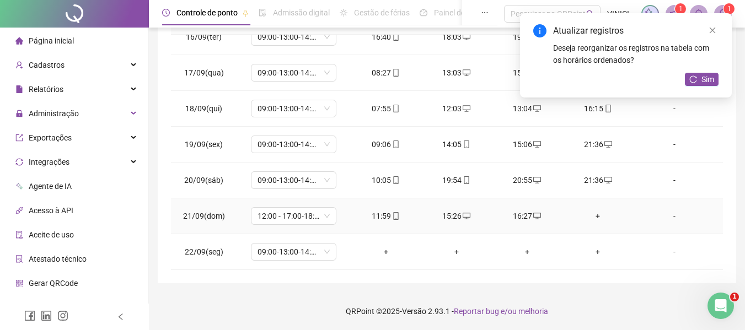
click at [589, 214] on div "+" at bounding box center [597, 216] width 53 height 12
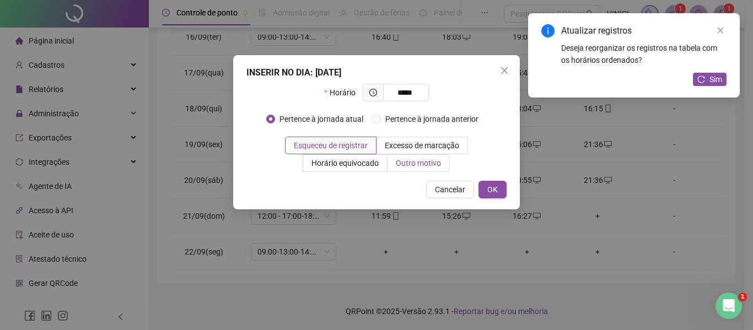
click at [433, 161] on span "Outro motivo" at bounding box center [418, 163] width 45 height 9
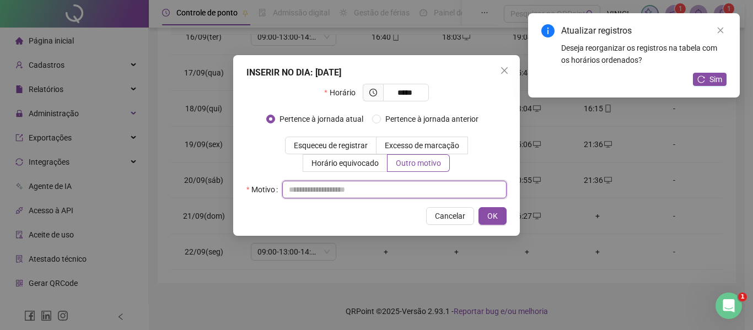
click at [426, 189] on input "text" at bounding box center [394, 190] width 224 height 18
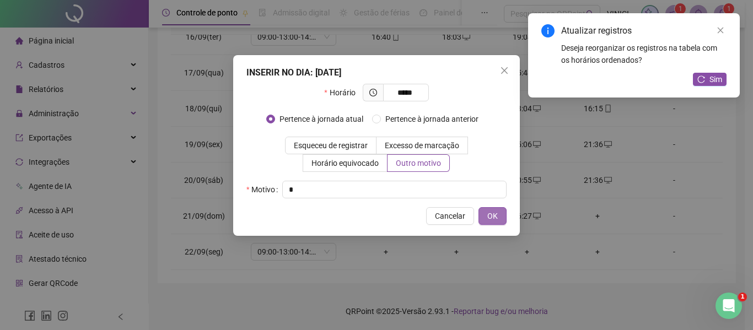
click at [498, 211] on button "OK" at bounding box center [493, 216] width 28 height 18
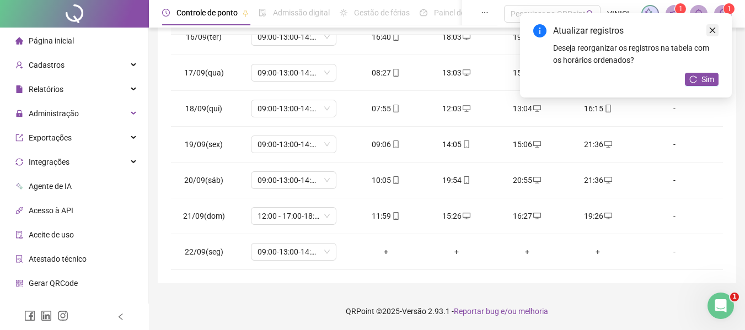
click at [716, 30] on icon "close" at bounding box center [713, 30] width 8 height 8
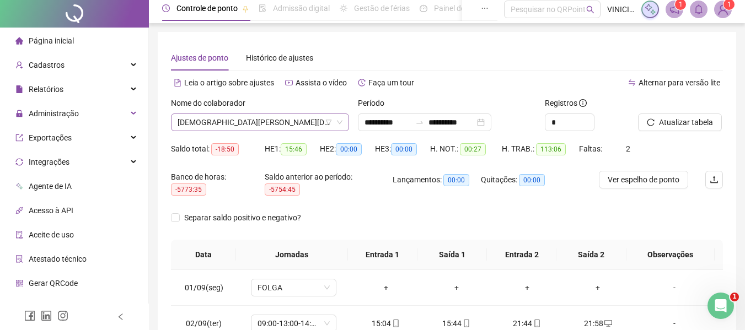
scroll to position [0, 0]
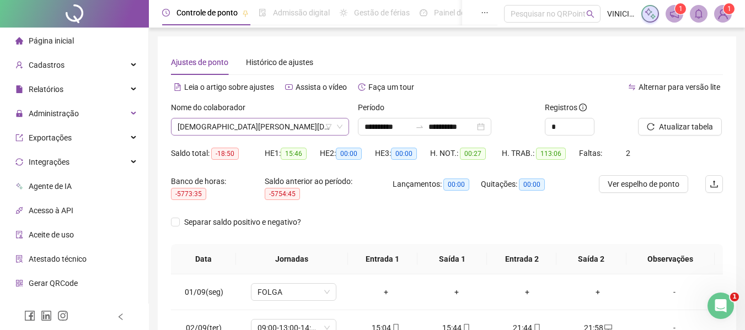
click at [239, 128] on span "[DEMOGRAPHIC_DATA][PERSON_NAME][DEMOGRAPHIC_DATA] DE [DEMOGRAPHIC_DATA]" at bounding box center [260, 127] width 165 height 17
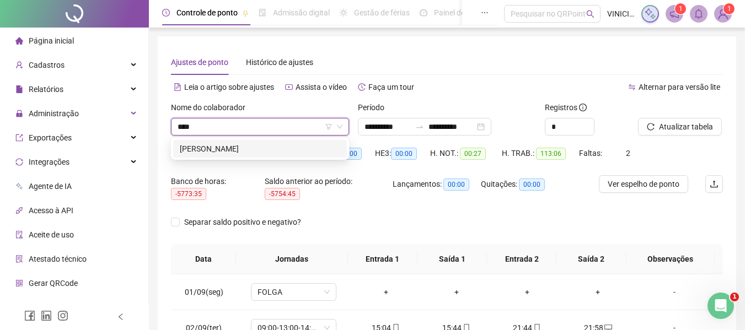
click at [261, 143] on div "[PERSON_NAME]" at bounding box center [260, 149] width 160 height 12
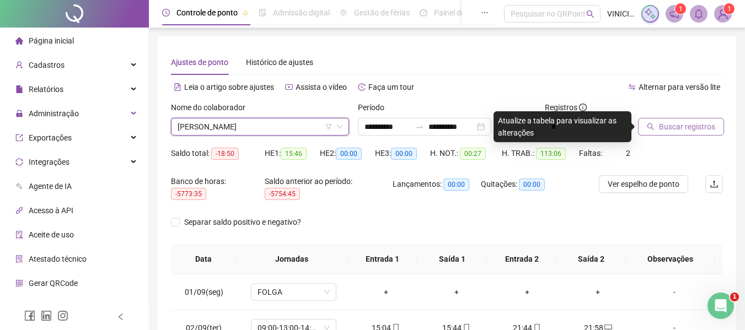
click at [701, 126] on span "Buscar registros" at bounding box center [687, 127] width 56 height 12
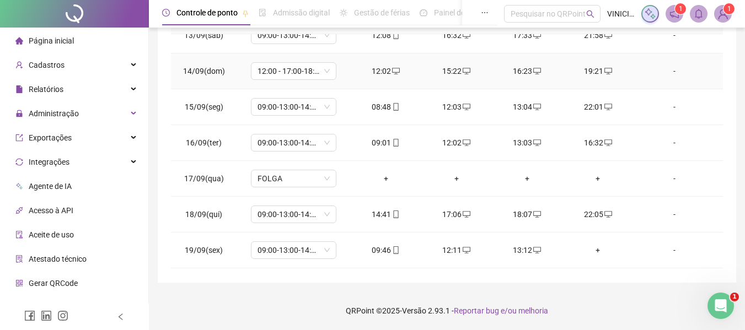
scroll to position [553, 0]
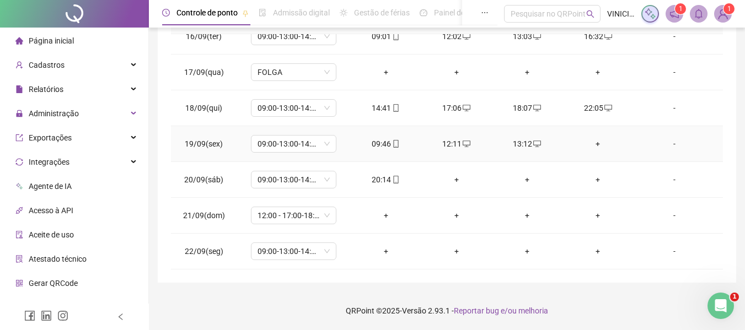
click at [588, 146] on div "+" at bounding box center [597, 144] width 53 height 12
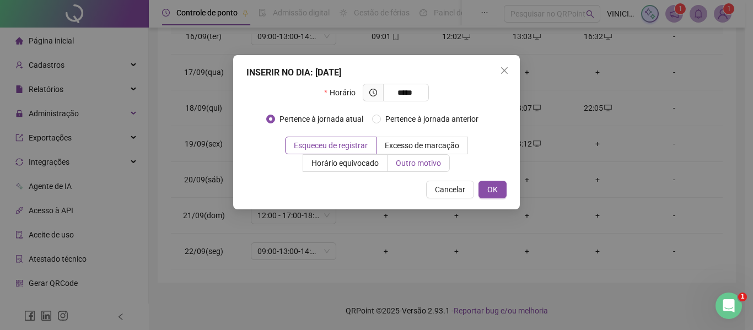
click at [441, 163] on span "Outro motivo" at bounding box center [418, 163] width 45 height 9
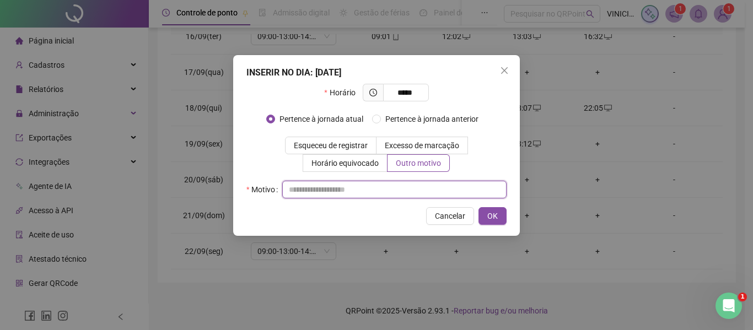
click at [442, 185] on input "text" at bounding box center [394, 190] width 224 height 18
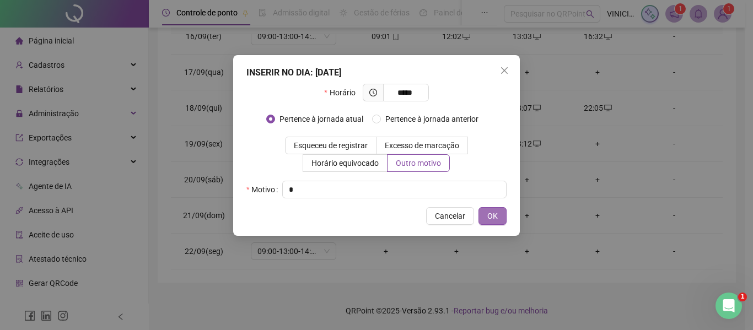
click at [497, 210] on span "OK" at bounding box center [492, 216] width 10 height 12
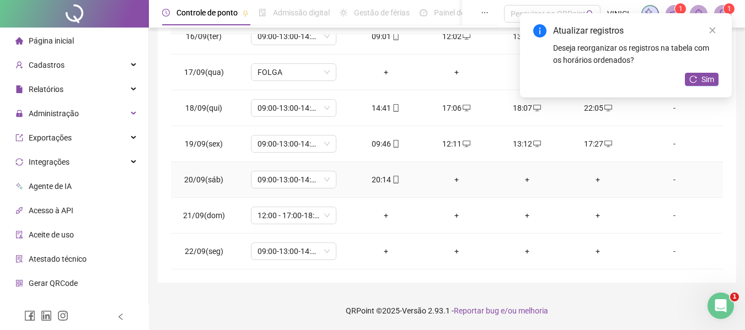
click at [591, 178] on div "+" at bounding box center [597, 180] width 53 height 12
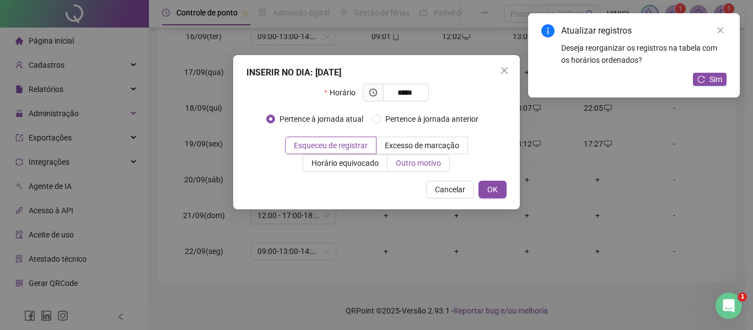
click at [427, 161] on span "Outro motivo" at bounding box center [418, 163] width 45 height 9
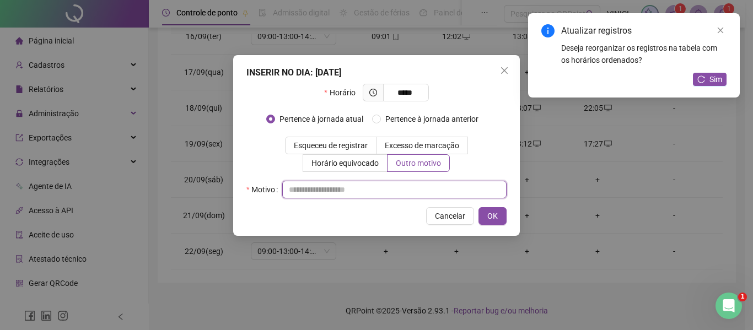
click at [418, 189] on input "text" at bounding box center [394, 190] width 224 height 18
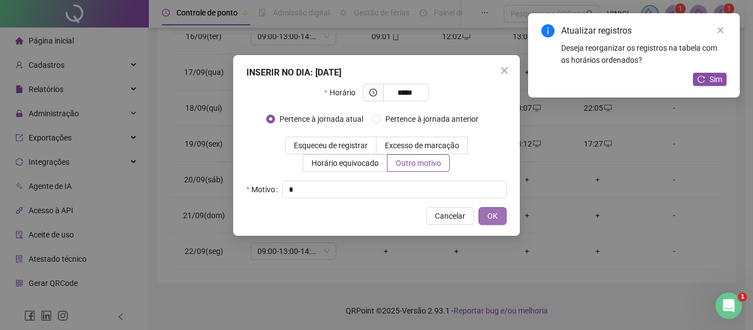
click at [497, 223] on button "OK" at bounding box center [493, 216] width 28 height 18
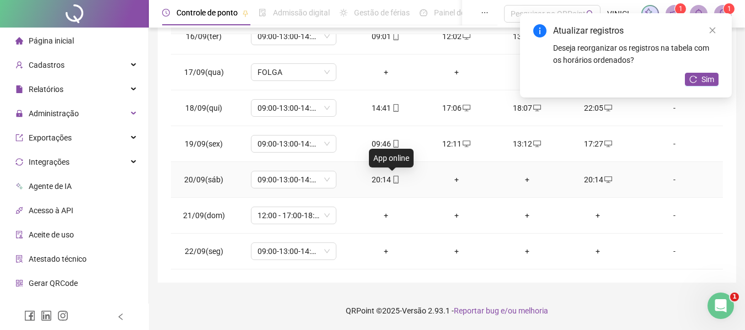
click at [393, 178] on icon "mobile" at bounding box center [396, 180] width 8 height 8
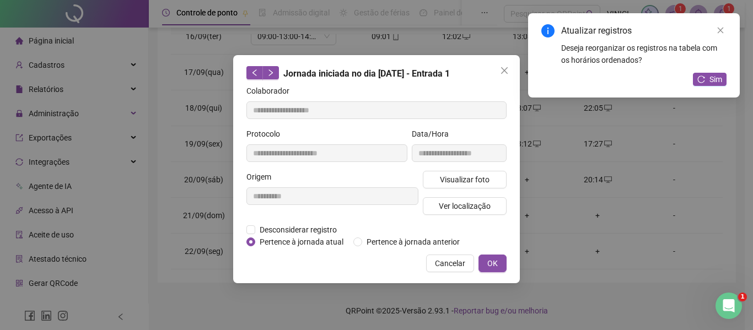
click at [283, 222] on div "**********" at bounding box center [332, 197] width 176 height 53
click at [287, 228] on span "Desconsiderar registro" at bounding box center [298, 230] width 86 height 12
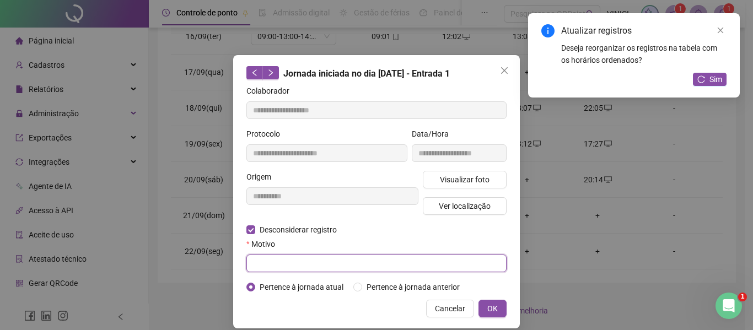
click at [282, 263] on input "text" at bounding box center [376, 264] width 260 height 18
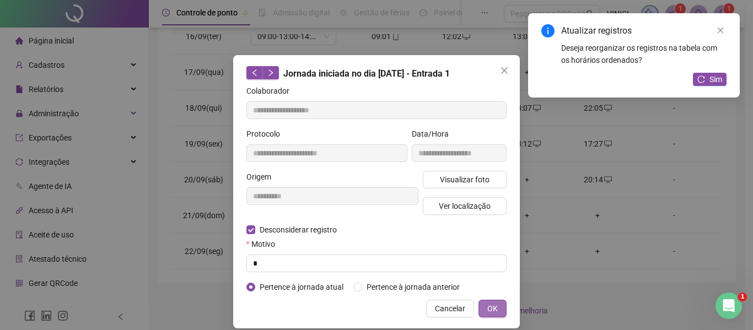
click at [499, 313] on button "OK" at bounding box center [493, 309] width 28 height 18
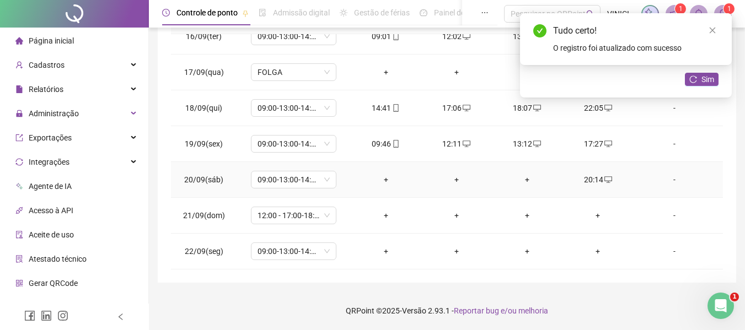
click at [383, 181] on div "+" at bounding box center [385, 180] width 53 height 12
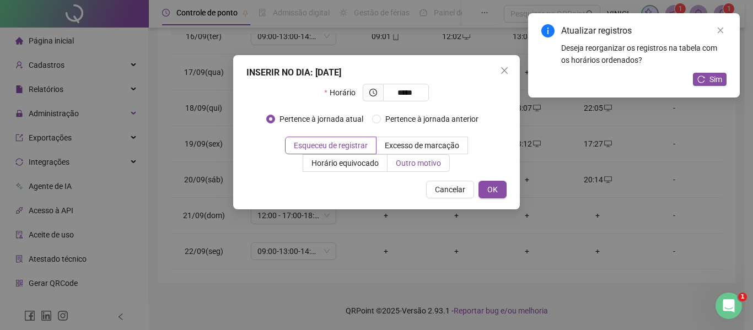
click at [408, 165] on span "Outro motivo" at bounding box center [418, 163] width 45 height 9
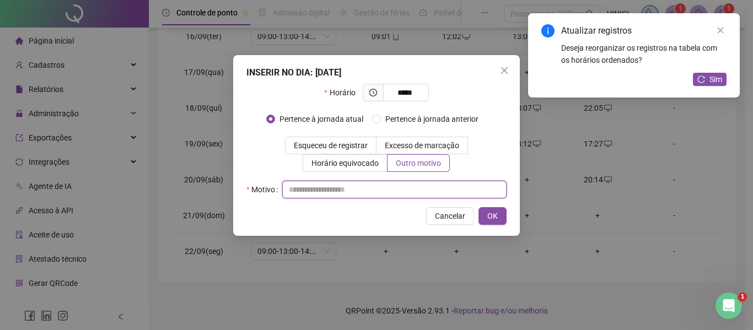
click at [408, 191] on input "text" at bounding box center [394, 190] width 224 height 18
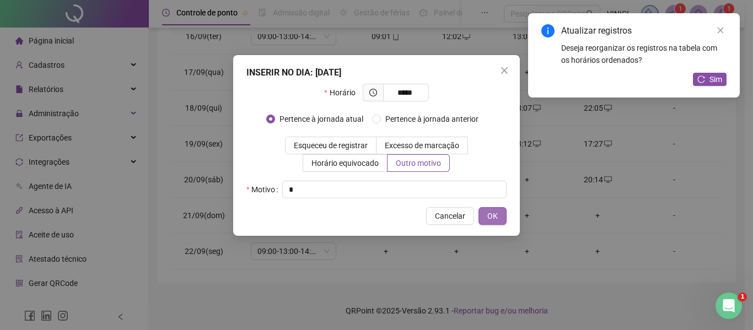
click at [487, 219] on button "OK" at bounding box center [493, 216] width 28 height 18
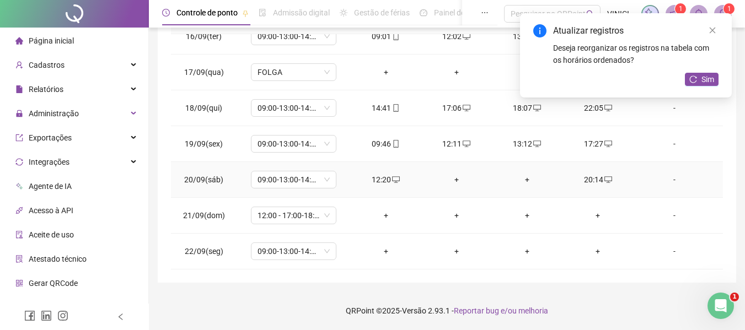
click at [457, 181] on div "+" at bounding box center [456, 180] width 53 height 12
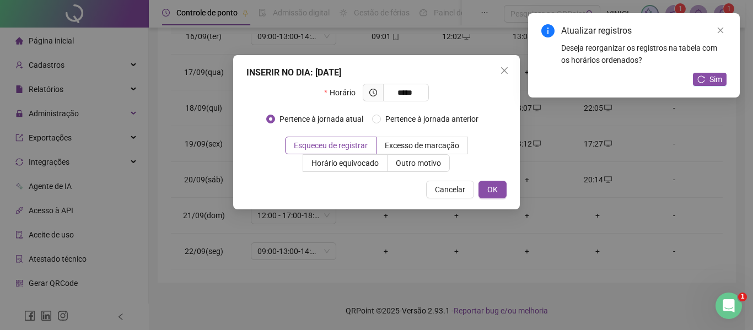
click at [438, 170] on label "Outro motivo" at bounding box center [419, 163] width 62 height 18
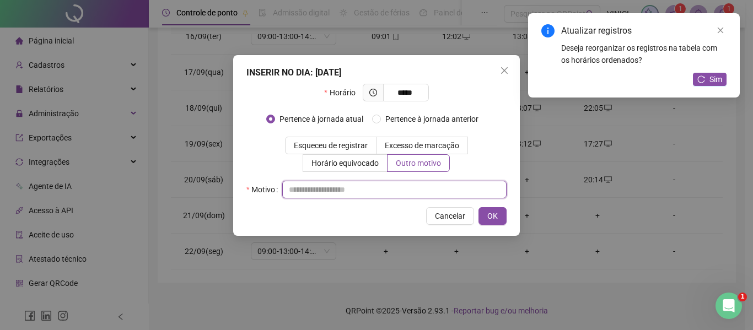
click at [417, 184] on input "text" at bounding box center [394, 190] width 224 height 18
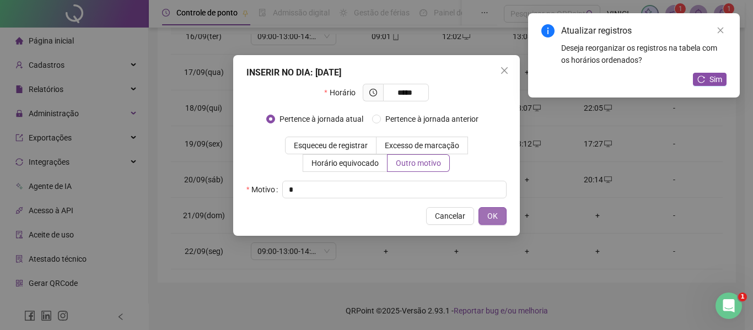
click at [488, 219] on span "OK" at bounding box center [492, 216] width 10 height 12
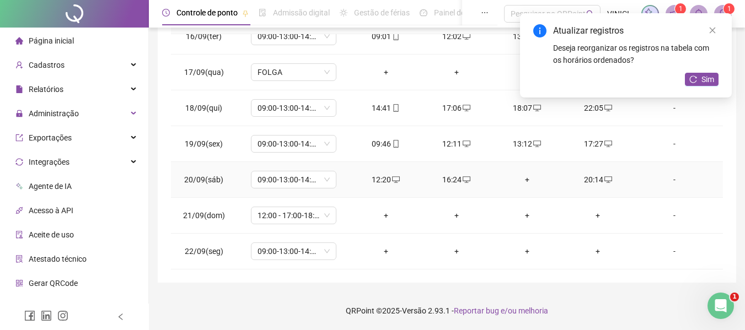
click at [523, 178] on div "+" at bounding box center [527, 180] width 53 height 12
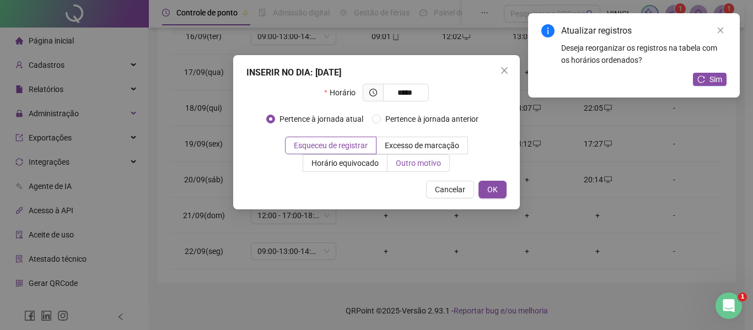
click at [439, 166] on span "Outro motivo" at bounding box center [418, 163] width 45 height 9
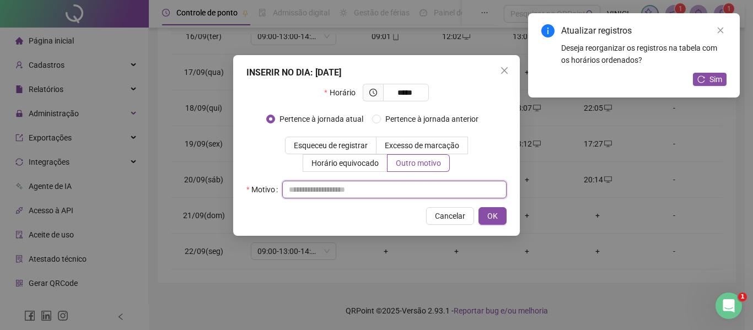
click at [422, 189] on input "text" at bounding box center [394, 190] width 224 height 18
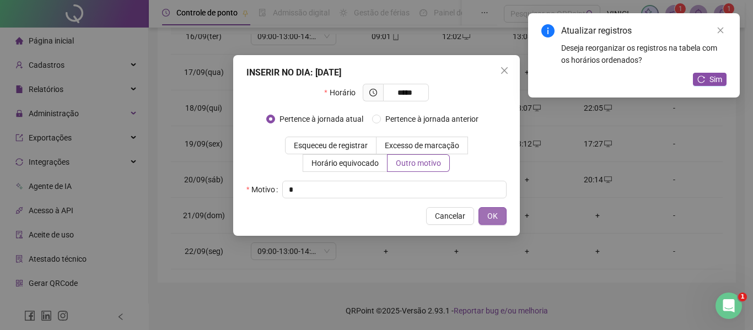
click at [486, 217] on button "OK" at bounding box center [493, 216] width 28 height 18
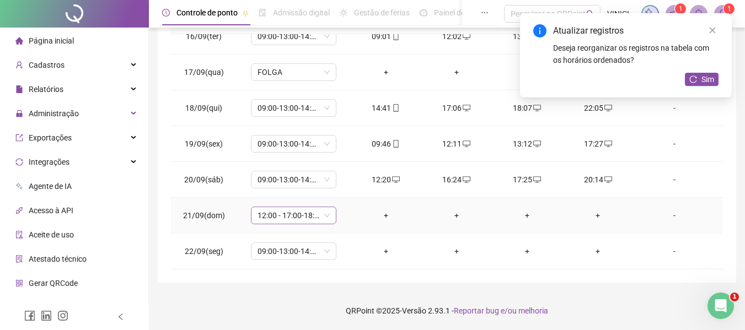
click at [311, 216] on span "12:00 - 17:00-18:00-20:20" at bounding box center [293, 215] width 72 height 17
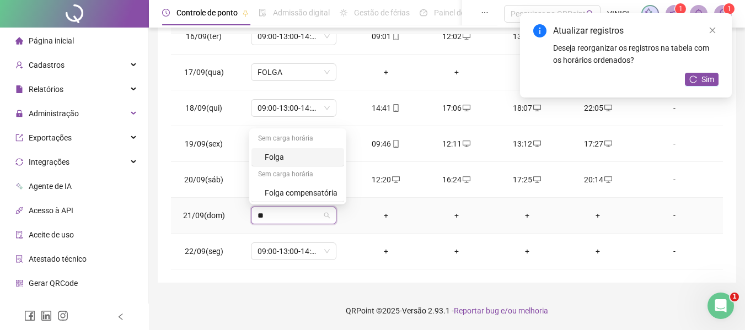
click at [308, 157] on div "Folga" at bounding box center [301, 157] width 73 height 12
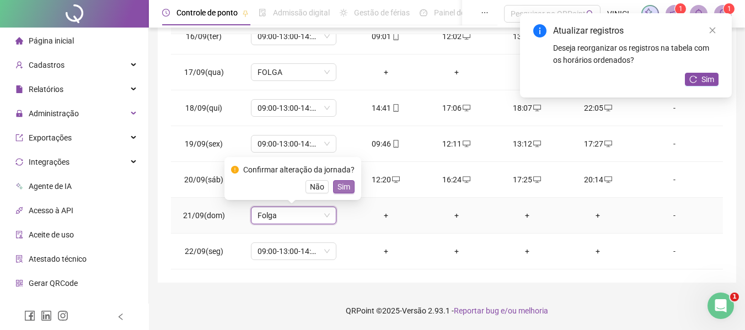
click at [337, 187] on span "Sim" at bounding box center [343, 187] width 13 height 12
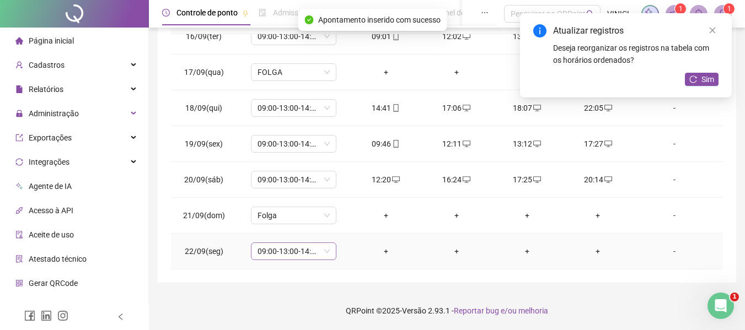
click at [294, 258] on span "09:00-13:00-14:00-17:20" at bounding box center [293, 251] width 72 height 17
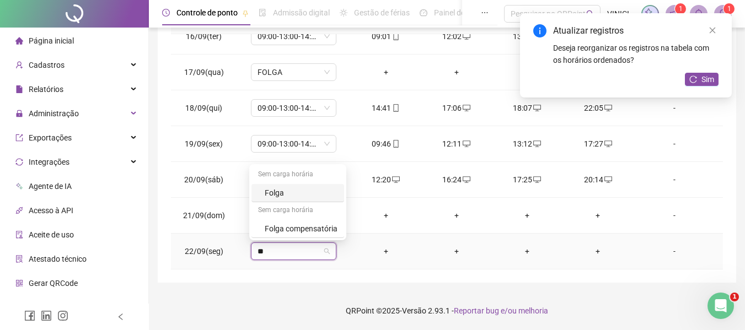
click at [277, 195] on div "Folga" at bounding box center [301, 193] width 73 height 12
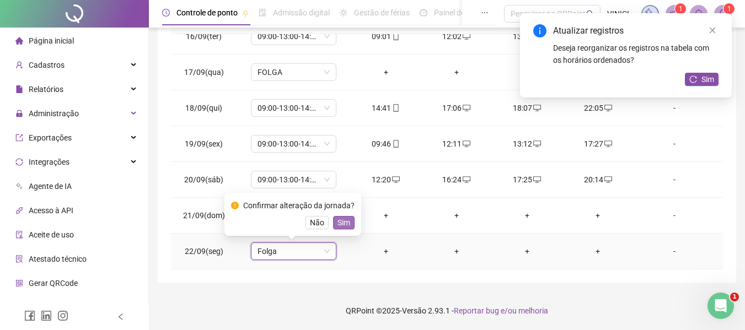
click at [347, 224] on span "Sim" at bounding box center [343, 223] width 13 height 12
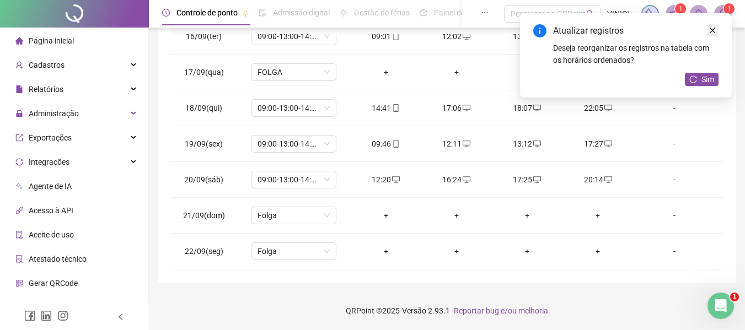
click at [709, 30] on icon "close" at bounding box center [713, 30] width 8 height 8
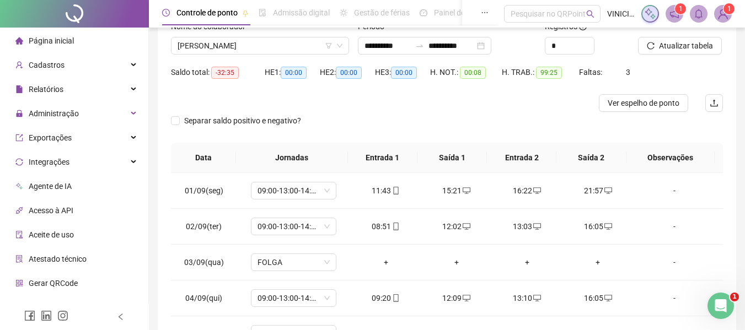
scroll to position [0, 0]
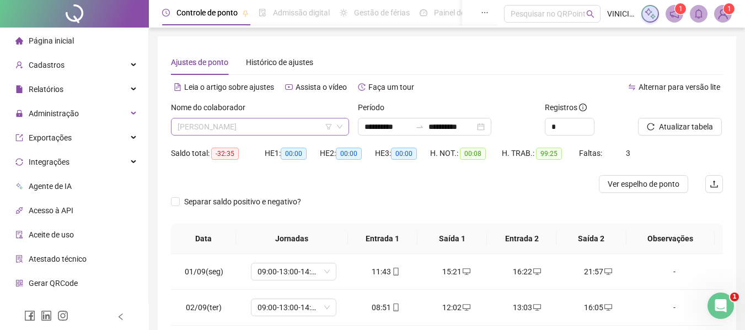
click at [305, 132] on span "[PERSON_NAME]" at bounding box center [260, 127] width 165 height 17
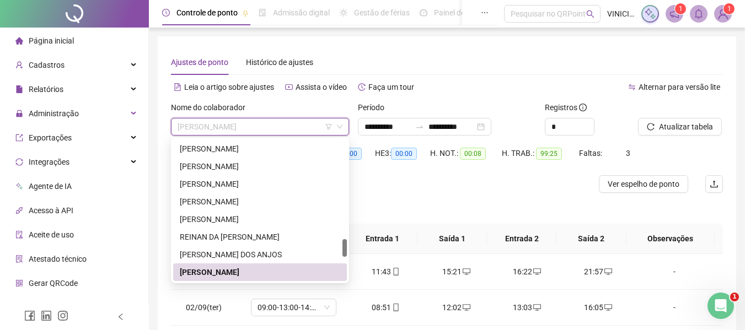
paste input "**********"
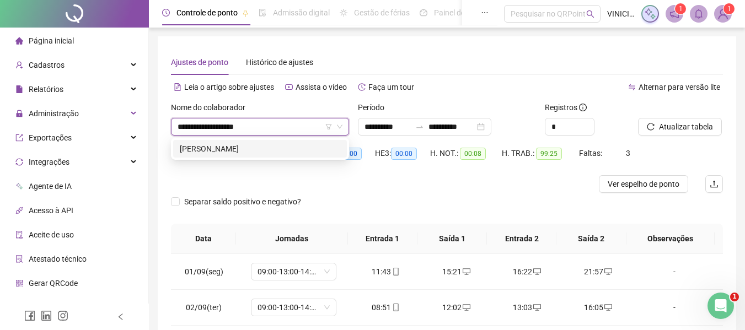
click at [300, 149] on div "[PERSON_NAME]" at bounding box center [260, 149] width 160 height 12
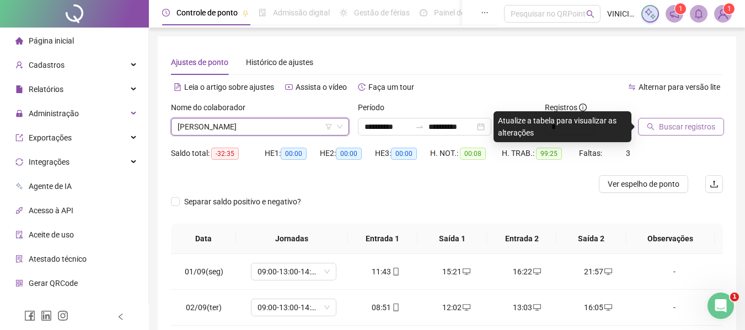
click at [674, 130] on span "Buscar registros" at bounding box center [687, 127] width 56 height 12
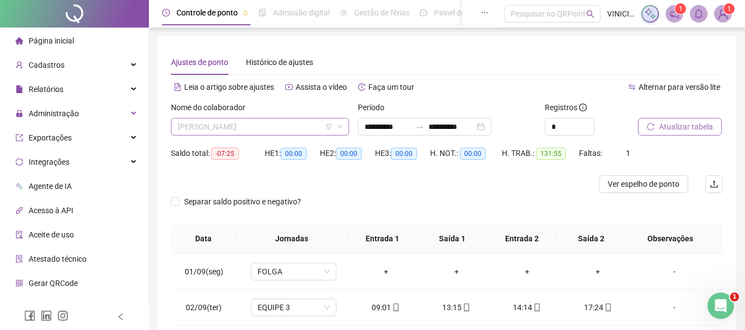
click at [289, 127] on span "[PERSON_NAME]" at bounding box center [260, 127] width 165 height 17
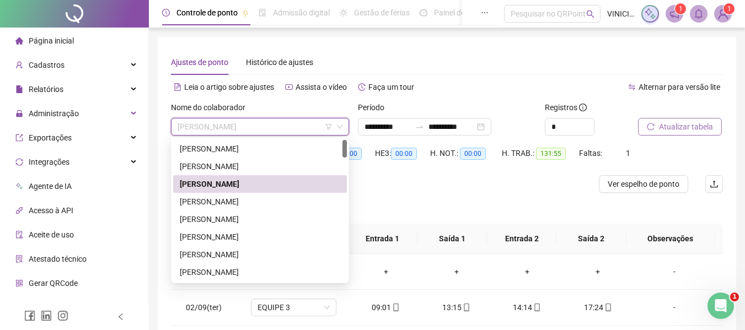
paste input "**********"
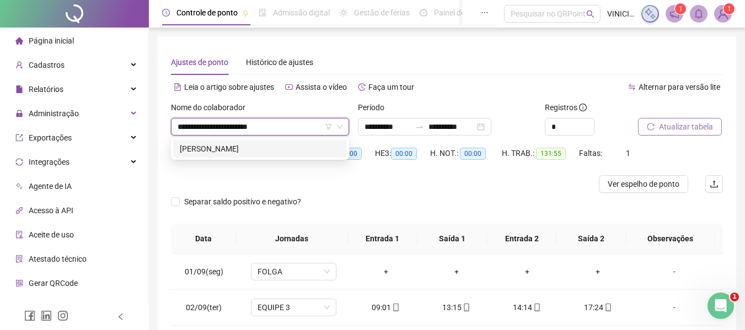
click at [297, 140] on div "[PERSON_NAME]" at bounding box center [260, 149] width 174 height 18
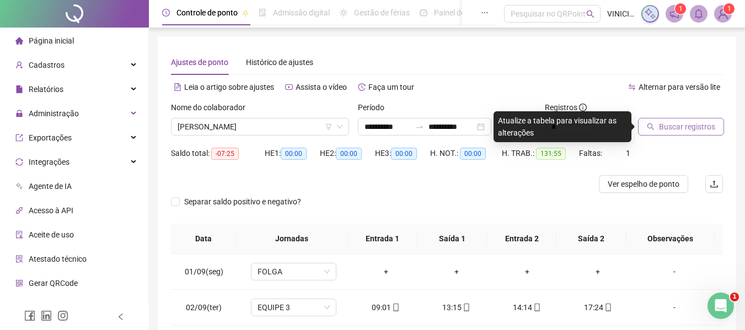
click at [666, 127] on span "Buscar registros" at bounding box center [687, 127] width 56 height 12
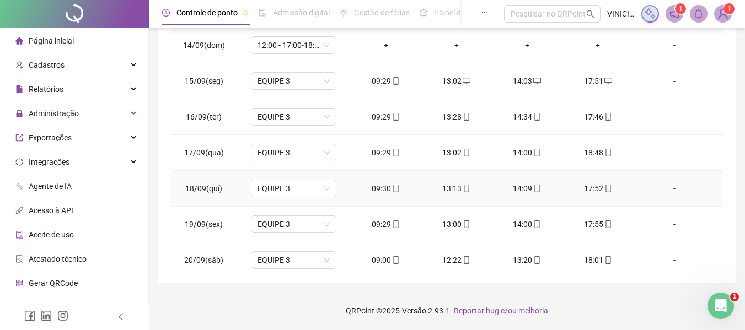
scroll to position [553, 0]
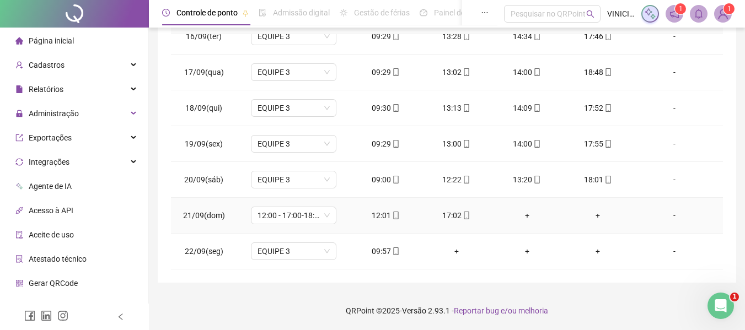
click at [523, 215] on div "+" at bounding box center [527, 216] width 53 height 12
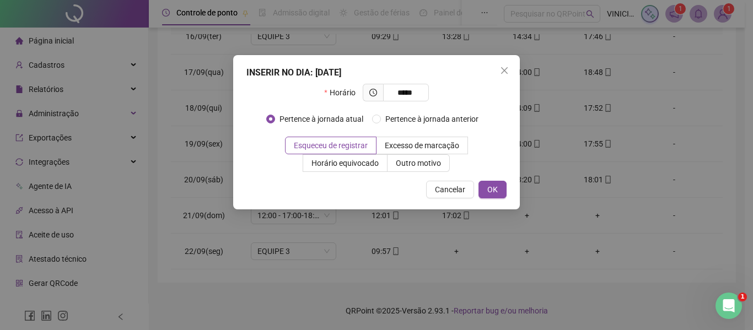
drag, startPoint x: 434, startPoint y: 164, endPoint x: 432, endPoint y: 179, distance: 15.1
click at [433, 164] on span "Outro motivo" at bounding box center [418, 163] width 45 height 9
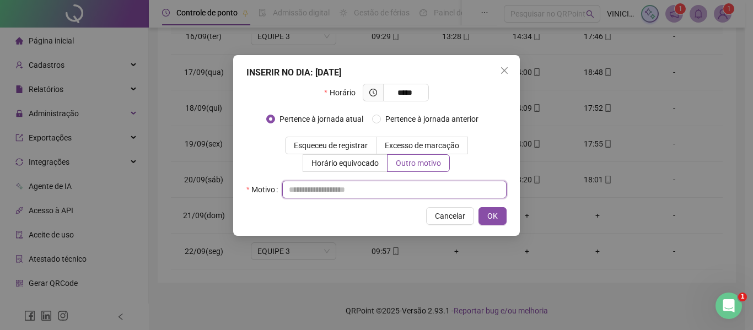
click at [431, 182] on input "text" at bounding box center [394, 190] width 224 height 18
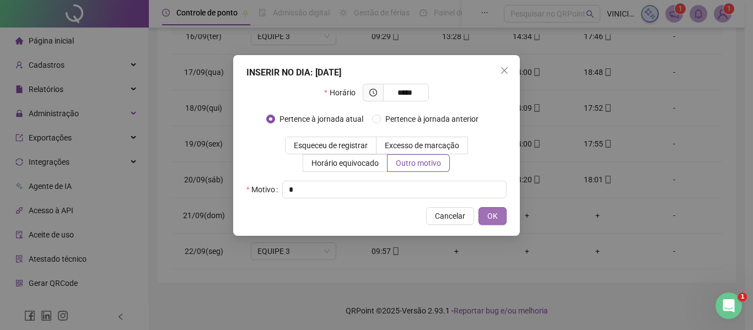
click at [485, 213] on button "OK" at bounding box center [493, 216] width 28 height 18
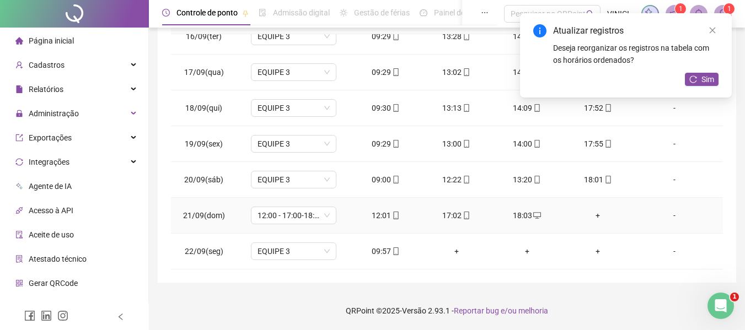
click at [588, 217] on div "+" at bounding box center [597, 216] width 53 height 12
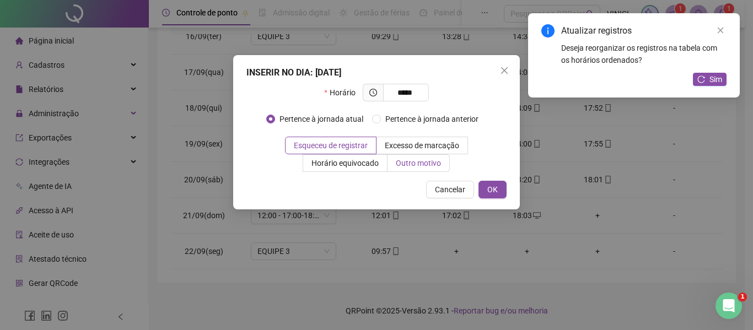
click at [409, 166] on span "Outro motivo" at bounding box center [418, 163] width 45 height 9
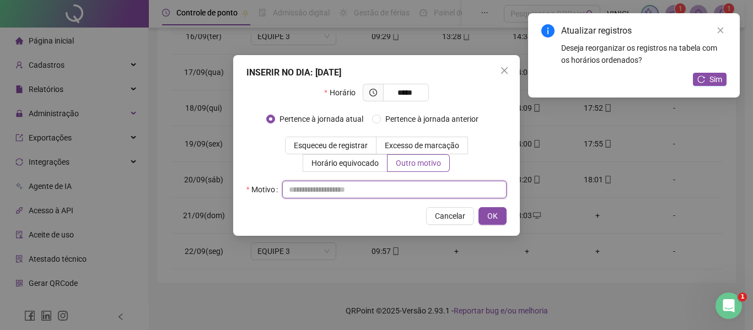
click at [412, 187] on input "text" at bounding box center [394, 190] width 224 height 18
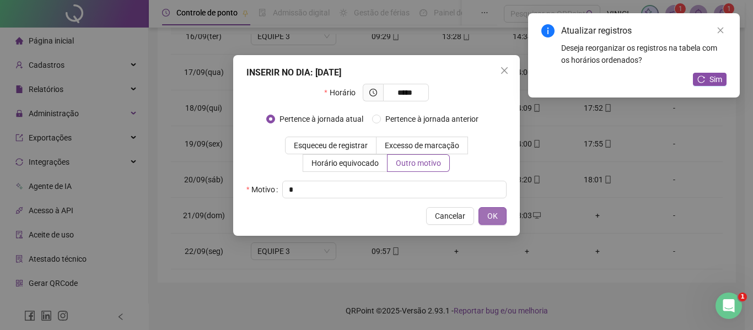
click at [485, 212] on button "OK" at bounding box center [493, 216] width 28 height 18
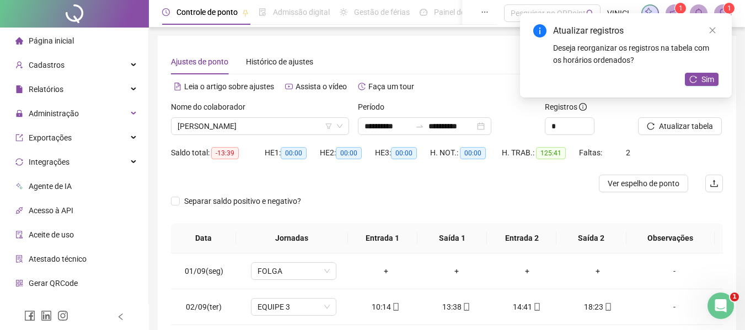
scroll to position [0, 0]
click at [254, 124] on span "[PERSON_NAME]" at bounding box center [260, 127] width 165 height 17
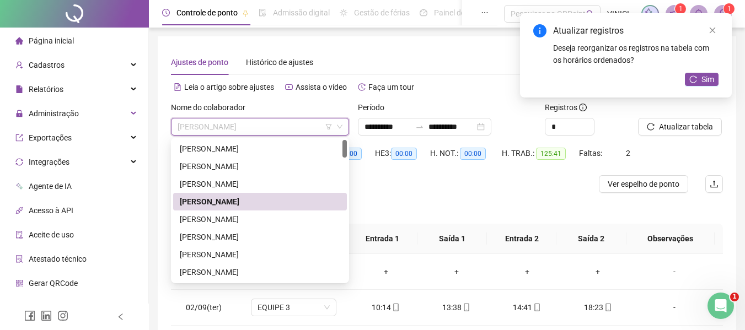
paste input "**********"
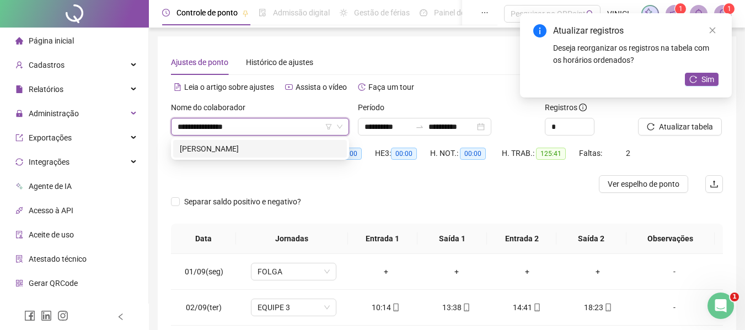
click at [271, 149] on div "[PERSON_NAME]" at bounding box center [260, 149] width 160 height 12
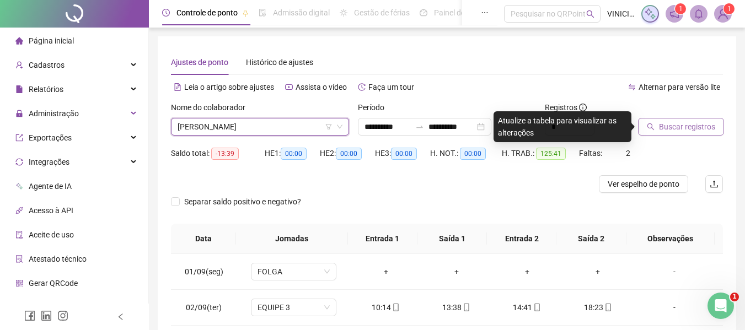
click at [670, 122] on span "Buscar registros" at bounding box center [687, 127] width 56 height 12
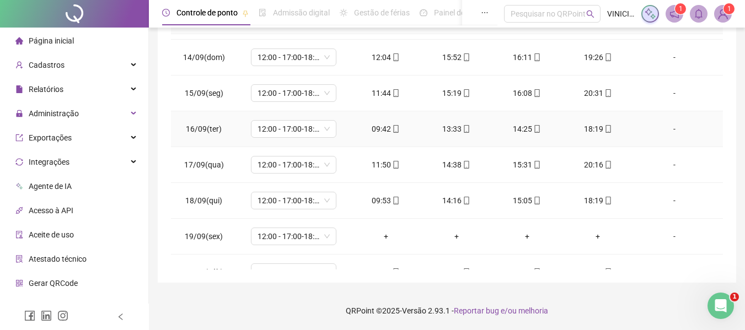
scroll to position [553, 0]
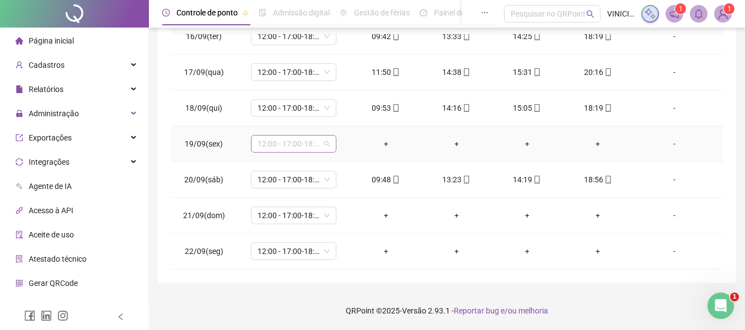
click at [270, 139] on span "12:00 - 17:00-18:00-20:20" at bounding box center [293, 144] width 72 height 17
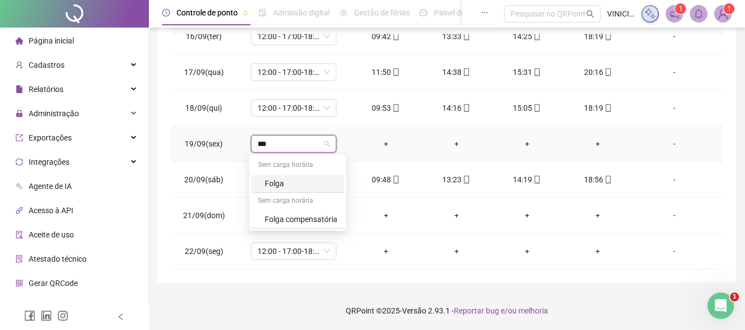
click at [300, 189] on div "Folga" at bounding box center [301, 184] width 73 height 12
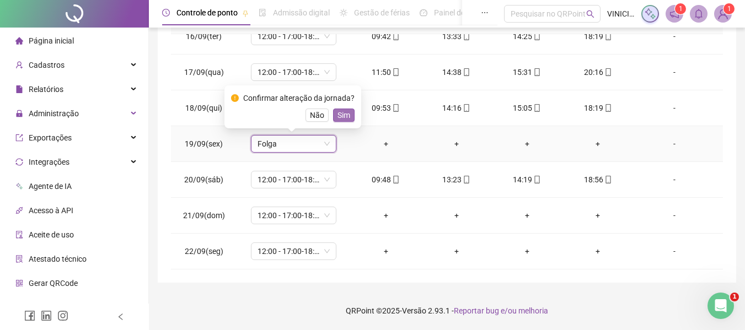
click at [346, 117] on span "Sim" at bounding box center [343, 115] width 13 height 12
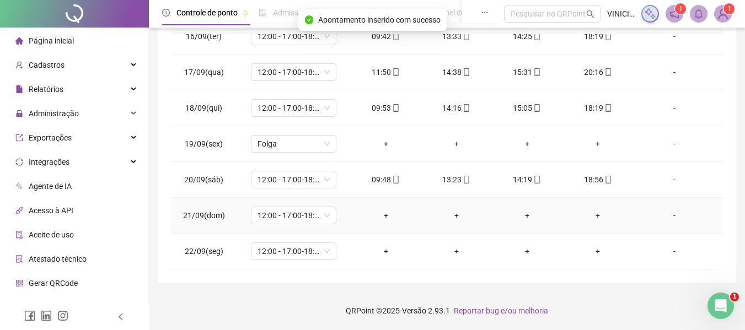
click at [301, 205] on td "12:00 - 17:00-18:00-20:20" at bounding box center [294, 216] width 114 height 36
click at [299, 214] on span "12:00 - 17:00-18:00-20:20" at bounding box center [293, 215] width 72 height 17
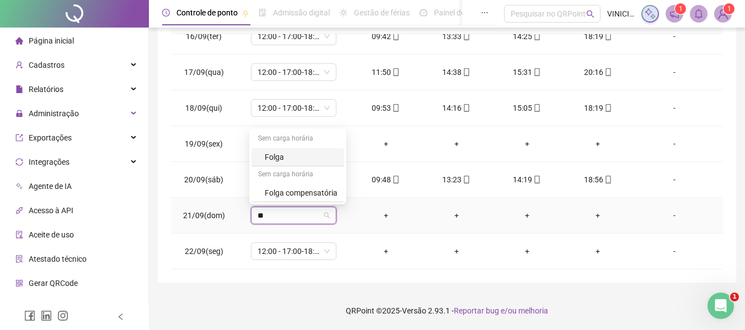
click at [306, 154] on div "Folga" at bounding box center [301, 157] width 73 height 12
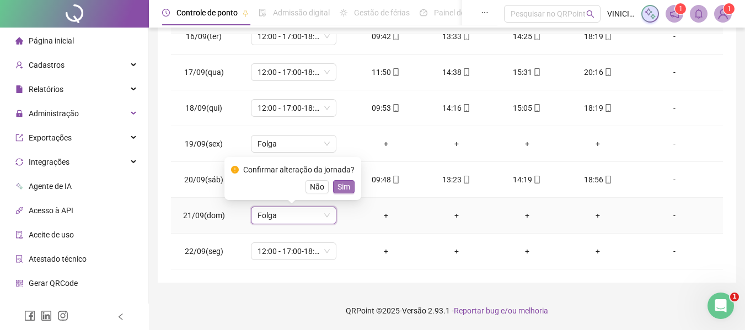
click at [345, 184] on span "Sim" at bounding box center [343, 187] width 13 height 12
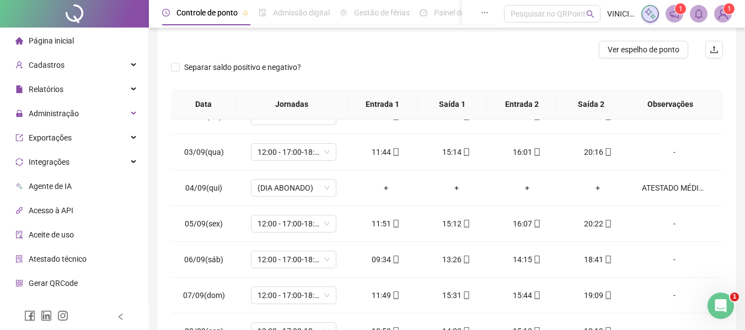
scroll to position [0, 0]
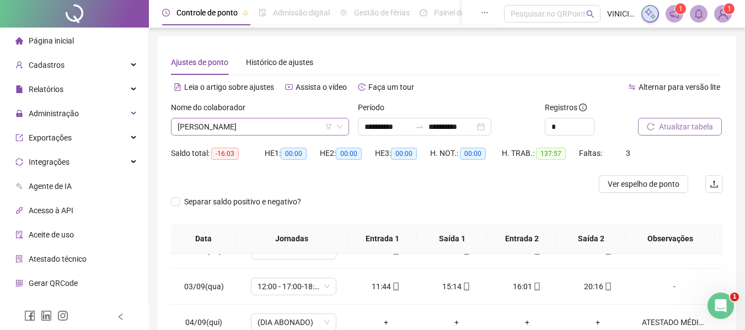
click at [246, 128] on span "[PERSON_NAME]" at bounding box center [260, 127] width 165 height 17
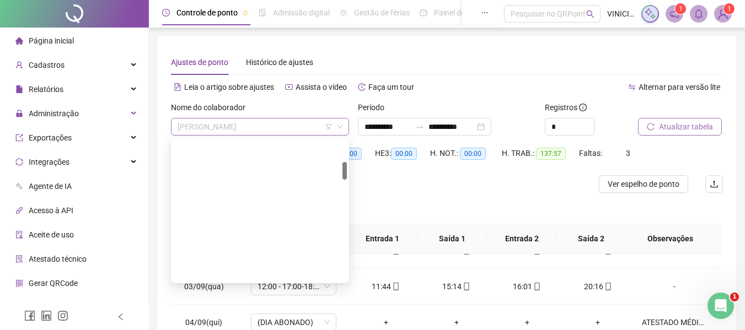
scroll to position [176, 0]
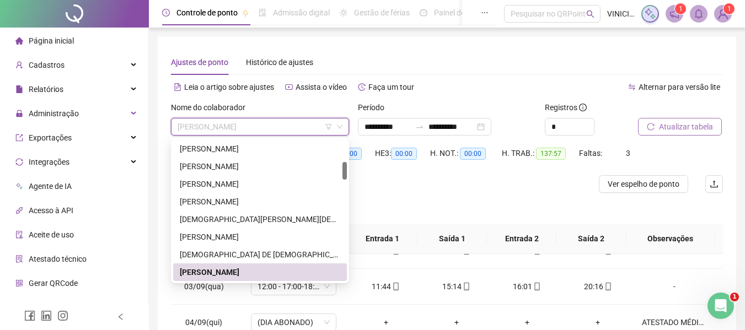
paste input "**********"
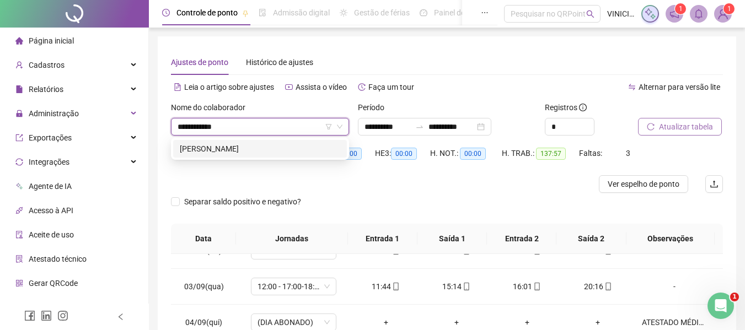
click at [240, 148] on div "[PERSON_NAME]" at bounding box center [260, 149] width 160 height 12
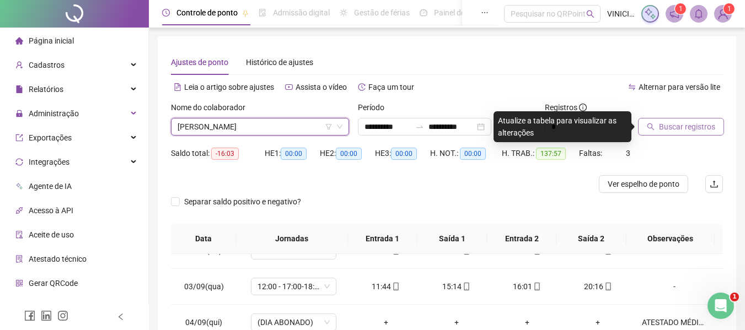
click at [689, 123] on span "Buscar registros" at bounding box center [687, 127] width 56 height 12
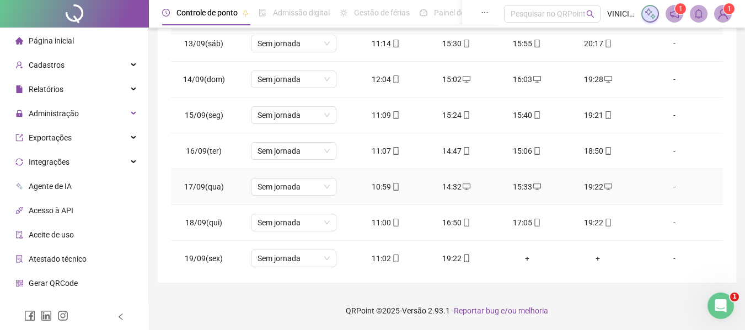
scroll to position [446, 0]
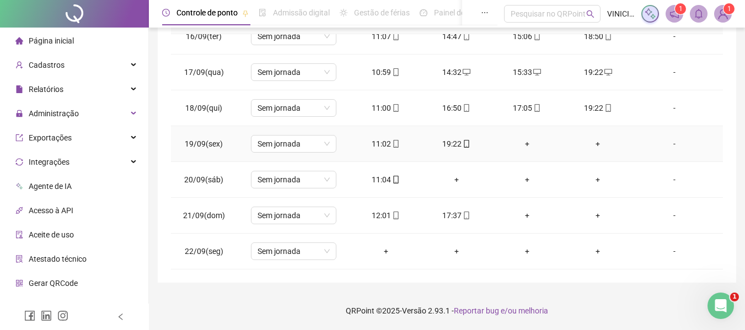
click at [594, 143] on div "+" at bounding box center [597, 144] width 53 height 12
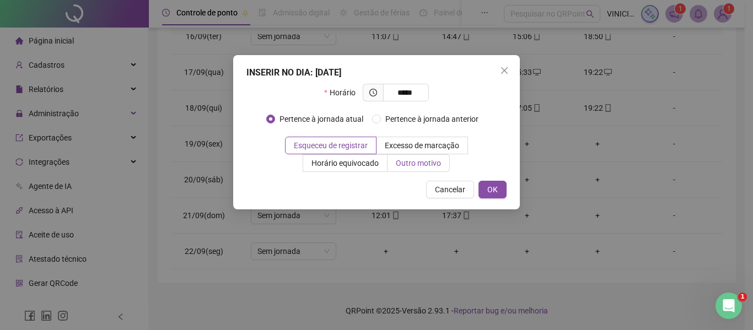
click at [418, 160] on span "Outro motivo" at bounding box center [418, 163] width 45 height 9
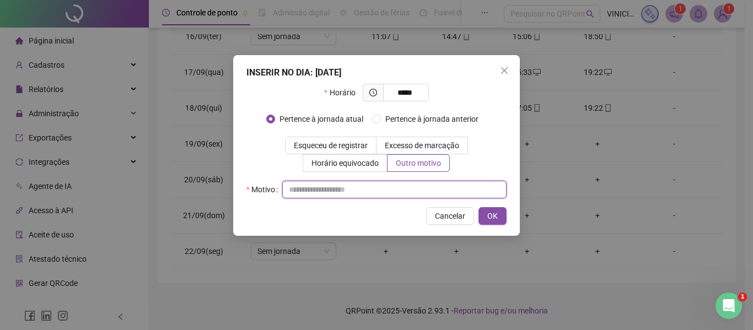
click at [417, 192] on input "text" at bounding box center [394, 190] width 224 height 18
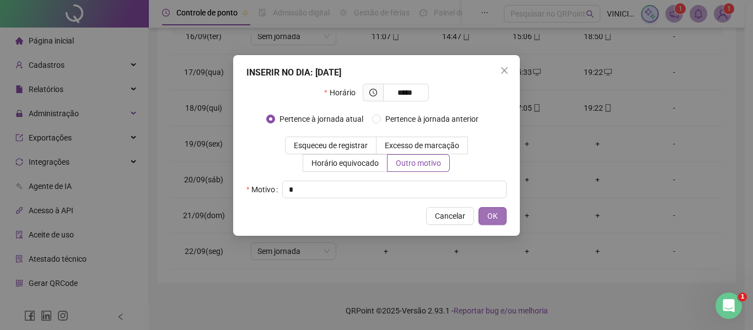
click at [491, 214] on span "OK" at bounding box center [492, 216] width 10 height 12
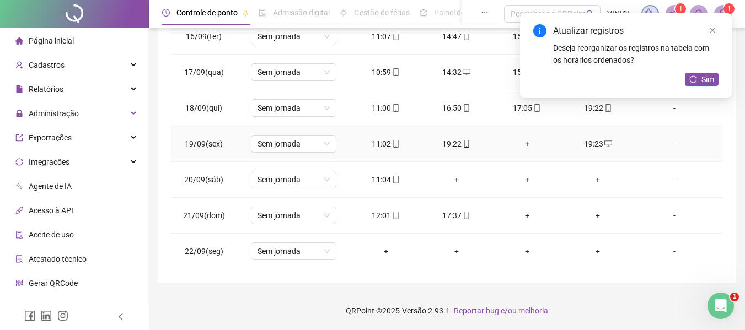
click at [467, 144] on div "19:22" at bounding box center [456, 144] width 53 height 12
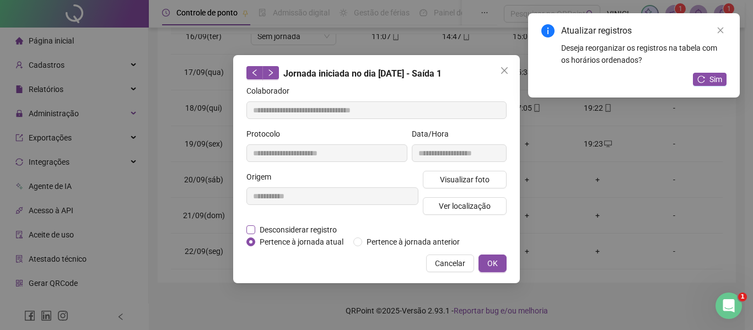
click at [299, 235] on span "Desconsiderar registro" at bounding box center [298, 230] width 86 height 12
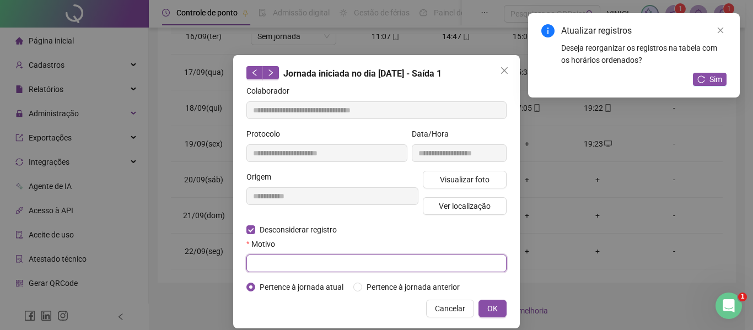
click at [329, 264] on input "text" at bounding box center [376, 264] width 260 height 18
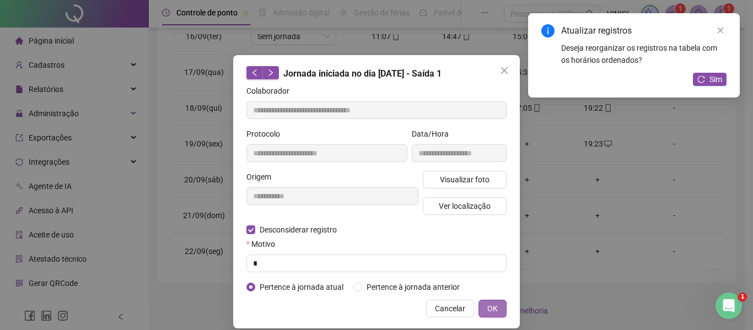
click at [499, 308] on button "OK" at bounding box center [493, 309] width 28 height 18
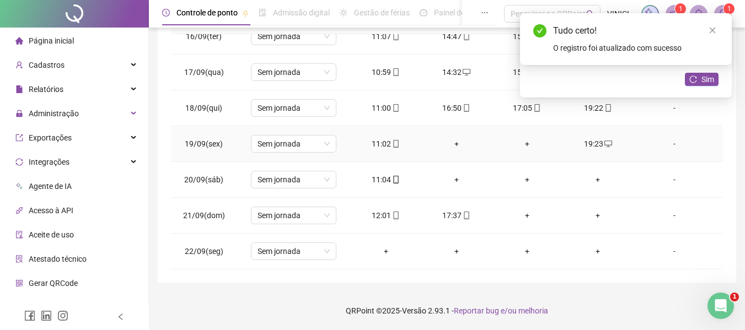
click at [453, 146] on div "+" at bounding box center [456, 144] width 53 height 12
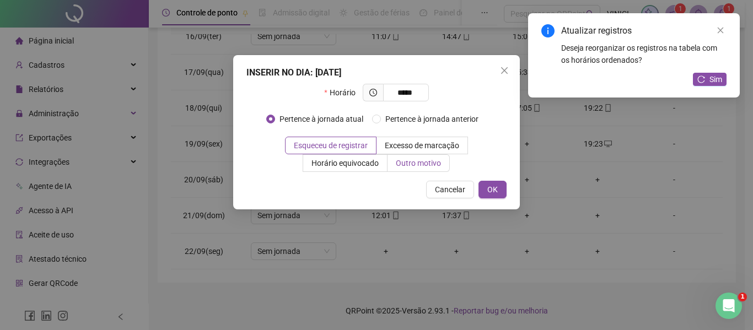
click at [415, 164] on span "Outro motivo" at bounding box center [418, 163] width 45 height 9
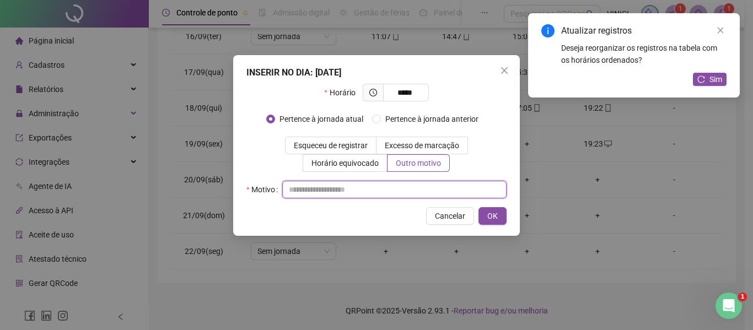
click at [388, 194] on input "text" at bounding box center [394, 190] width 224 height 18
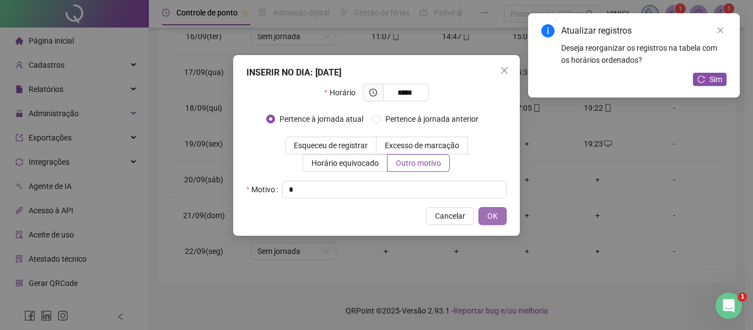
click at [493, 211] on span "OK" at bounding box center [492, 216] width 10 height 12
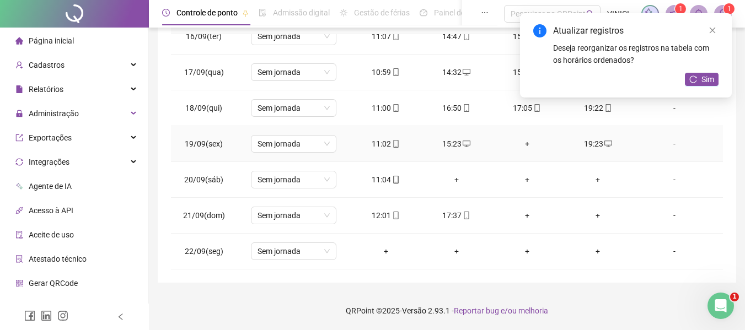
click at [518, 140] on div "+" at bounding box center [527, 144] width 53 height 12
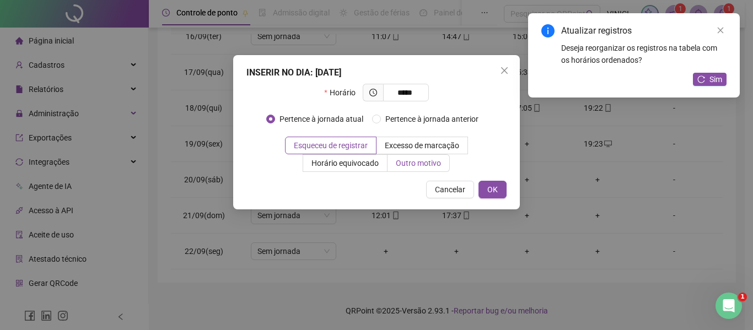
click at [419, 163] on span "Outro motivo" at bounding box center [418, 163] width 45 height 9
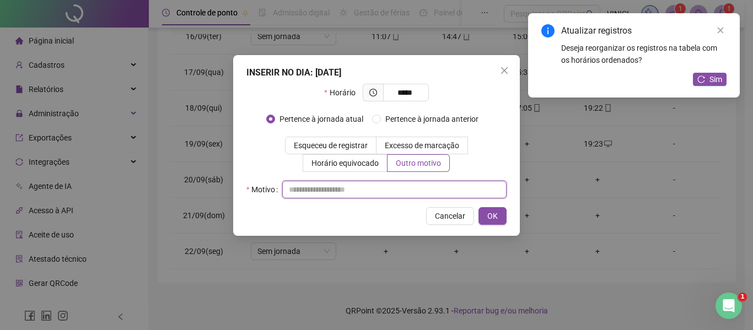
click at [416, 189] on input "text" at bounding box center [394, 190] width 224 height 18
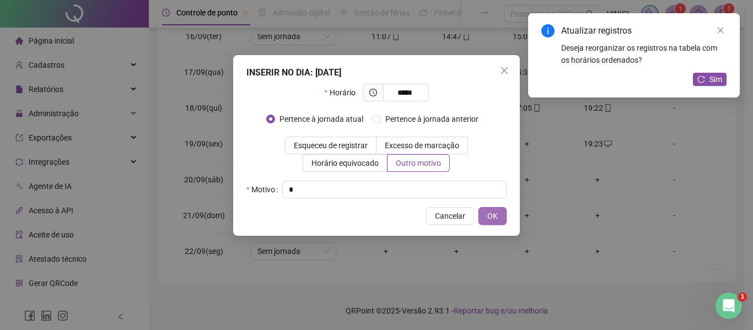
click at [496, 212] on span "OK" at bounding box center [492, 216] width 10 height 12
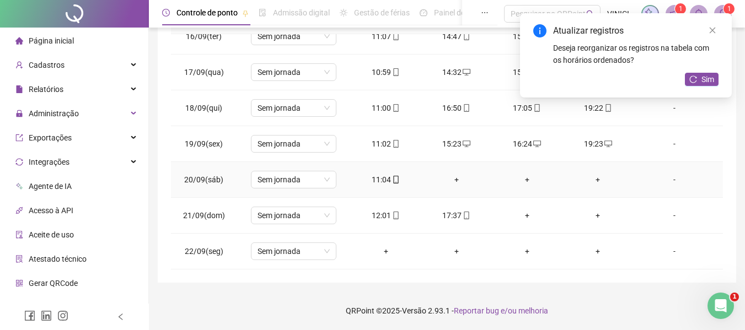
click at [593, 174] on div "+" at bounding box center [597, 180] width 53 height 12
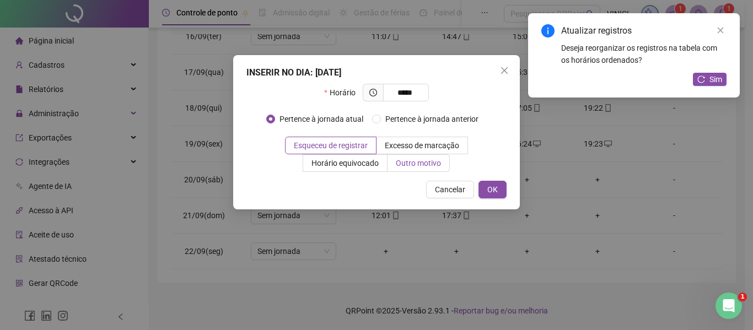
click at [395, 164] on label "Outro motivo" at bounding box center [419, 163] width 62 height 18
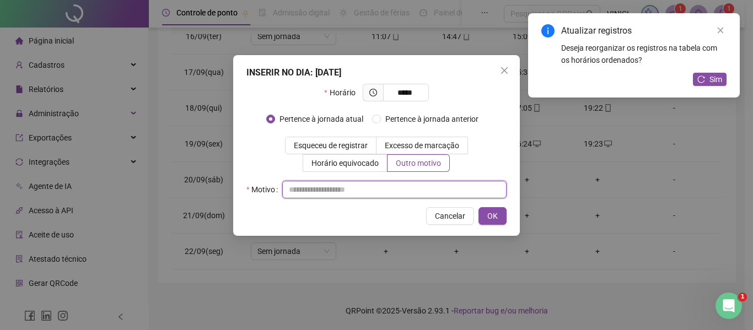
click at [412, 194] on input "text" at bounding box center [394, 190] width 224 height 18
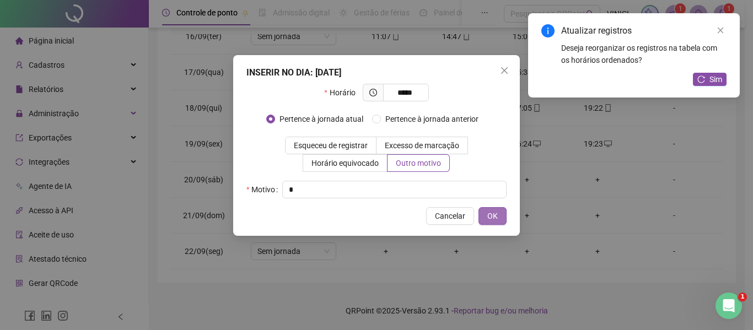
click at [485, 222] on button "OK" at bounding box center [493, 216] width 28 height 18
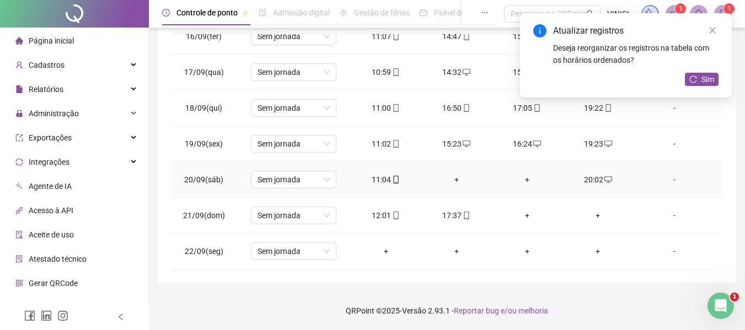
click at [453, 181] on div "+" at bounding box center [456, 180] width 53 height 12
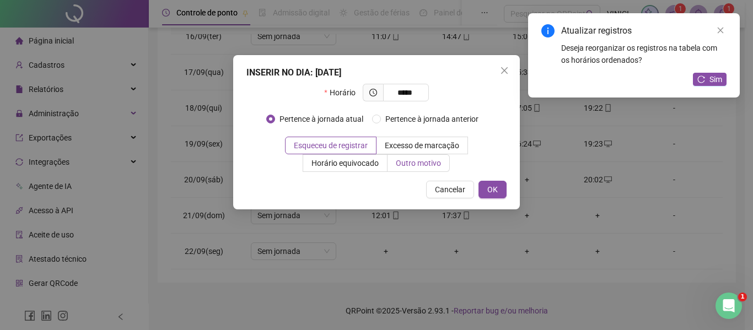
click at [445, 161] on label "Outro motivo" at bounding box center [419, 163] width 62 height 18
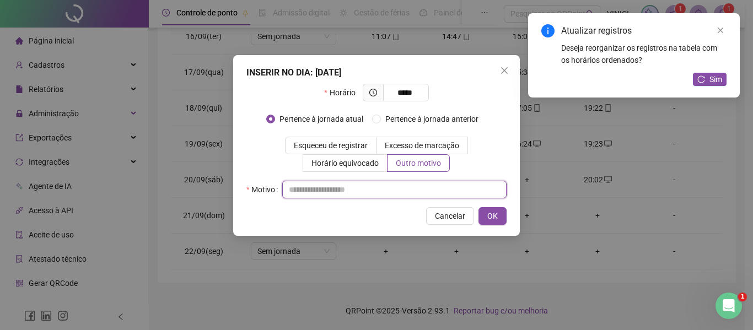
click at [435, 184] on input "text" at bounding box center [394, 190] width 224 height 18
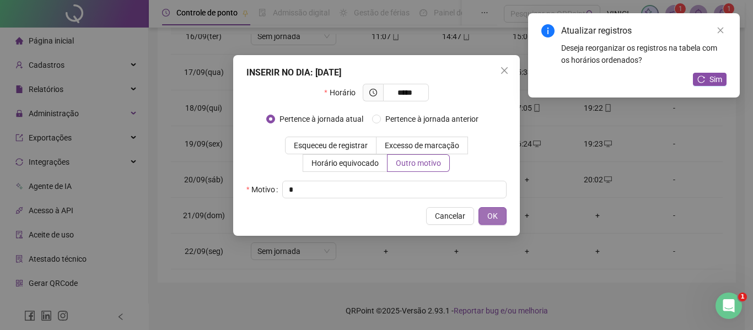
click at [479, 212] on button "OK" at bounding box center [493, 216] width 28 height 18
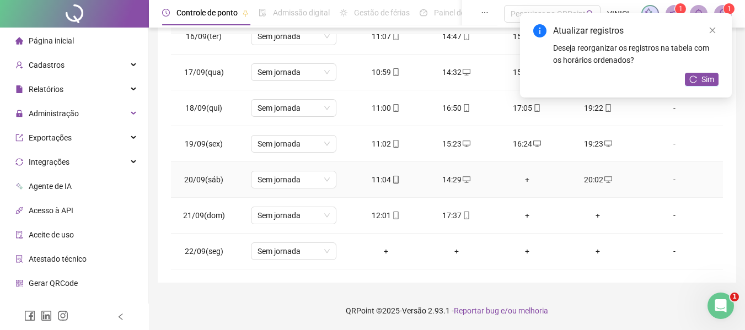
click at [524, 180] on div "+" at bounding box center [527, 180] width 53 height 12
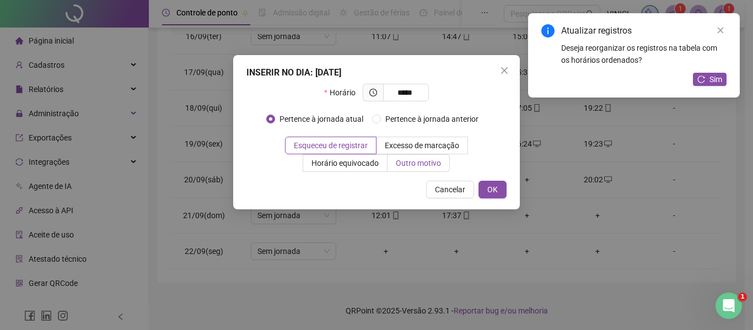
click at [412, 169] on label "Outro motivo" at bounding box center [419, 163] width 62 height 18
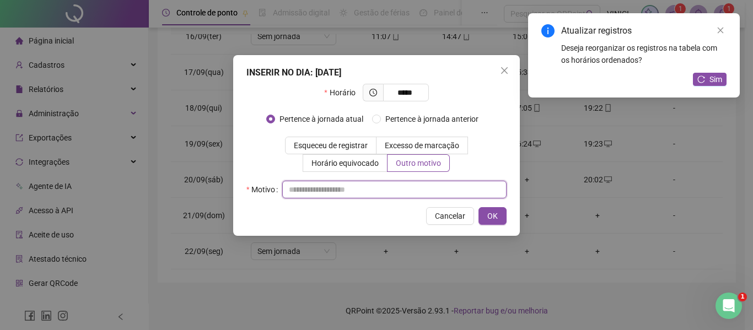
click at [401, 194] on input "text" at bounding box center [394, 190] width 224 height 18
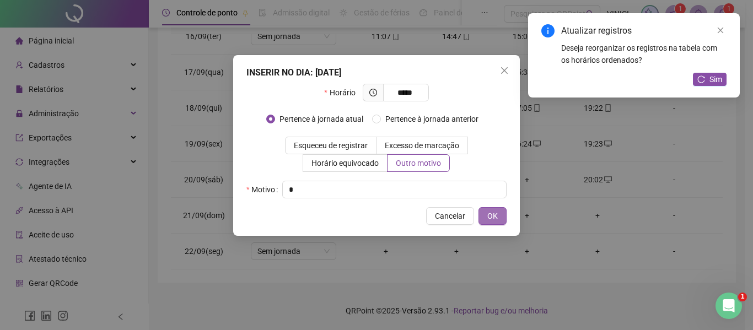
click at [493, 210] on span "OK" at bounding box center [492, 216] width 10 height 12
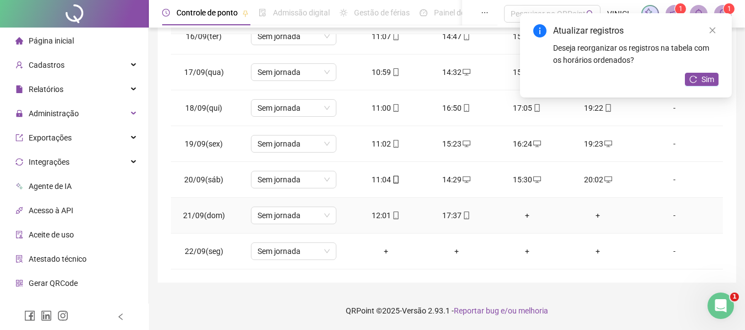
click at [590, 214] on div "+" at bounding box center [597, 216] width 53 height 12
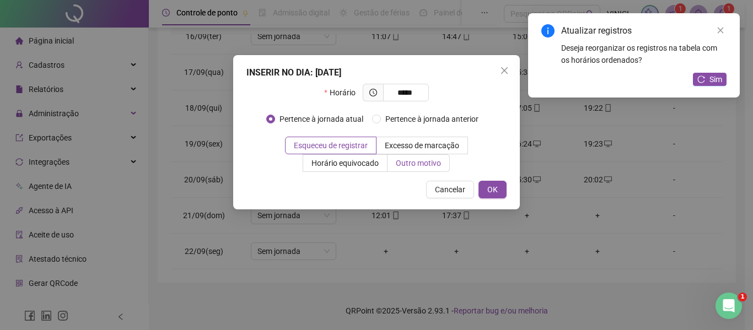
click at [436, 167] on span "Outro motivo" at bounding box center [418, 163] width 45 height 9
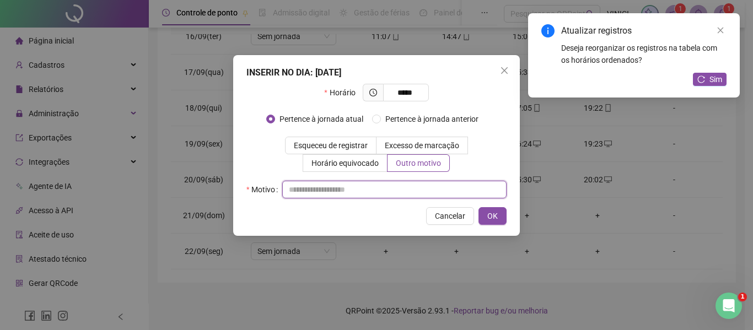
click at [404, 198] on input "text" at bounding box center [394, 190] width 224 height 18
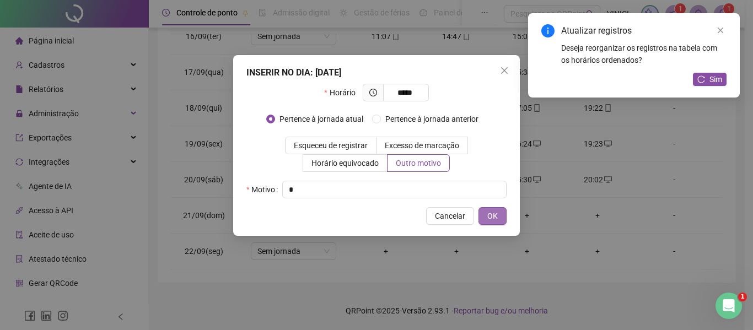
click at [492, 215] on span "OK" at bounding box center [492, 216] width 10 height 12
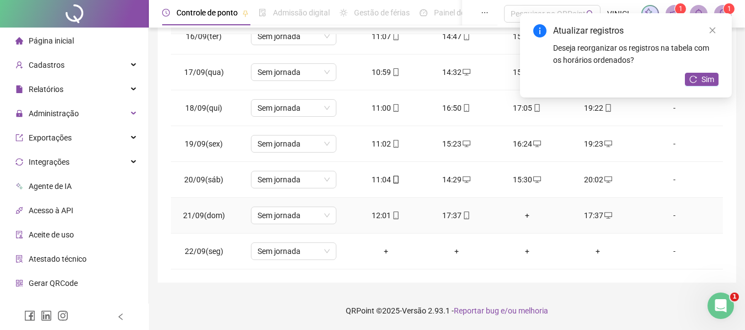
click at [463, 214] on icon "mobile" at bounding box center [467, 216] width 8 height 8
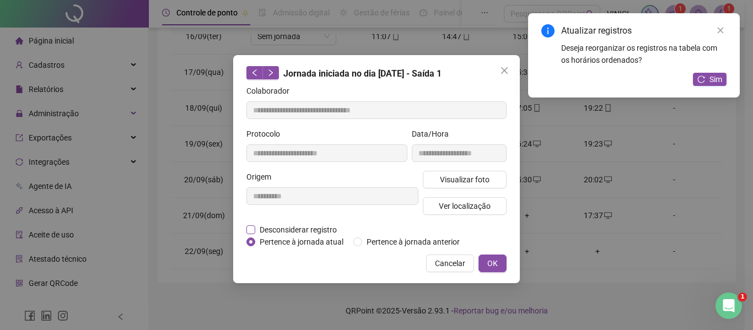
click at [277, 233] on span "Desconsiderar registro" at bounding box center [298, 230] width 86 height 12
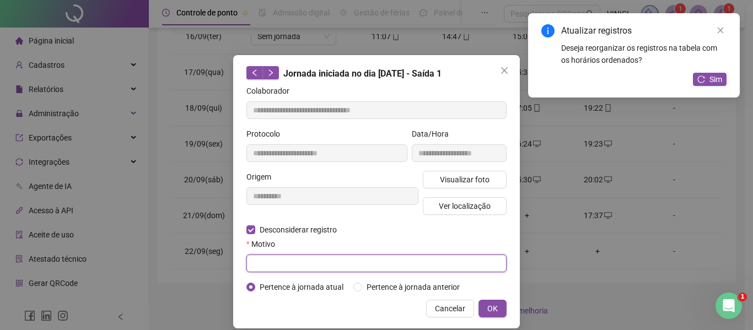
click at [314, 266] on input "text" at bounding box center [376, 264] width 260 height 18
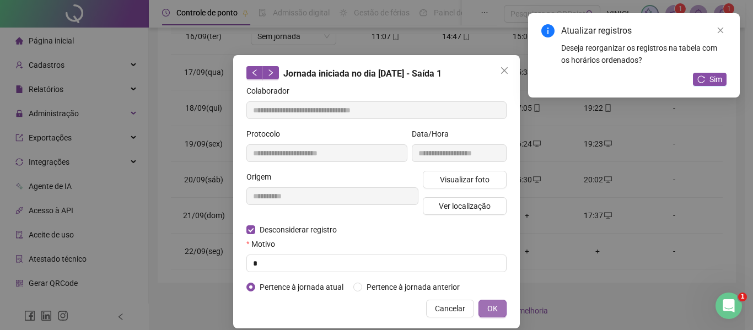
click at [490, 307] on span "OK" at bounding box center [492, 309] width 10 height 12
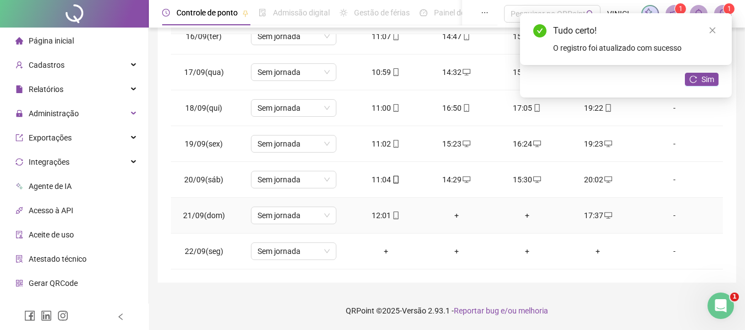
click at [454, 214] on div "+" at bounding box center [456, 216] width 53 height 12
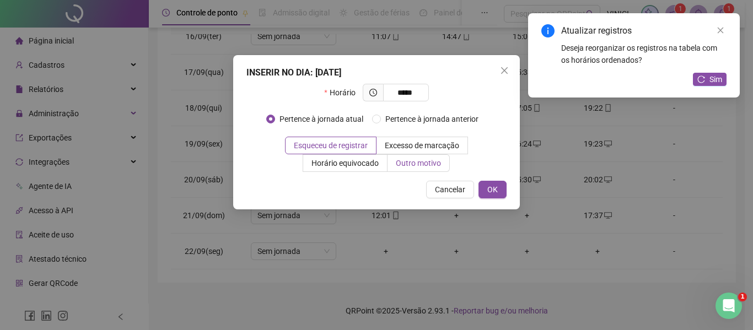
click at [396, 164] on span "Outro motivo" at bounding box center [418, 163] width 45 height 9
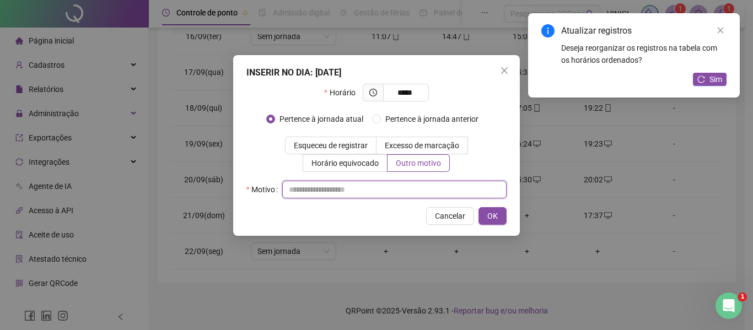
click at [409, 186] on input "text" at bounding box center [394, 190] width 224 height 18
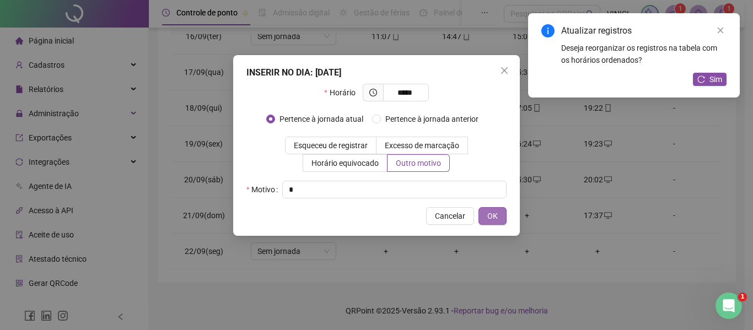
click at [499, 212] on button "OK" at bounding box center [493, 216] width 28 height 18
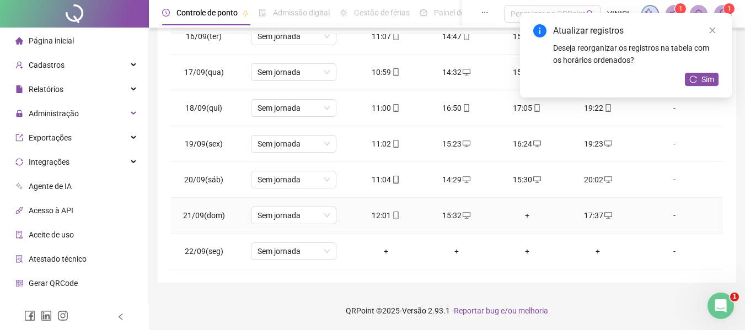
click at [525, 217] on div "+" at bounding box center [527, 216] width 53 height 12
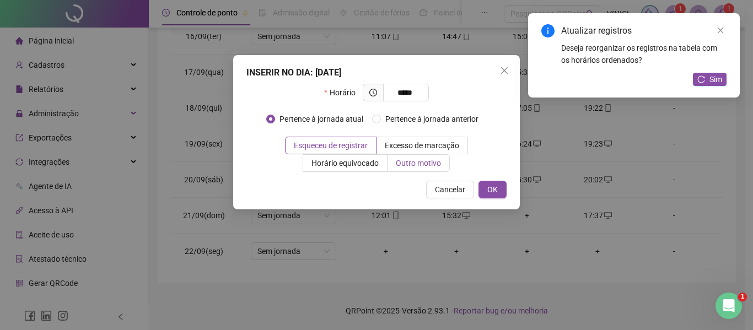
click at [400, 163] on span "Outro motivo" at bounding box center [418, 163] width 45 height 9
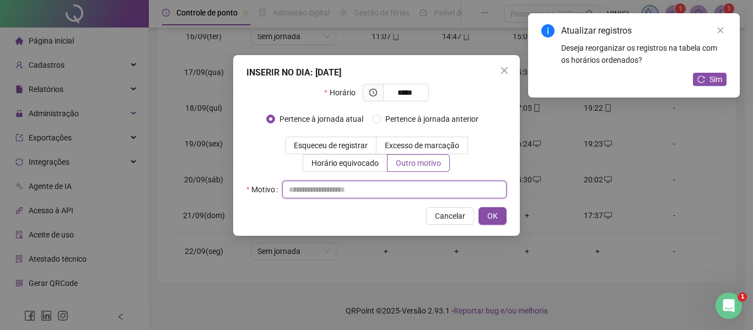
click at [393, 192] on input "text" at bounding box center [394, 190] width 224 height 18
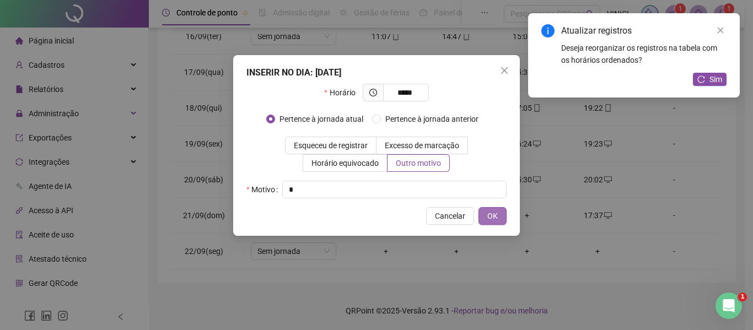
click at [489, 222] on button "OK" at bounding box center [493, 216] width 28 height 18
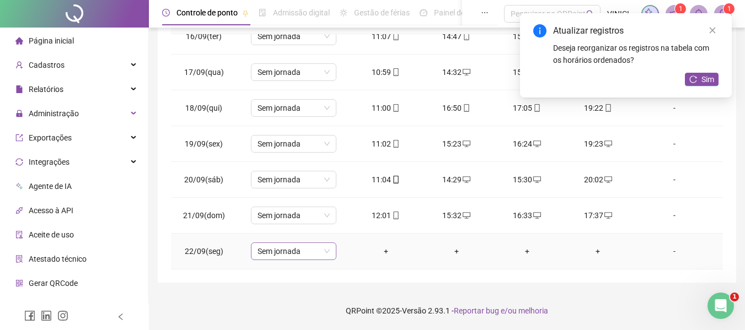
click at [269, 251] on span "Sem jornada" at bounding box center [293, 251] width 72 height 17
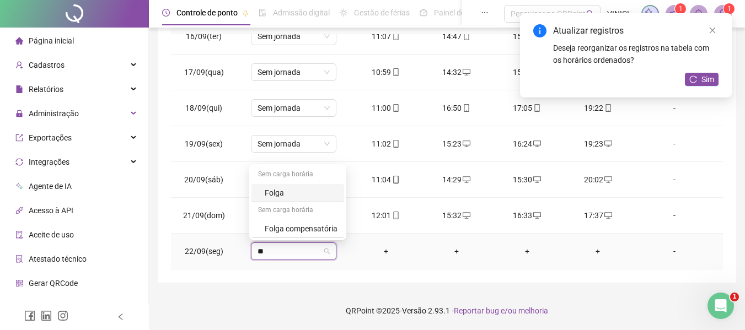
click at [291, 187] on div "Folga" at bounding box center [301, 193] width 73 height 12
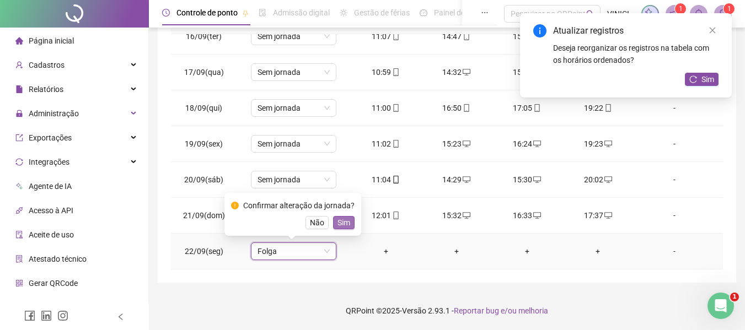
click at [342, 222] on span "Sim" at bounding box center [343, 223] width 13 height 12
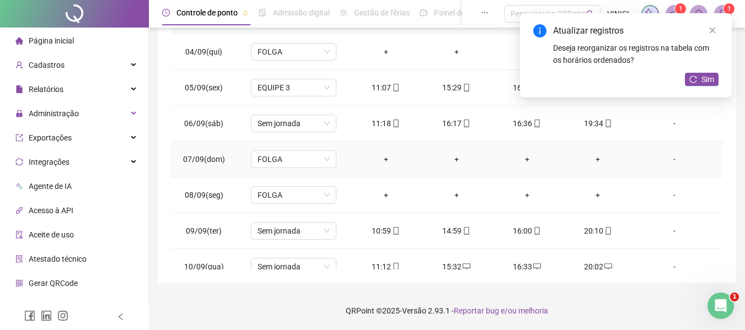
scroll to position [0, 0]
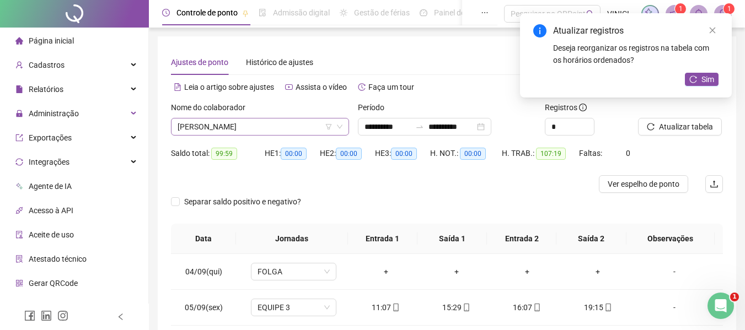
click at [274, 134] on span "[PERSON_NAME]" at bounding box center [260, 127] width 165 height 17
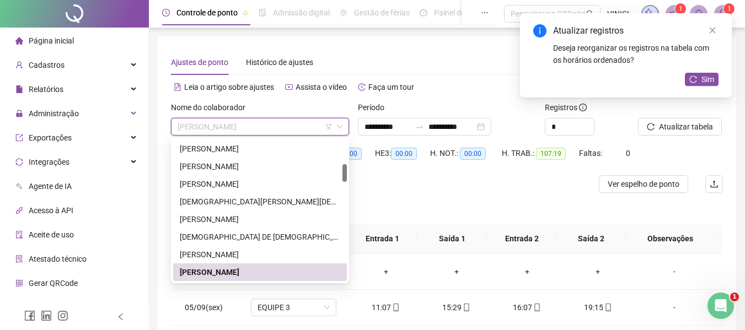
paste input "**********"
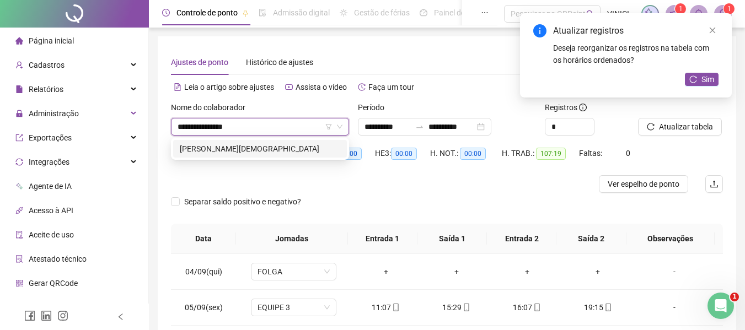
scroll to position [0, 0]
click at [278, 142] on div "[PERSON_NAME][DEMOGRAPHIC_DATA]" at bounding box center [260, 149] width 174 height 18
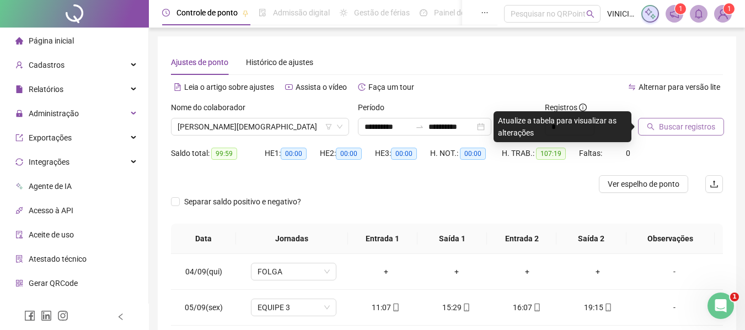
click at [660, 126] on span "Buscar registros" at bounding box center [687, 127] width 56 height 12
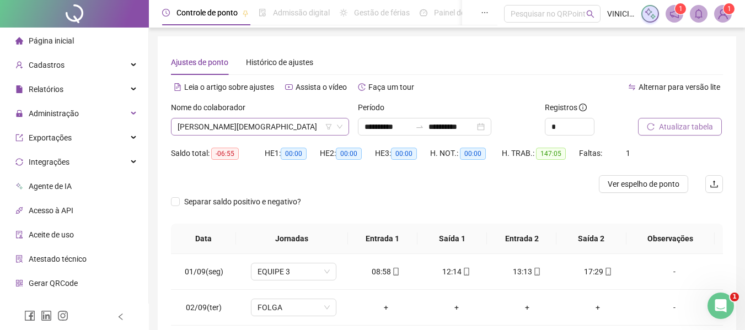
click at [286, 120] on span "[PERSON_NAME][DEMOGRAPHIC_DATA]" at bounding box center [260, 127] width 165 height 17
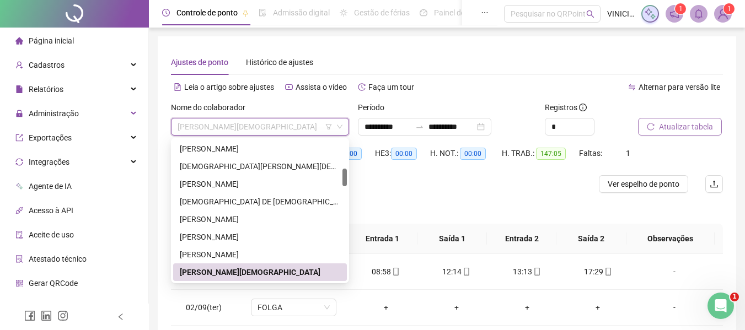
paste input "**********"
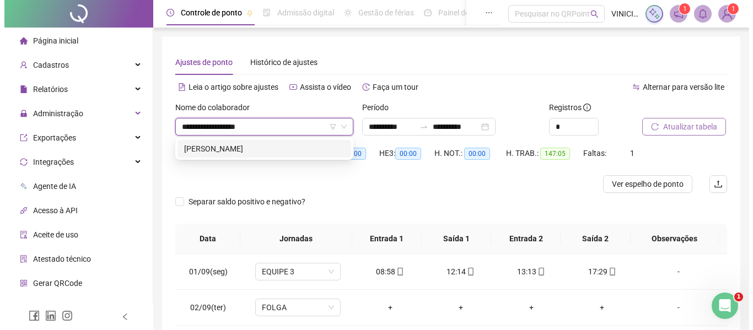
scroll to position [0, 0]
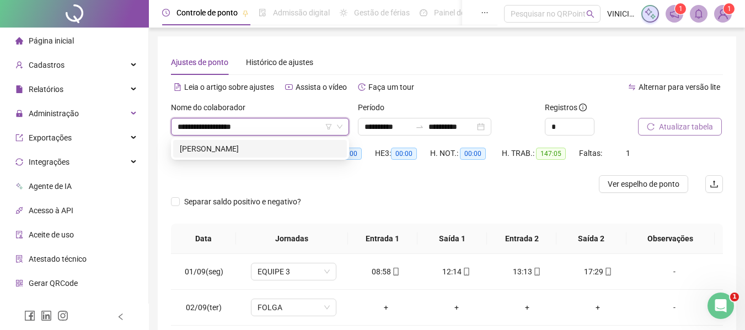
click at [295, 152] on div "[PERSON_NAME]" at bounding box center [260, 149] width 160 height 12
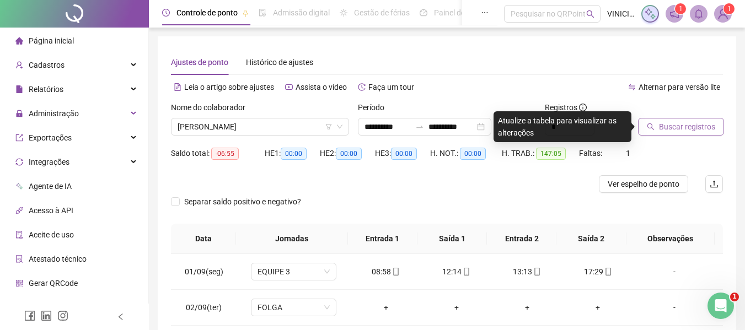
click at [672, 128] on span "Buscar registros" at bounding box center [687, 127] width 56 height 12
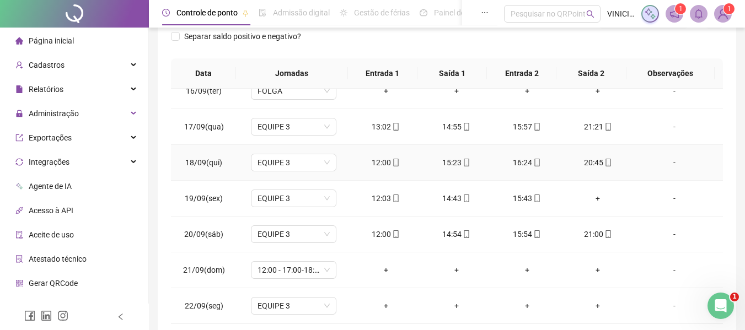
scroll to position [220, 0]
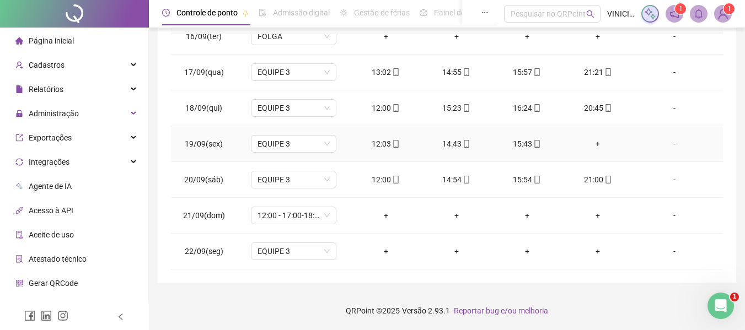
click at [592, 143] on div "+" at bounding box center [597, 144] width 53 height 12
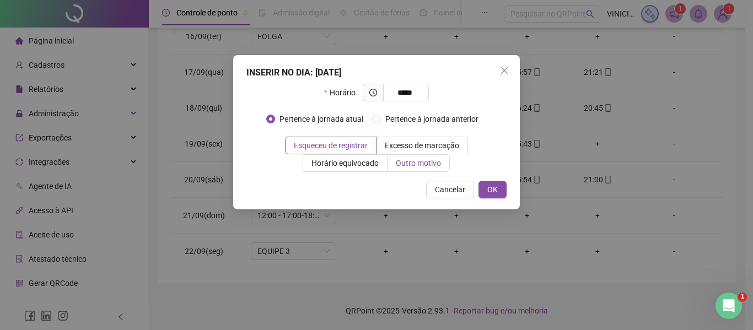
click at [438, 165] on span "Outro motivo" at bounding box center [418, 163] width 45 height 9
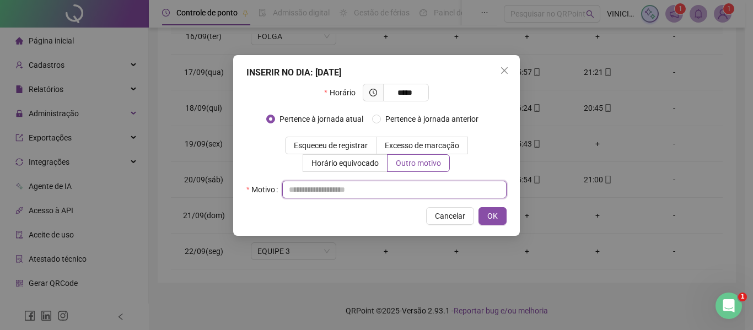
click at [429, 187] on input "text" at bounding box center [394, 190] width 224 height 18
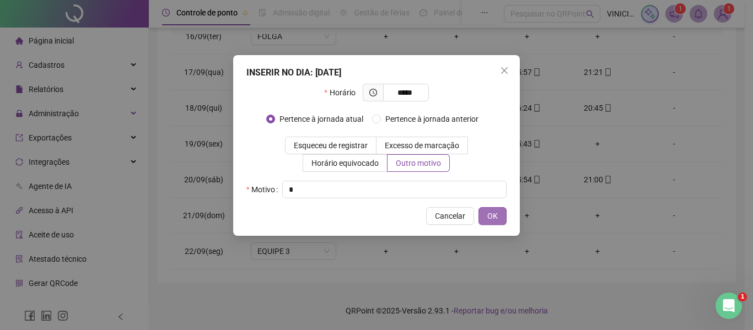
click at [495, 213] on span "OK" at bounding box center [492, 216] width 10 height 12
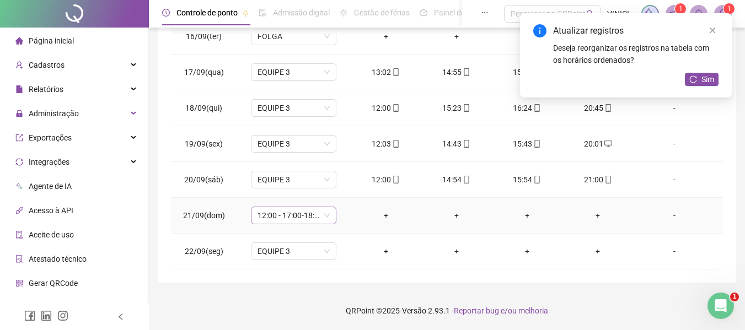
click at [321, 219] on span "12:00 - 17:00-18:00-20:20" at bounding box center [293, 215] width 72 height 17
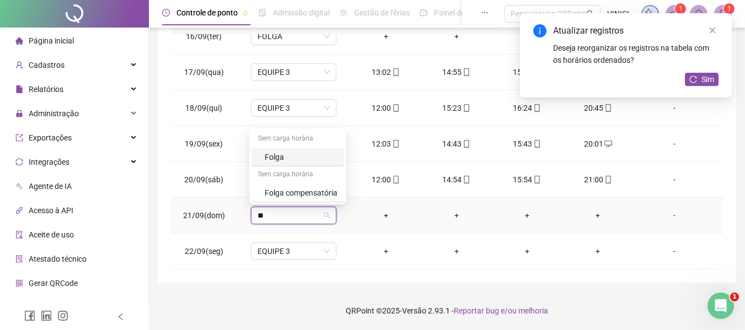
click at [305, 155] on div "Folga" at bounding box center [301, 157] width 73 height 12
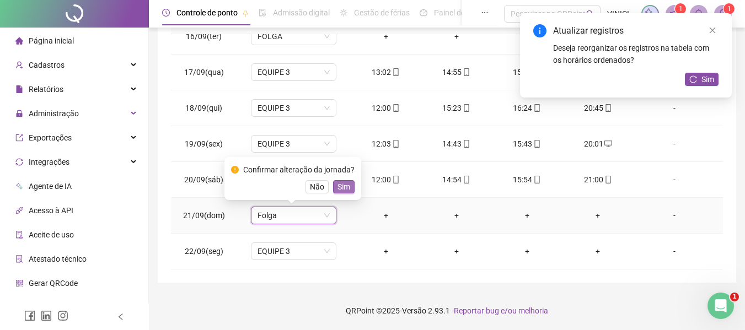
click at [346, 182] on span "Sim" at bounding box center [343, 187] width 13 height 12
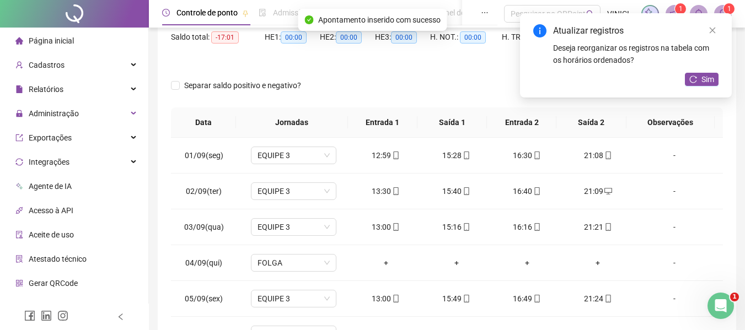
scroll to position [0, 0]
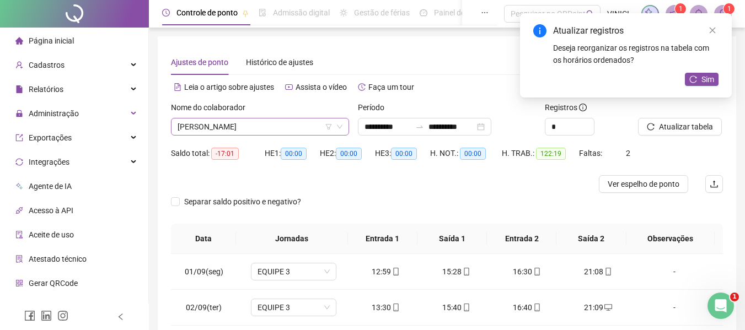
click at [296, 130] on span "[PERSON_NAME]" at bounding box center [260, 127] width 165 height 17
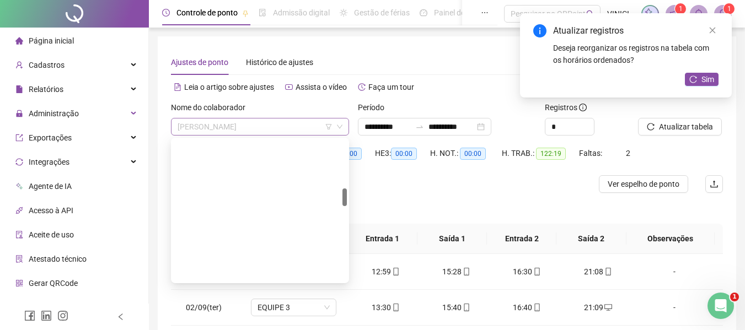
scroll to position [388, 0]
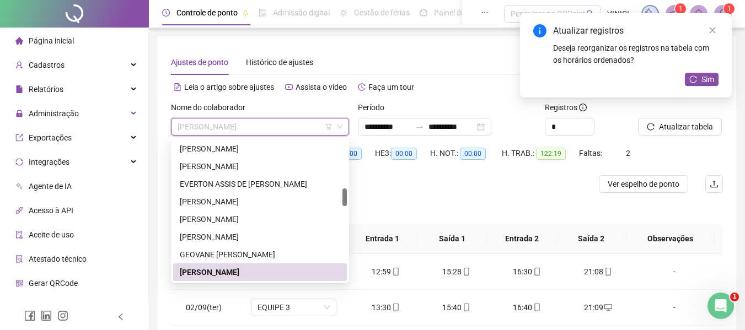
paste input "**********"
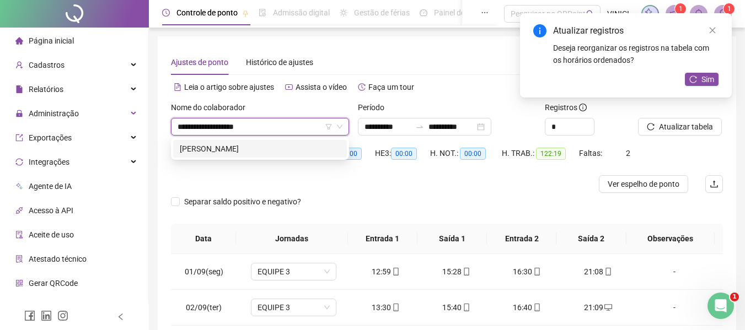
click at [303, 149] on div "[PERSON_NAME]" at bounding box center [260, 149] width 160 height 12
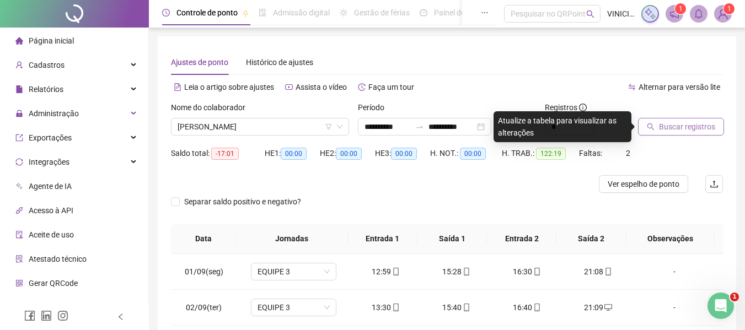
click at [688, 132] on span "Buscar registros" at bounding box center [687, 127] width 56 height 12
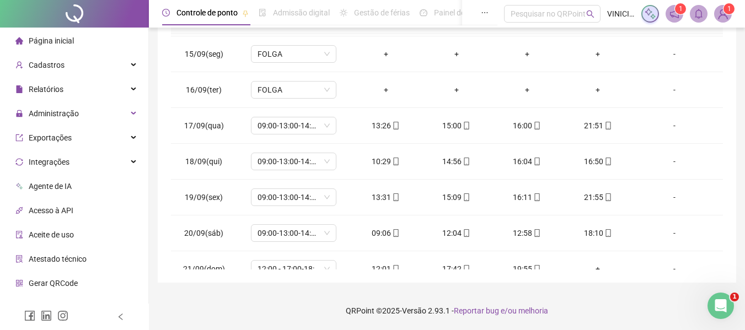
scroll to position [553, 0]
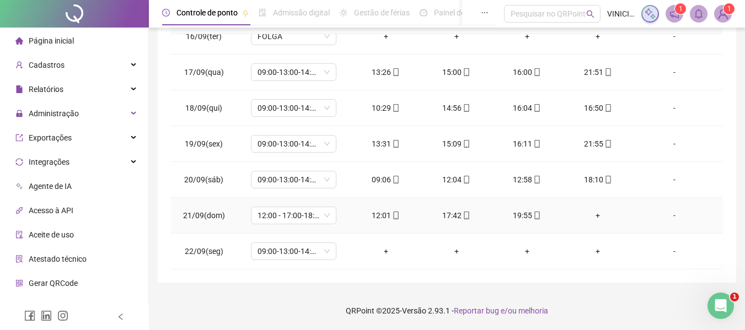
click at [591, 212] on div "+" at bounding box center [597, 216] width 53 height 12
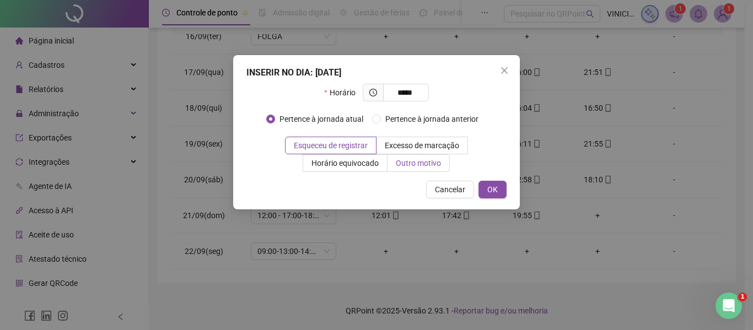
click at [427, 164] on span "Outro motivo" at bounding box center [418, 163] width 45 height 9
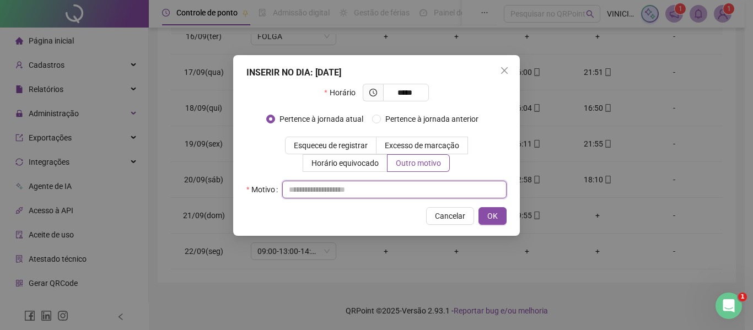
click at [421, 185] on input "text" at bounding box center [394, 190] width 224 height 18
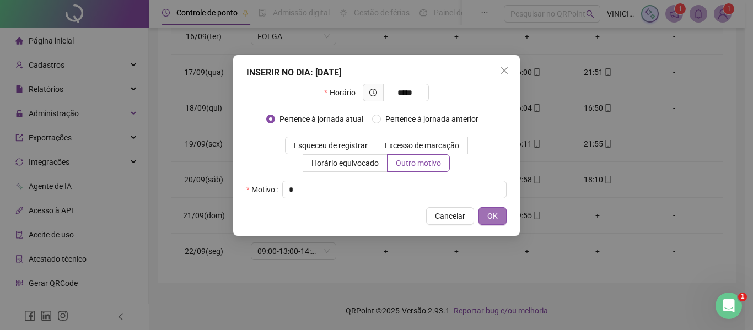
click at [490, 210] on button "OK" at bounding box center [493, 216] width 28 height 18
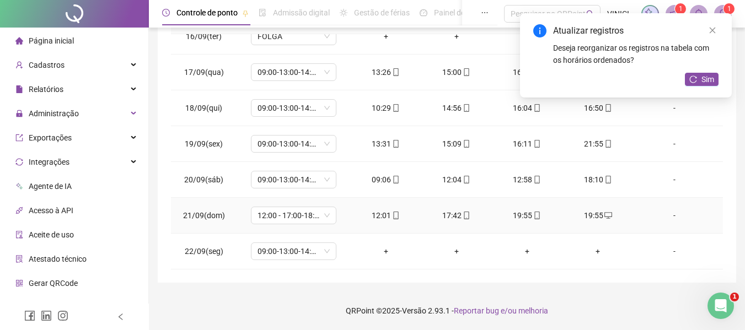
click at [533, 212] on icon "mobile" at bounding box center [537, 216] width 8 height 8
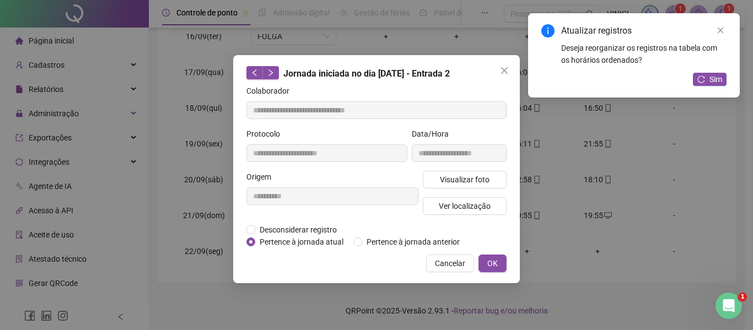
click at [284, 236] on span "Pertence à jornada atual" at bounding box center [301, 242] width 93 height 12
click at [289, 227] on span "Desconsiderar registro" at bounding box center [298, 230] width 86 height 12
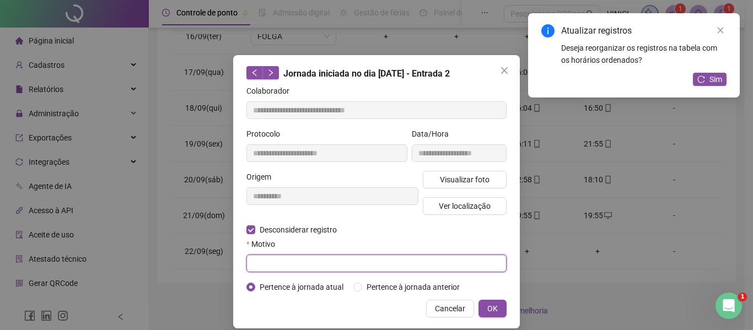
click at [297, 256] on input "text" at bounding box center [376, 264] width 260 height 18
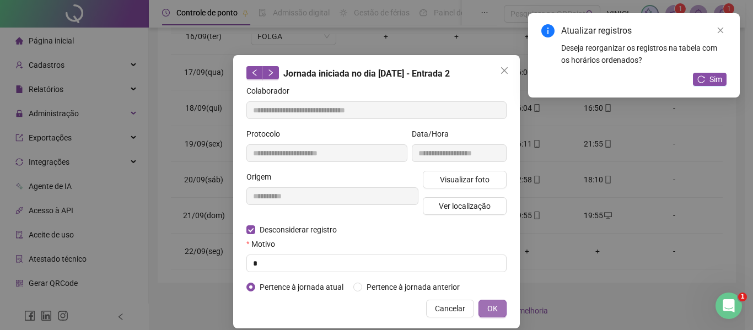
click at [490, 308] on span "OK" at bounding box center [492, 309] width 10 height 12
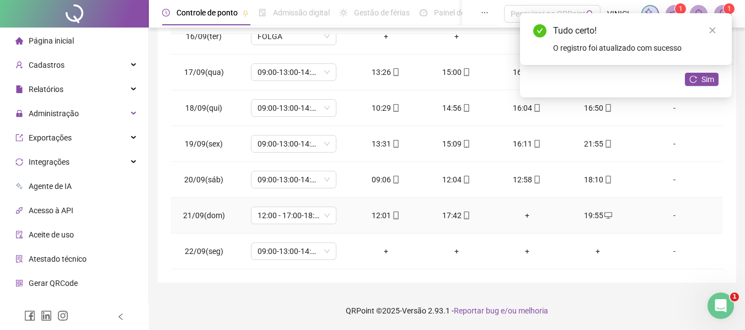
click at [523, 213] on div "+" at bounding box center [527, 216] width 53 height 12
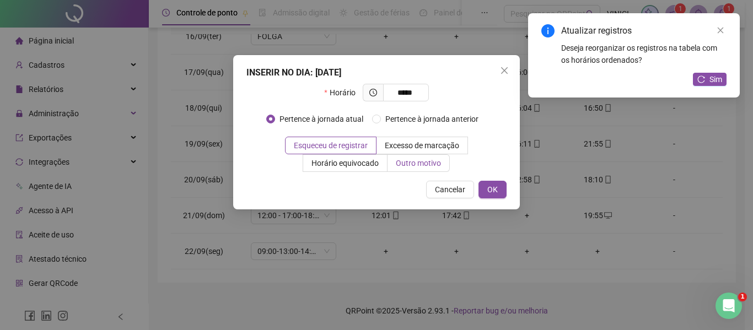
click at [420, 169] on label "Outro motivo" at bounding box center [419, 163] width 62 height 18
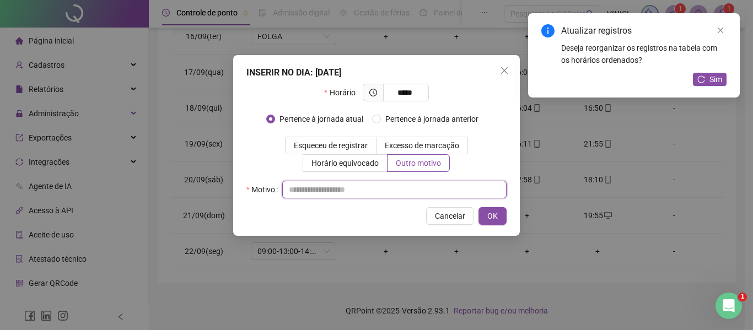
click at [415, 192] on input "text" at bounding box center [394, 190] width 224 height 18
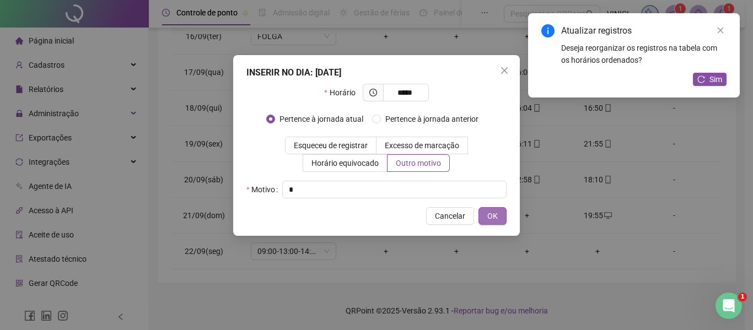
click at [503, 210] on button "OK" at bounding box center [493, 216] width 28 height 18
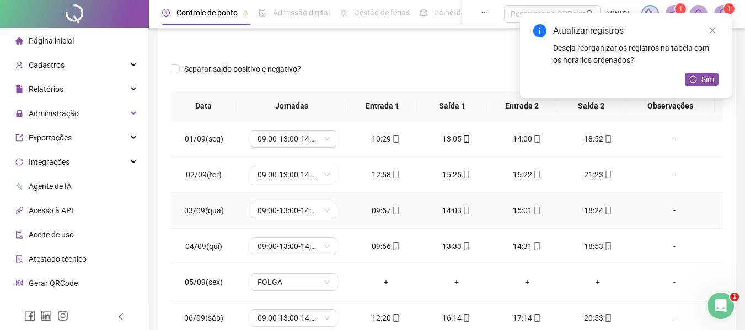
scroll to position [0, 0]
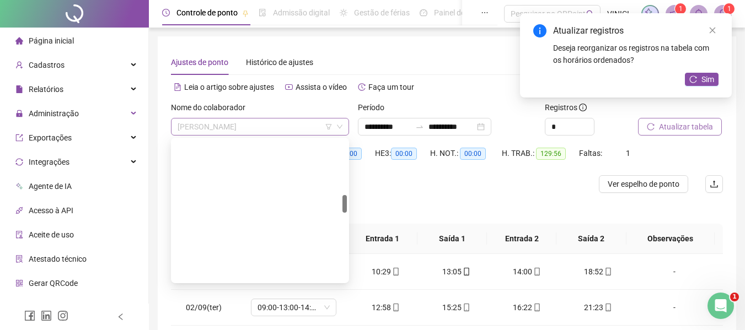
click at [304, 121] on span "[PERSON_NAME]" at bounding box center [260, 127] width 165 height 17
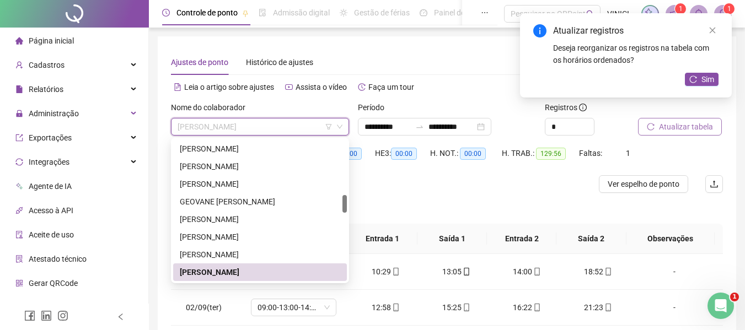
paste input "**********"
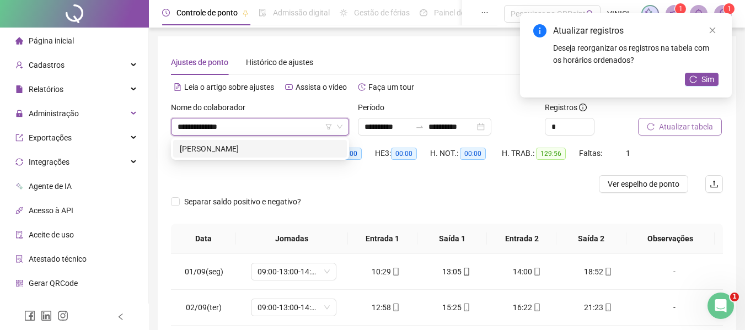
click at [294, 147] on div "[PERSON_NAME]" at bounding box center [260, 149] width 160 height 12
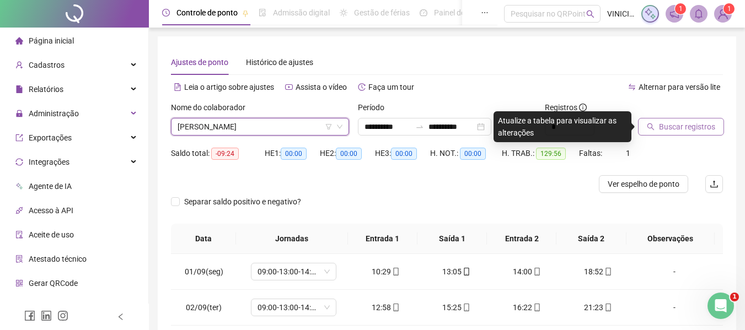
click at [672, 130] on span "Buscar registros" at bounding box center [687, 127] width 56 height 12
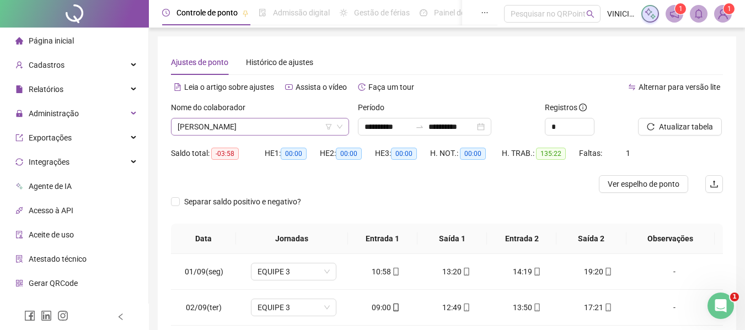
click at [278, 132] on span "[PERSON_NAME]" at bounding box center [260, 127] width 165 height 17
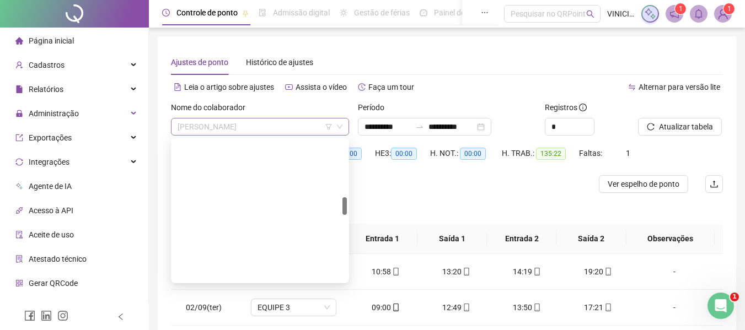
scroll to position [459, 0]
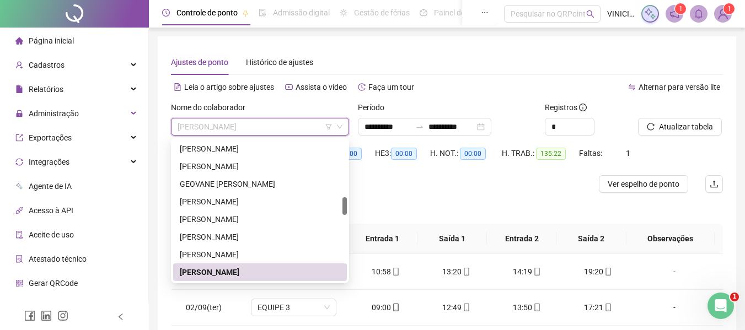
paste input "**********"
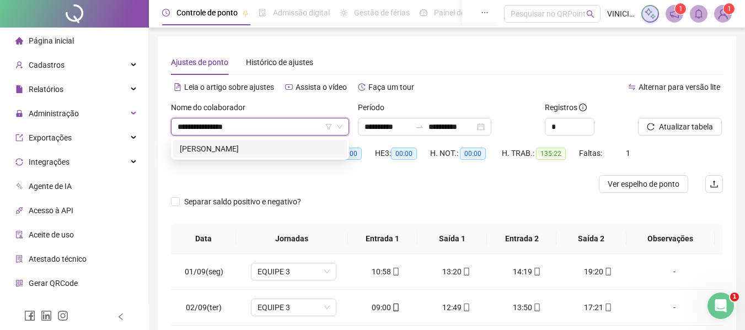
scroll to position [0, 0]
click at [263, 146] on div "[PERSON_NAME]" at bounding box center [260, 149] width 160 height 12
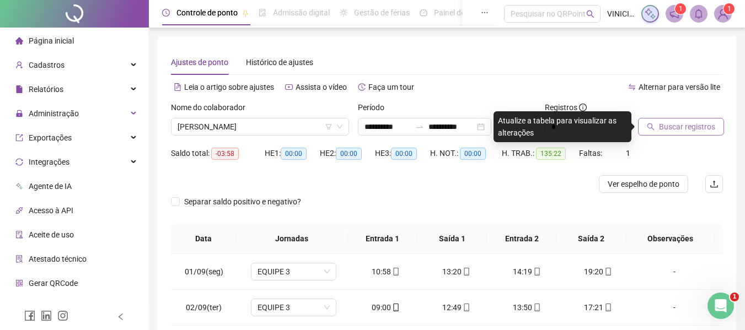
click at [703, 124] on span "Buscar registros" at bounding box center [687, 127] width 56 height 12
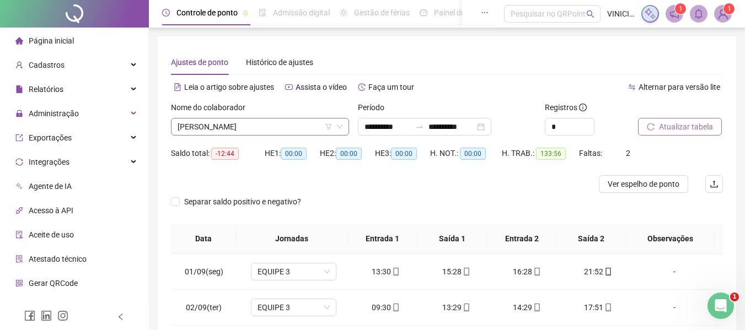
click at [259, 124] on span "[PERSON_NAME]" at bounding box center [260, 127] width 165 height 17
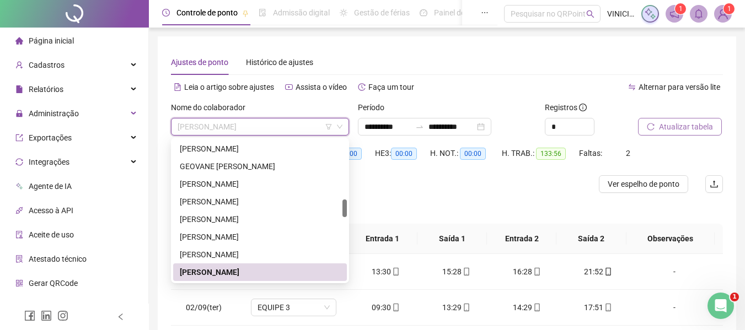
paste input "**********"
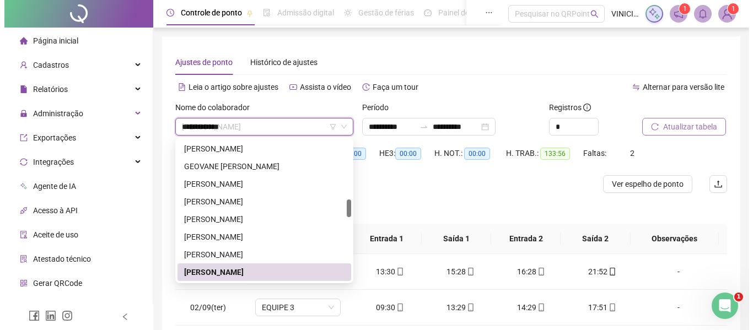
scroll to position [0, 0]
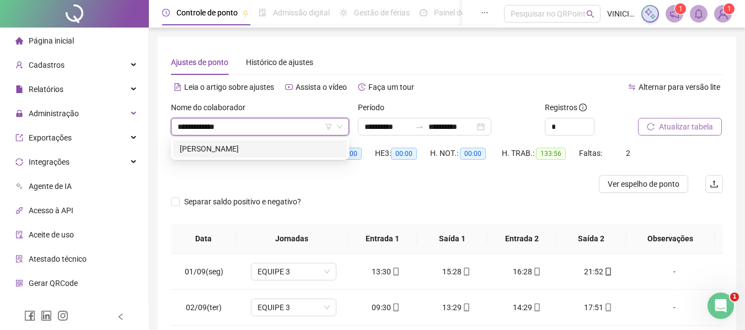
click at [262, 144] on div "[PERSON_NAME]" at bounding box center [260, 149] width 160 height 12
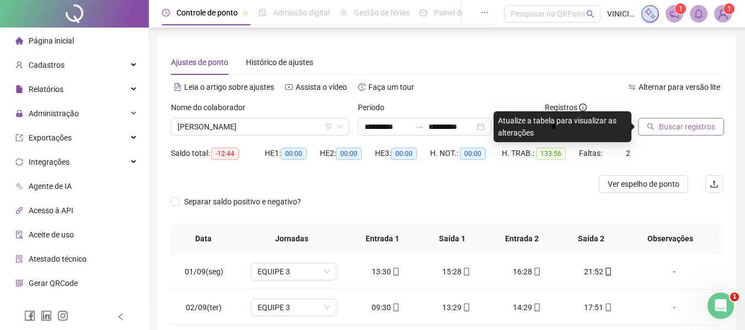
click at [667, 125] on span "Buscar registros" at bounding box center [687, 127] width 56 height 12
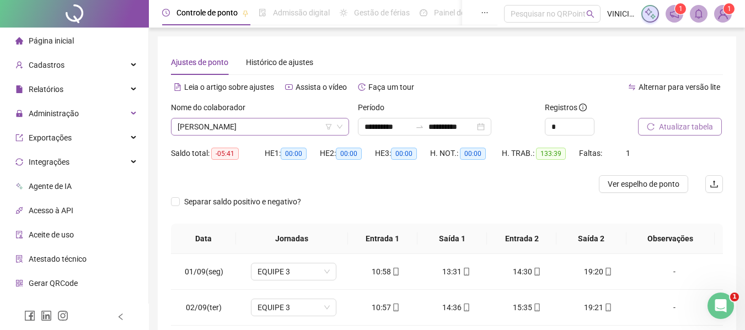
click at [299, 124] on span "[PERSON_NAME]" at bounding box center [260, 127] width 165 height 17
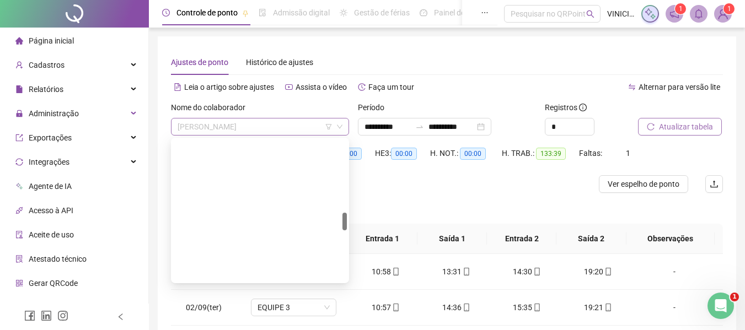
scroll to position [582, 0]
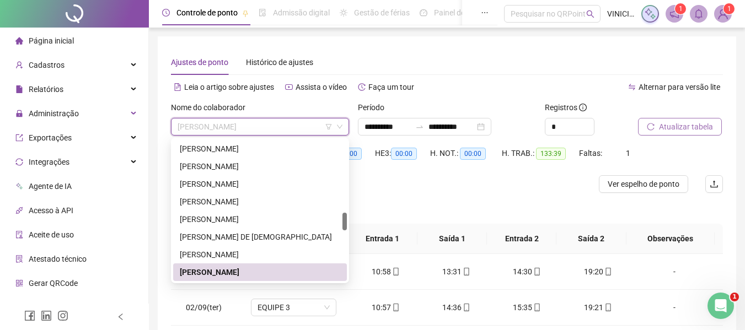
paste input "**********"
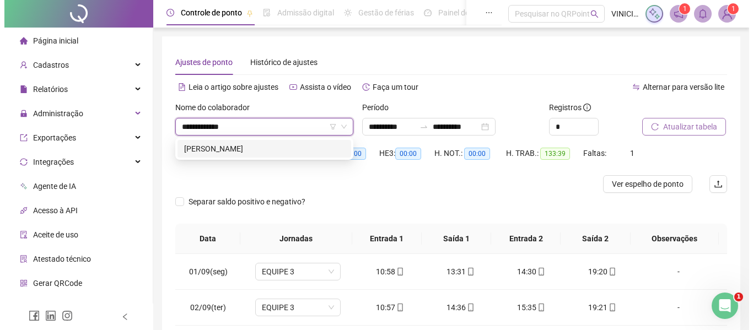
scroll to position [0, 0]
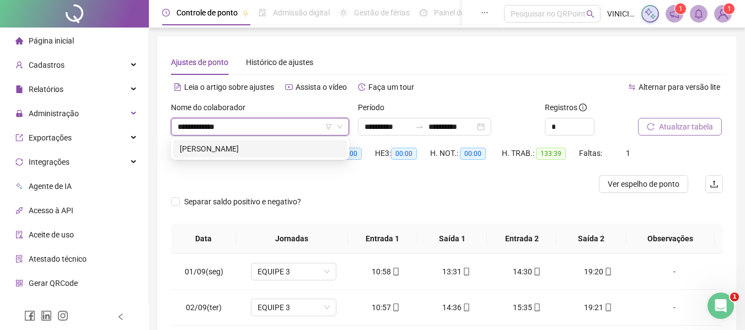
click at [270, 146] on div "[PERSON_NAME]" at bounding box center [260, 149] width 160 height 12
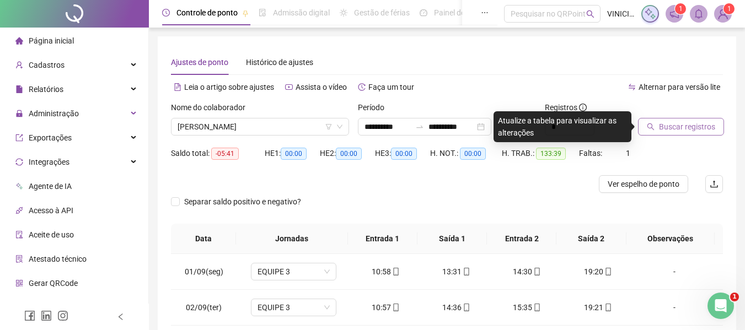
click at [670, 129] on span "Buscar registros" at bounding box center [687, 127] width 56 height 12
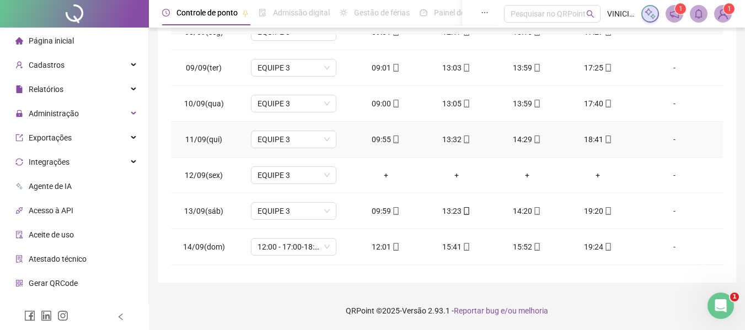
scroll to position [331, 0]
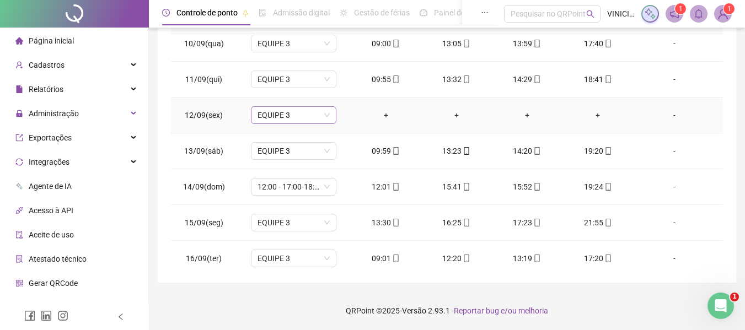
click at [306, 119] on span "EQUIPE 3" at bounding box center [293, 115] width 72 height 17
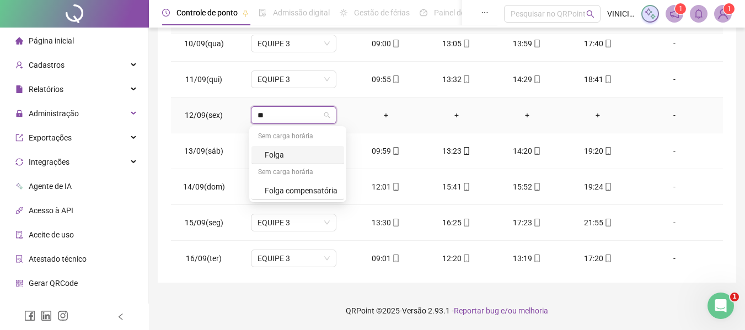
click at [303, 155] on div "Folga" at bounding box center [301, 155] width 73 height 12
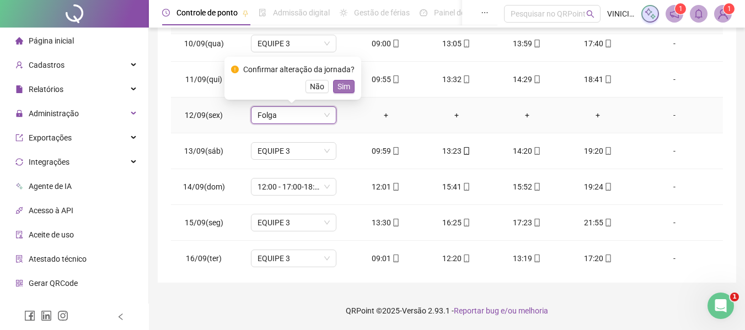
click at [346, 89] on span "Sim" at bounding box center [343, 86] width 13 height 12
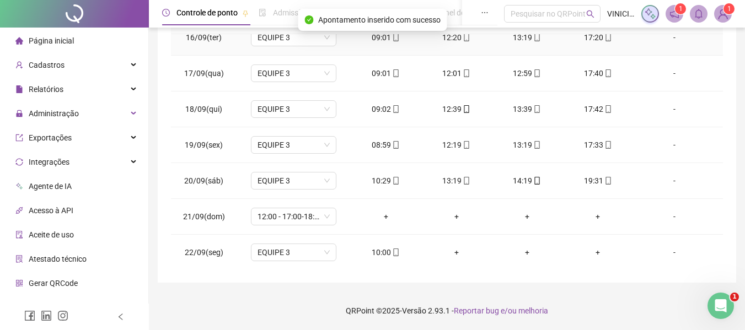
scroll to position [553, 0]
click at [325, 212] on span "12:00 - 17:00-18:00-20:20" at bounding box center [293, 215] width 72 height 17
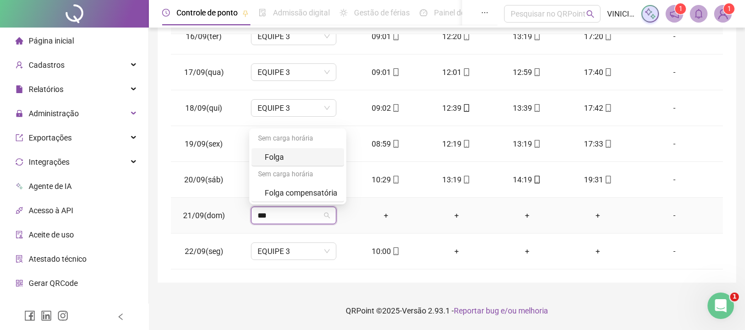
click at [305, 162] on div "Folga" at bounding box center [301, 157] width 73 height 12
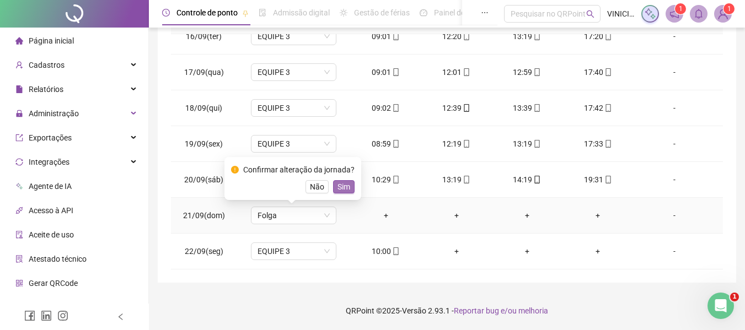
click at [341, 190] on span "Sim" at bounding box center [343, 187] width 13 height 12
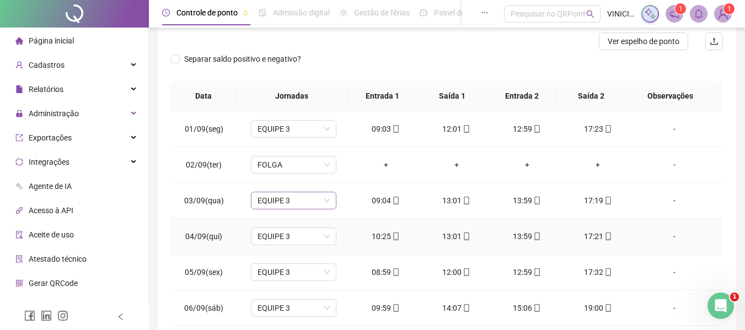
scroll to position [0, 0]
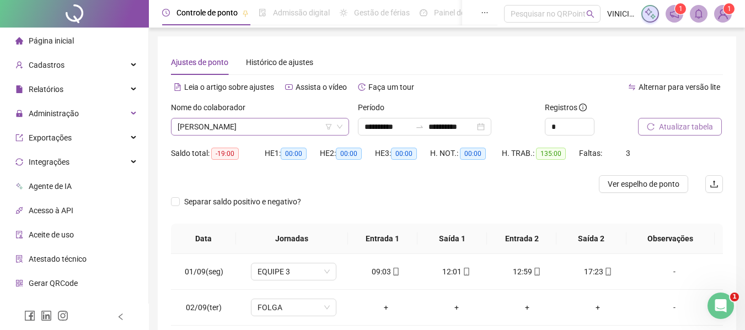
click at [316, 132] on span "[PERSON_NAME]" at bounding box center [260, 127] width 165 height 17
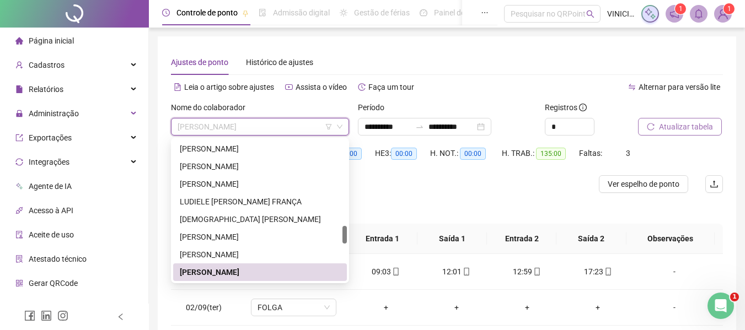
paste input "**********"
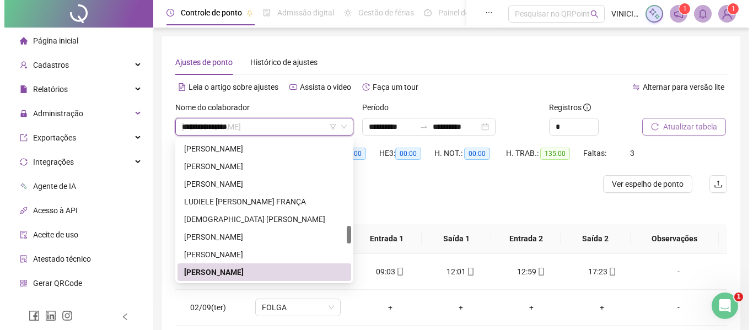
scroll to position [0, 0]
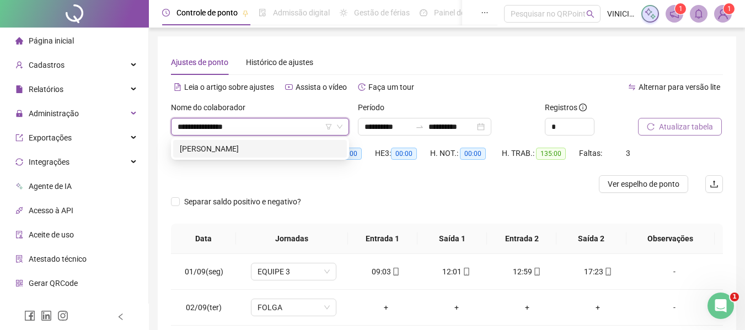
click at [301, 154] on div "[PERSON_NAME]" at bounding box center [260, 149] width 160 height 12
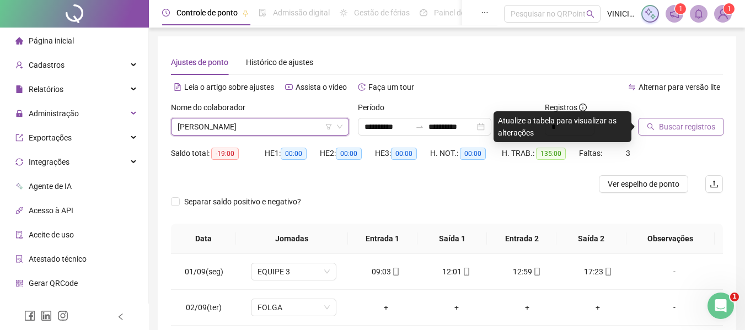
click at [677, 124] on span "Buscar registros" at bounding box center [687, 127] width 56 height 12
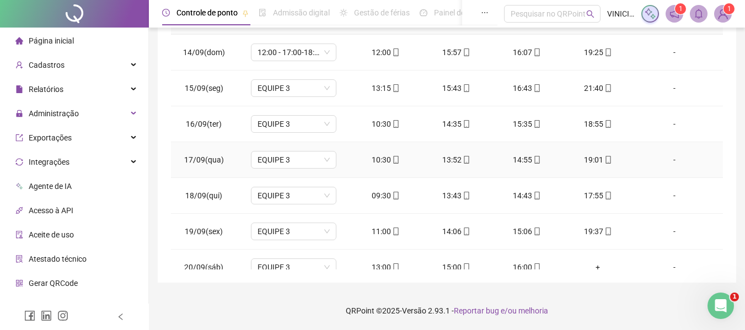
scroll to position [553, 0]
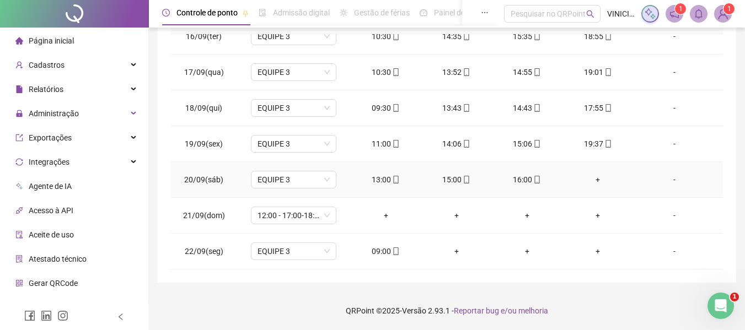
click at [593, 176] on div "+" at bounding box center [597, 180] width 53 height 12
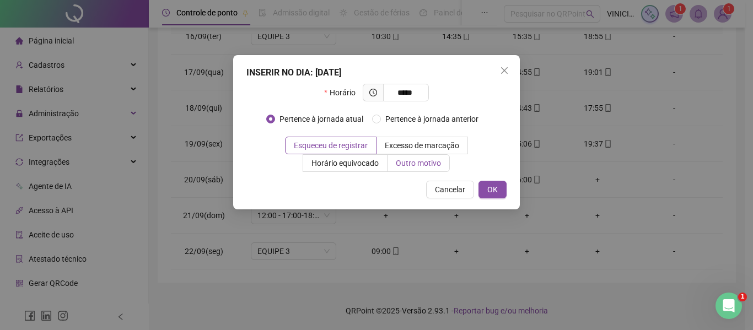
click at [415, 161] on span "Outro motivo" at bounding box center [418, 163] width 45 height 9
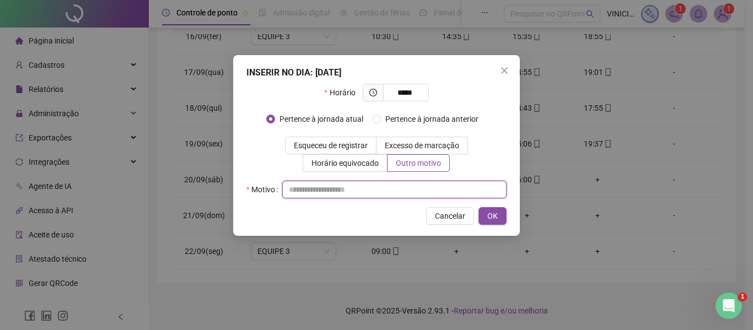
click at [417, 185] on input "text" at bounding box center [394, 190] width 224 height 18
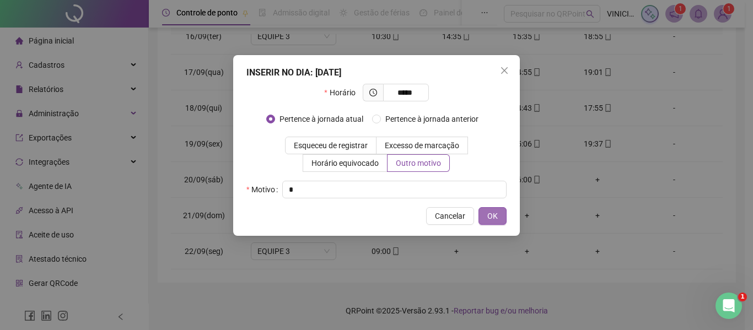
click at [497, 216] on span "OK" at bounding box center [492, 216] width 10 height 12
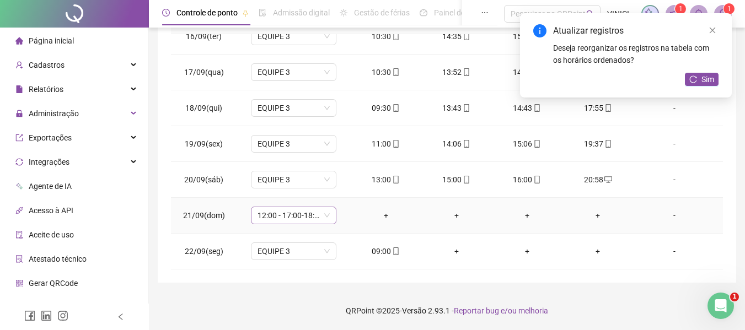
click at [283, 222] on span "12:00 - 17:00-18:00-20:20" at bounding box center [293, 215] width 72 height 17
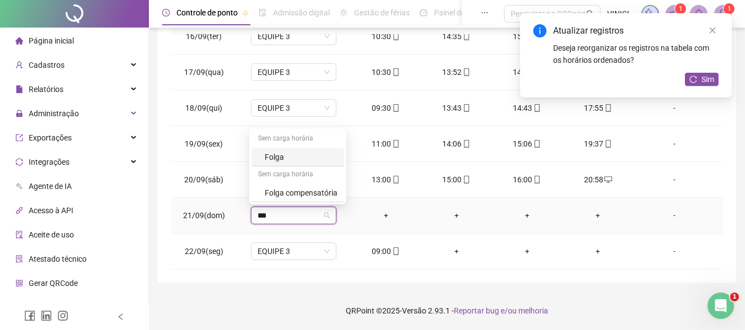
click at [305, 157] on div "Folga" at bounding box center [301, 157] width 73 height 12
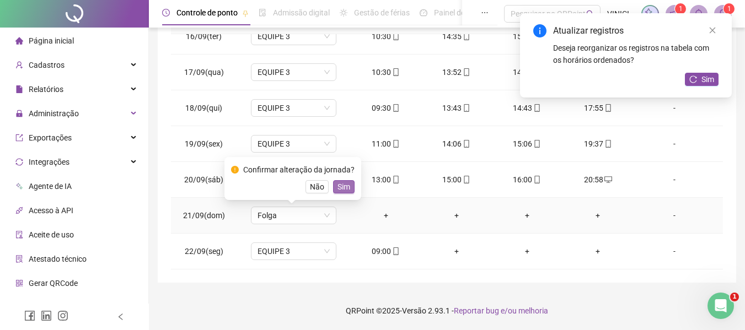
click at [344, 187] on span "Sim" at bounding box center [343, 187] width 13 height 12
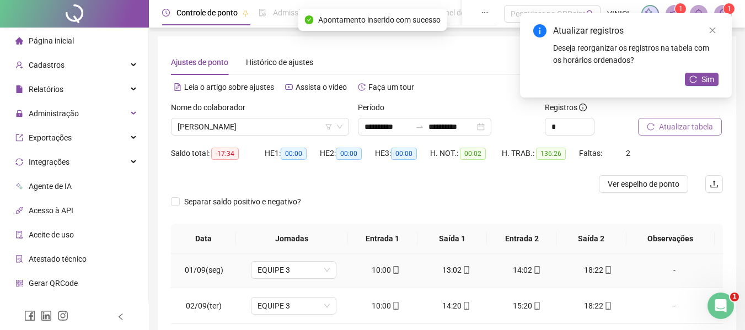
scroll to position [0, 0]
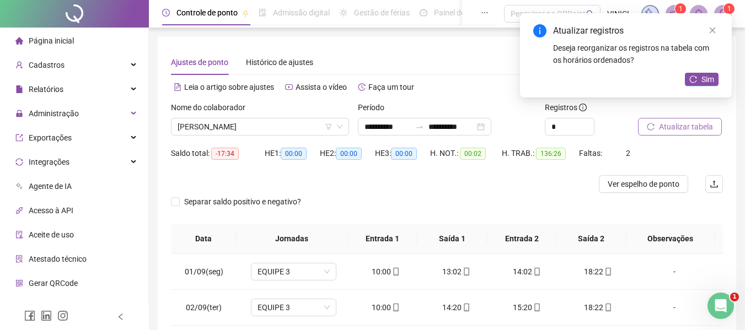
click at [714, 24] on div "Atualizar registros Deseja reorganizar os registros na tabela com os horários o…" at bounding box center [626, 55] width 212 height 84
click at [712, 28] on icon "close" at bounding box center [713, 30] width 8 height 8
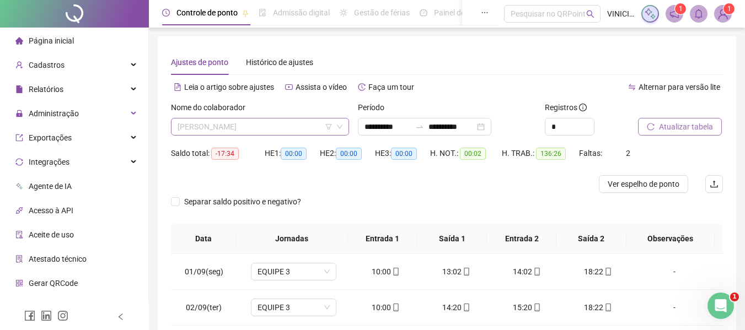
click at [286, 133] on span "[PERSON_NAME]" at bounding box center [260, 127] width 165 height 17
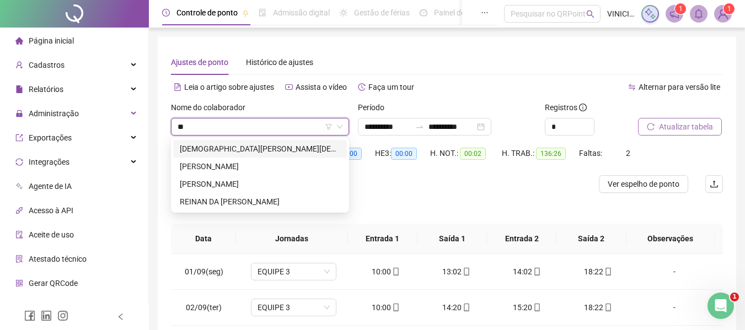
click at [323, 144] on div "[DEMOGRAPHIC_DATA][PERSON_NAME][DEMOGRAPHIC_DATA] DE [DEMOGRAPHIC_DATA]" at bounding box center [260, 149] width 160 height 12
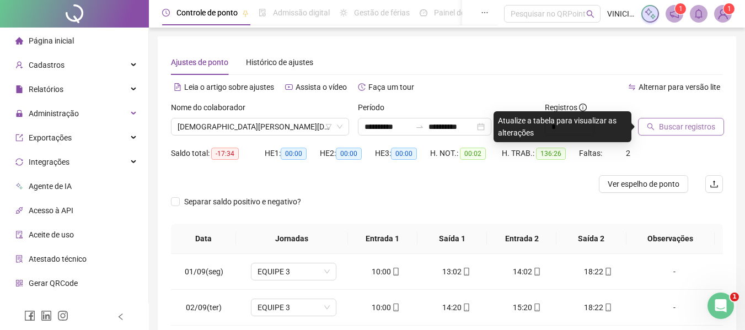
click at [715, 131] on button "Buscar registros" at bounding box center [681, 127] width 86 height 18
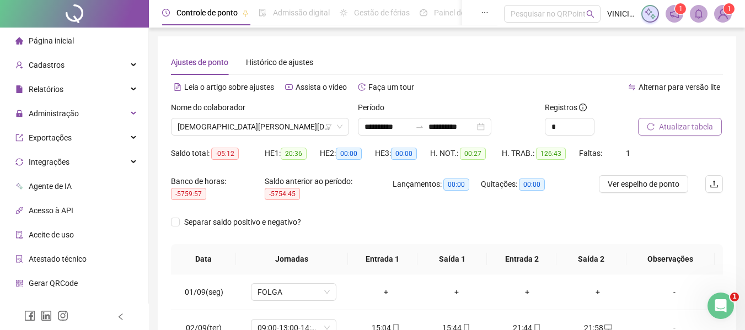
click at [663, 130] on span "Atualizar tabela" at bounding box center [686, 127] width 54 height 12
click at [224, 130] on span "[DEMOGRAPHIC_DATA][PERSON_NAME][DEMOGRAPHIC_DATA] DE [DEMOGRAPHIC_DATA]" at bounding box center [260, 127] width 165 height 17
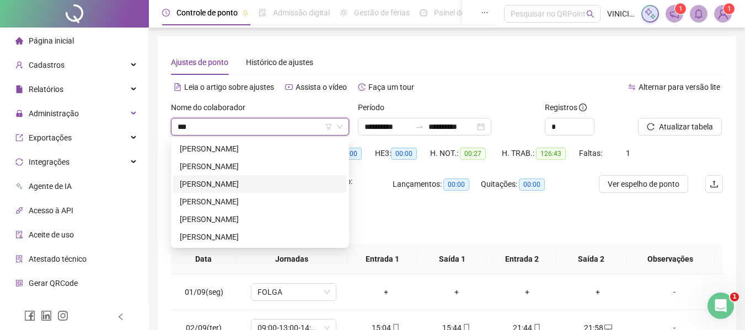
click at [251, 179] on div "[PERSON_NAME]" at bounding box center [260, 184] width 160 height 12
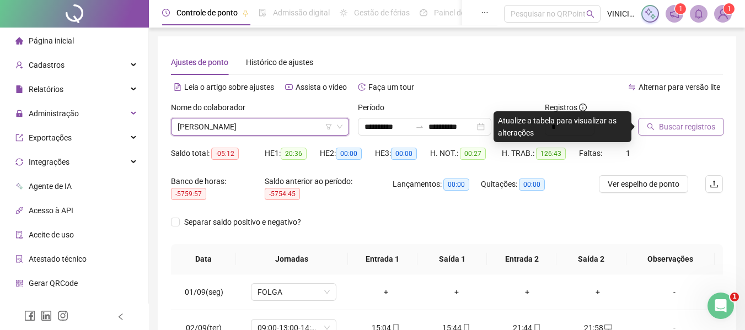
click at [645, 127] on button "Buscar registros" at bounding box center [681, 127] width 86 height 18
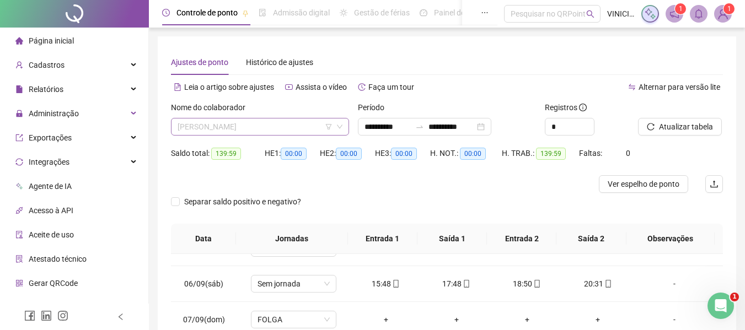
click at [303, 120] on span "[PERSON_NAME]" at bounding box center [260, 127] width 165 height 17
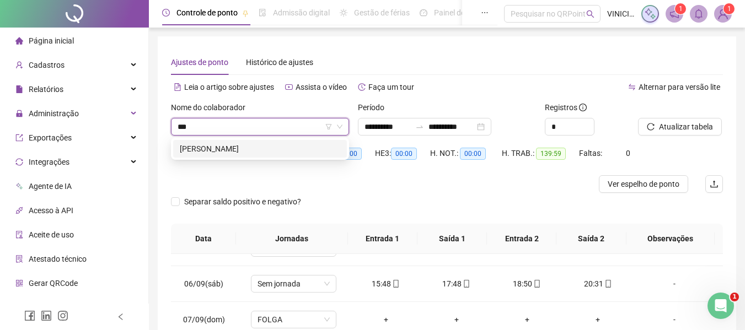
click at [298, 151] on div "[PERSON_NAME]" at bounding box center [260, 149] width 160 height 12
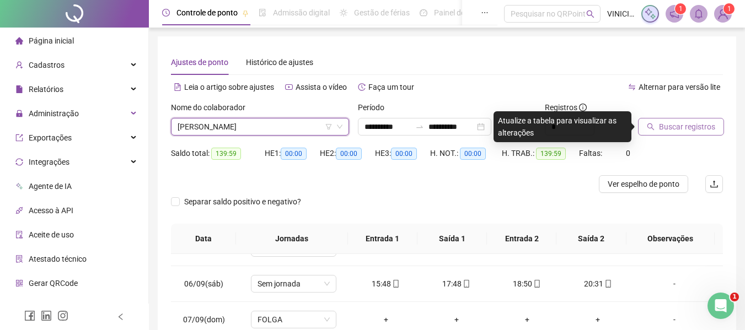
click at [699, 125] on span "Buscar registros" at bounding box center [687, 127] width 56 height 12
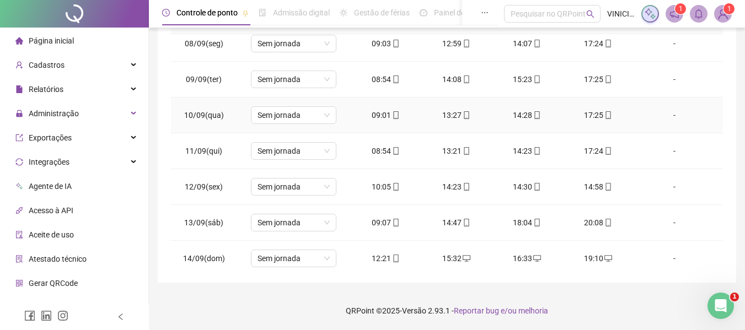
scroll to position [553, 0]
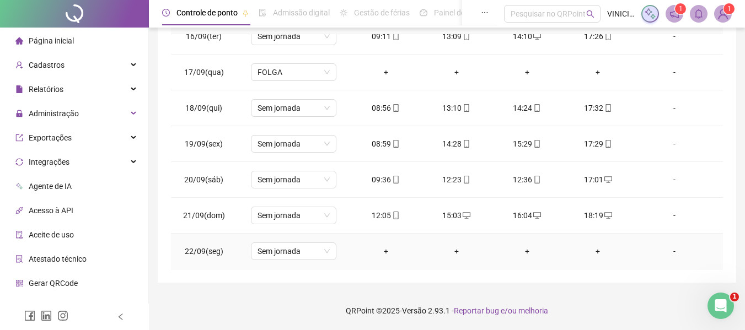
click at [668, 247] on div "-" at bounding box center [674, 251] width 65 height 12
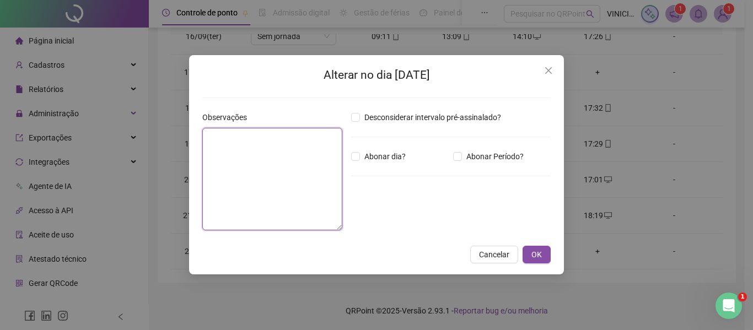
click at [306, 147] on textarea at bounding box center [272, 179] width 140 height 103
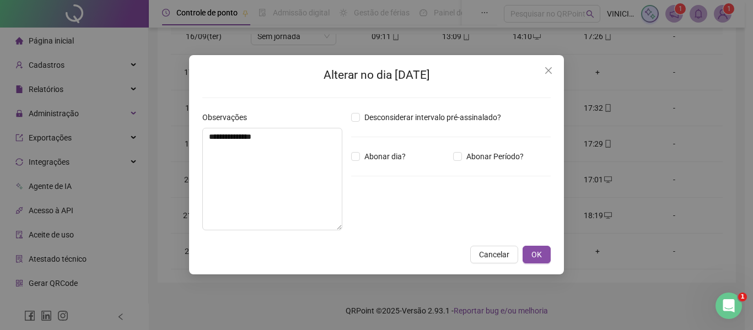
click at [364, 149] on div "Desconsiderar intervalo pré-assinalado? Abonar dia? Abonar Período? Horas a abo…" at bounding box center [451, 175] width 208 height 128
click at [362, 154] on span "Abonar dia?" at bounding box center [385, 157] width 50 height 12
click at [543, 251] on button "OK" at bounding box center [537, 255] width 28 height 18
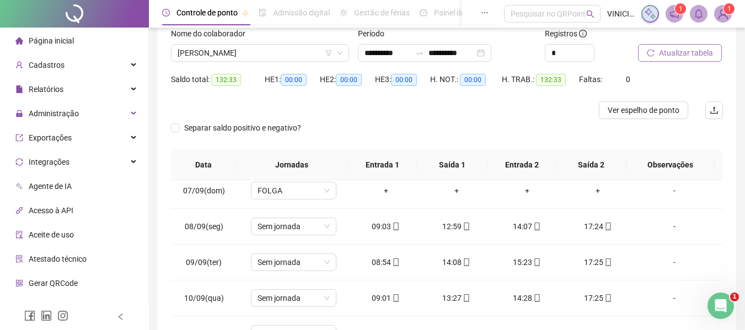
scroll to position [55, 0]
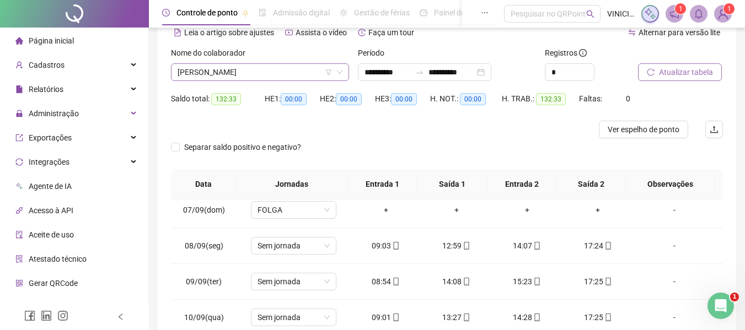
click at [291, 73] on span "[PERSON_NAME]" at bounding box center [260, 72] width 165 height 17
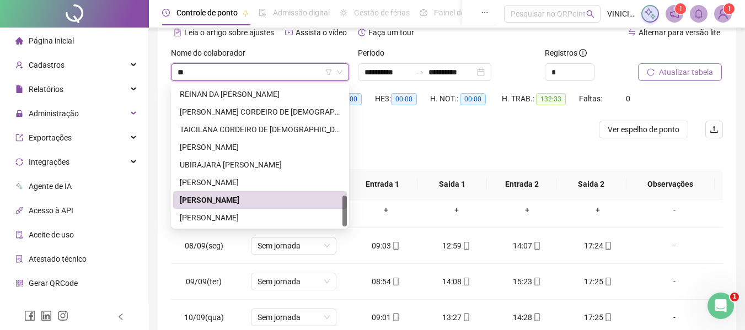
scroll to position [0, 0]
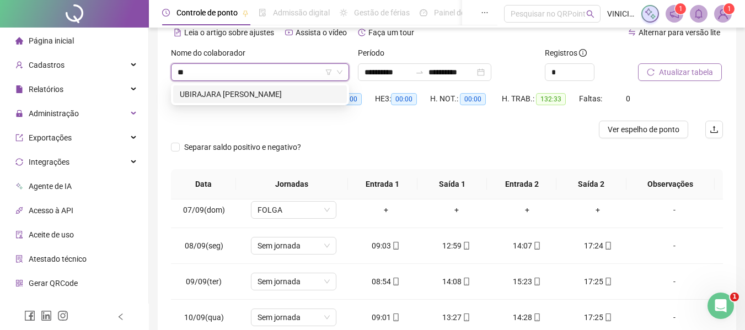
click at [296, 94] on div "UBIRAJARA [PERSON_NAME]" at bounding box center [260, 94] width 160 height 12
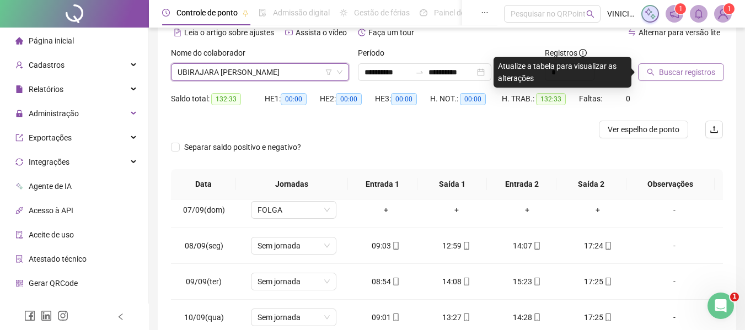
click at [665, 68] on span "Buscar registros" at bounding box center [687, 72] width 56 height 12
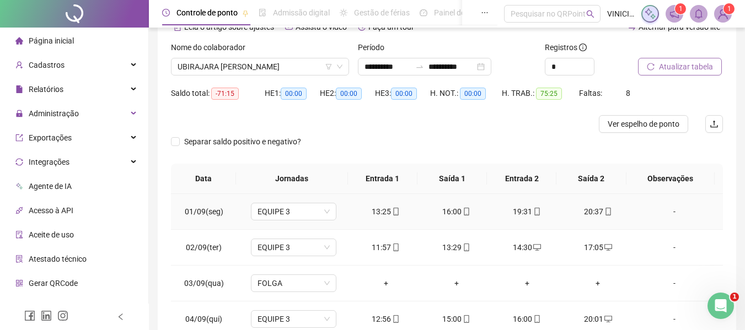
scroll to position [55, 0]
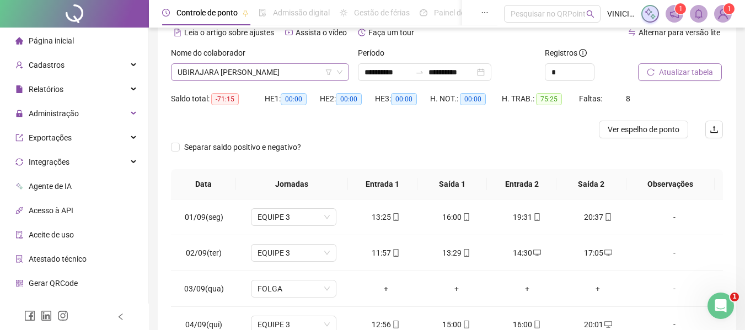
click at [268, 69] on span "UBIRAJARA [PERSON_NAME]" at bounding box center [260, 72] width 165 height 17
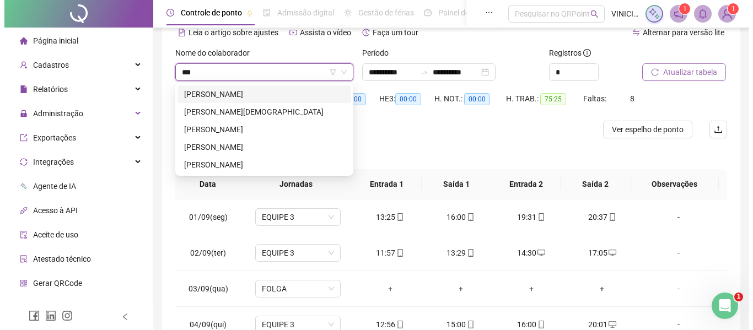
scroll to position [0, 0]
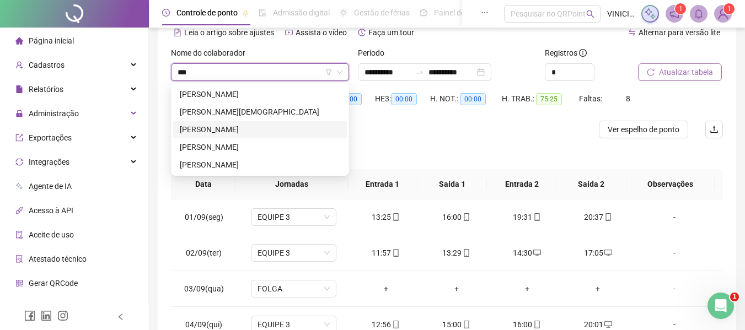
click at [255, 128] on div "[PERSON_NAME]" at bounding box center [260, 130] width 160 height 12
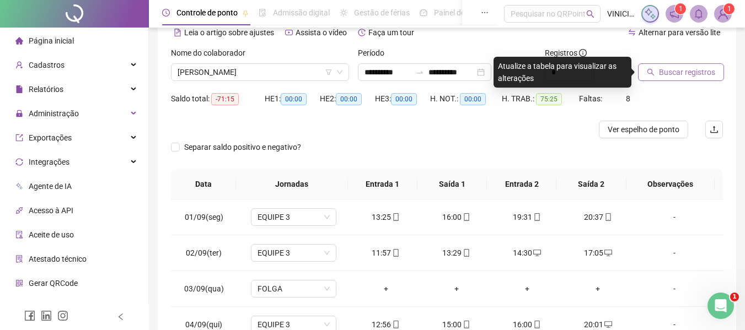
click at [664, 73] on span "Buscar registros" at bounding box center [687, 72] width 56 height 12
